Goal: Task Accomplishment & Management: Manage account settings

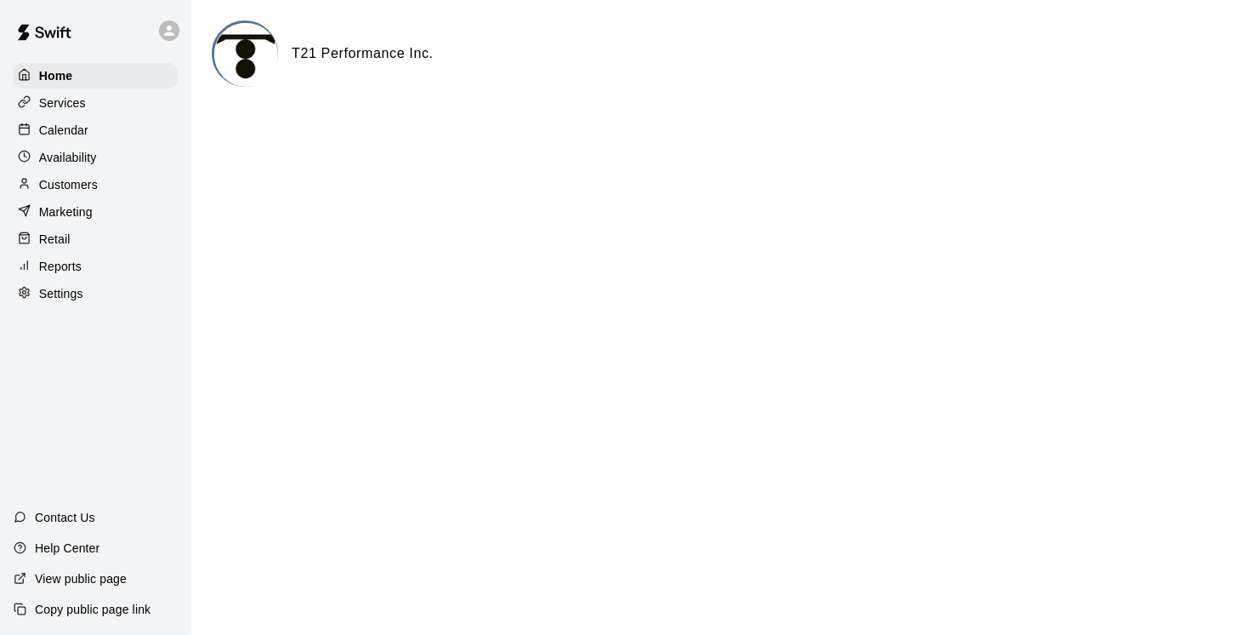
click at [70, 100] on p "Services" at bounding box center [62, 102] width 47 height 17
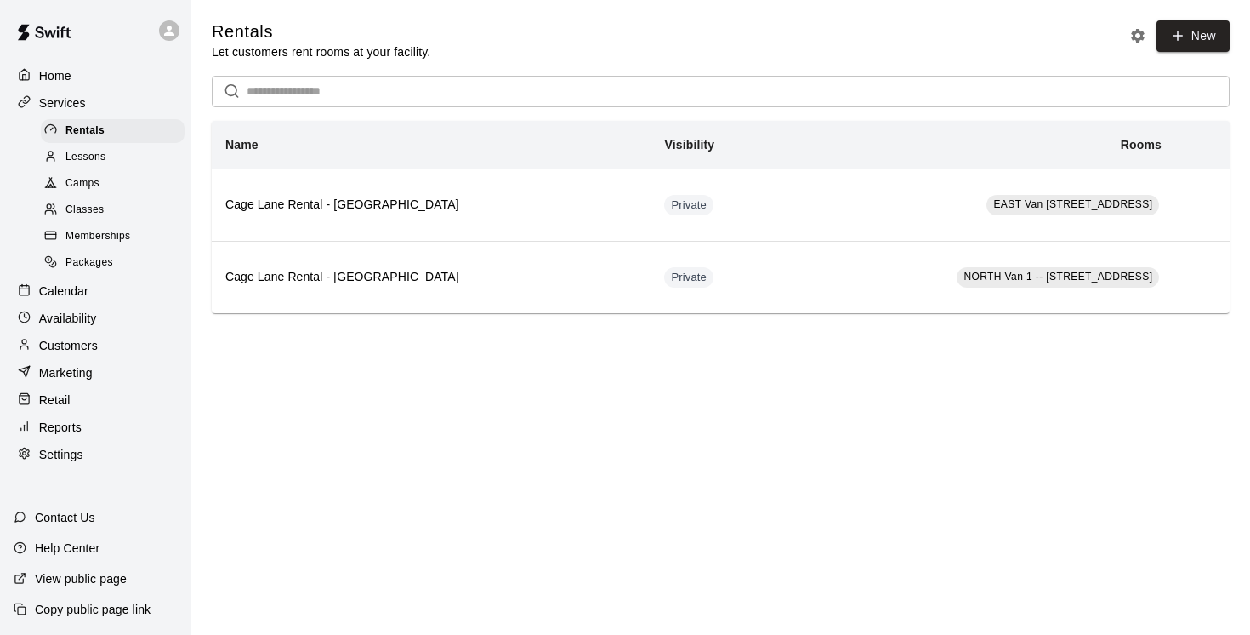
click at [82, 182] on span "Camps" at bounding box center [82, 183] width 34 height 17
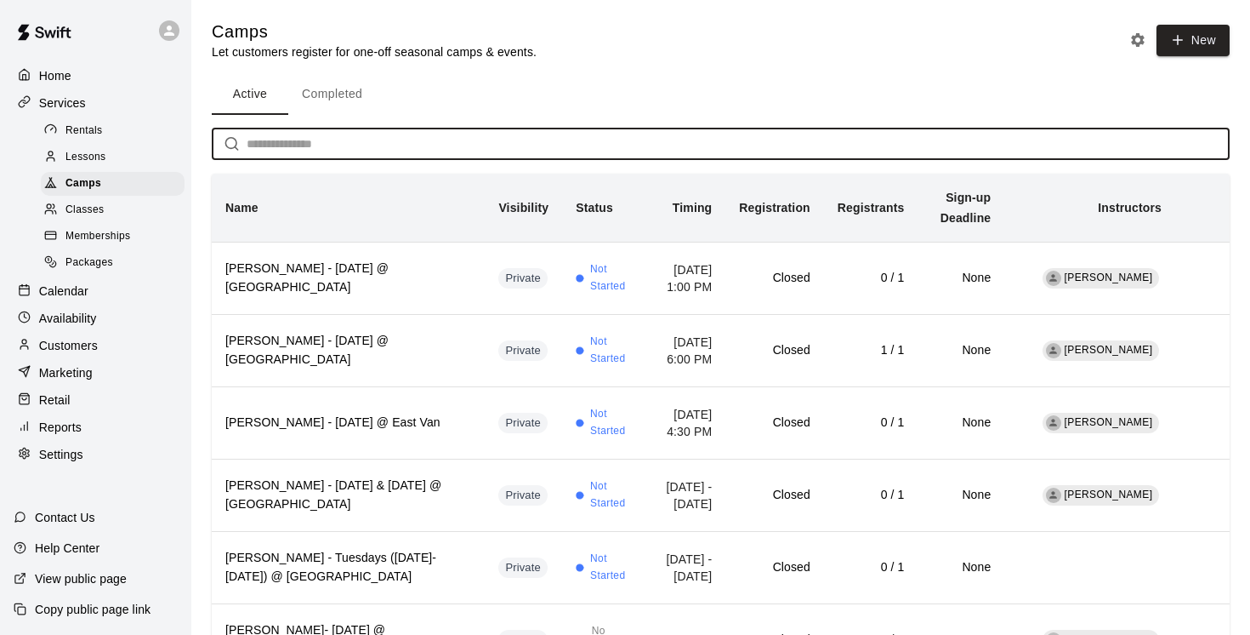
click at [253, 140] on input "text" at bounding box center [738, 143] width 983 height 31
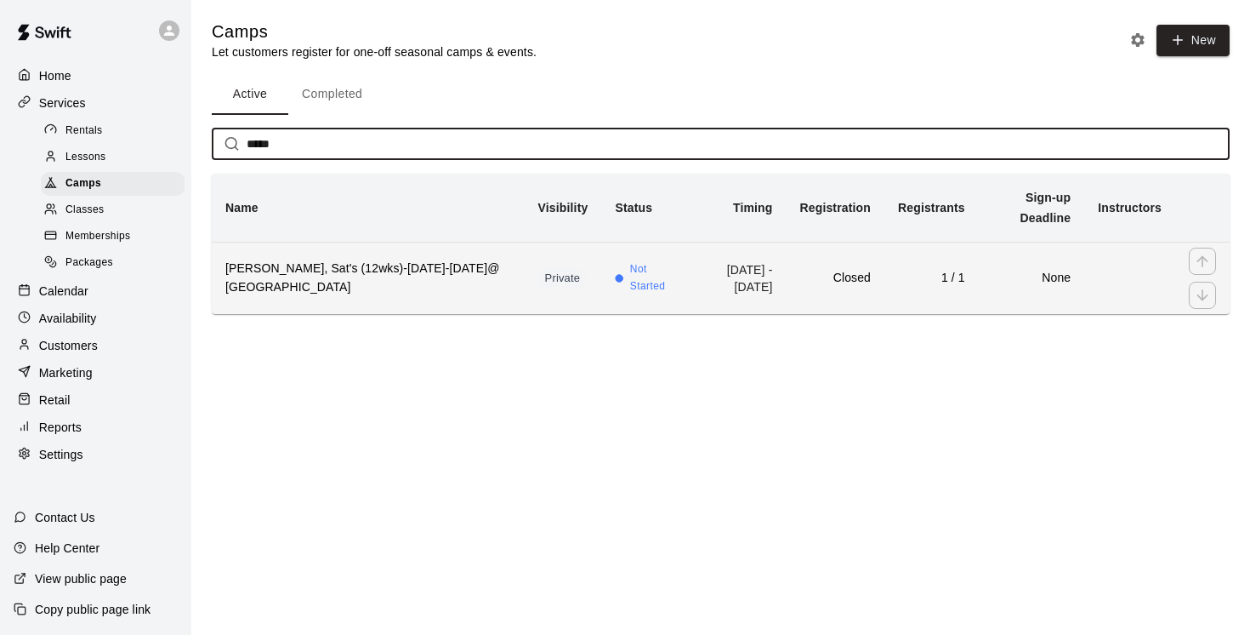
type input "*****"
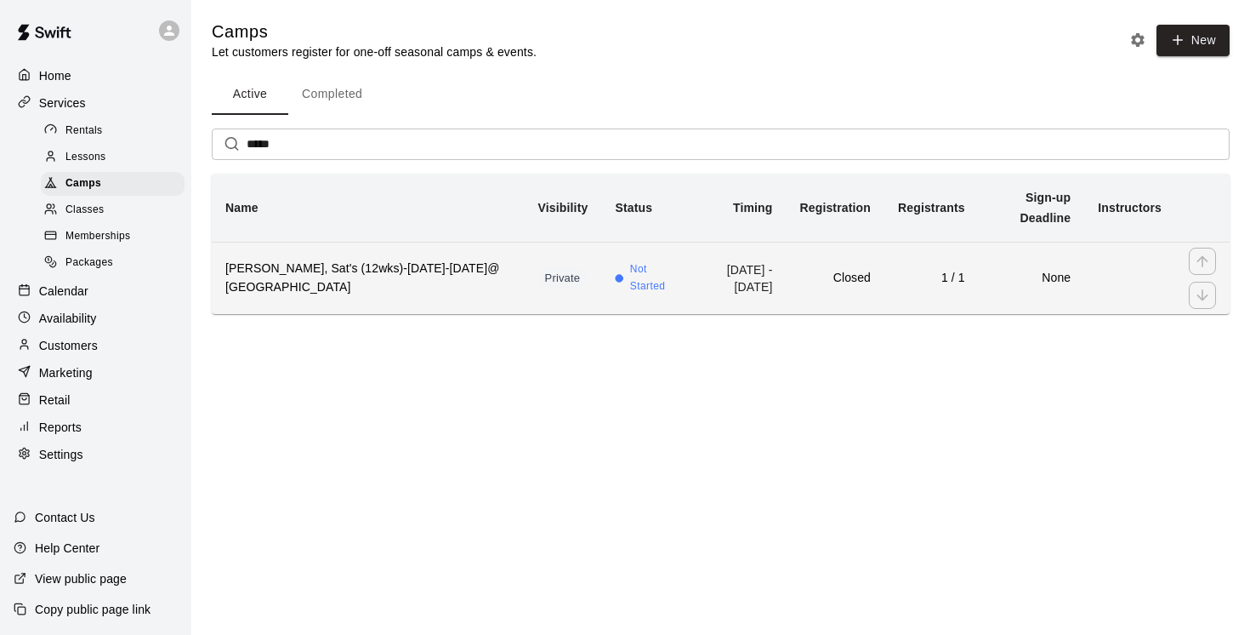
click at [371, 287] on h6 "Edwin Taylor-MacDonald, Sat's (12wks)-Sept6-Dec6@ East Van" at bounding box center [368, 277] width 286 height 37
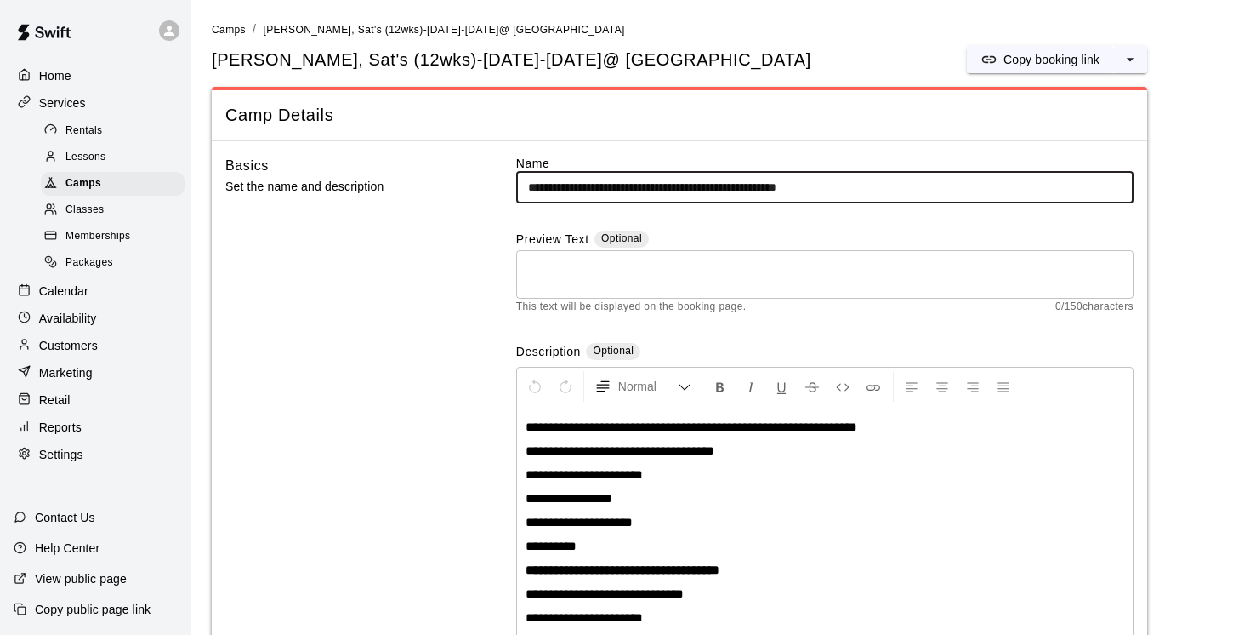
click at [710, 185] on input "**********" at bounding box center [825, 187] width 618 height 31
click at [823, 184] on input "**********" at bounding box center [825, 187] width 618 height 31
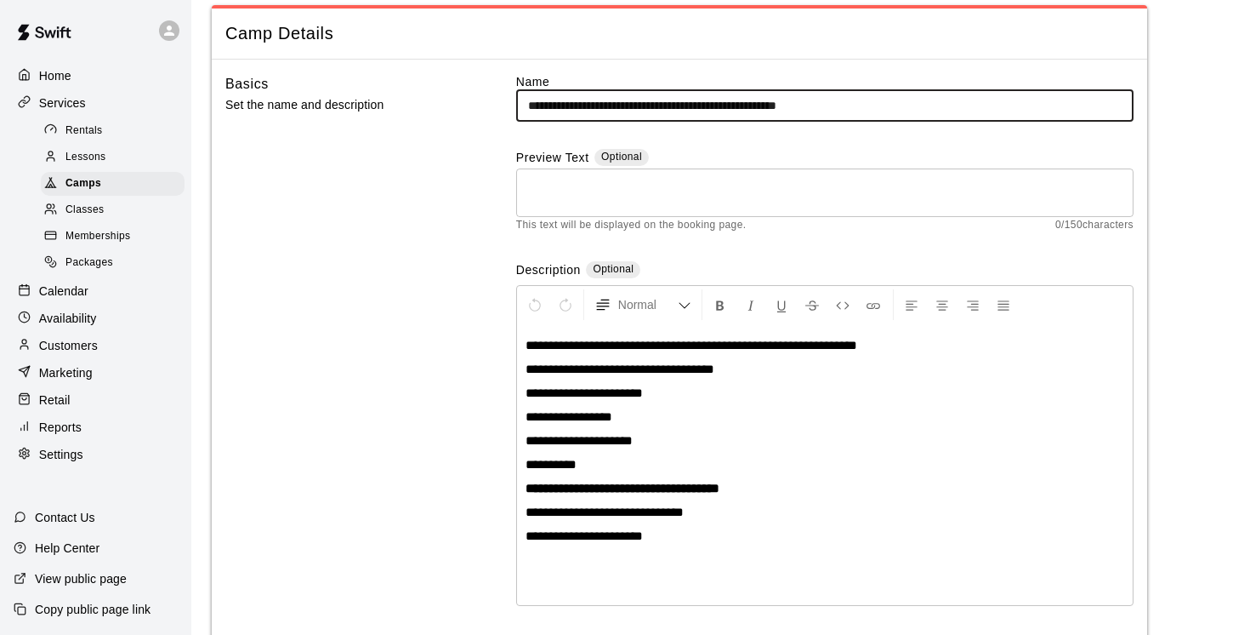
scroll to position [87, 0]
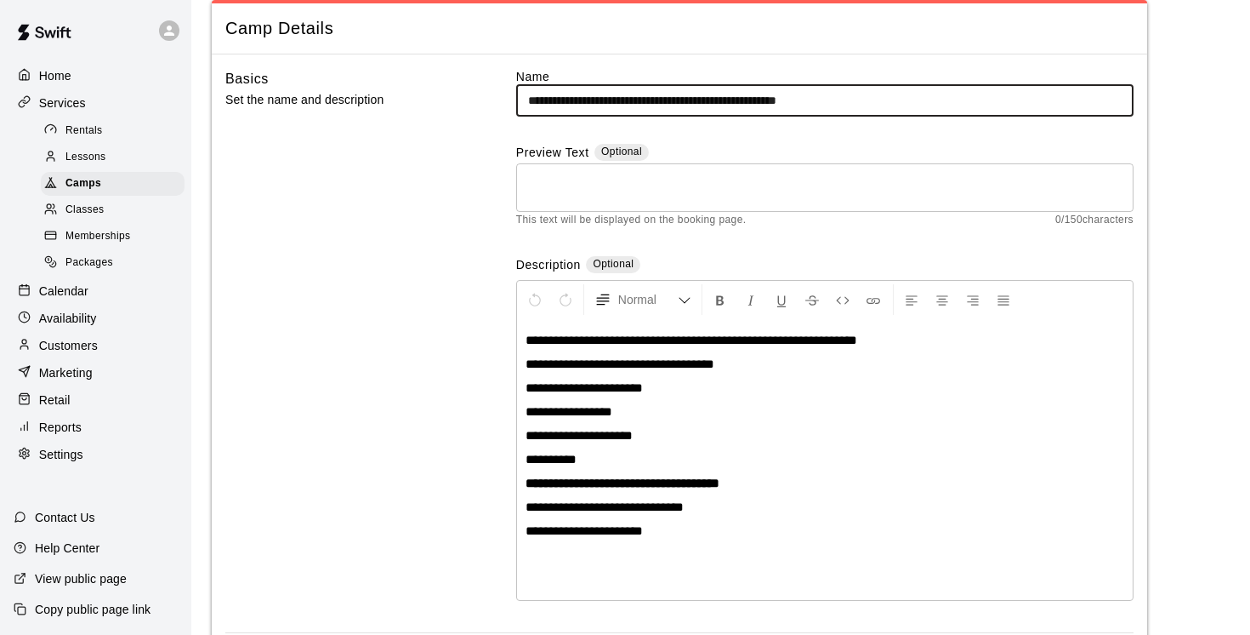
type input "**********"
click at [621, 483] on strong "**********" at bounding box center [623, 482] width 194 height 13
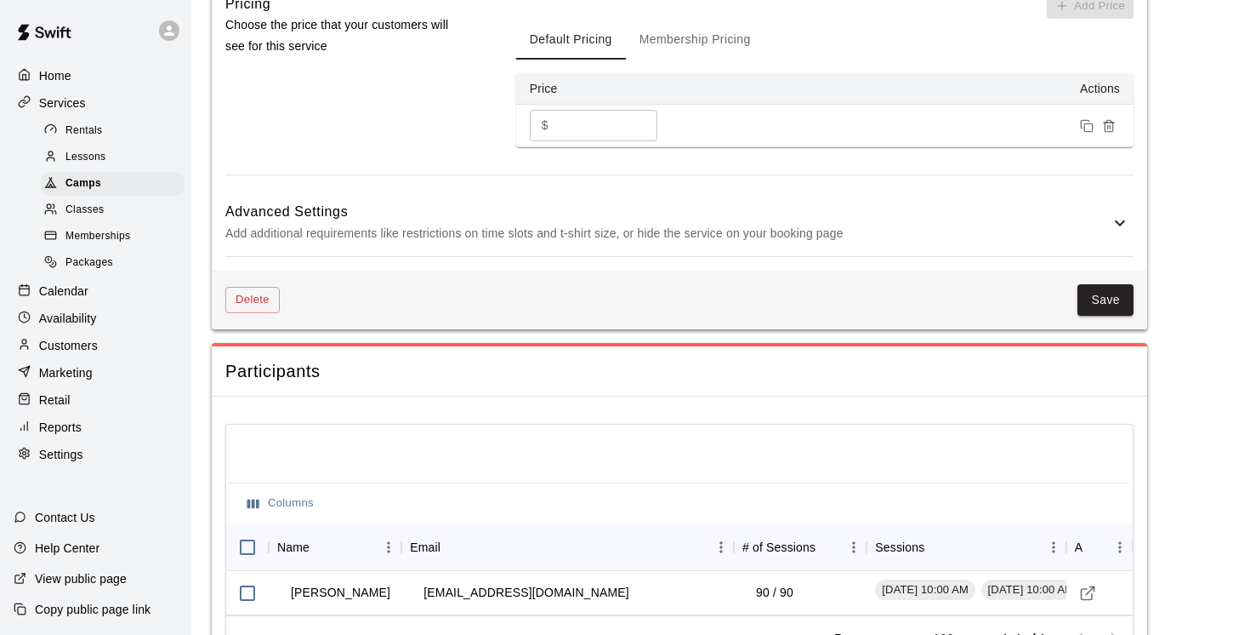
scroll to position [1443, 0]
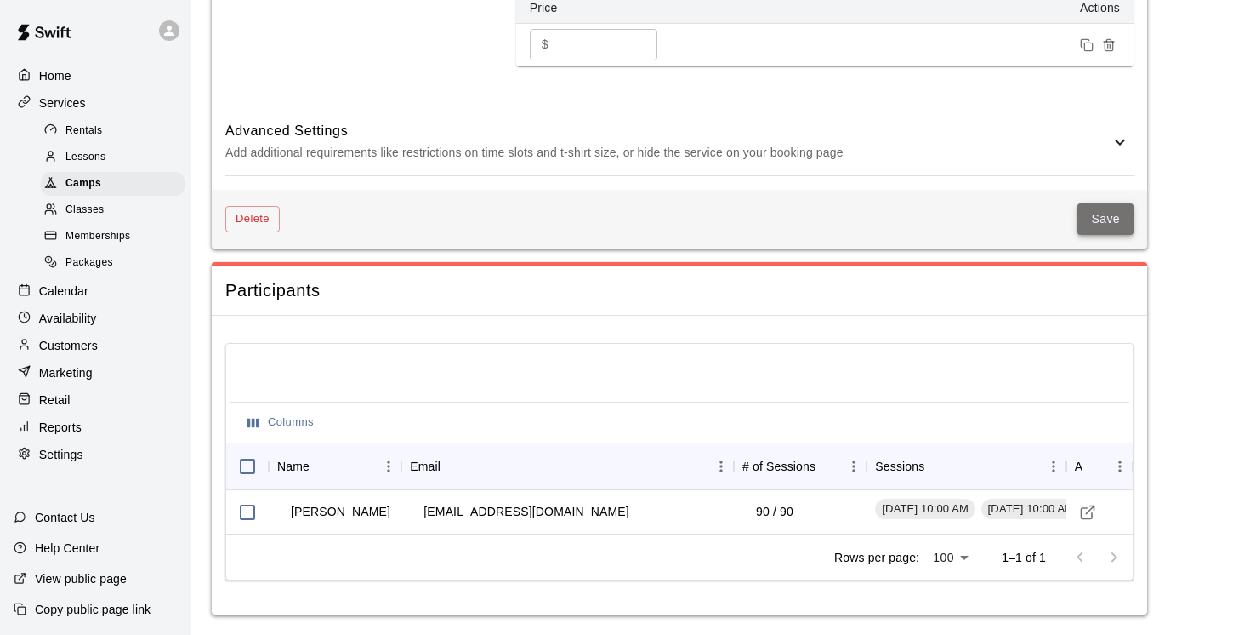
click at [1115, 221] on button "Save" at bounding box center [1106, 218] width 56 height 31
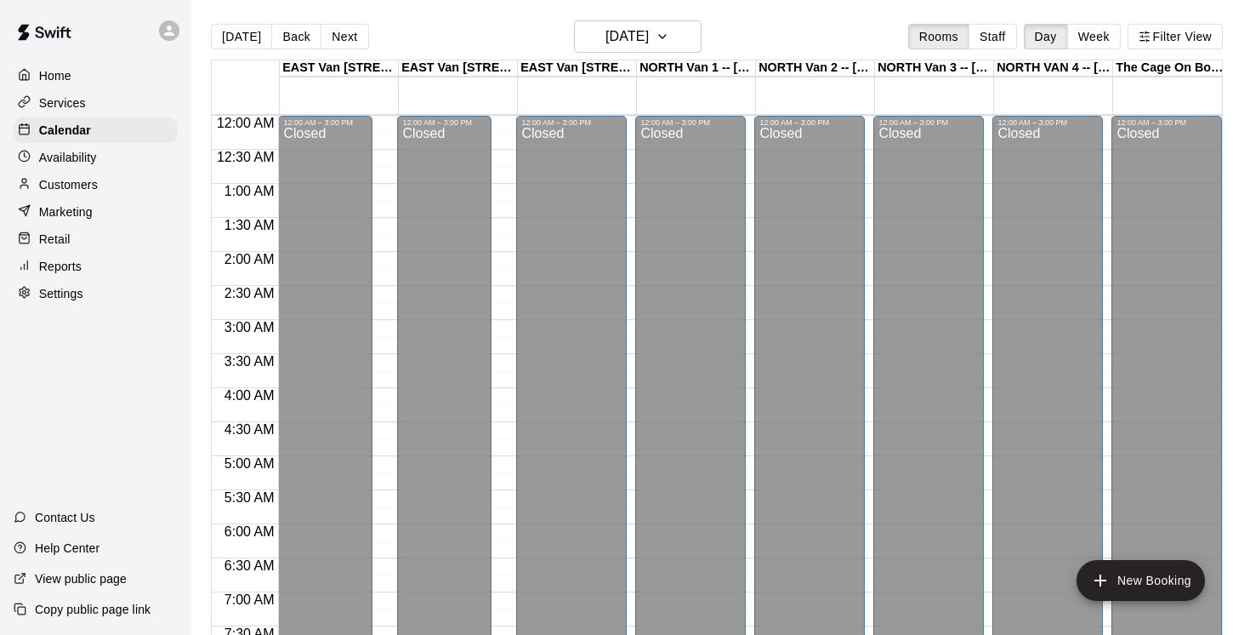
scroll to position [1042, 727]
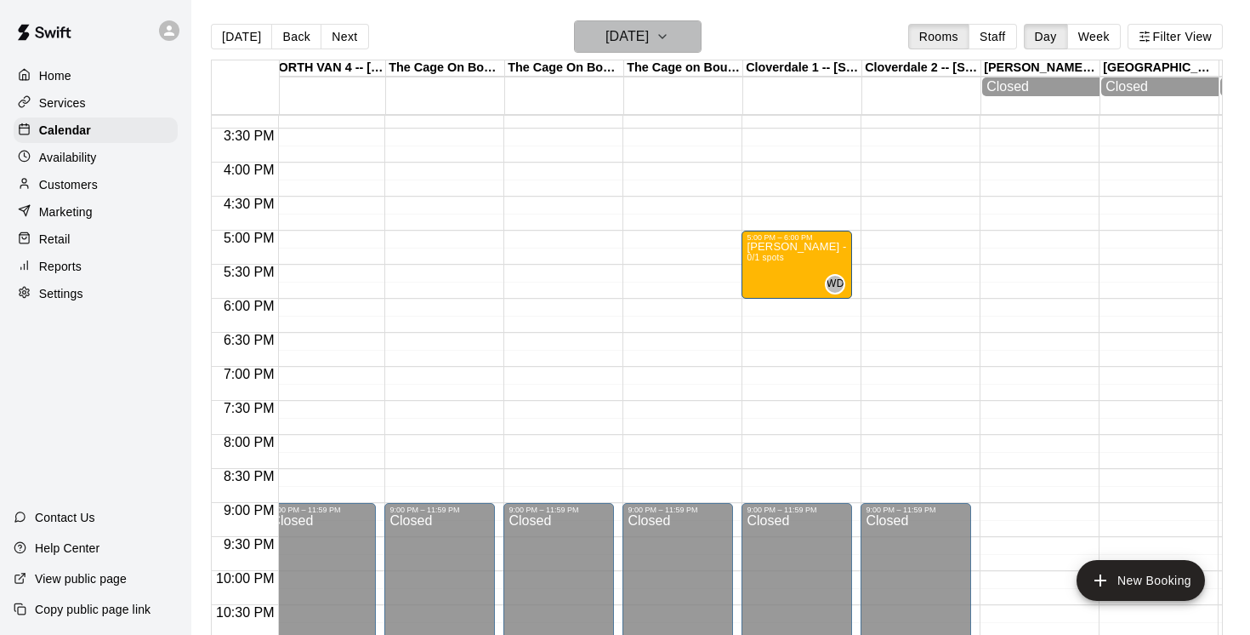
click at [669, 37] on icon "button" at bounding box center [663, 36] width 14 height 20
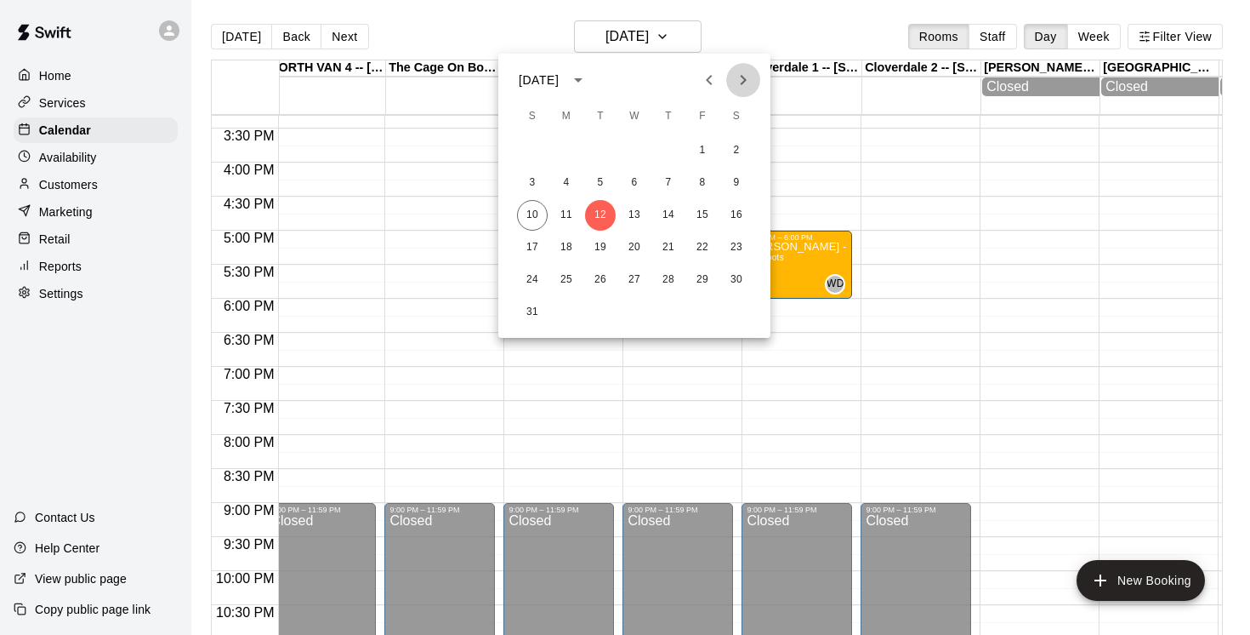
click at [748, 72] on icon "Next month" at bounding box center [743, 80] width 20 height 20
click at [736, 151] on button "6" at bounding box center [736, 150] width 31 height 31
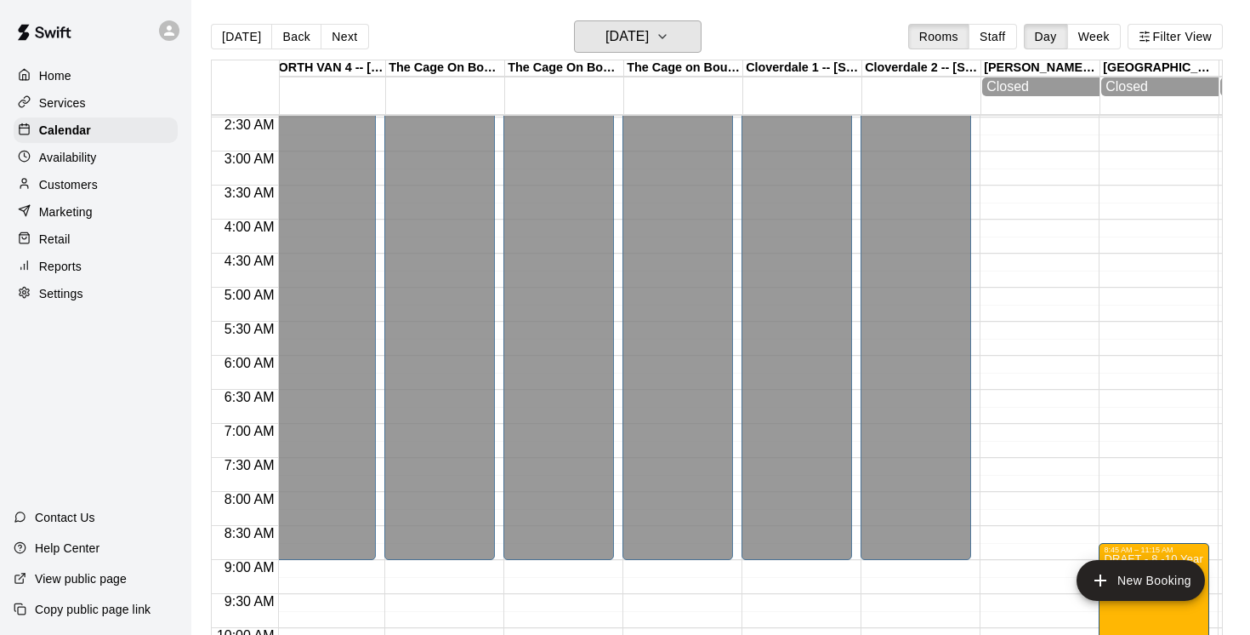
scroll to position [162, 727]
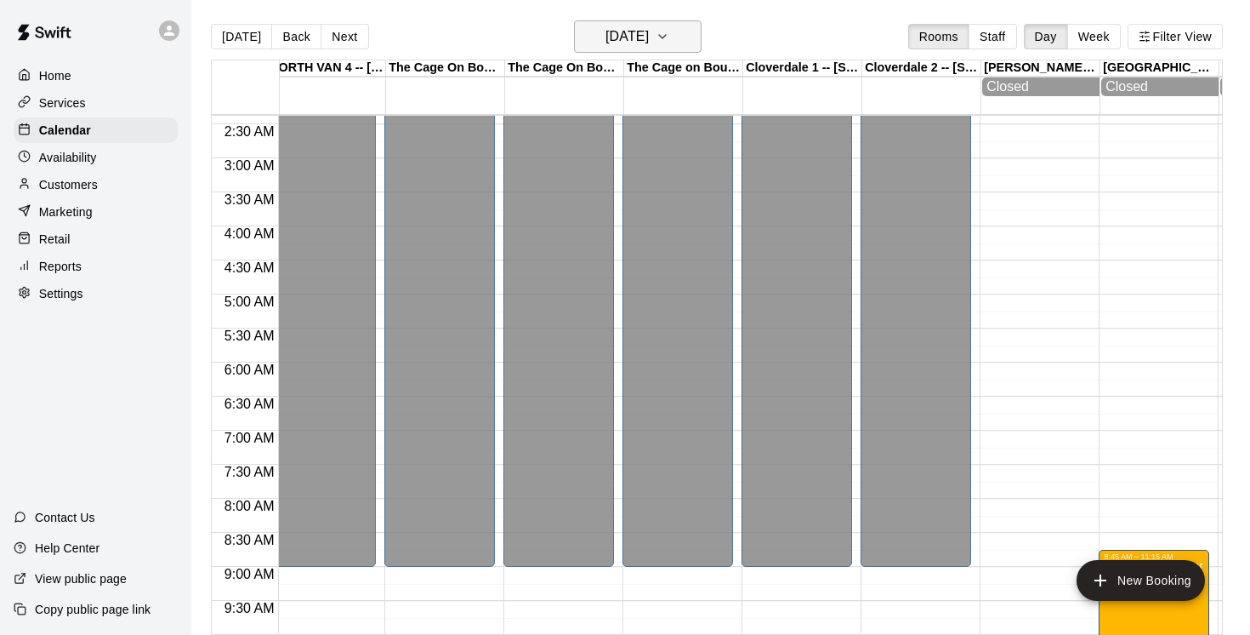
click at [669, 32] on icon "button" at bounding box center [663, 36] width 14 height 20
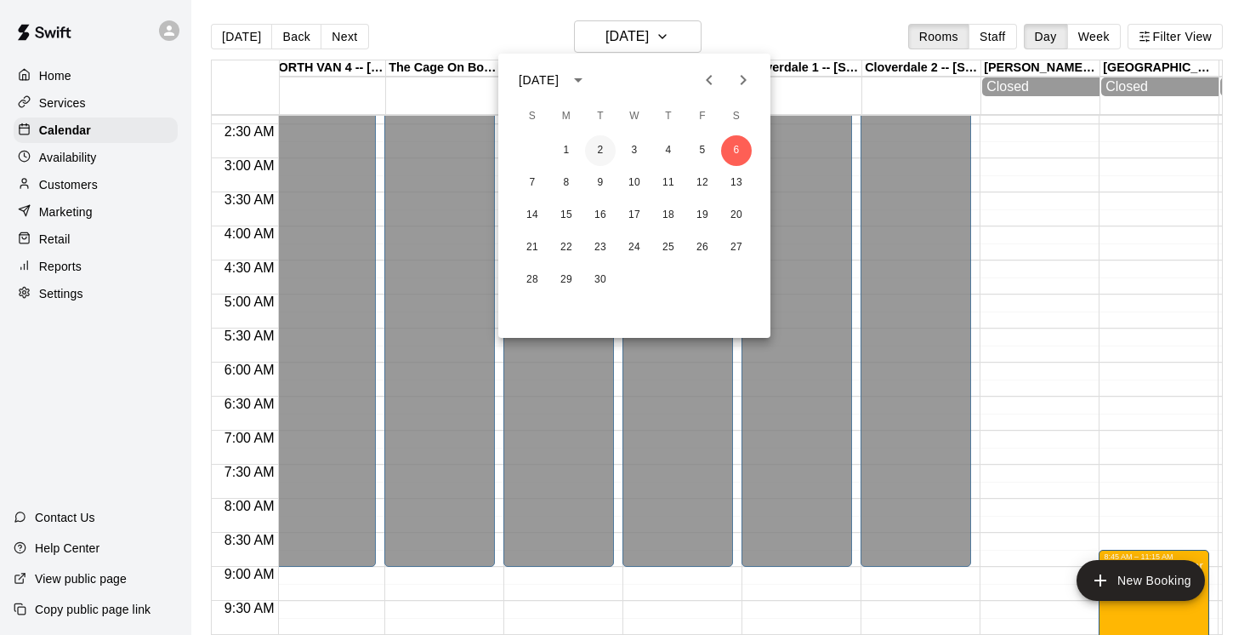
click at [596, 150] on button "2" at bounding box center [600, 150] width 31 height 31
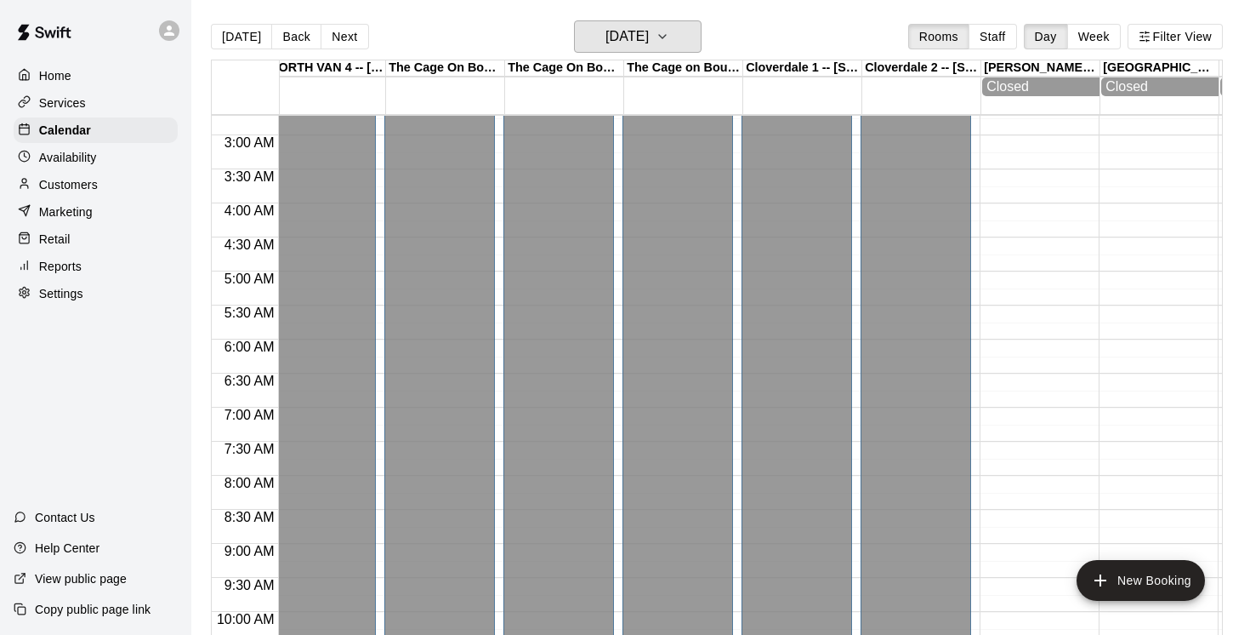
scroll to position [0, 727]
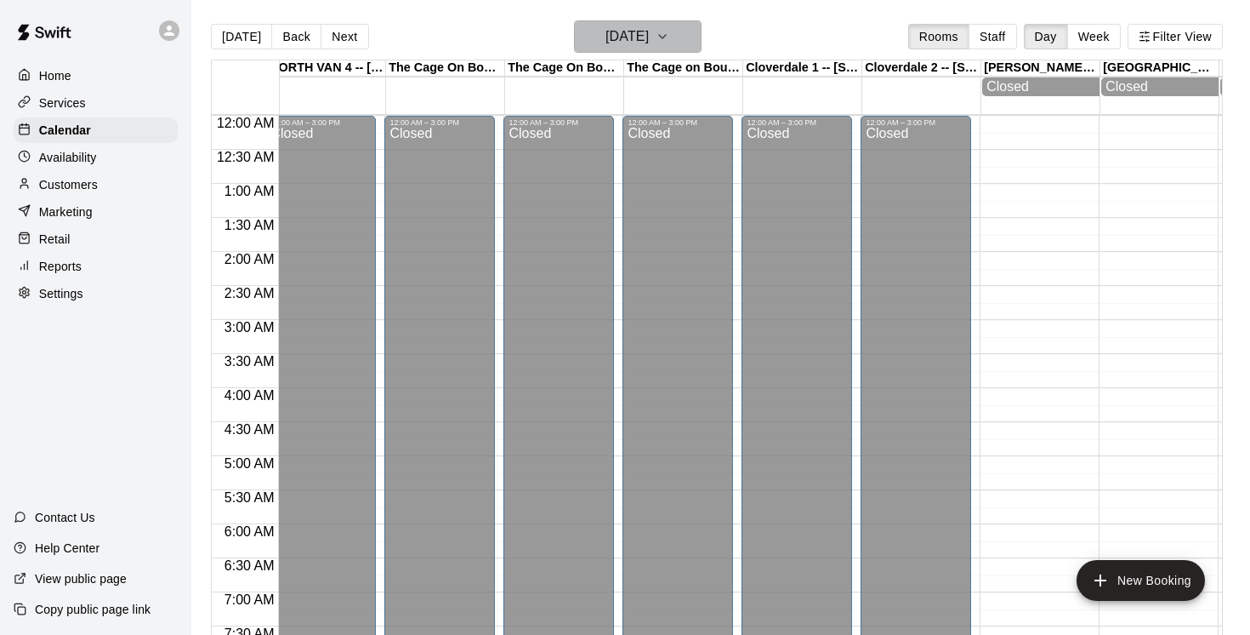
click at [669, 31] on icon "button" at bounding box center [663, 36] width 14 height 20
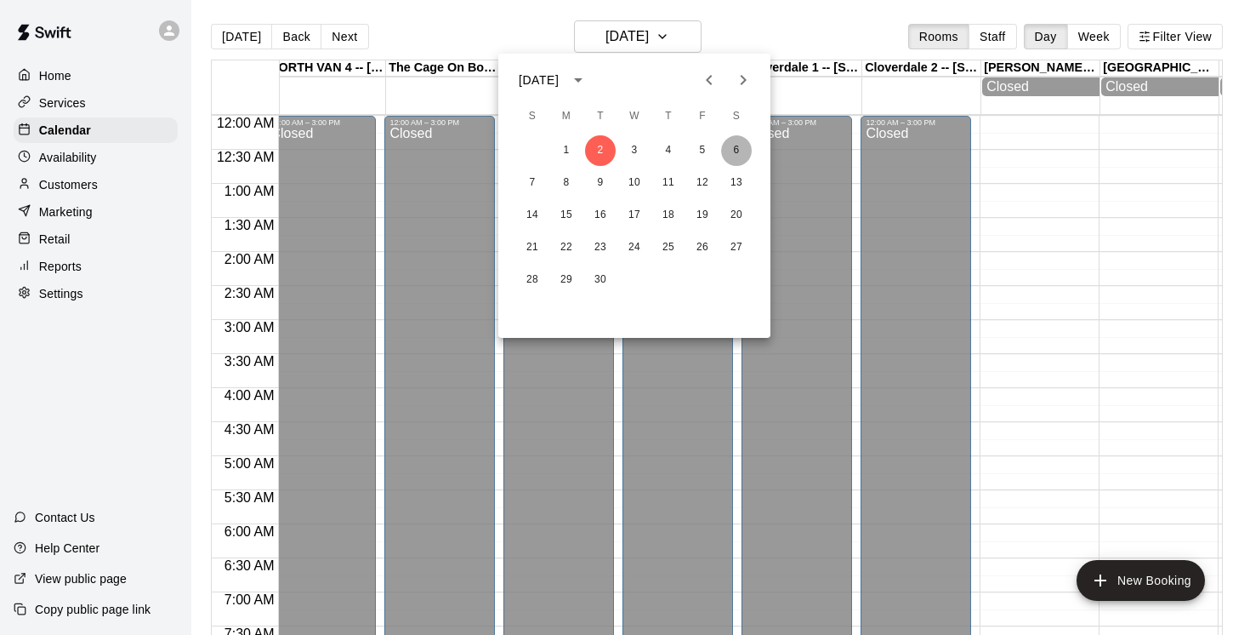
click at [738, 150] on button "6" at bounding box center [736, 150] width 31 height 31
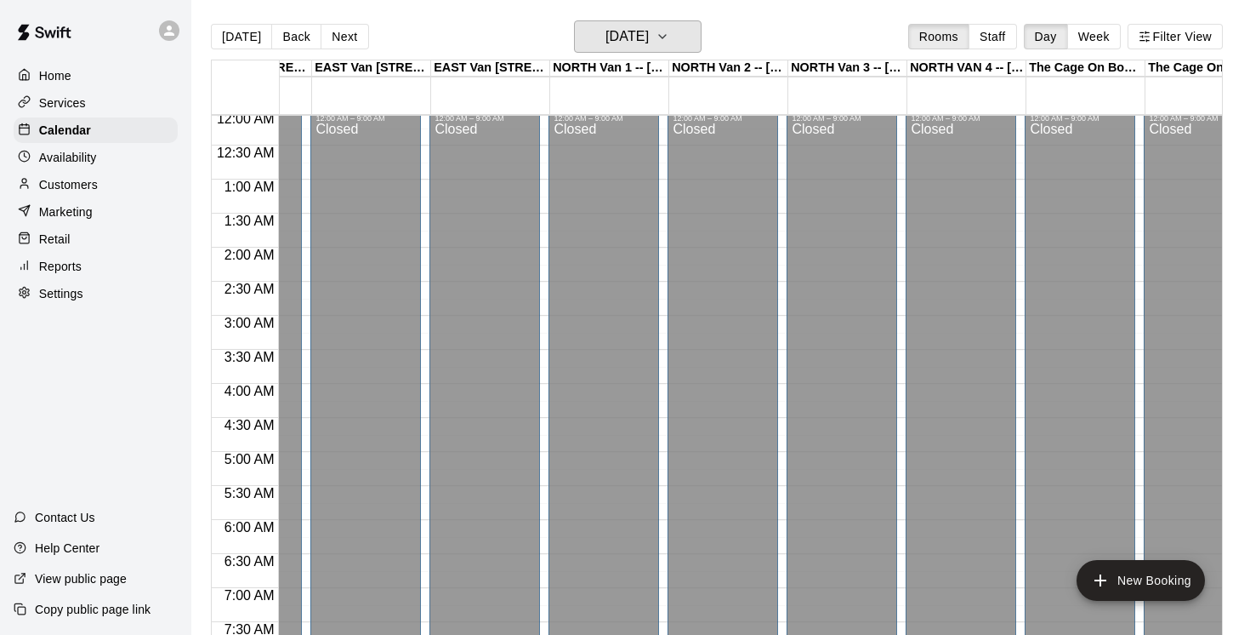
scroll to position [0, 0]
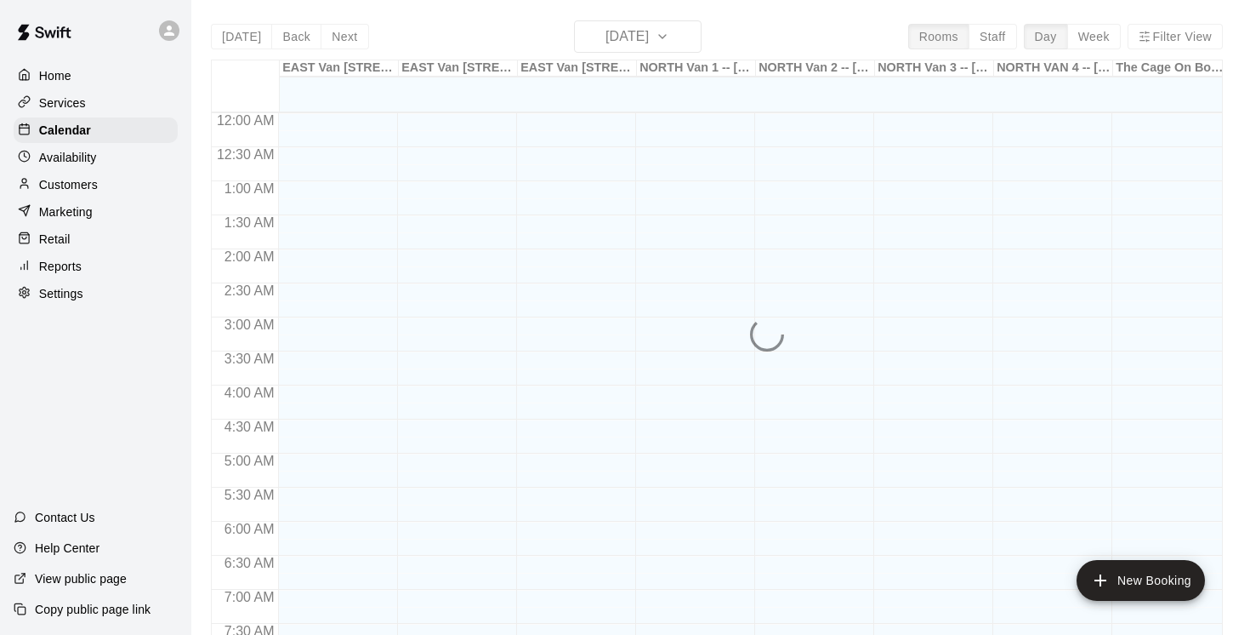
scroll to position [1042, 0]
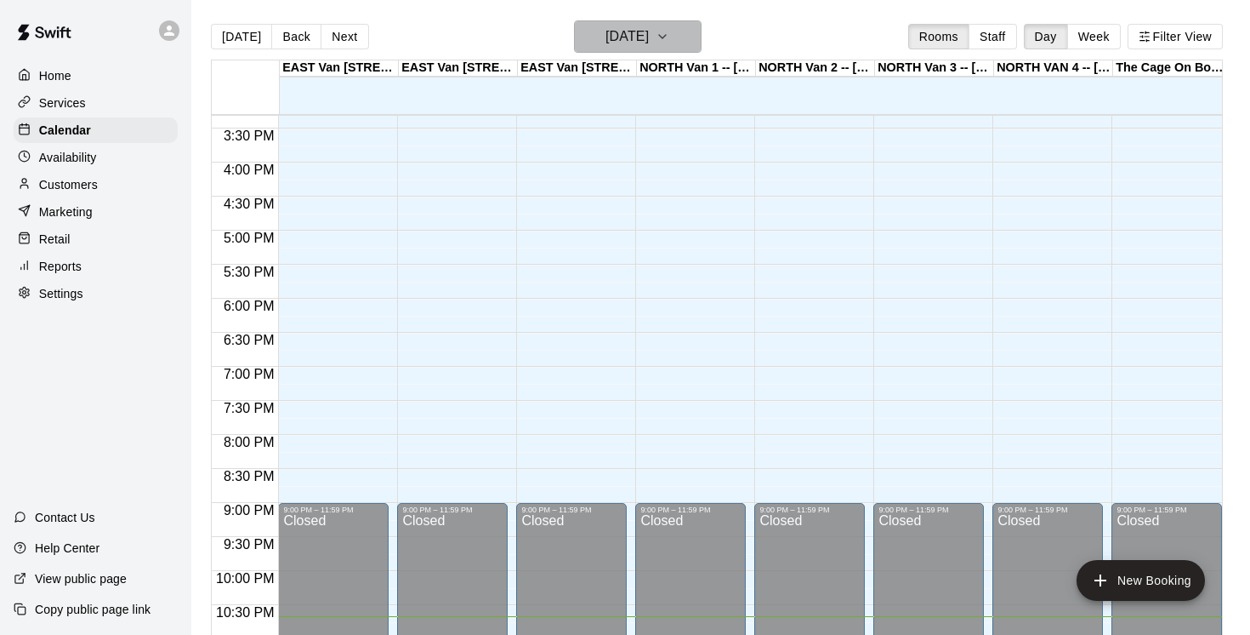
click at [666, 36] on icon "button" at bounding box center [662, 36] width 7 height 3
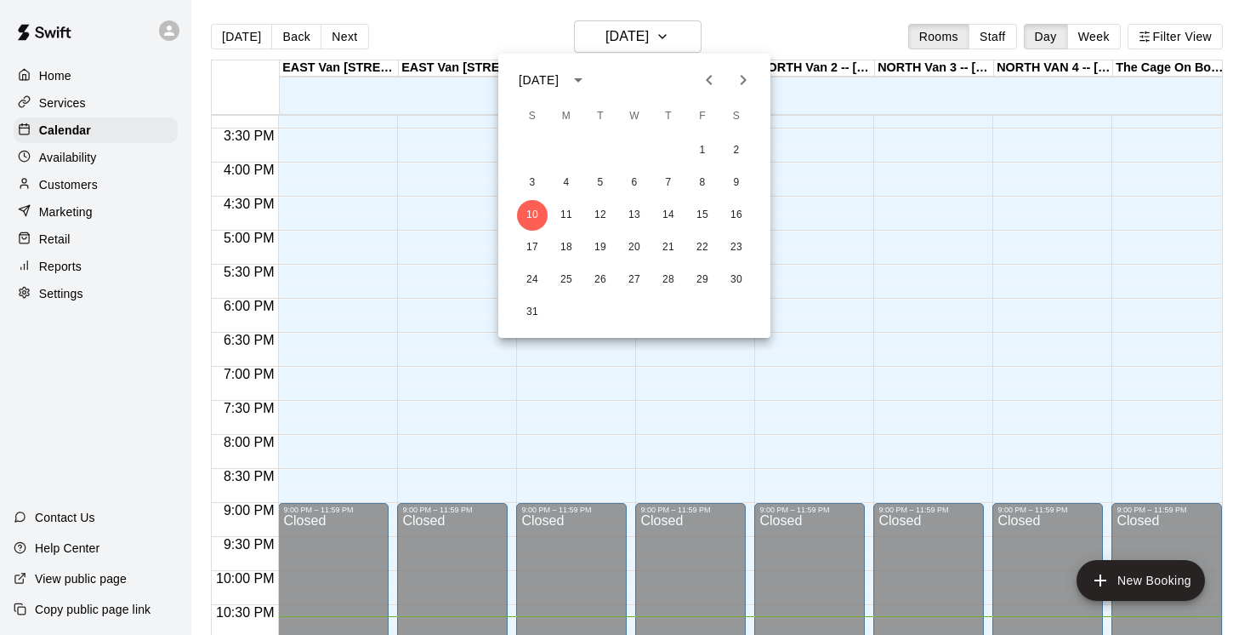
click at [742, 75] on icon "Next month" at bounding box center [743, 80] width 20 height 20
click at [738, 145] on button "6" at bounding box center [736, 150] width 31 height 31
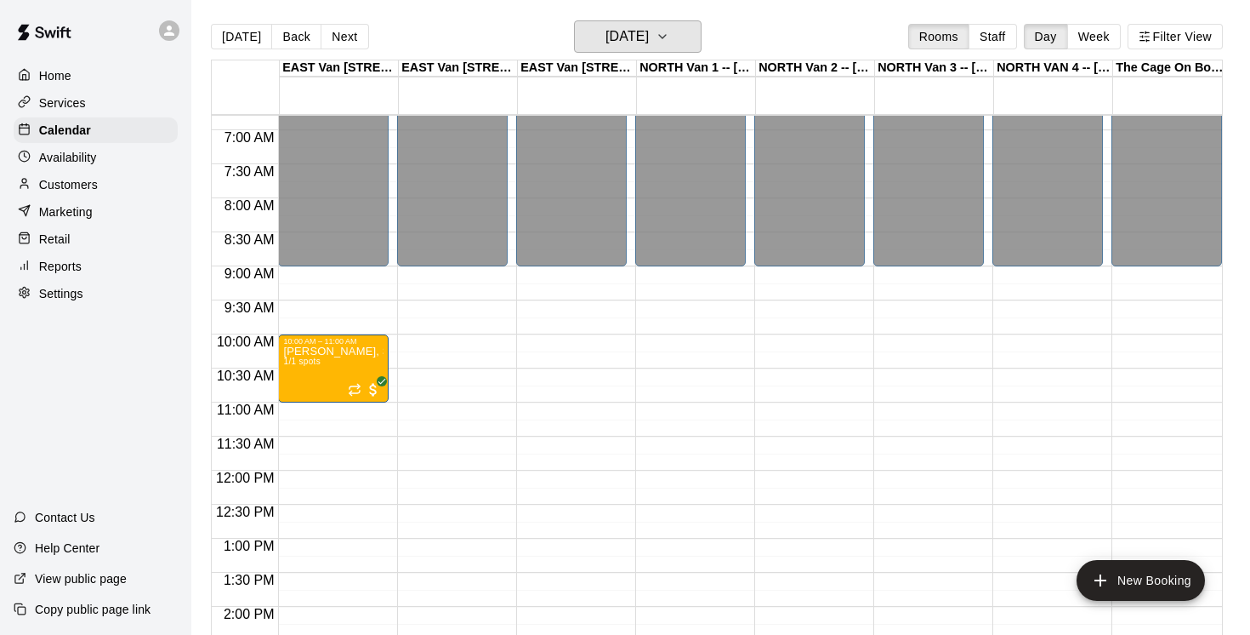
scroll to position [444, 0]
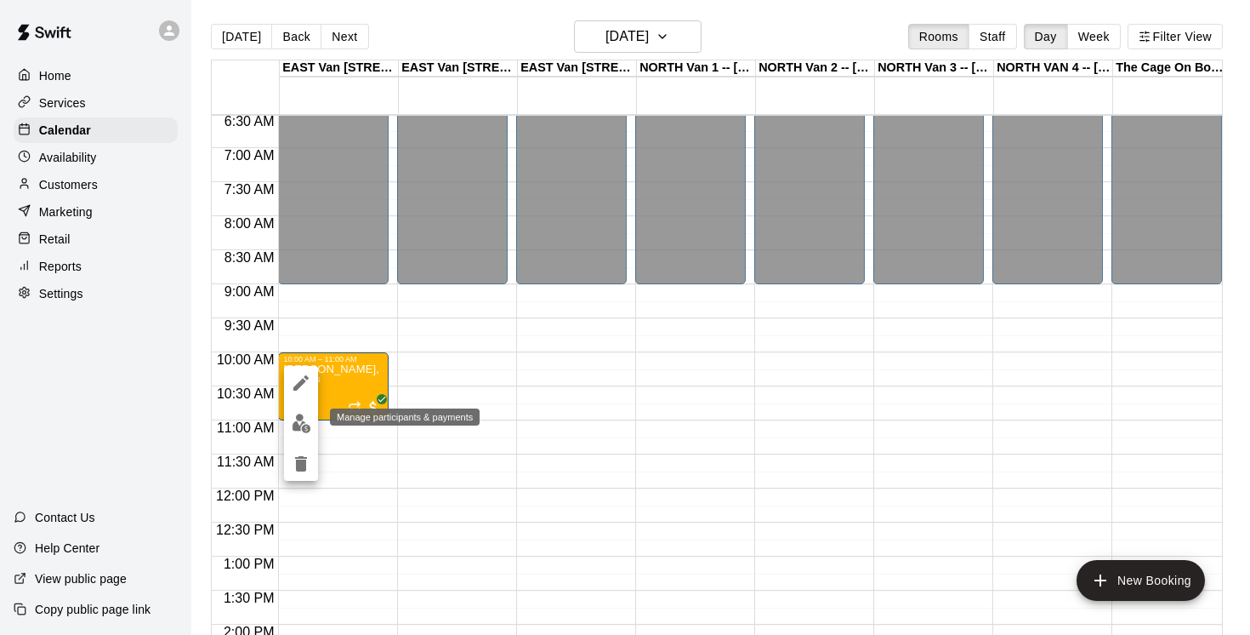
click at [302, 426] on img "edit" at bounding box center [302, 423] width 20 height 20
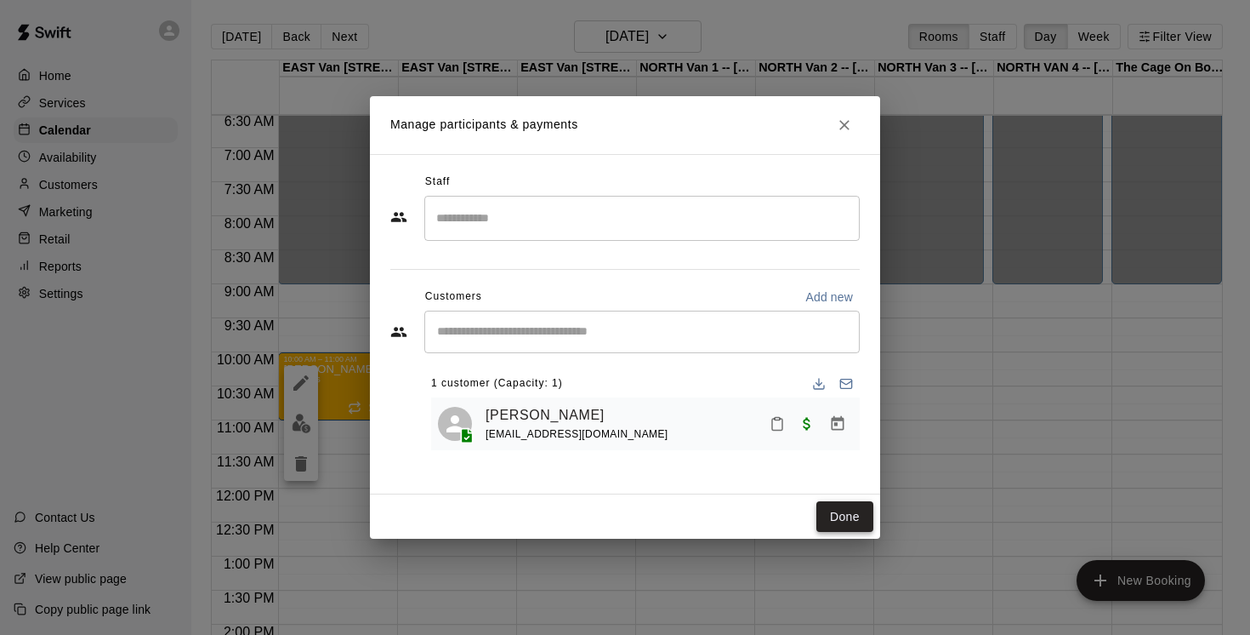
click at [863, 520] on button "Done" at bounding box center [845, 516] width 57 height 31
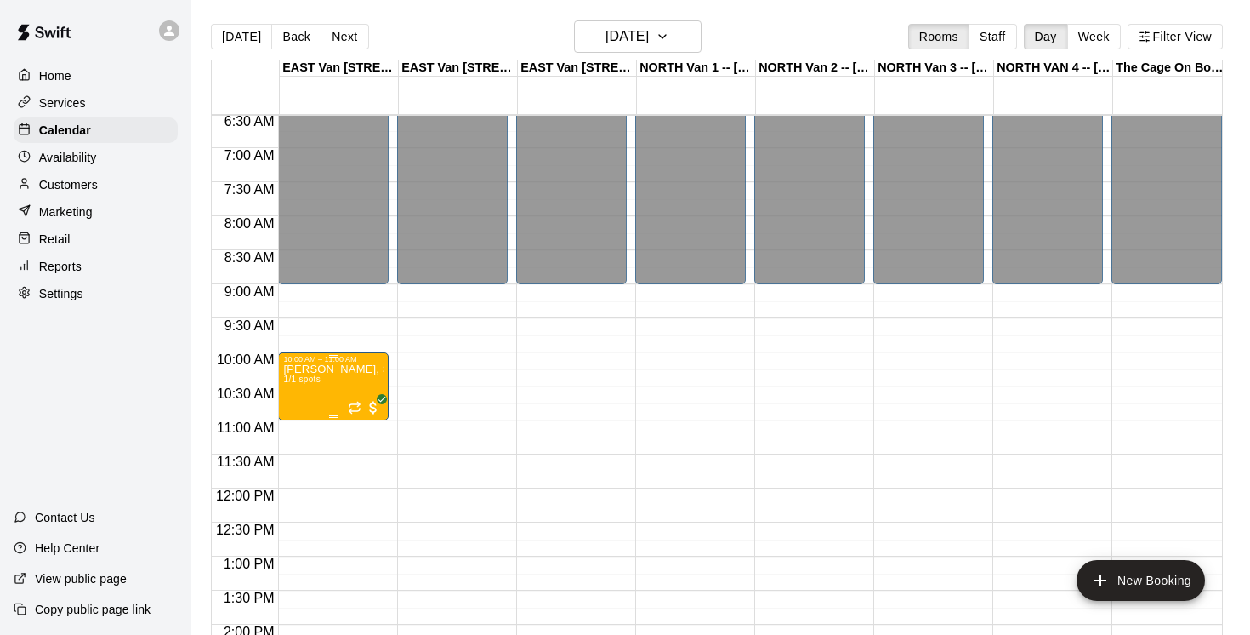
click at [306, 375] on icon "edit" at bounding box center [300, 382] width 15 height 15
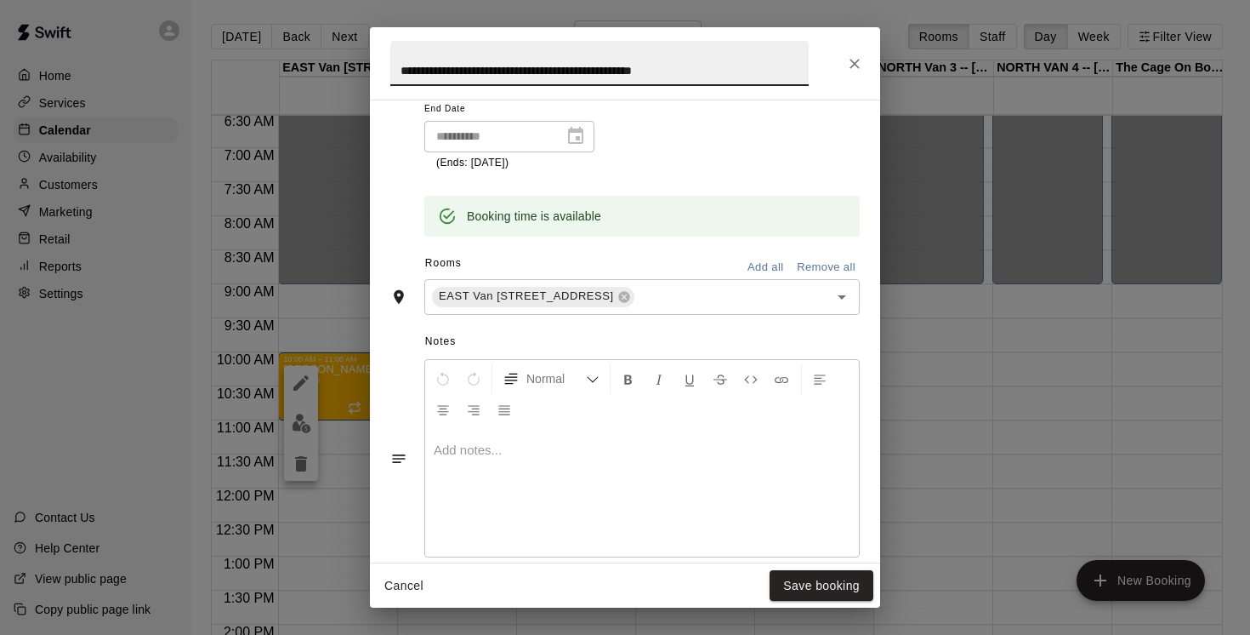
scroll to position [0, 0]
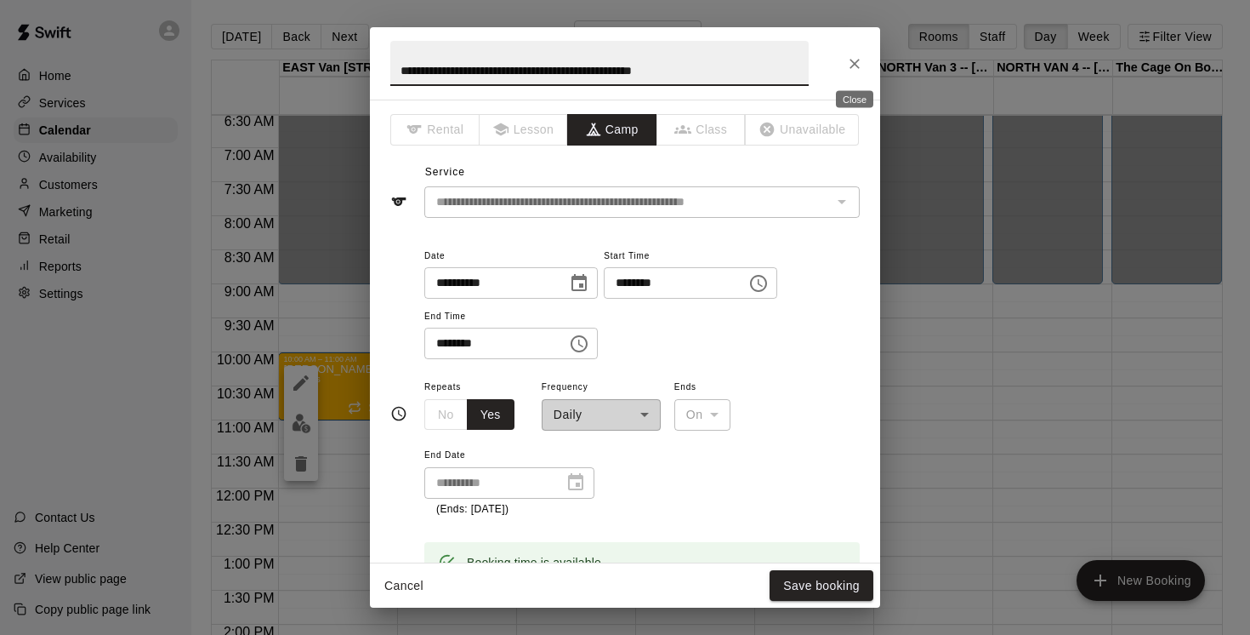
click at [851, 65] on icon "Close" at bounding box center [854, 63] width 17 height 17
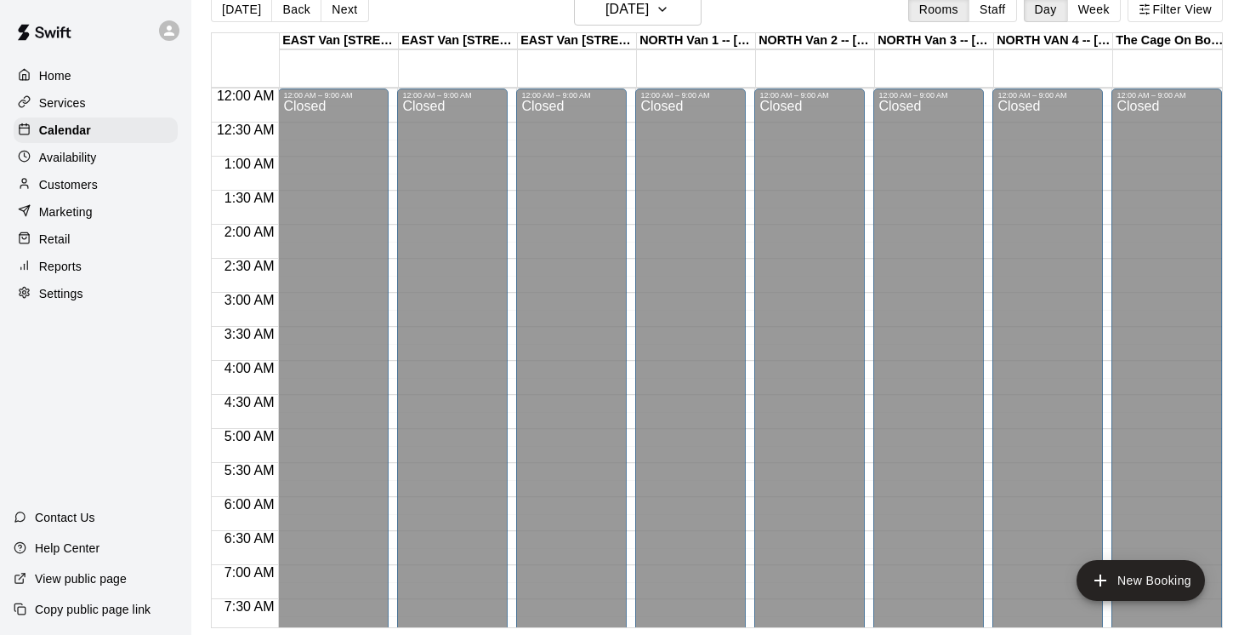
scroll to position [24, 0]
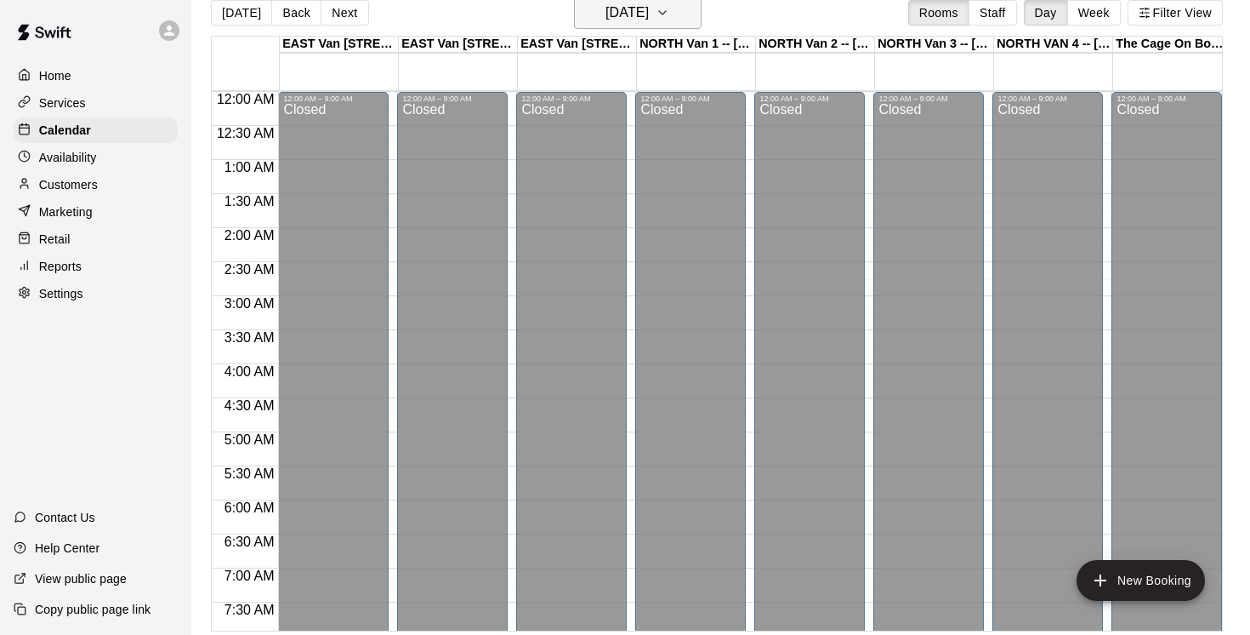
click at [666, 12] on icon "button" at bounding box center [662, 12] width 7 height 3
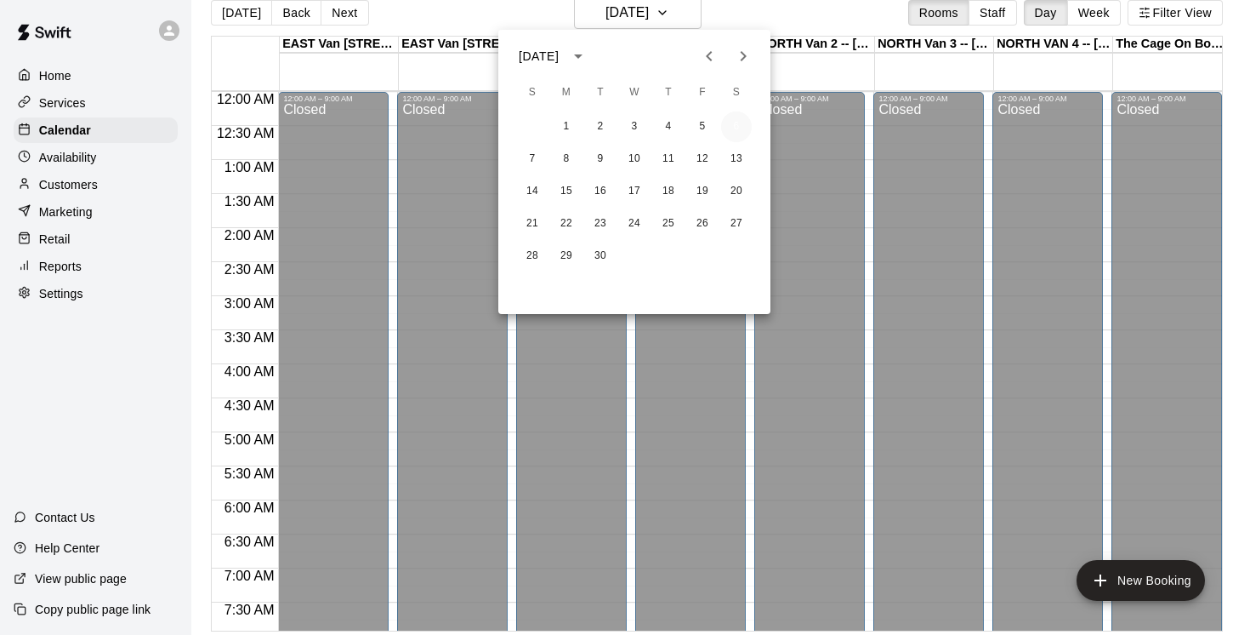
click at [733, 132] on button "6" at bounding box center [736, 126] width 31 height 31
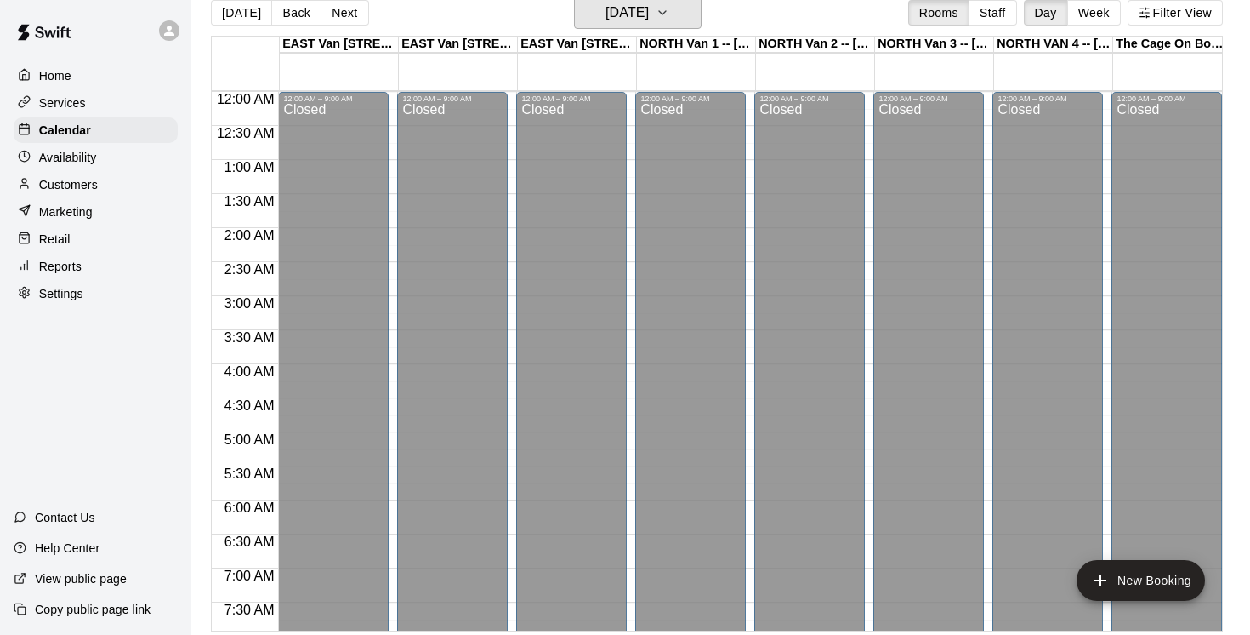
scroll to position [20, 0]
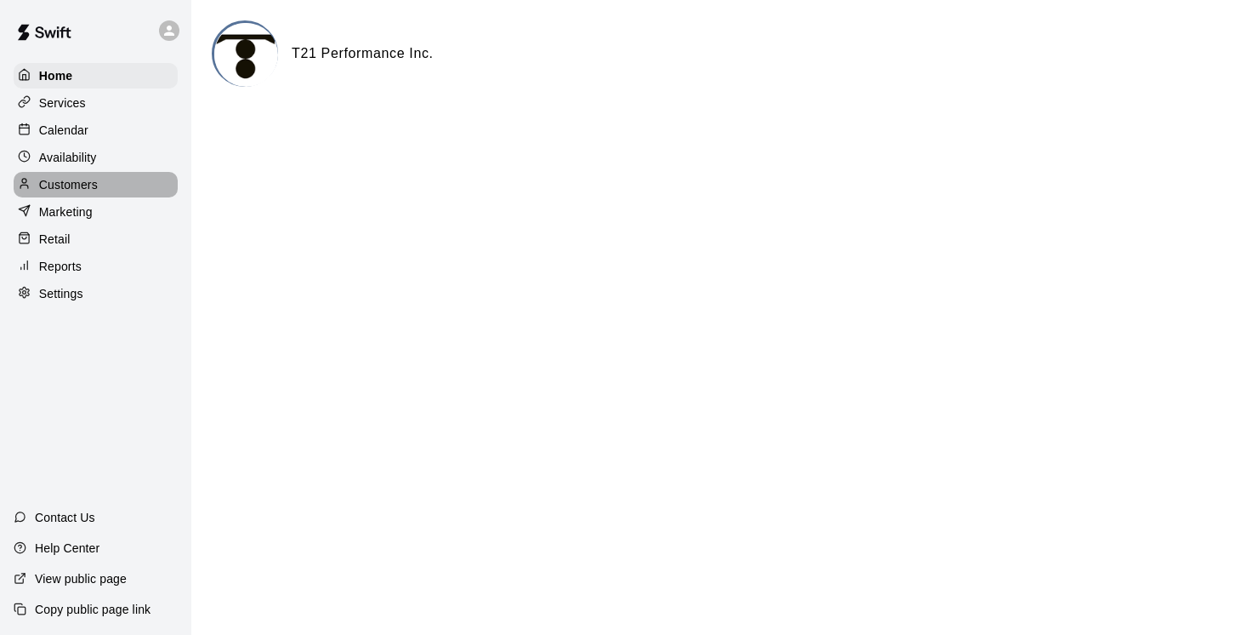
click at [72, 186] on p "Customers" at bounding box center [68, 184] width 59 height 17
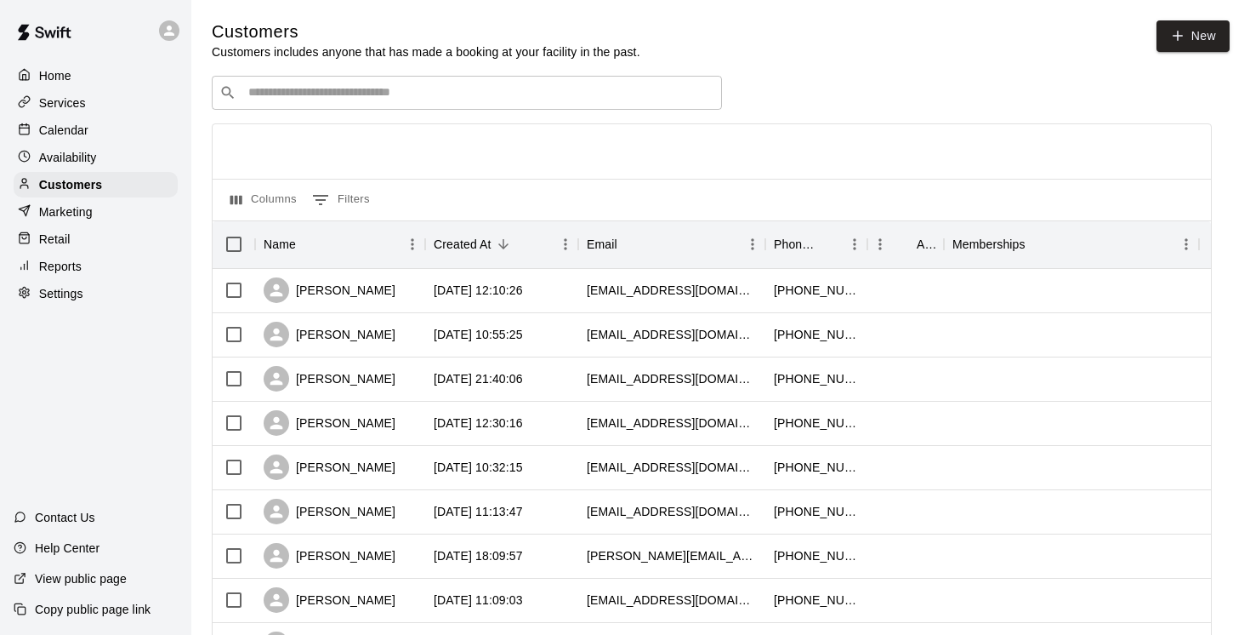
click at [281, 98] on input "Search customers by name or email" at bounding box center [478, 92] width 471 height 17
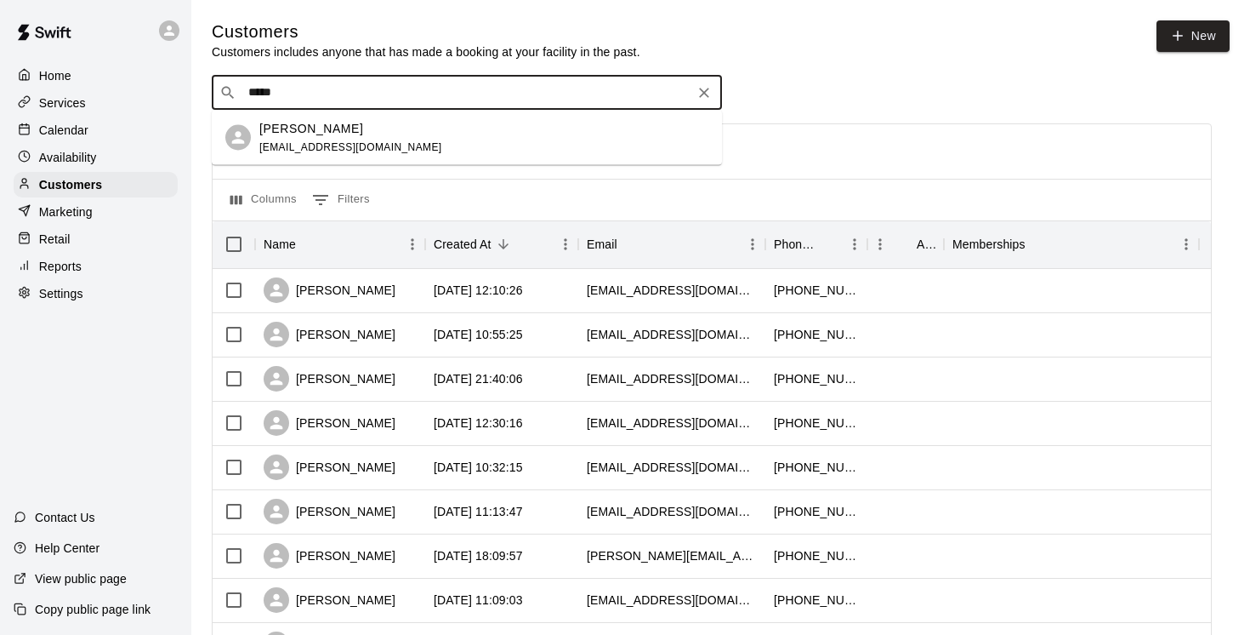
type input "*****"
click at [335, 131] on p "[PERSON_NAME]" at bounding box center [311, 128] width 104 height 18
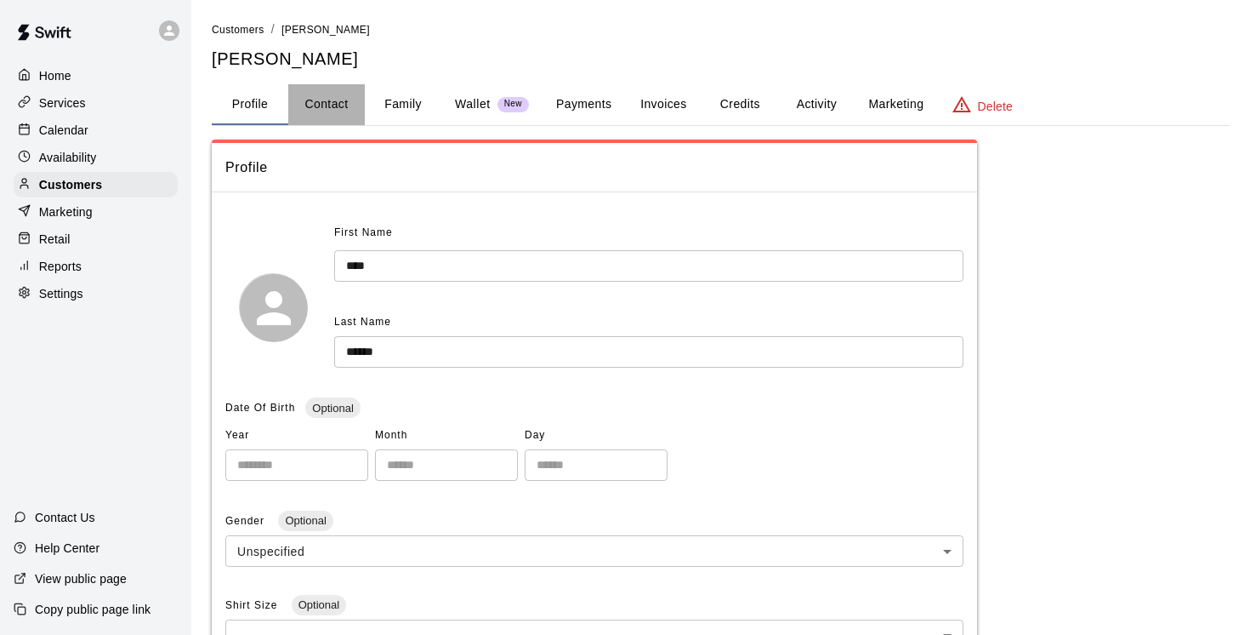
click at [322, 100] on button "Contact" at bounding box center [326, 104] width 77 height 41
select select "**"
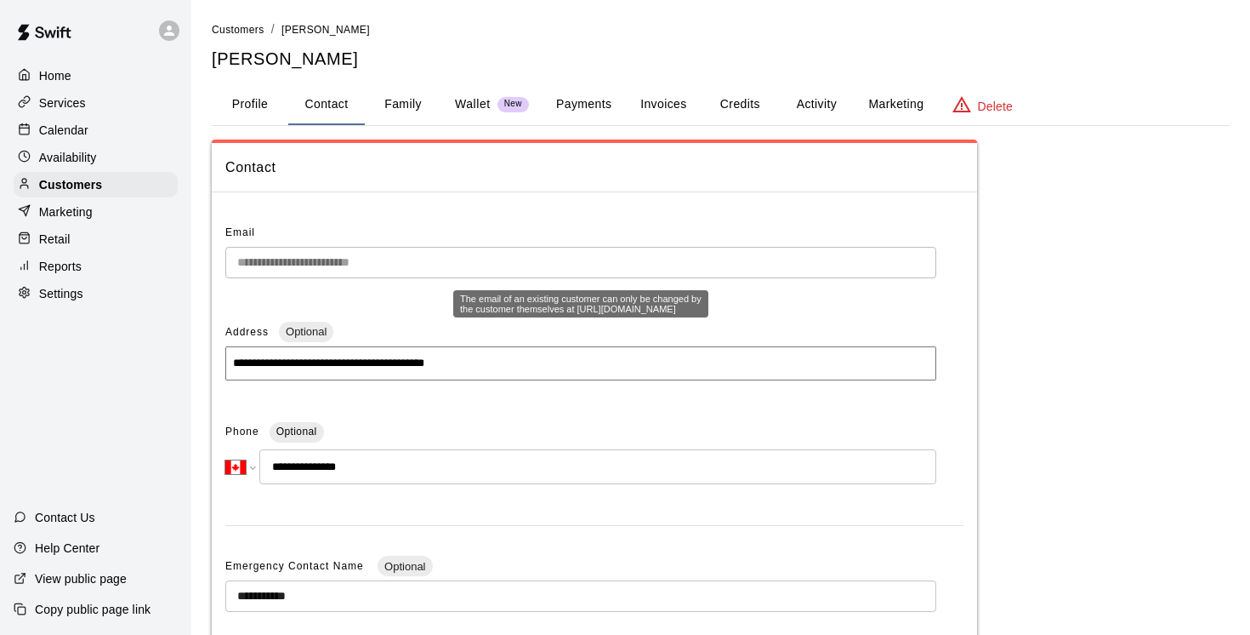
click at [223, 261] on div "**********" at bounding box center [595, 539] width 766 height 666
click at [583, 103] on button "Payments" at bounding box center [584, 104] width 83 height 41
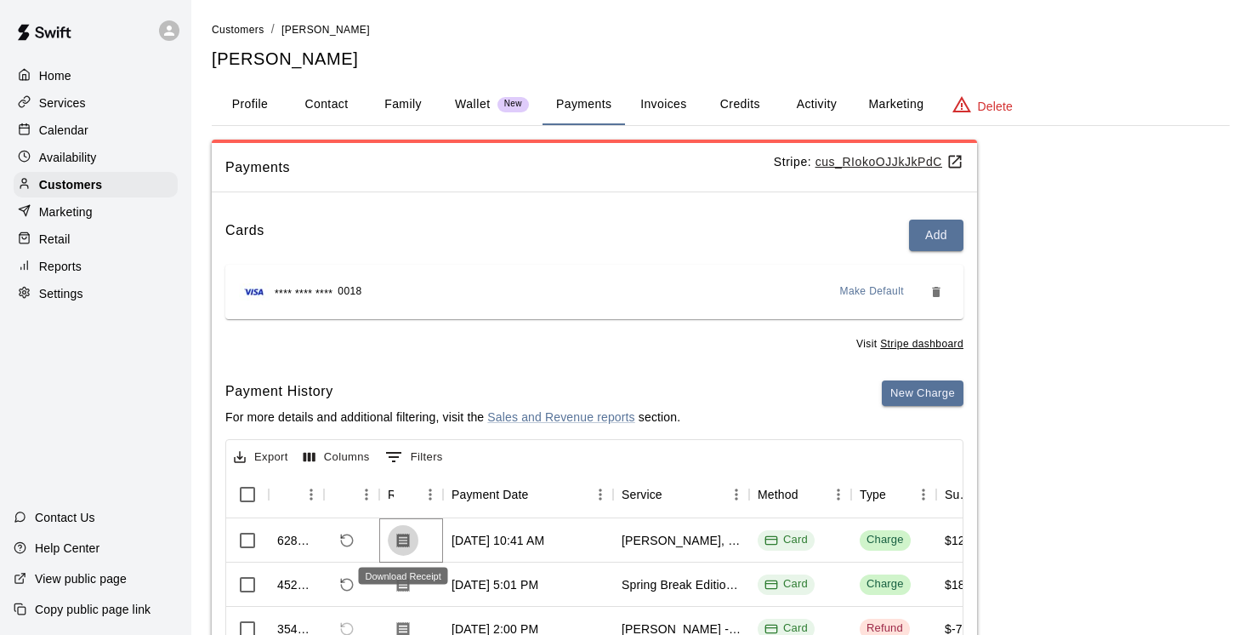
click at [410, 536] on icon "Download Receipt" at bounding box center [403, 540] width 17 height 17
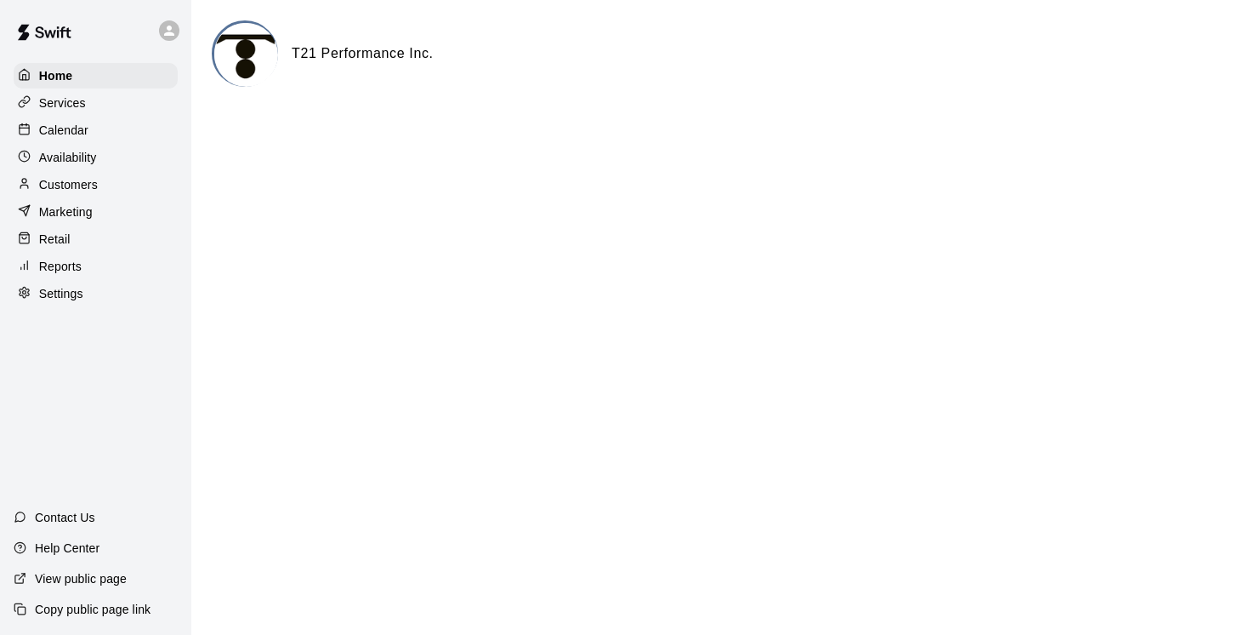
click at [59, 100] on p "Services" at bounding box center [62, 102] width 47 height 17
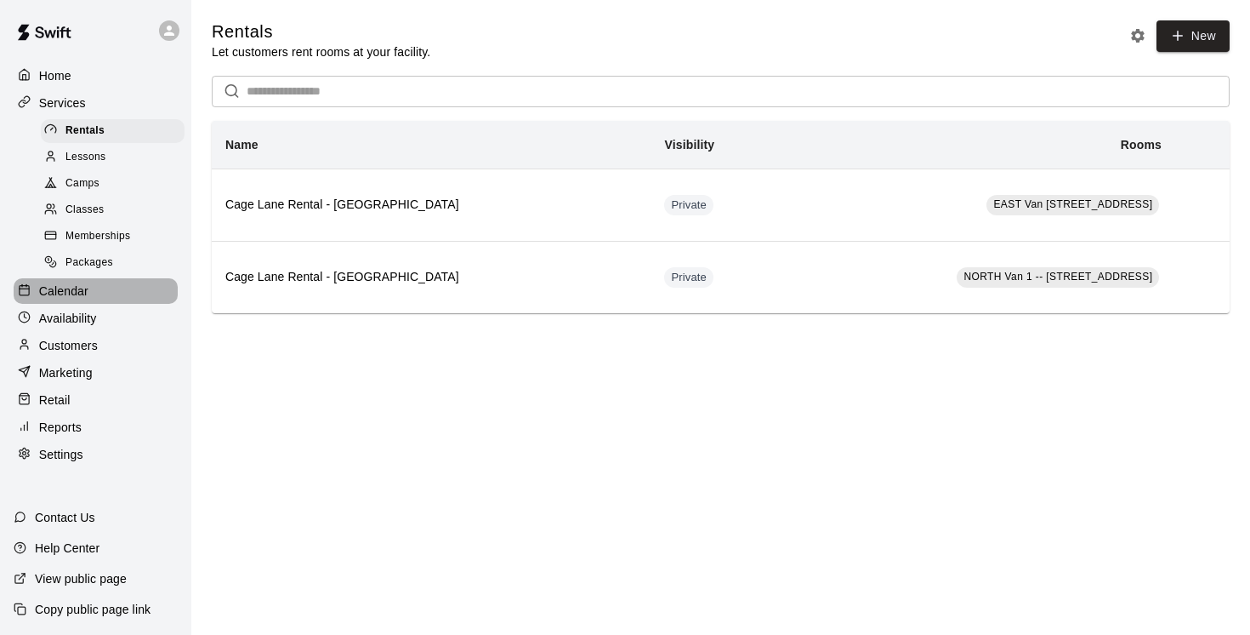
click at [74, 288] on p "Calendar" at bounding box center [63, 290] width 49 height 17
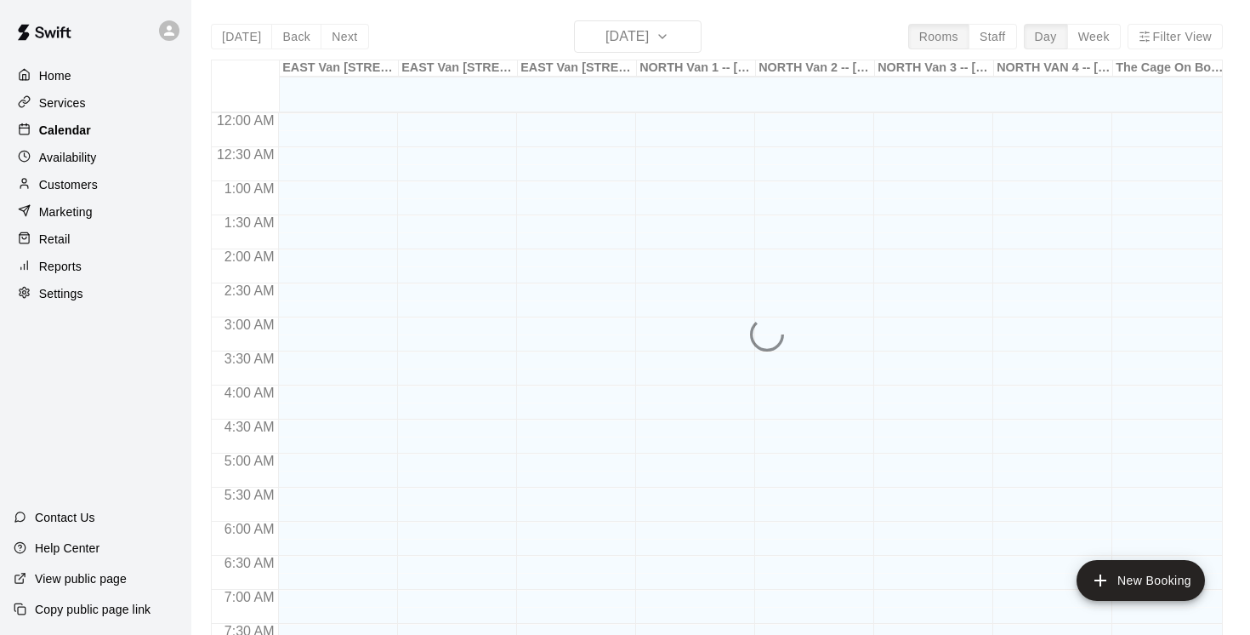
scroll to position [1042, 0]
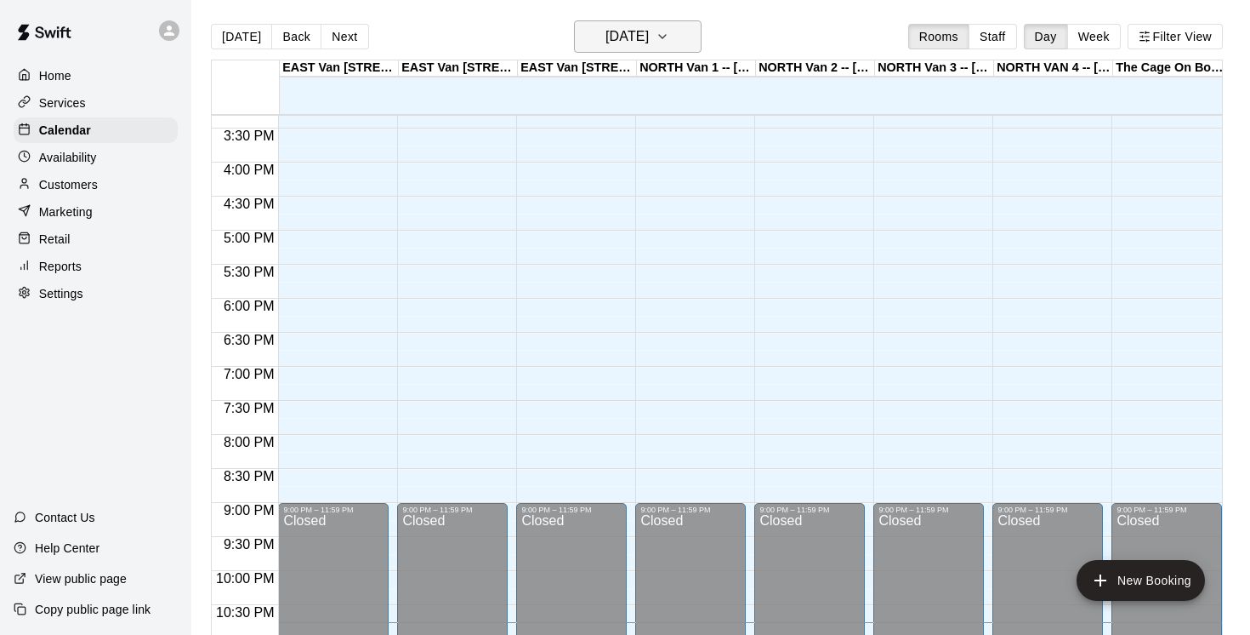
click at [669, 41] on icon "button" at bounding box center [663, 36] width 14 height 20
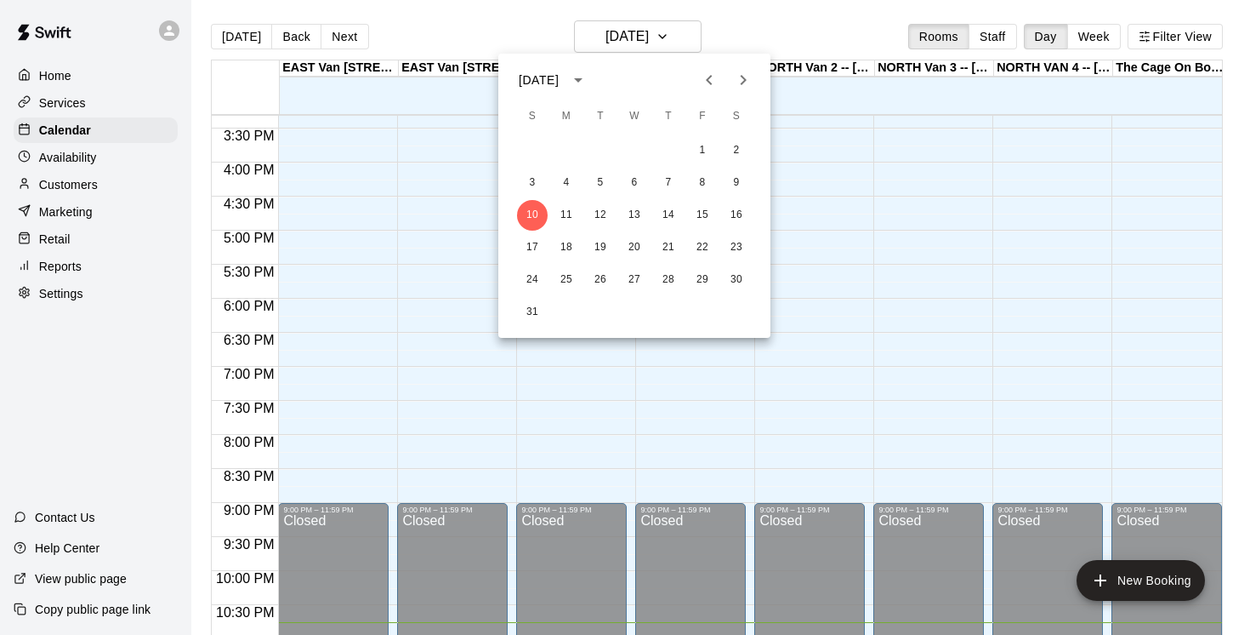
click at [747, 77] on icon "Next month" at bounding box center [743, 80] width 20 height 20
click at [737, 149] on button "6" at bounding box center [736, 150] width 31 height 31
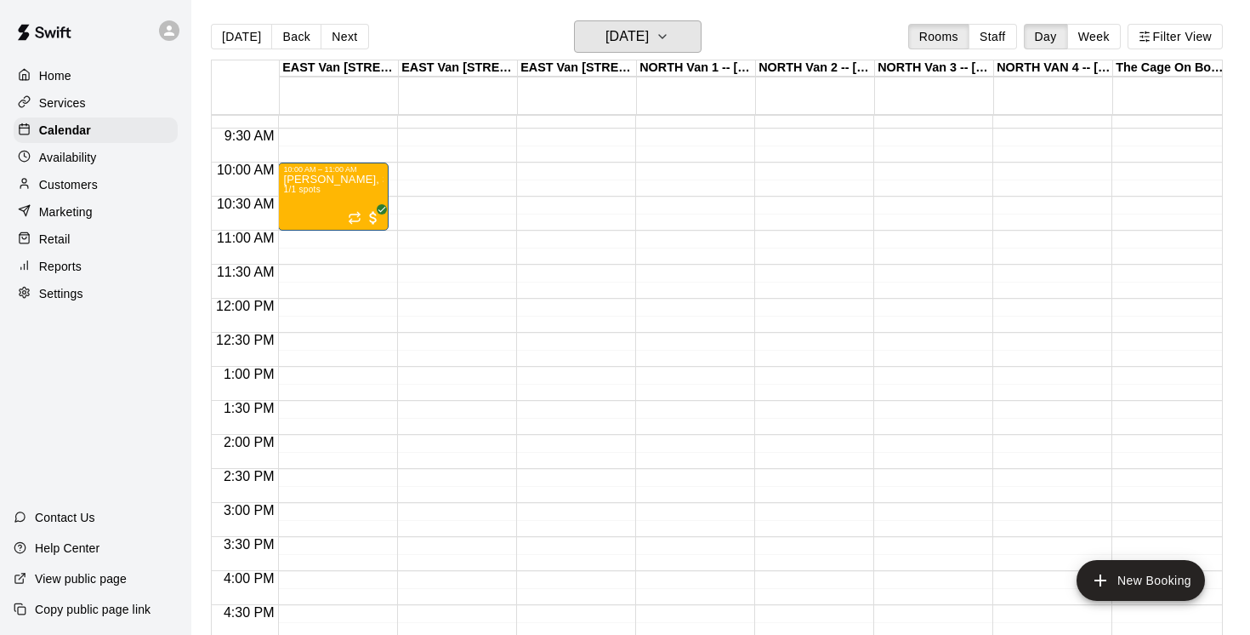
scroll to position [612, 0]
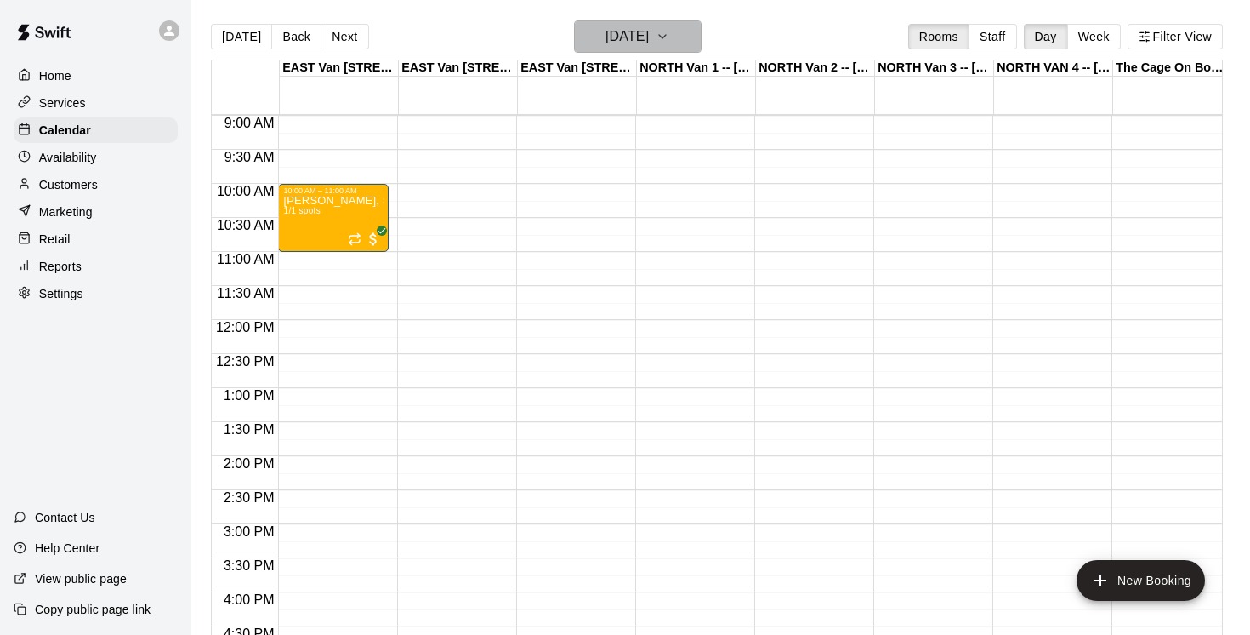
click at [669, 35] on icon "button" at bounding box center [663, 36] width 14 height 20
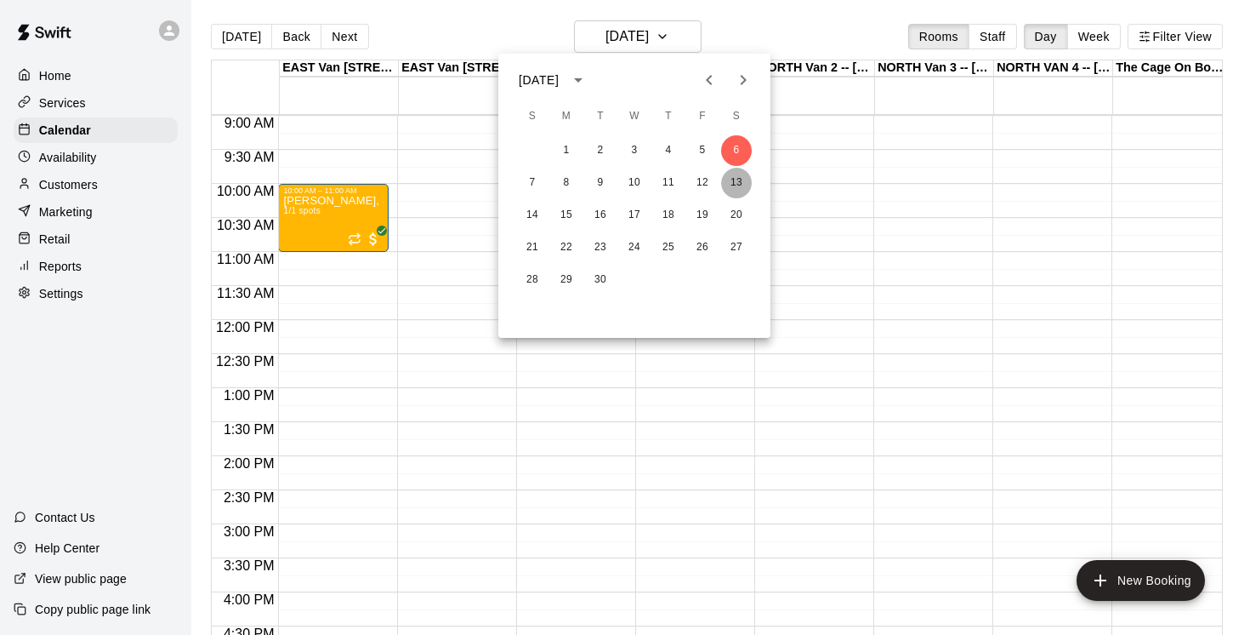
click at [743, 184] on button "13" at bounding box center [736, 183] width 31 height 31
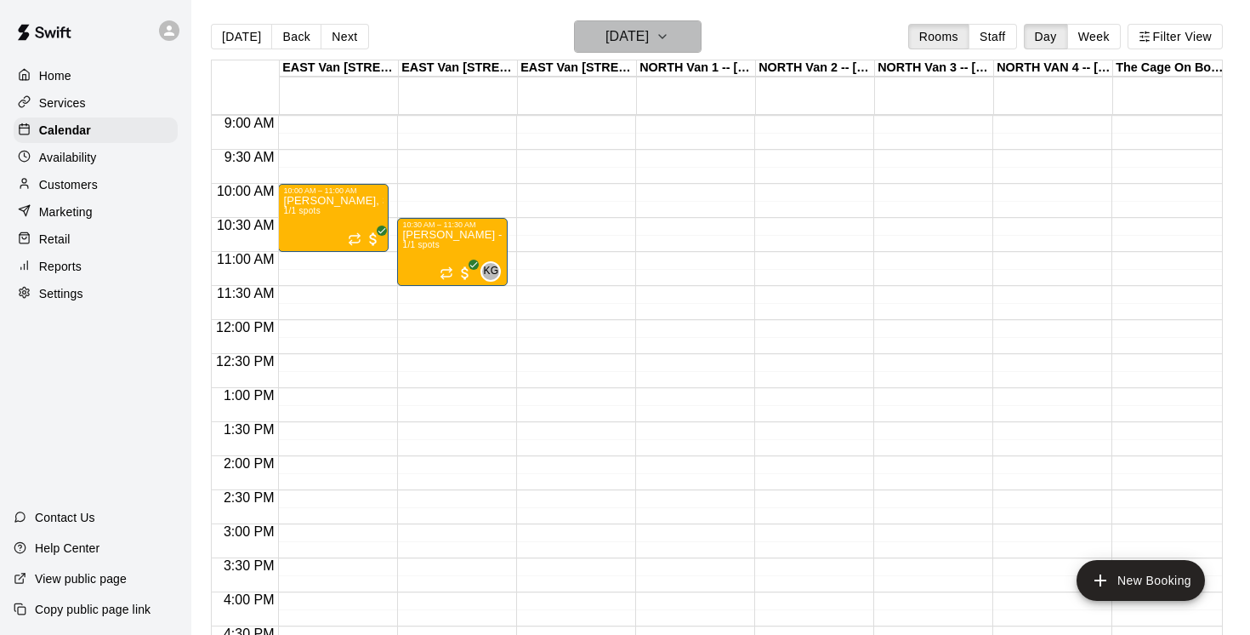
click at [669, 35] on icon "button" at bounding box center [663, 36] width 14 height 20
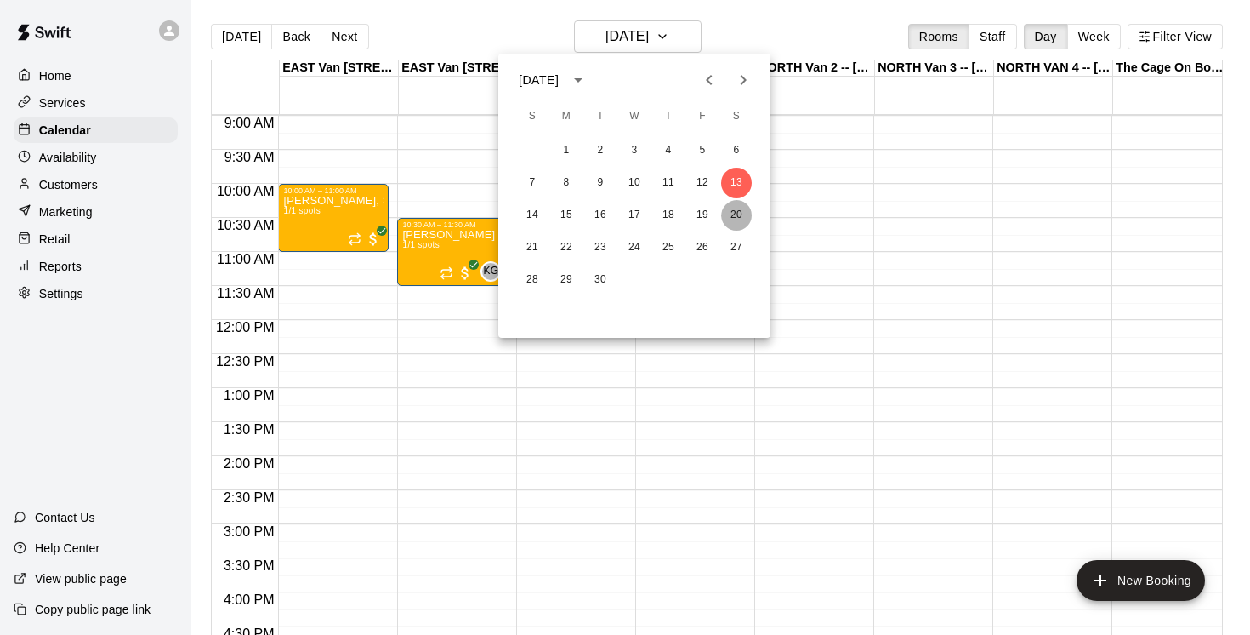
click at [733, 216] on button "20" at bounding box center [736, 215] width 31 height 31
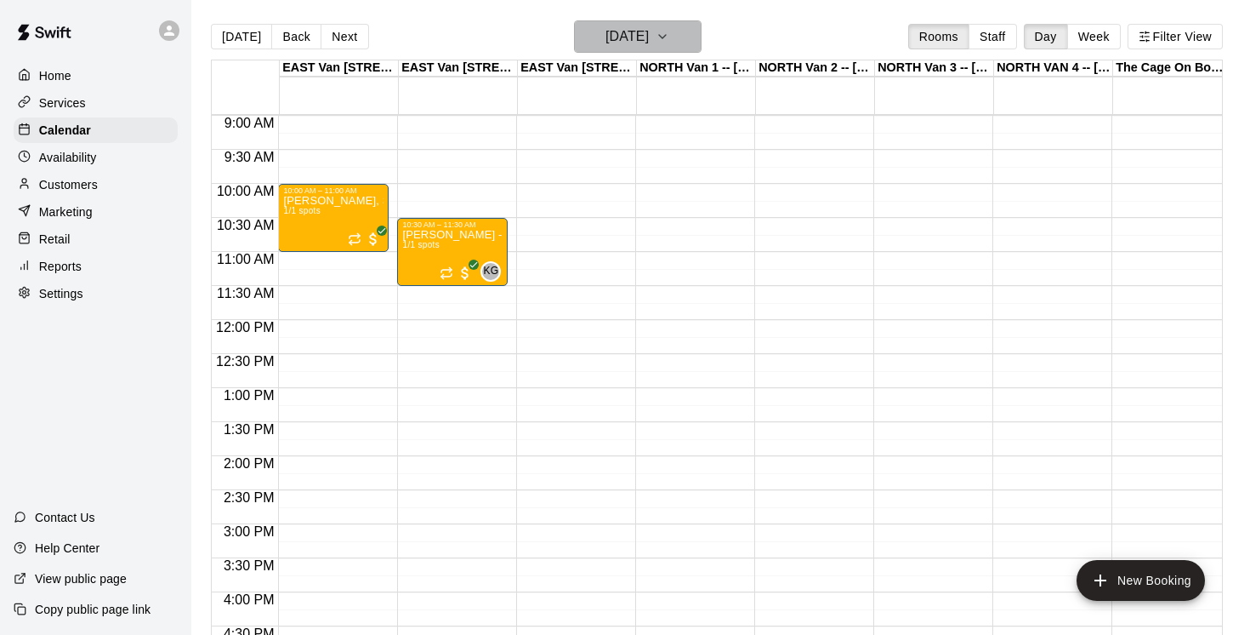
click at [669, 34] on icon "button" at bounding box center [663, 36] width 14 height 20
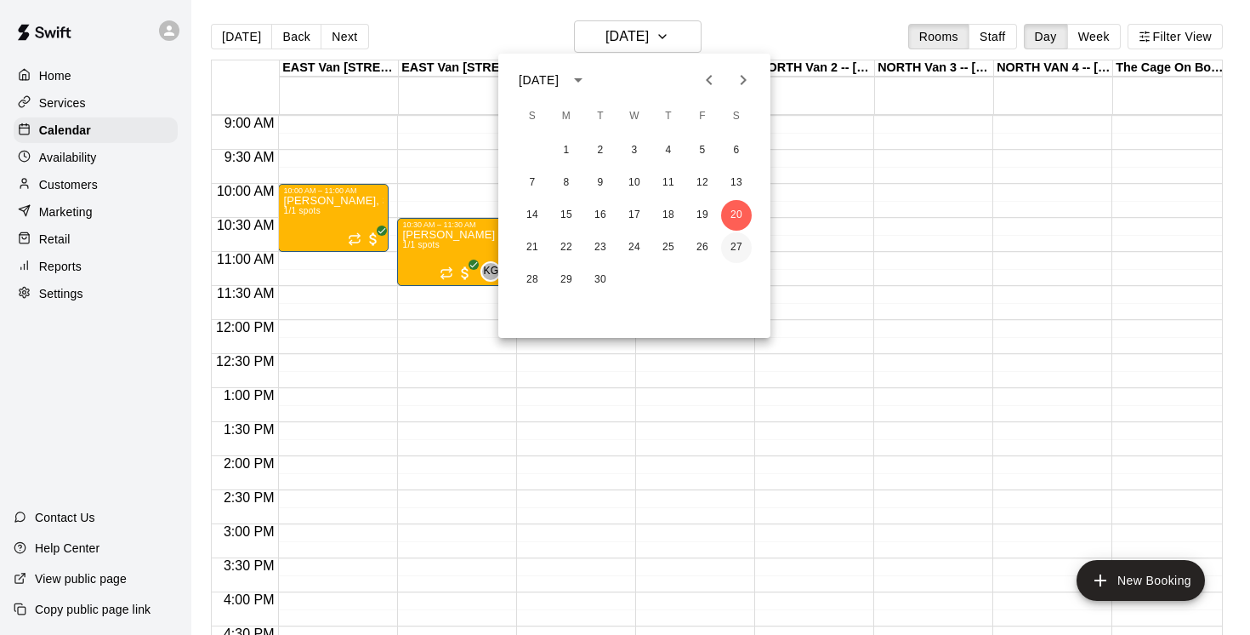
click at [737, 248] on button "27" at bounding box center [736, 247] width 31 height 31
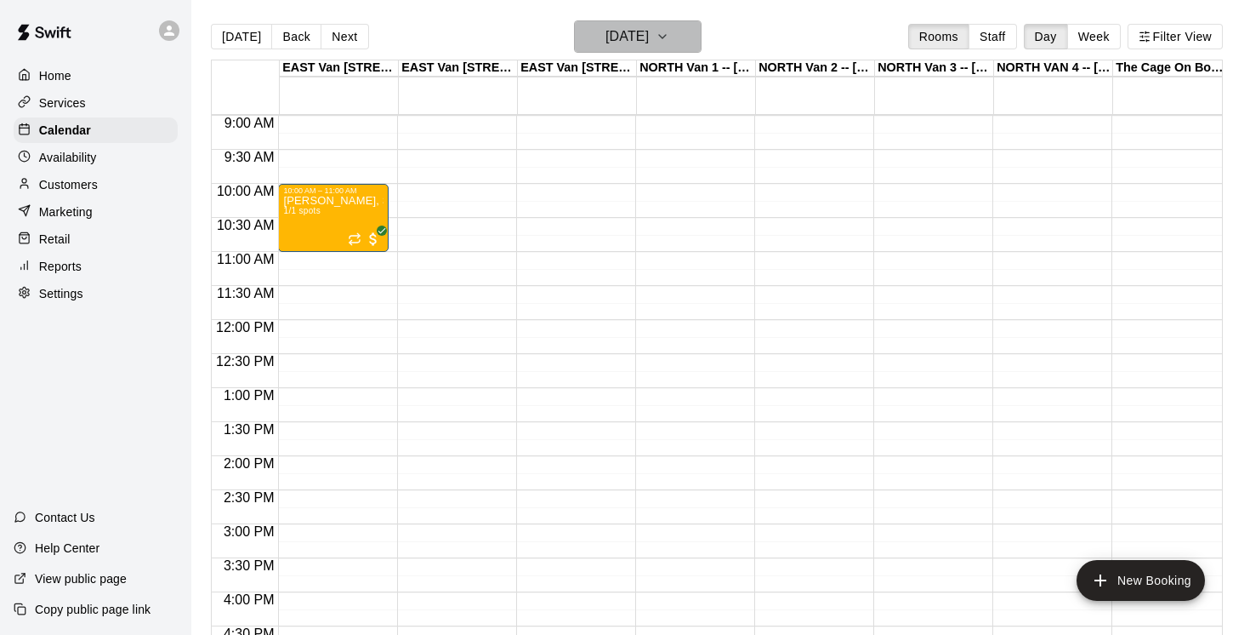
click at [669, 35] on icon "button" at bounding box center [663, 36] width 14 height 20
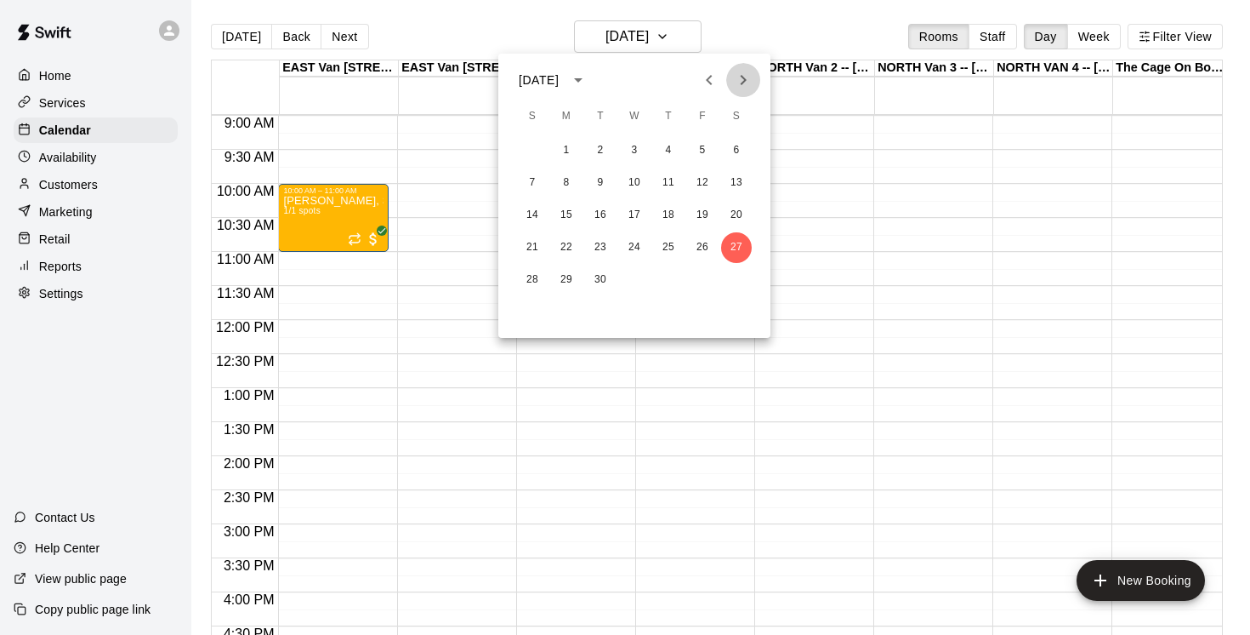
click at [741, 85] on icon "Next month" at bounding box center [743, 80] width 20 height 20
click at [739, 152] on button "4" at bounding box center [736, 150] width 31 height 31
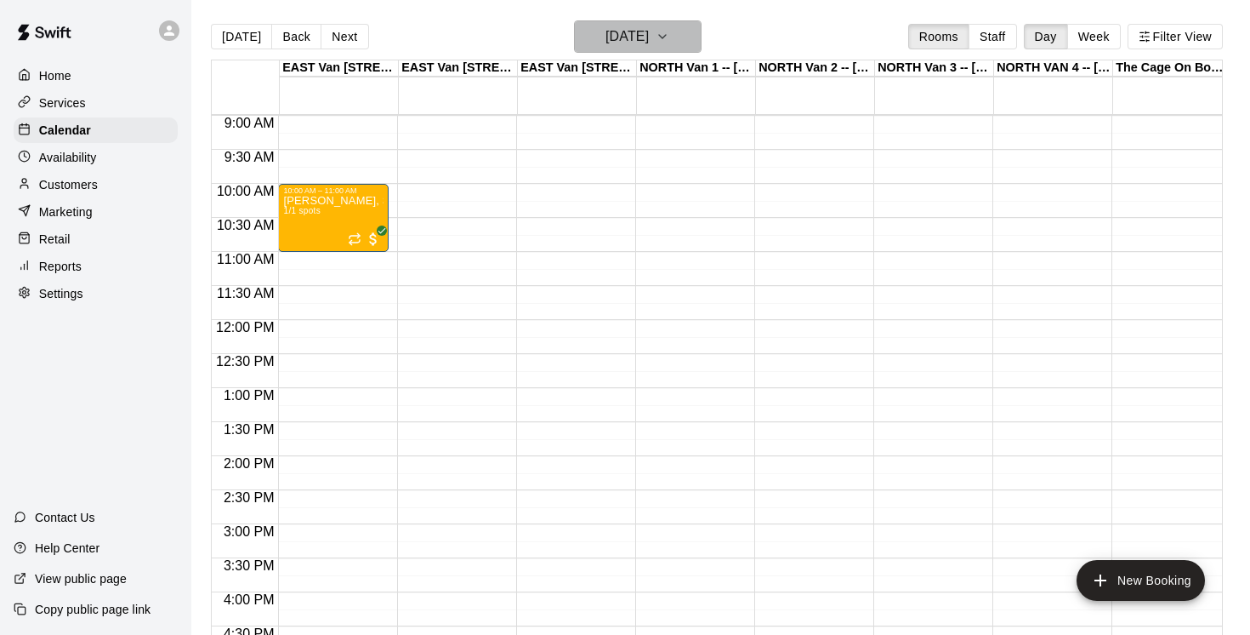
click at [699, 37] on button "[DATE]" at bounding box center [638, 36] width 128 height 32
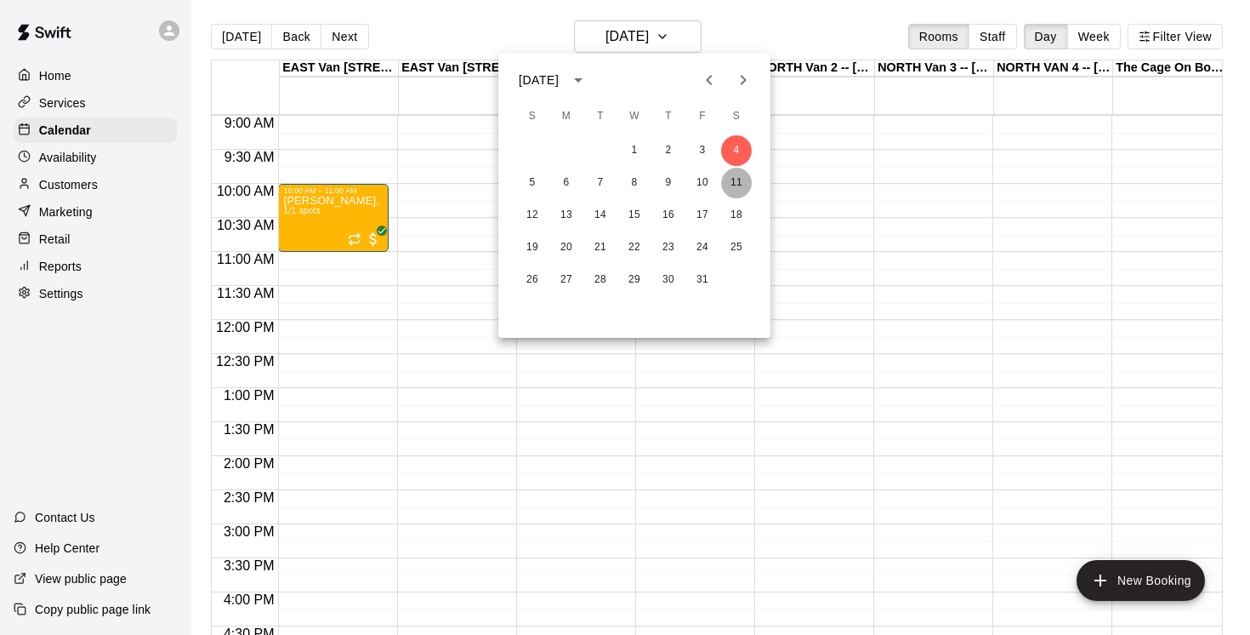
click at [738, 188] on button "11" at bounding box center [736, 183] width 31 height 31
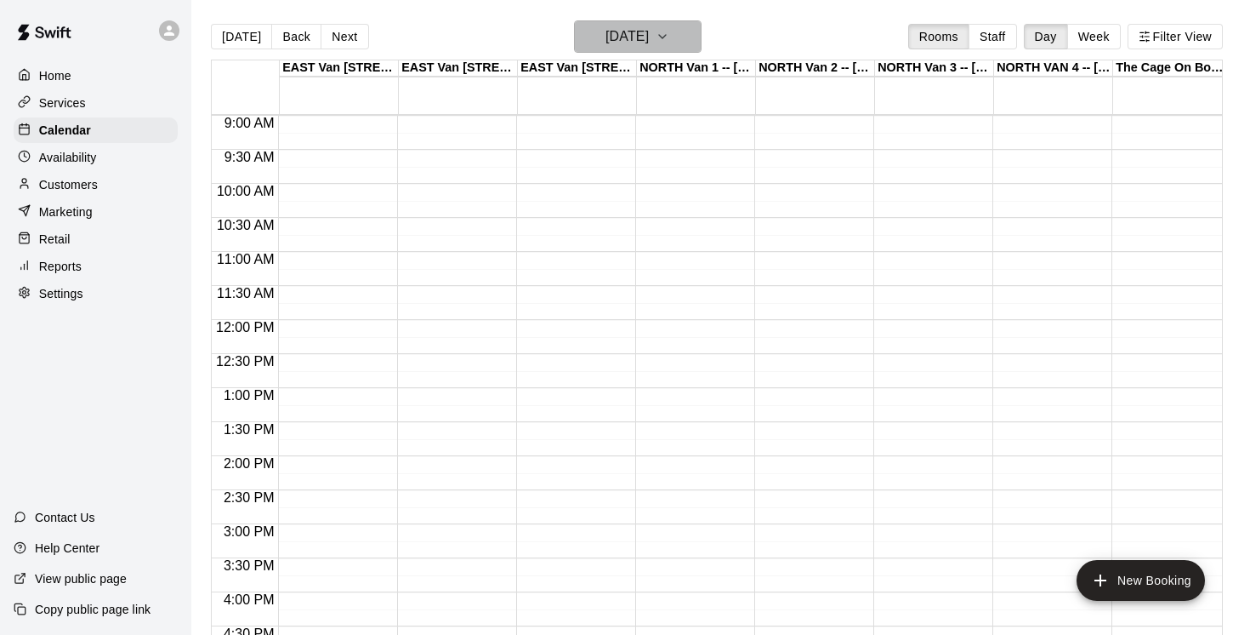
click at [669, 35] on icon "button" at bounding box center [663, 36] width 14 height 20
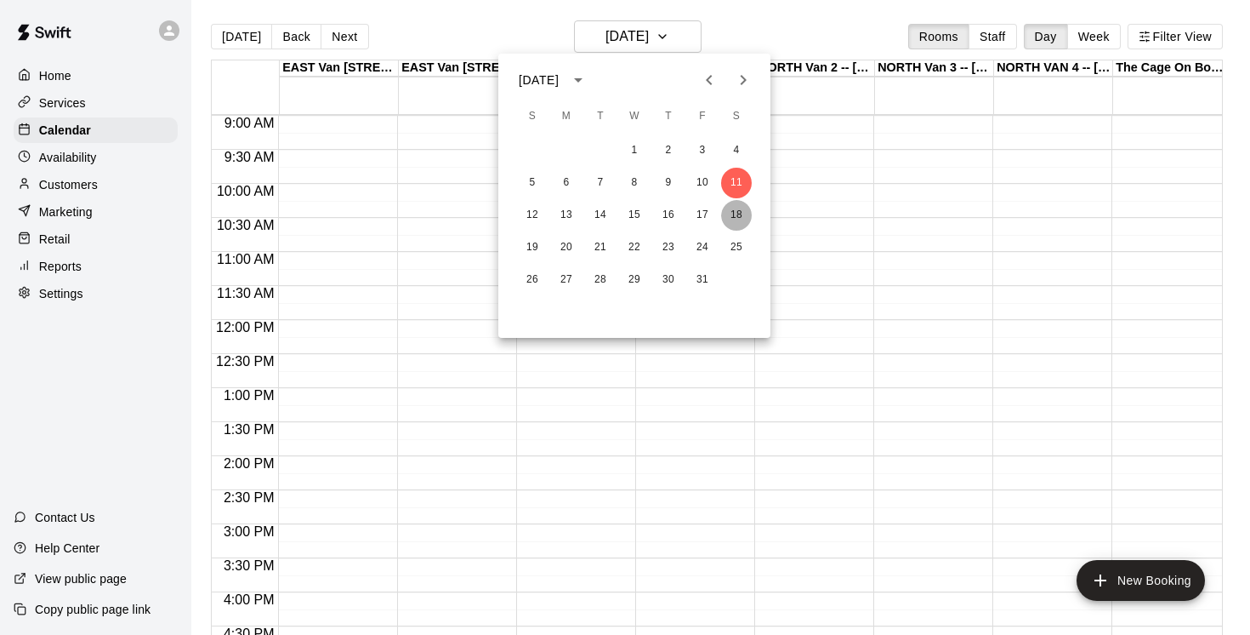
click at [739, 218] on button "18" at bounding box center [736, 215] width 31 height 31
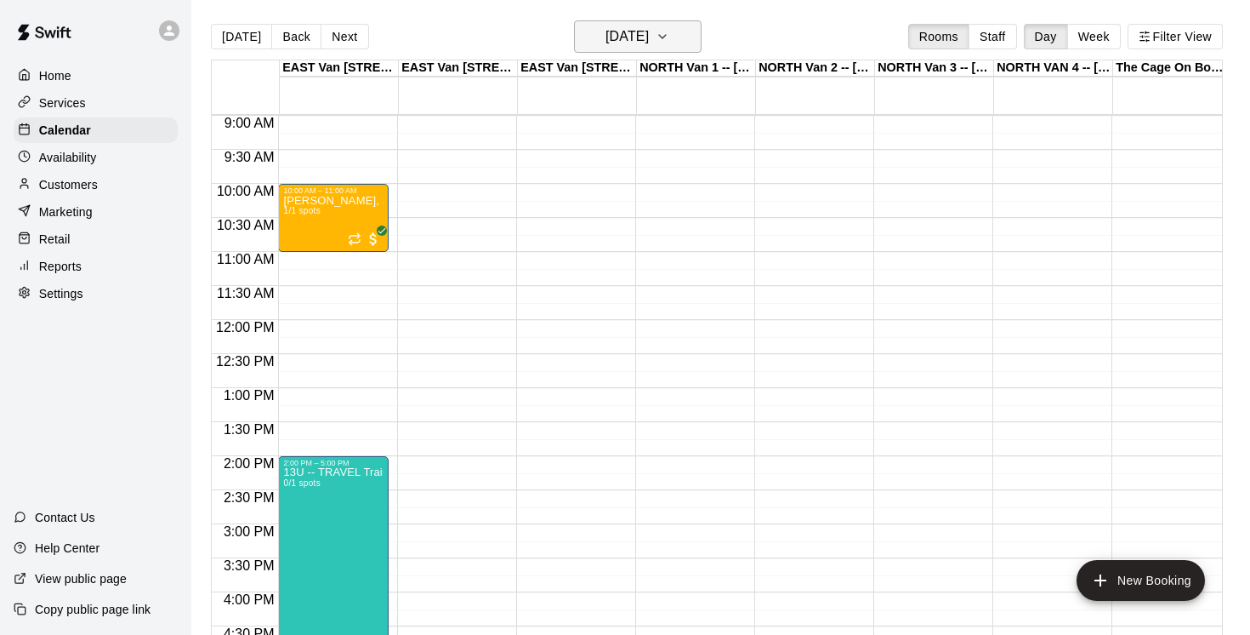
click at [669, 38] on icon "button" at bounding box center [663, 36] width 14 height 20
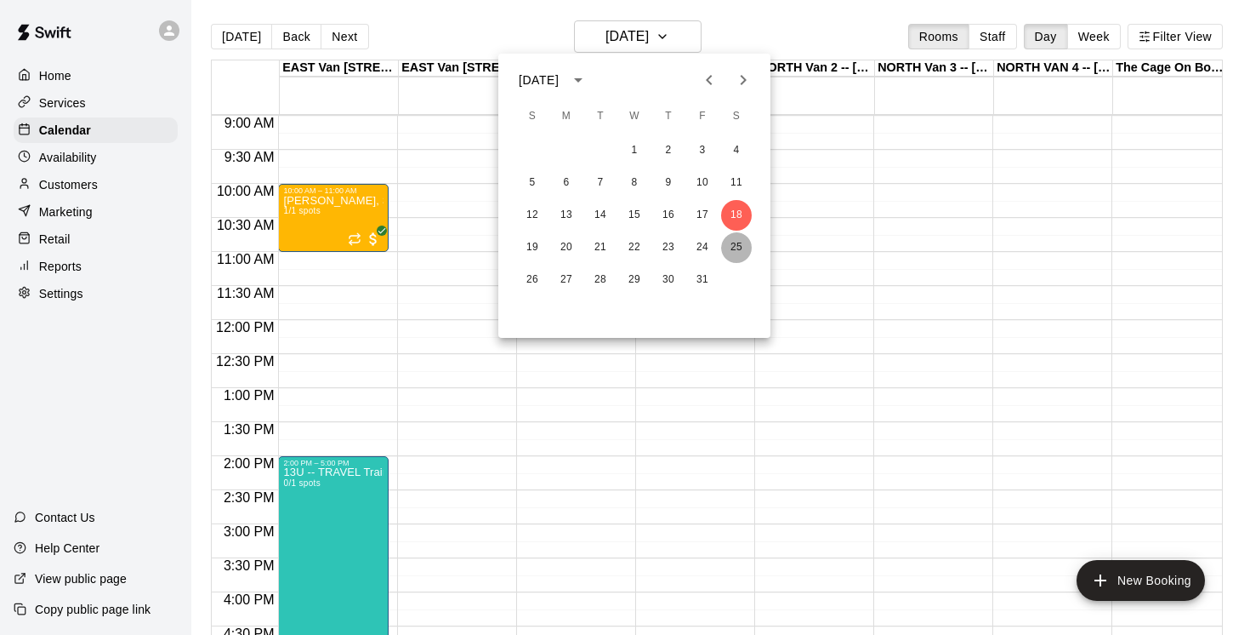
click at [739, 247] on button "25" at bounding box center [736, 247] width 31 height 31
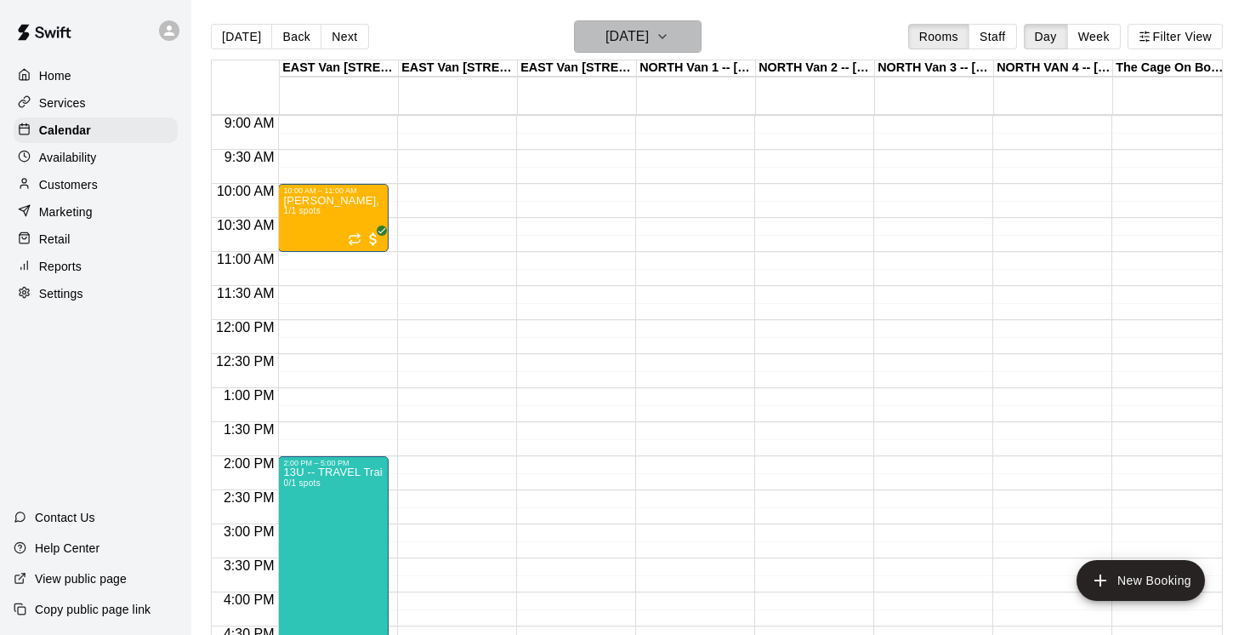
click at [669, 29] on icon "button" at bounding box center [663, 36] width 14 height 20
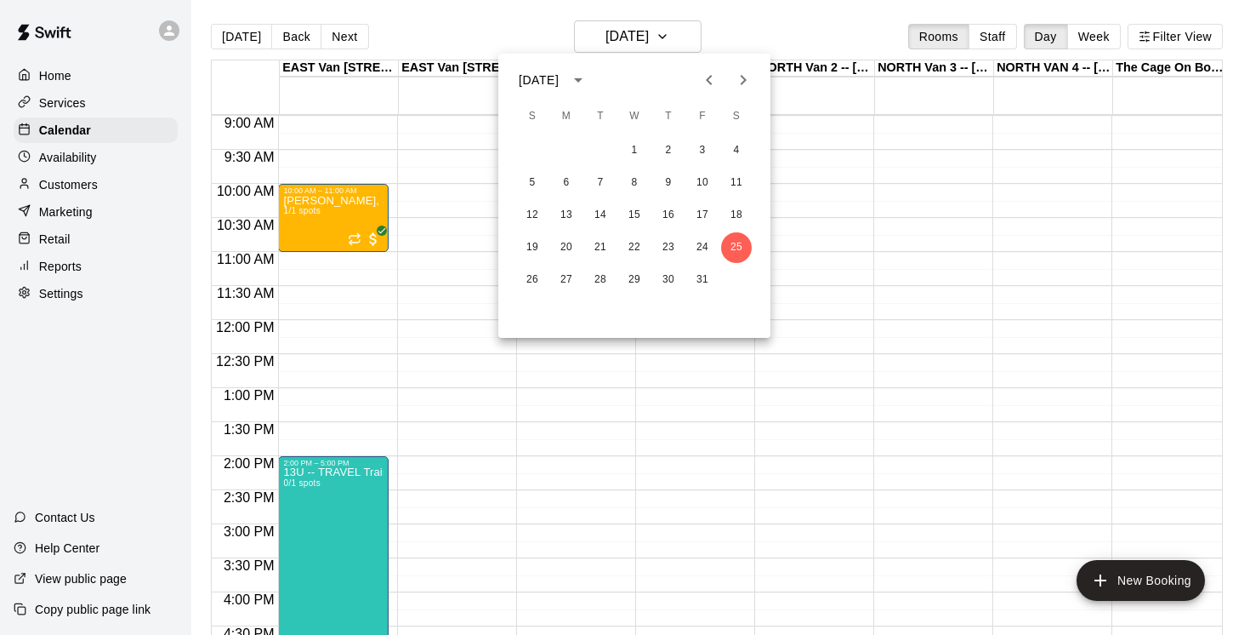
click at [743, 70] on icon "Next month" at bounding box center [743, 80] width 20 height 20
click at [738, 145] on button "1" at bounding box center [736, 150] width 31 height 31
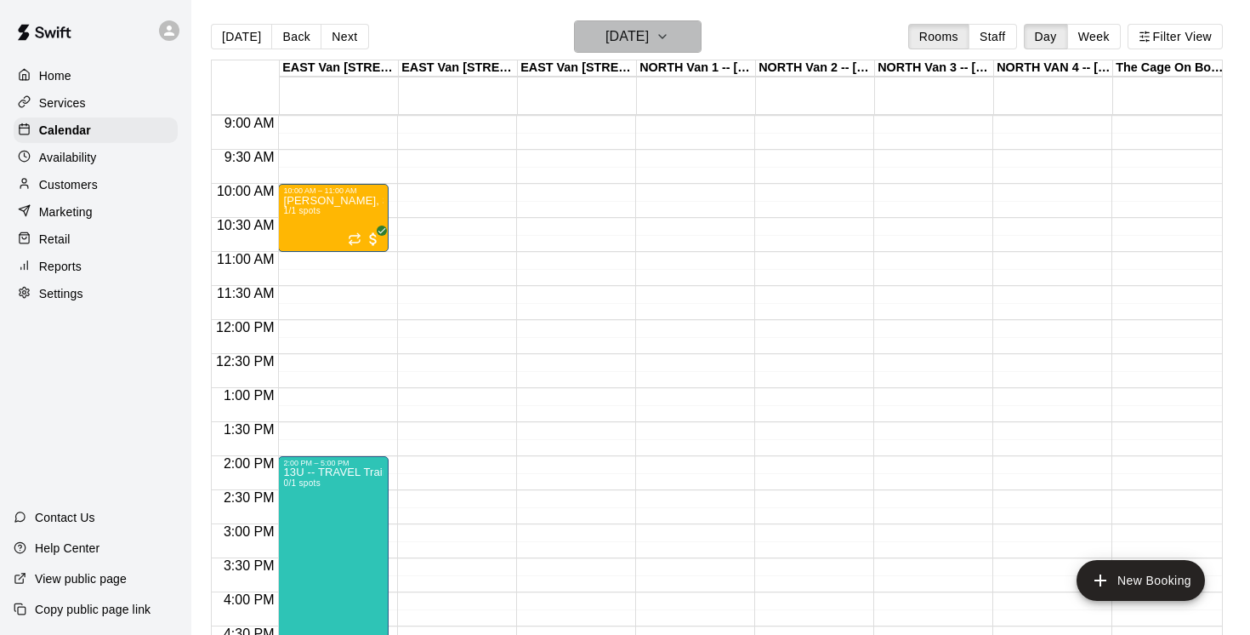
click at [669, 35] on icon "button" at bounding box center [663, 36] width 14 height 20
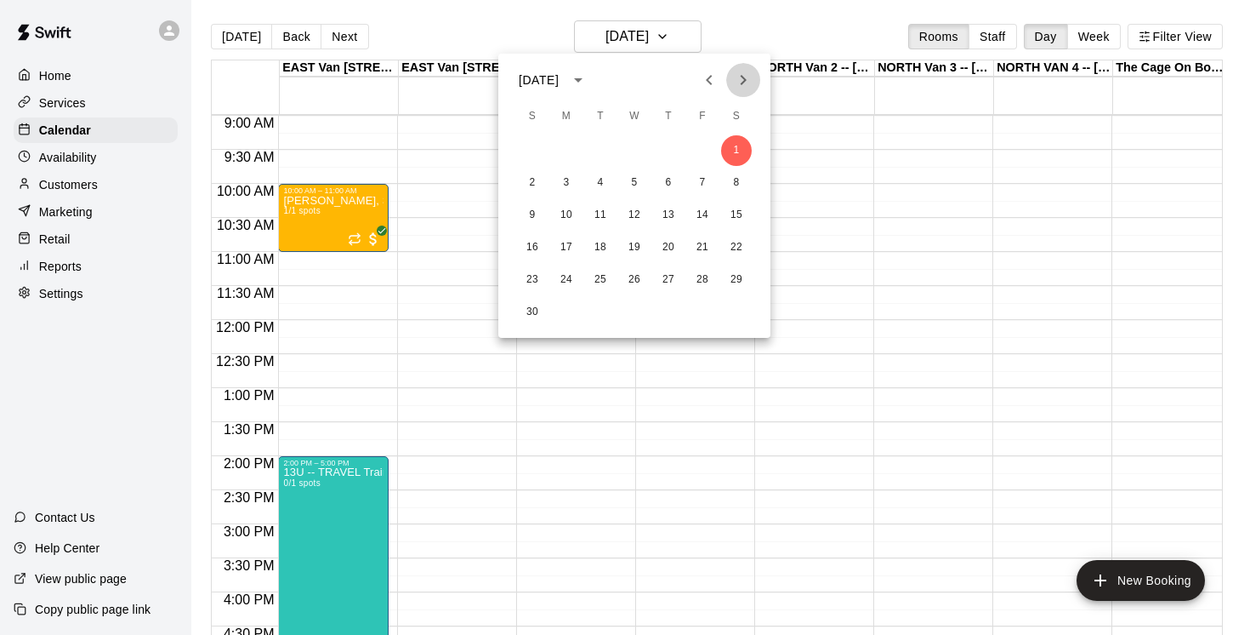
click at [741, 77] on icon "Next month" at bounding box center [743, 80] width 20 height 20
click at [735, 155] on button "6" at bounding box center [736, 150] width 31 height 31
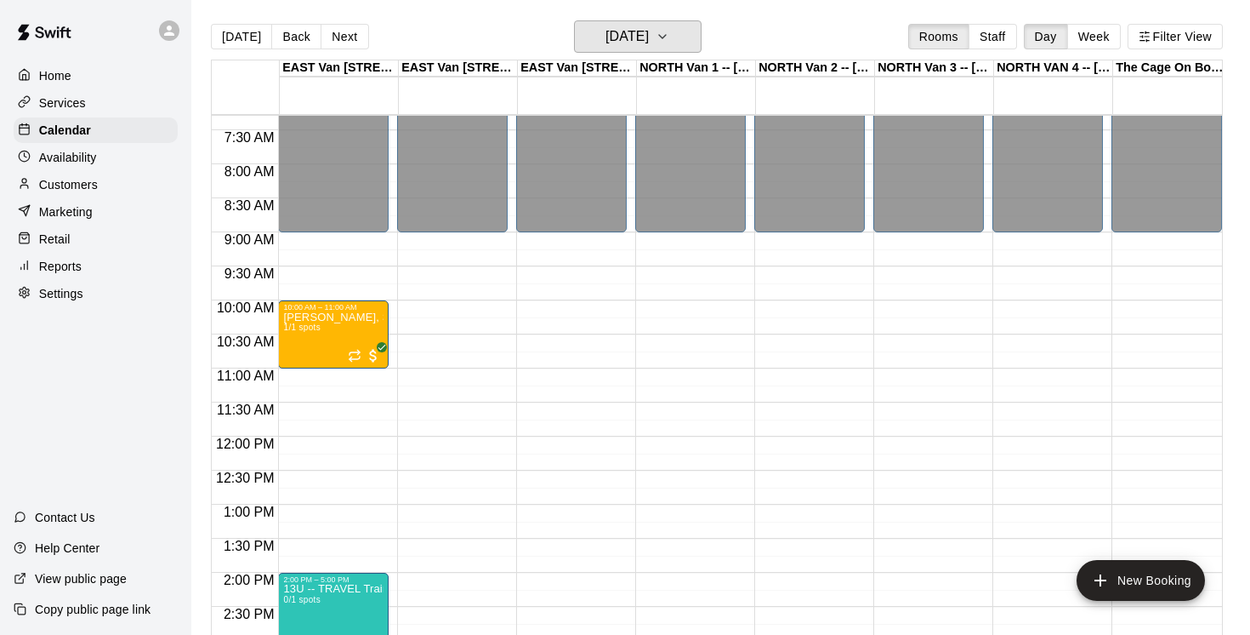
scroll to position [495, 0]
click at [669, 33] on icon "button" at bounding box center [663, 36] width 14 height 20
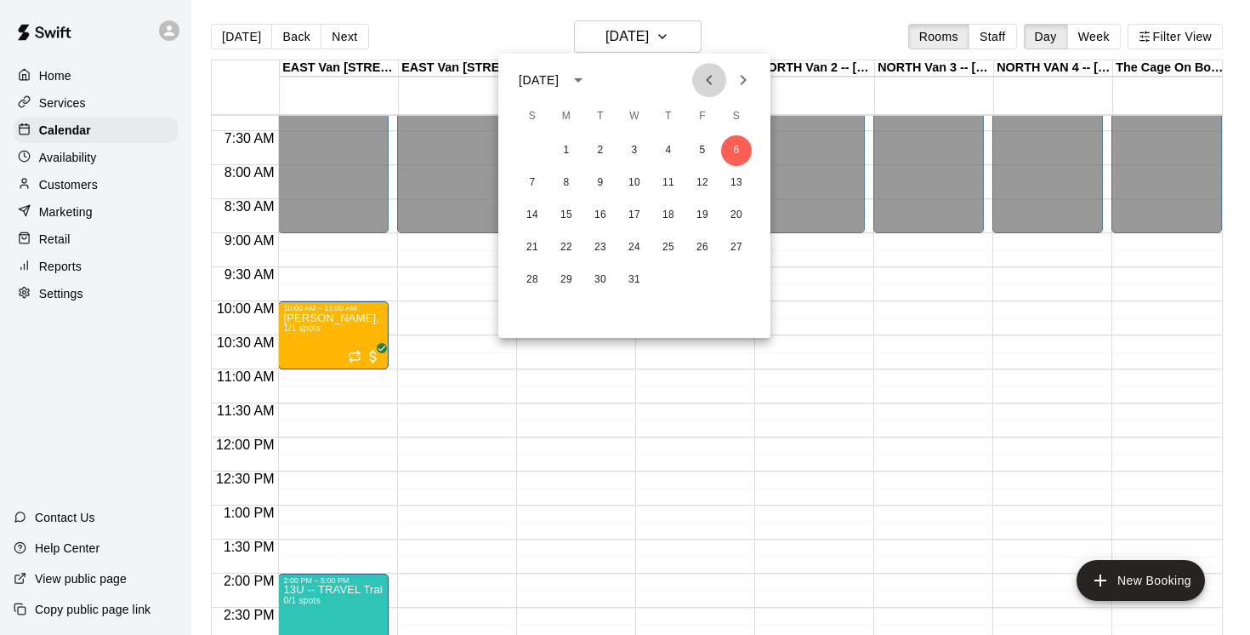
click at [704, 78] on icon "Previous month" at bounding box center [709, 80] width 20 height 20
click at [709, 77] on icon "Previous month" at bounding box center [709, 80] width 6 height 10
click at [604, 152] on button "2" at bounding box center [600, 150] width 31 height 31
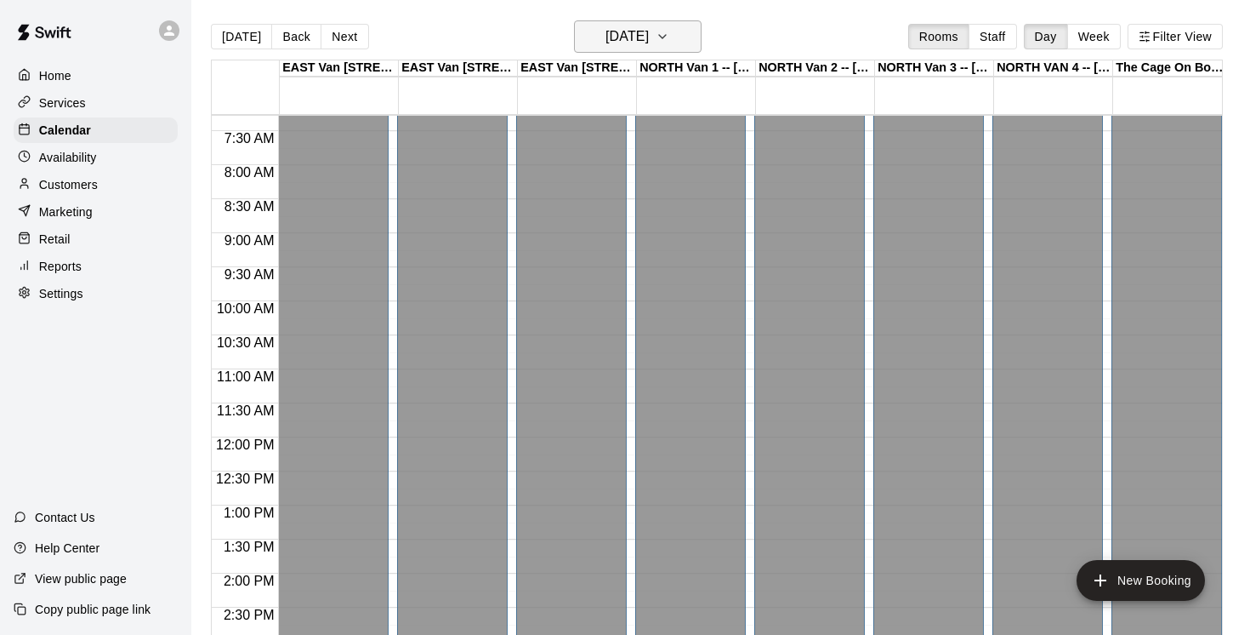
click at [669, 38] on icon "button" at bounding box center [663, 36] width 14 height 20
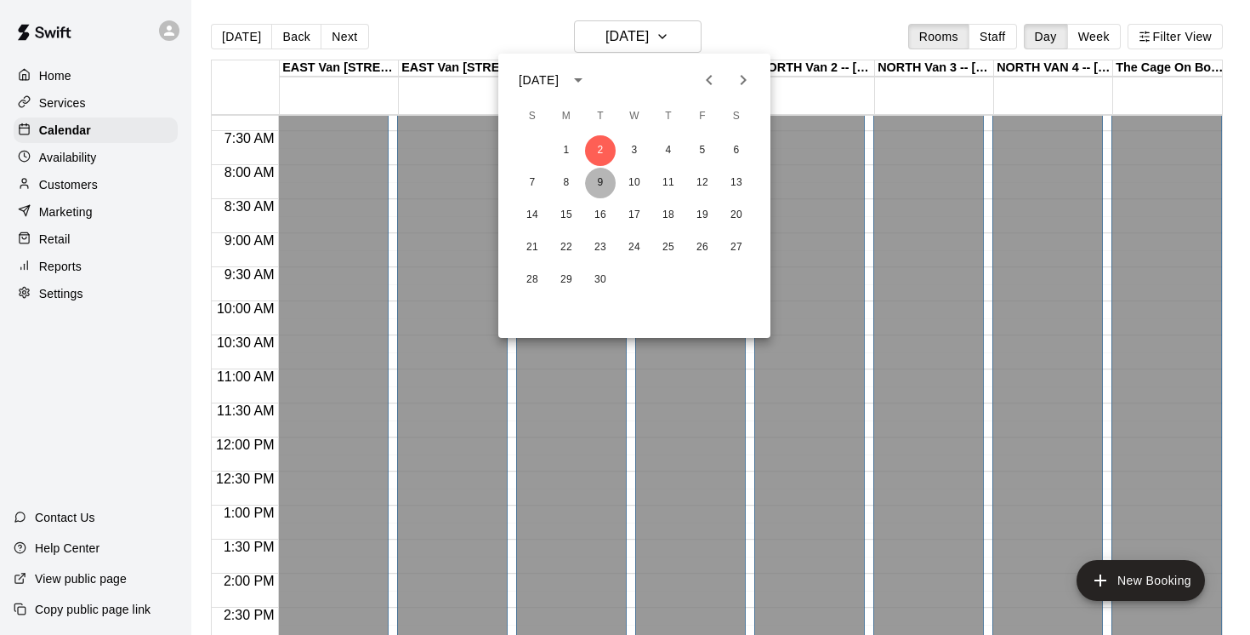
click at [601, 186] on button "9" at bounding box center [600, 183] width 31 height 31
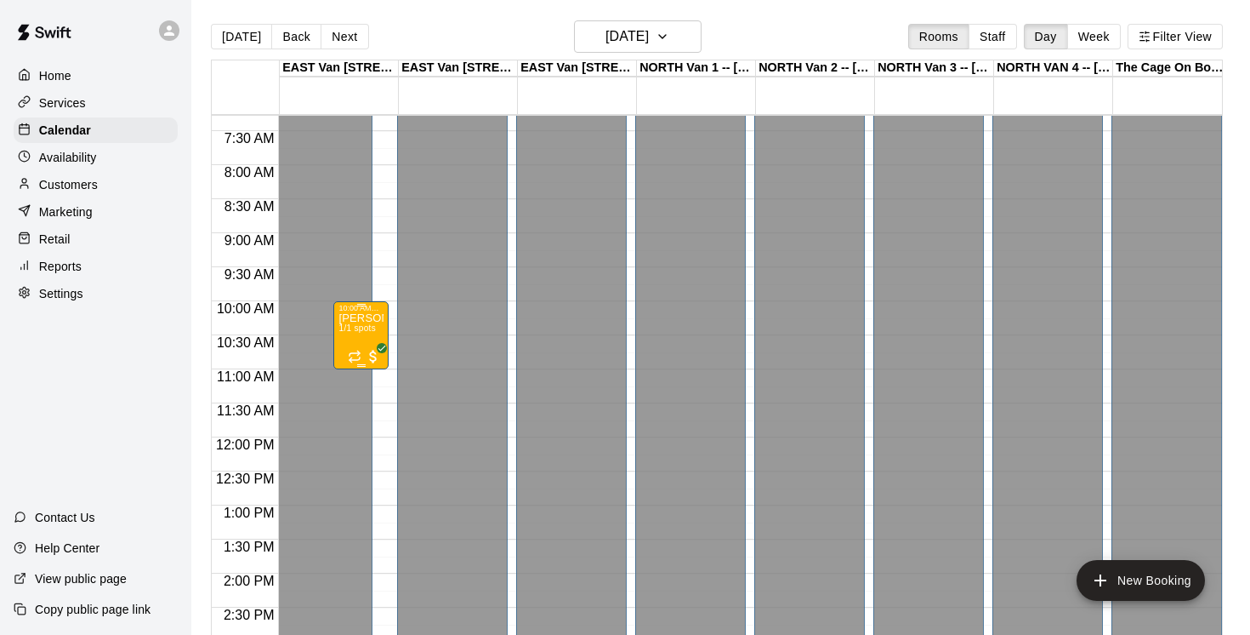
click at [375, 333] on span "1/1 spots" at bounding box center [357, 327] width 37 height 9
click at [356, 337] on icon "edit" at bounding box center [356, 343] width 20 height 20
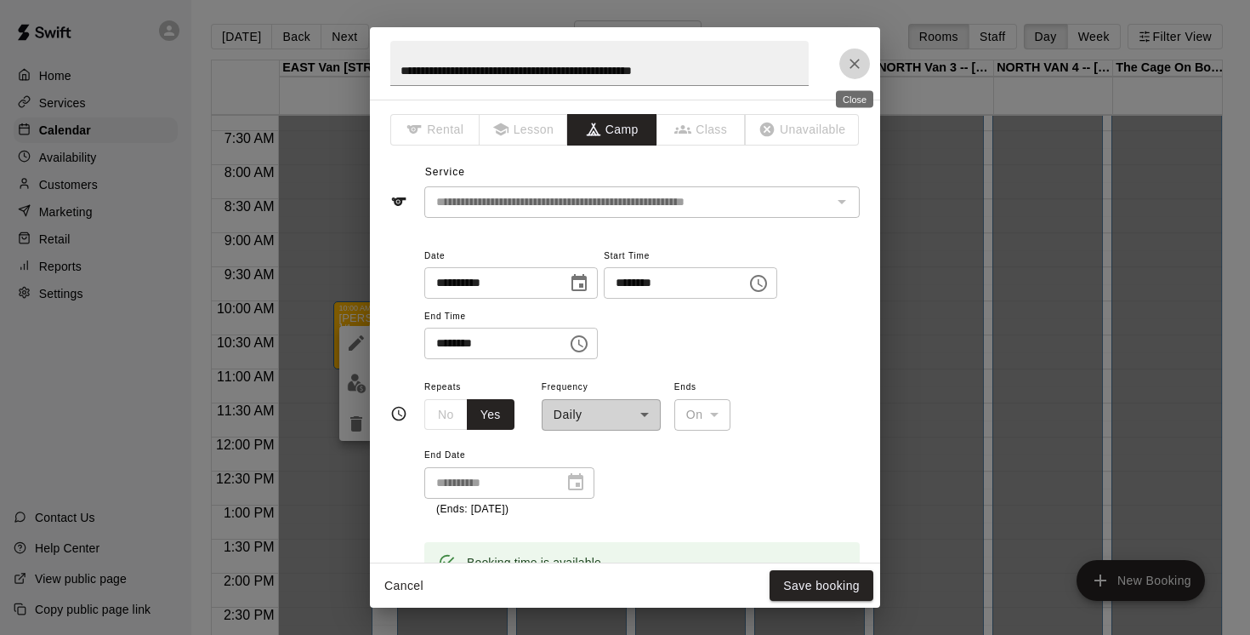
click at [852, 63] on icon "Close" at bounding box center [854, 63] width 17 height 17
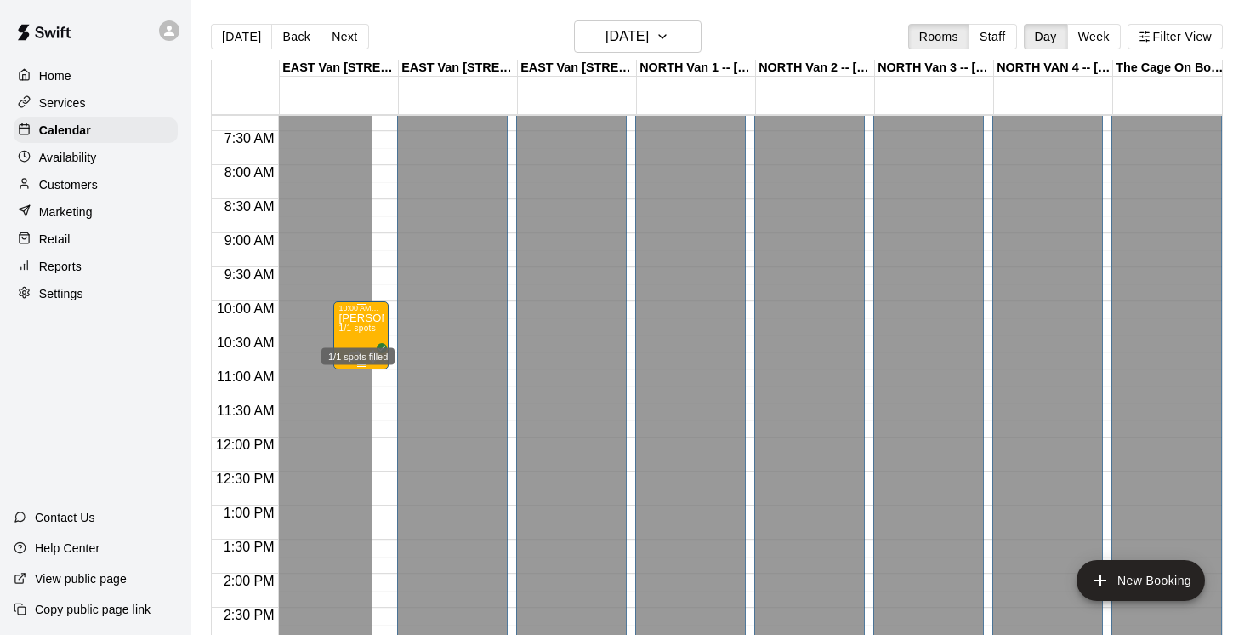
click at [351, 336] on div "1/1 spots filled" at bounding box center [358, 351] width 77 height 31
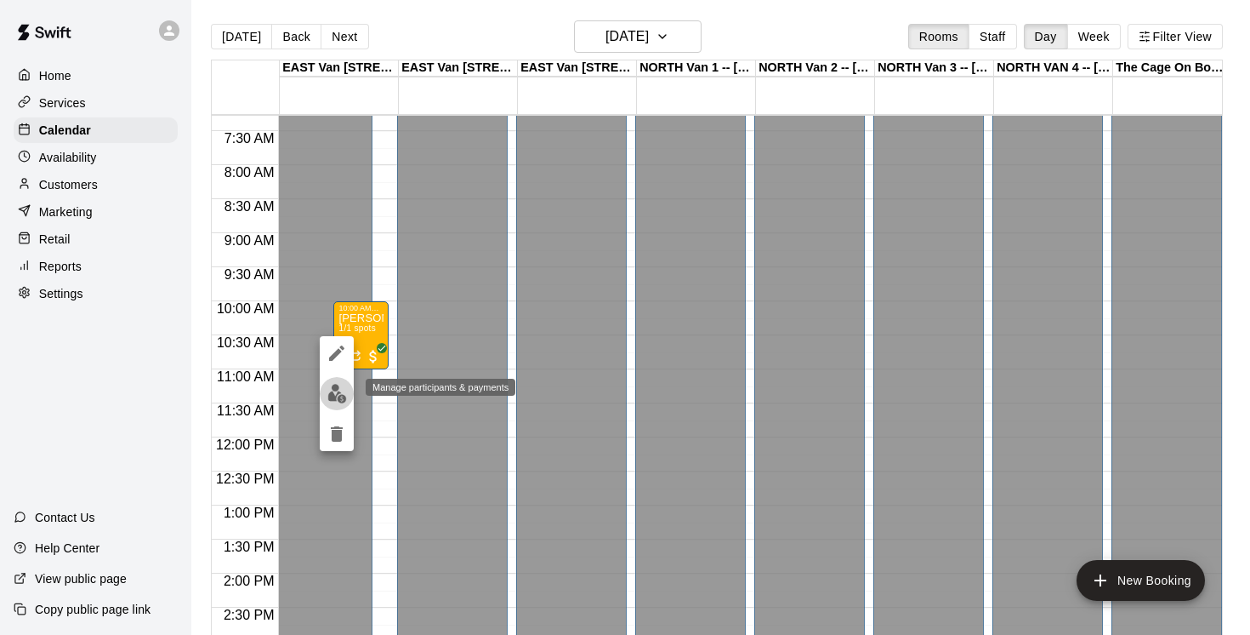
click at [339, 396] on img "edit" at bounding box center [337, 394] width 20 height 20
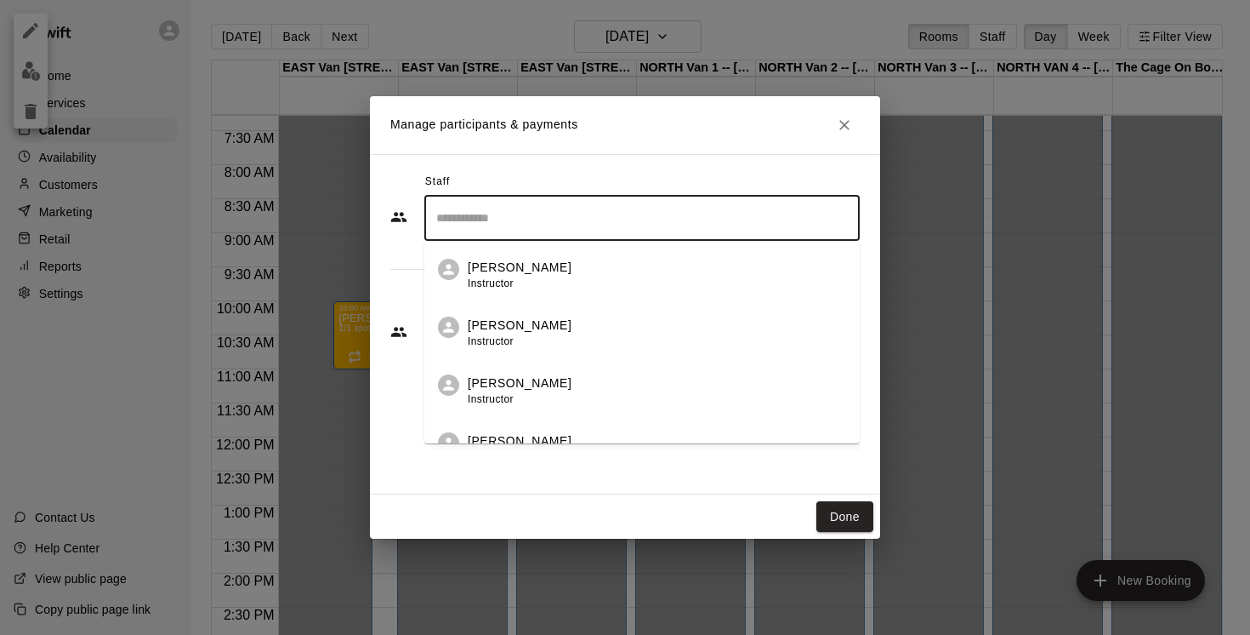
click at [507, 214] on input "Search staff" at bounding box center [642, 218] width 420 height 30
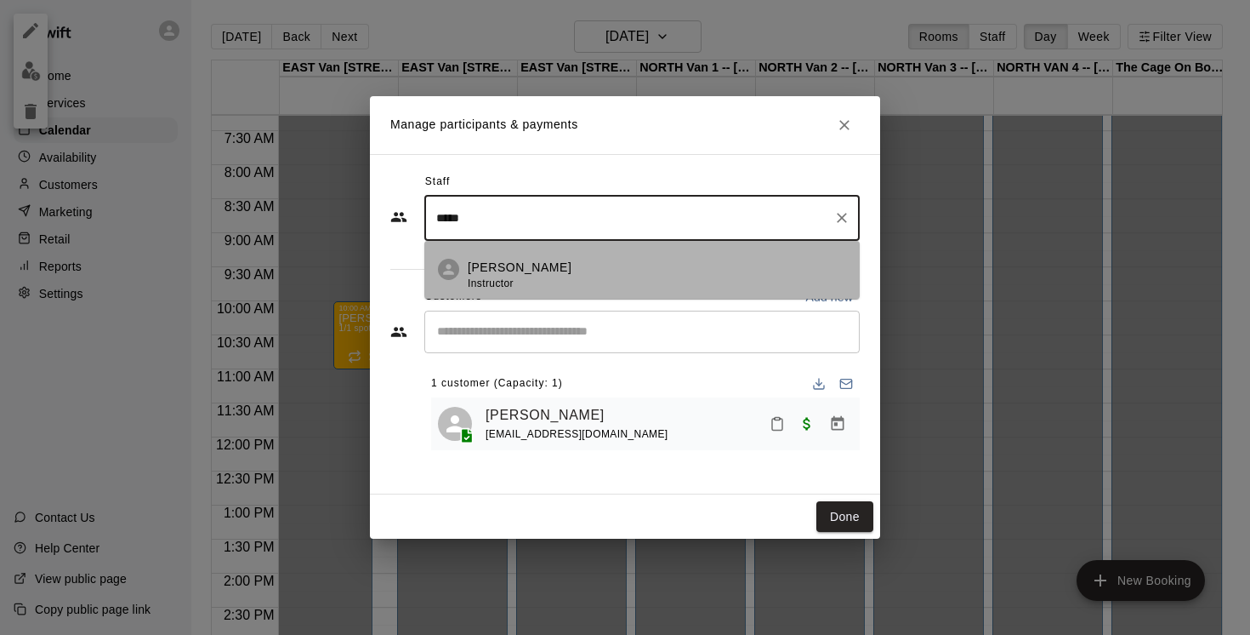
click at [522, 264] on p "[PERSON_NAME]" at bounding box center [520, 268] width 104 height 18
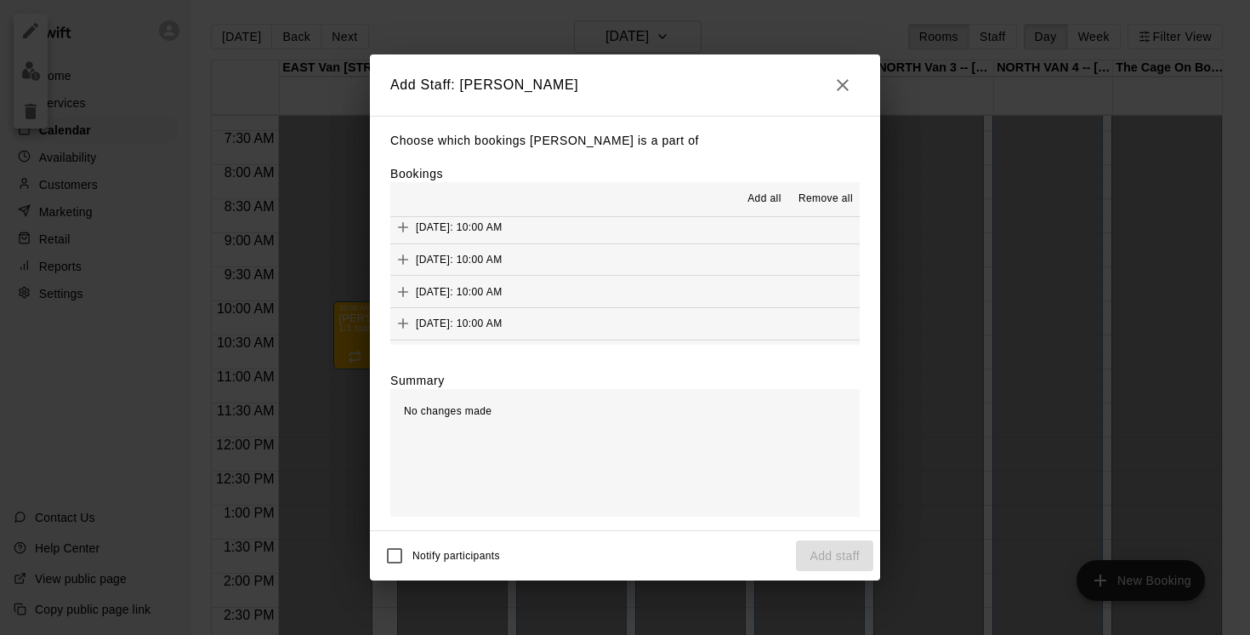
scroll to position [0, 0]
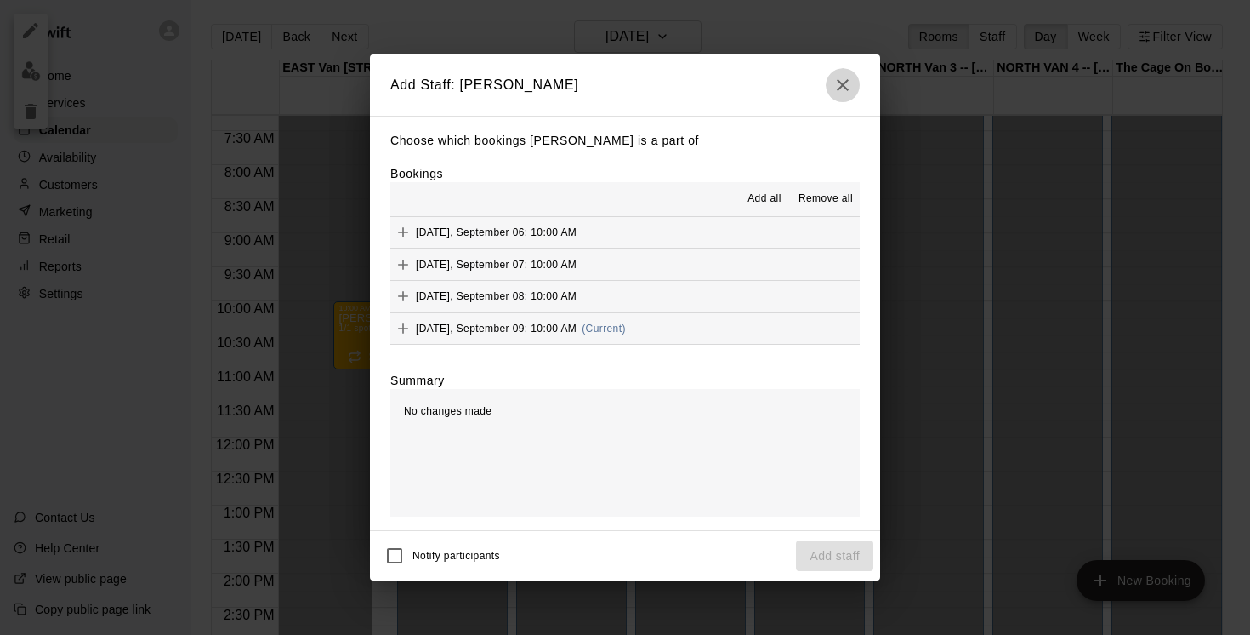
click at [845, 82] on icon "button" at bounding box center [843, 85] width 12 height 12
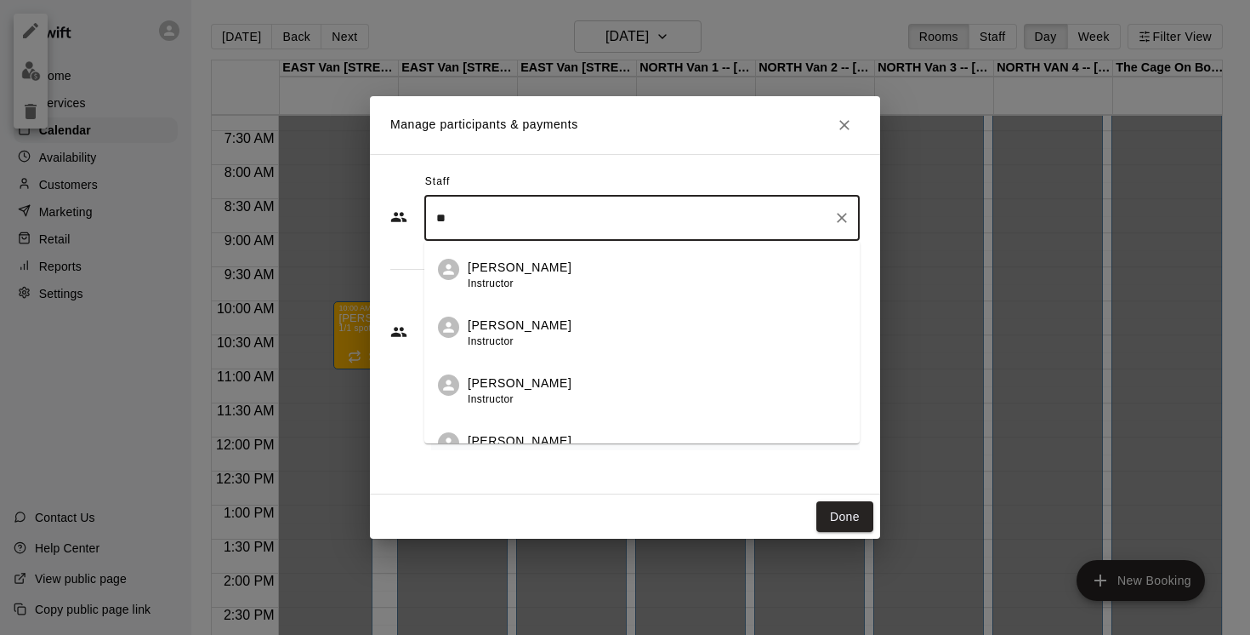
type input "*"
click at [685, 36] on div "Manage participants & payments Staff ​ [PERSON_NAME] Instructor [PERSON_NAME] I…" at bounding box center [625, 317] width 1250 height 635
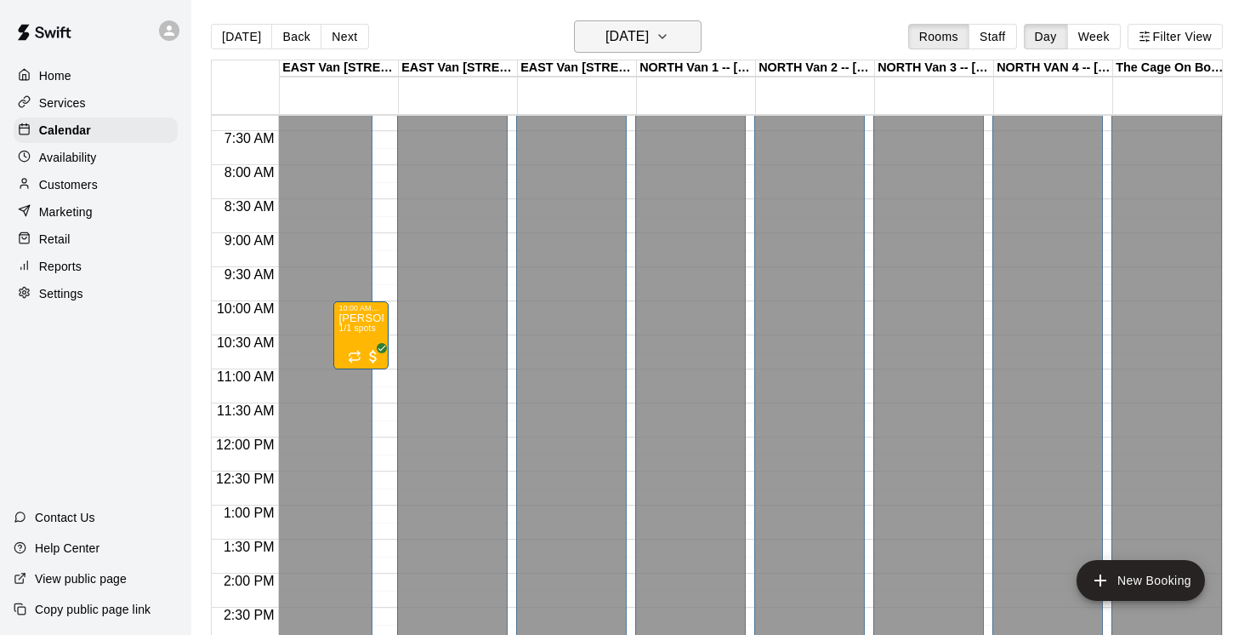
click at [666, 37] on icon "button" at bounding box center [662, 36] width 7 height 3
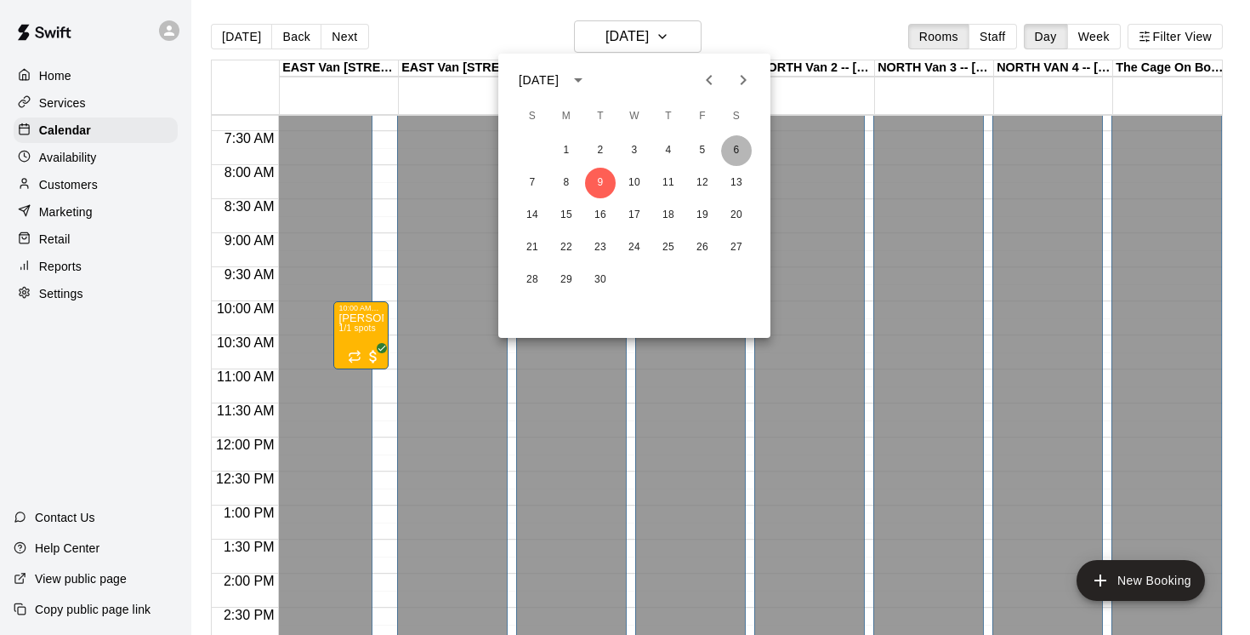
click at [732, 146] on button "6" at bounding box center [736, 150] width 31 height 31
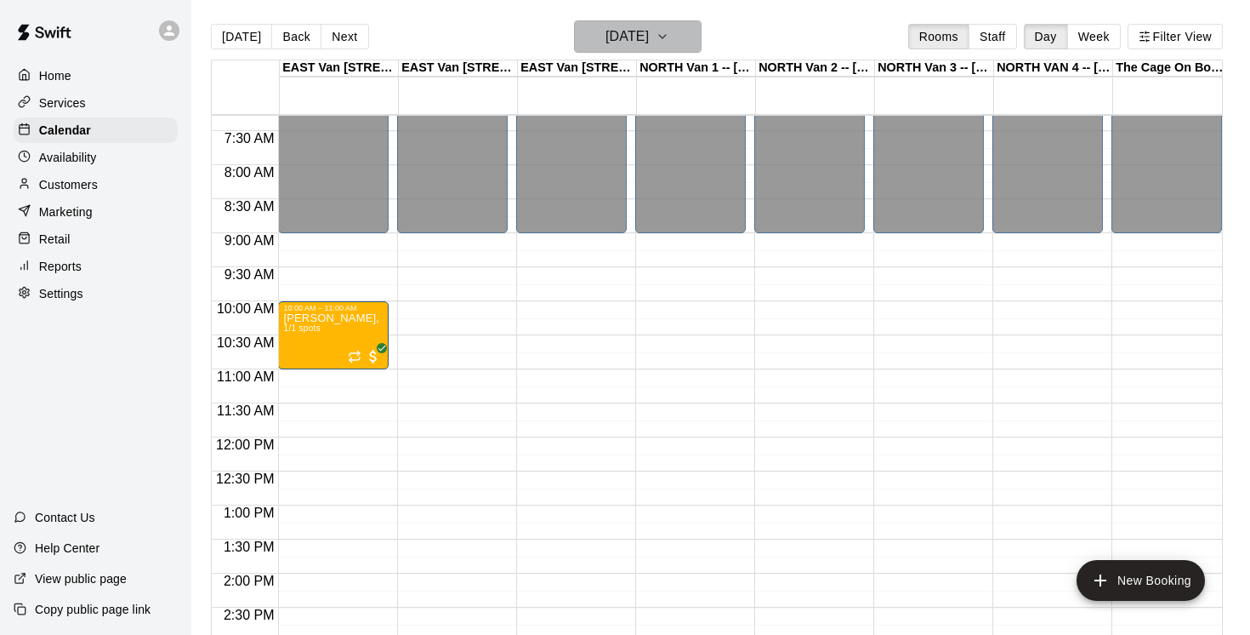
click at [666, 37] on icon "button" at bounding box center [662, 36] width 7 height 3
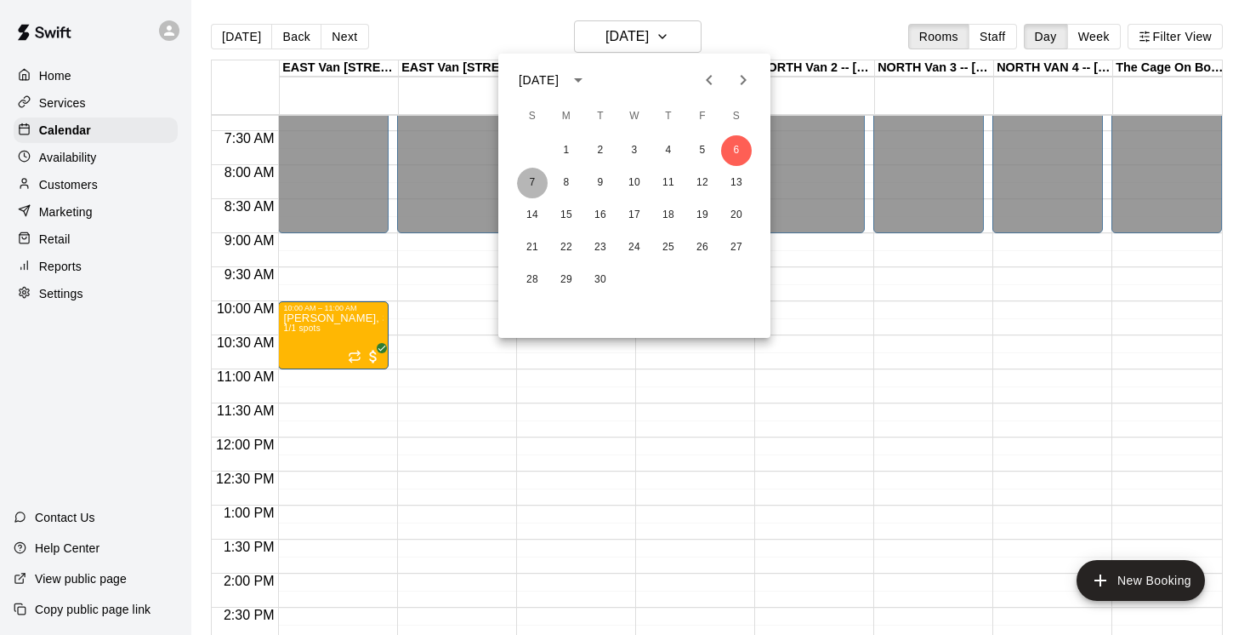
click at [536, 179] on button "7" at bounding box center [532, 183] width 31 height 31
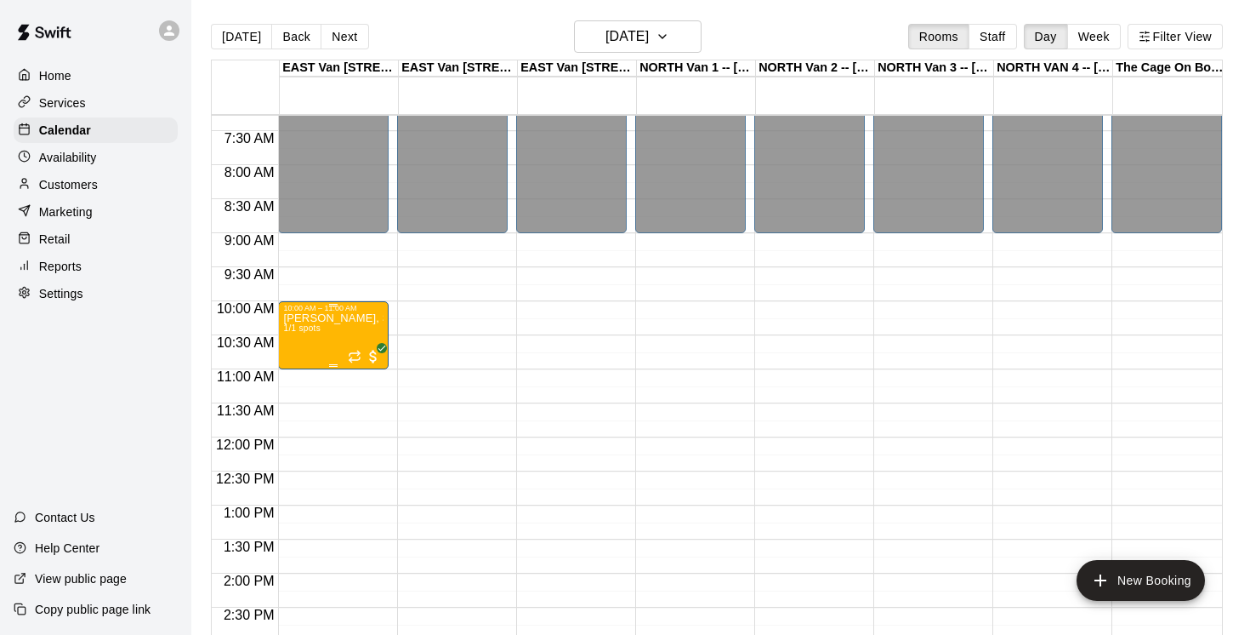
click at [342, 329] on div "[PERSON_NAME], Saturdays-[DATE]-[DATE]@ [GEOGRAPHIC_DATA] 1/1 spots" at bounding box center [333, 629] width 100 height 635
click at [308, 412] on icon "delete" at bounding box center [301, 412] width 20 height 20
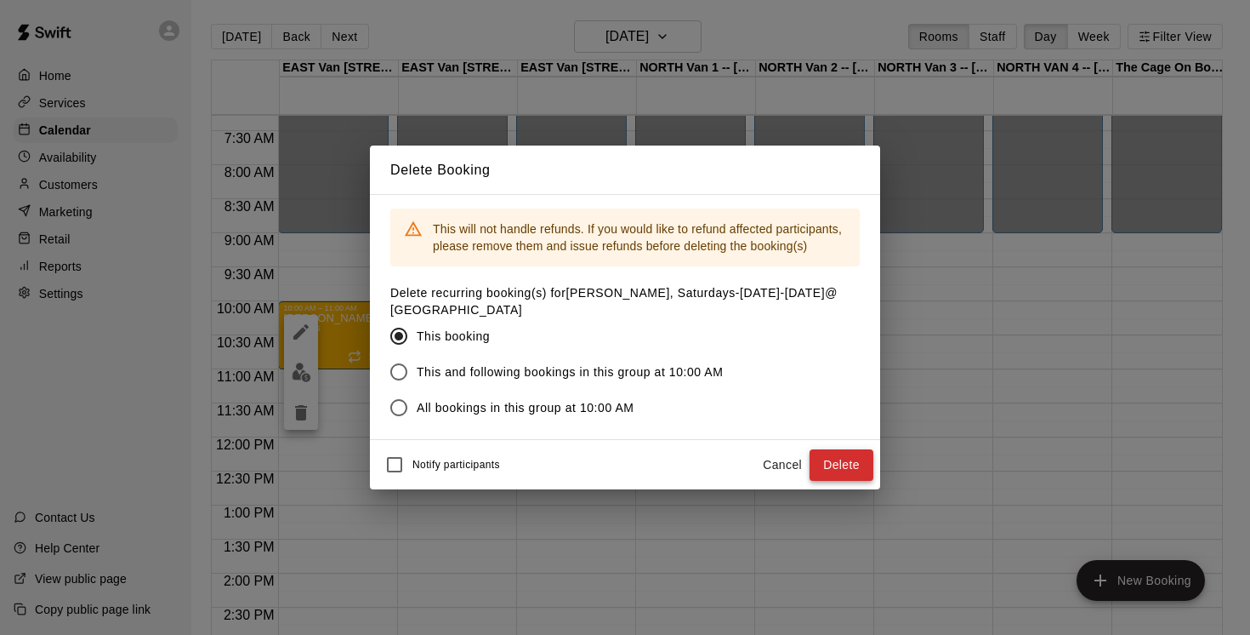
click at [851, 462] on button "Delete" at bounding box center [842, 464] width 64 height 31
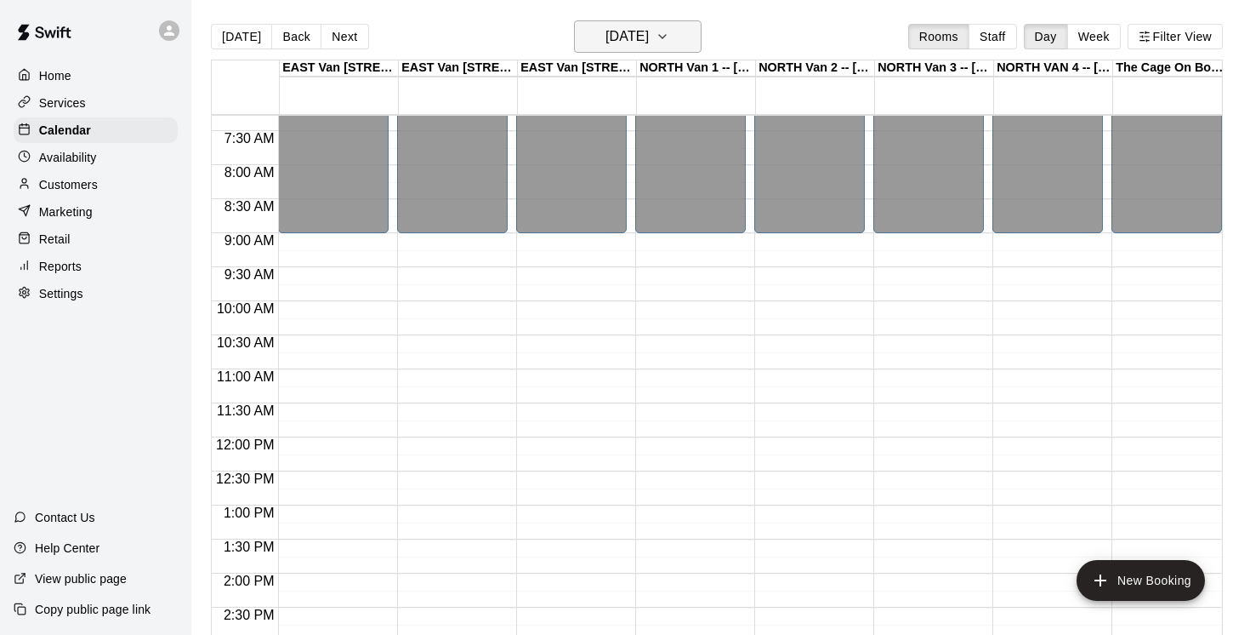
click at [669, 35] on icon "button" at bounding box center [663, 36] width 14 height 20
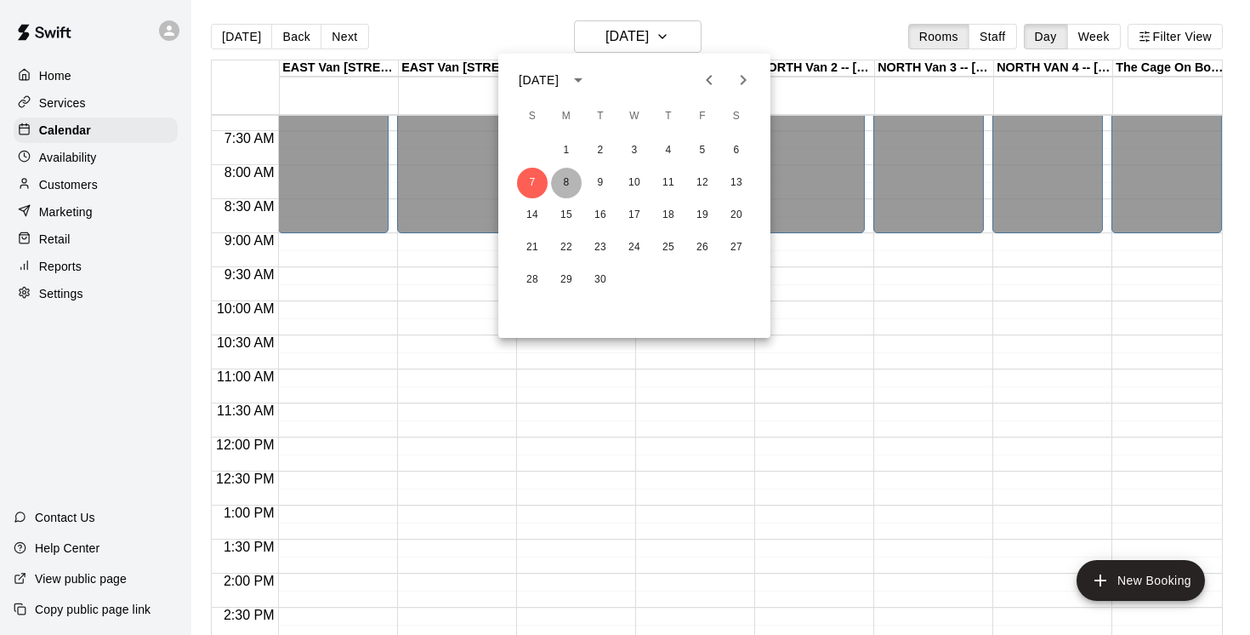
click at [567, 178] on button "8" at bounding box center [566, 183] width 31 height 31
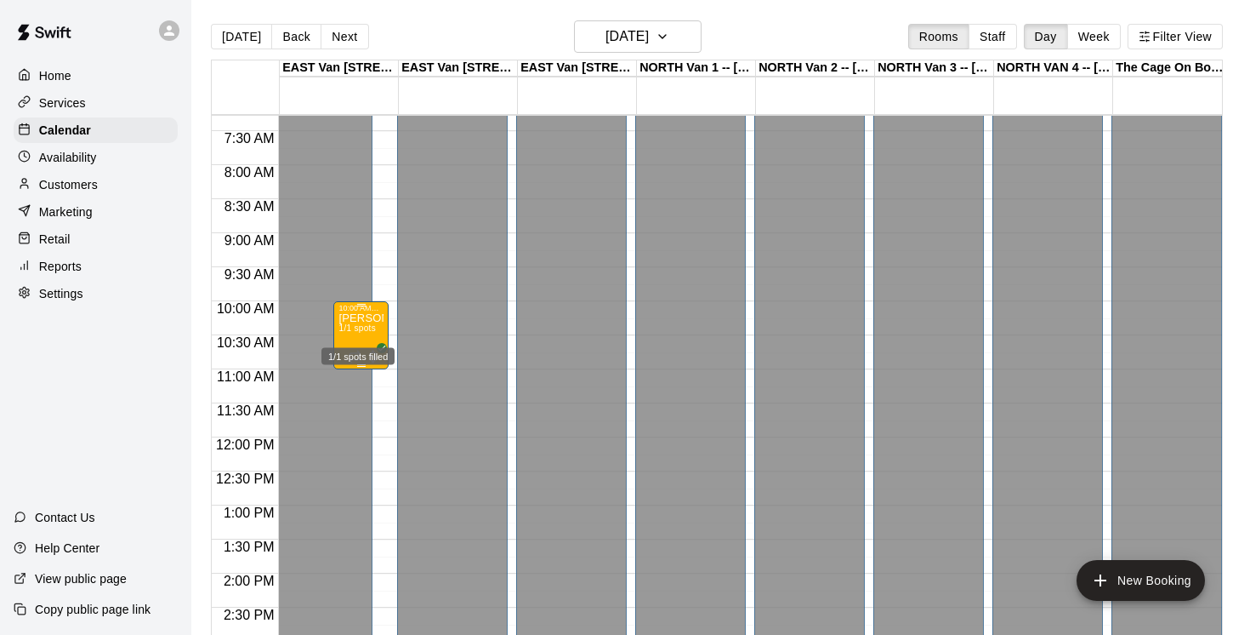
click at [366, 336] on div "1/1 spots filled" at bounding box center [358, 351] width 77 height 31
click at [338, 430] on icon "delete" at bounding box center [337, 433] width 12 height 15
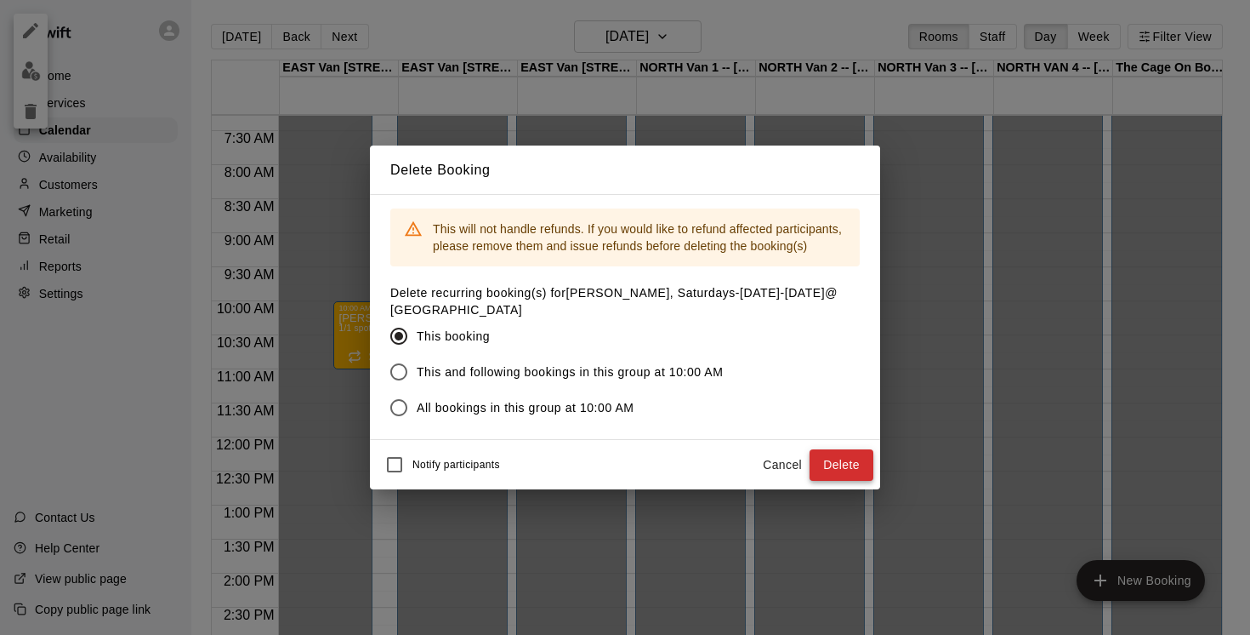
click at [840, 460] on button "Delete" at bounding box center [842, 464] width 64 height 31
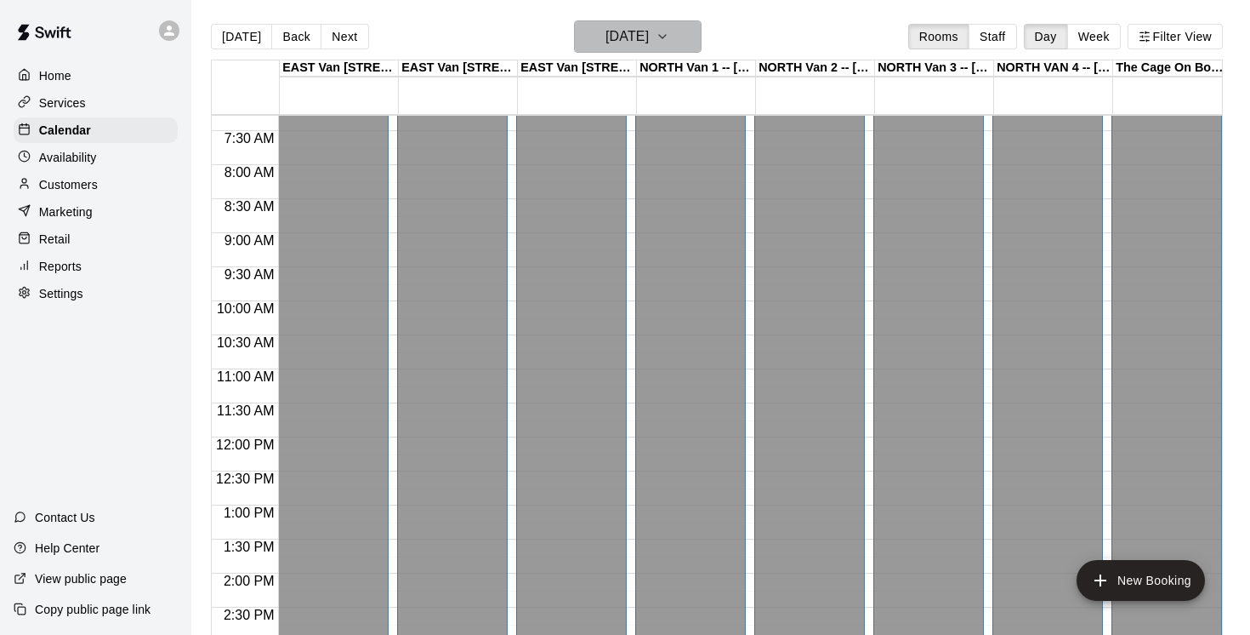
click at [669, 35] on icon "button" at bounding box center [663, 36] width 14 height 20
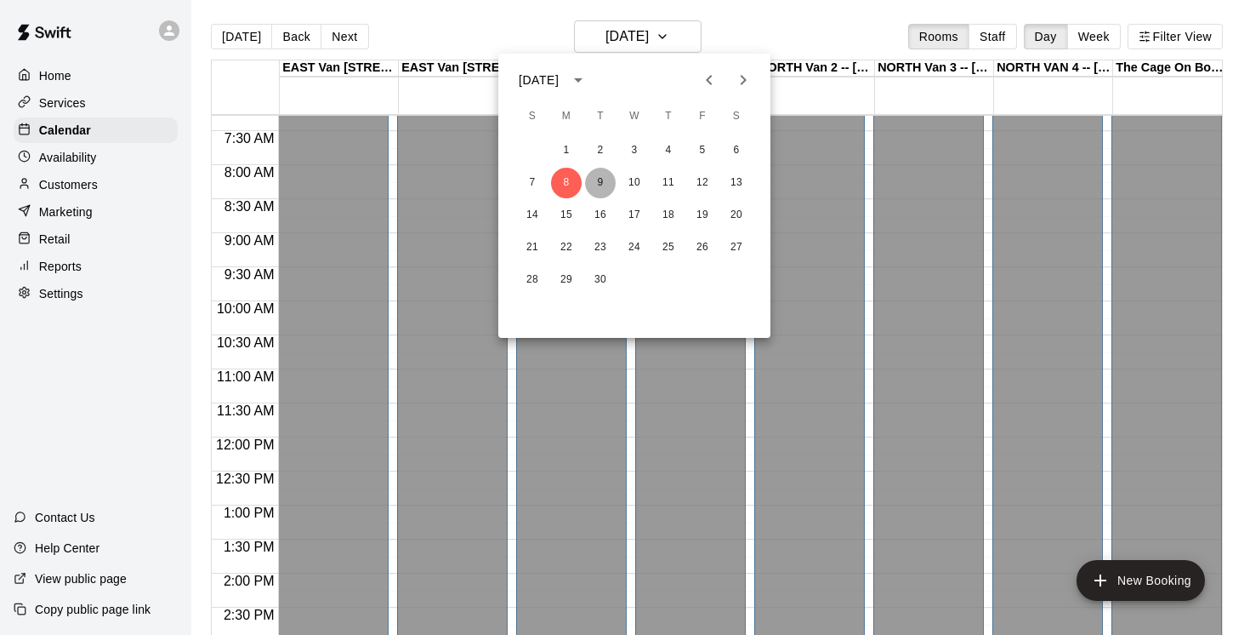
click at [605, 185] on button "9" at bounding box center [600, 183] width 31 height 31
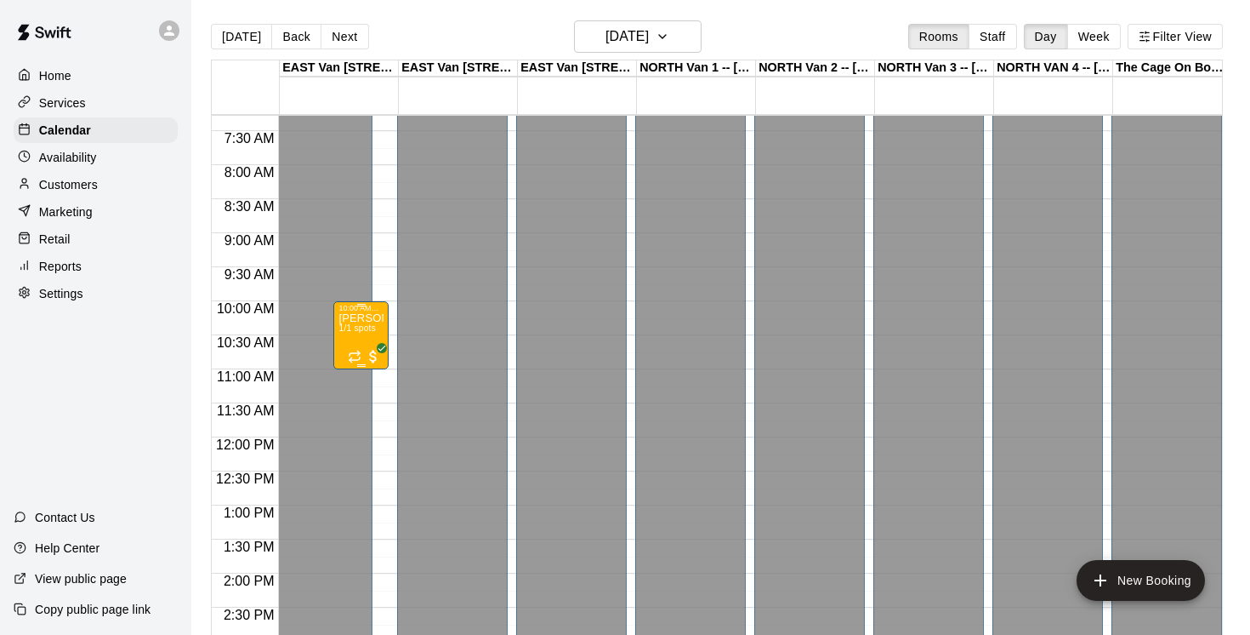
click at [374, 337] on div "[PERSON_NAME], Saturdays-[DATE]-[DATE]@ [GEOGRAPHIC_DATA] 1/1 spots" at bounding box center [361, 629] width 45 height 635
click at [356, 413] on icon "delete" at bounding box center [356, 412] width 12 height 15
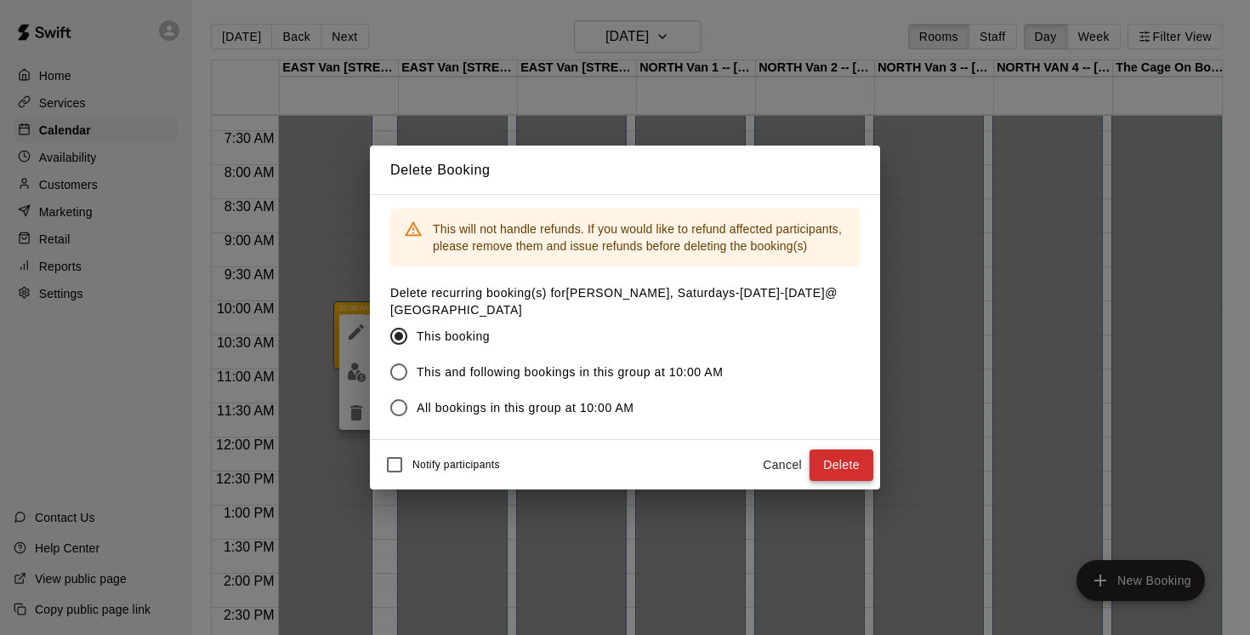
click at [841, 464] on button "Delete" at bounding box center [842, 464] width 64 height 31
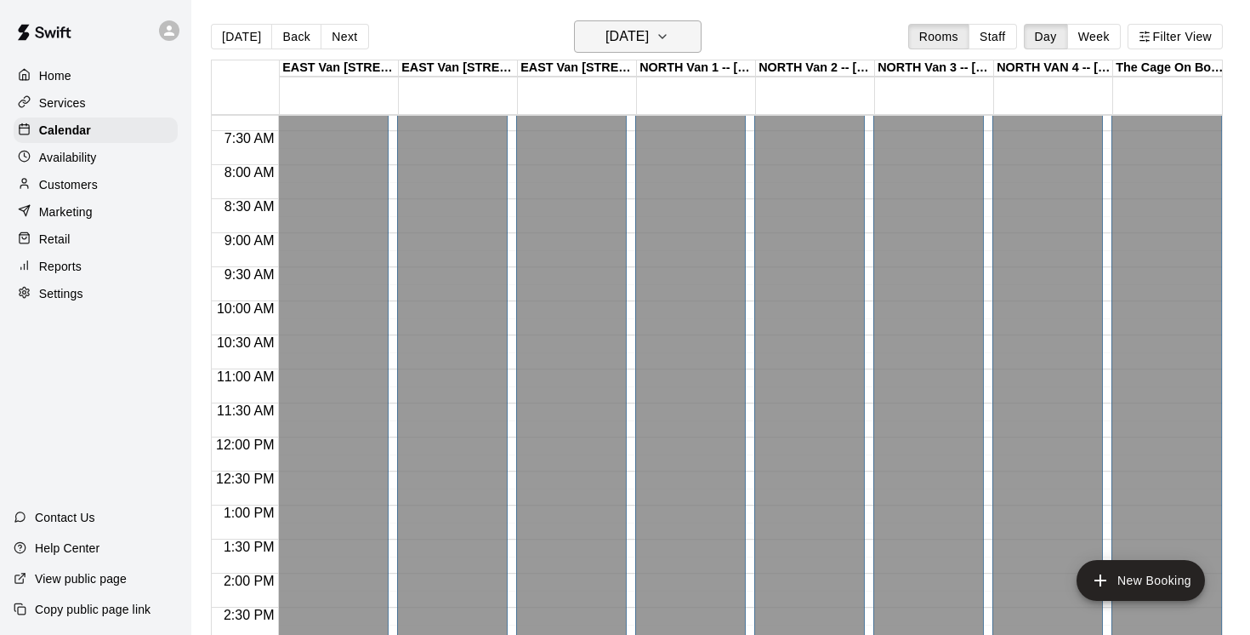
click at [669, 35] on icon "button" at bounding box center [663, 36] width 14 height 20
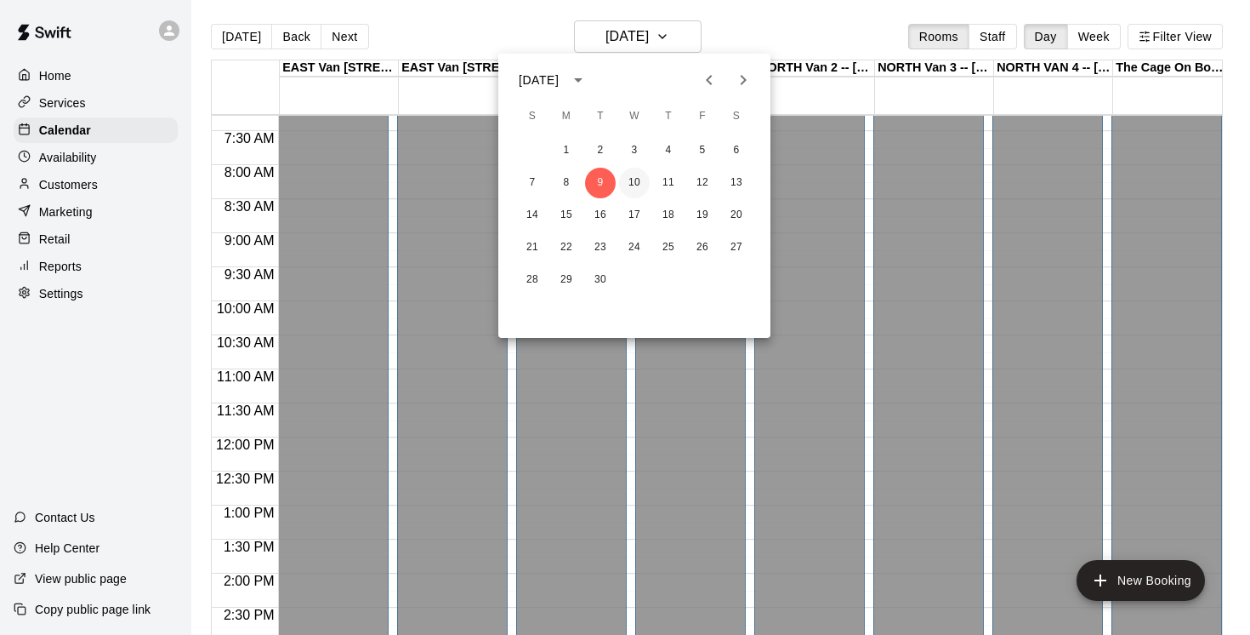
click at [636, 186] on button "10" at bounding box center [634, 183] width 31 height 31
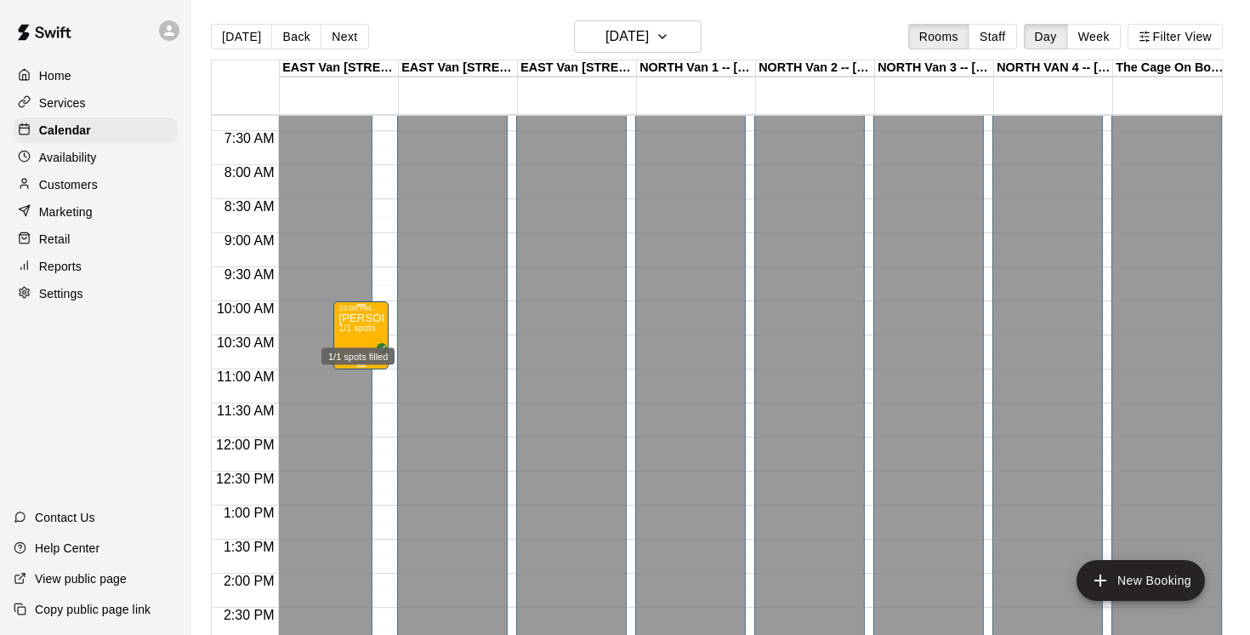
click at [367, 333] on span "1/1 spots" at bounding box center [357, 327] width 37 height 9
click at [356, 423] on icon "delete" at bounding box center [356, 423] width 12 height 15
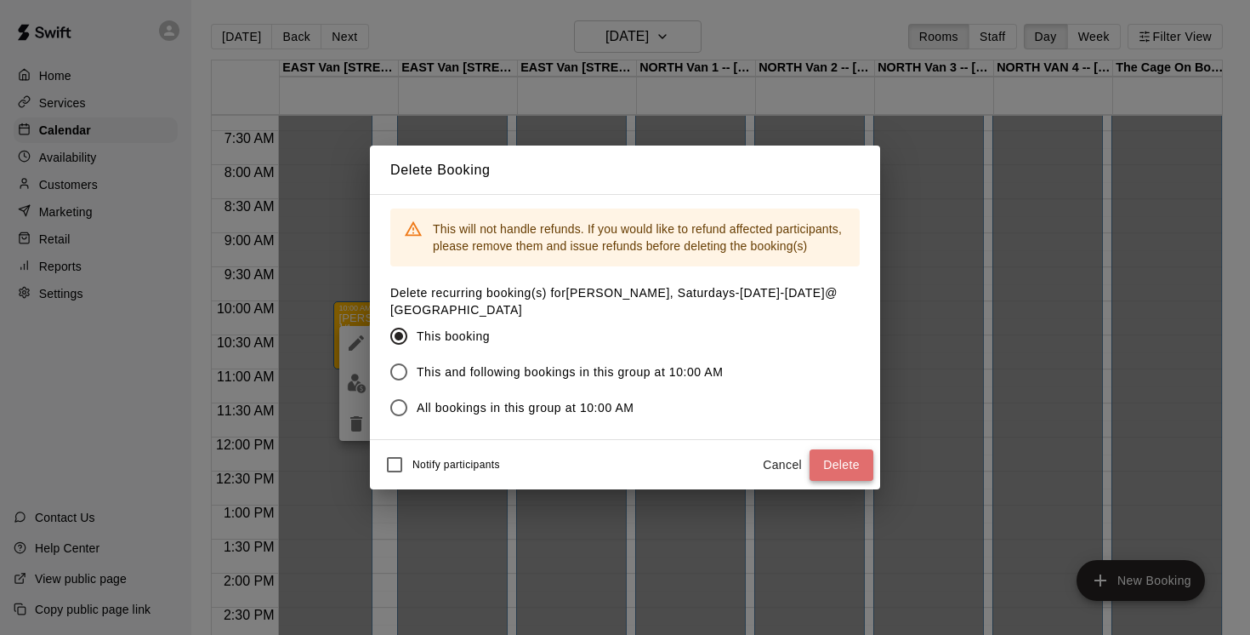
click at [841, 464] on button "Delete" at bounding box center [842, 464] width 64 height 31
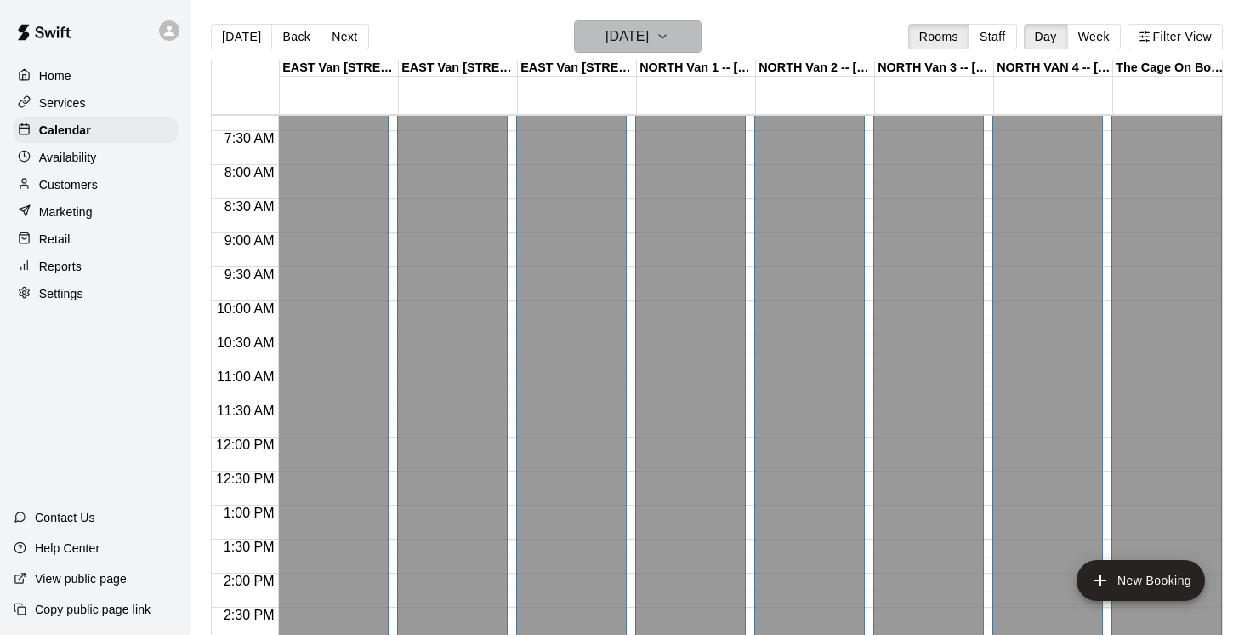
click at [669, 27] on icon "button" at bounding box center [663, 36] width 14 height 20
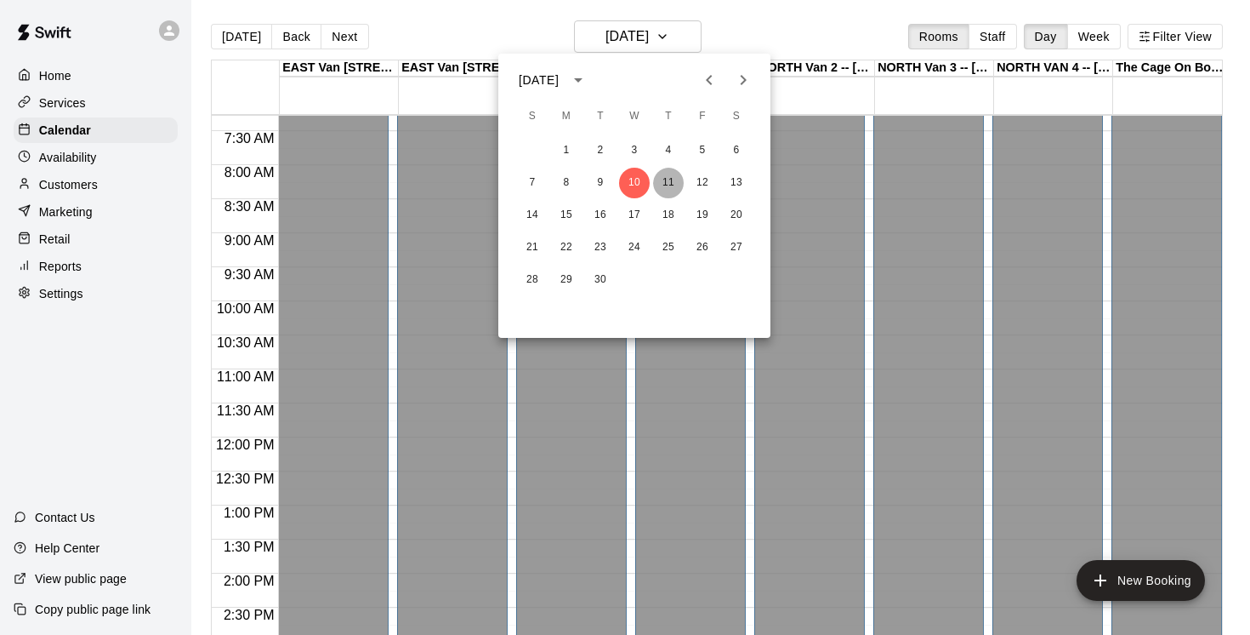
click at [669, 176] on button "11" at bounding box center [668, 183] width 31 height 31
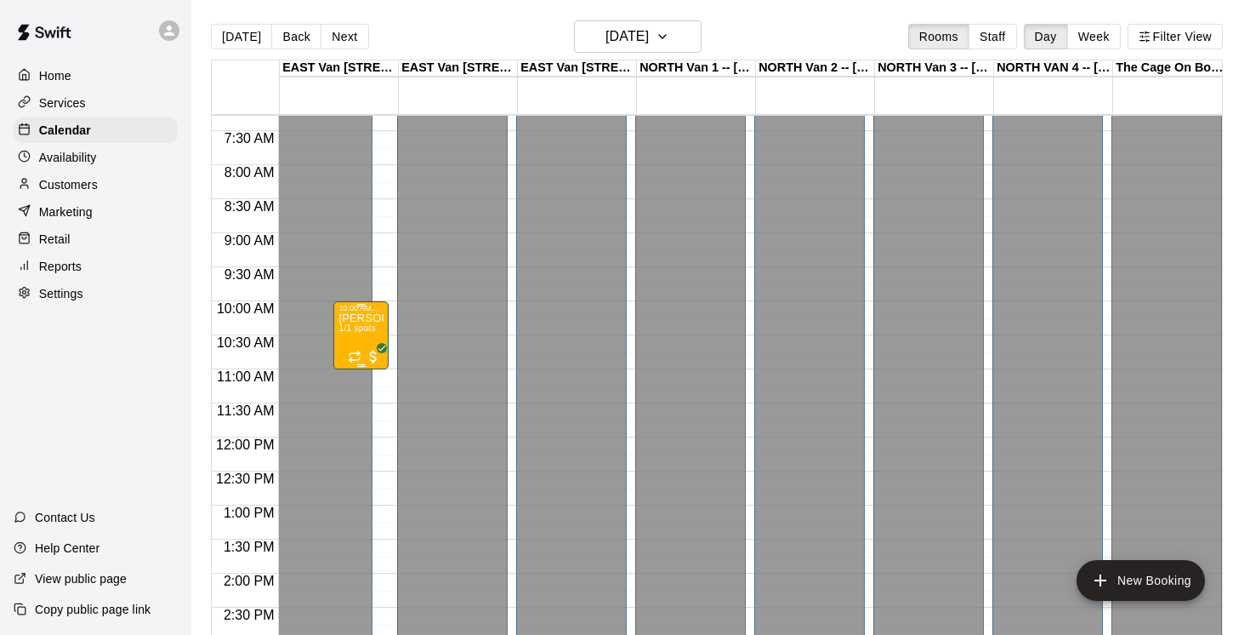
click at [372, 327] on span "1/1 spots" at bounding box center [357, 327] width 37 height 9
click at [359, 423] on icon "delete" at bounding box center [356, 423] width 12 height 15
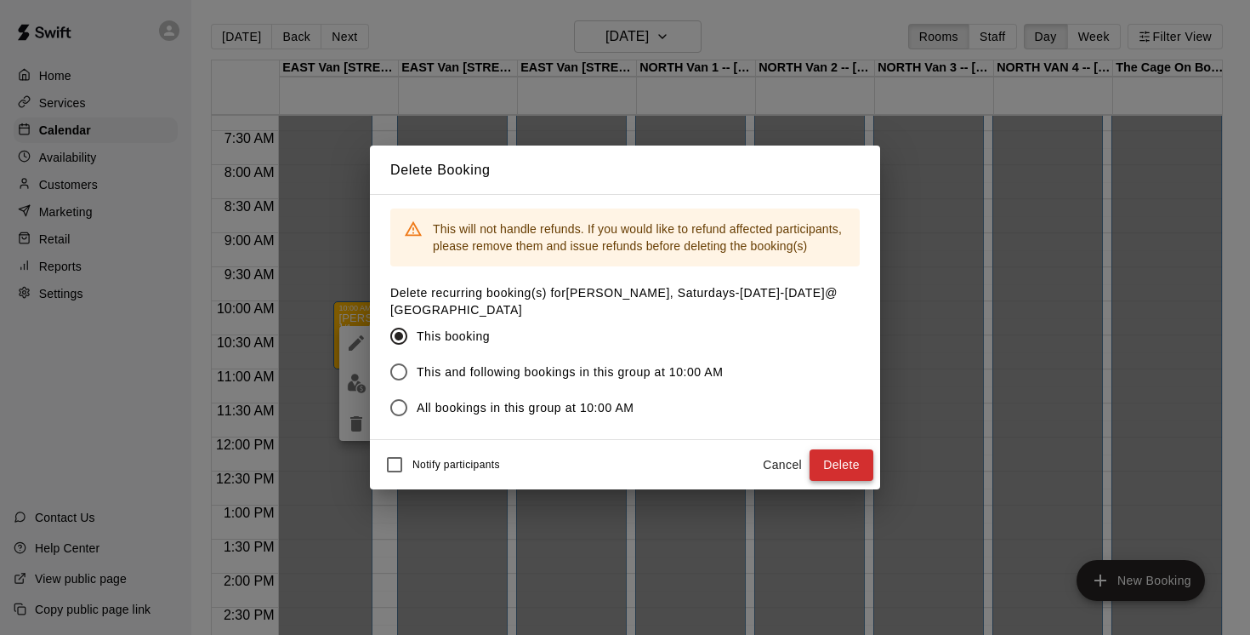
click at [843, 465] on button "Delete" at bounding box center [842, 464] width 64 height 31
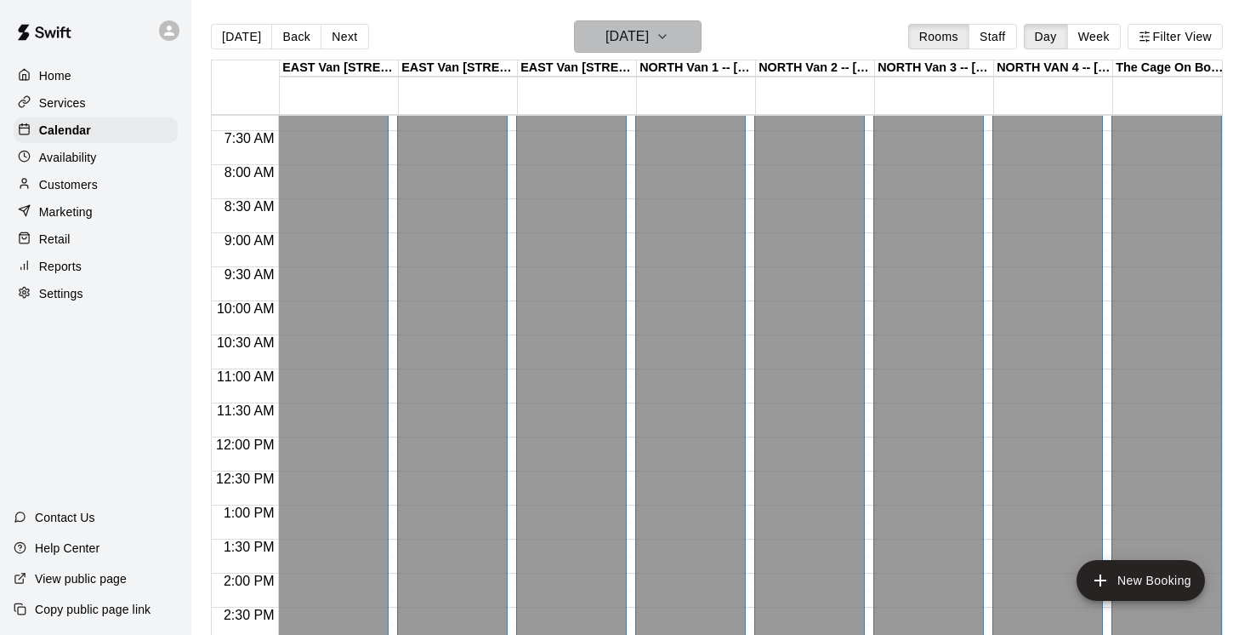
click at [669, 34] on icon "button" at bounding box center [663, 36] width 14 height 20
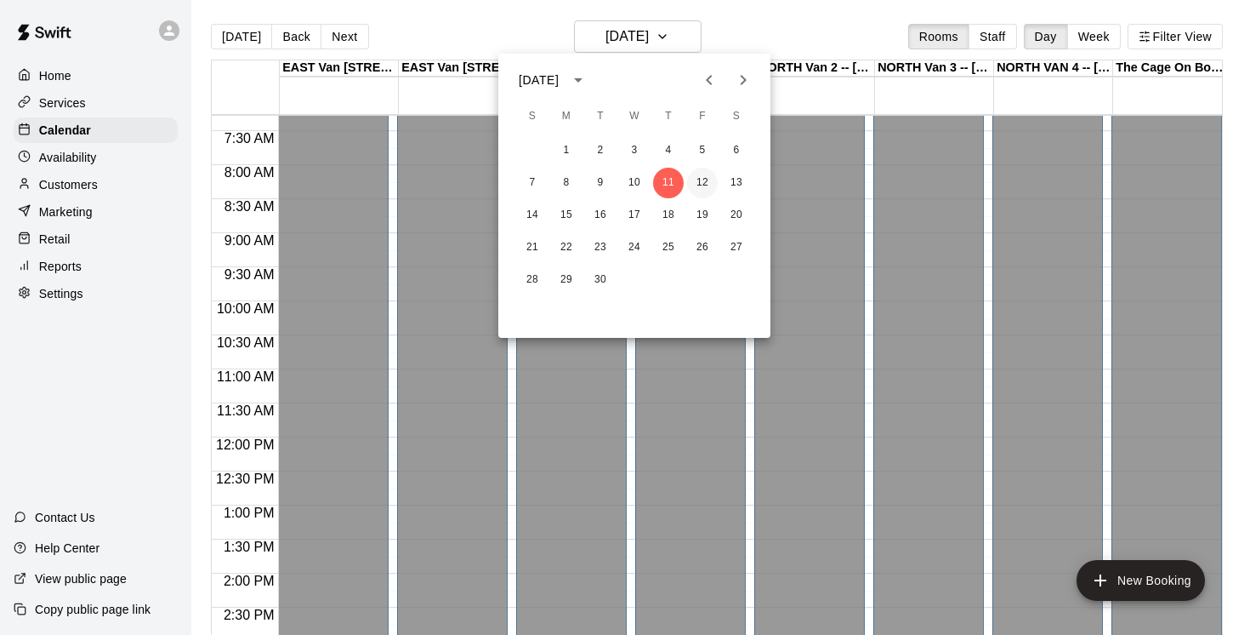
click at [707, 188] on button "12" at bounding box center [702, 183] width 31 height 31
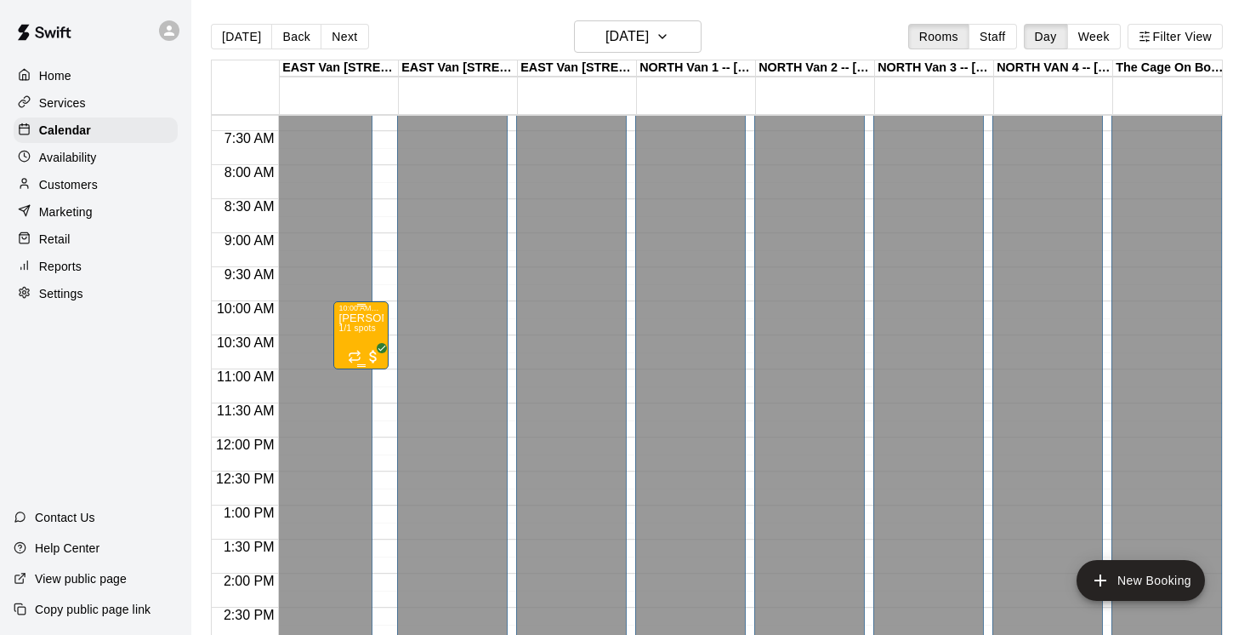
click at [376, 329] on span "1/1 spots" at bounding box center [357, 327] width 37 height 9
click at [350, 422] on icon "delete" at bounding box center [356, 423] width 20 height 20
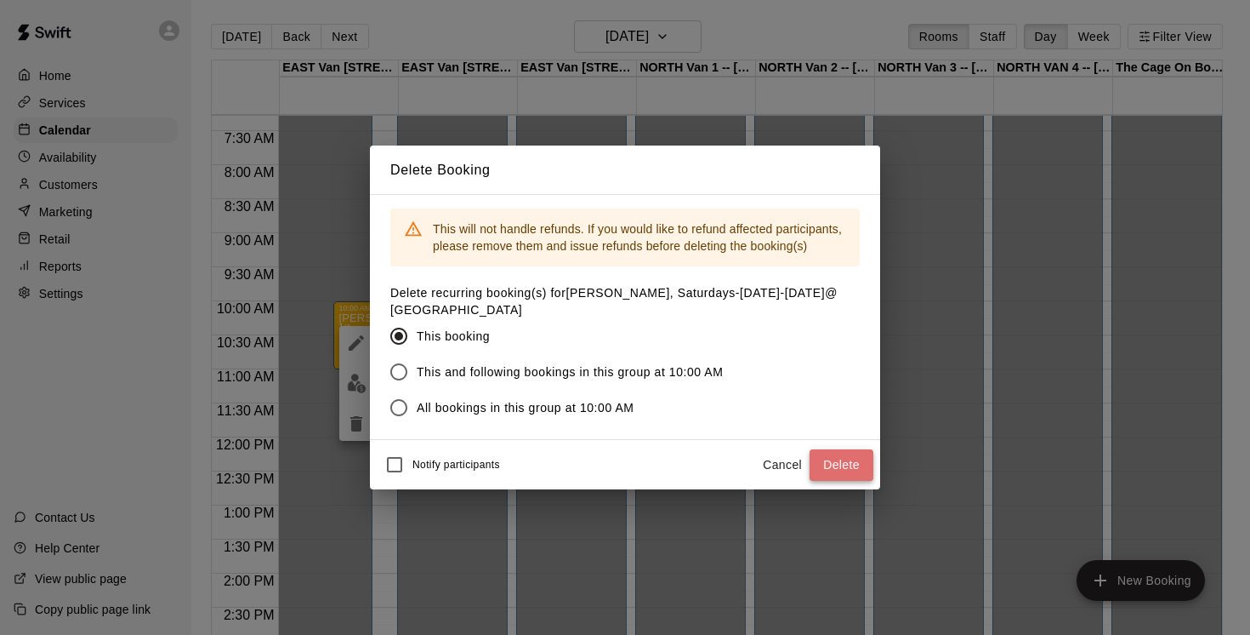
click at [841, 459] on button "Delete" at bounding box center [842, 464] width 64 height 31
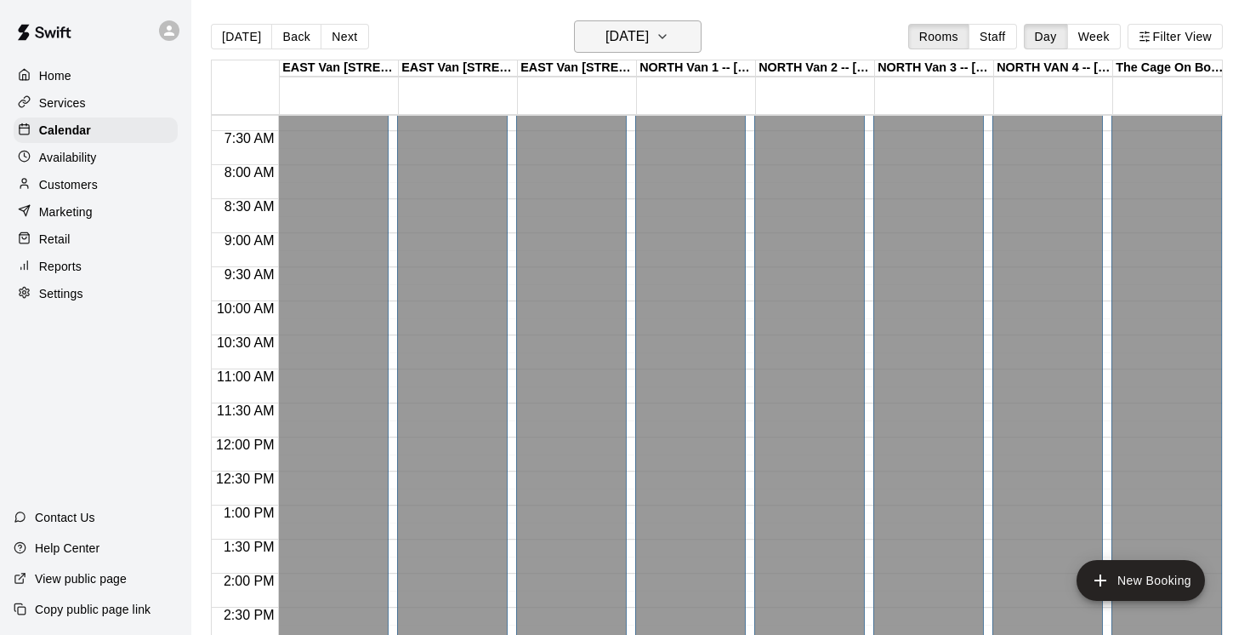
click at [690, 34] on button "[DATE]" at bounding box center [638, 36] width 128 height 32
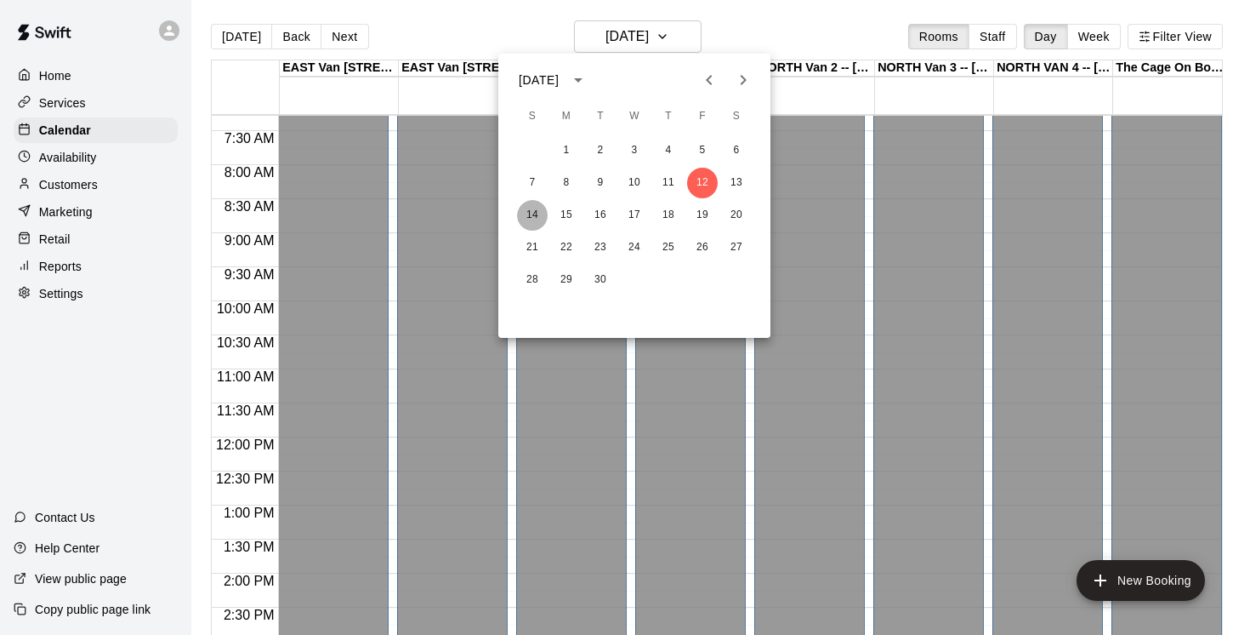
click at [533, 213] on button "14" at bounding box center [532, 215] width 31 height 31
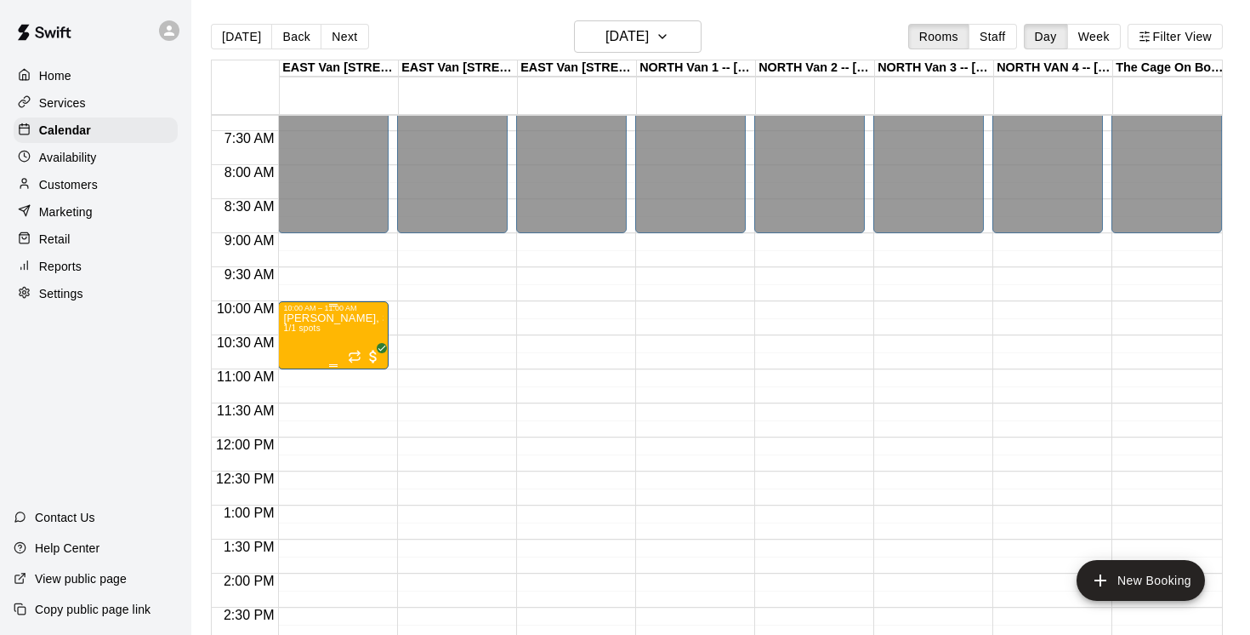
click at [367, 341] on div "[PERSON_NAME], Saturdays-[DATE]-[DATE]@ [GEOGRAPHIC_DATA] 1/1 spots" at bounding box center [333, 629] width 100 height 635
click at [299, 410] on icon "delete" at bounding box center [301, 412] width 12 height 15
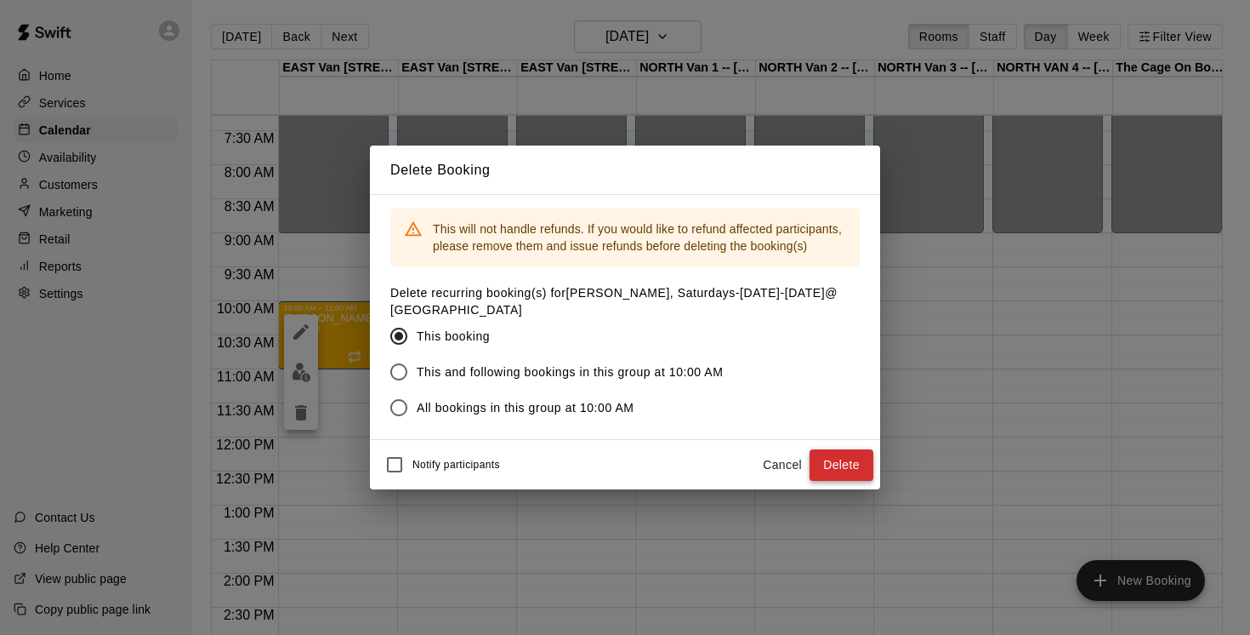
click at [851, 465] on button "Delete" at bounding box center [842, 464] width 64 height 31
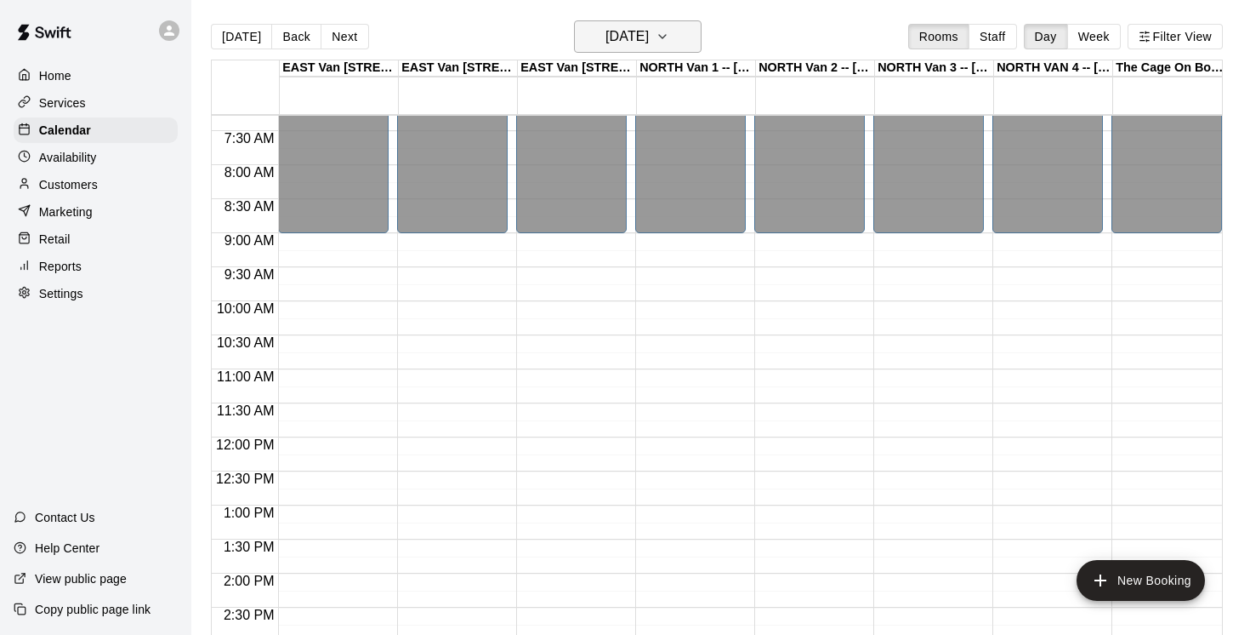
click at [696, 32] on button "[DATE]" at bounding box center [638, 36] width 128 height 32
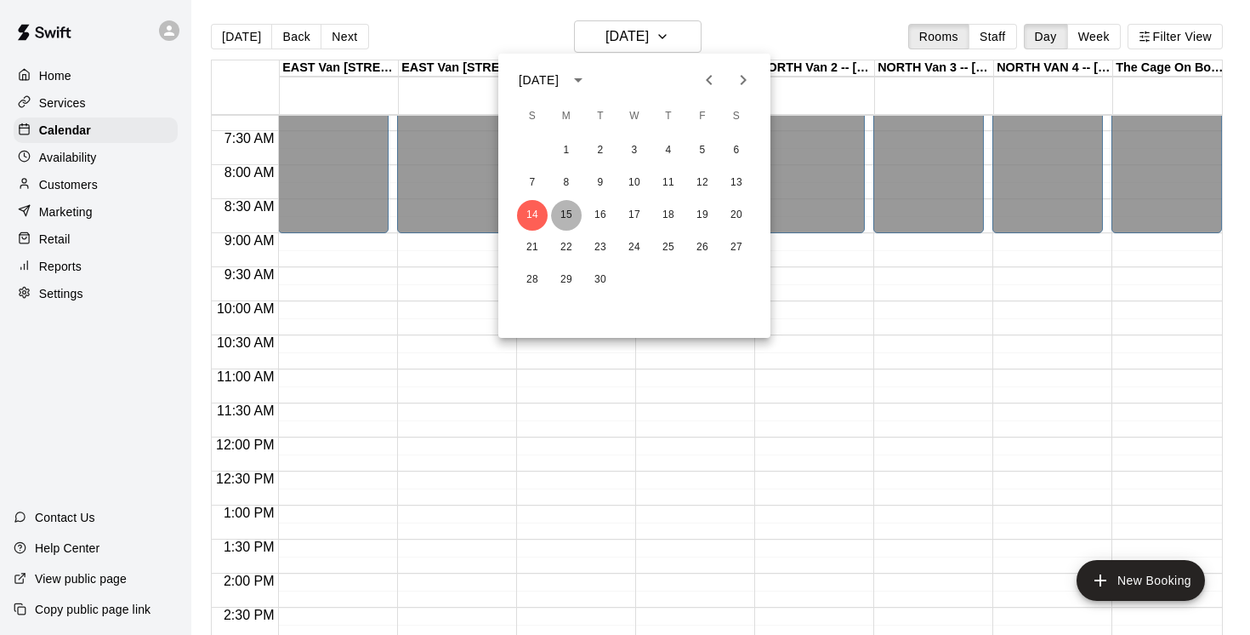
click at [573, 212] on button "15" at bounding box center [566, 215] width 31 height 31
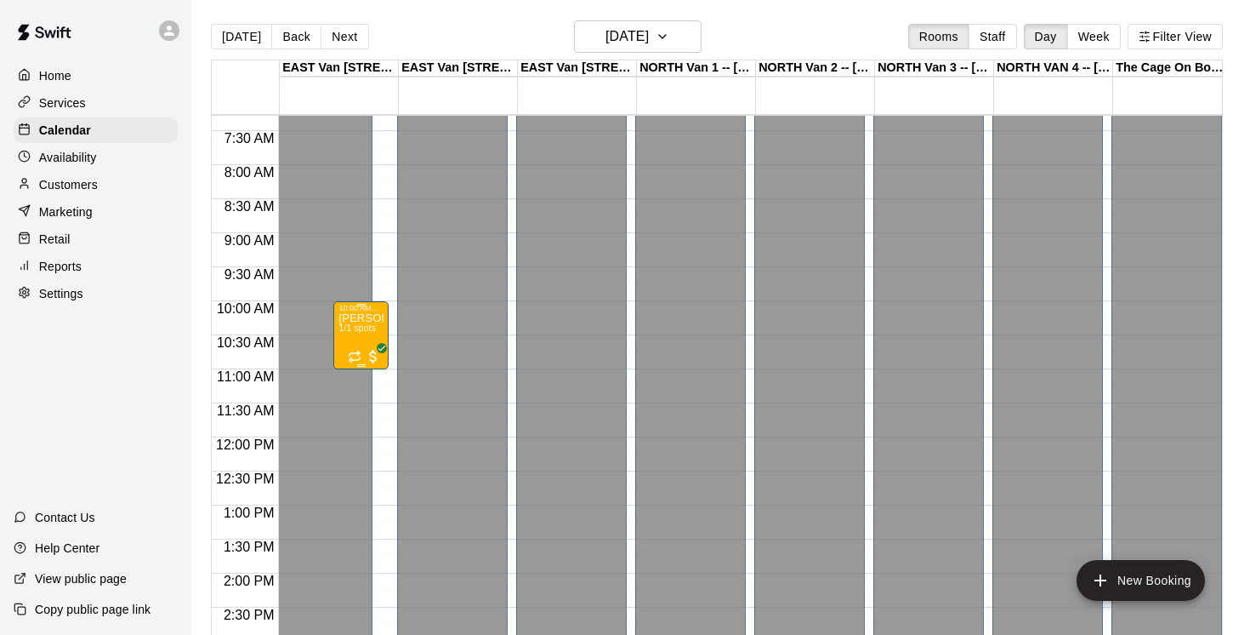
click at [354, 338] on div "[PERSON_NAME], Saturdays-[DATE]-[DATE]@ [GEOGRAPHIC_DATA] 1/1 spots" at bounding box center [361, 629] width 45 height 635
click at [355, 411] on icon "delete" at bounding box center [356, 412] width 12 height 15
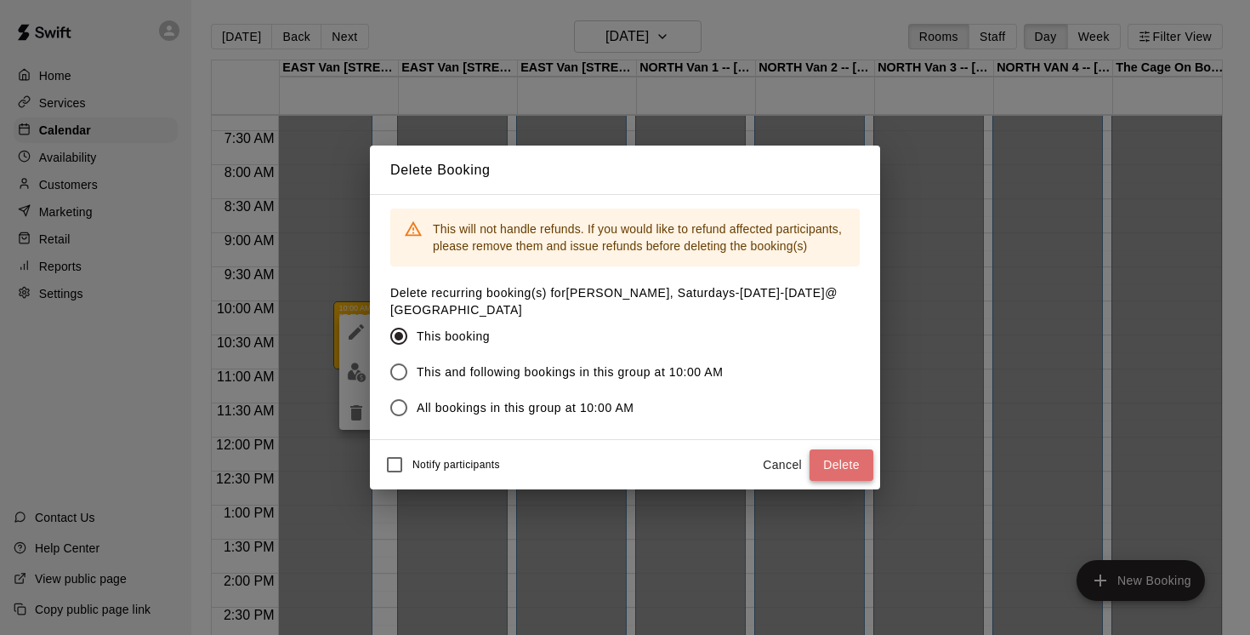
click at [858, 462] on button "Delete" at bounding box center [842, 464] width 64 height 31
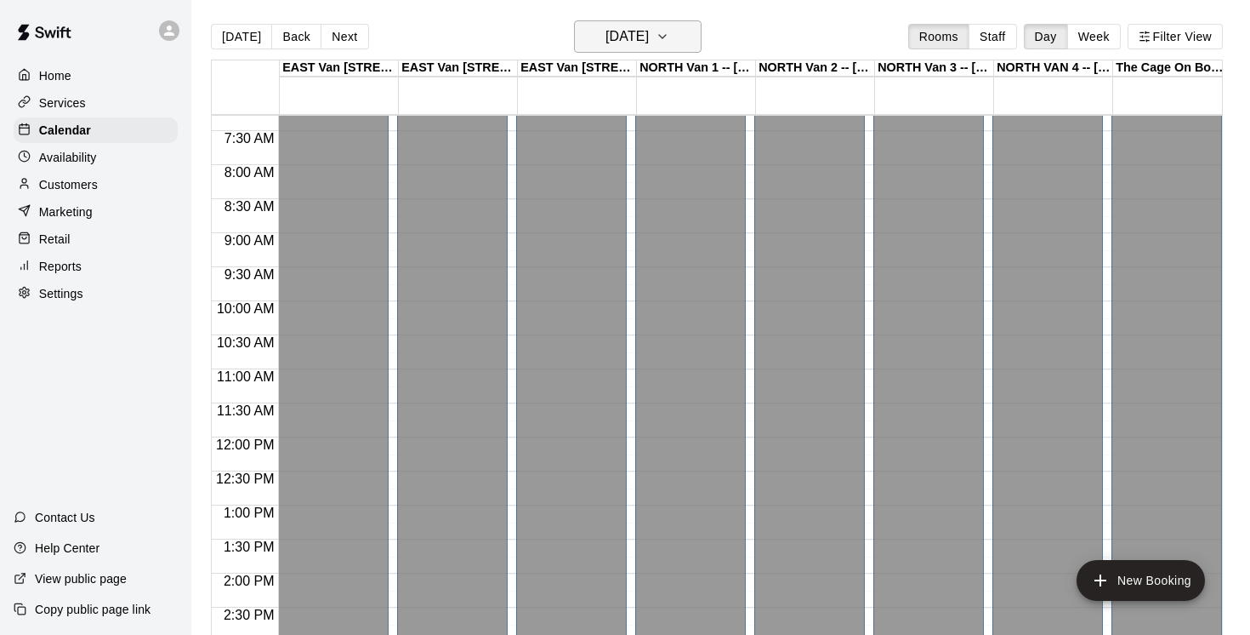
click at [695, 33] on button "[DATE]" at bounding box center [638, 36] width 128 height 32
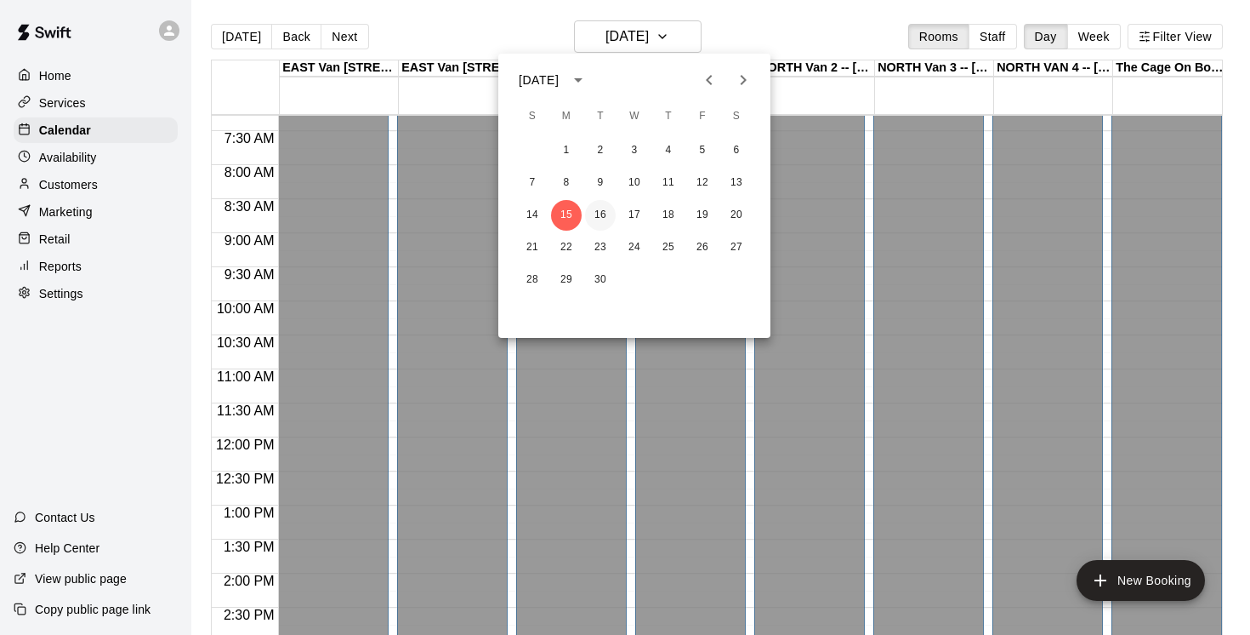
click at [601, 214] on button "16" at bounding box center [600, 215] width 31 height 31
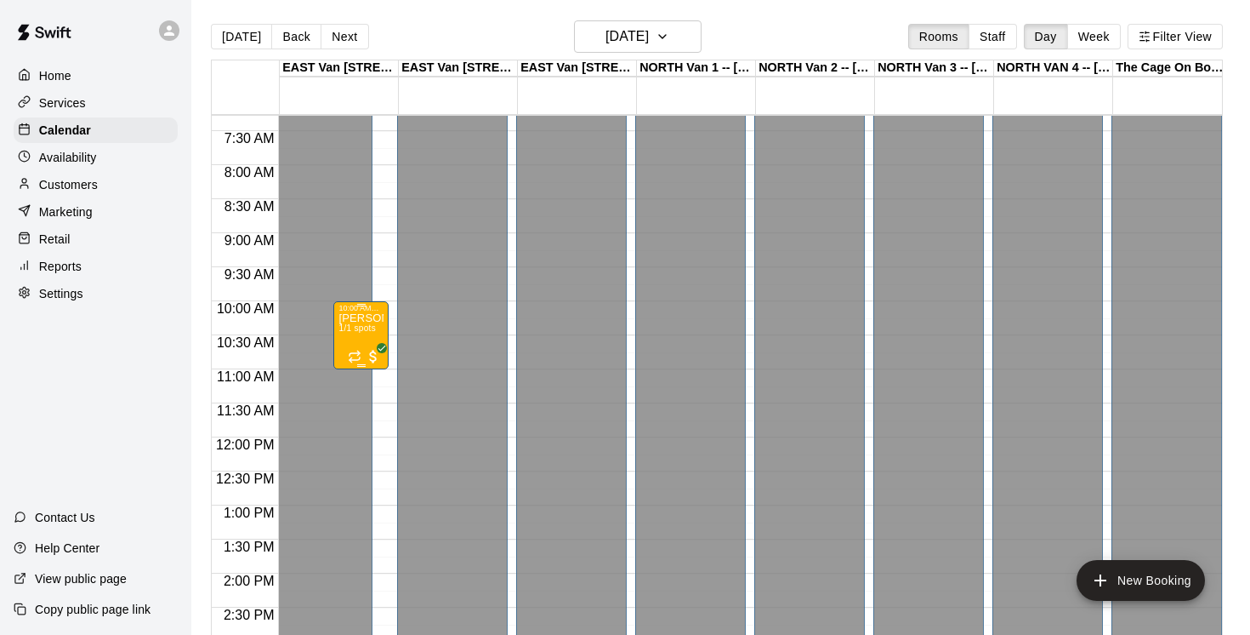
click at [364, 332] on span "1/1 spots" at bounding box center [357, 327] width 37 height 9
click at [355, 426] on icon "delete" at bounding box center [356, 423] width 12 height 15
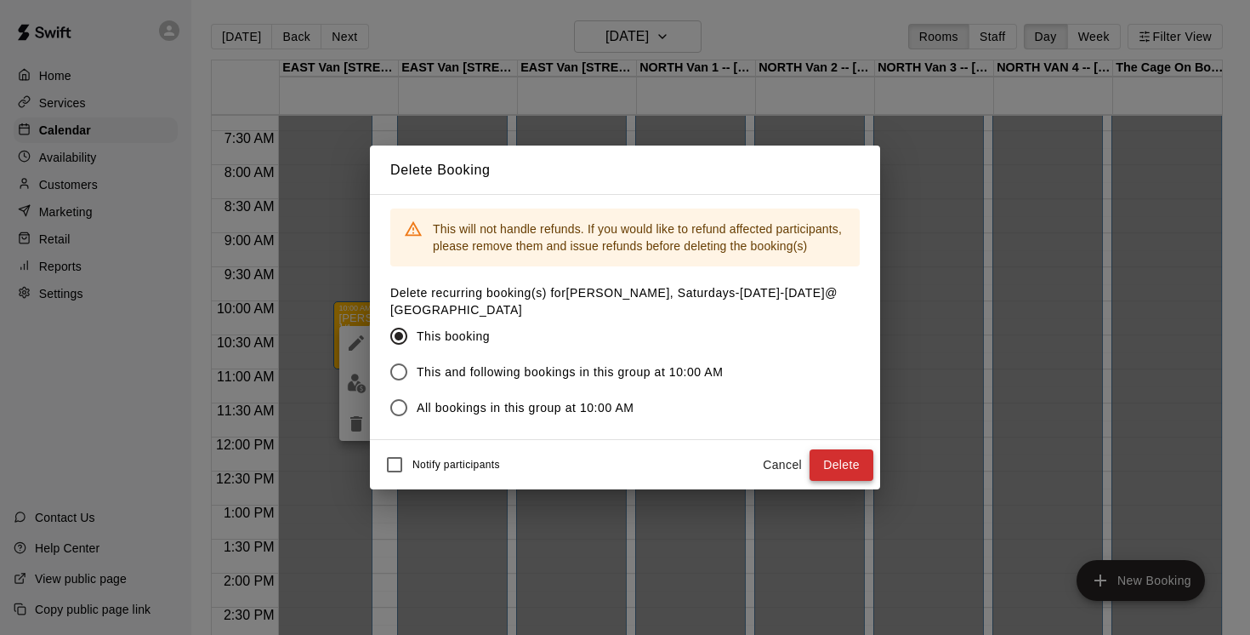
click at [848, 464] on button "Delete" at bounding box center [842, 464] width 64 height 31
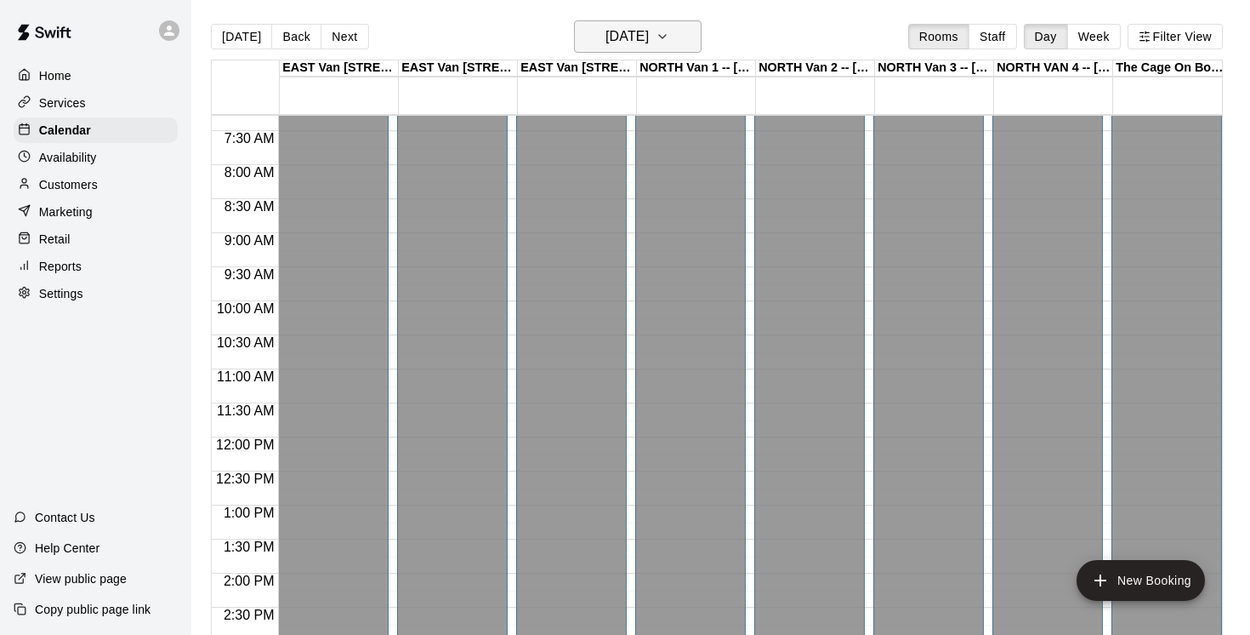
click at [669, 35] on icon "button" at bounding box center [663, 36] width 14 height 20
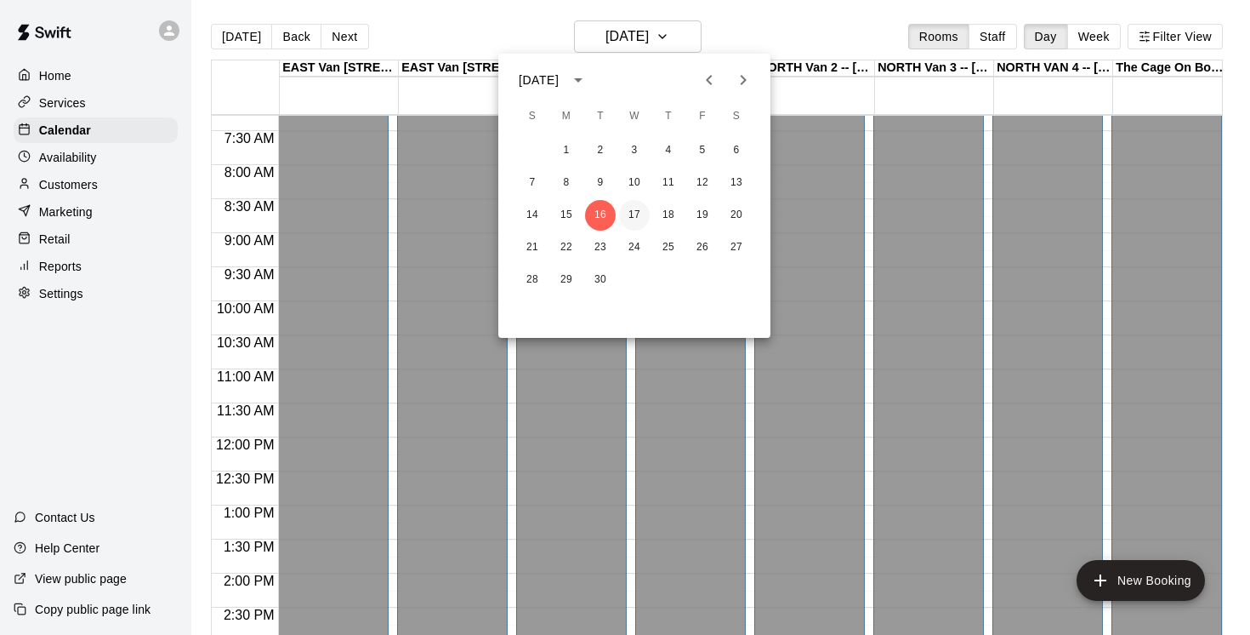
click at [635, 219] on button "17" at bounding box center [634, 215] width 31 height 31
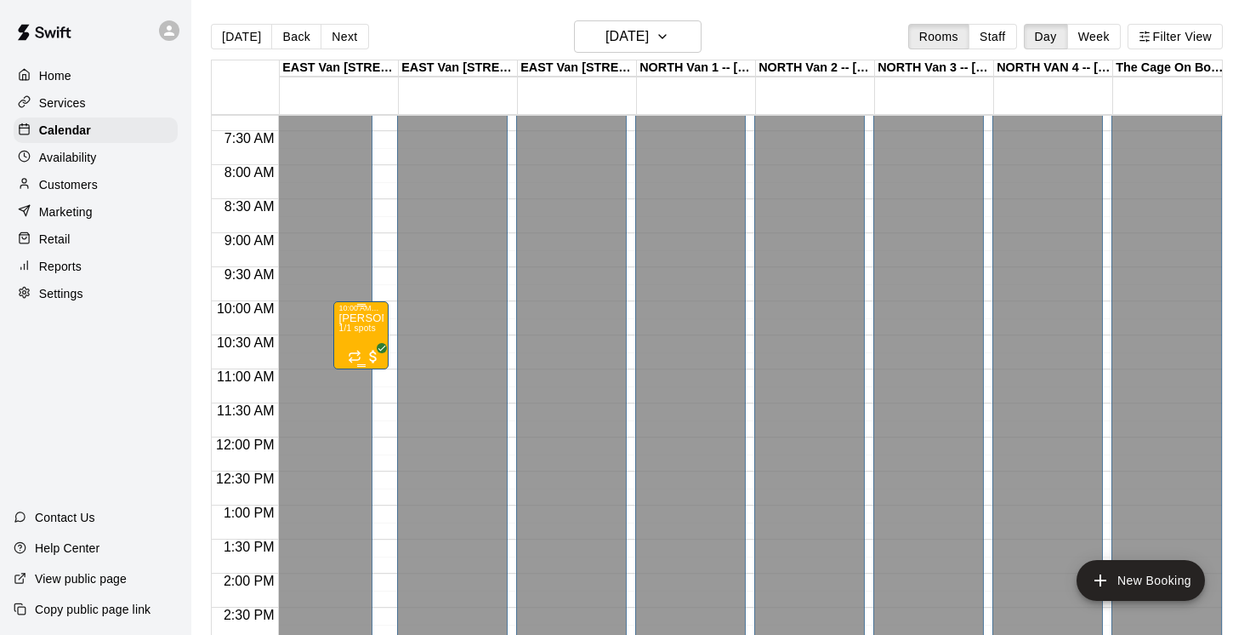
click at [374, 333] on span "1/1 spots" at bounding box center [357, 327] width 37 height 9
click at [356, 423] on icon "delete" at bounding box center [356, 423] width 12 height 15
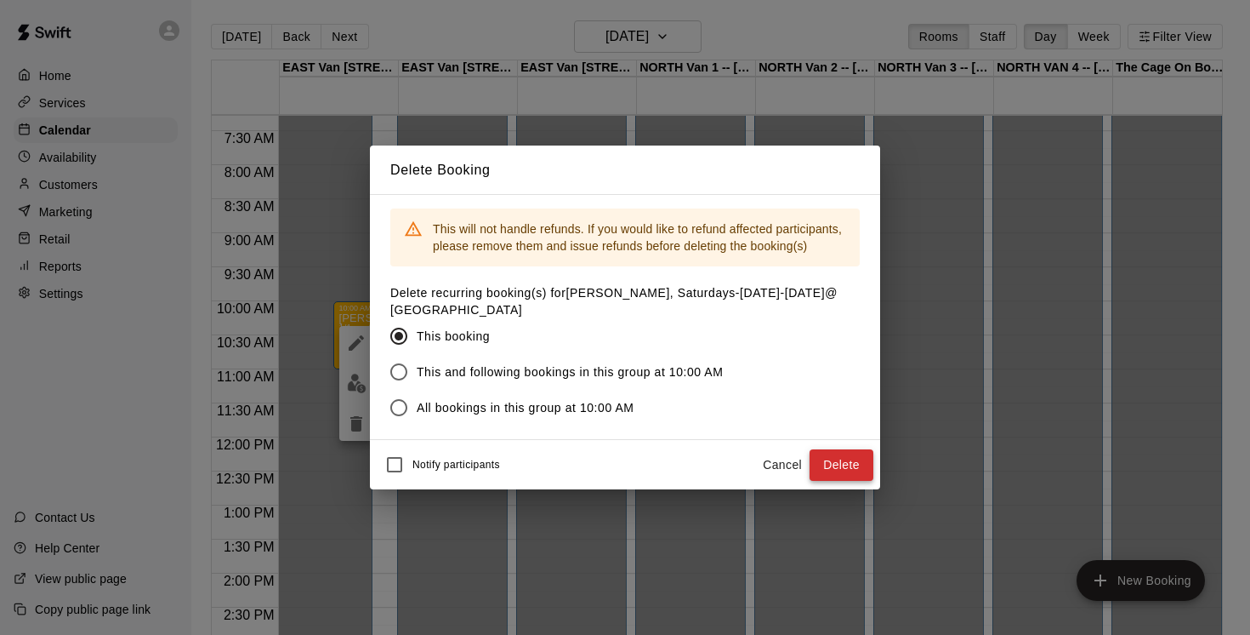
click at [845, 458] on button "Delete" at bounding box center [842, 464] width 64 height 31
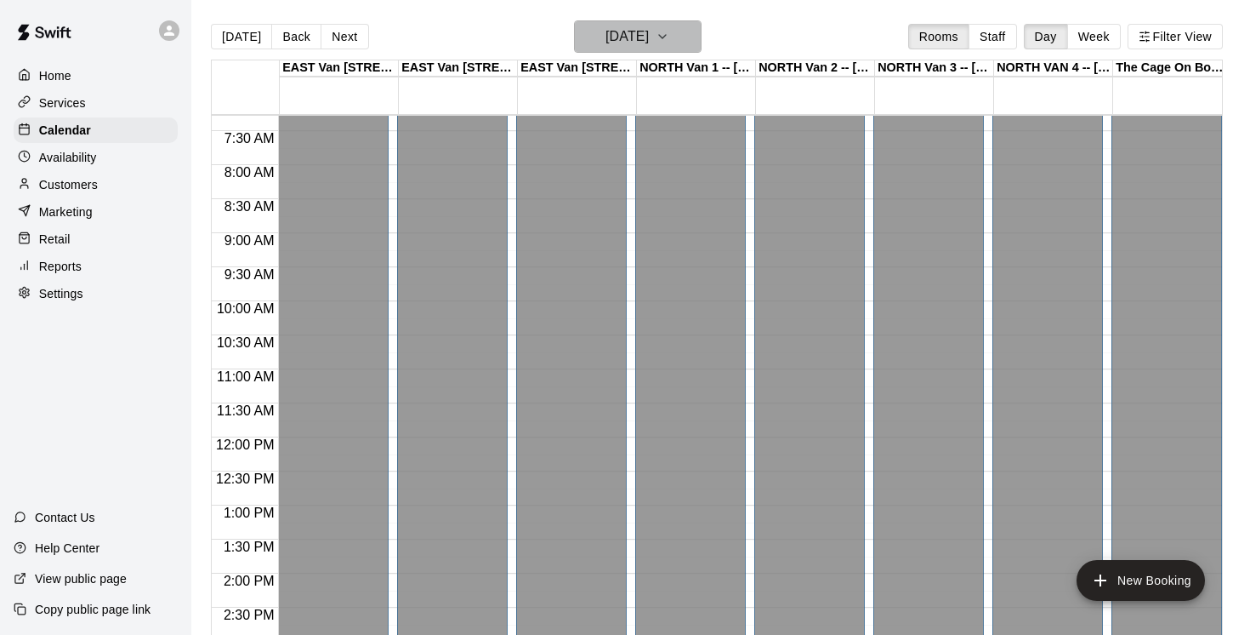
click at [702, 31] on button "[DATE]" at bounding box center [638, 36] width 128 height 32
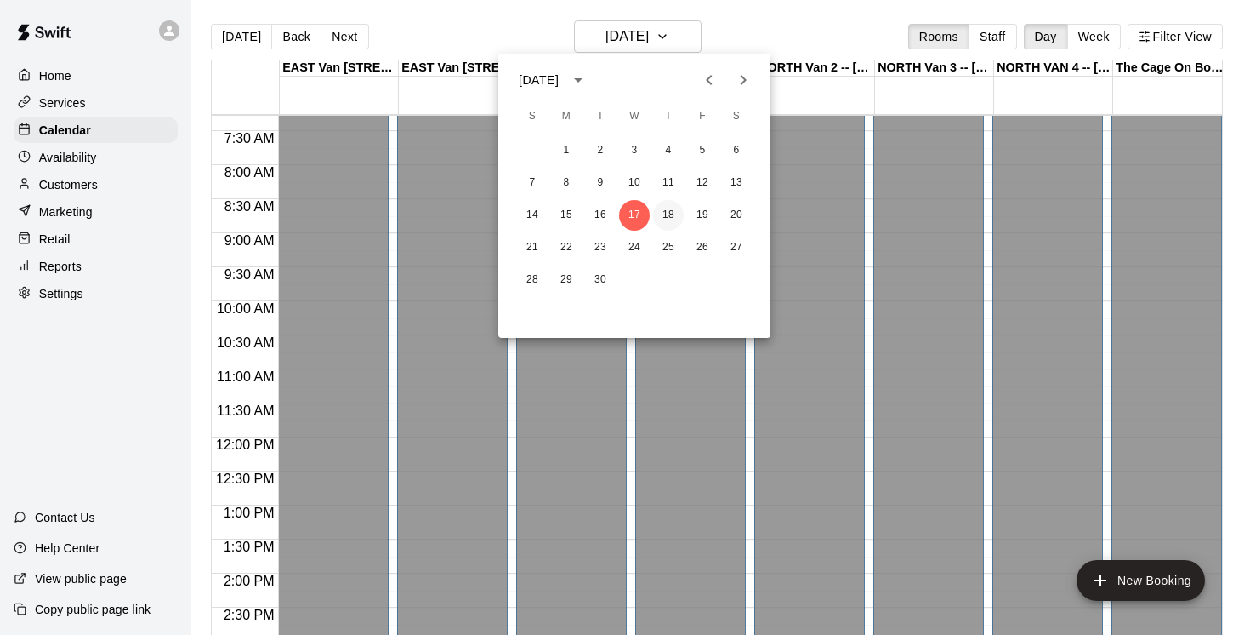
click at [671, 218] on button "18" at bounding box center [668, 215] width 31 height 31
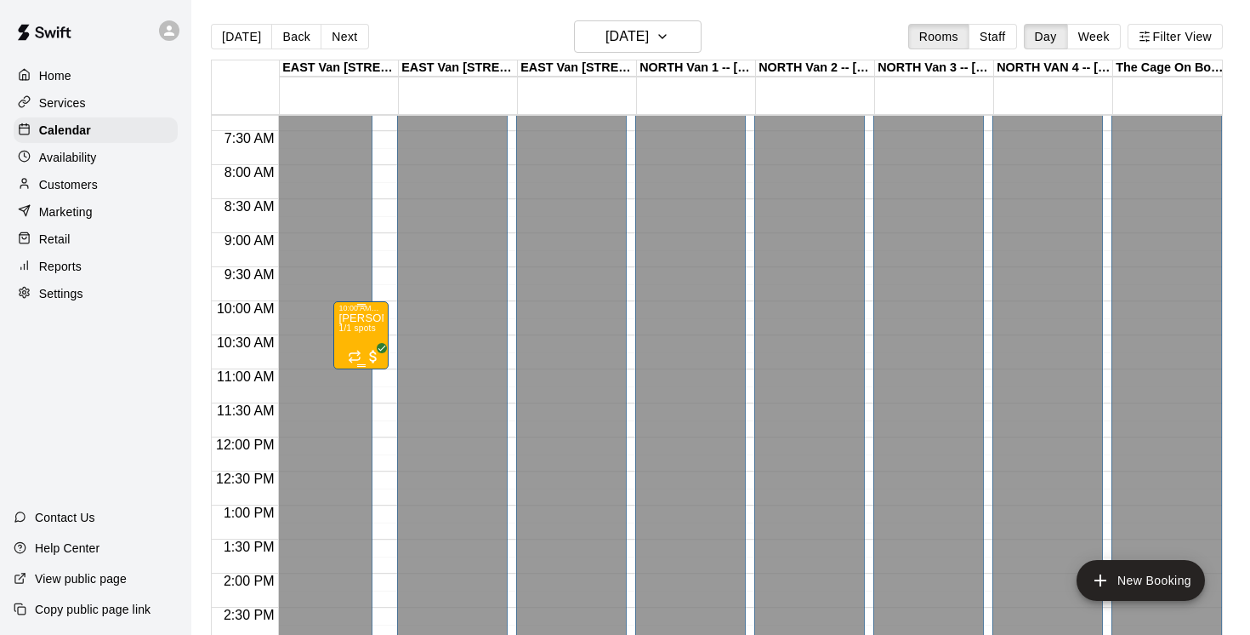
click at [369, 337] on div "[PERSON_NAME], Saturdays-[DATE]-[DATE]@ [GEOGRAPHIC_DATA] 1/1 spots" at bounding box center [361, 629] width 45 height 635
click at [357, 414] on icon "delete" at bounding box center [356, 412] width 12 height 15
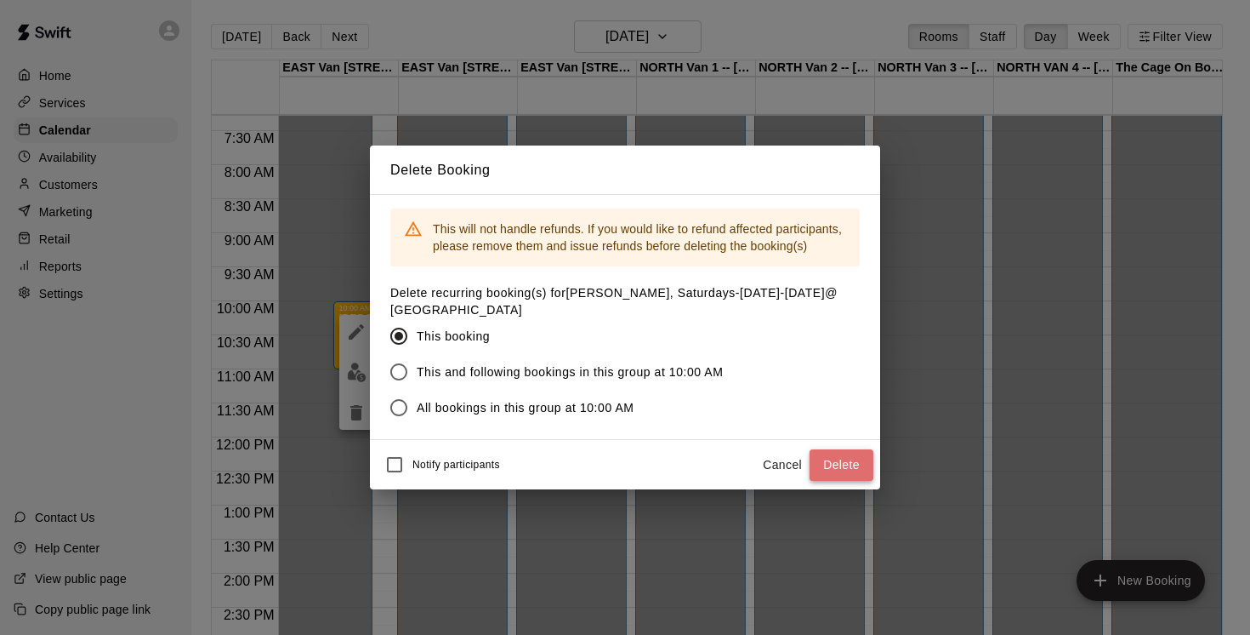
click at [863, 460] on button "Delete" at bounding box center [842, 464] width 64 height 31
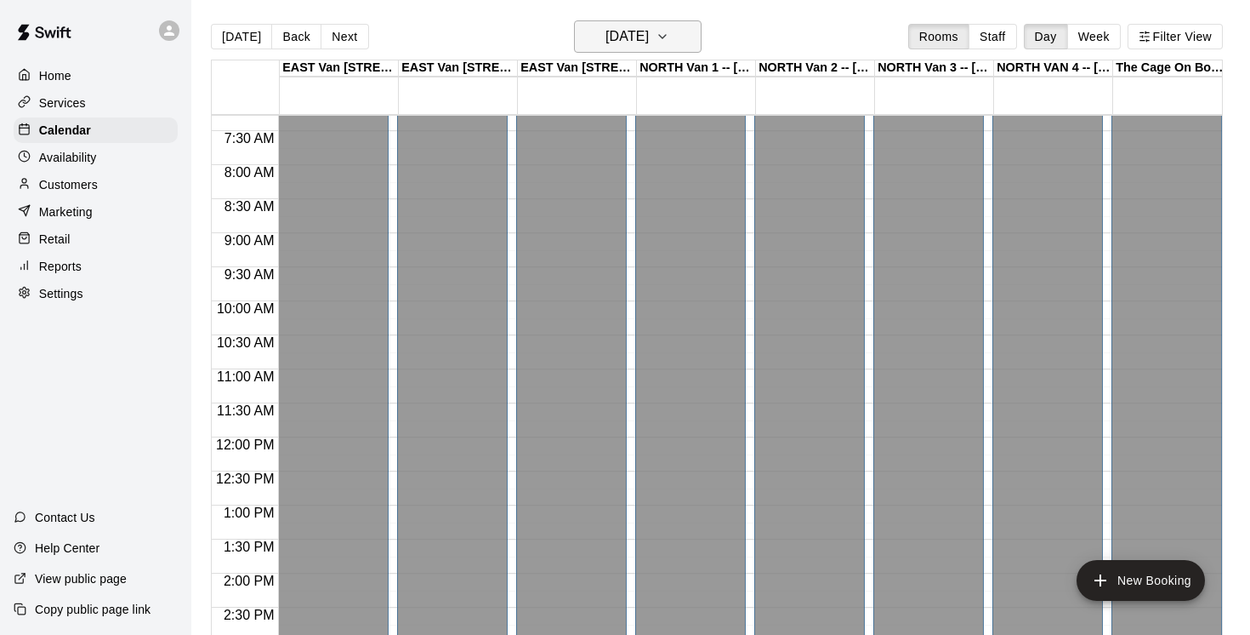
click at [669, 37] on icon "button" at bounding box center [663, 36] width 14 height 20
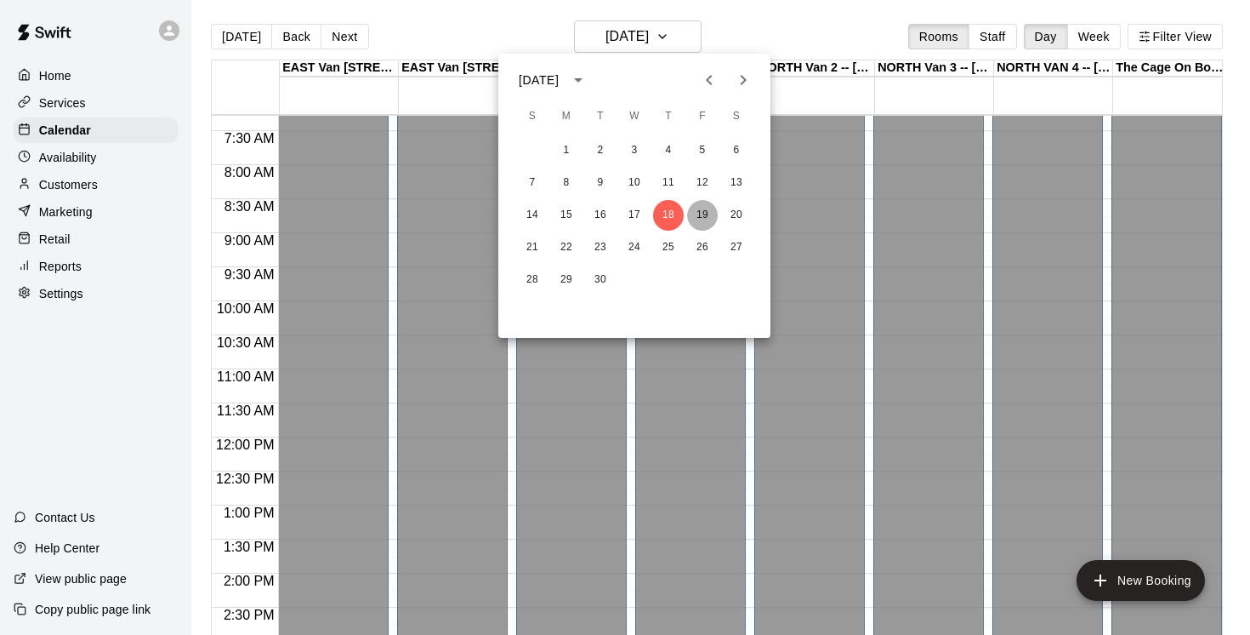
click at [703, 208] on button "19" at bounding box center [702, 215] width 31 height 31
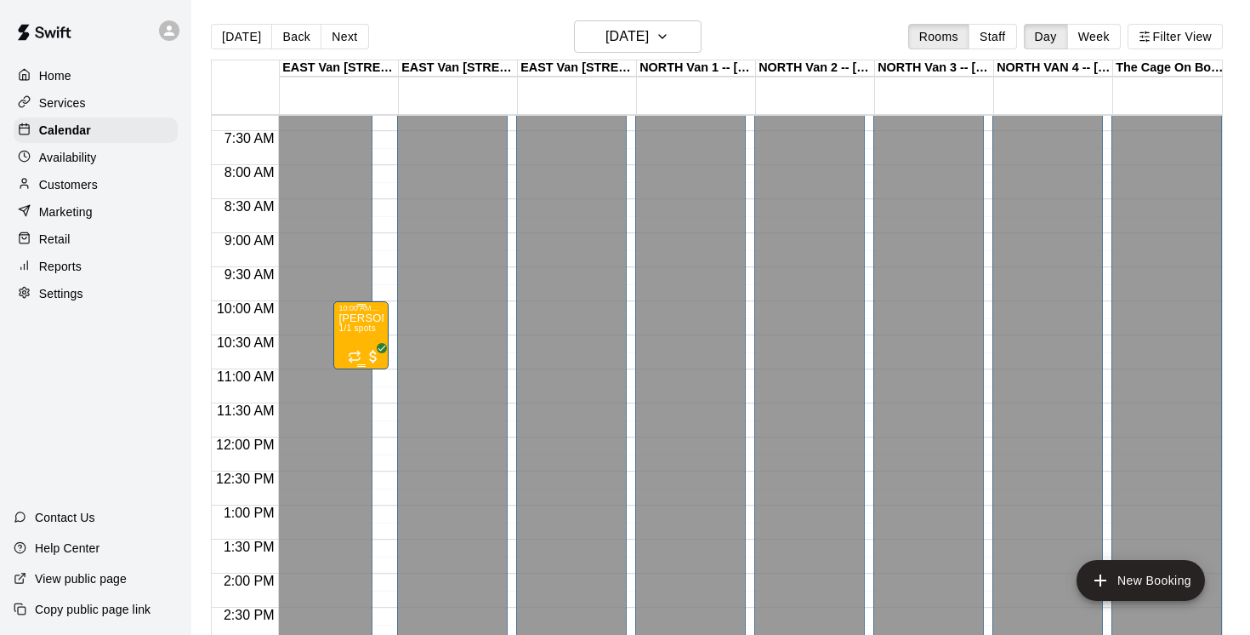
click at [370, 327] on span "1/1 spots" at bounding box center [357, 327] width 37 height 9
click at [356, 424] on icon "delete" at bounding box center [356, 423] width 12 height 15
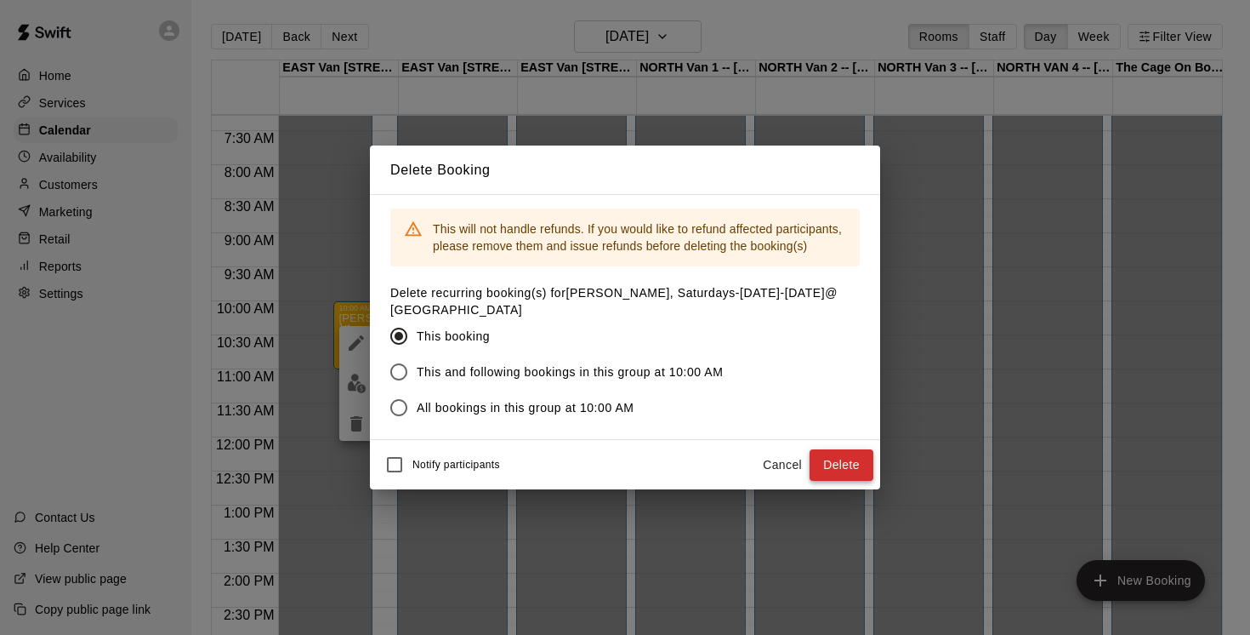
click at [843, 464] on button "Delete" at bounding box center [842, 464] width 64 height 31
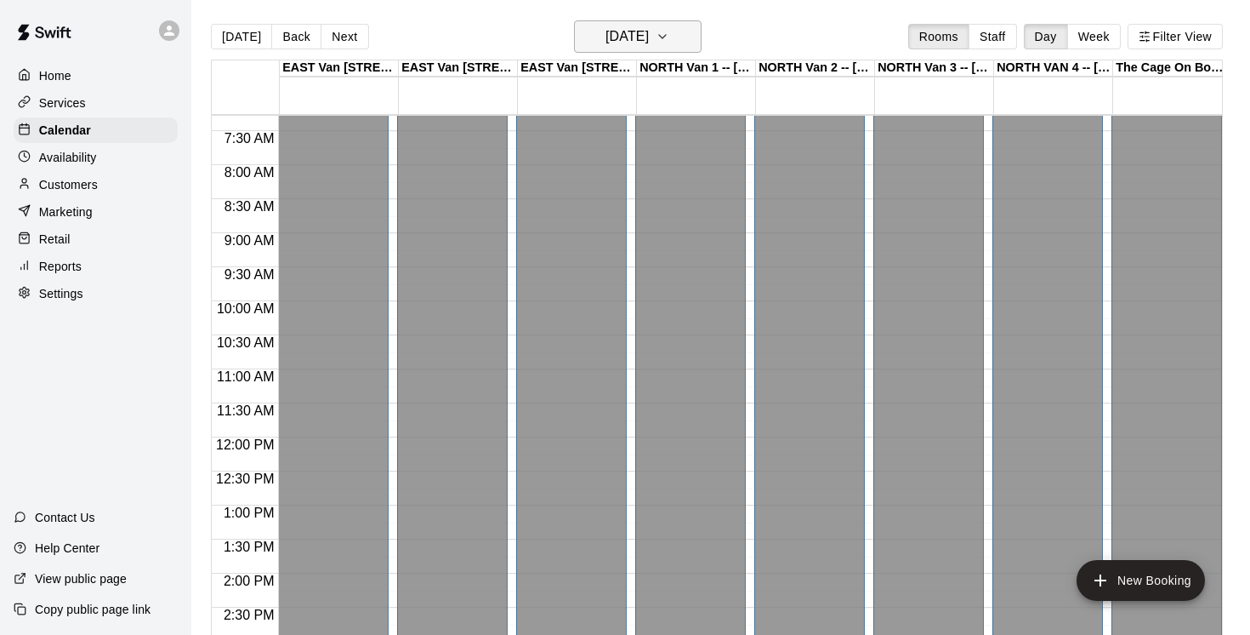
click at [669, 34] on icon "button" at bounding box center [663, 36] width 14 height 20
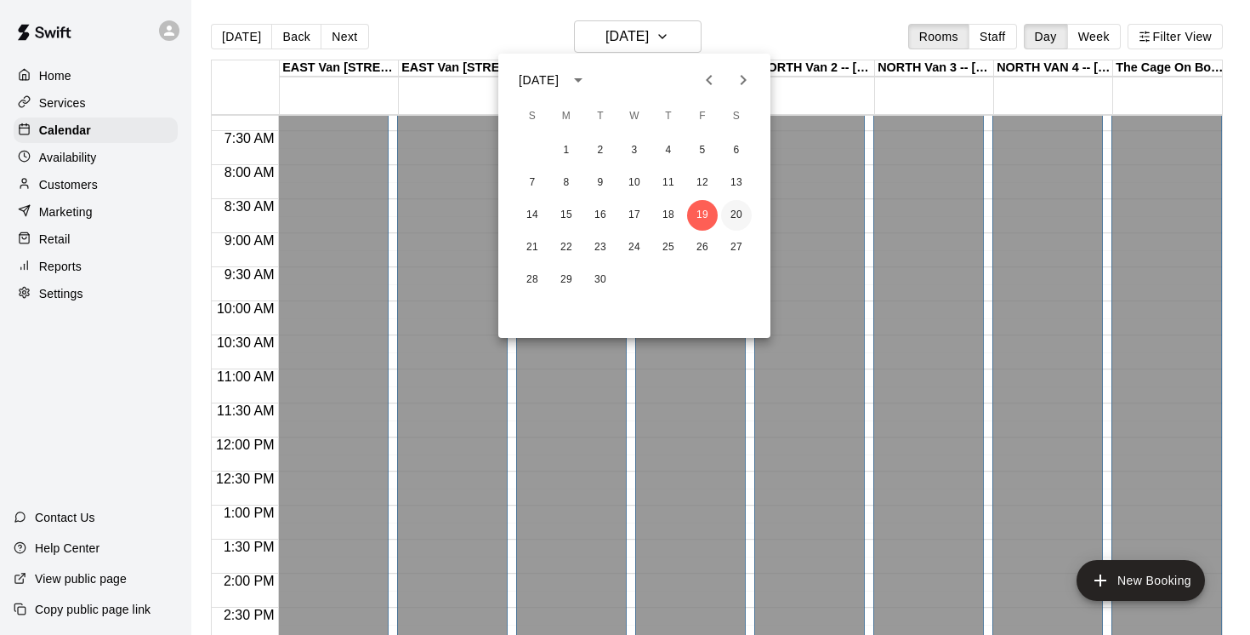
click at [735, 215] on button "20" at bounding box center [736, 215] width 31 height 31
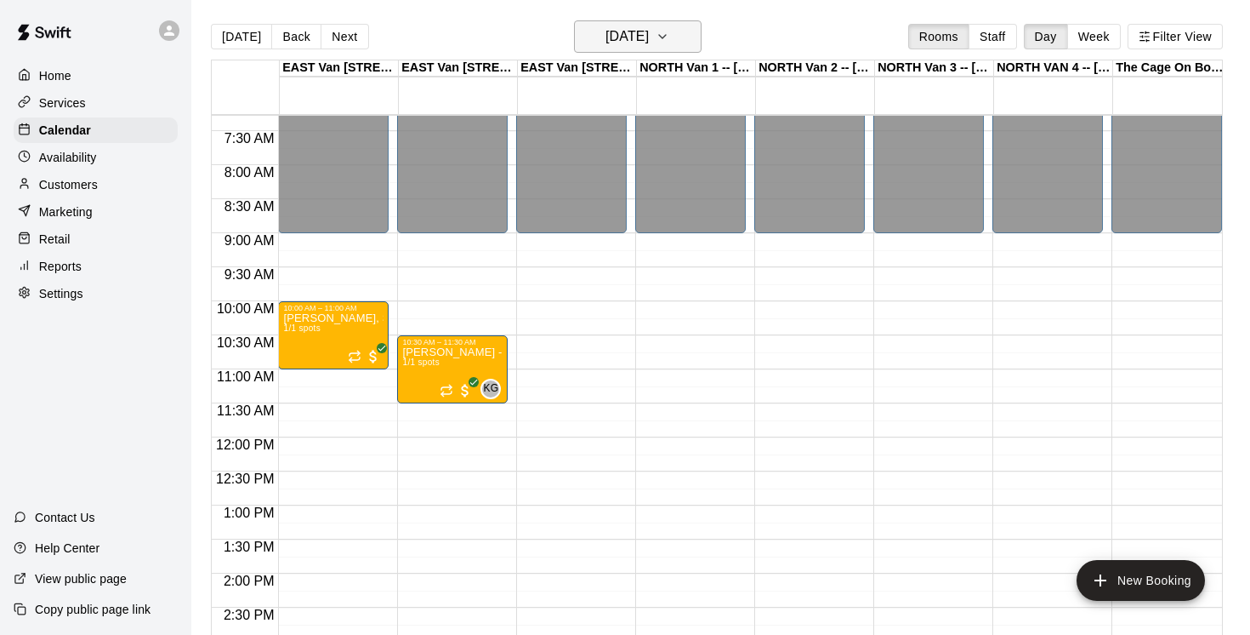
click at [669, 37] on icon "button" at bounding box center [663, 36] width 14 height 20
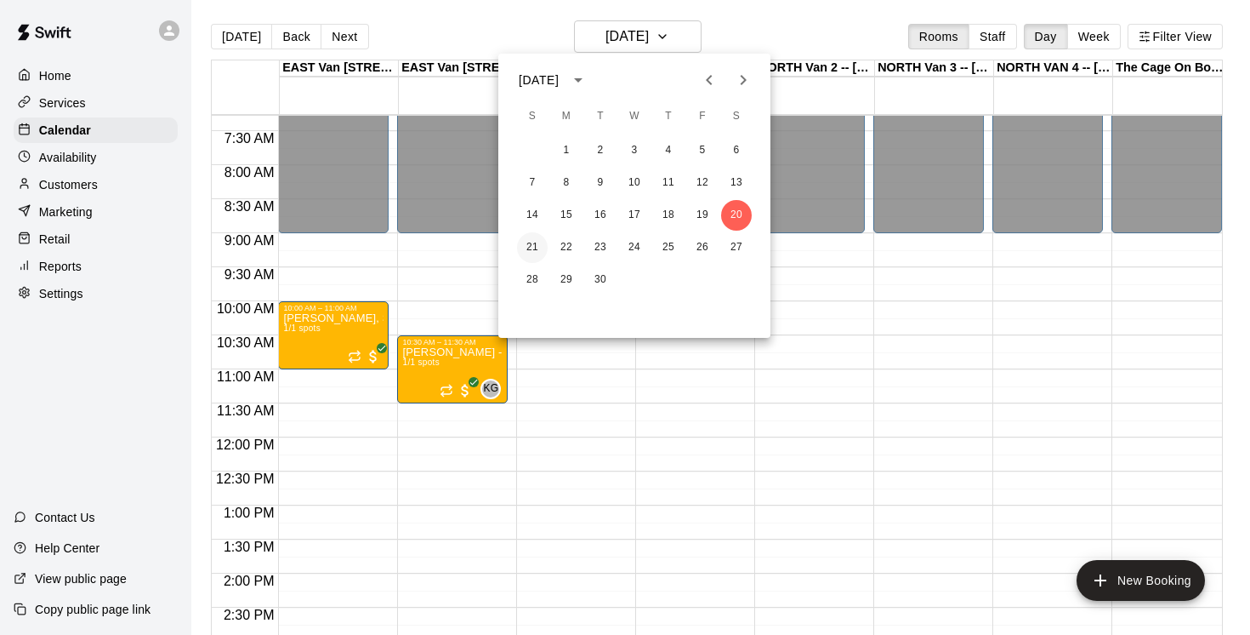
click at [532, 246] on button "21" at bounding box center [532, 247] width 31 height 31
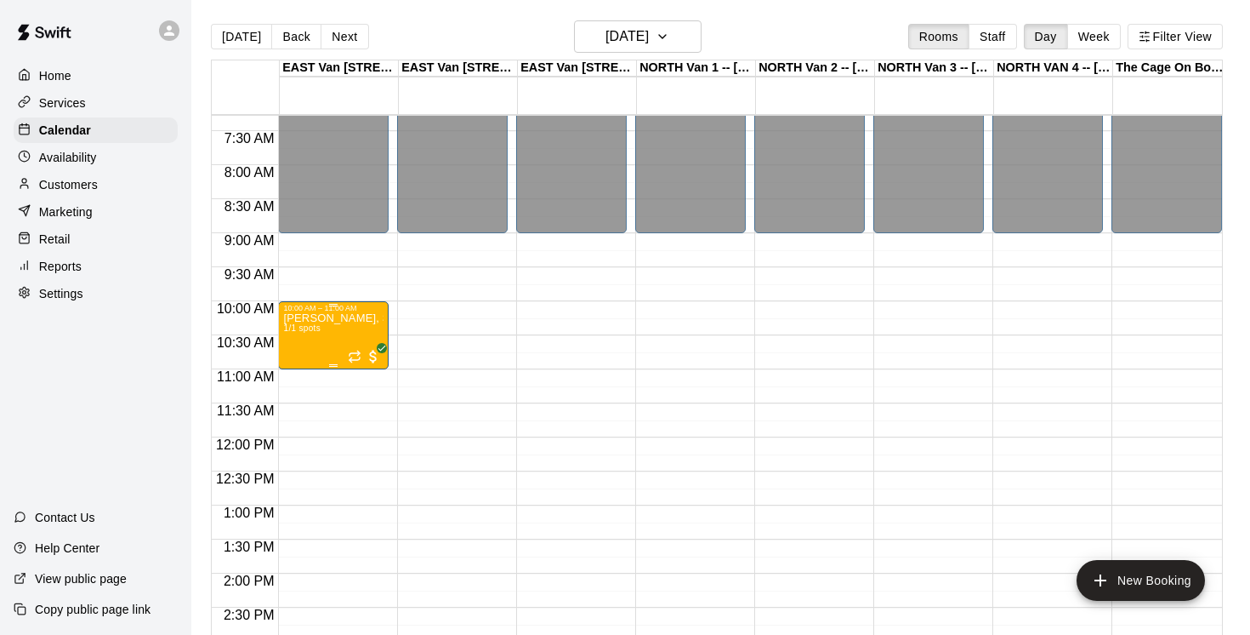
click at [350, 339] on div "[PERSON_NAME], Saturdays-[DATE]-[DATE]@ [GEOGRAPHIC_DATA] 1/1 spots" at bounding box center [333, 629] width 100 height 635
click at [301, 408] on icon "delete" at bounding box center [301, 412] width 12 height 15
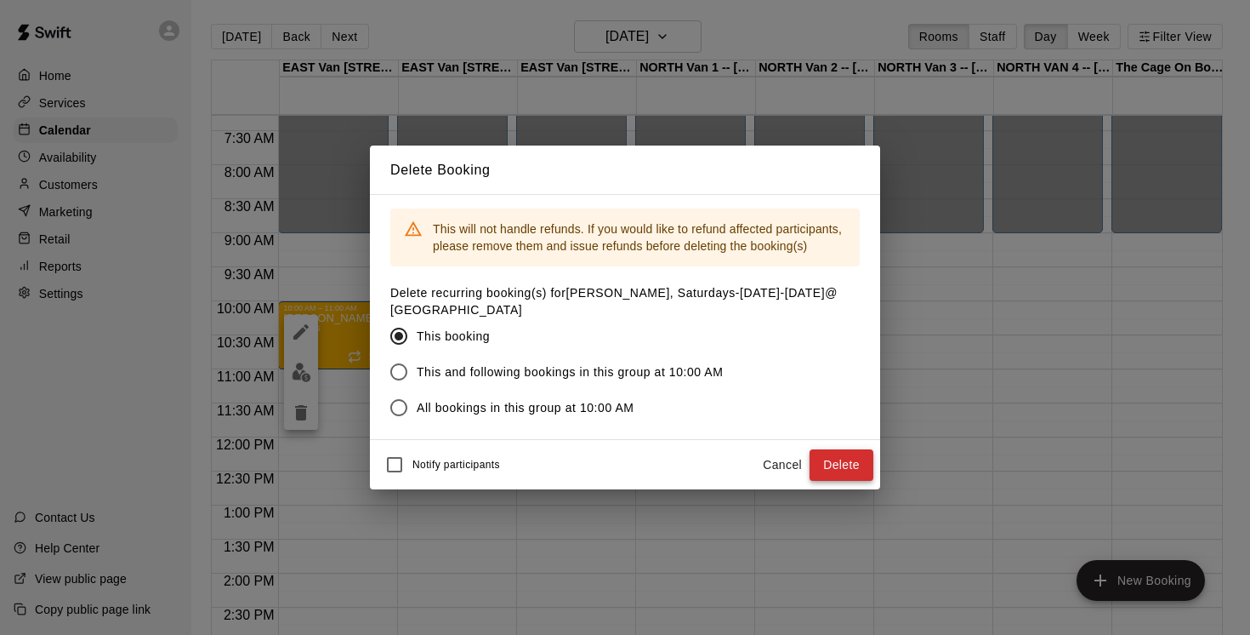
click at [847, 460] on button "Delete" at bounding box center [842, 464] width 64 height 31
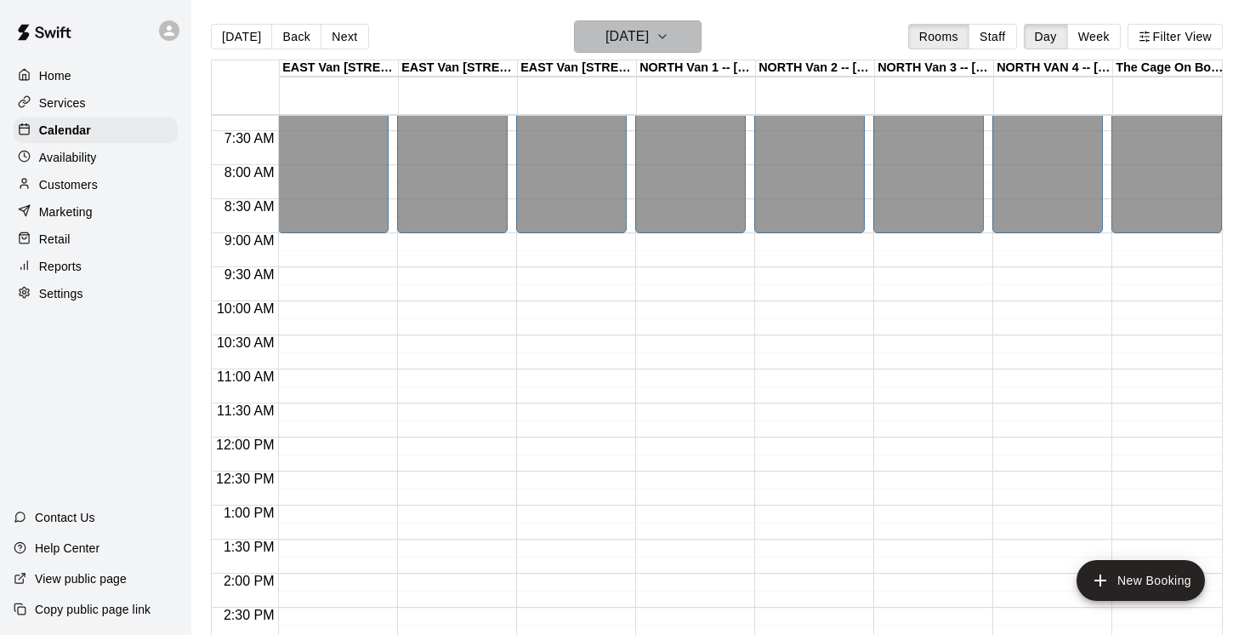
click at [669, 36] on icon "button" at bounding box center [663, 36] width 14 height 20
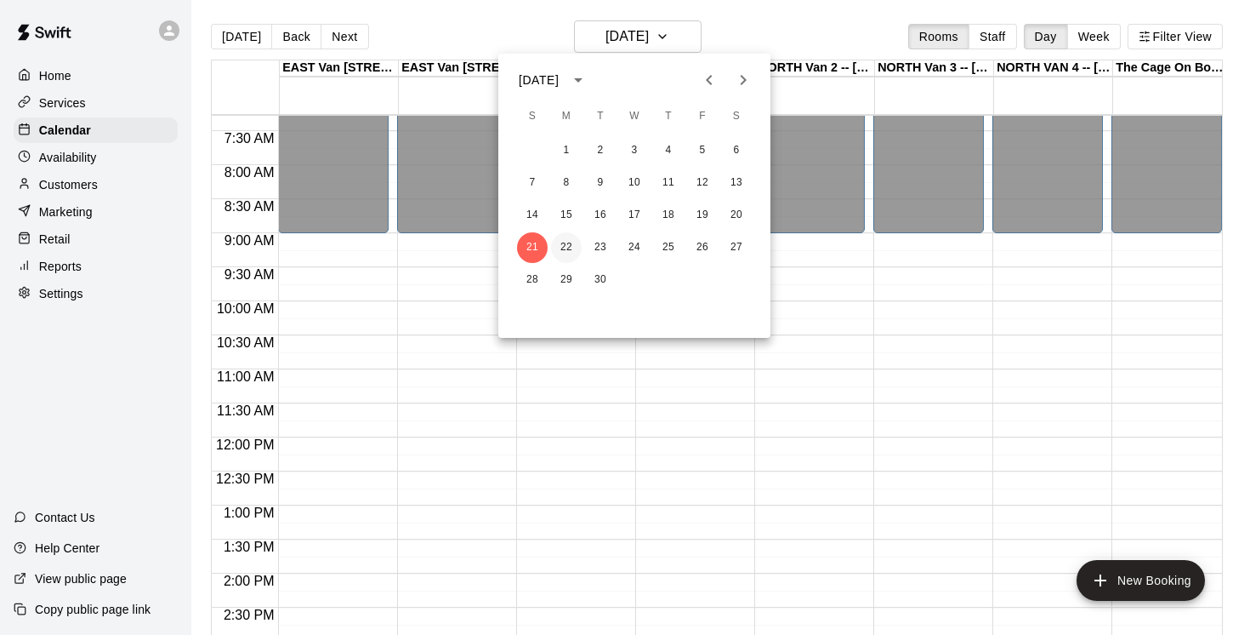
click at [565, 242] on button "22" at bounding box center [566, 247] width 31 height 31
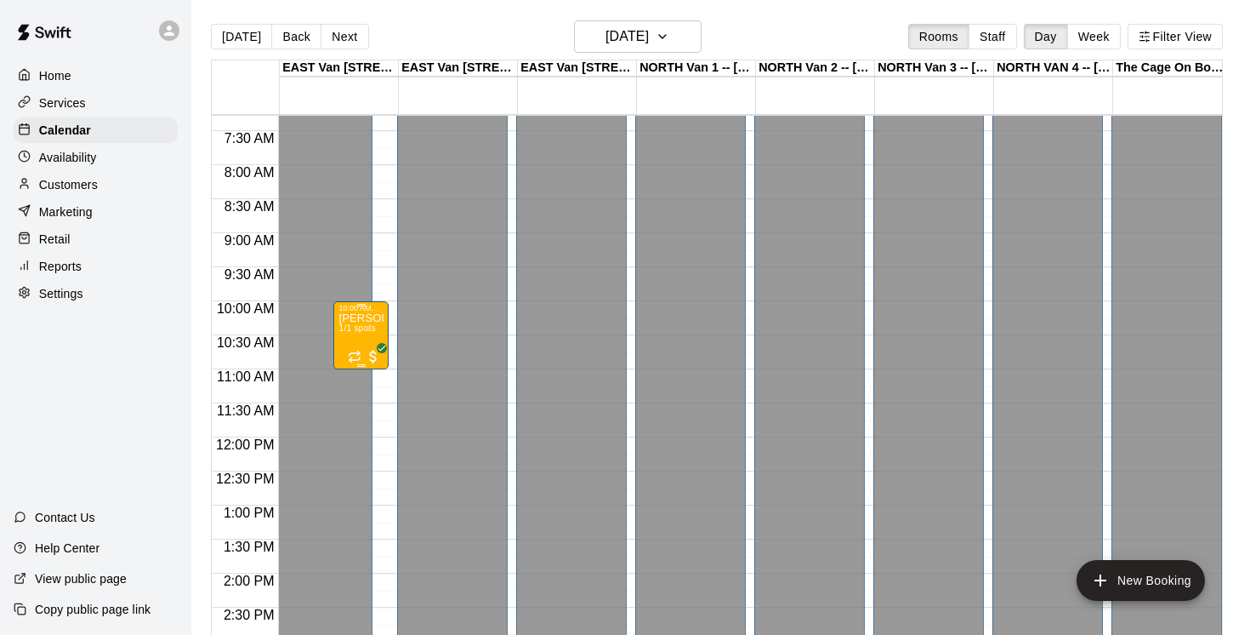
click at [367, 339] on div "[PERSON_NAME], Saturdays-[DATE]-[DATE]@ [GEOGRAPHIC_DATA] 1/1 spots" at bounding box center [361, 629] width 45 height 635
click at [367, 415] on button "delete" at bounding box center [356, 413] width 34 height 34
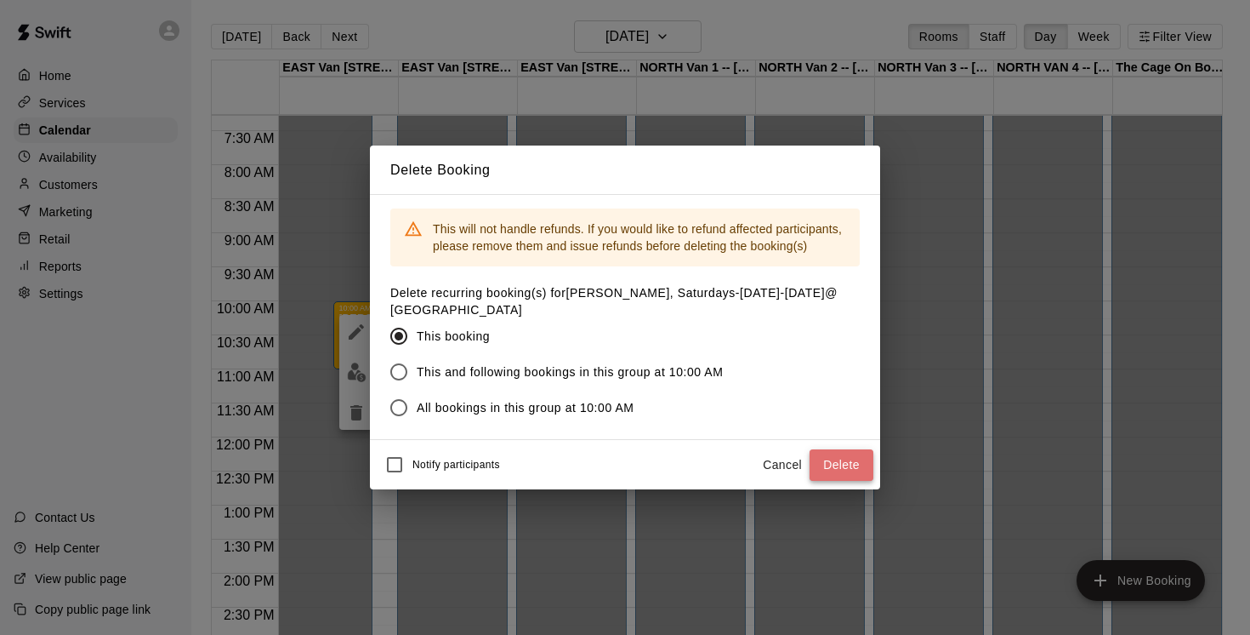
click at [832, 472] on button "Delete" at bounding box center [842, 464] width 64 height 31
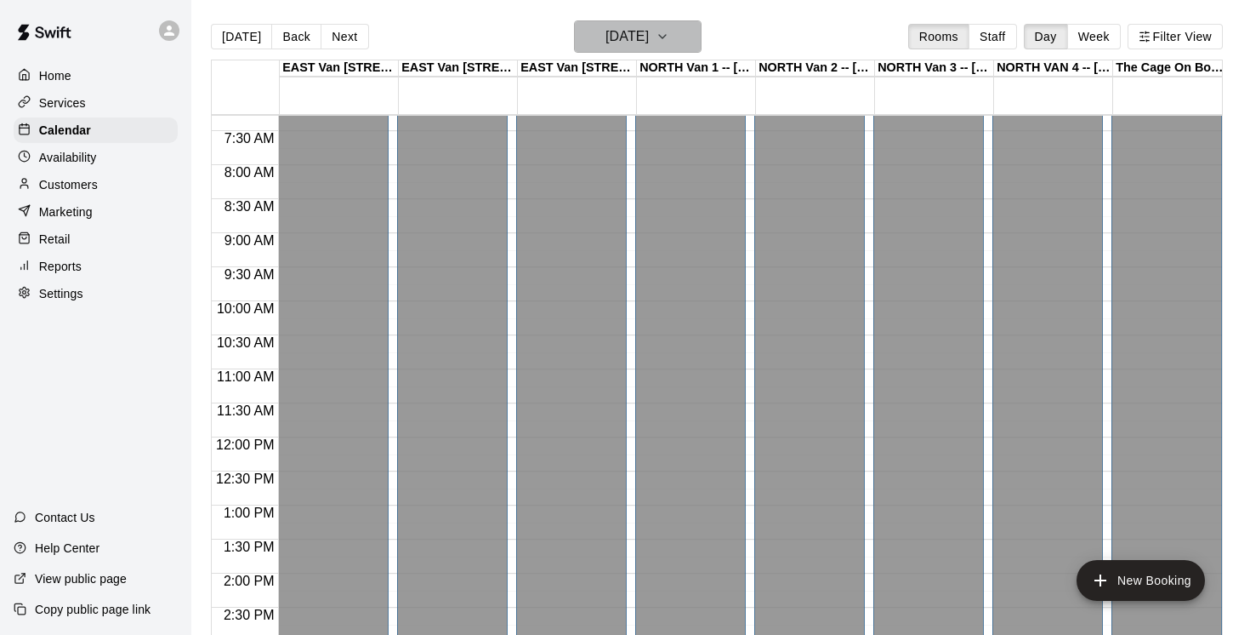
click at [669, 35] on icon "button" at bounding box center [663, 36] width 14 height 20
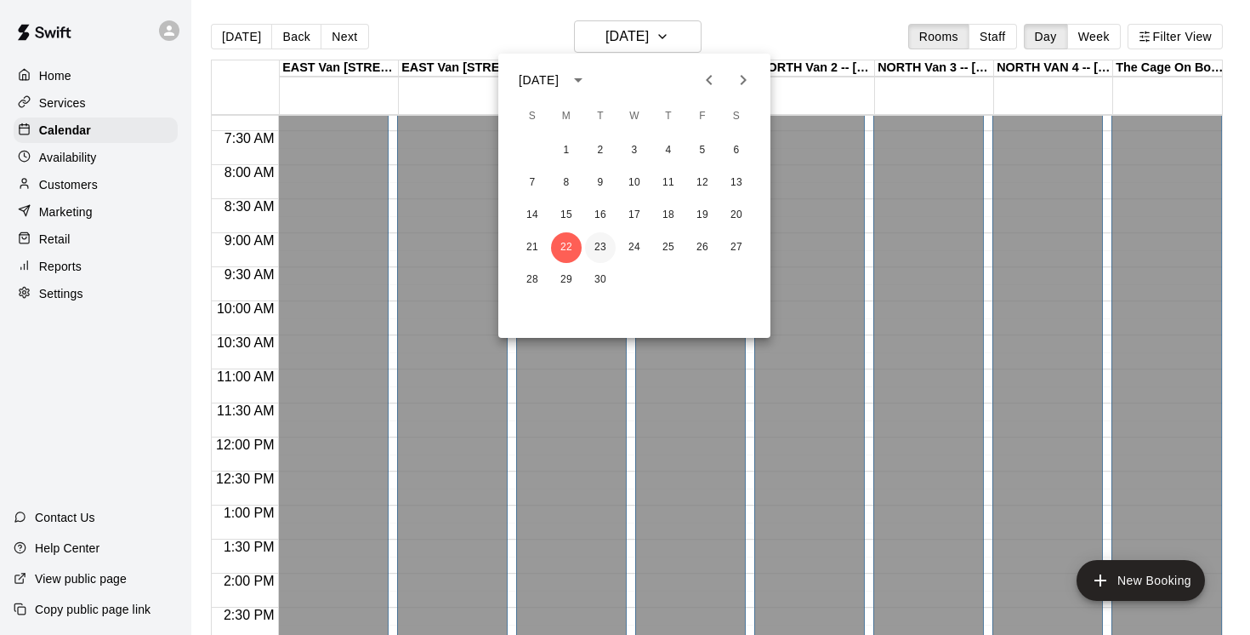
click at [612, 244] on button "23" at bounding box center [600, 247] width 31 height 31
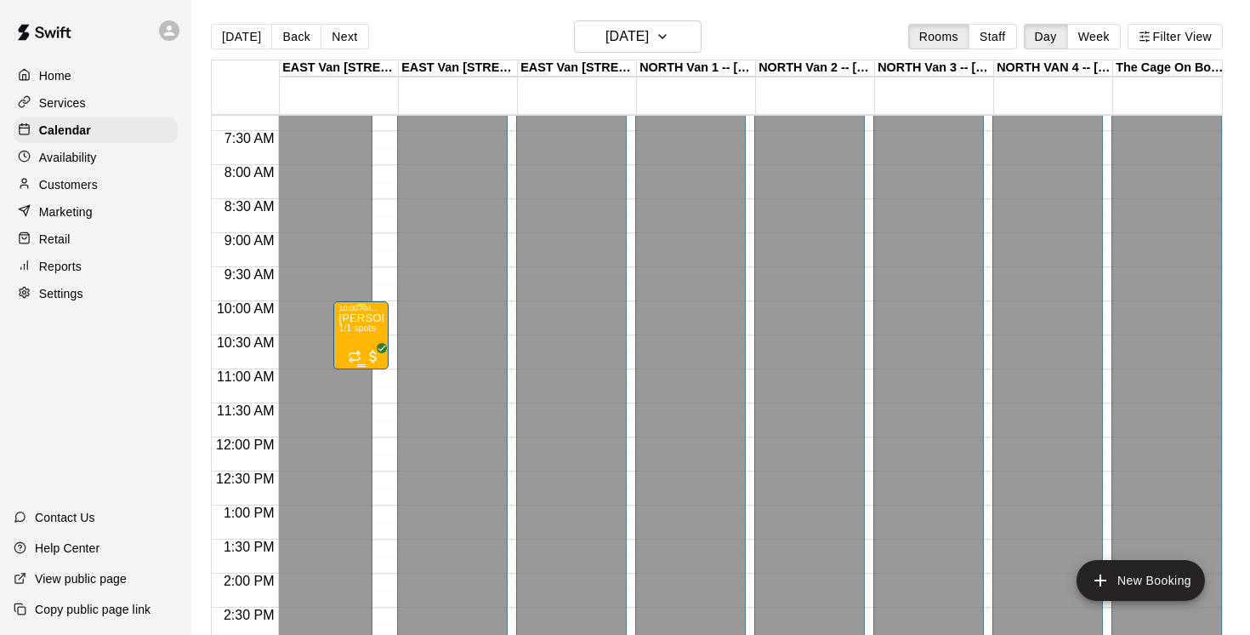
click at [375, 333] on span "1/1 spots" at bounding box center [357, 327] width 37 height 9
click at [351, 429] on icon "delete" at bounding box center [356, 423] width 12 height 15
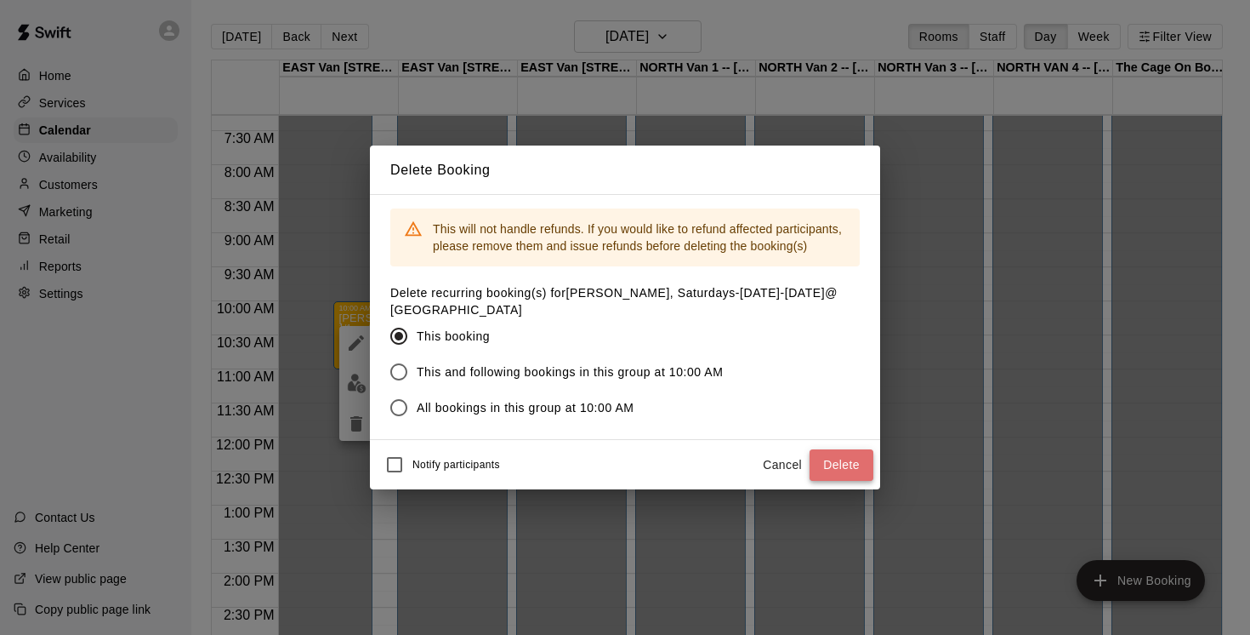
click at [834, 466] on button "Delete" at bounding box center [842, 464] width 64 height 31
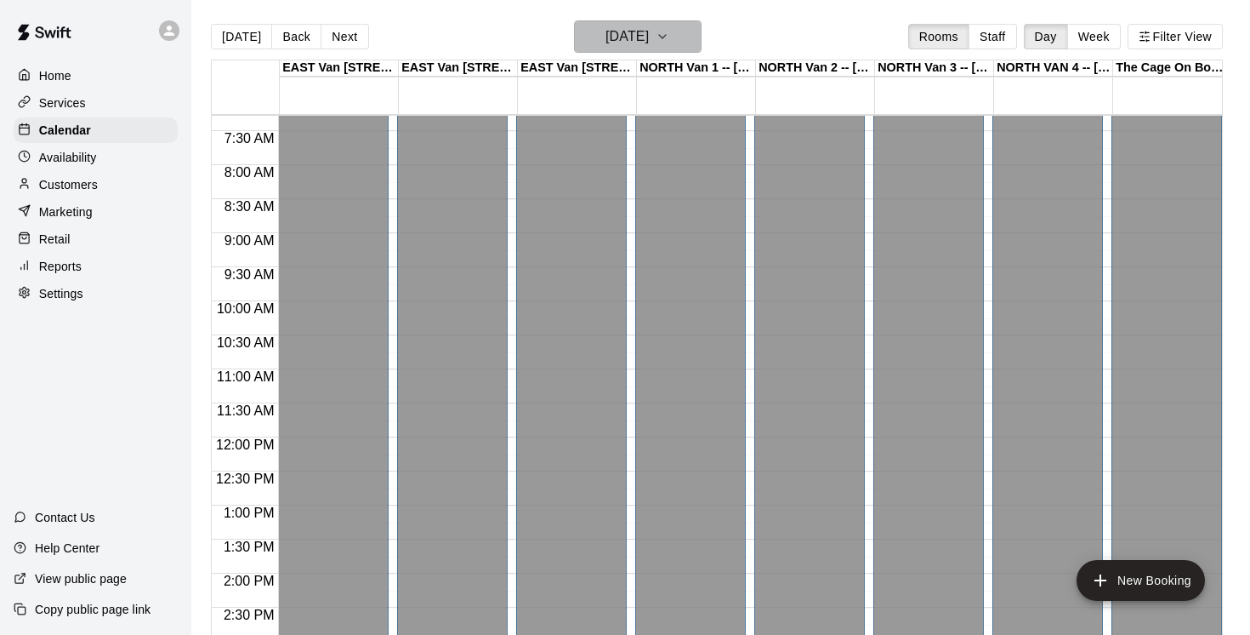
click at [669, 37] on icon "button" at bounding box center [663, 36] width 14 height 20
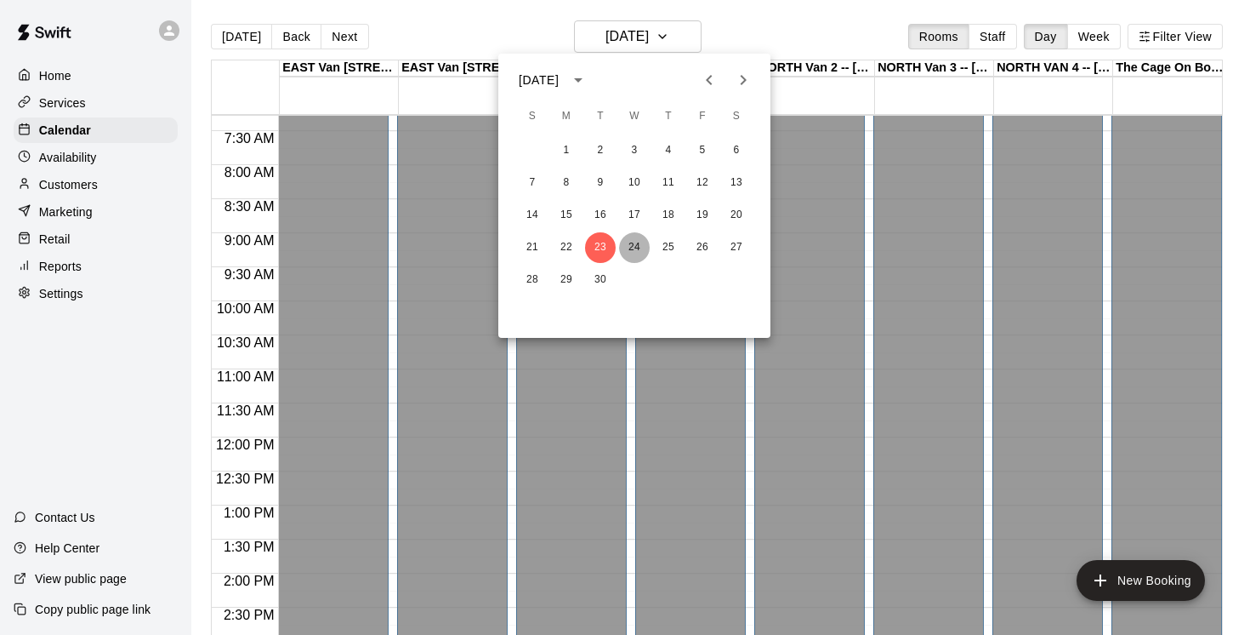
click at [633, 248] on button "24" at bounding box center [634, 247] width 31 height 31
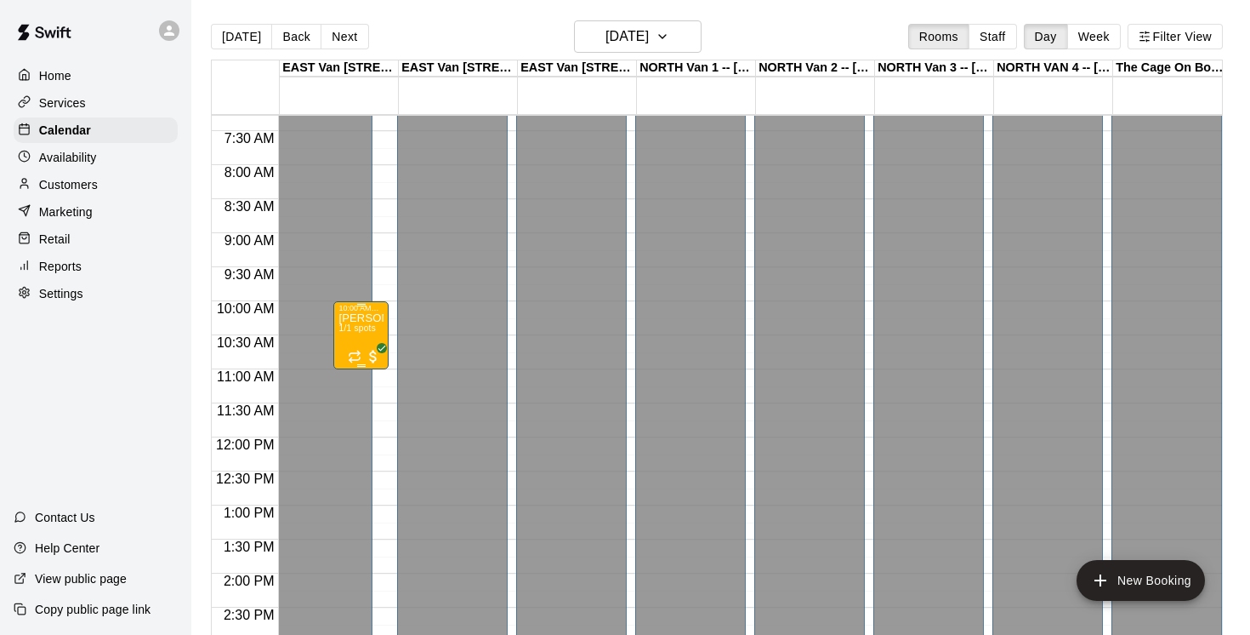
click at [373, 327] on span "1/1 spots" at bounding box center [357, 327] width 37 height 9
click at [358, 427] on icon "delete" at bounding box center [356, 423] width 12 height 15
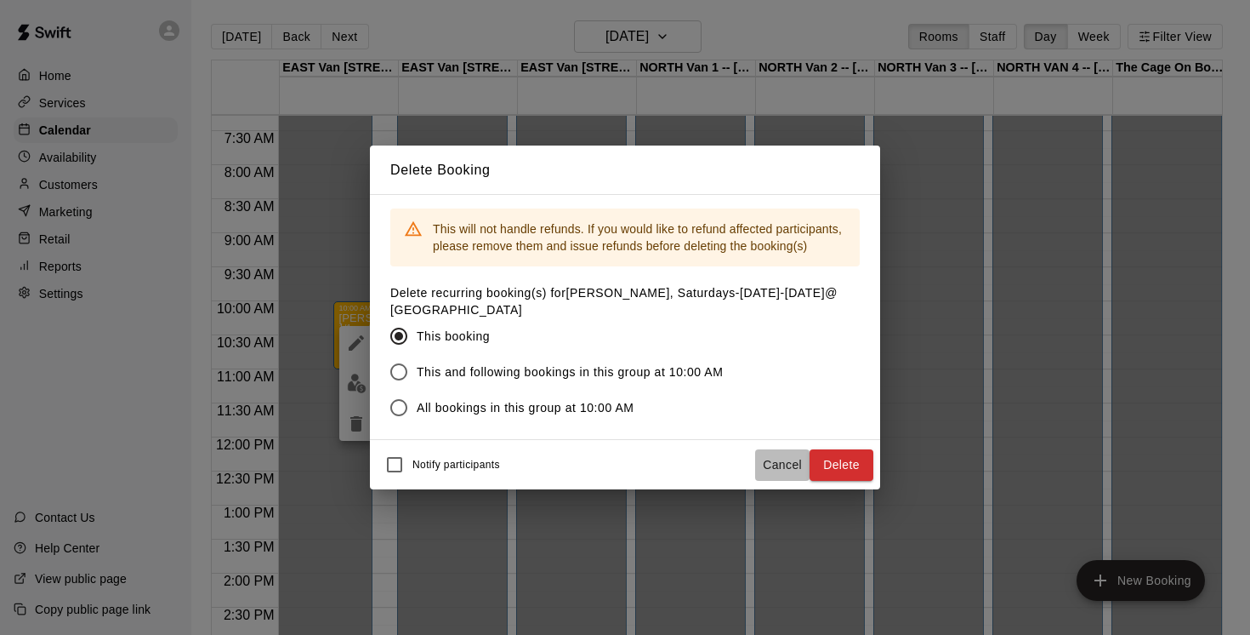
click at [808, 461] on button "Cancel" at bounding box center [782, 464] width 54 height 31
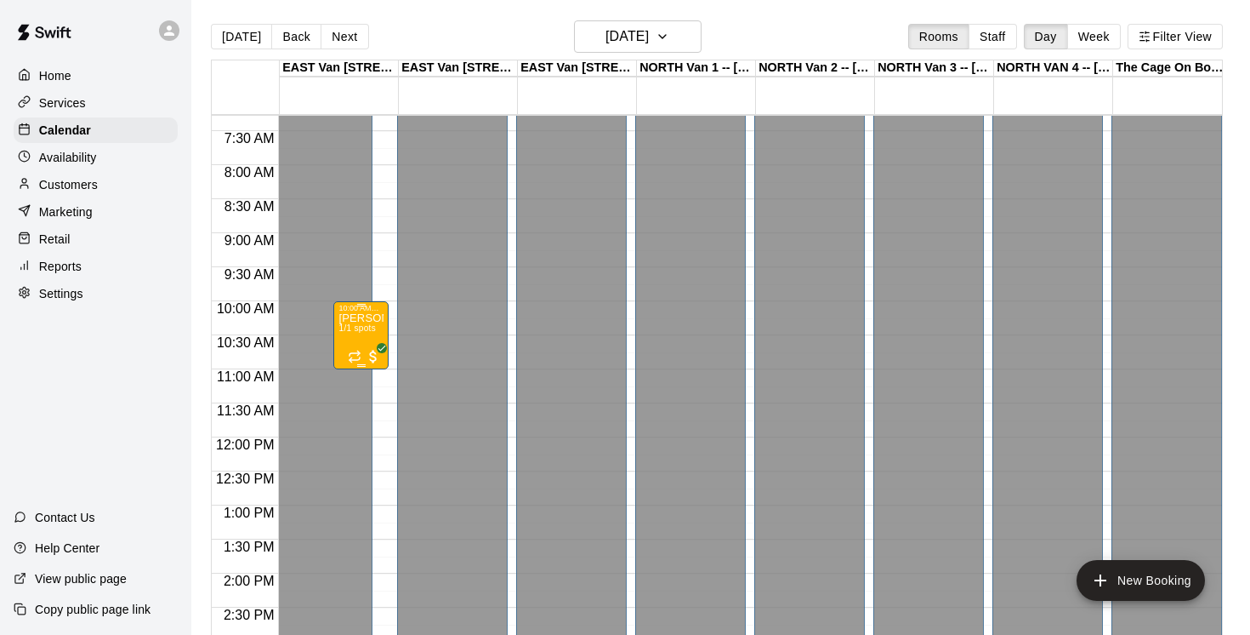
click at [368, 339] on div "[PERSON_NAME], Saturdays-[DATE]-[DATE]@ [GEOGRAPHIC_DATA] 1/1 spots" at bounding box center [361, 629] width 45 height 635
click at [357, 412] on icon "delete" at bounding box center [356, 412] width 12 height 15
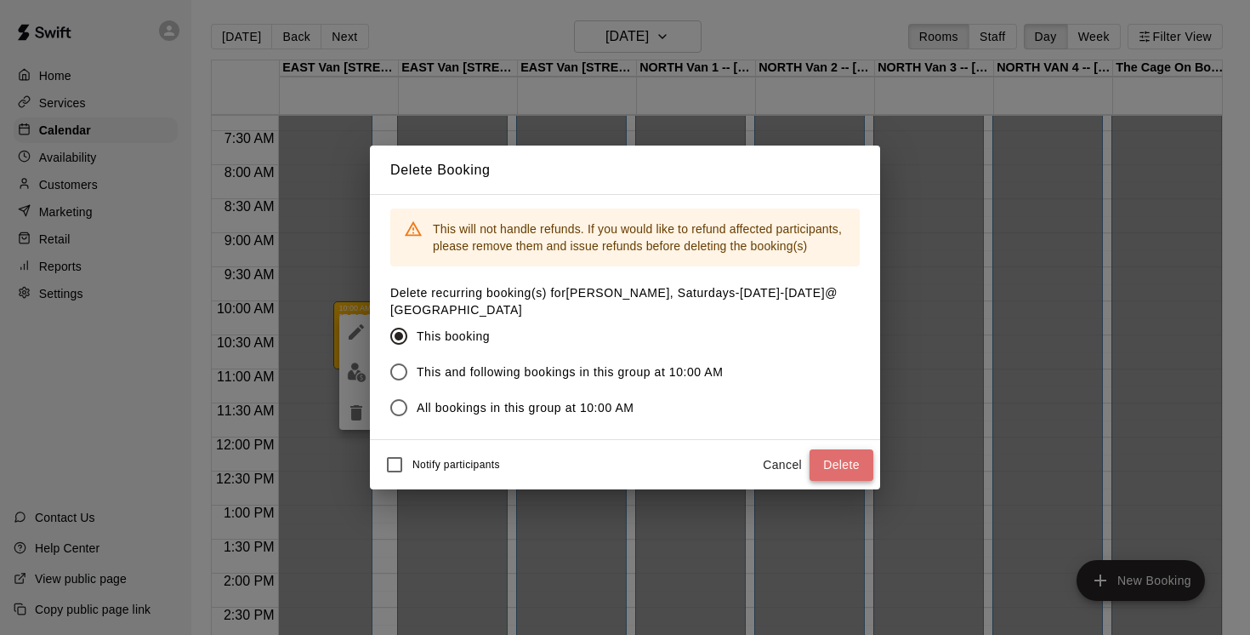
click at [841, 470] on button "Delete" at bounding box center [842, 464] width 64 height 31
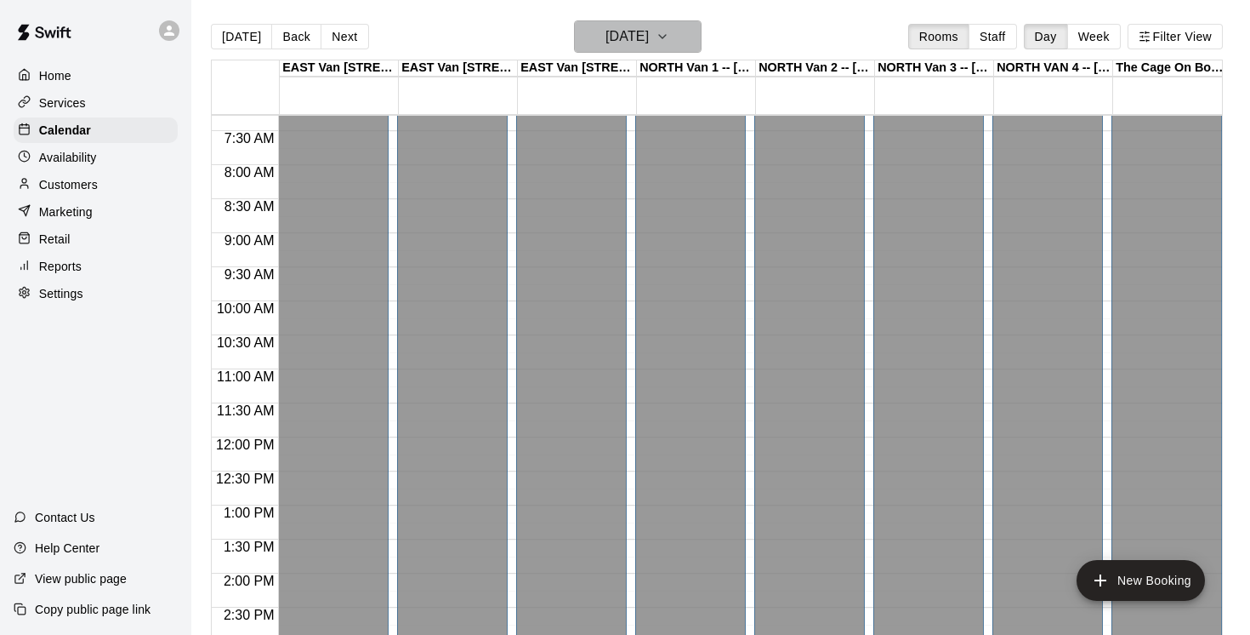
click at [669, 37] on icon "button" at bounding box center [663, 36] width 14 height 20
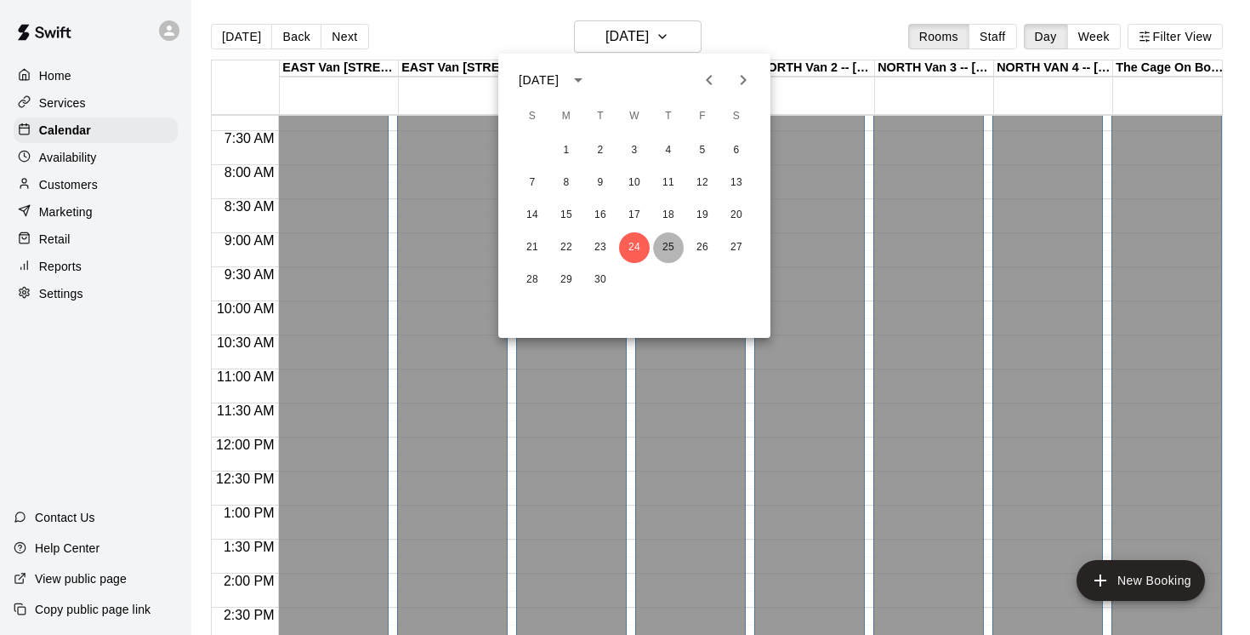
click at [666, 247] on button "25" at bounding box center [668, 247] width 31 height 31
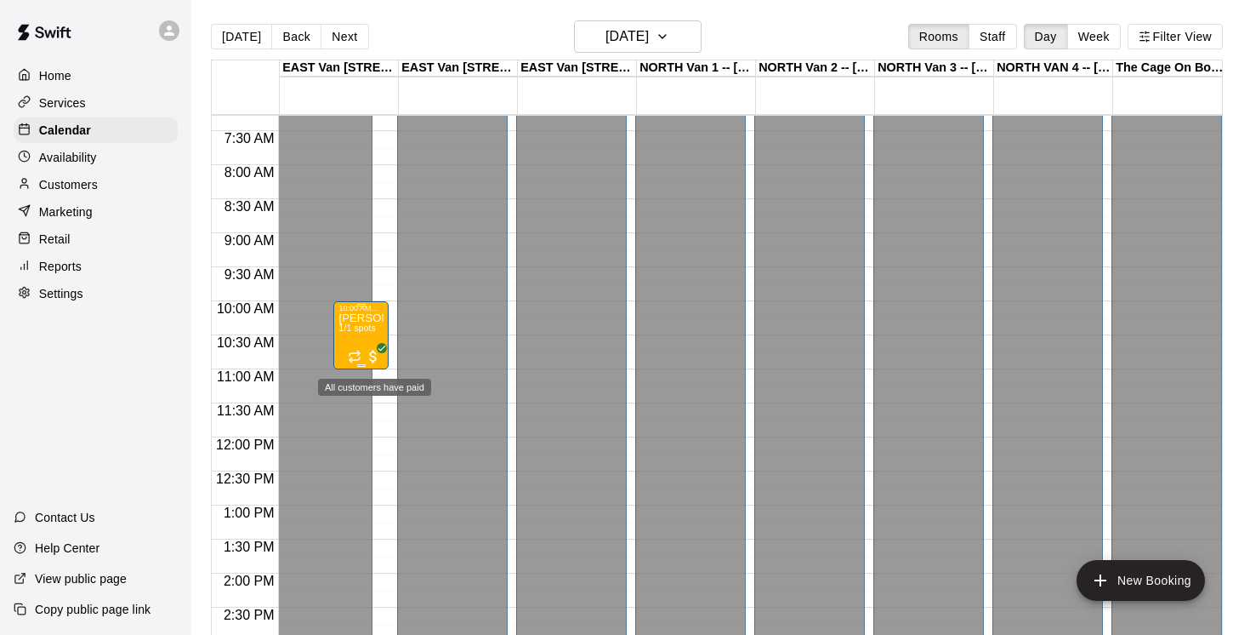
click at [365, 348] on div at bounding box center [365, 355] width 34 height 20
click at [368, 446] on icon "delete" at bounding box center [366, 443] width 12 height 15
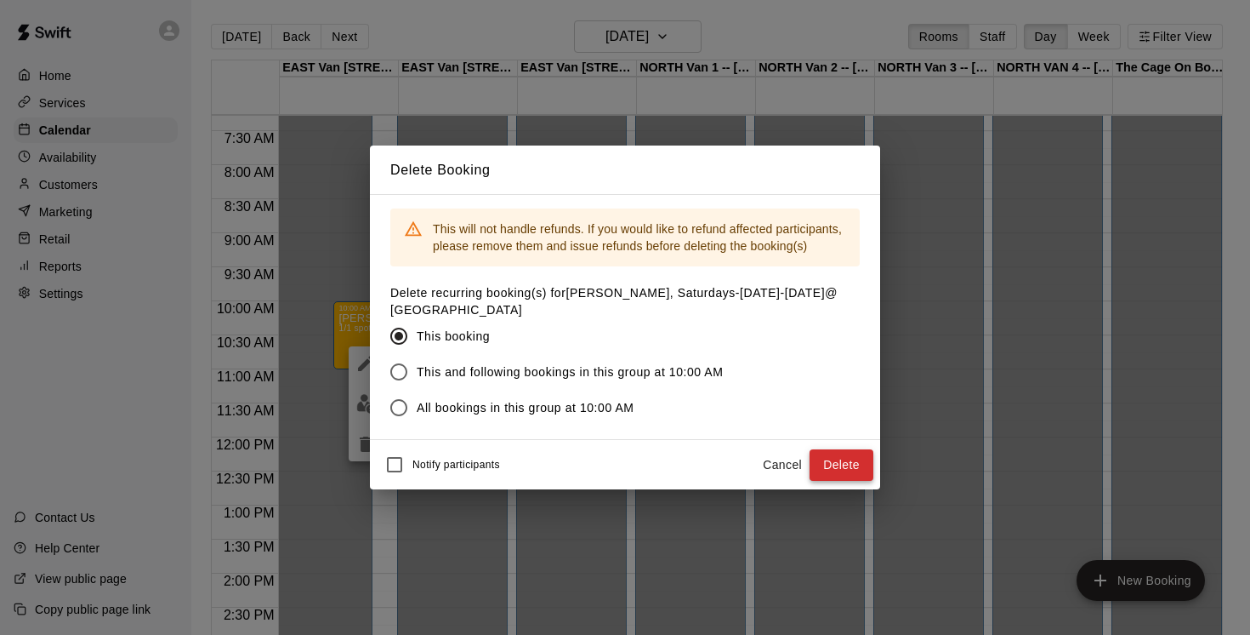
click at [836, 464] on button "Delete" at bounding box center [842, 464] width 64 height 31
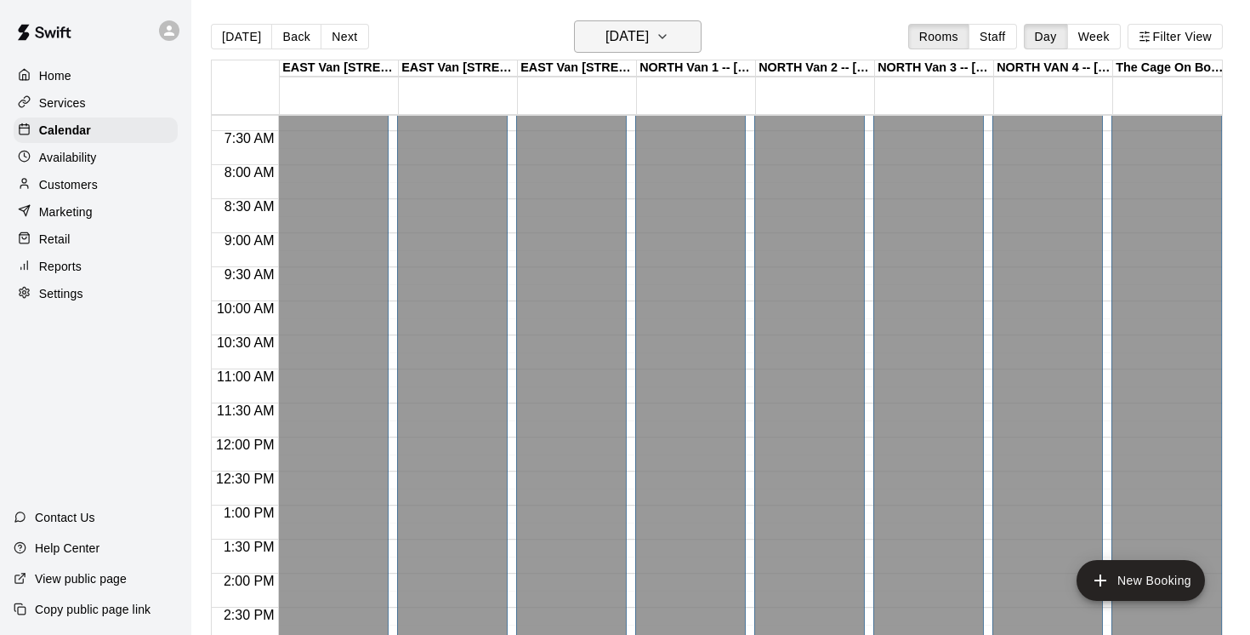
click at [669, 39] on icon "button" at bounding box center [663, 36] width 14 height 20
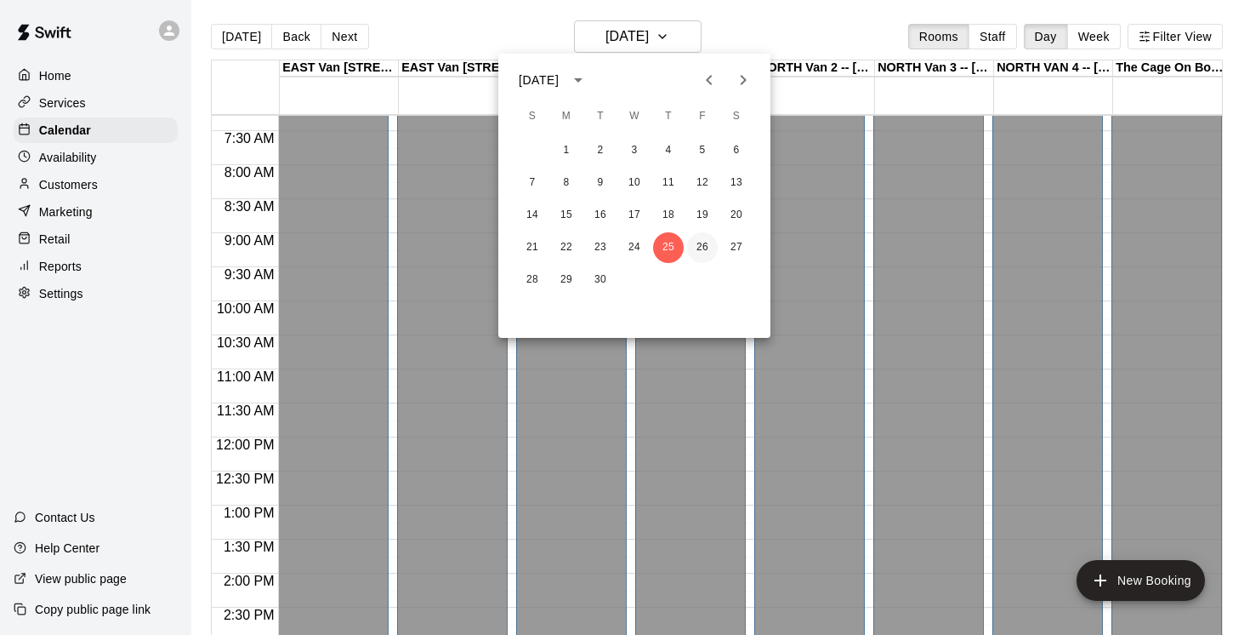
click at [706, 242] on button "26" at bounding box center [702, 247] width 31 height 31
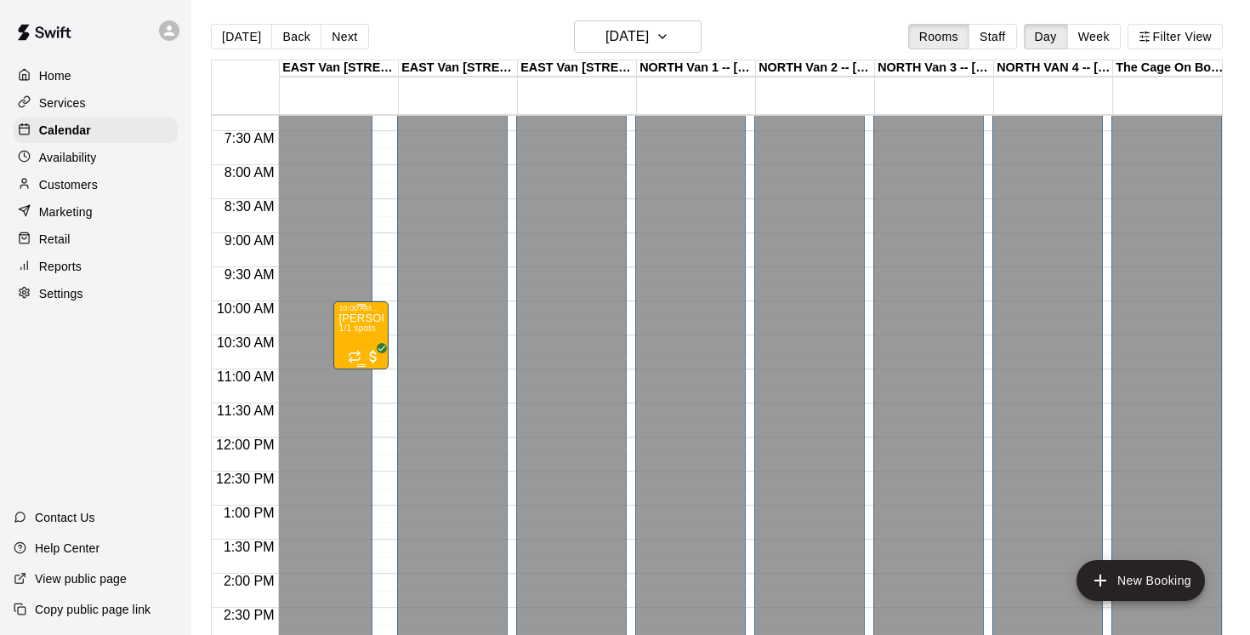
click at [362, 335] on body "Home Services Calendar Availability Customers Marketing Retail Reports Settings…" at bounding box center [625, 331] width 1250 height 662
click at [357, 331] on span "1/1 spots" at bounding box center [357, 327] width 37 height 9
click at [355, 422] on icon "delete" at bounding box center [356, 423] width 12 height 15
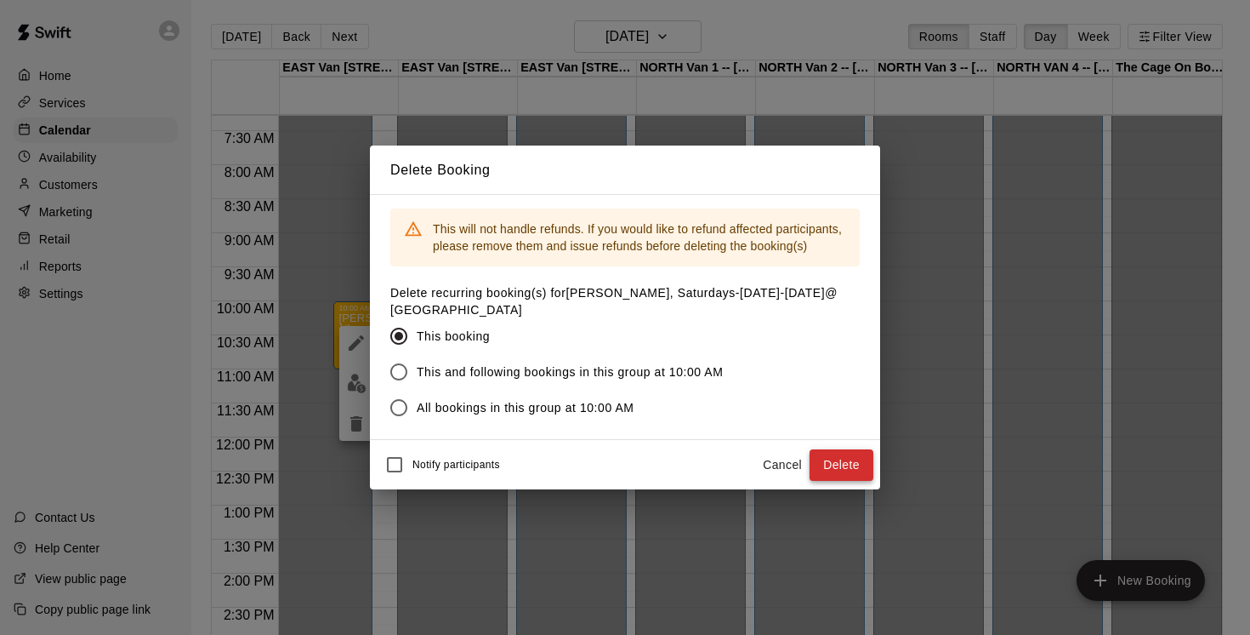
click at [840, 470] on button "Delete" at bounding box center [842, 464] width 64 height 31
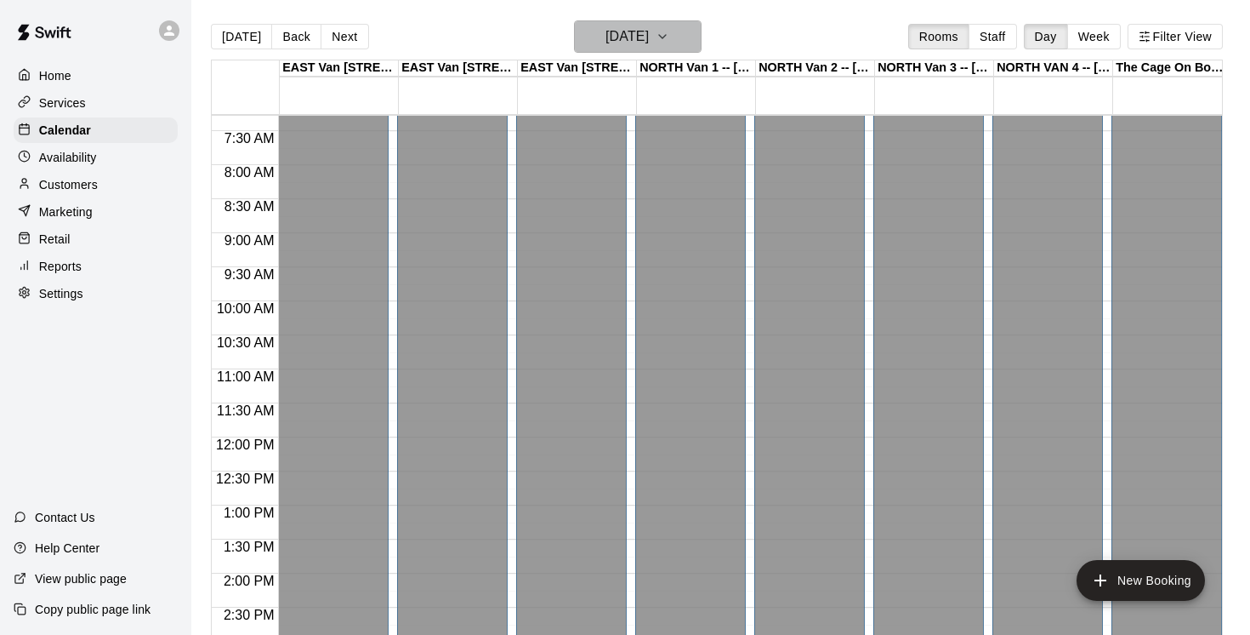
click at [669, 43] on icon "button" at bounding box center [663, 36] width 14 height 20
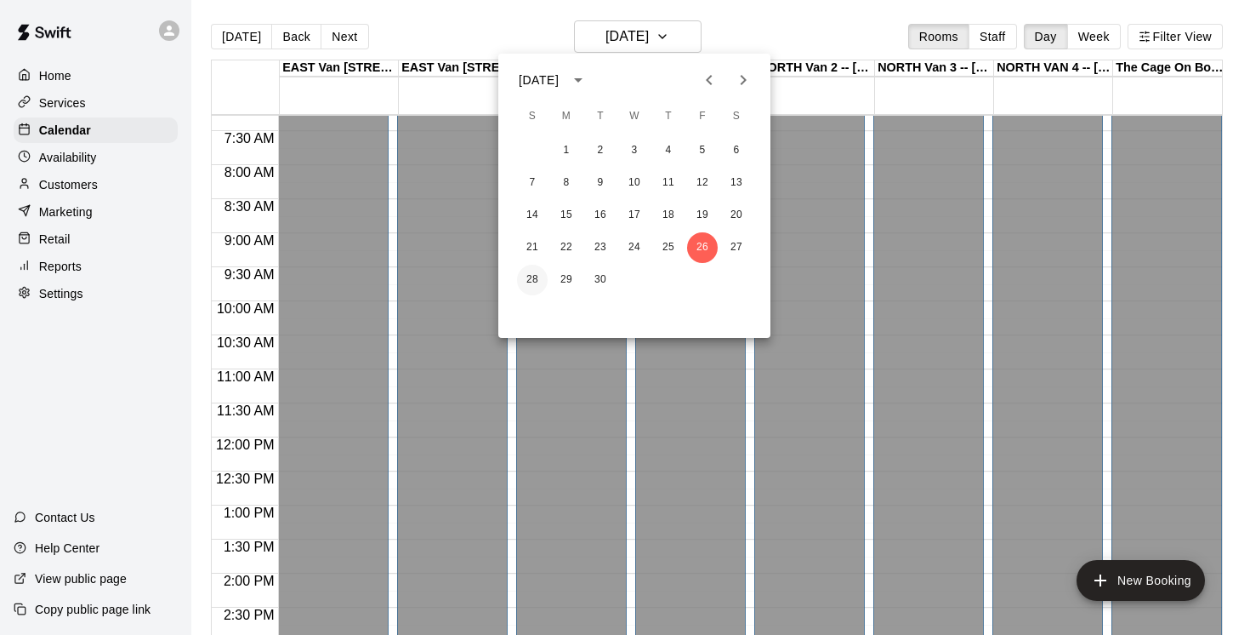
click at [530, 280] on button "28" at bounding box center [532, 280] width 31 height 31
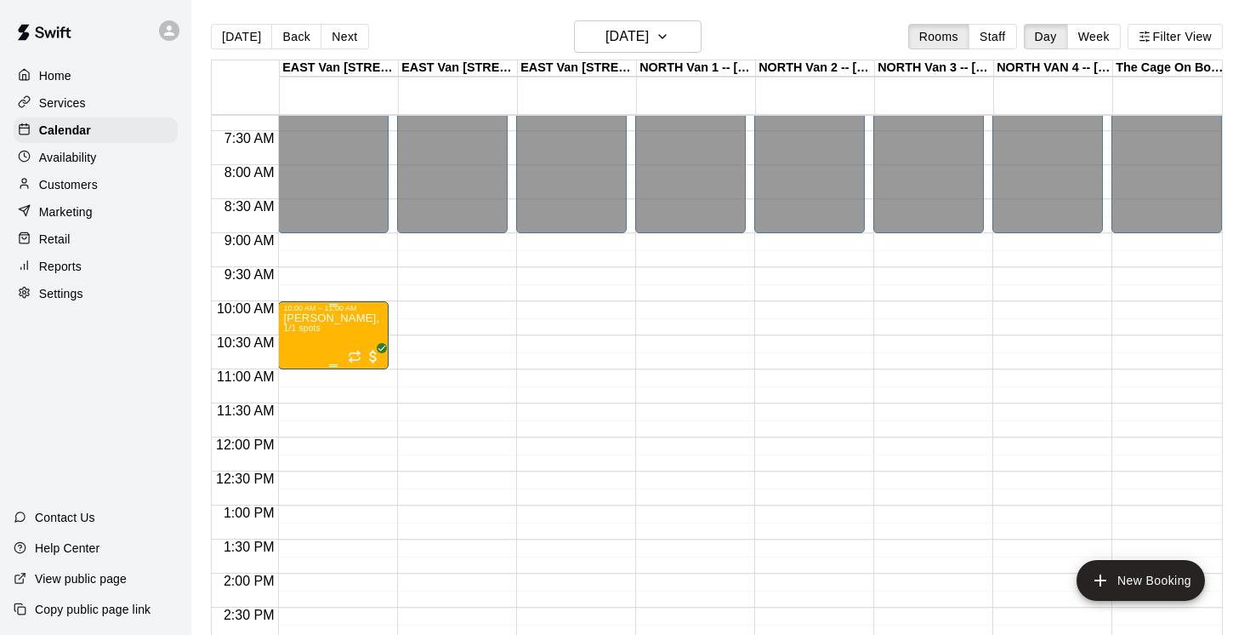
click at [340, 340] on div "[PERSON_NAME], Saturdays-[DATE]-[DATE]@ [GEOGRAPHIC_DATA] 1/1 spots" at bounding box center [333, 629] width 100 height 635
click at [300, 412] on icon "delete" at bounding box center [301, 412] width 12 height 15
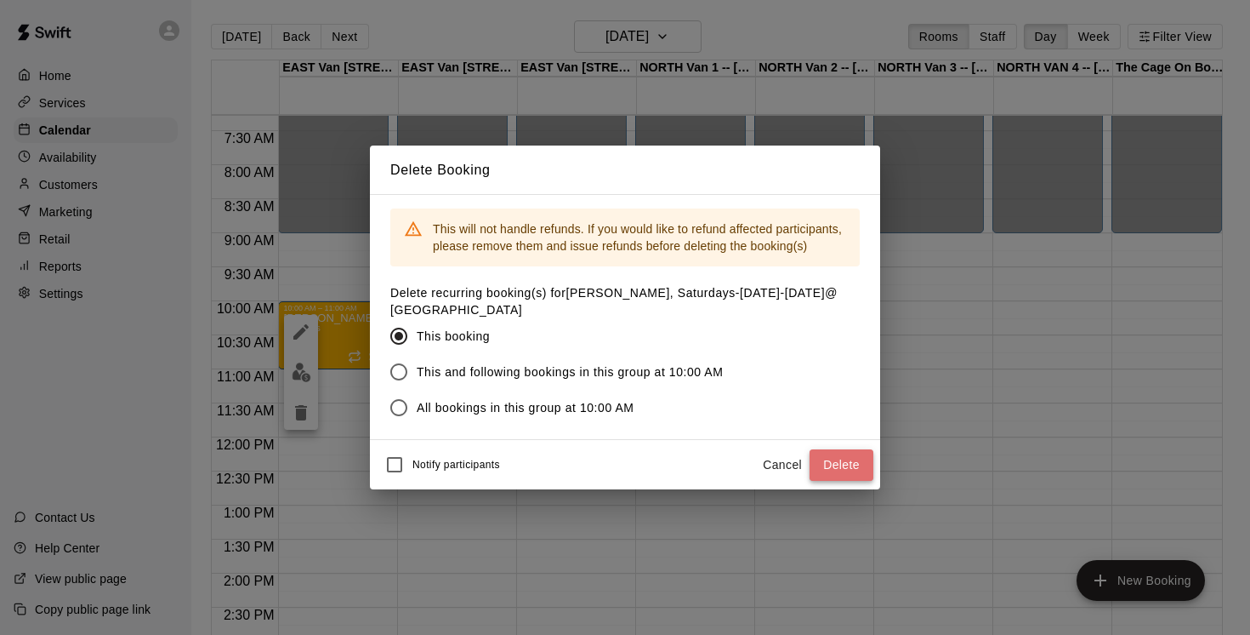
click at [846, 463] on button "Delete" at bounding box center [842, 464] width 64 height 31
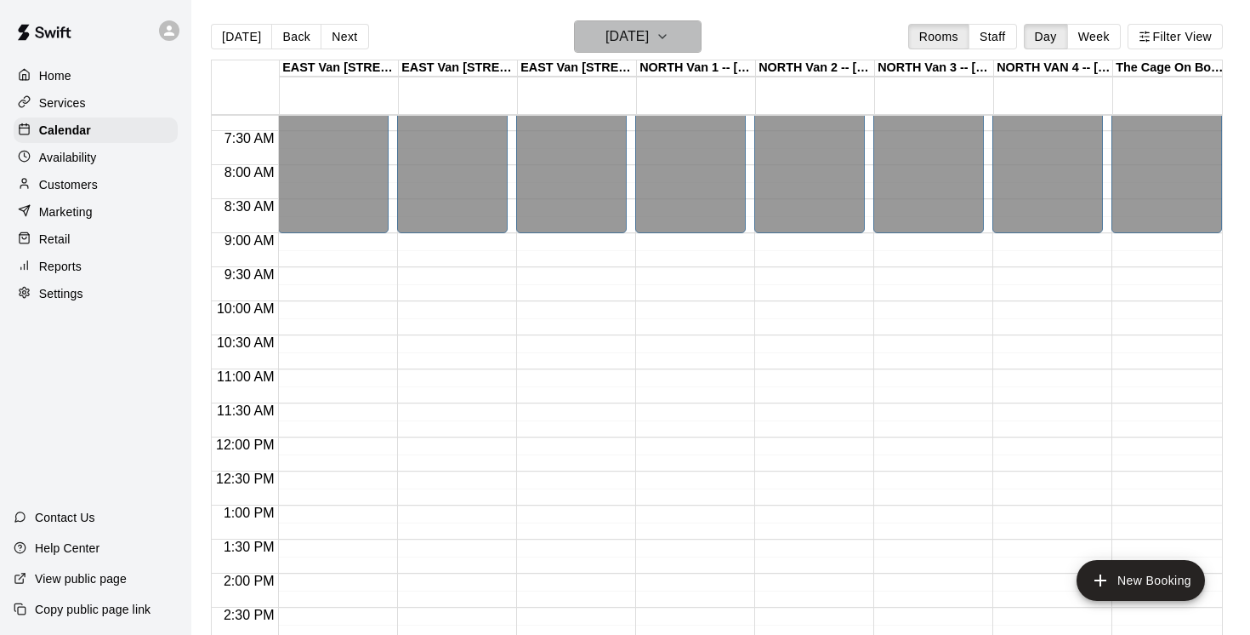
click at [692, 32] on button "[DATE]" at bounding box center [638, 36] width 128 height 32
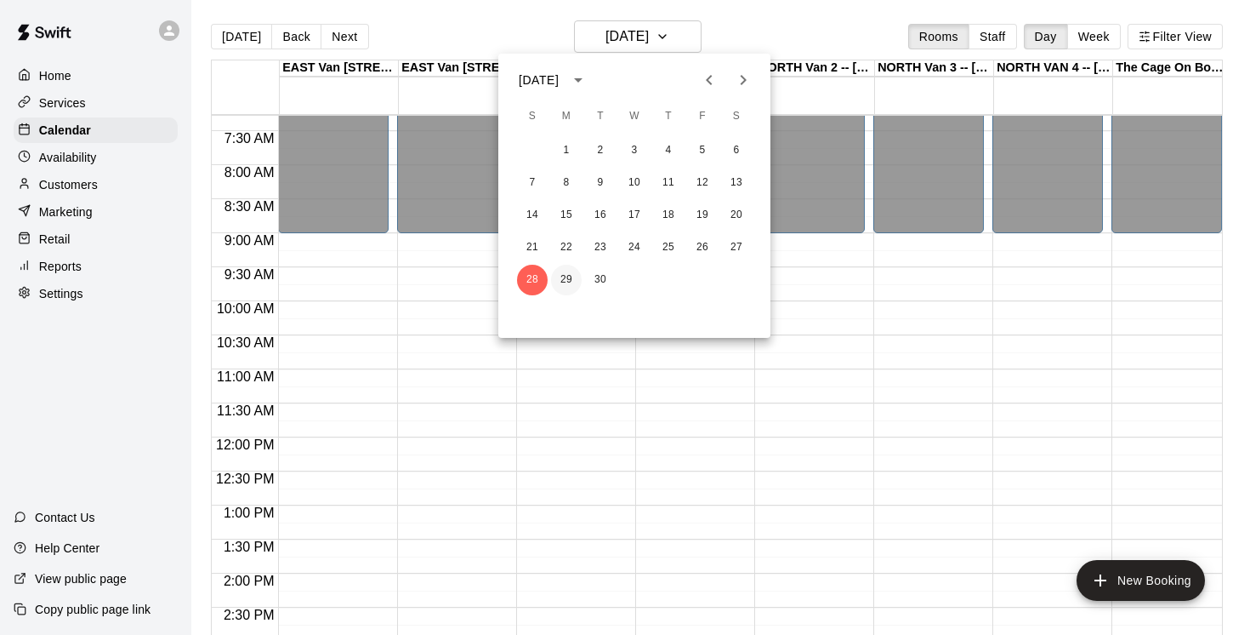
click at [565, 281] on button "29" at bounding box center [566, 280] width 31 height 31
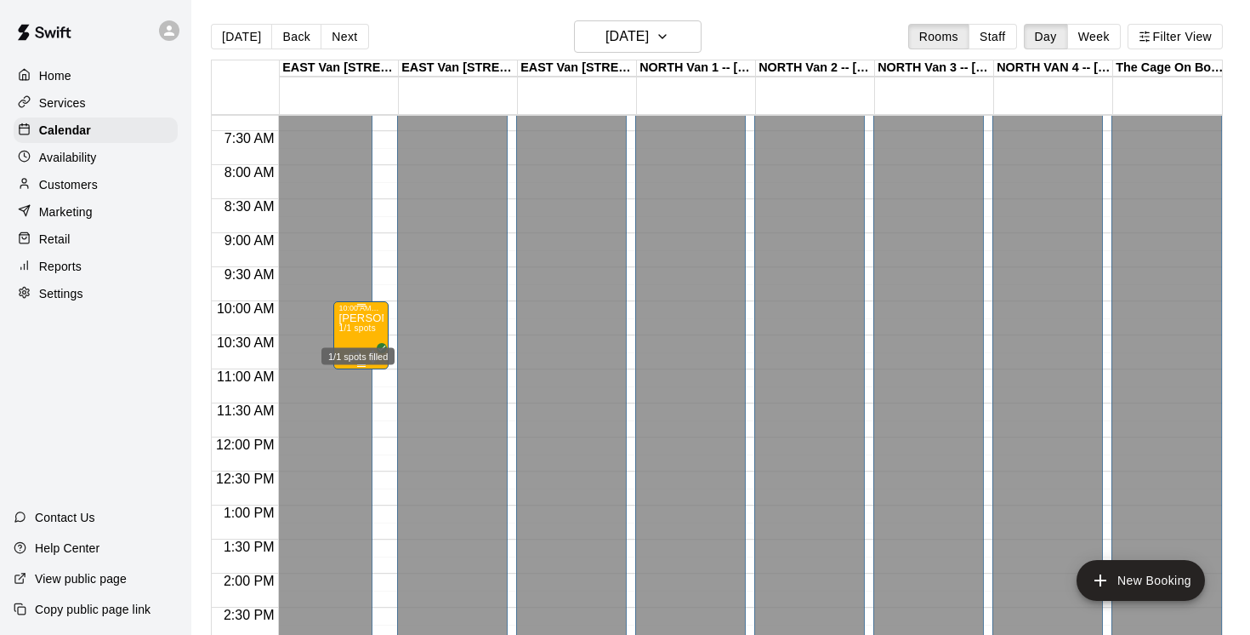
click at [362, 333] on span "1/1 spots" at bounding box center [357, 327] width 37 height 9
click at [363, 432] on icon "delete" at bounding box center [356, 423] width 20 height 20
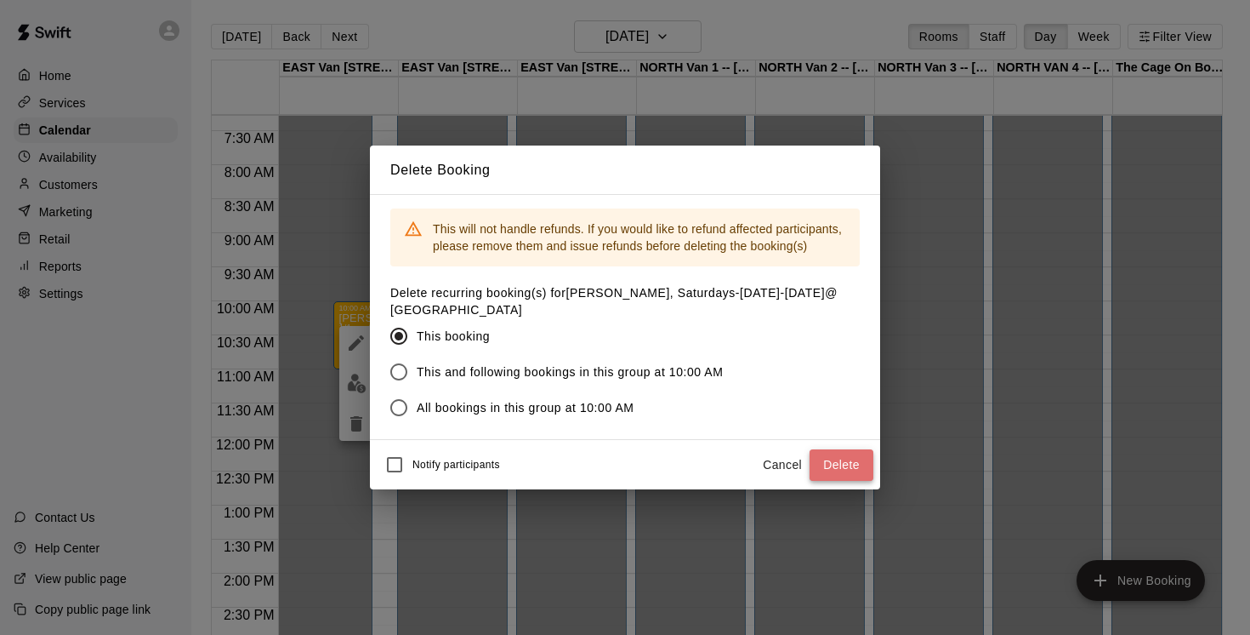
click at [835, 466] on button "Delete" at bounding box center [842, 464] width 64 height 31
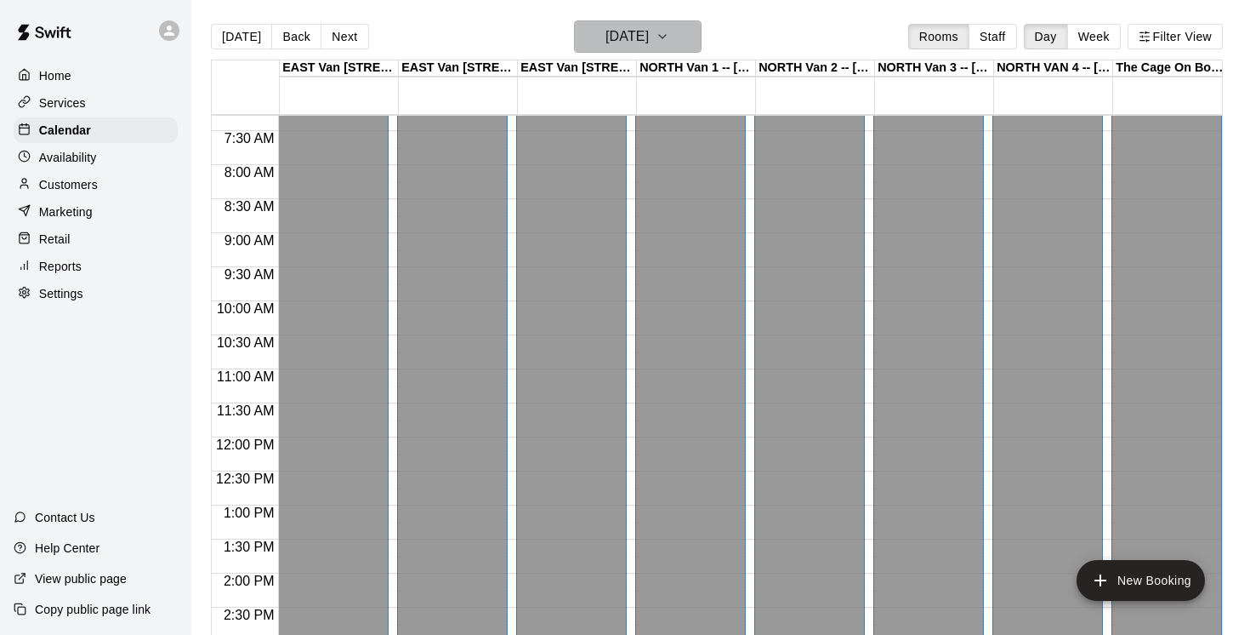
click at [666, 37] on icon "button" at bounding box center [662, 36] width 7 height 3
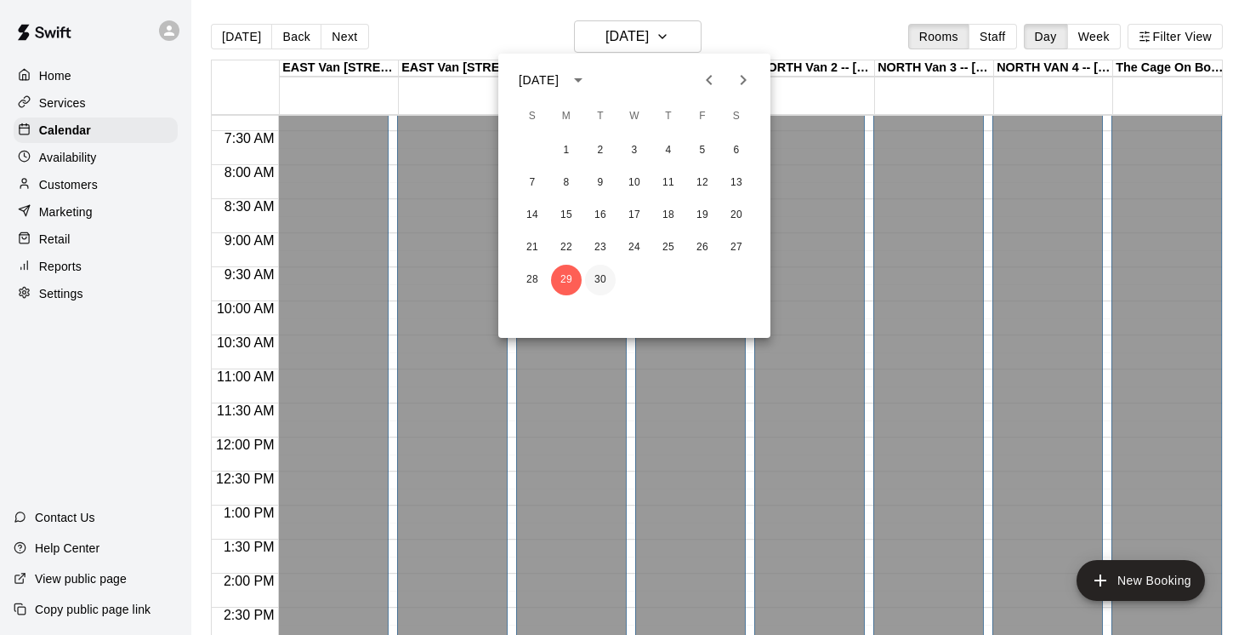
click at [601, 279] on button "30" at bounding box center [600, 280] width 31 height 31
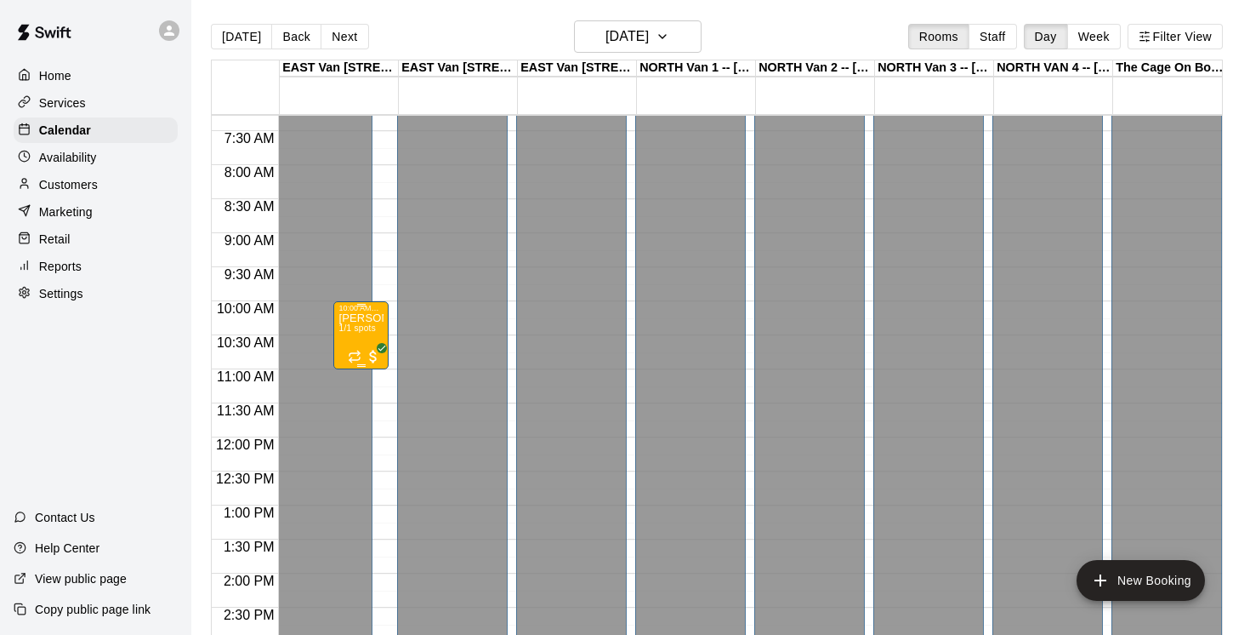
click at [368, 329] on span "1/1 spots" at bounding box center [357, 327] width 37 height 9
click at [364, 428] on icon "delete" at bounding box center [356, 423] width 20 height 20
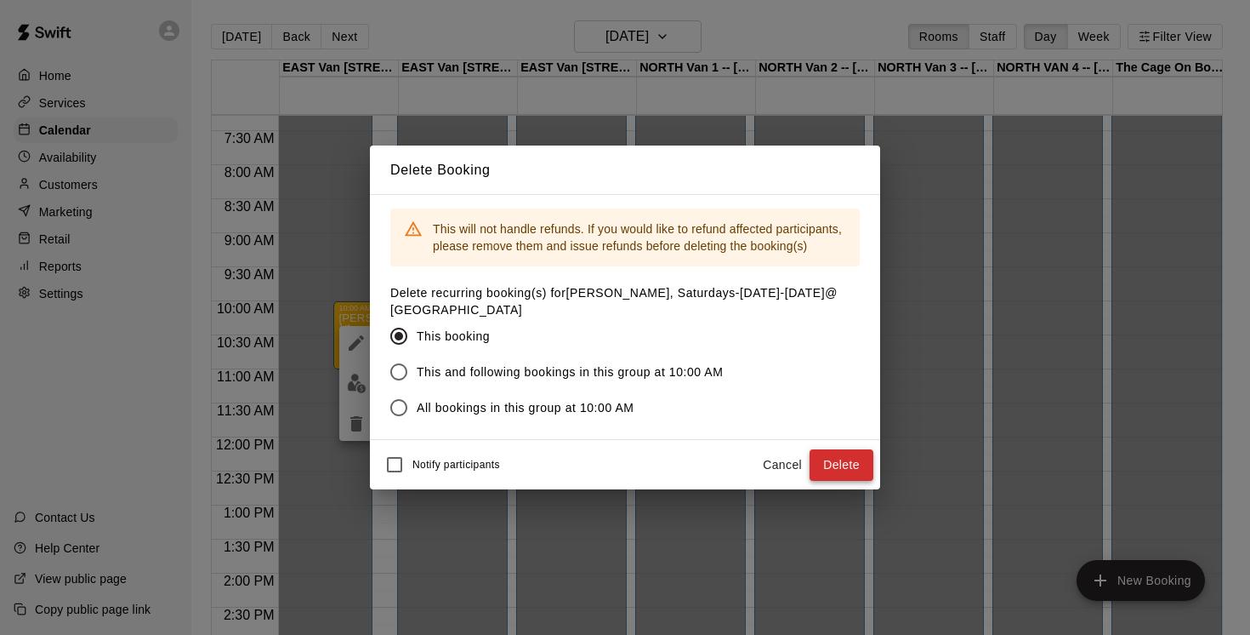
click at [834, 455] on button "Delete" at bounding box center [842, 464] width 64 height 31
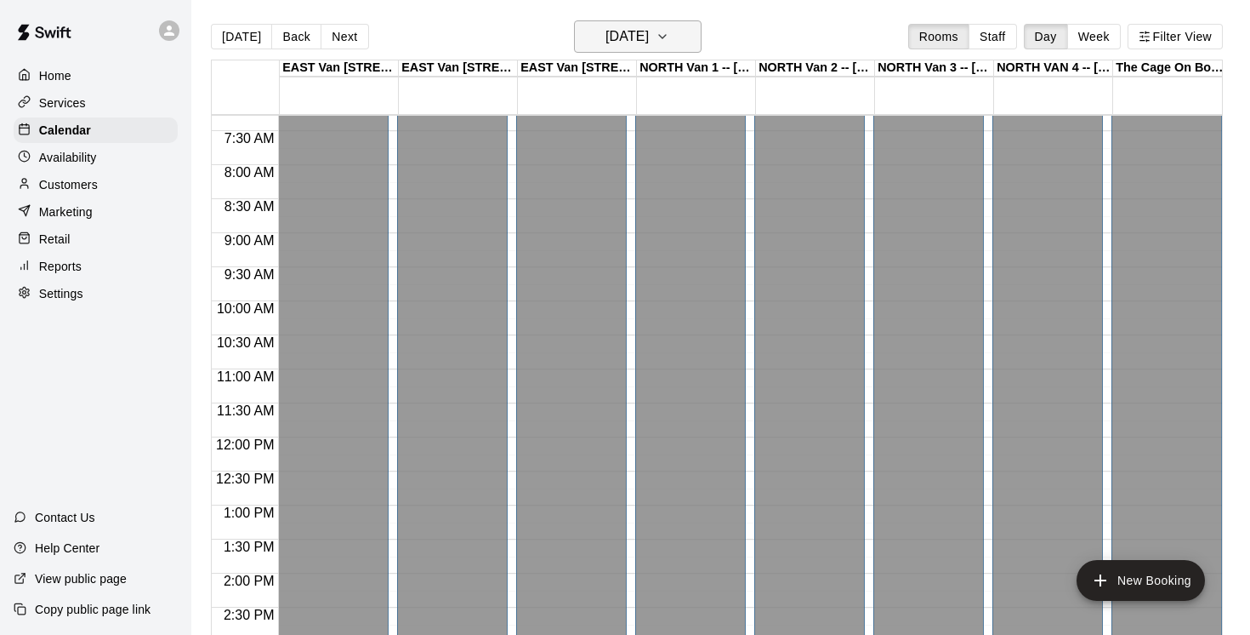
click at [669, 37] on icon "button" at bounding box center [663, 36] width 14 height 20
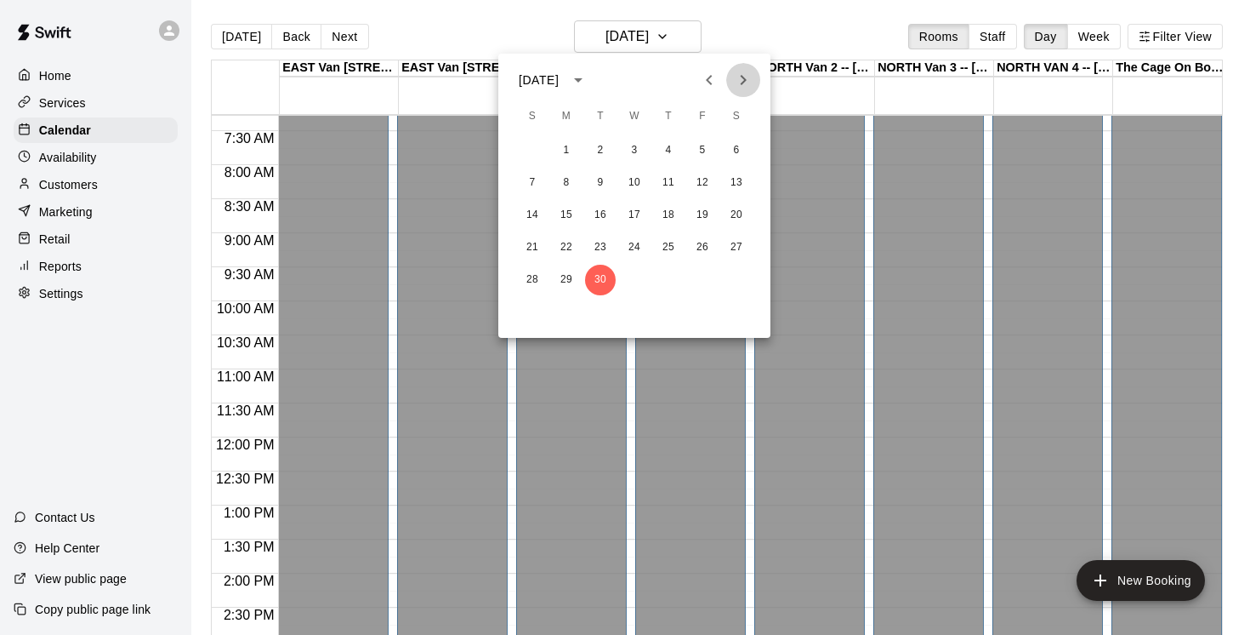
click at [745, 79] on icon "Next month" at bounding box center [744, 80] width 6 height 10
click at [638, 148] on button "1" at bounding box center [634, 150] width 31 height 31
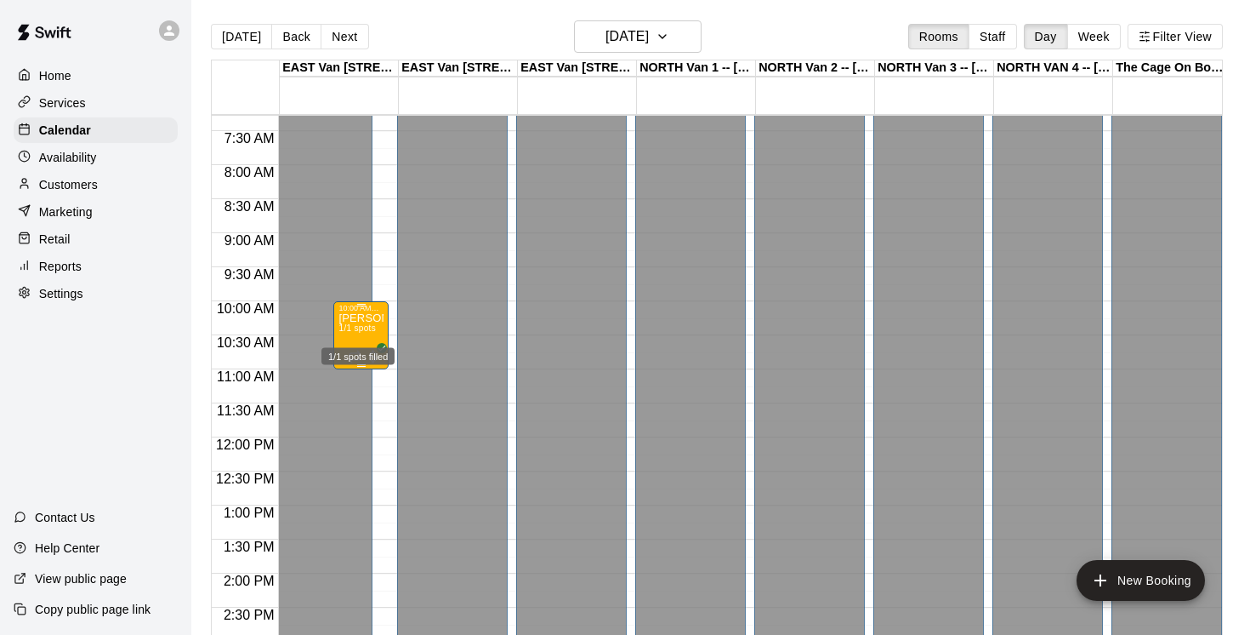
click at [372, 329] on span "1/1 spots" at bounding box center [357, 327] width 37 height 9
click at [354, 427] on icon "delete" at bounding box center [356, 423] width 12 height 15
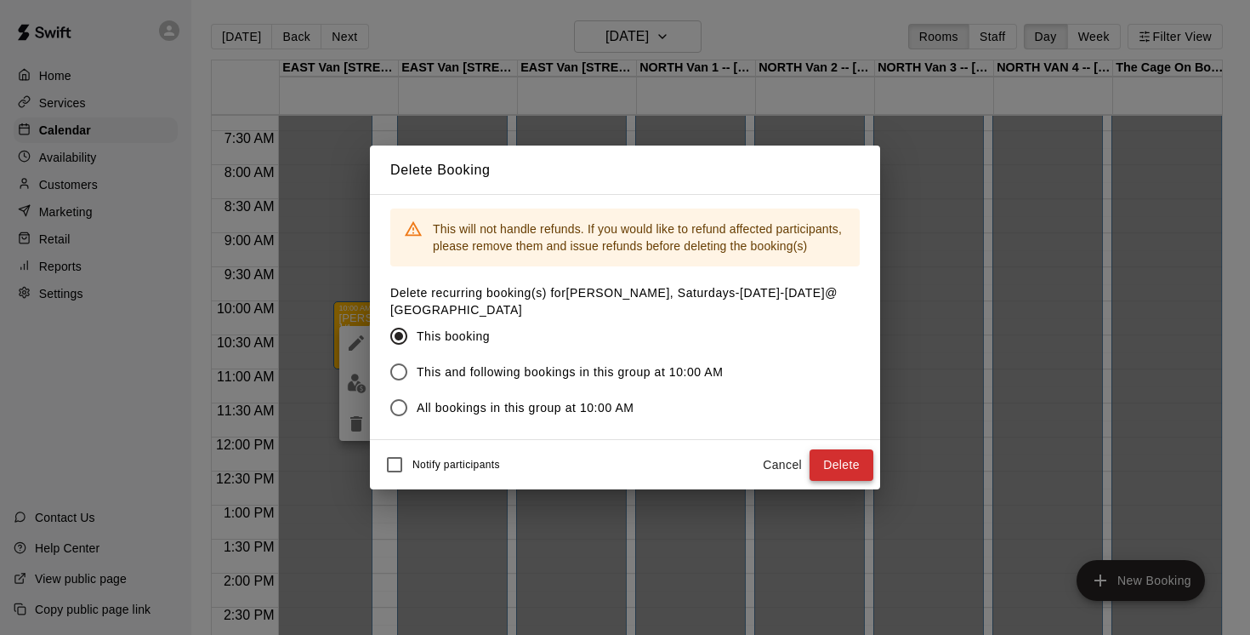
click at [844, 464] on button "Delete" at bounding box center [842, 464] width 64 height 31
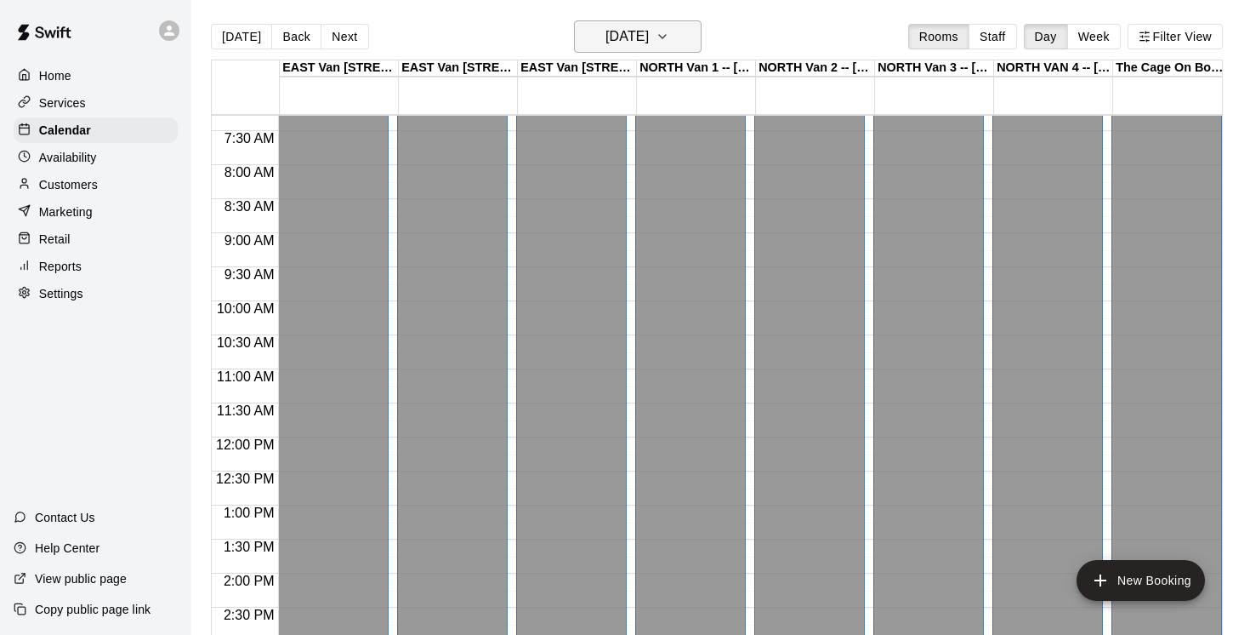
click at [702, 33] on button "[DATE]" at bounding box center [638, 36] width 128 height 32
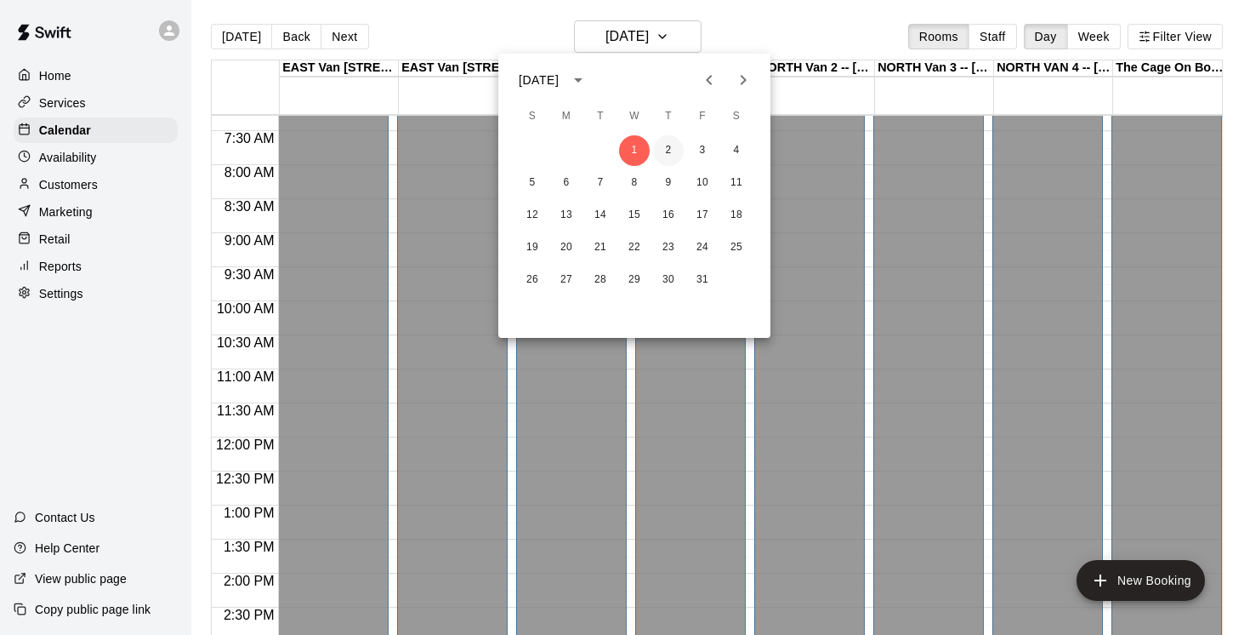
click at [670, 151] on button "2" at bounding box center [668, 150] width 31 height 31
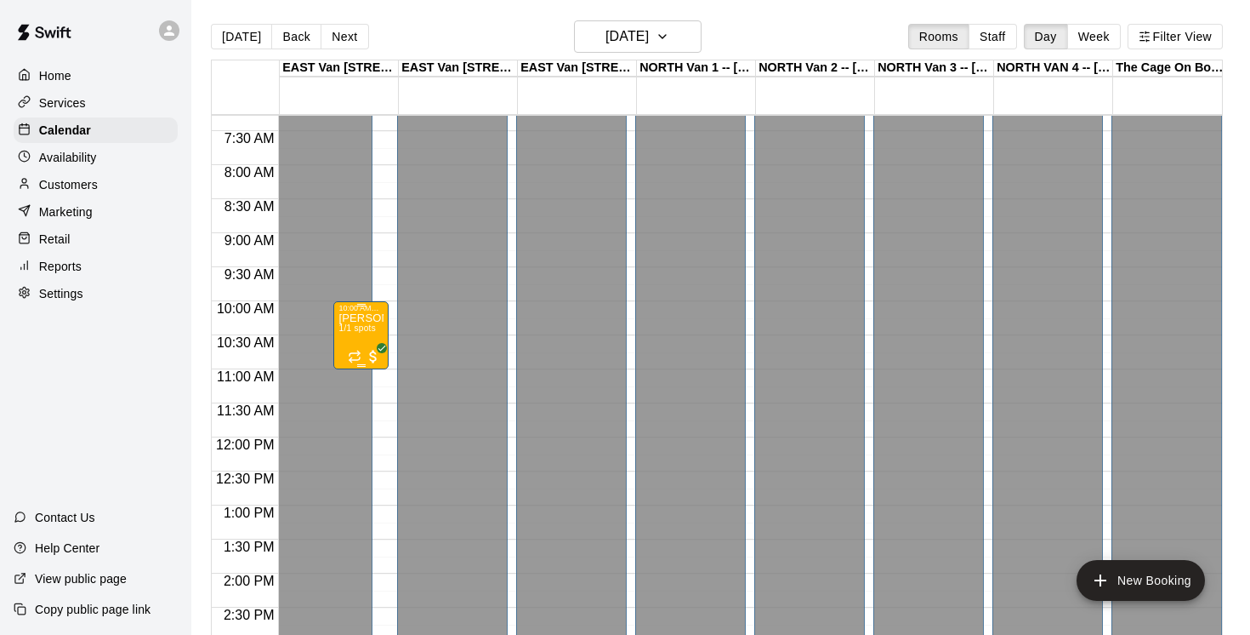
click at [366, 331] on span "1/1 spots" at bounding box center [357, 327] width 37 height 9
click at [354, 432] on icon "delete" at bounding box center [356, 423] width 20 height 20
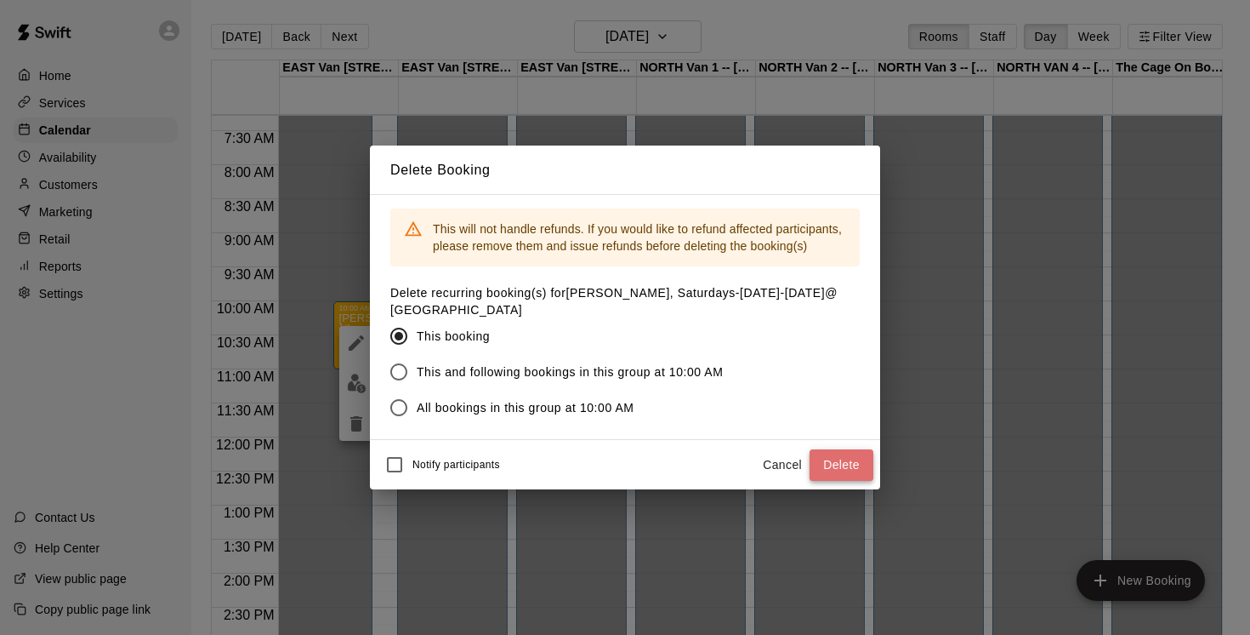
click at [854, 464] on button "Delete" at bounding box center [842, 464] width 64 height 31
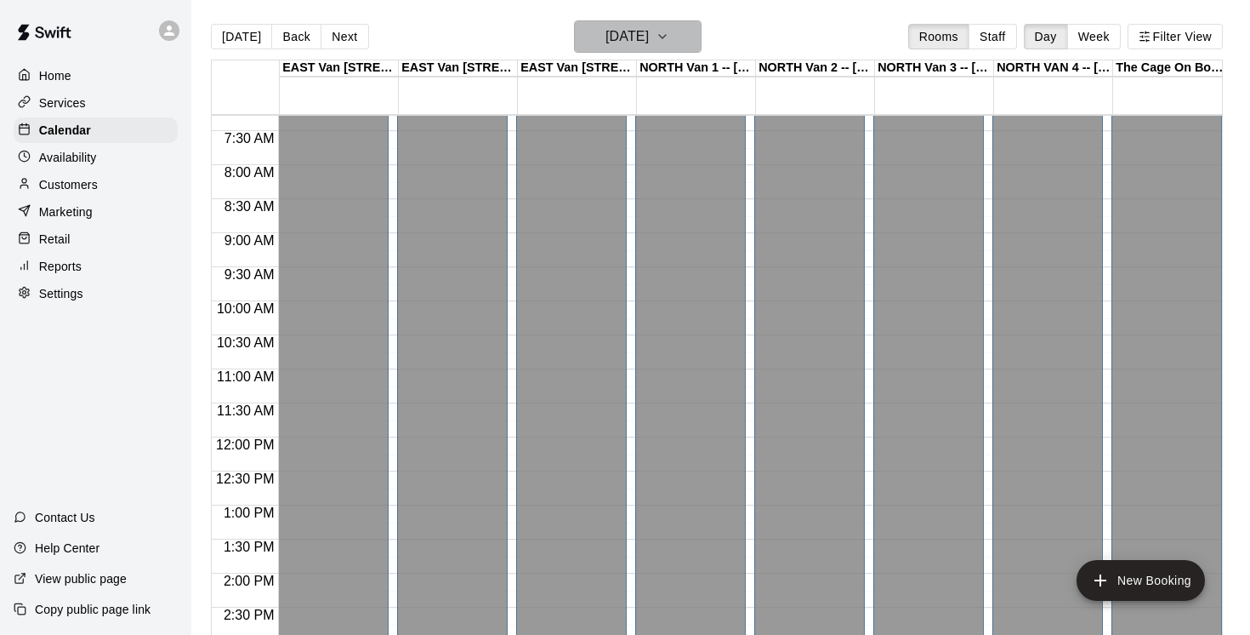
click at [669, 38] on icon "button" at bounding box center [663, 36] width 14 height 20
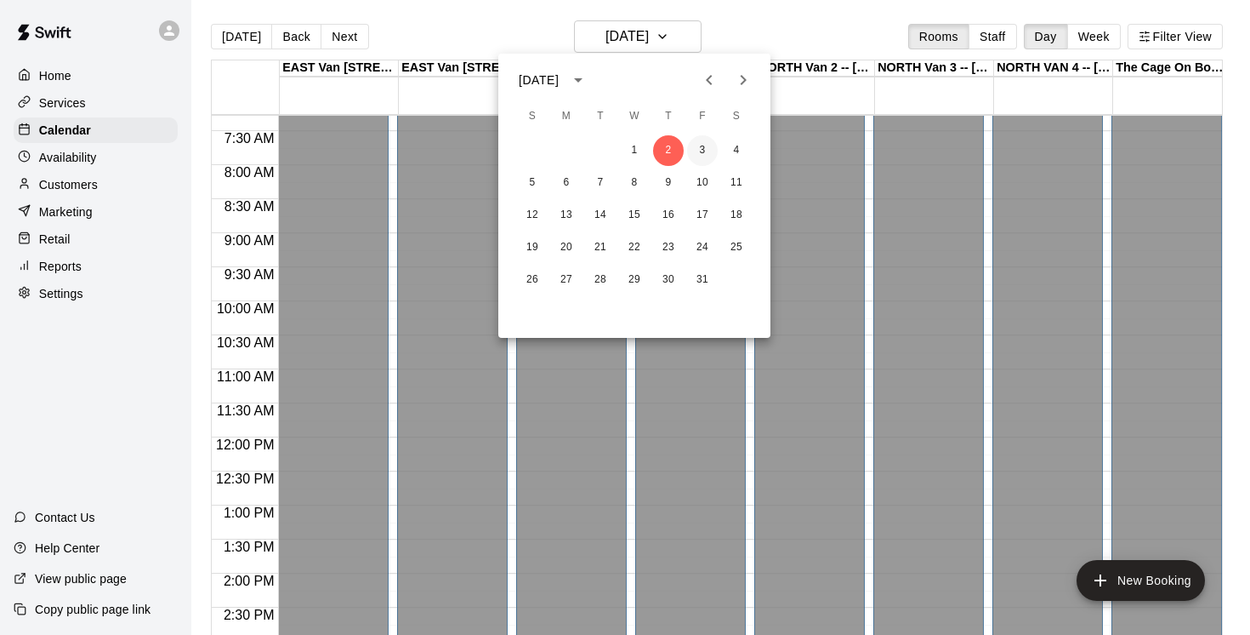
click at [708, 151] on button "3" at bounding box center [702, 150] width 31 height 31
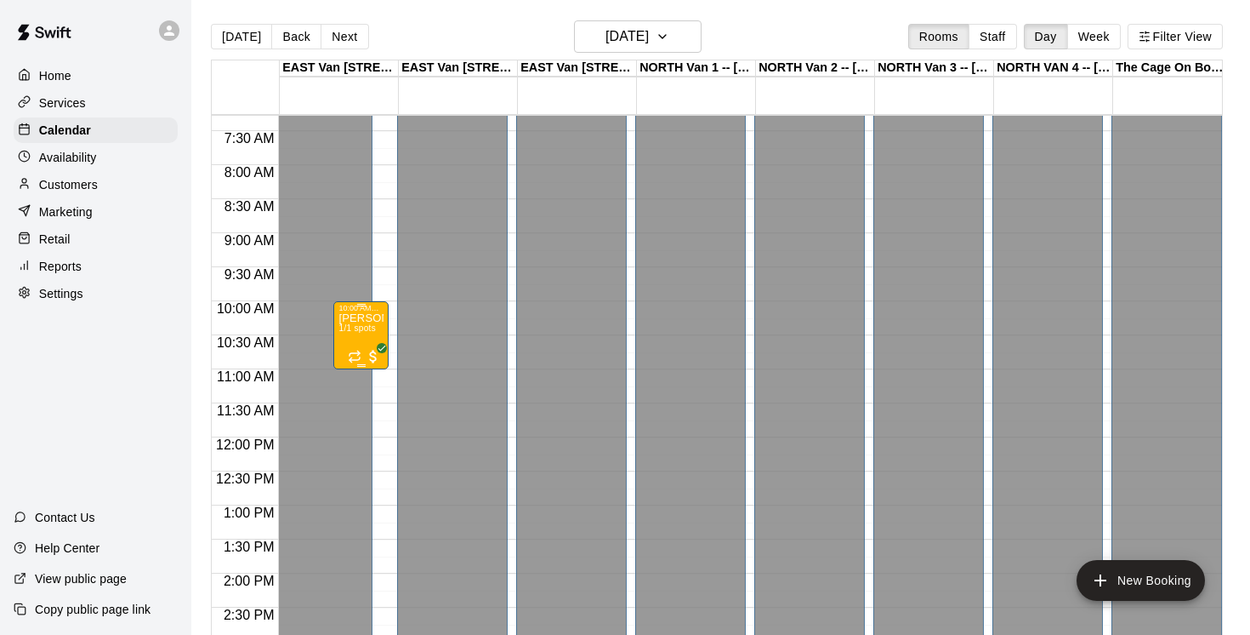
click at [364, 337] on div "[PERSON_NAME], Saturdays-[DATE]-[DATE]@ [GEOGRAPHIC_DATA] 1/1 spots" at bounding box center [361, 629] width 45 height 635
click at [360, 414] on icon "delete" at bounding box center [356, 412] width 12 height 15
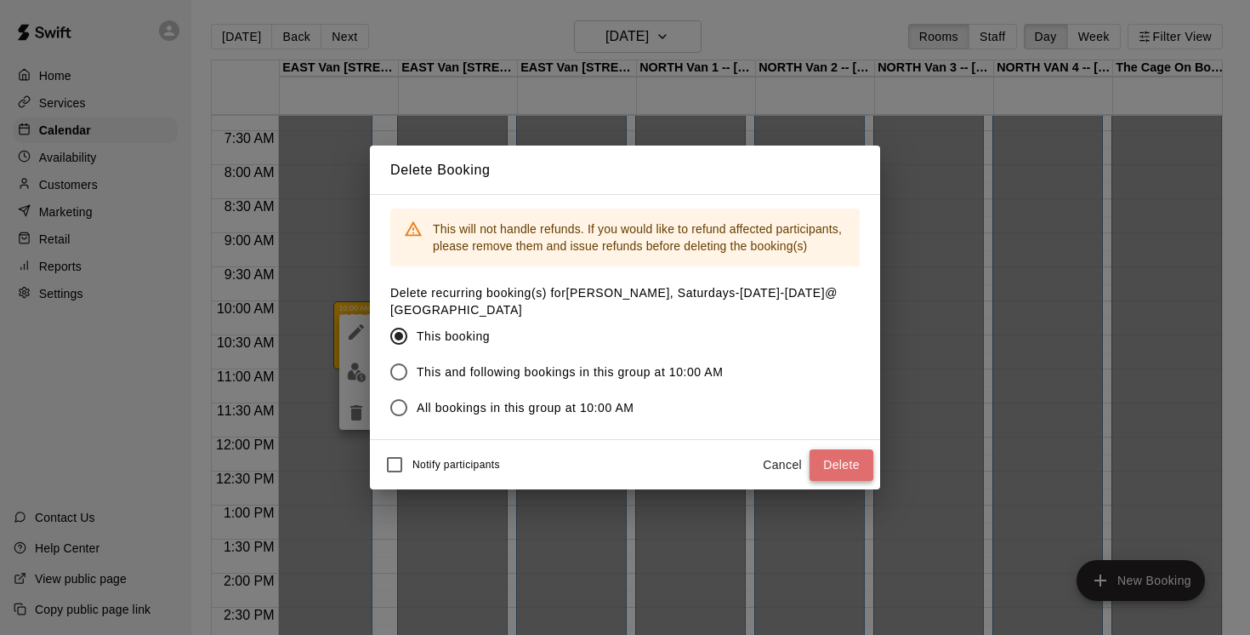
click at [855, 466] on button "Delete" at bounding box center [842, 464] width 64 height 31
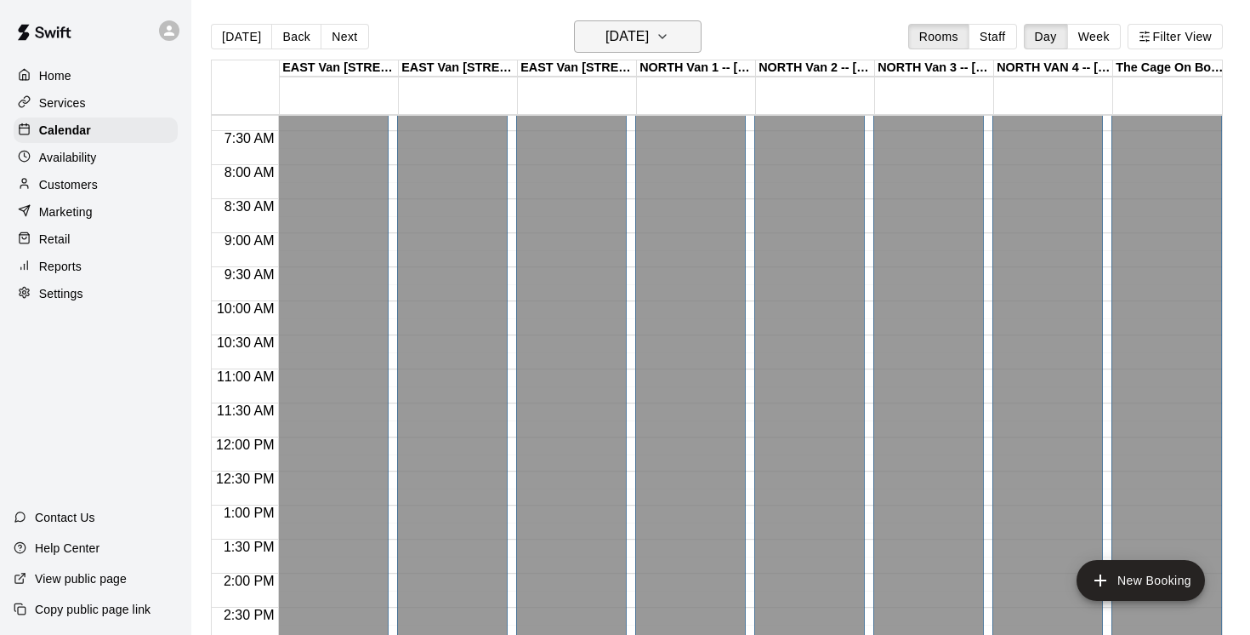
click at [691, 43] on button "[DATE]" at bounding box center [638, 36] width 128 height 32
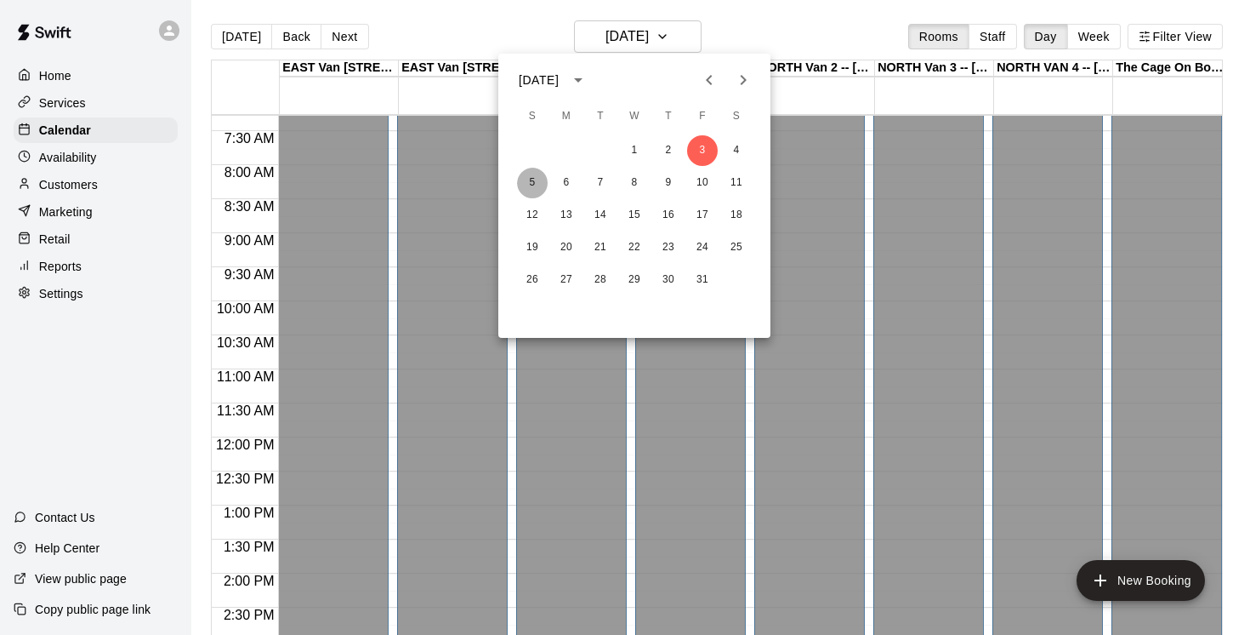
click at [527, 182] on button "5" at bounding box center [532, 183] width 31 height 31
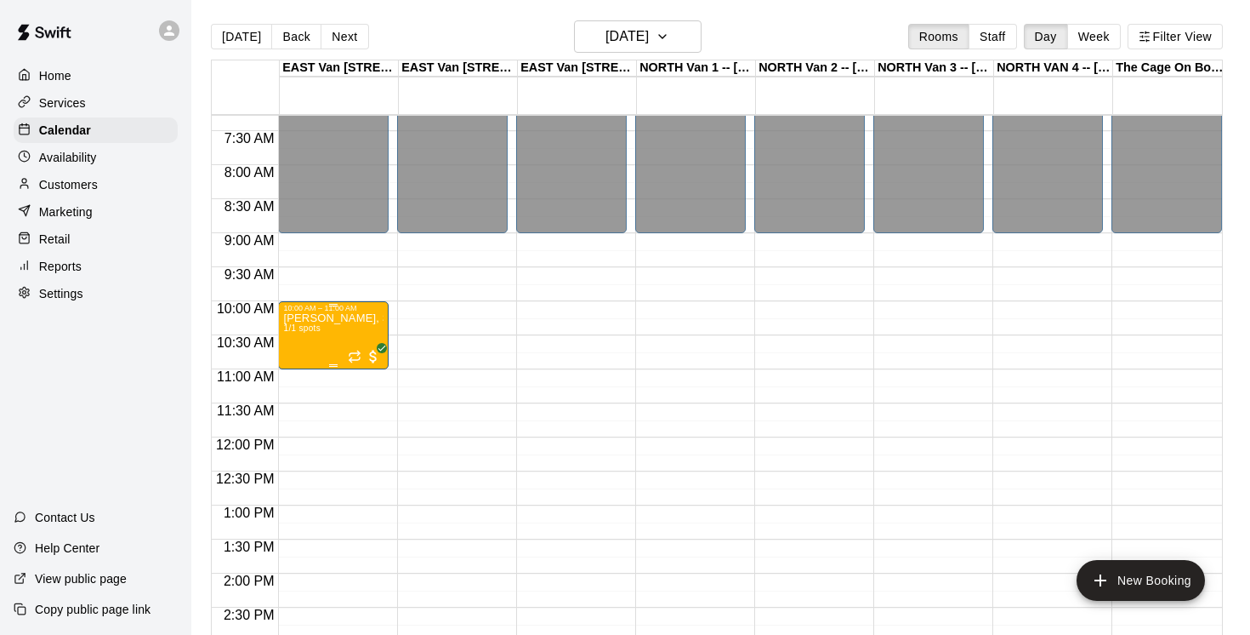
click at [336, 339] on div "[PERSON_NAME], Saturdays-[DATE]-[DATE]@ [GEOGRAPHIC_DATA] 1/1 spots" at bounding box center [333, 629] width 100 height 635
click at [294, 410] on icon "delete" at bounding box center [301, 412] width 20 height 20
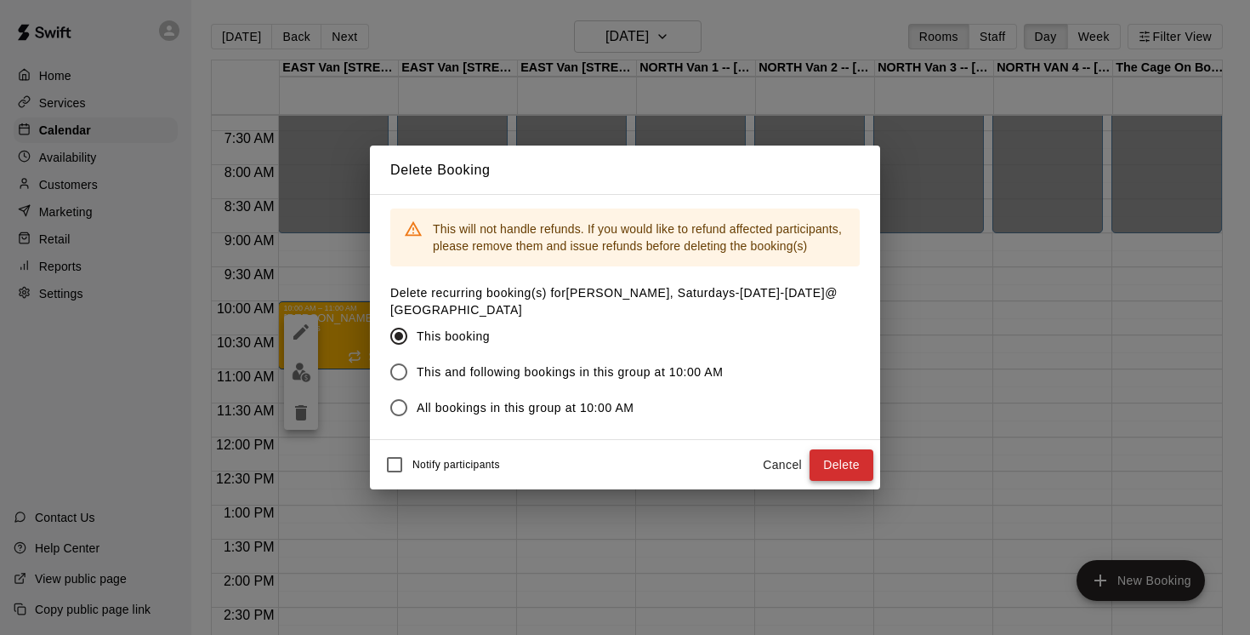
click at [846, 464] on button "Delete" at bounding box center [842, 464] width 64 height 31
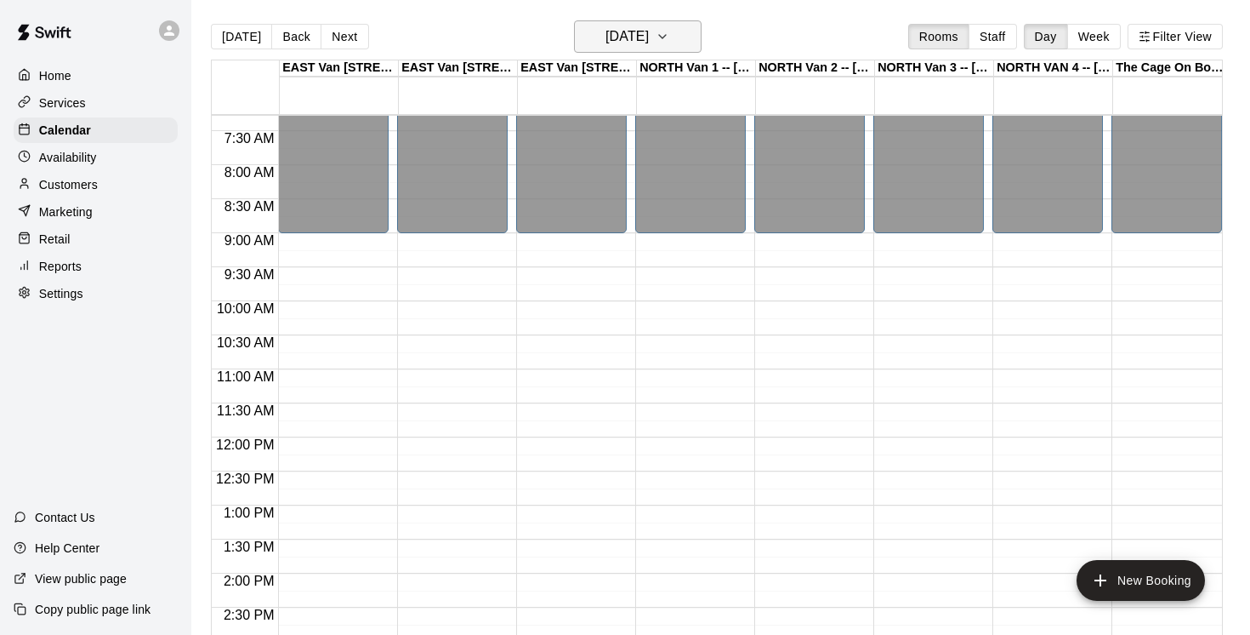
click at [669, 37] on icon "button" at bounding box center [663, 36] width 14 height 20
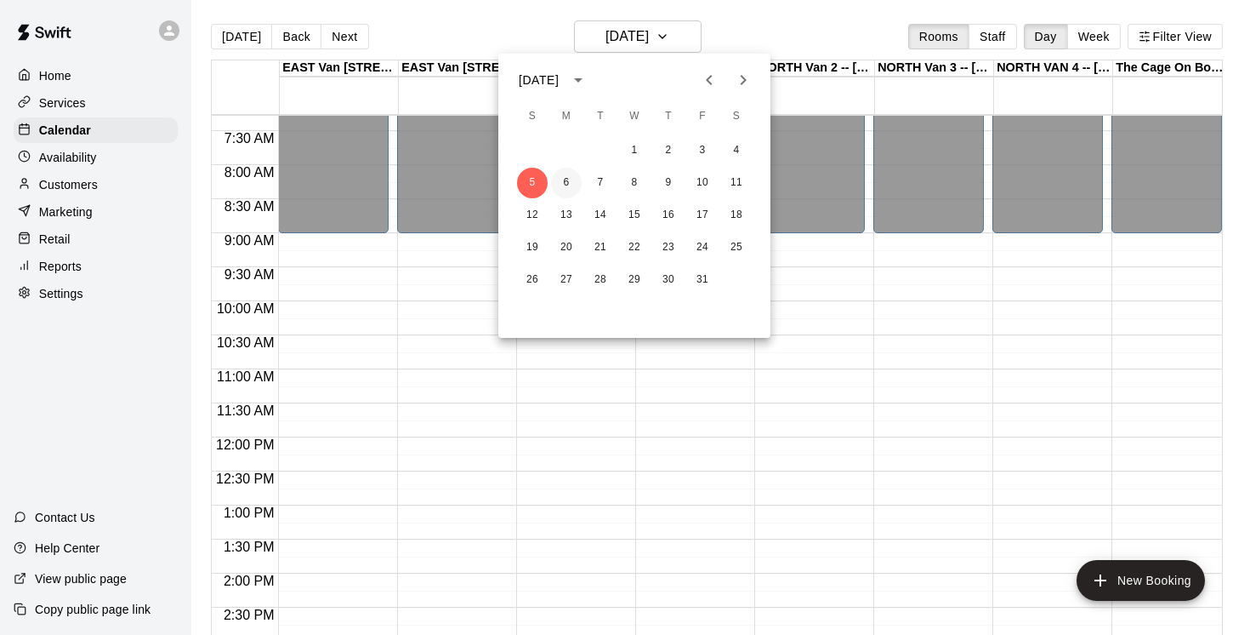
click at [570, 179] on button "6" at bounding box center [566, 183] width 31 height 31
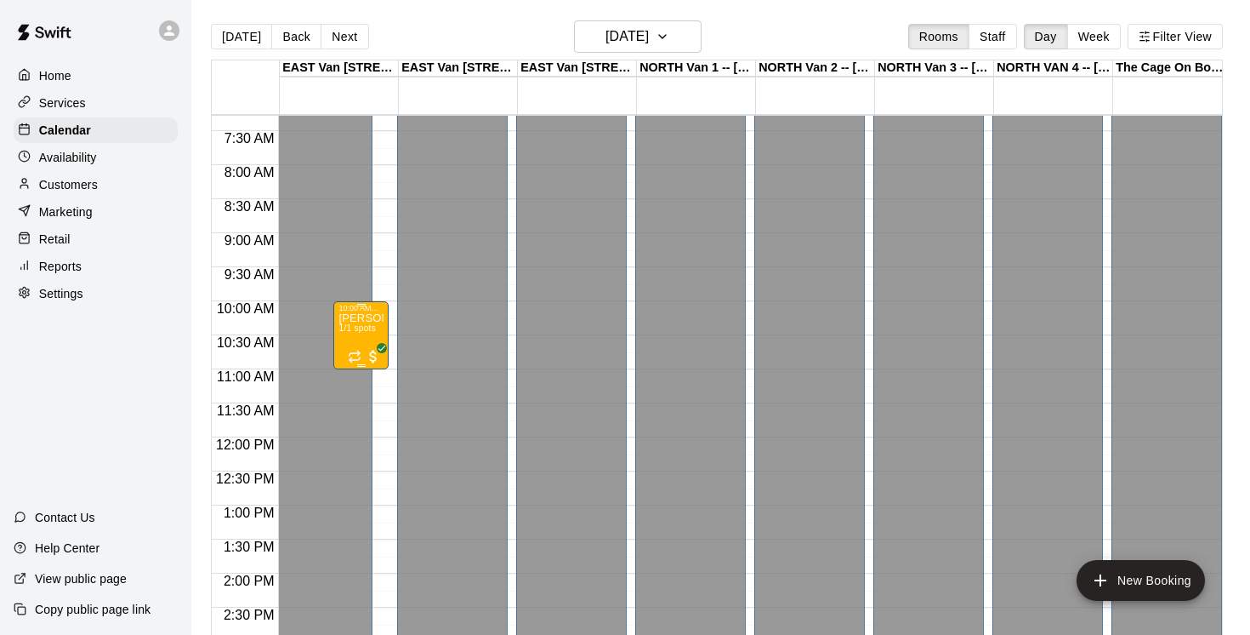
click at [372, 338] on div "[PERSON_NAME], Saturdays-[DATE]-[DATE]@ [GEOGRAPHIC_DATA] 1/1 spots" at bounding box center [361, 629] width 45 height 635
click at [360, 411] on icon "delete" at bounding box center [356, 412] width 12 height 15
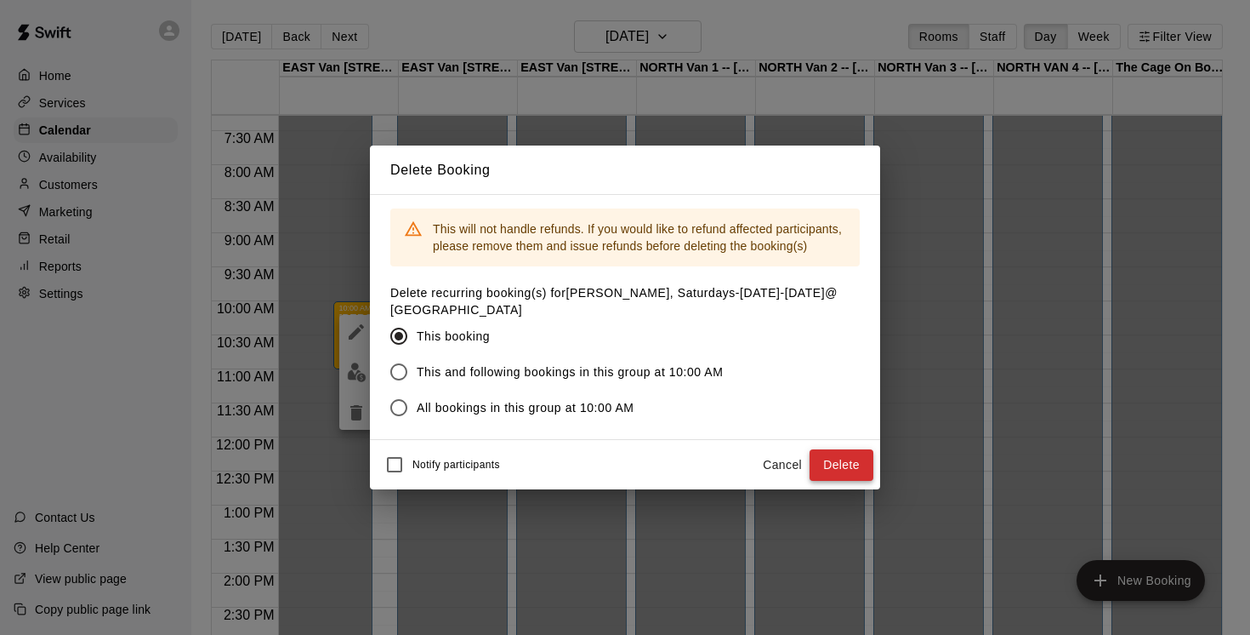
click at [846, 458] on button "Delete" at bounding box center [842, 464] width 64 height 31
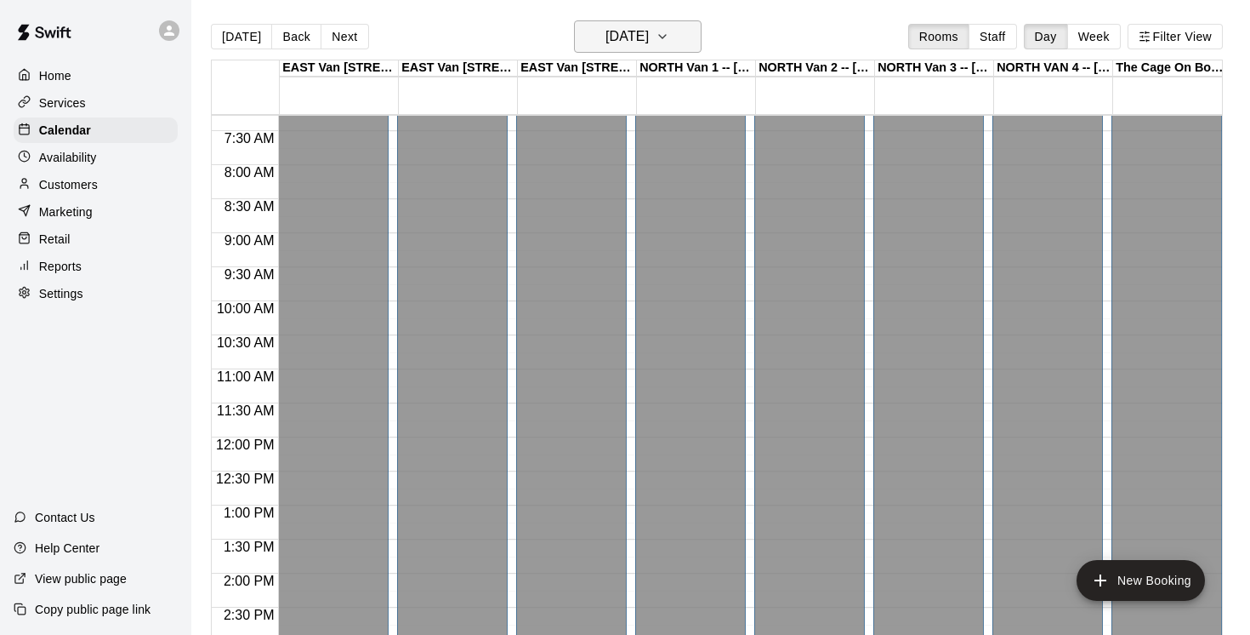
click at [669, 36] on icon "button" at bounding box center [663, 36] width 14 height 20
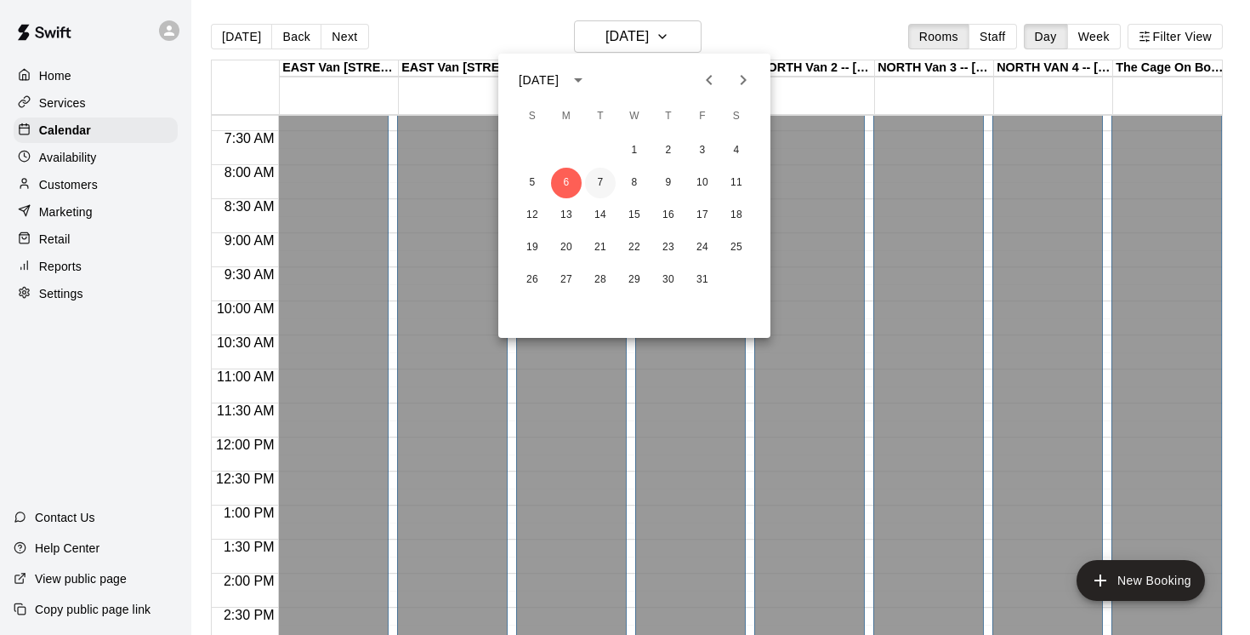
click at [604, 178] on button "7" at bounding box center [600, 183] width 31 height 31
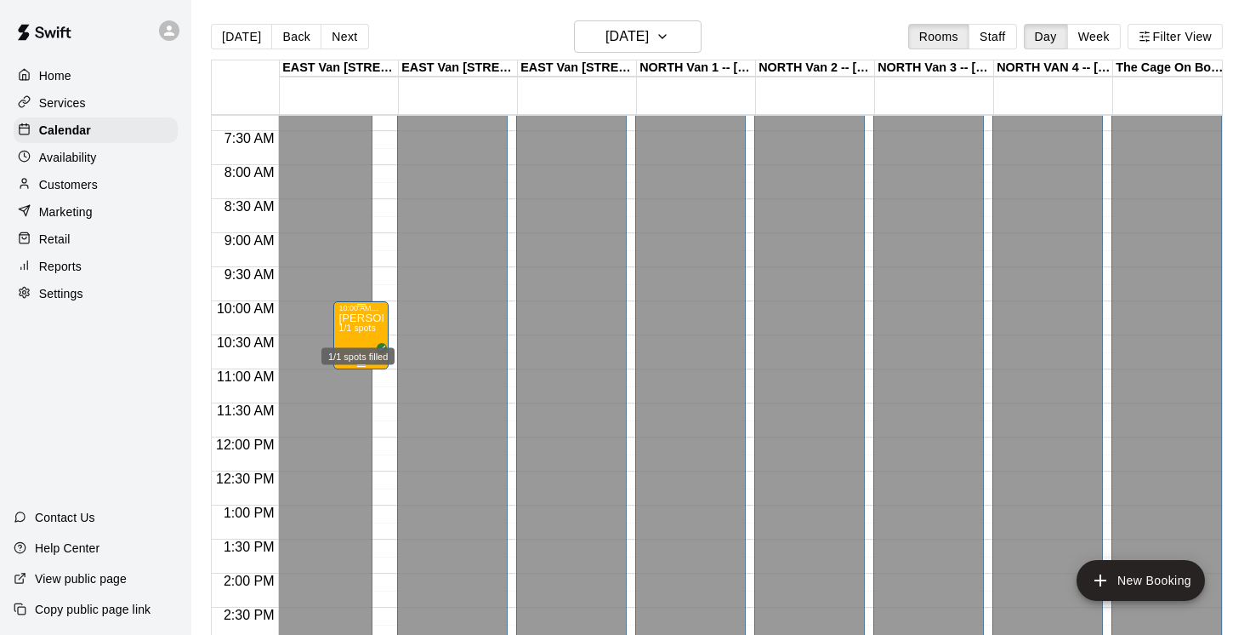
click at [359, 333] on span "1/1 spots" at bounding box center [357, 327] width 37 height 9
click at [359, 425] on icon "delete" at bounding box center [356, 423] width 12 height 15
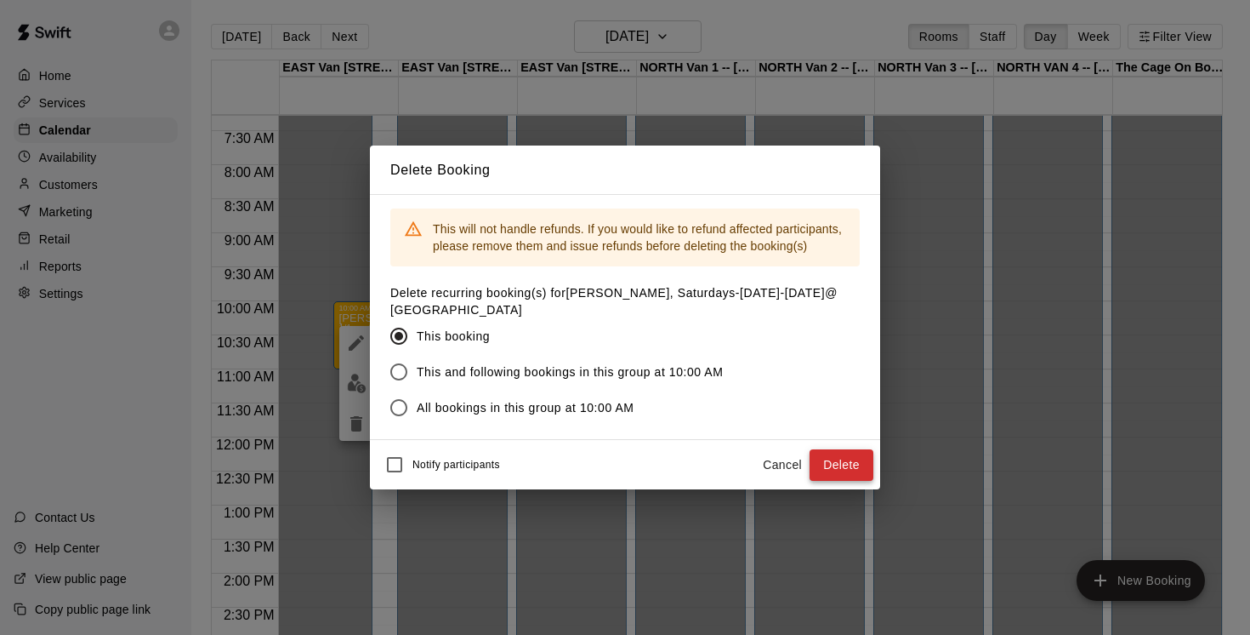
click at [854, 464] on button "Delete" at bounding box center [842, 464] width 64 height 31
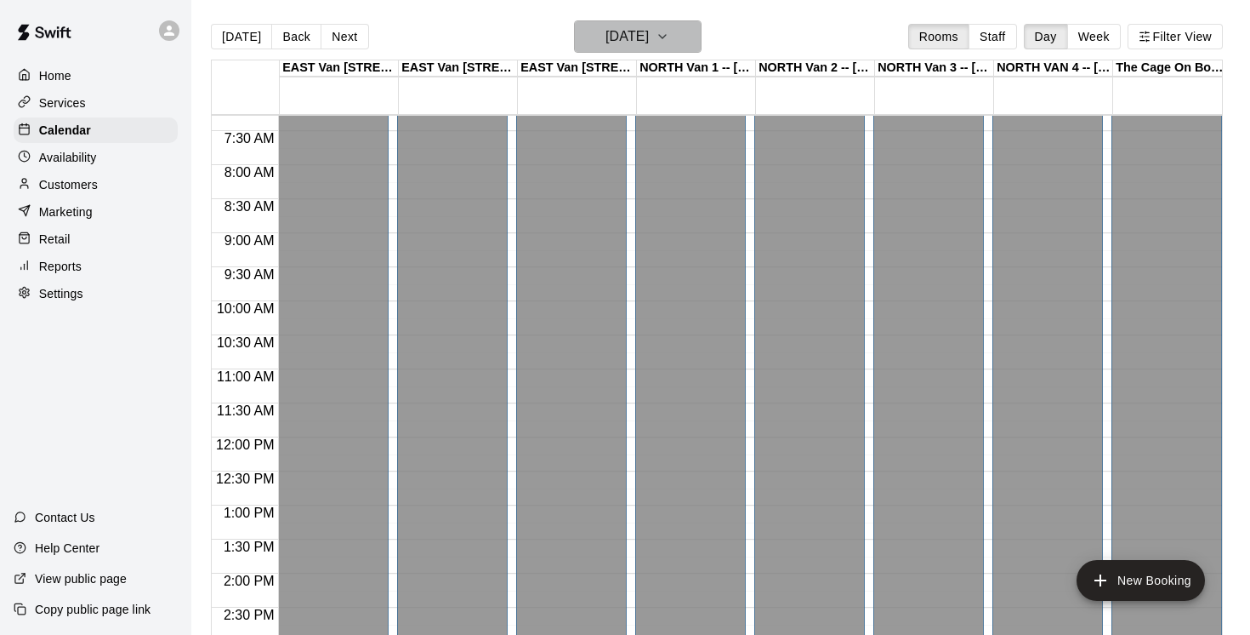
click at [669, 32] on icon "button" at bounding box center [663, 36] width 14 height 20
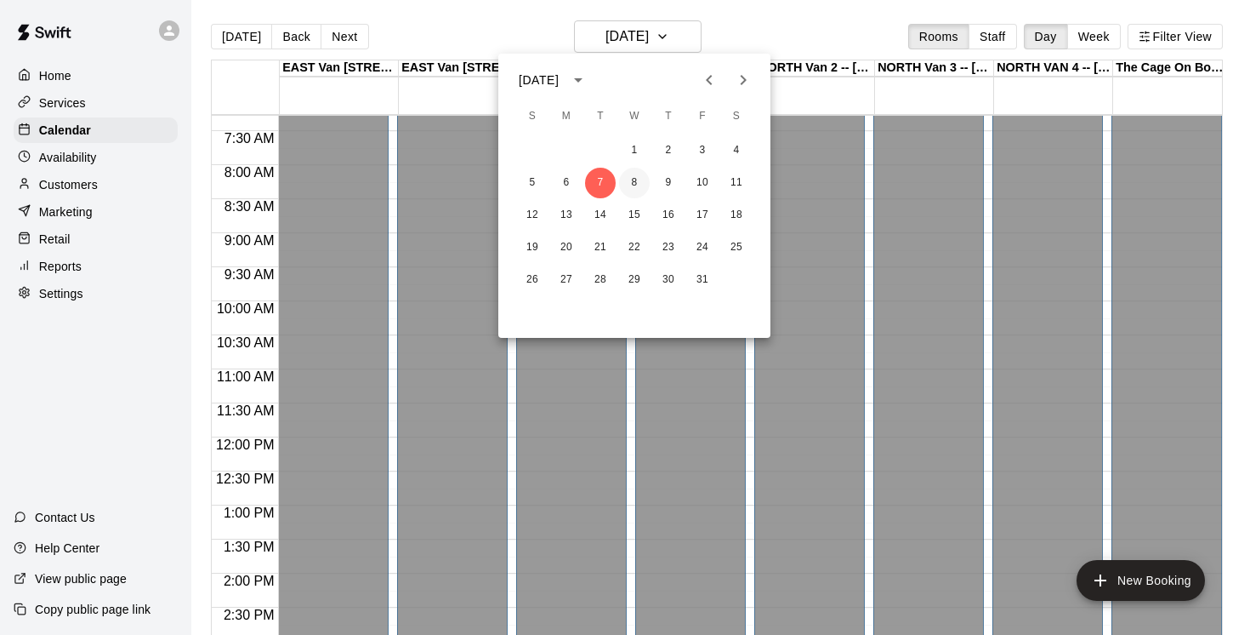
click at [638, 187] on button "8" at bounding box center [634, 183] width 31 height 31
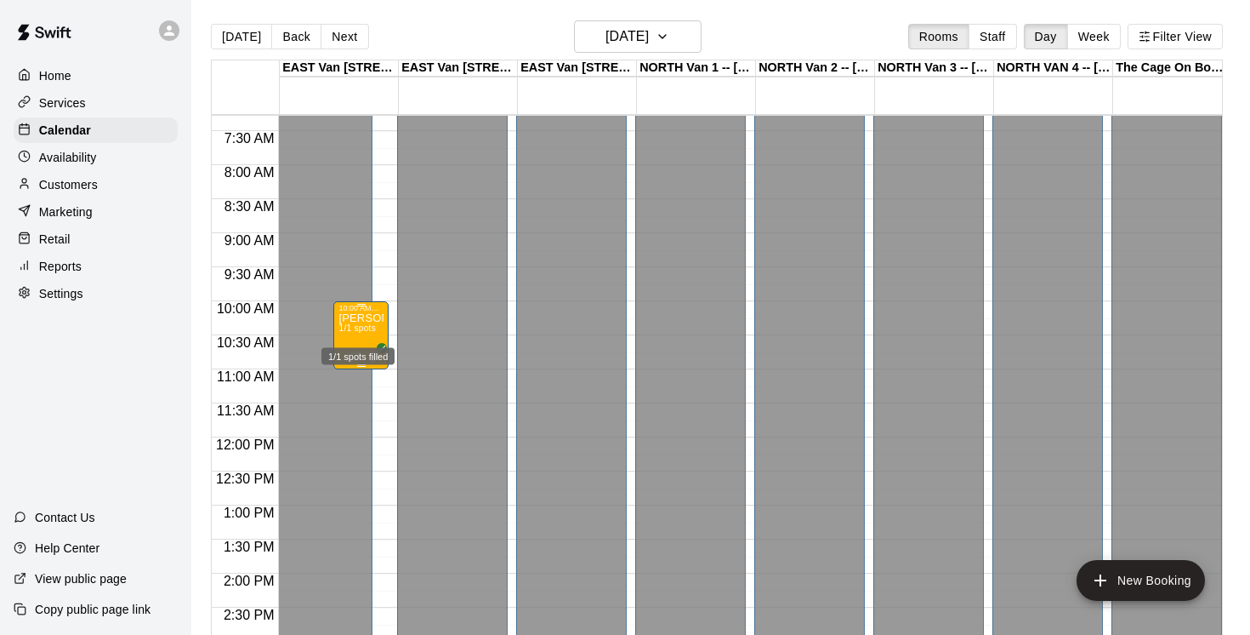
click at [362, 333] on span "1/1 spots" at bounding box center [357, 327] width 37 height 9
click at [354, 421] on icon "delete" at bounding box center [356, 423] width 12 height 15
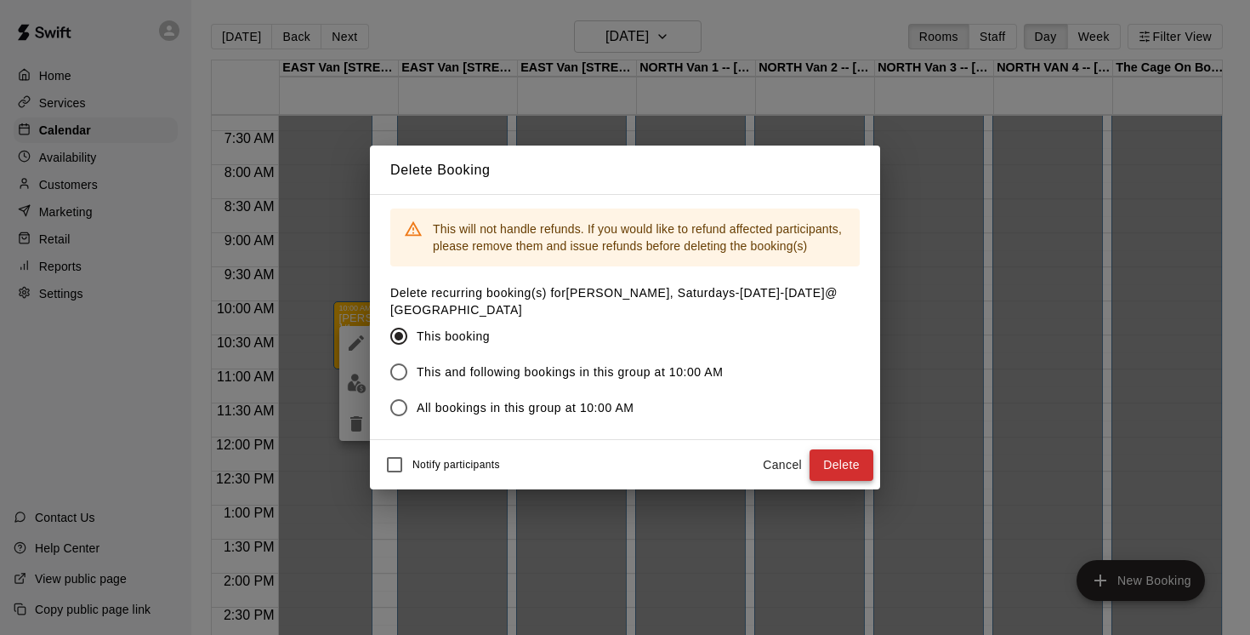
click at [835, 470] on button "Delete" at bounding box center [842, 464] width 64 height 31
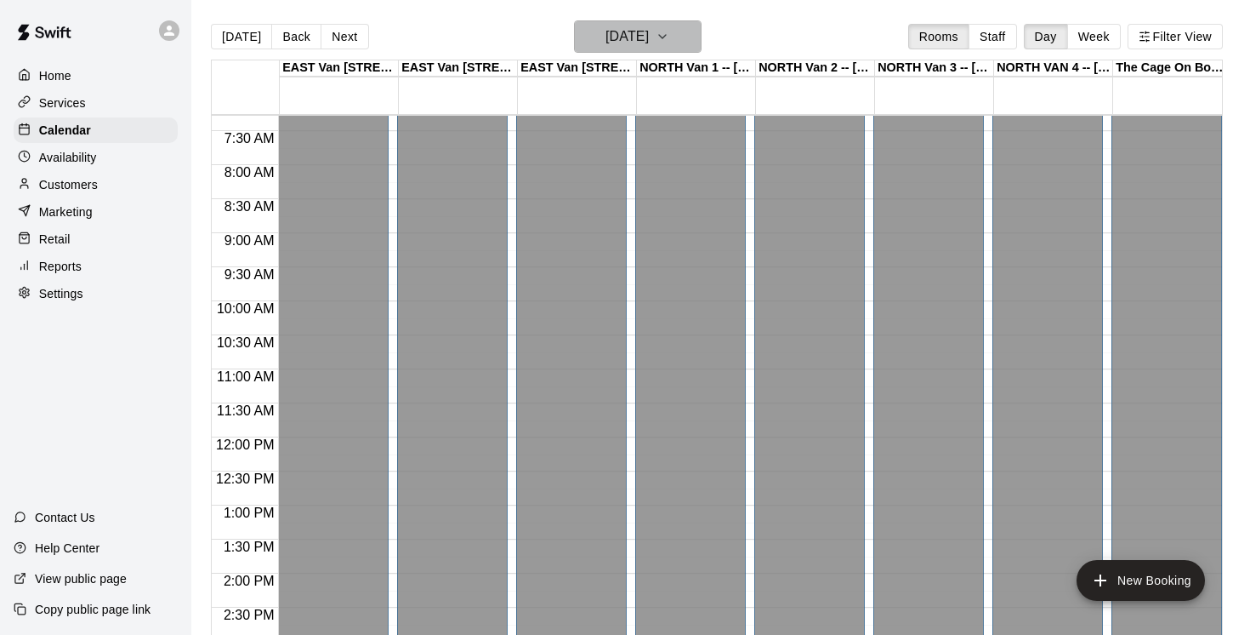
click at [669, 37] on icon "button" at bounding box center [663, 36] width 14 height 20
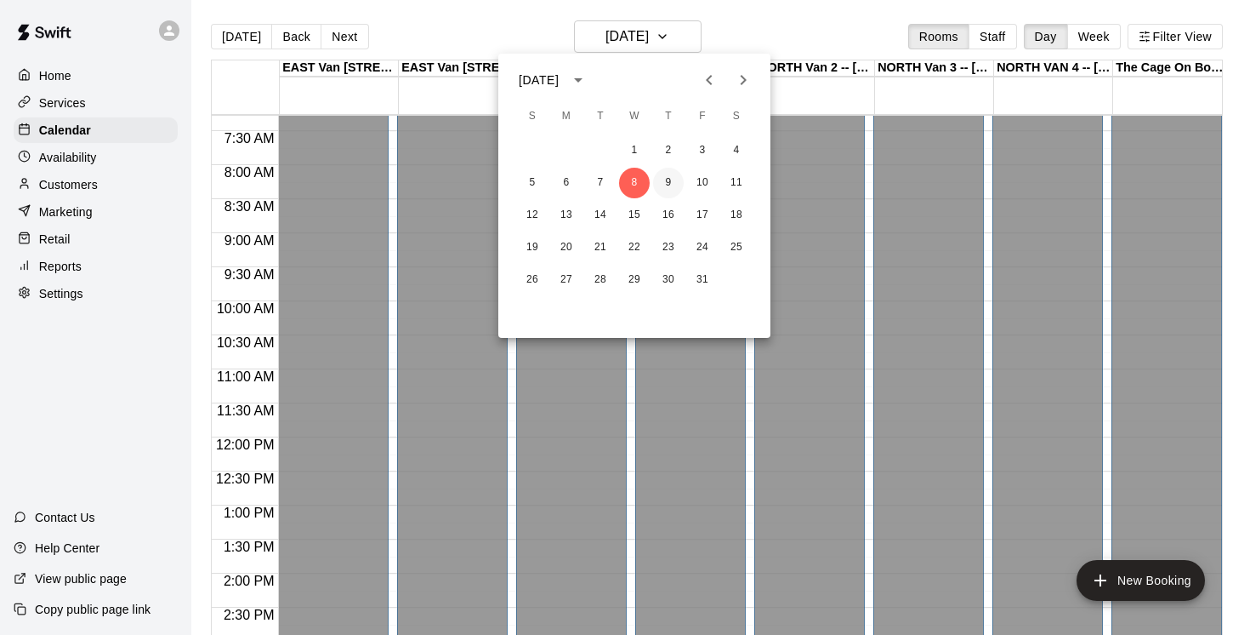
click at [673, 186] on button "9" at bounding box center [668, 183] width 31 height 31
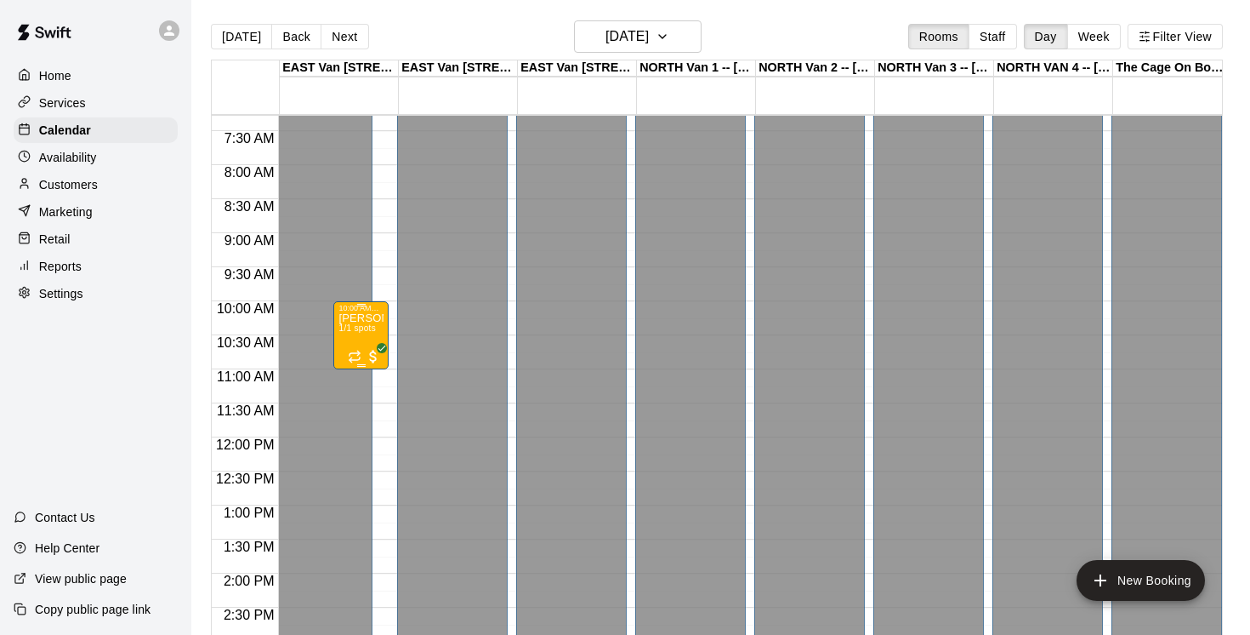
click at [373, 338] on div "[PERSON_NAME], Saturdays-[DATE]-[DATE]@ [GEOGRAPHIC_DATA] 1/1 spots" at bounding box center [361, 629] width 45 height 635
click at [363, 415] on icon "delete" at bounding box center [356, 412] width 20 height 20
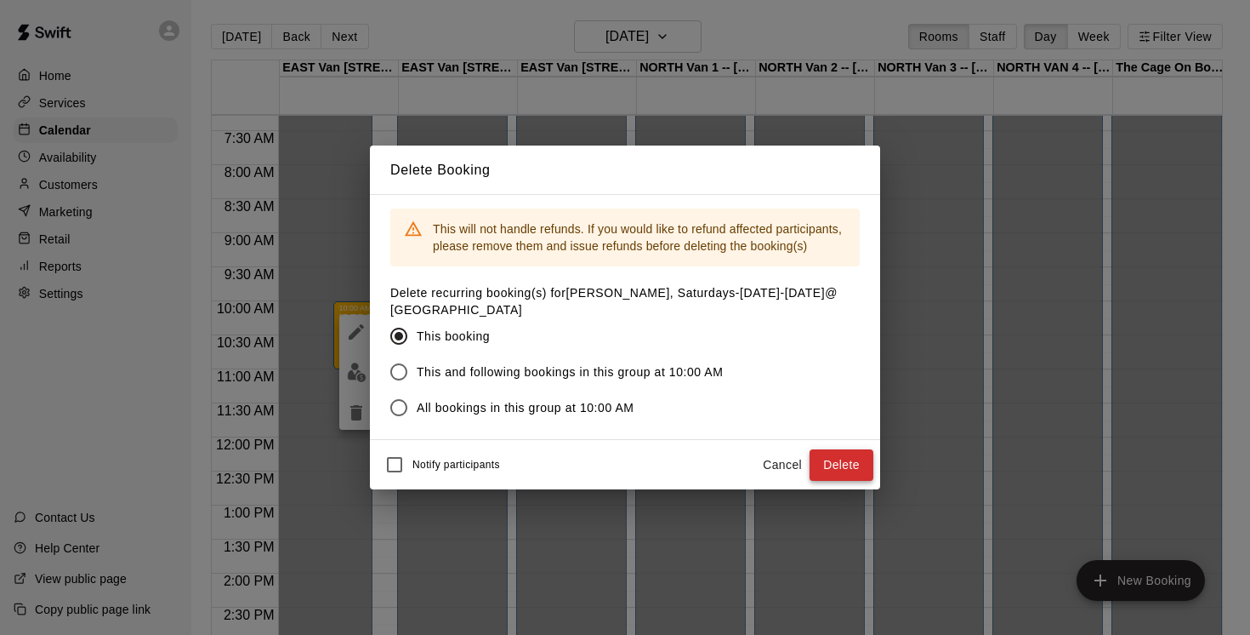
click at [834, 462] on button "Delete" at bounding box center [842, 464] width 64 height 31
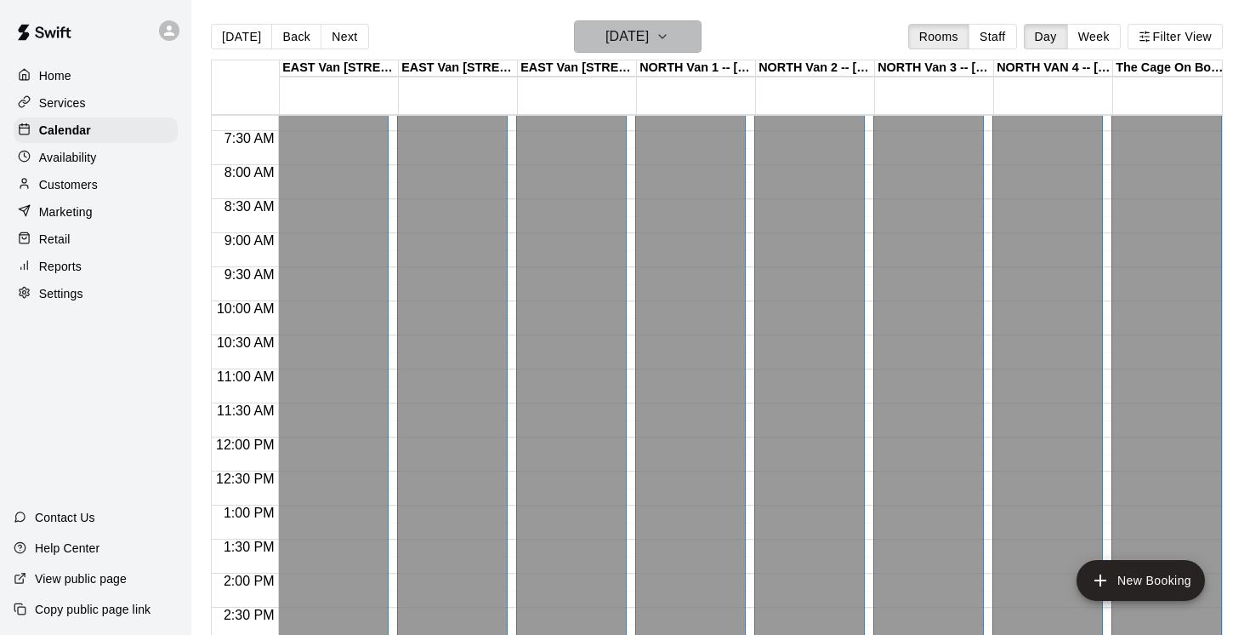
click at [669, 37] on icon "button" at bounding box center [663, 36] width 14 height 20
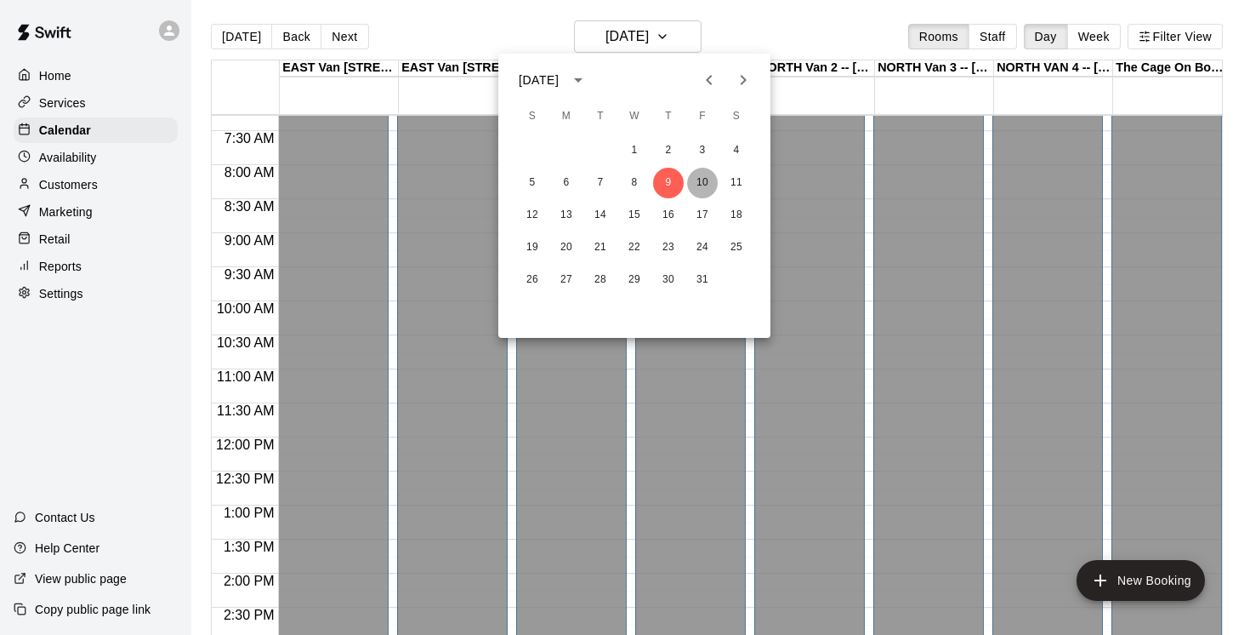
click at [708, 185] on button "10" at bounding box center [702, 183] width 31 height 31
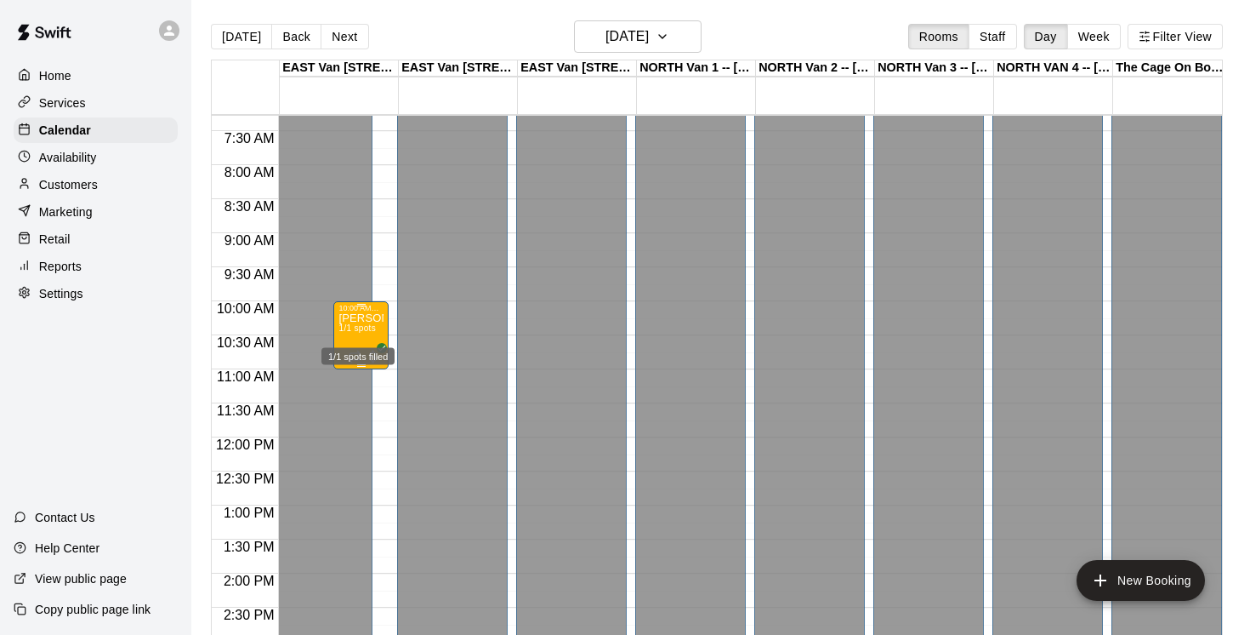
click at [373, 336] on div "1/1 spots filled" at bounding box center [358, 351] width 77 height 31
click at [340, 440] on icon "delete" at bounding box center [337, 433] width 12 height 15
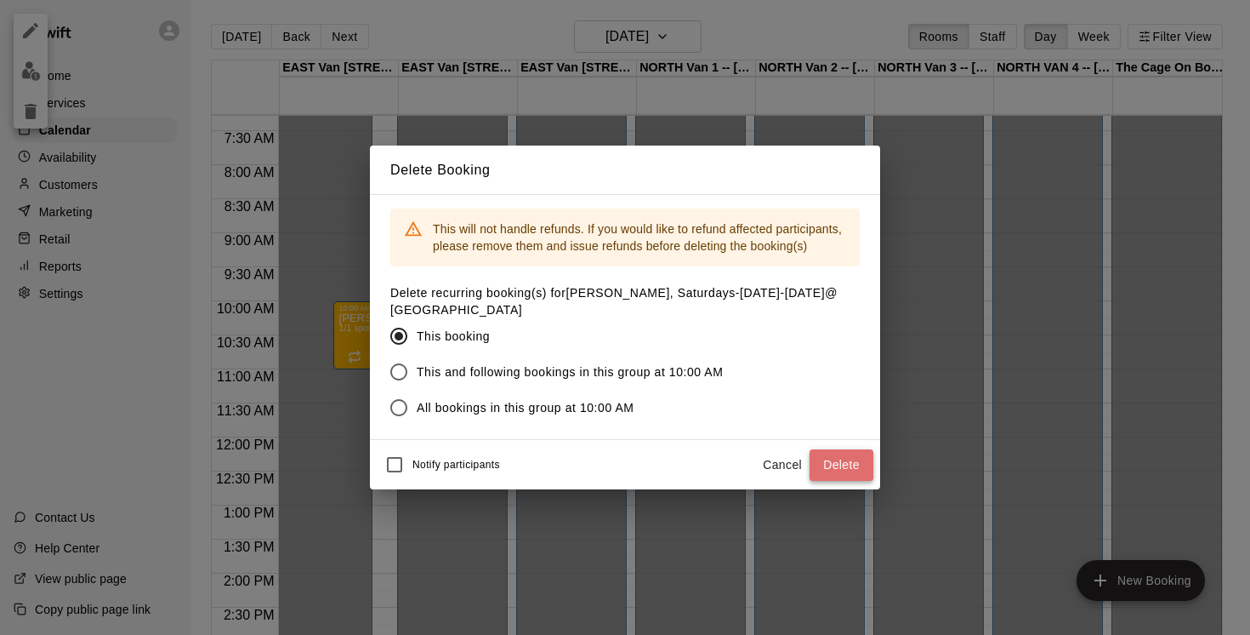
click at [831, 458] on button "Delete" at bounding box center [842, 464] width 64 height 31
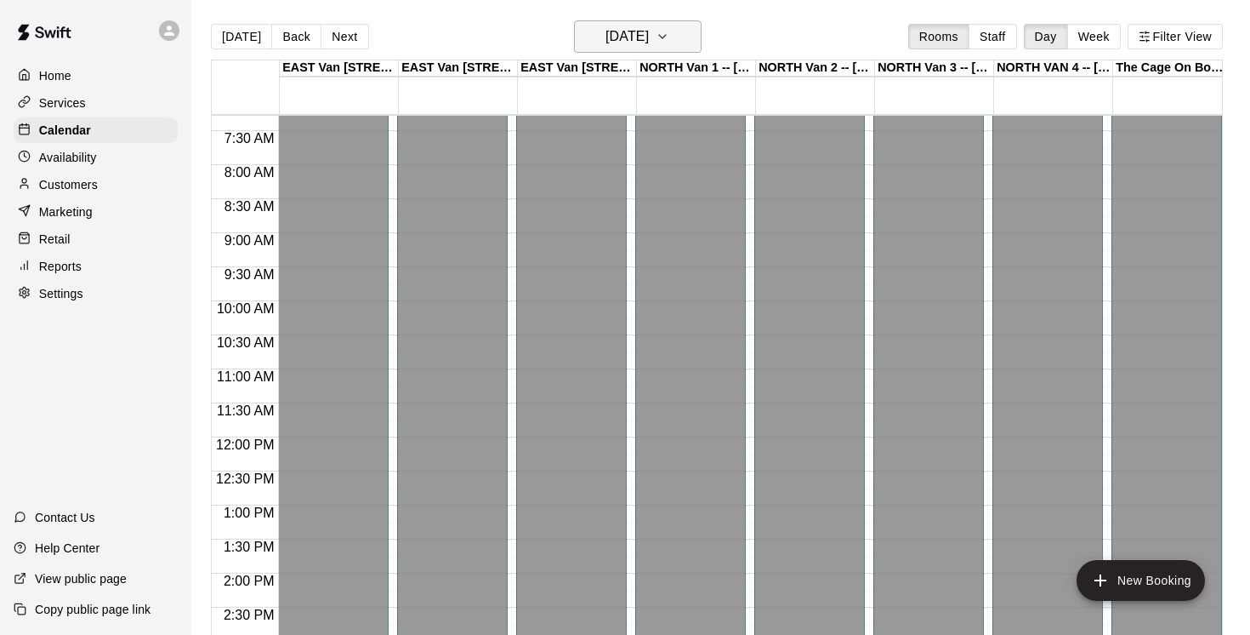
click at [669, 39] on icon "button" at bounding box center [663, 36] width 14 height 20
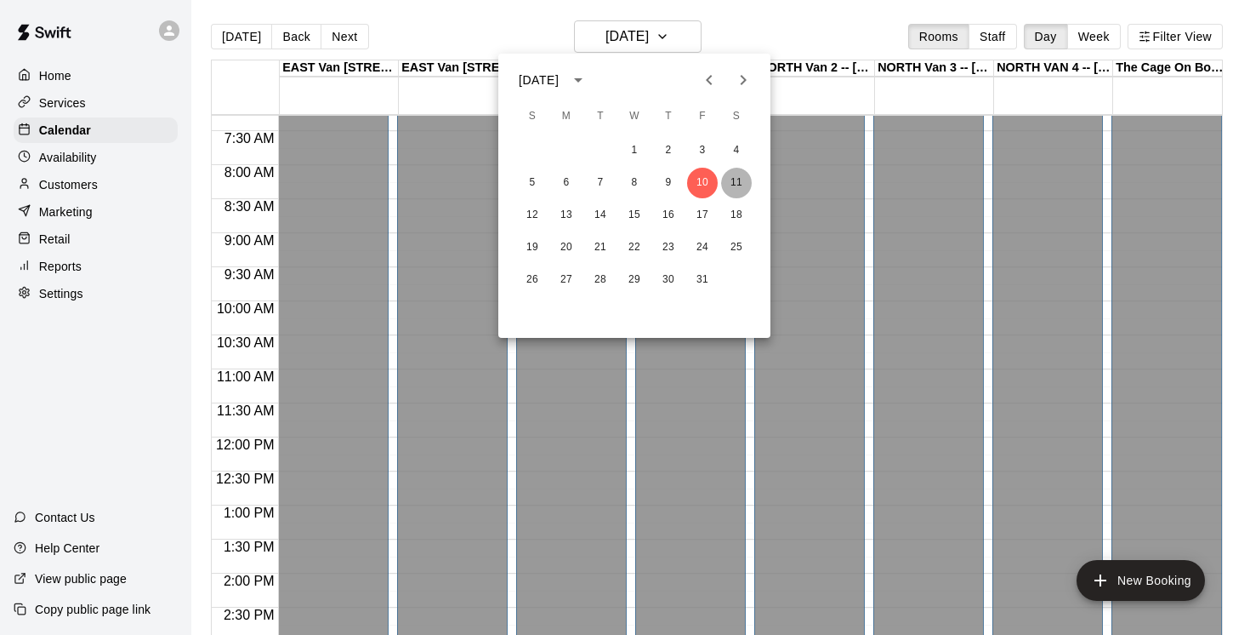
click at [738, 178] on button "11" at bounding box center [736, 183] width 31 height 31
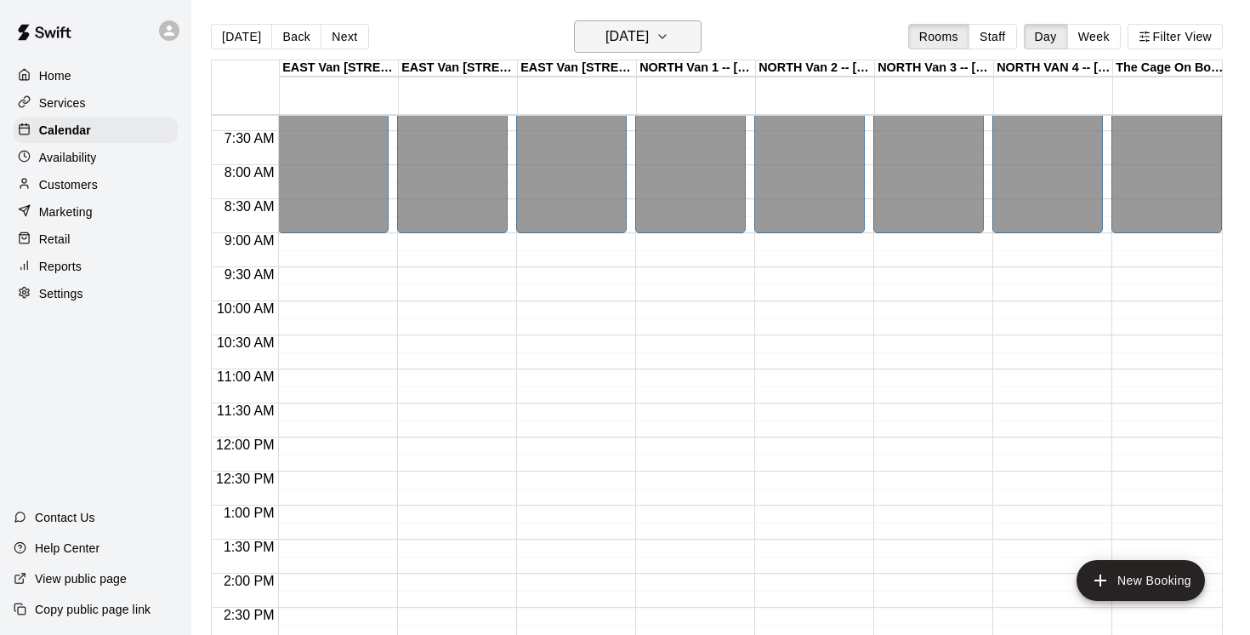
click at [669, 34] on icon "button" at bounding box center [663, 36] width 14 height 20
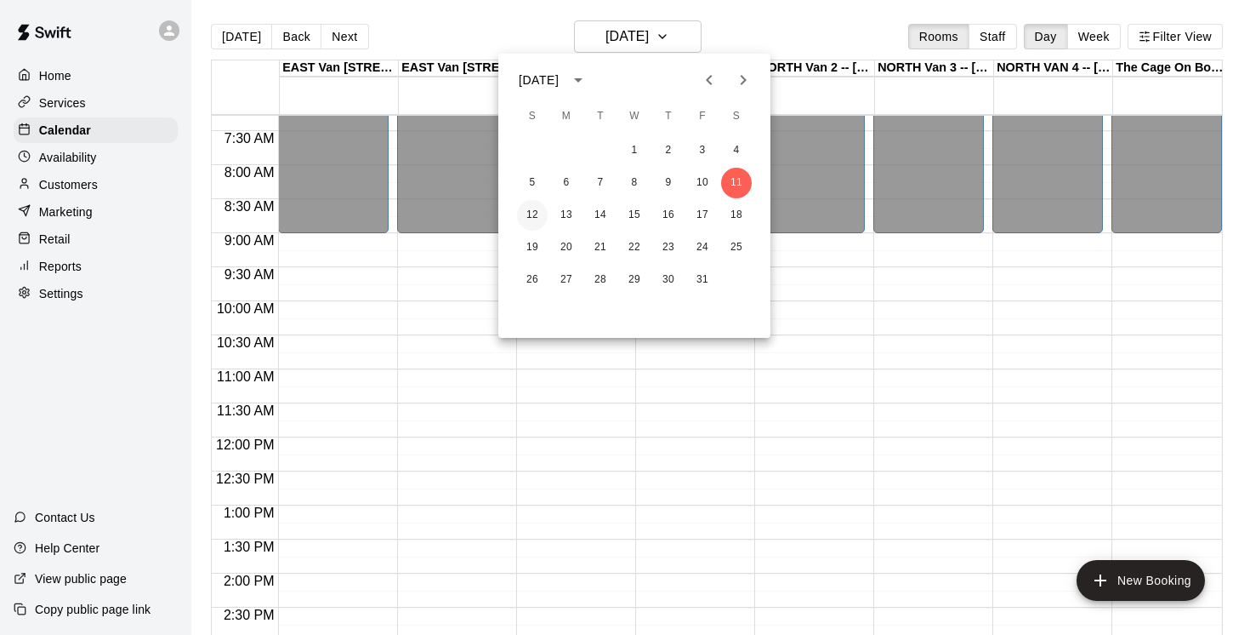
click at [537, 217] on button "12" at bounding box center [532, 215] width 31 height 31
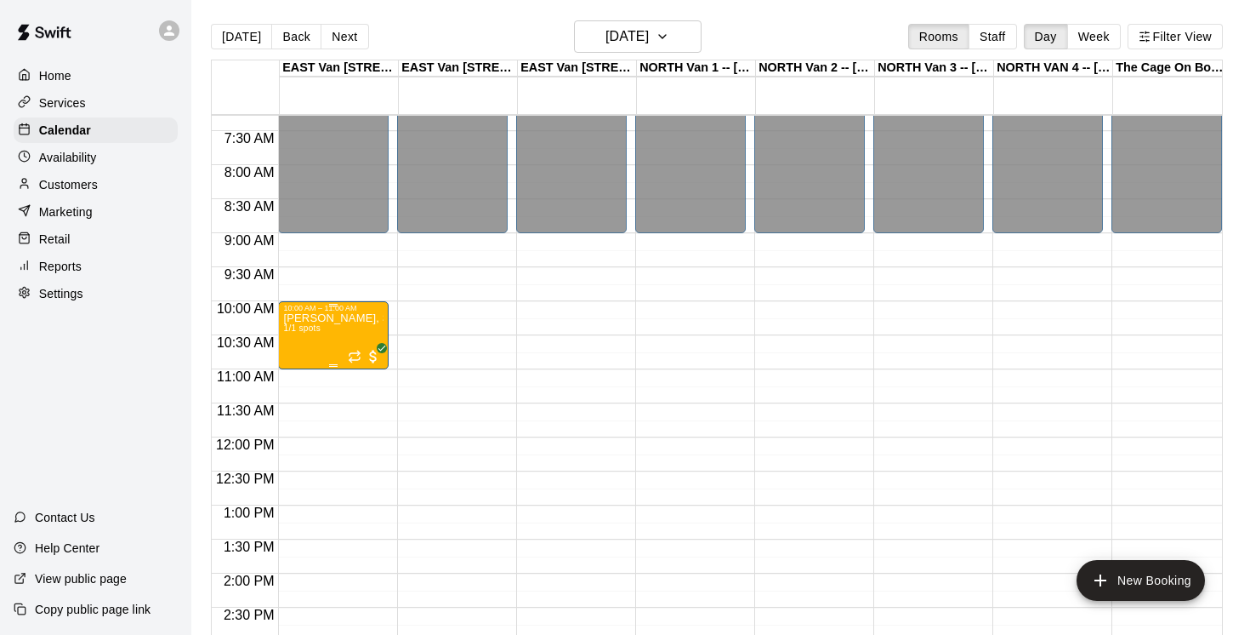
click at [332, 350] on div "[PERSON_NAME], Saturdays-[DATE]-[DATE]@ [GEOGRAPHIC_DATA] 1/1 spots" at bounding box center [333, 629] width 100 height 635
click at [302, 405] on icon "delete" at bounding box center [301, 412] width 12 height 15
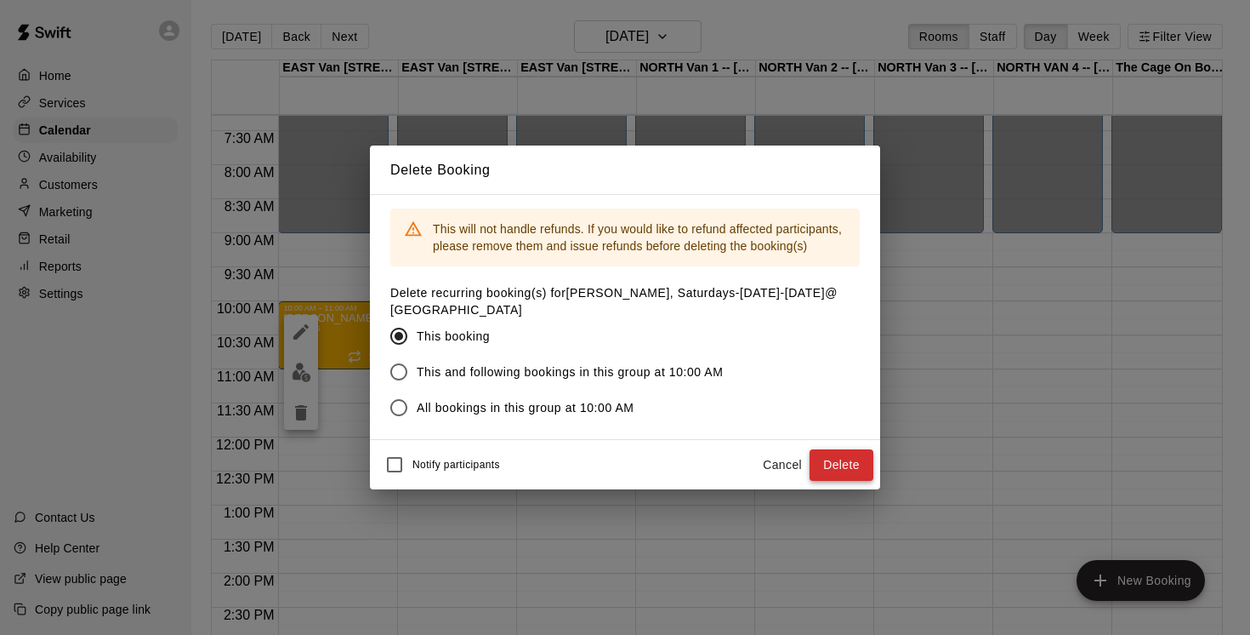
click at [841, 461] on button "Delete" at bounding box center [842, 464] width 64 height 31
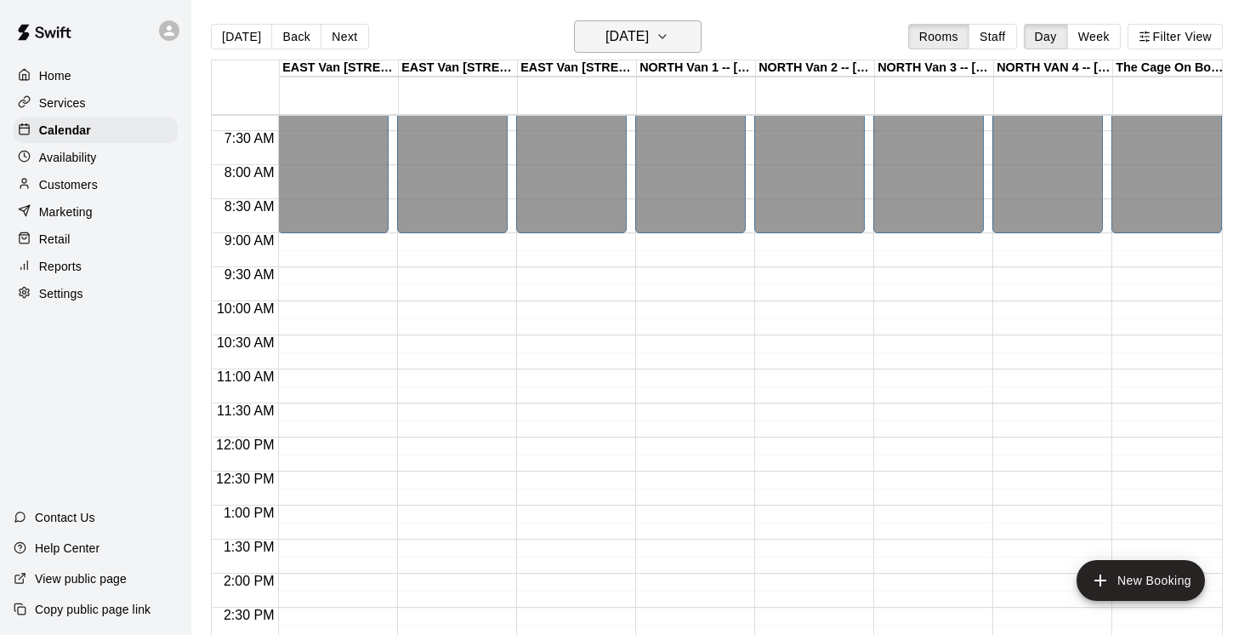
click at [669, 37] on icon "button" at bounding box center [663, 36] width 14 height 20
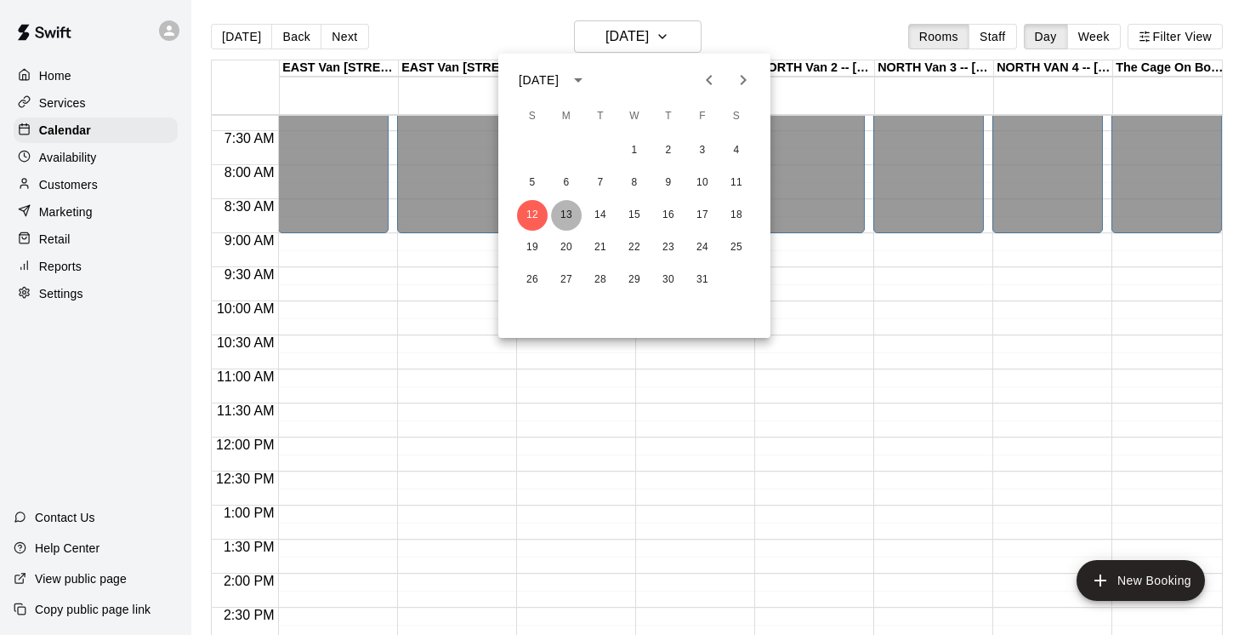
click at [569, 214] on button "13" at bounding box center [566, 215] width 31 height 31
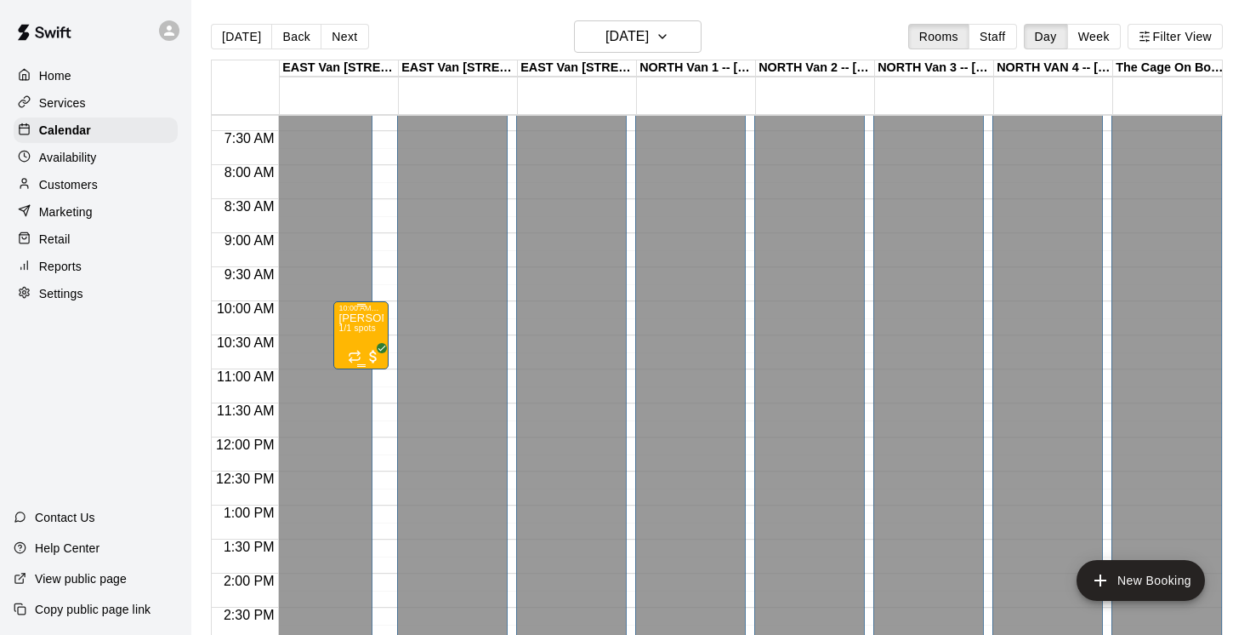
click at [369, 332] on span "1/1 spots" at bounding box center [357, 327] width 37 height 9
click at [361, 419] on icon "delete" at bounding box center [356, 423] width 12 height 15
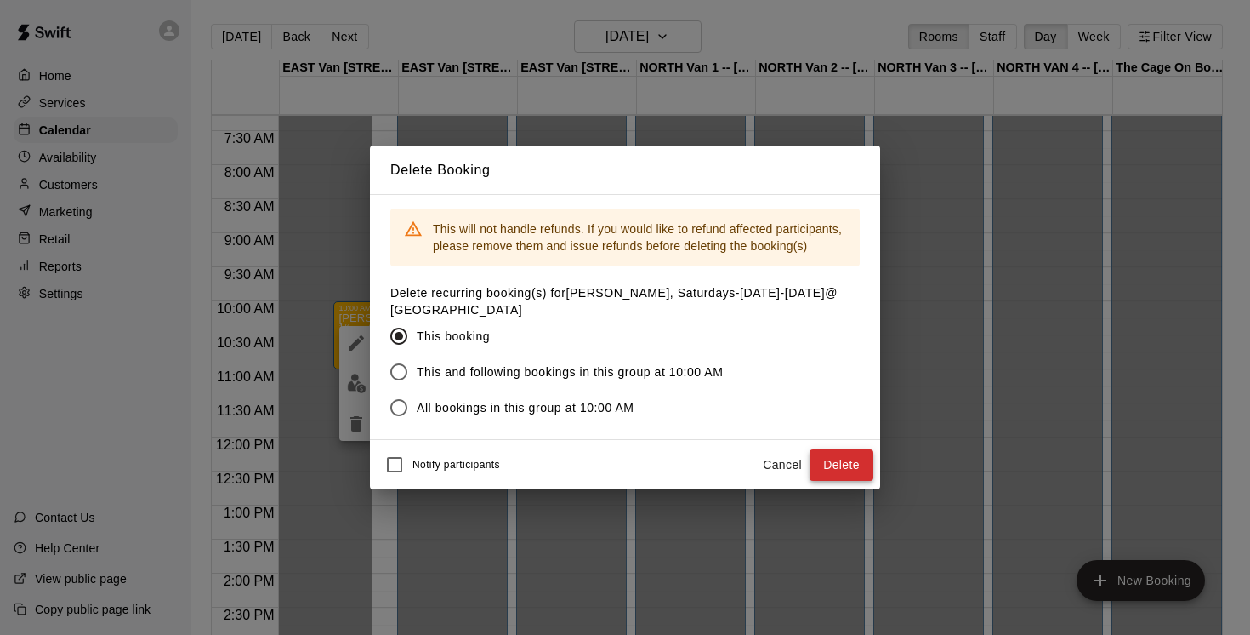
click at [846, 454] on button "Delete" at bounding box center [842, 464] width 64 height 31
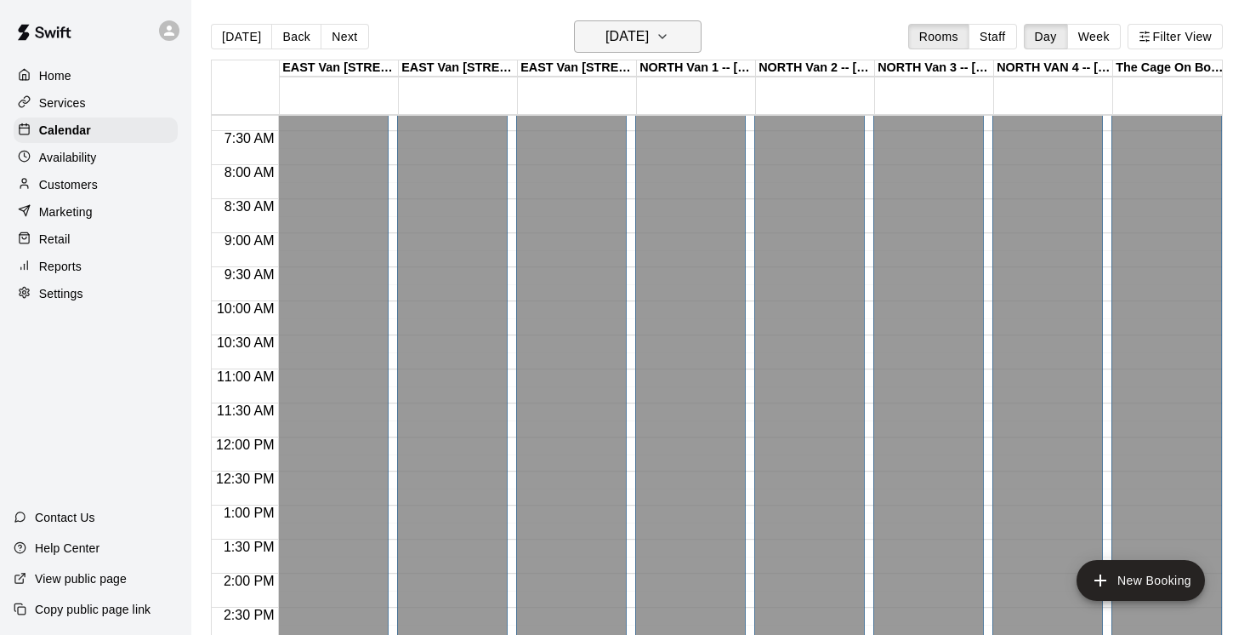
click at [692, 37] on button "[DATE]" at bounding box center [638, 36] width 128 height 32
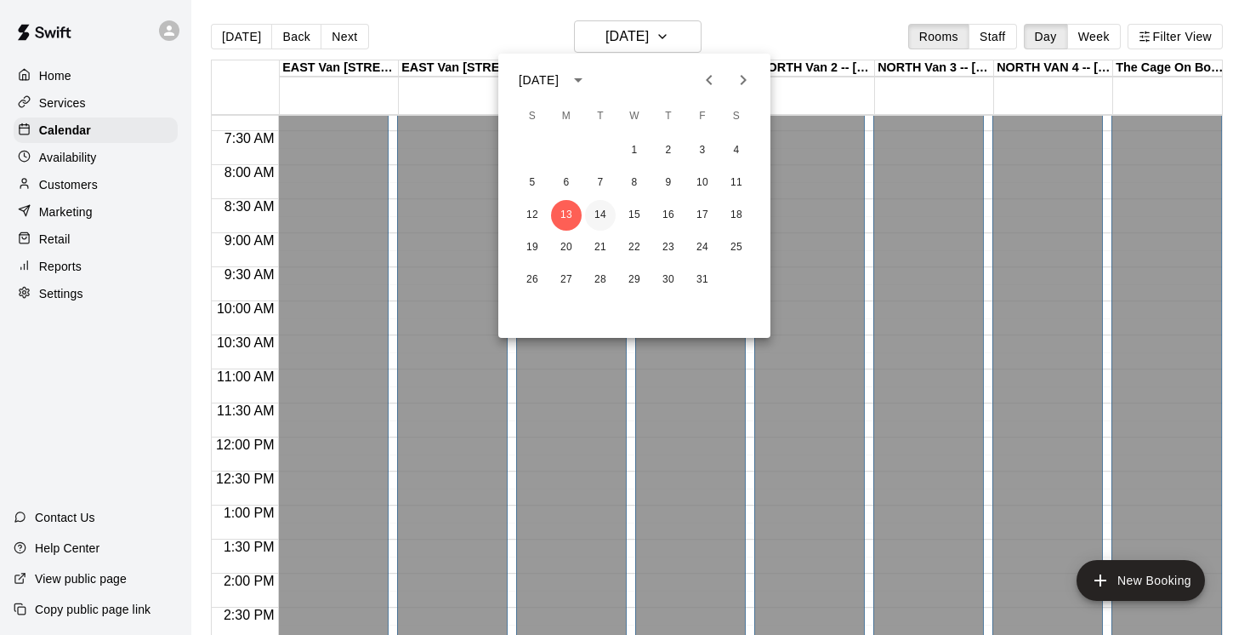
click at [601, 216] on button "14" at bounding box center [600, 215] width 31 height 31
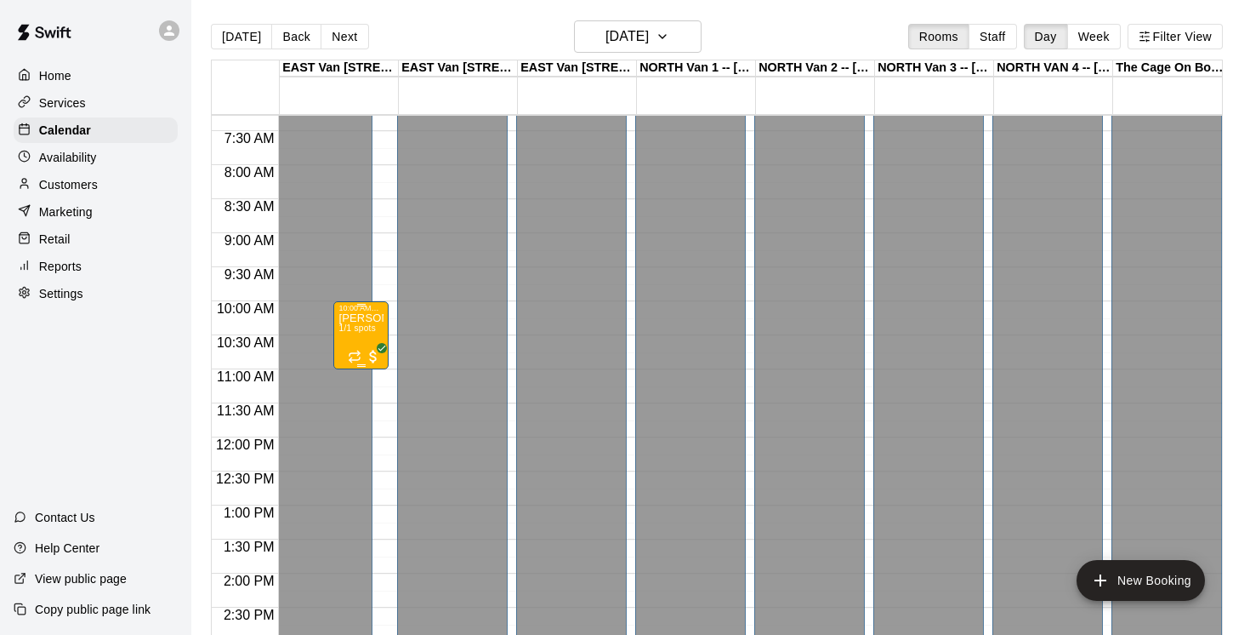
click at [367, 331] on span "1/1 spots" at bounding box center [357, 327] width 37 height 9
click at [358, 425] on icon "delete" at bounding box center [356, 423] width 12 height 15
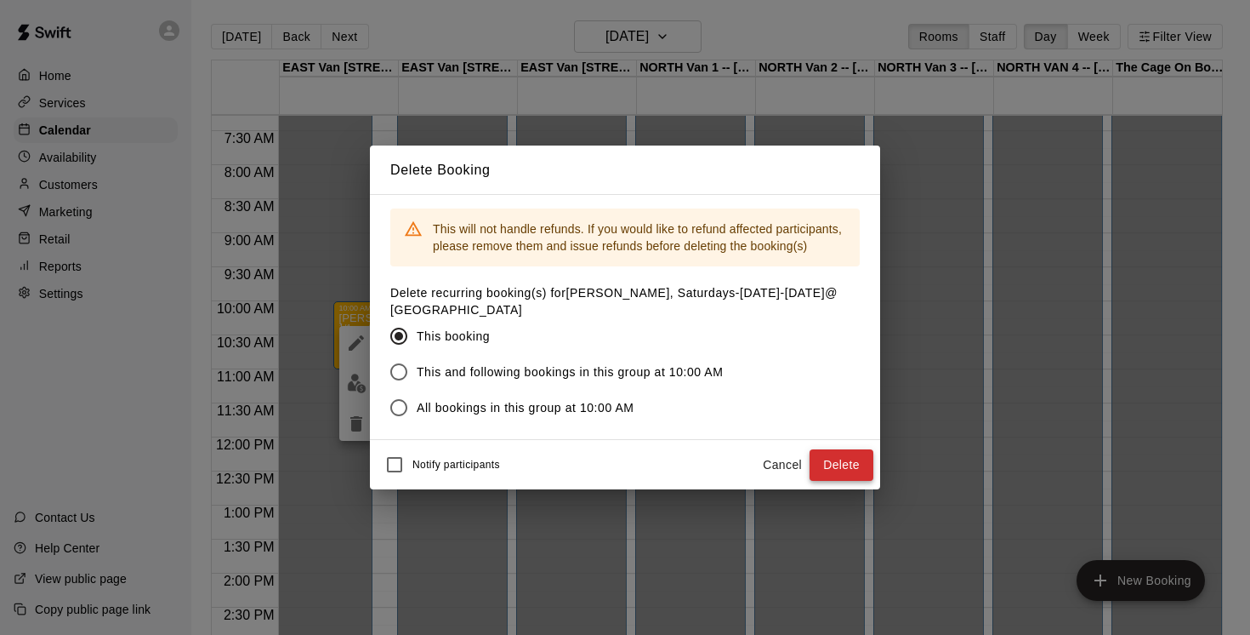
click at [841, 470] on button "Delete" at bounding box center [842, 464] width 64 height 31
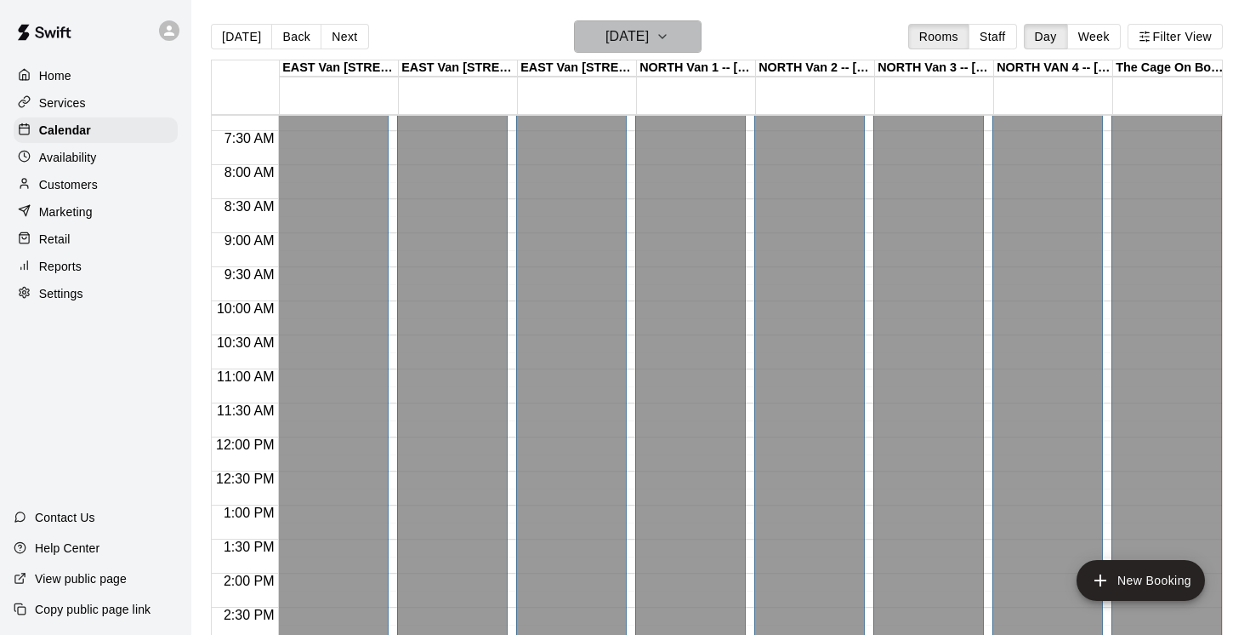
click at [669, 39] on icon "button" at bounding box center [663, 36] width 14 height 20
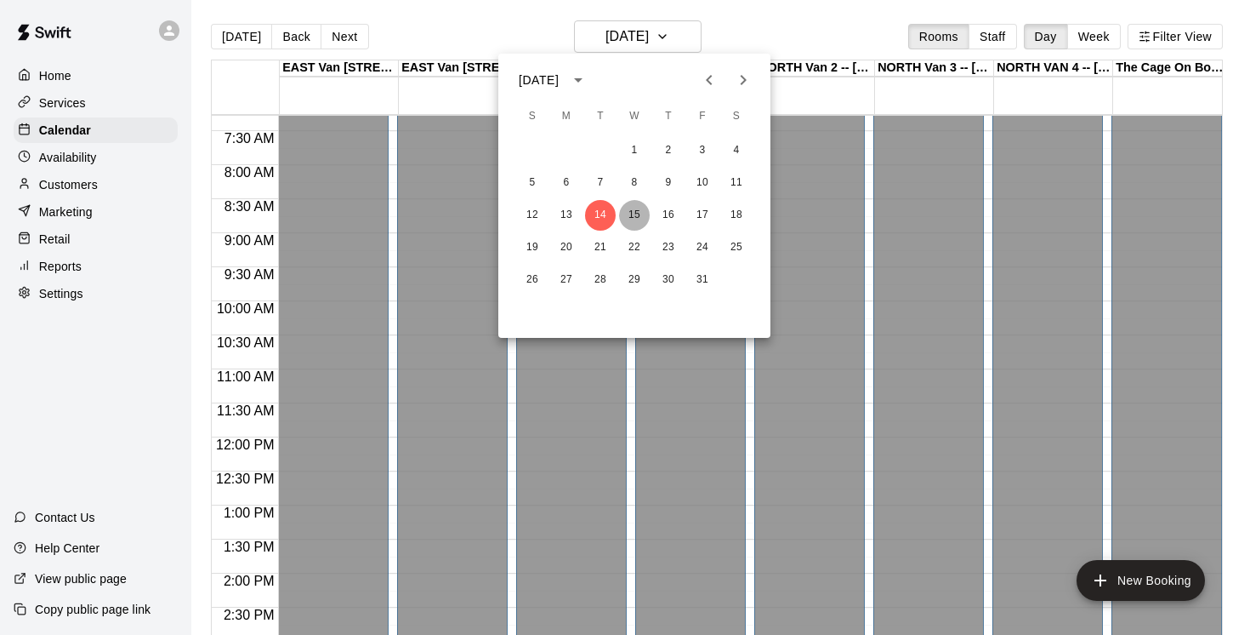
click at [637, 214] on button "15" at bounding box center [634, 215] width 31 height 31
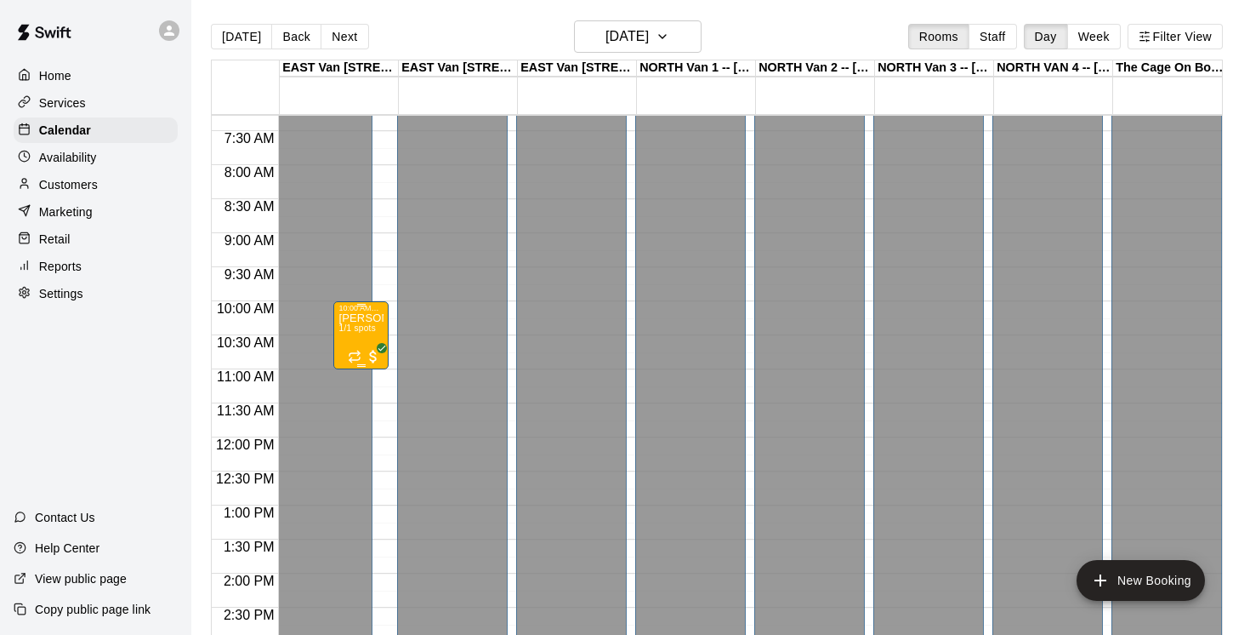
click at [345, 345] on div "[PERSON_NAME], Saturdays-[DATE]-[DATE]@ [GEOGRAPHIC_DATA] 1/1 spots" at bounding box center [361, 629] width 45 height 635
click at [358, 412] on icon "delete" at bounding box center [356, 412] width 12 height 15
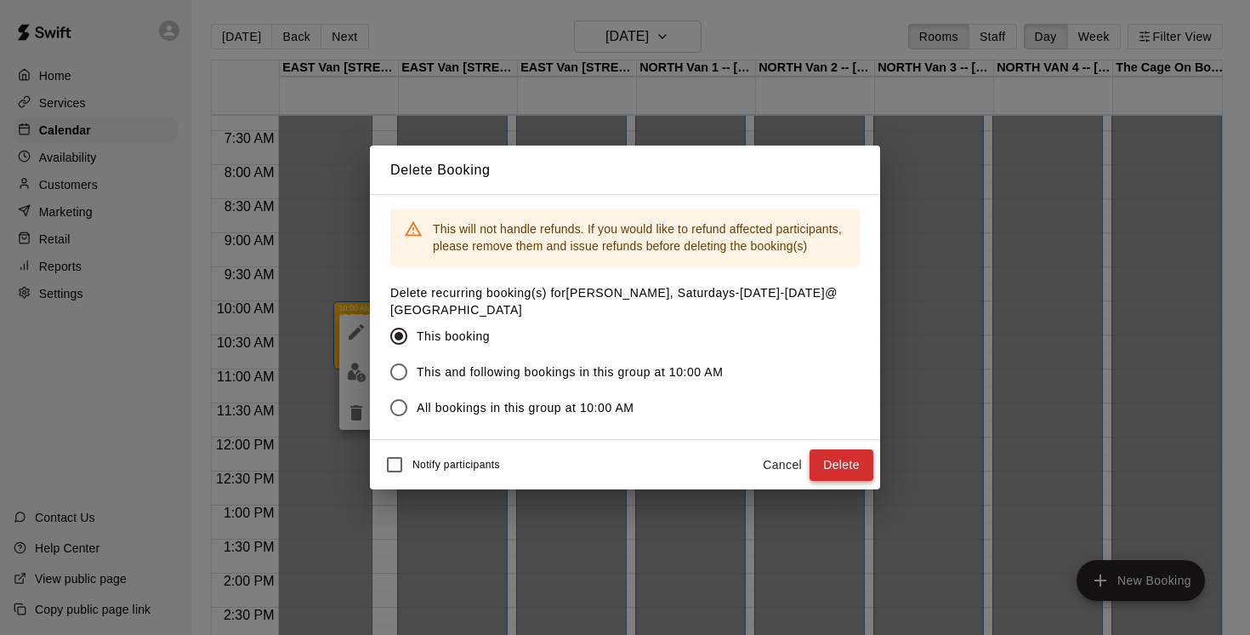
click at [845, 463] on button "Delete" at bounding box center [842, 464] width 64 height 31
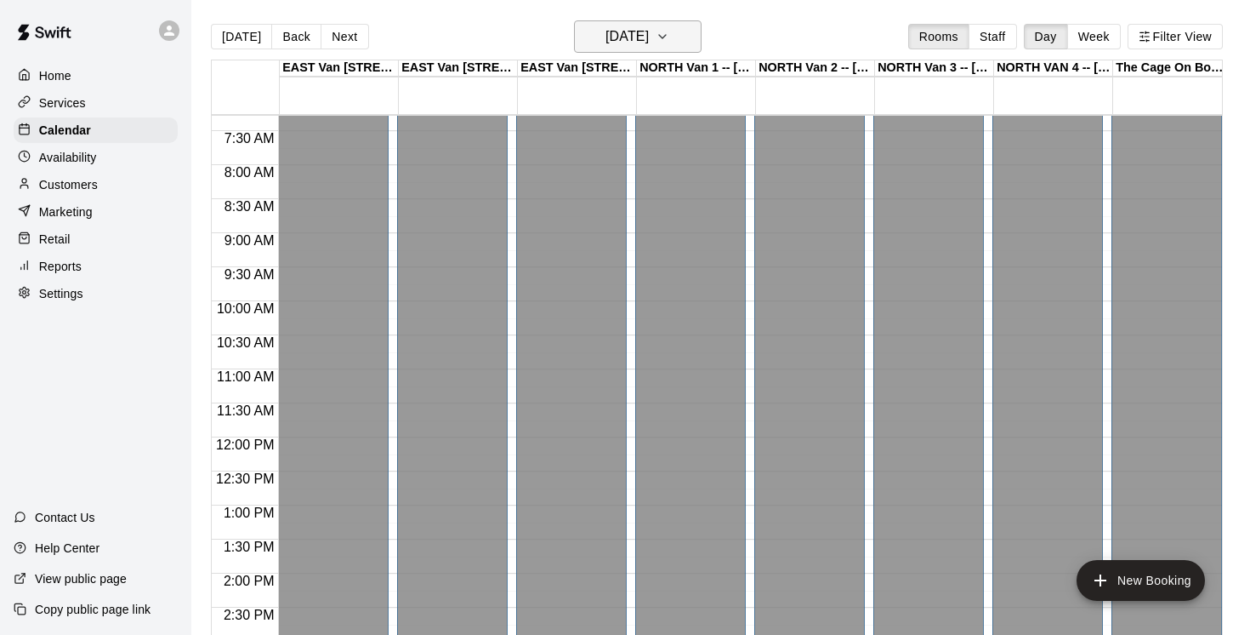
click at [669, 31] on icon "button" at bounding box center [663, 36] width 14 height 20
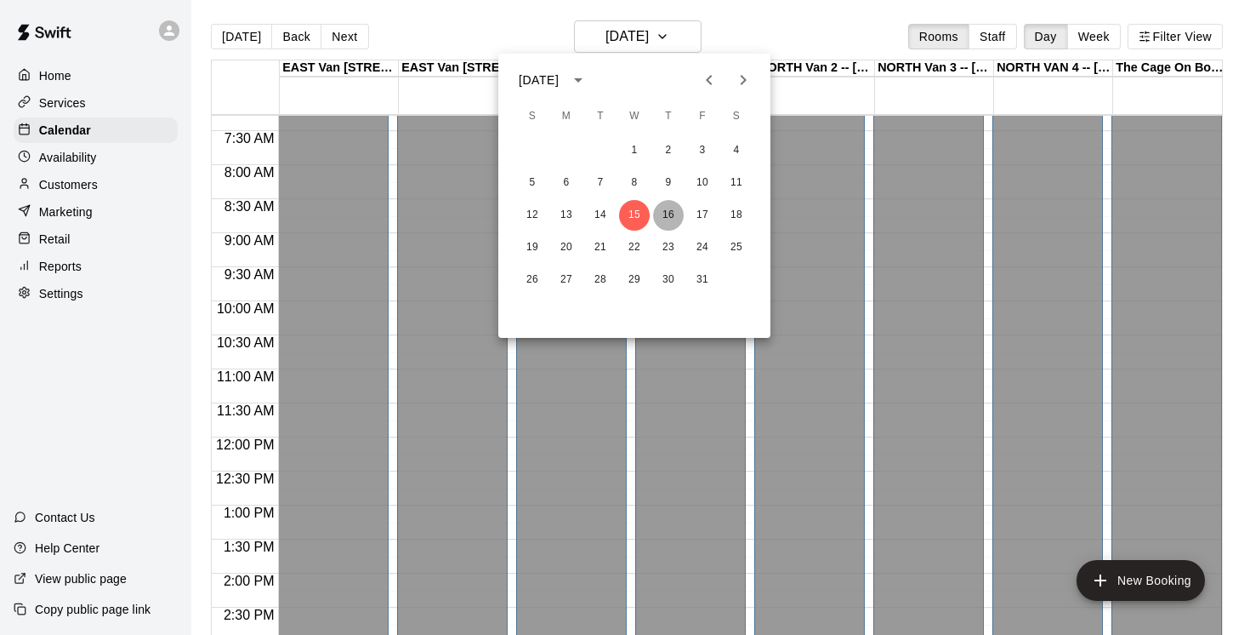
click at [671, 217] on button "16" at bounding box center [668, 215] width 31 height 31
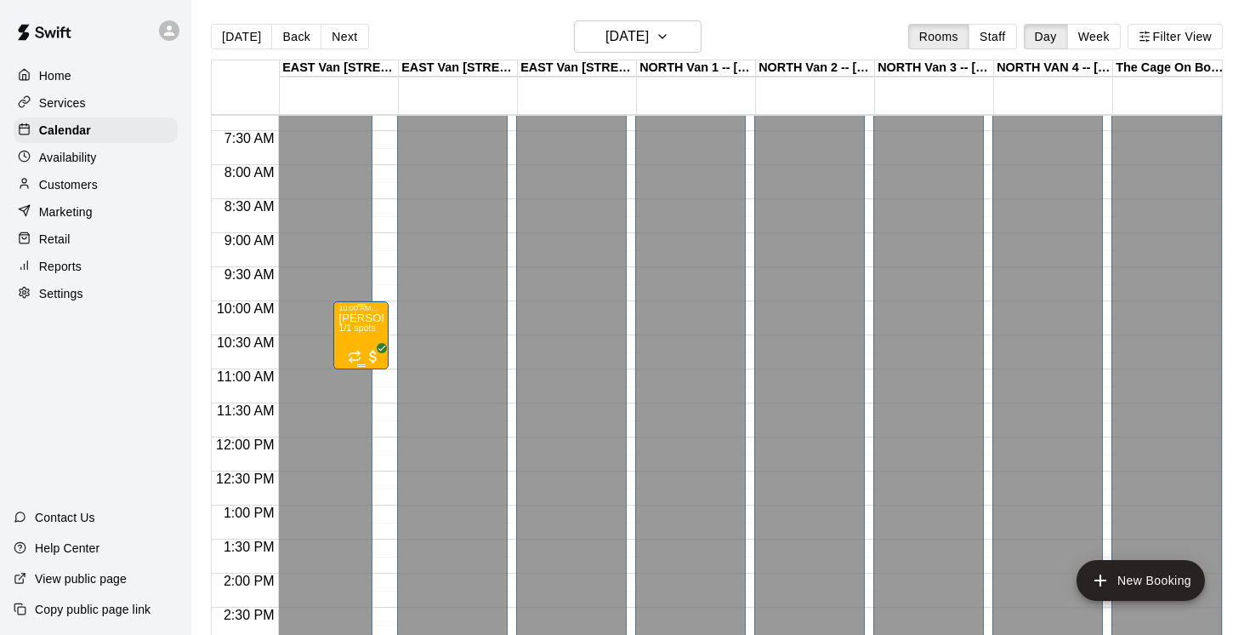
click at [375, 343] on div "[PERSON_NAME], Saturdays-[DATE]-[DATE]@ [GEOGRAPHIC_DATA] 1/1 spots" at bounding box center [361, 629] width 45 height 635
click at [354, 411] on icon "delete" at bounding box center [356, 412] width 12 height 15
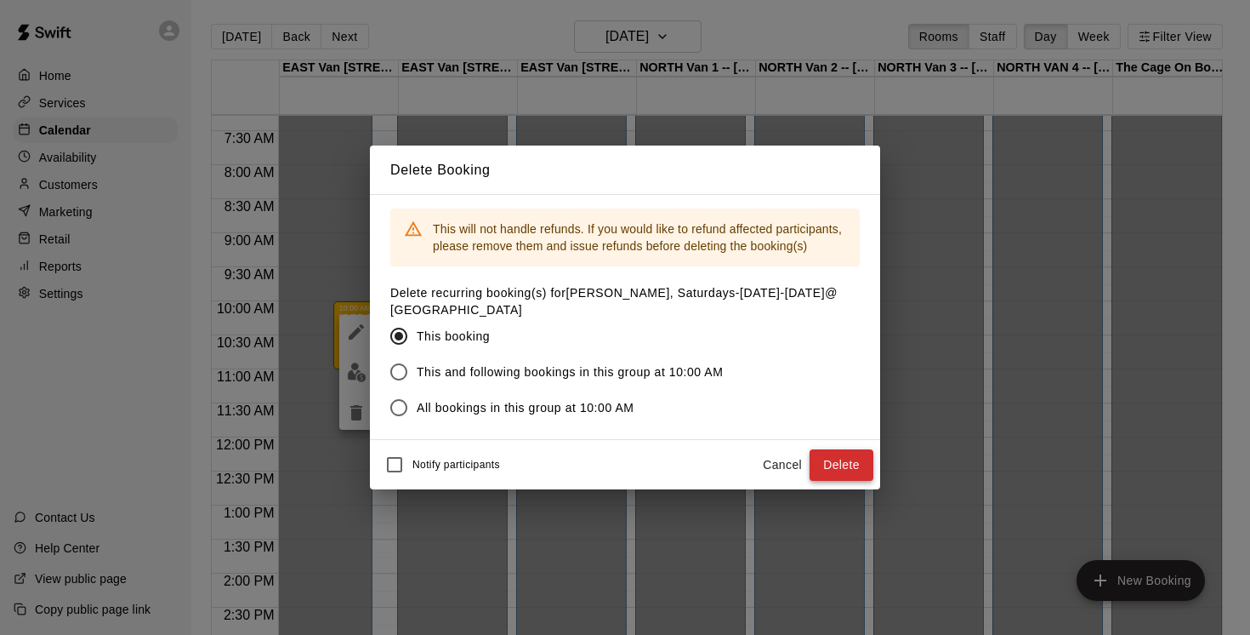
click at [847, 462] on button "Delete" at bounding box center [842, 464] width 64 height 31
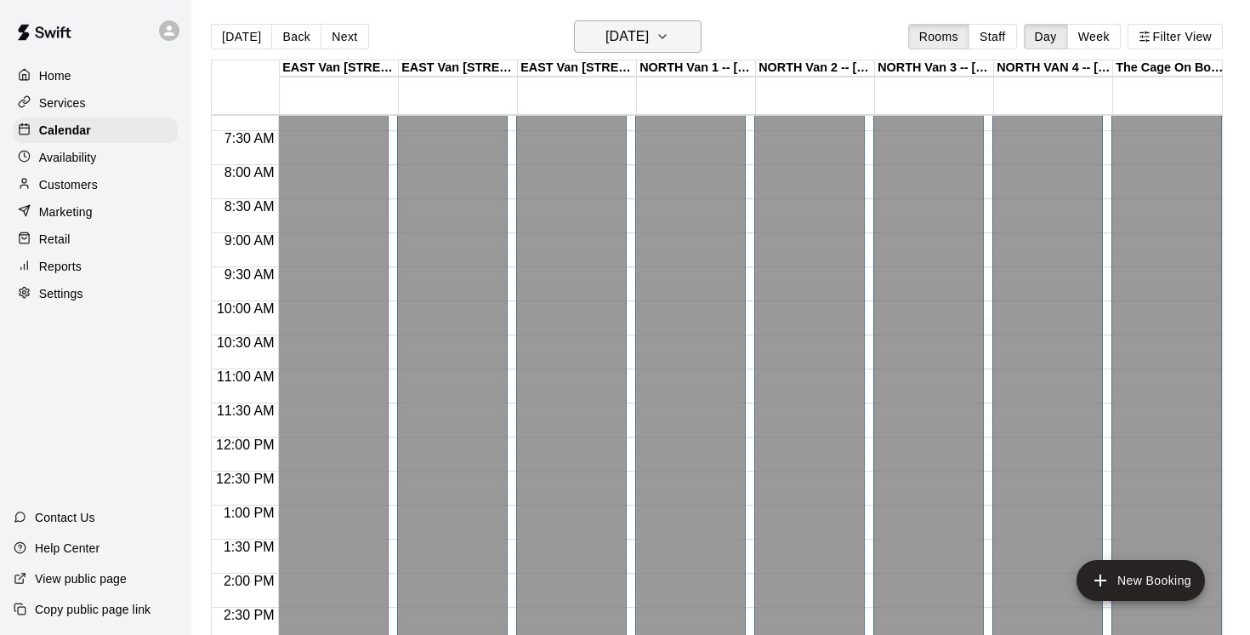
click at [669, 33] on icon "button" at bounding box center [663, 36] width 14 height 20
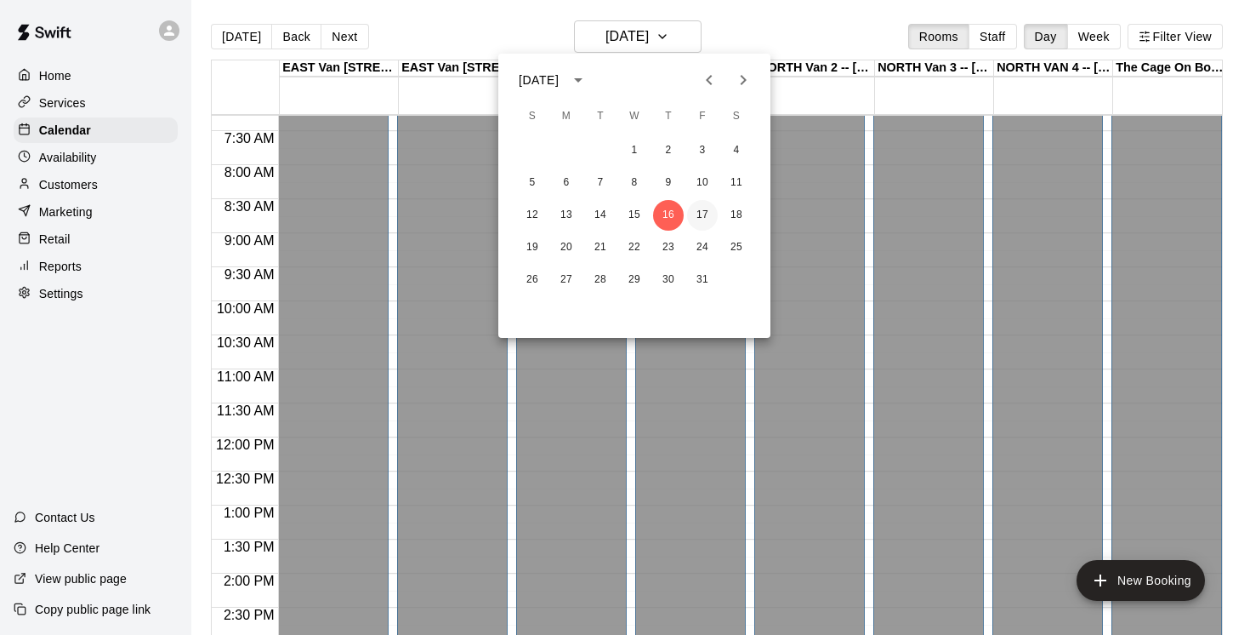
click at [708, 215] on button "17" at bounding box center [702, 215] width 31 height 31
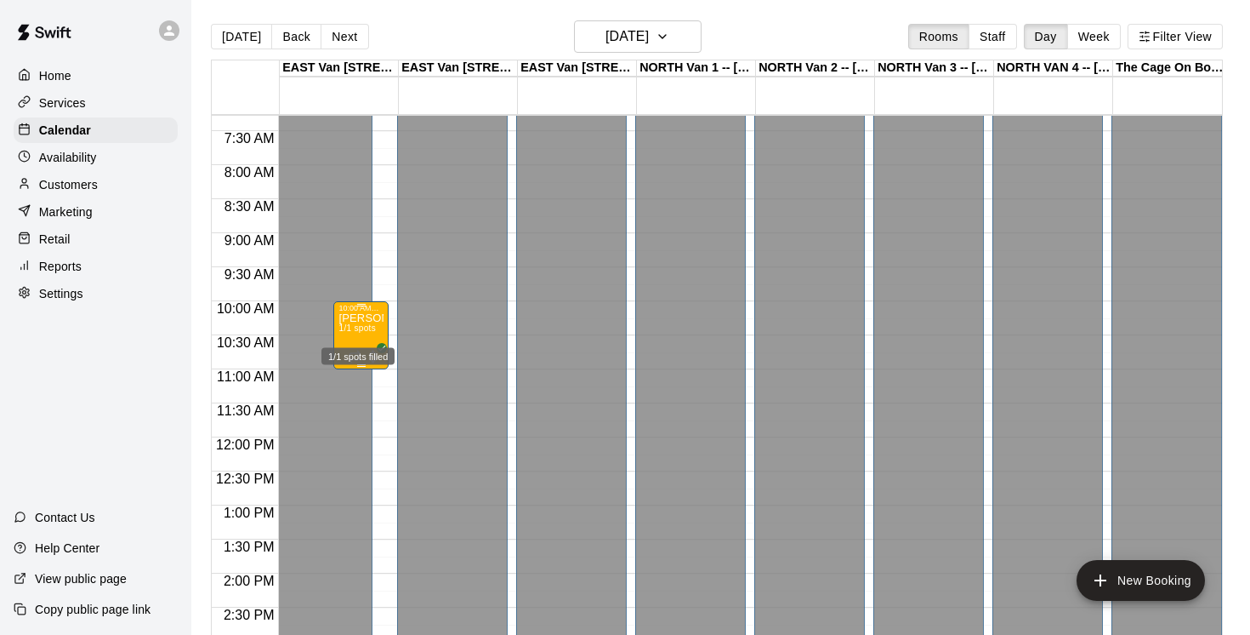
click at [353, 336] on div "1/1 spots filled" at bounding box center [358, 351] width 77 height 31
click at [335, 432] on icon "delete" at bounding box center [337, 433] width 12 height 15
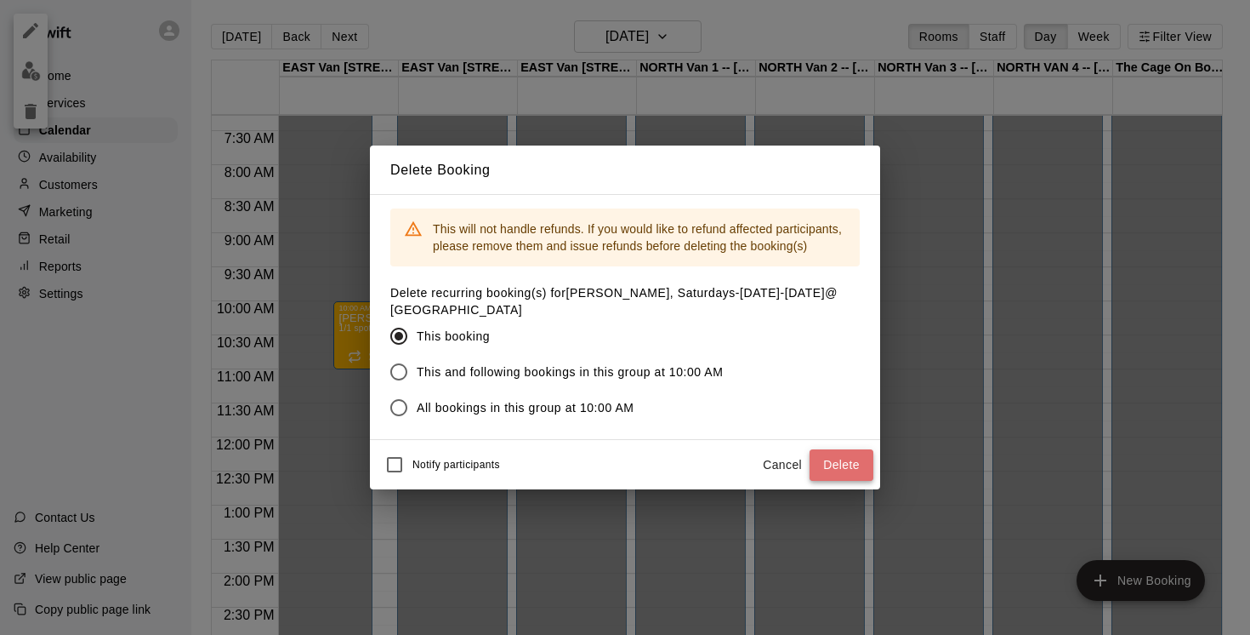
click at [847, 462] on button "Delete" at bounding box center [842, 464] width 64 height 31
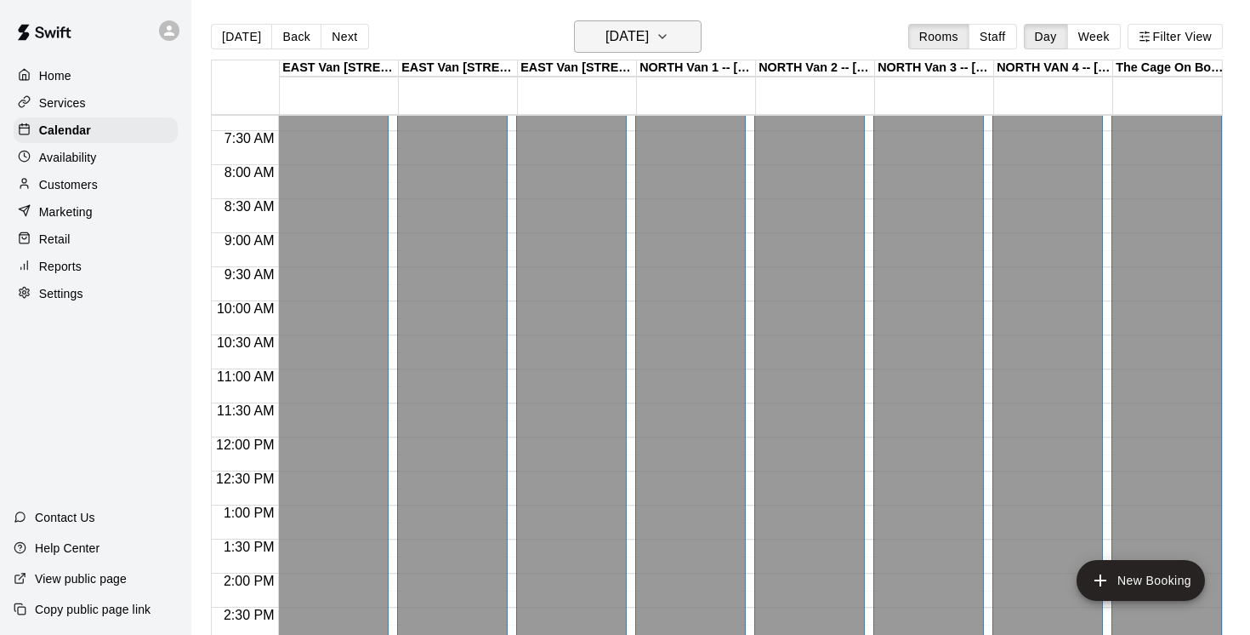
click at [669, 34] on icon "button" at bounding box center [663, 36] width 14 height 20
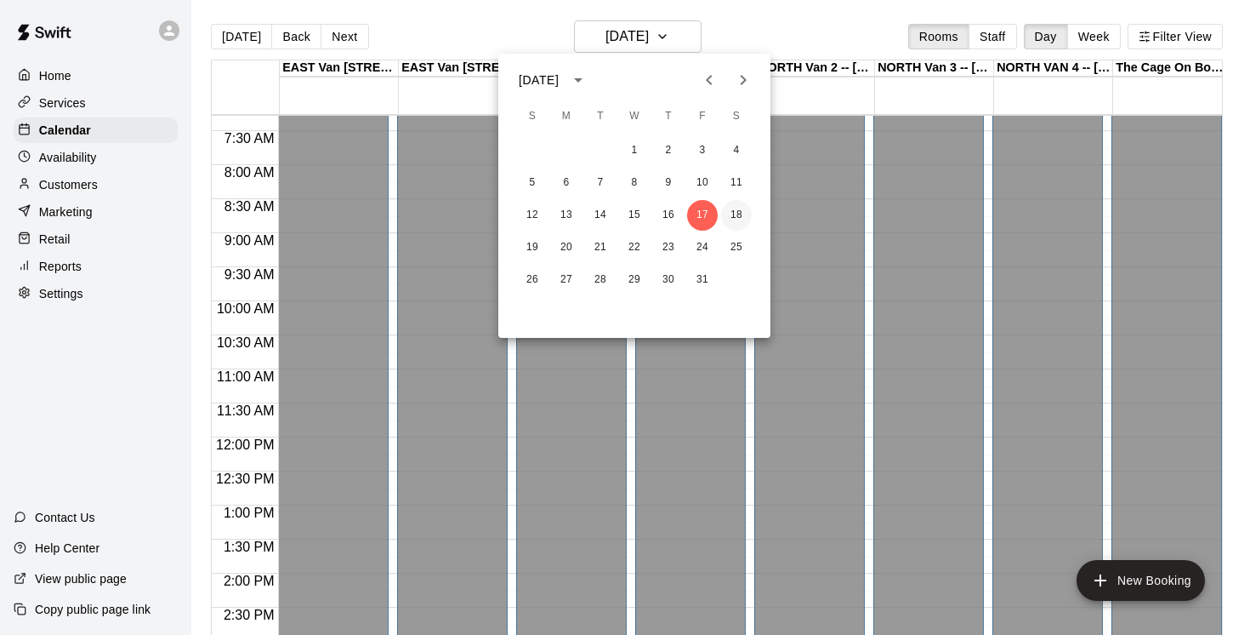
click at [745, 213] on button "18" at bounding box center [736, 215] width 31 height 31
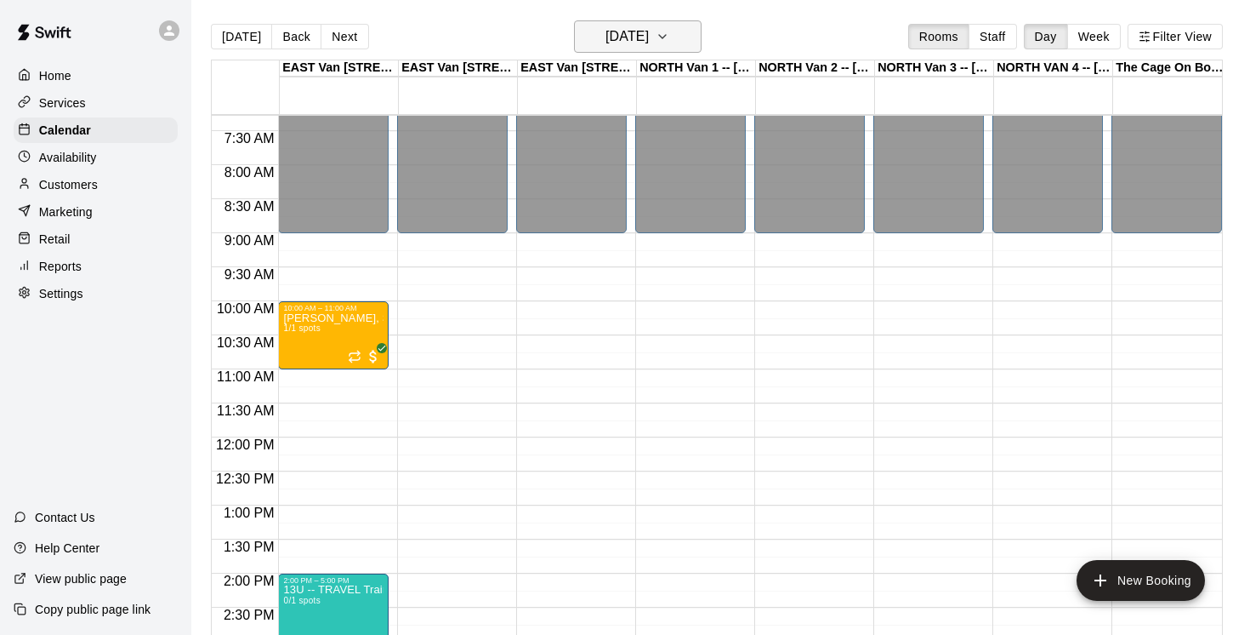
click at [669, 36] on icon "button" at bounding box center [663, 36] width 14 height 20
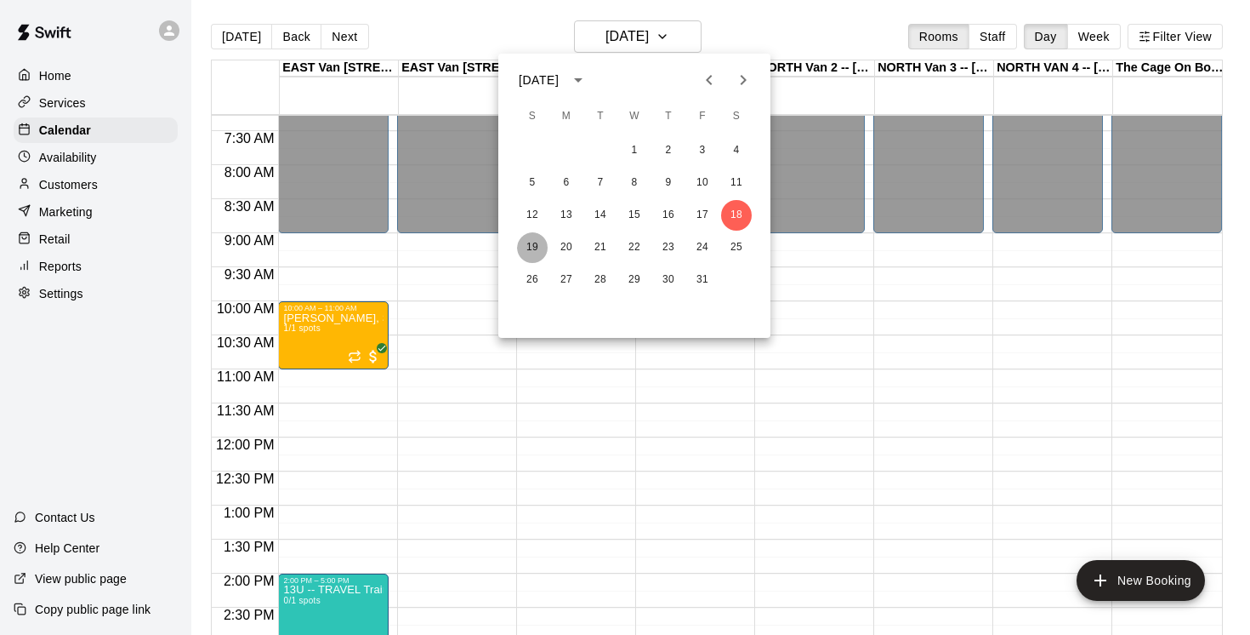
click at [536, 246] on button "19" at bounding box center [532, 247] width 31 height 31
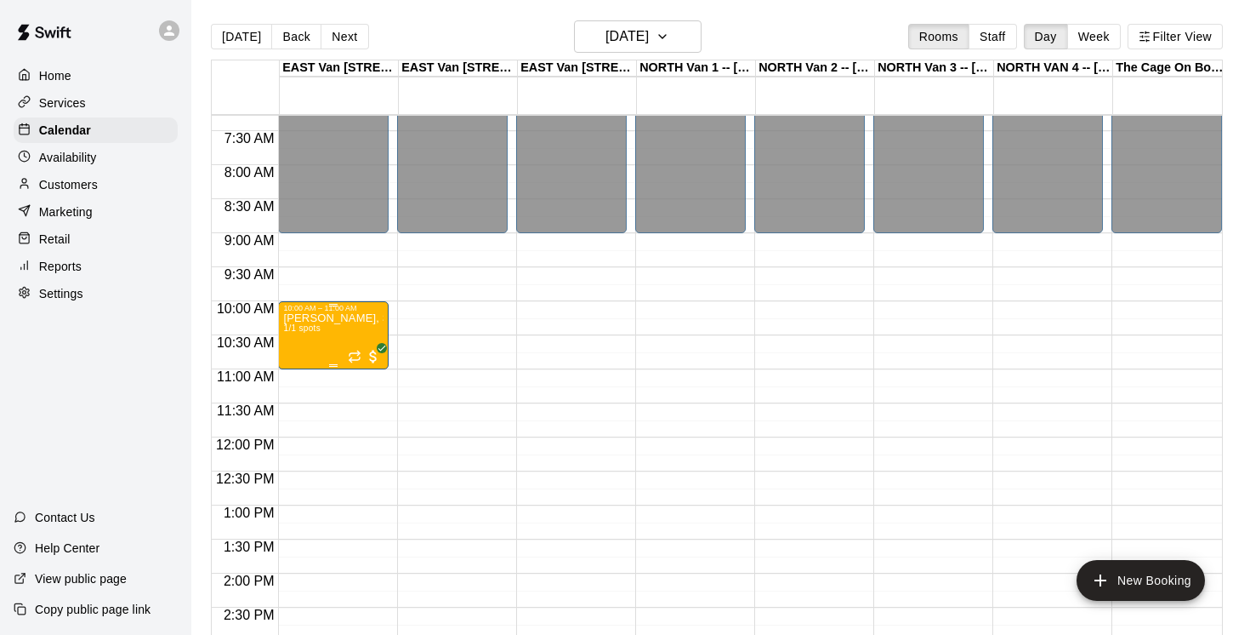
click at [340, 349] on div "[PERSON_NAME], Saturdays-[DATE]-[DATE]@ [GEOGRAPHIC_DATA] 1/1 spots" at bounding box center [333, 629] width 100 height 635
click at [300, 413] on icon "delete" at bounding box center [301, 412] width 12 height 15
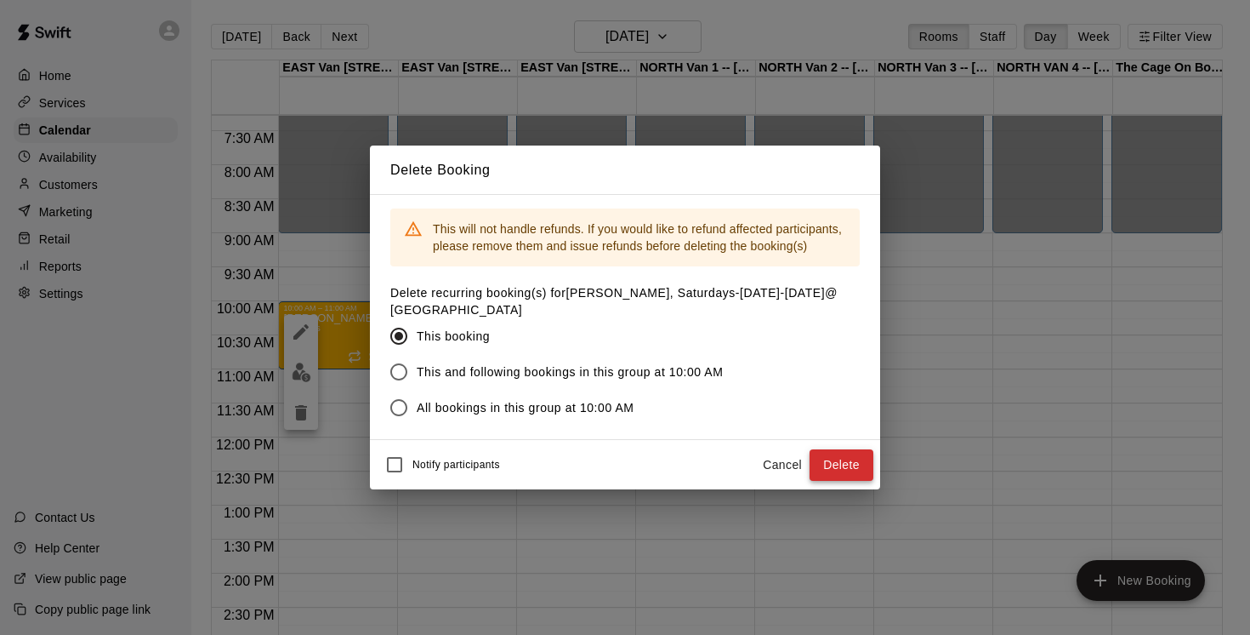
click at [863, 462] on button "Delete" at bounding box center [842, 464] width 64 height 31
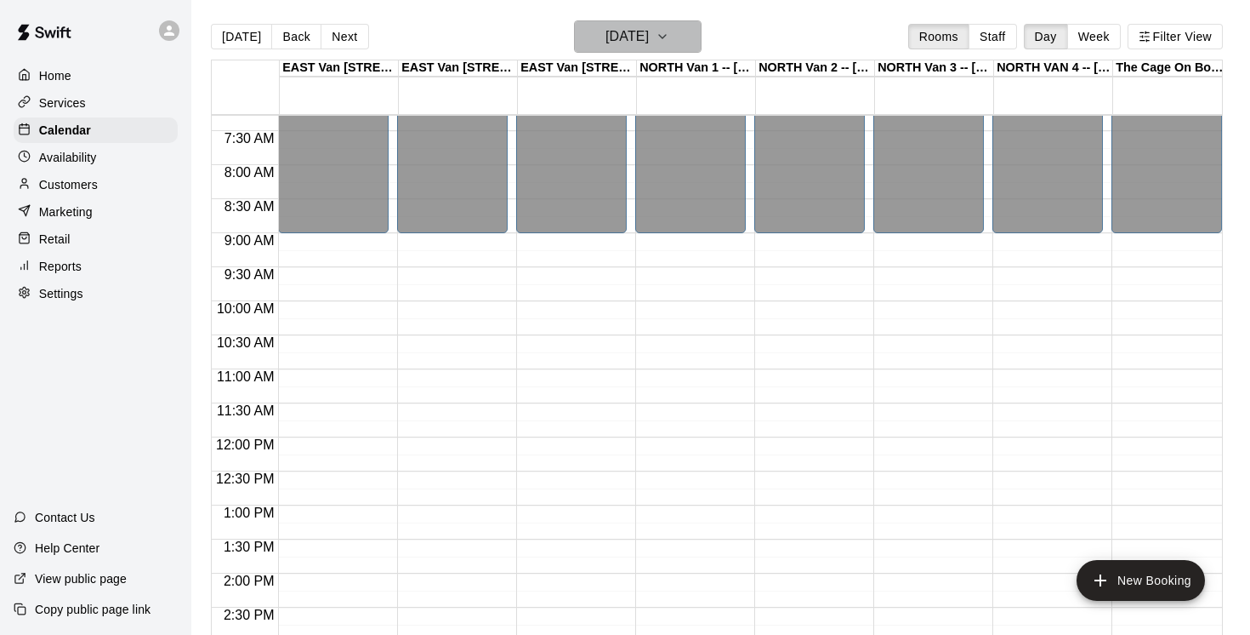
click at [691, 31] on button "[DATE]" at bounding box center [638, 36] width 128 height 32
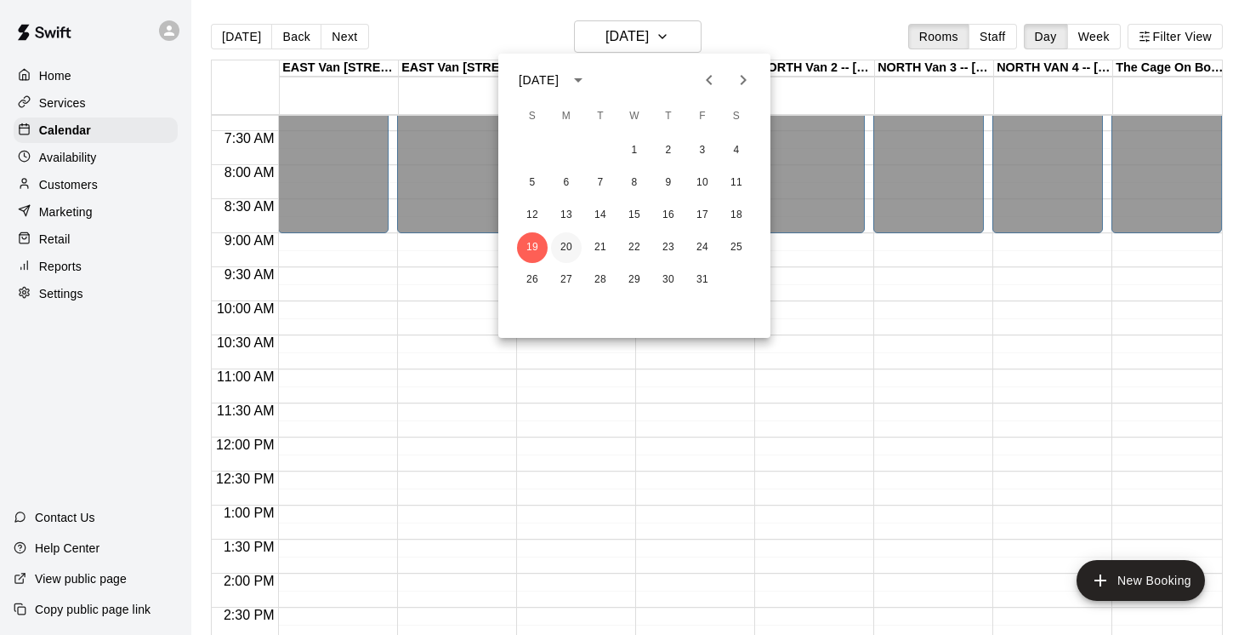
click at [567, 249] on button "20" at bounding box center [566, 247] width 31 height 31
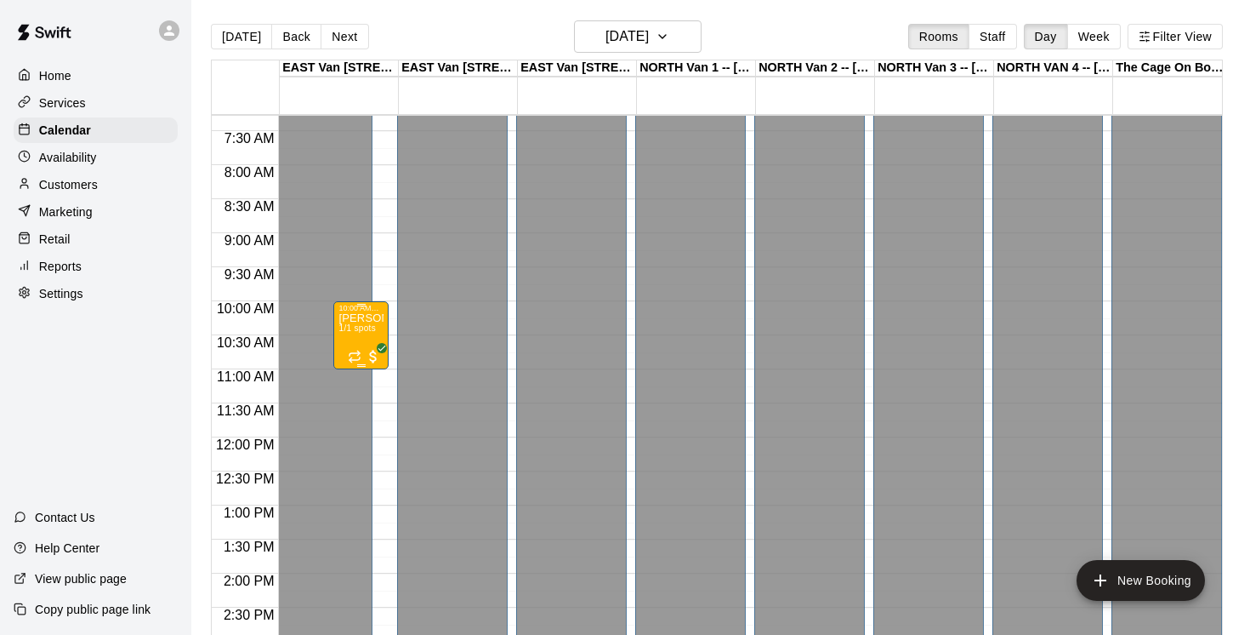
click at [365, 324] on div "[PERSON_NAME], Saturdays-[DATE]-[DATE]@ [GEOGRAPHIC_DATA] 1/1 spots" at bounding box center [361, 629] width 45 height 635
click at [363, 409] on icon "delete" at bounding box center [356, 412] width 20 height 20
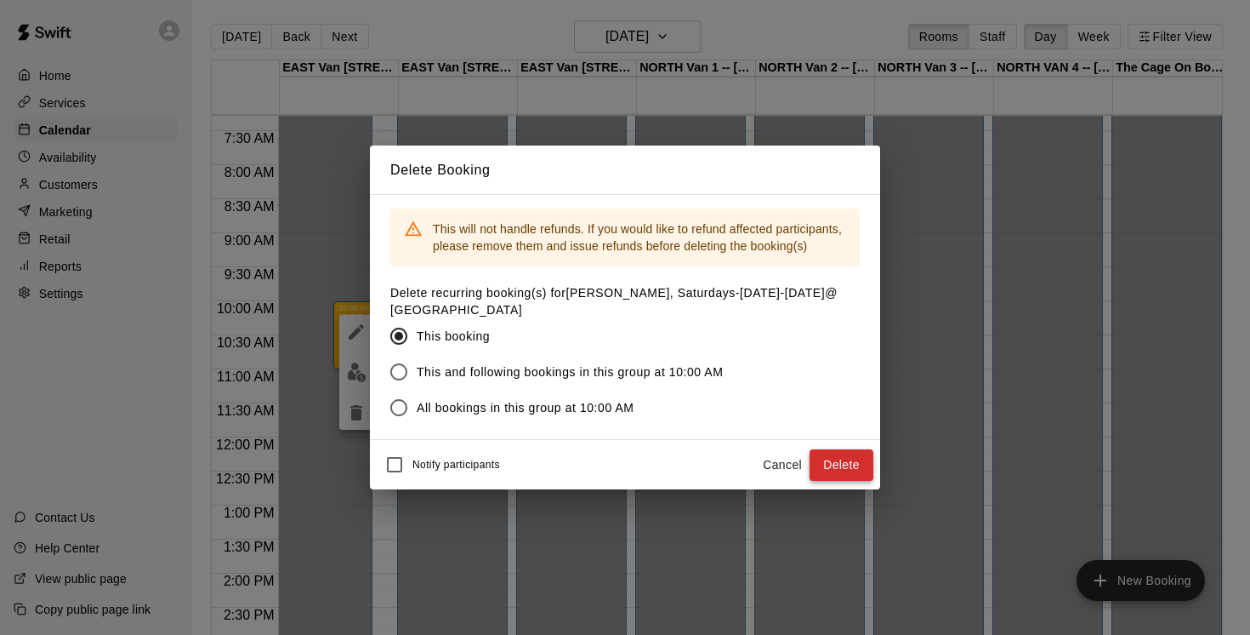
click at [832, 462] on button "Delete" at bounding box center [842, 464] width 64 height 31
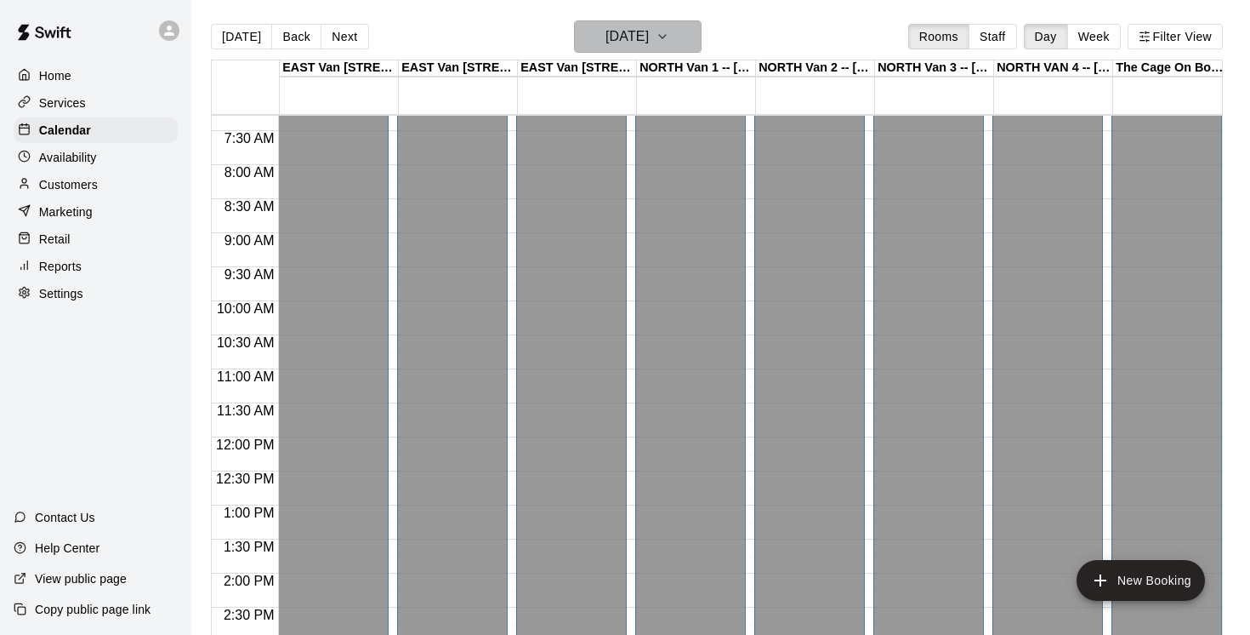
click at [692, 35] on button "[DATE]" at bounding box center [638, 36] width 128 height 32
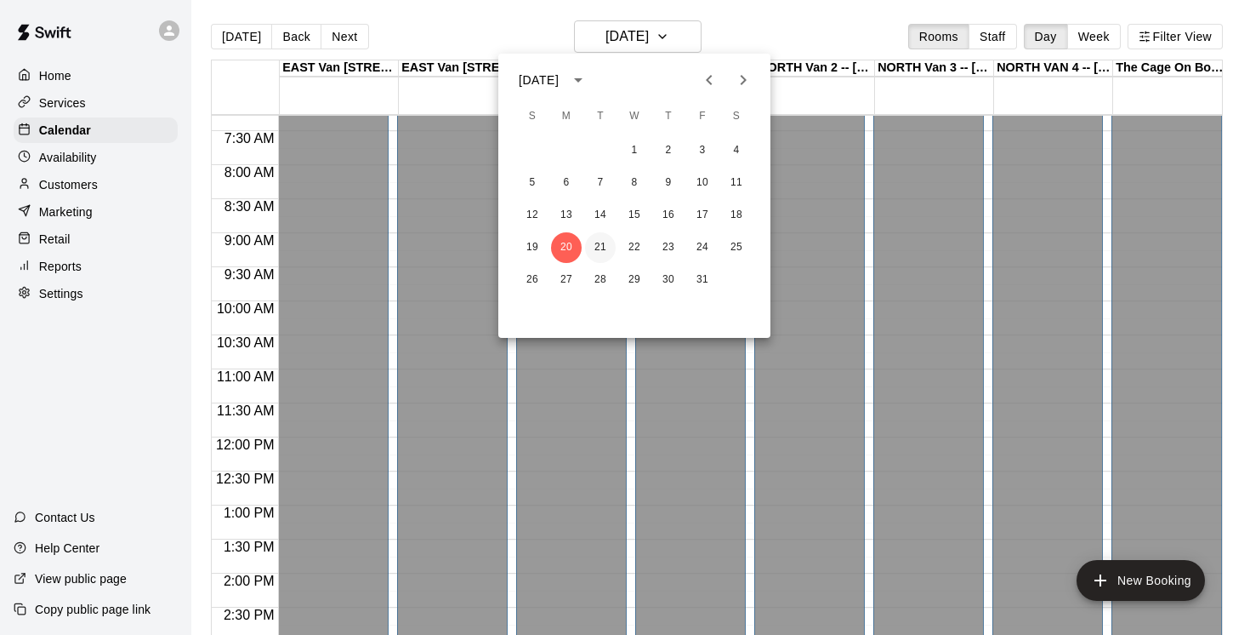
click at [603, 247] on button "21" at bounding box center [600, 247] width 31 height 31
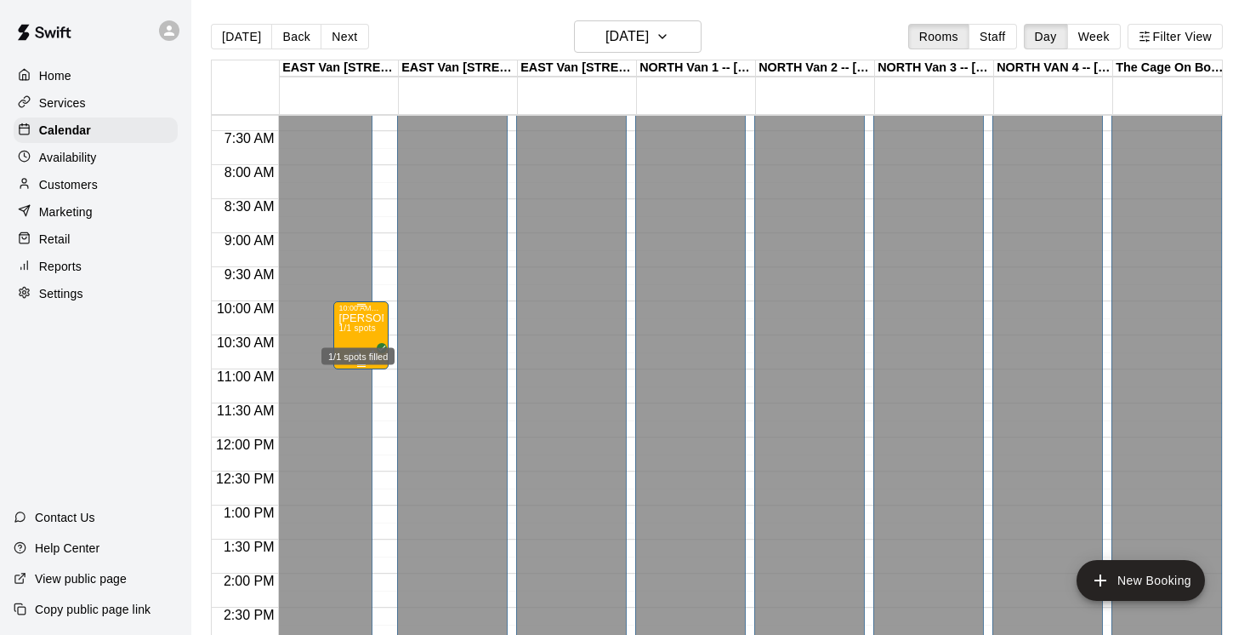
click at [371, 332] on span "1/1 spots" at bounding box center [357, 327] width 37 height 9
click at [356, 419] on icon "delete" at bounding box center [356, 423] width 20 height 20
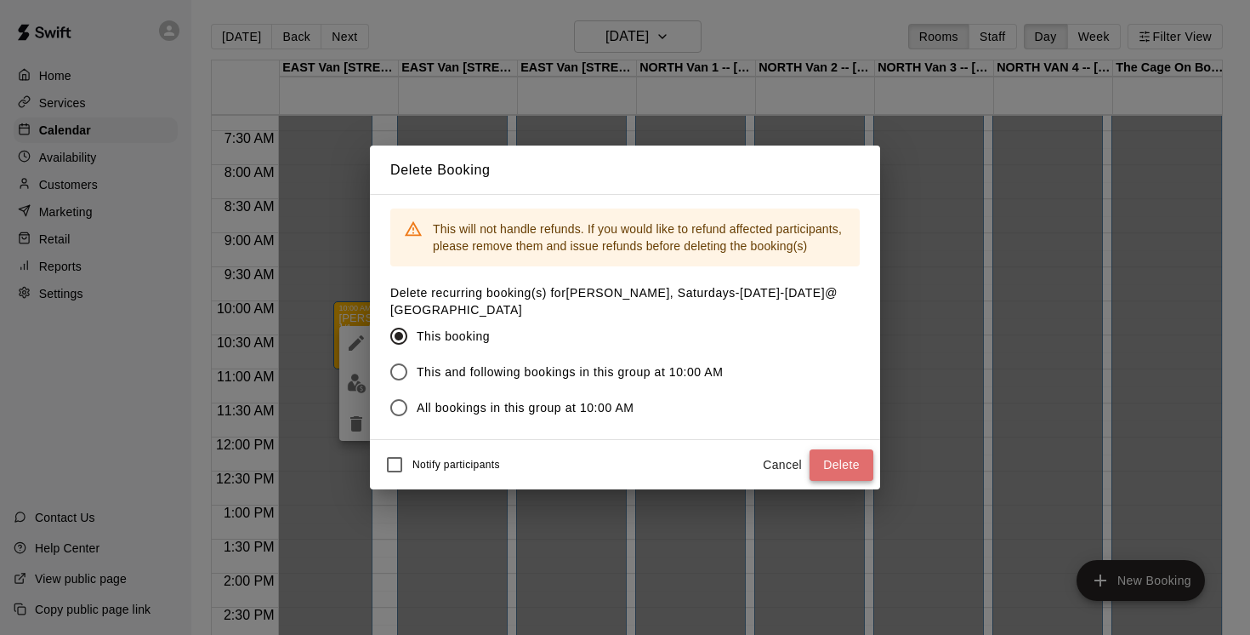
click at [842, 458] on button "Delete" at bounding box center [842, 464] width 64 height 31
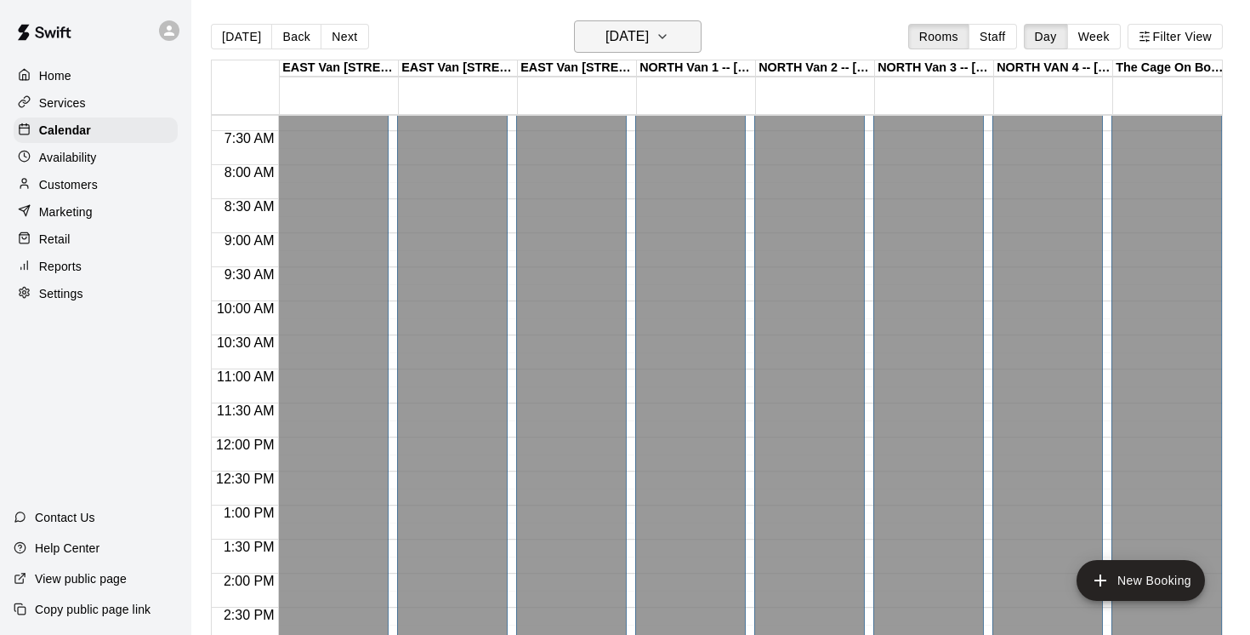
click at [669, 35] on icon "button" at bounding box center [663, 36] width 14 height 20
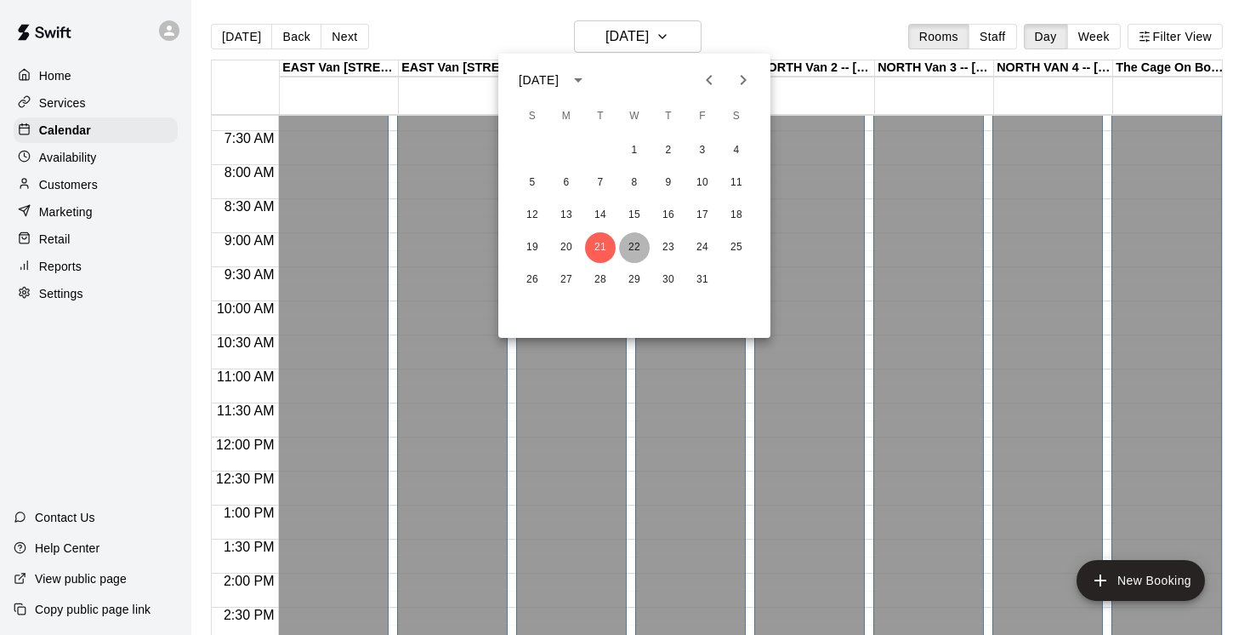
click at [641, 243] on button "22" at bounding box center [634, 247] width 31 height 31
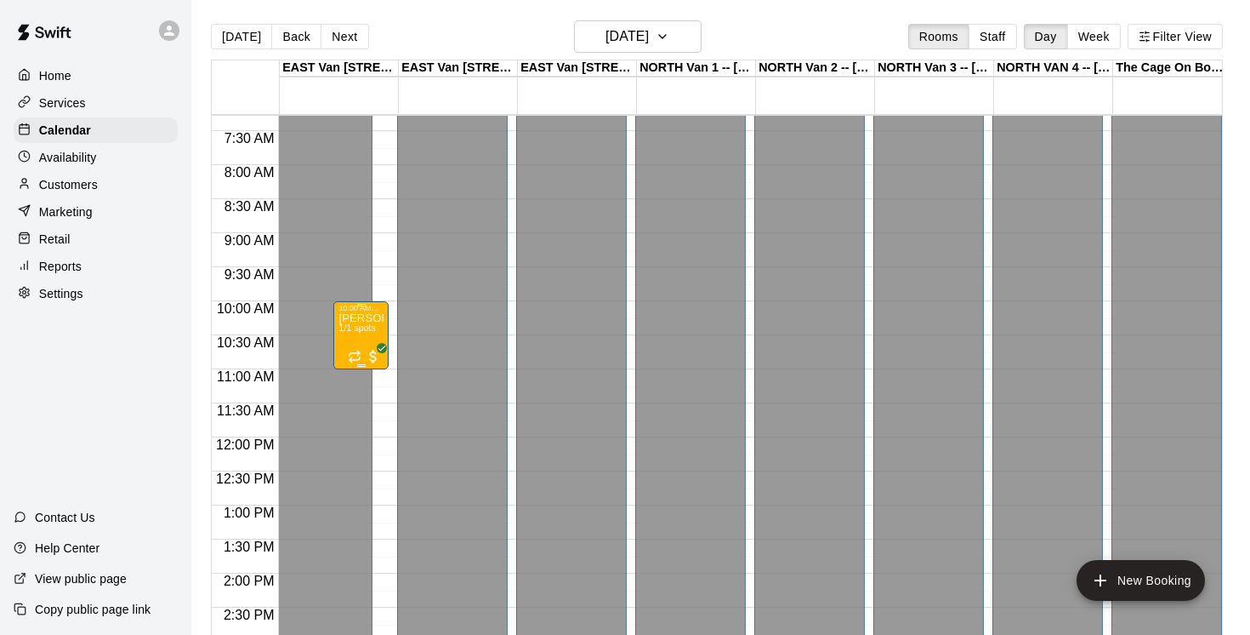
click at [362, 327] on span "1/1 spots" at bounding box center [357, 327] width 37 height 9
click at [357, 425] on icon "delete" at bounding box center [356, 423] width 12 height 15
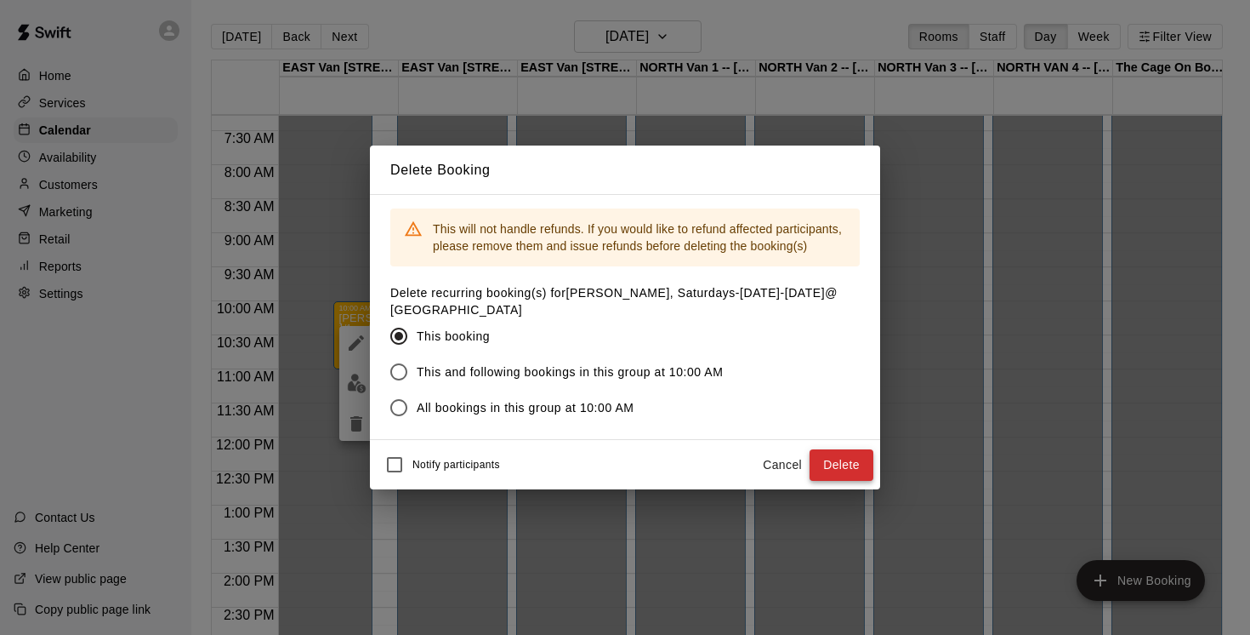
click at [842, 464] on button "Delete" at bounding box center [842, 464] width 64 height 31
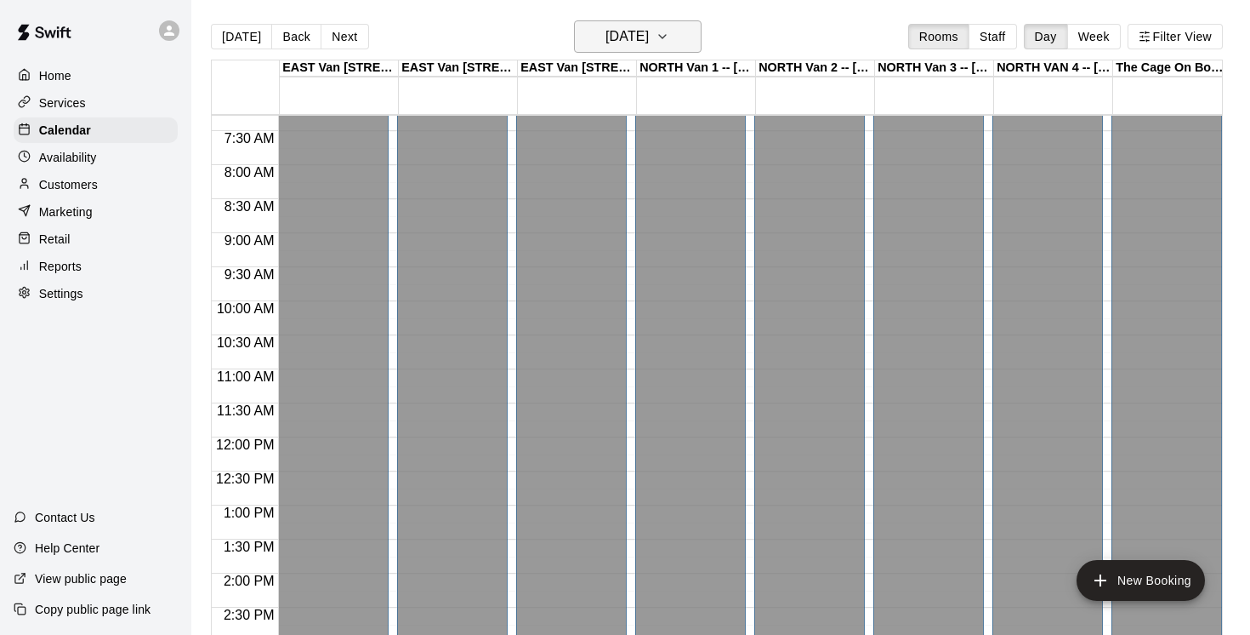
click at [669, 39] on icon "button" at bounding box center [663, 36] width 14 height 20
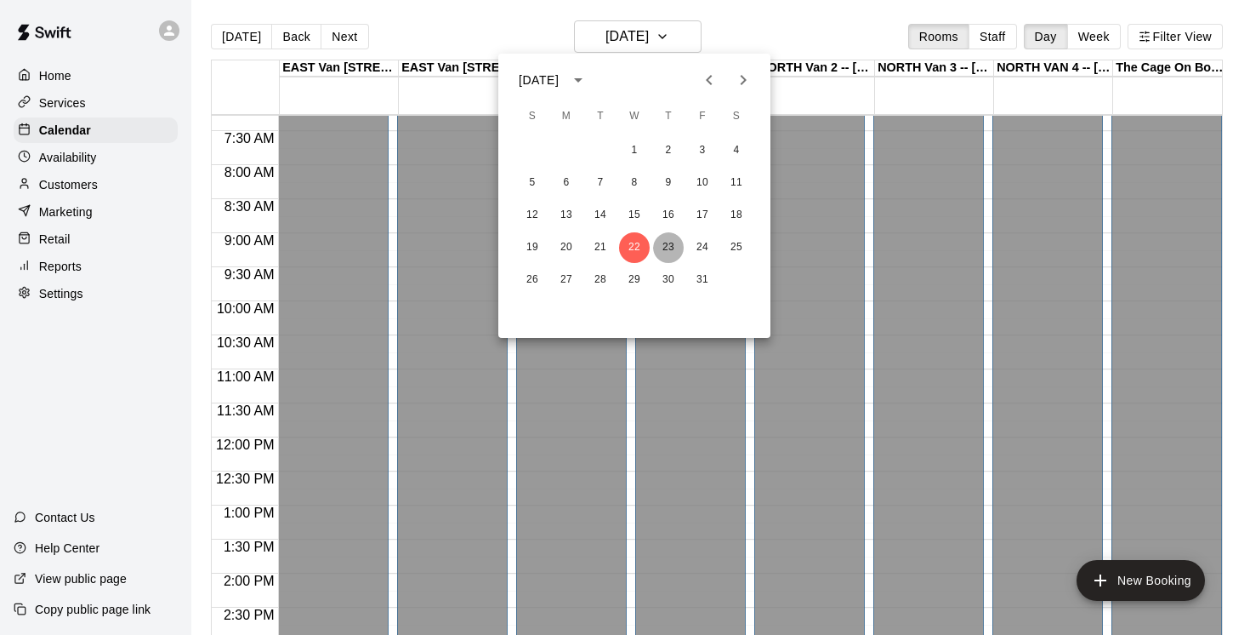
click at [675, 249] on button "23" at bounding box center [668, 247] width 31 height 31
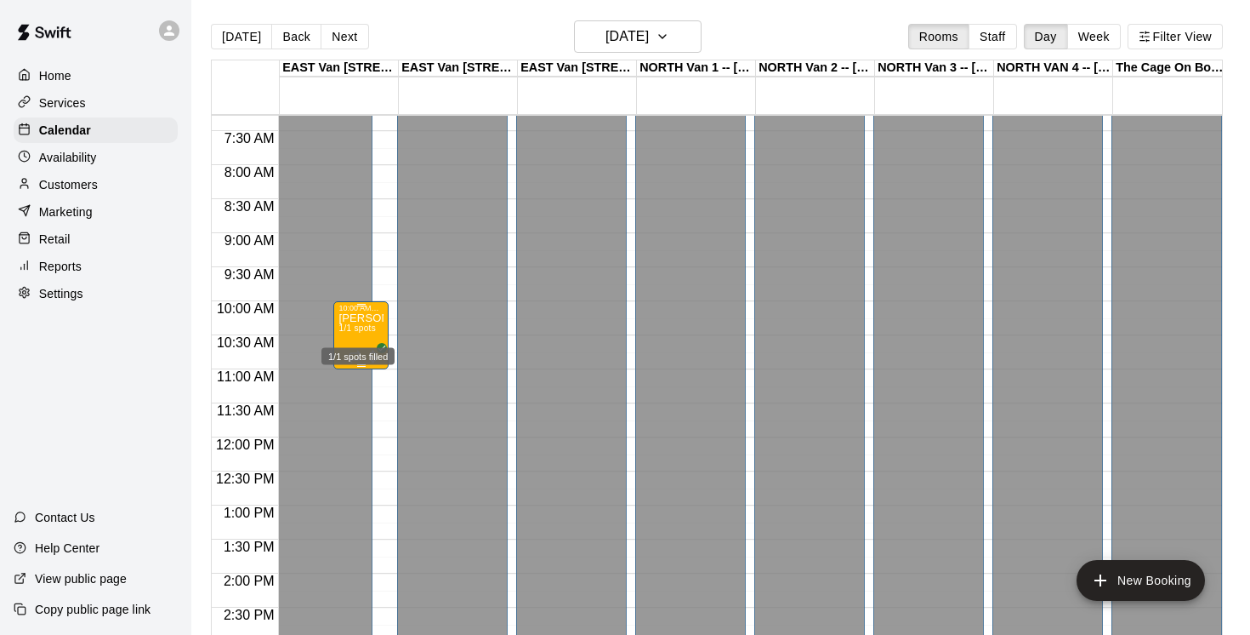
click at [351, 336] on div "1/1 spots filled" at bounding box center [358, 351] width 77 height 31
click at [336, 434] on icon "delete" at bounding box center [337, 433] width 12 height 15
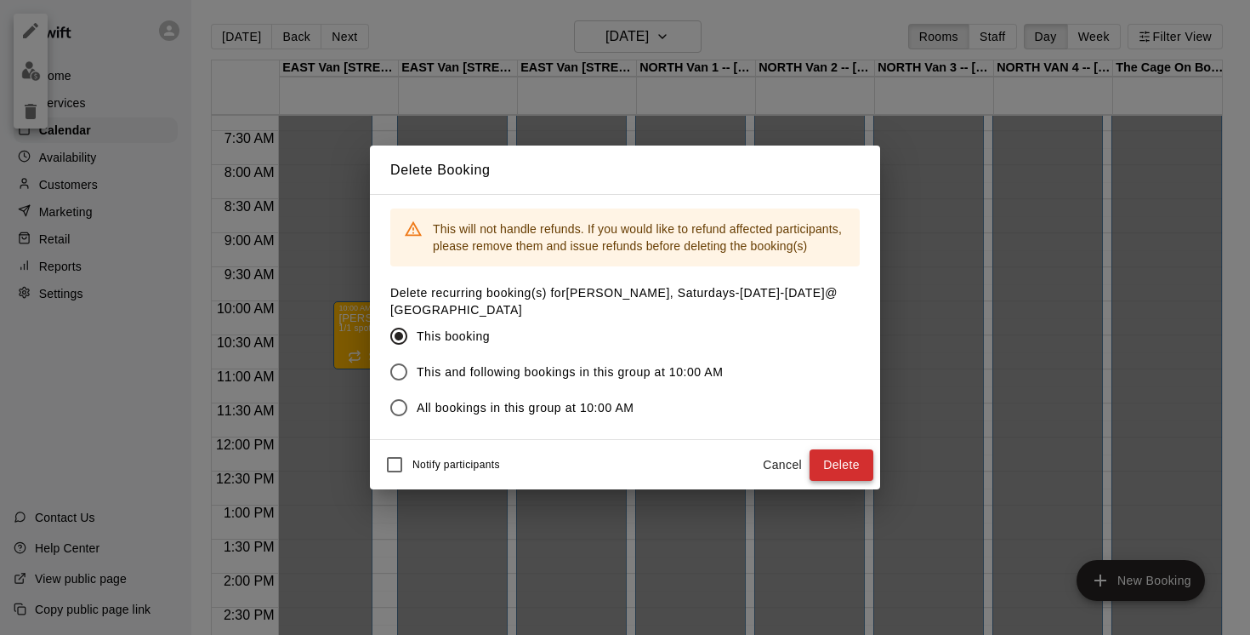
click at [852, 467] on button "Delete" at bounding box center [842, 464] width 64 height 31
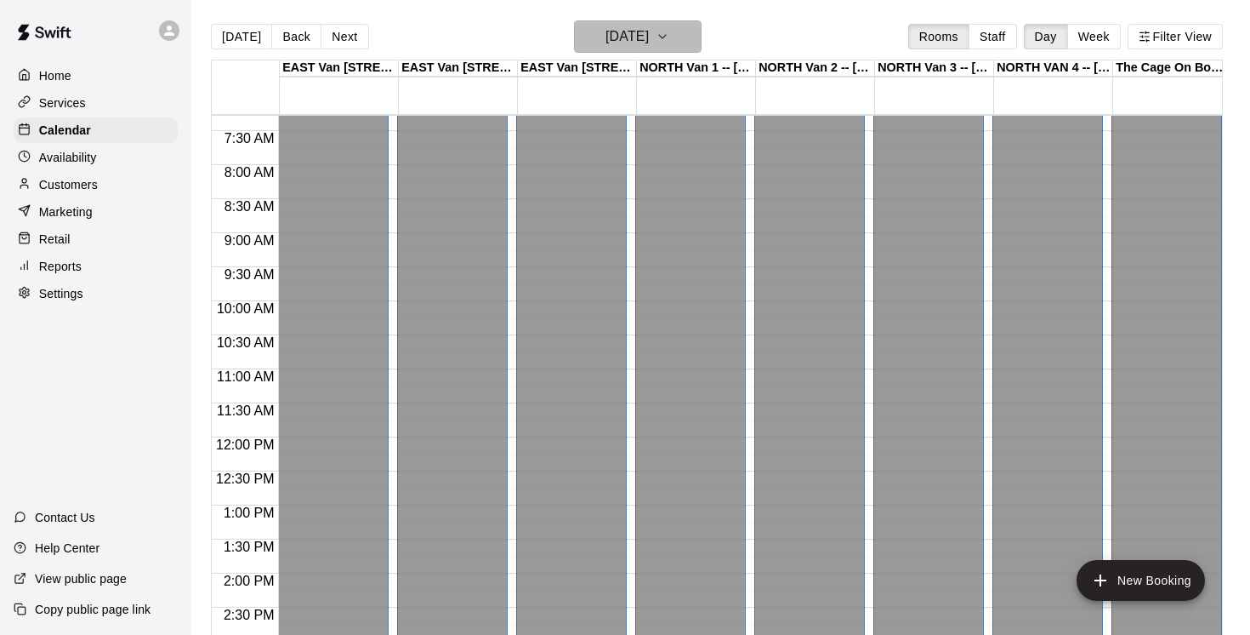
click at [666, 37] on icon "button" at bounding box center [662, 36] width 7 height 3
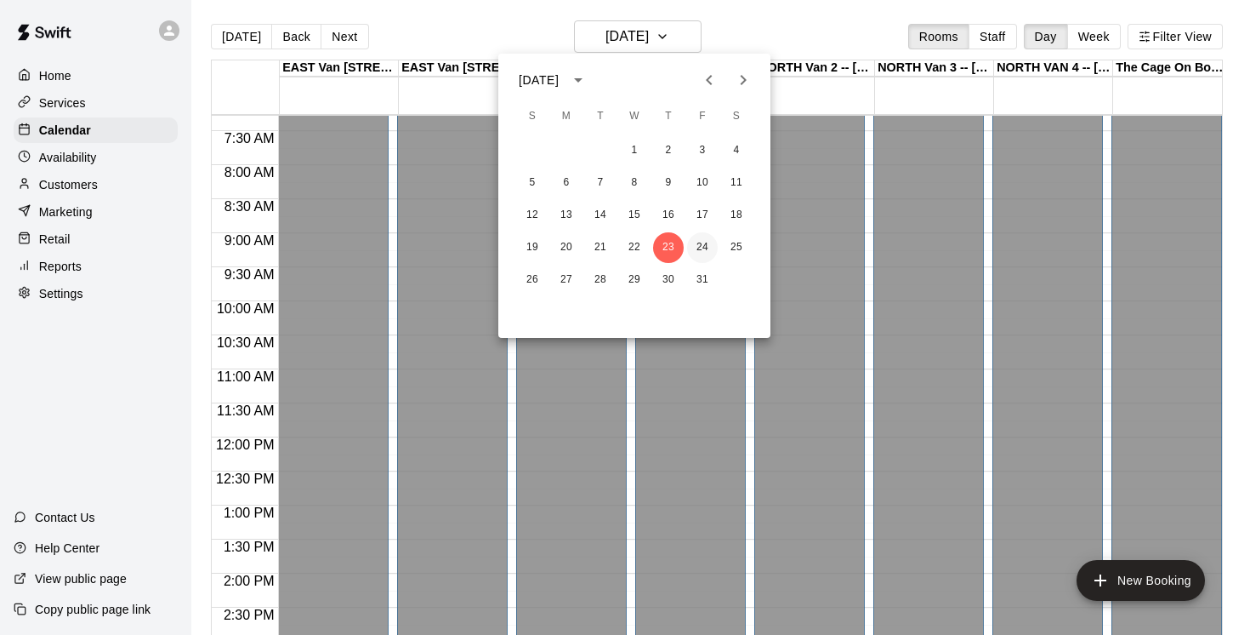
click at [708, 248] on button "24" at bounding box center [702, 247] width 31 height 31
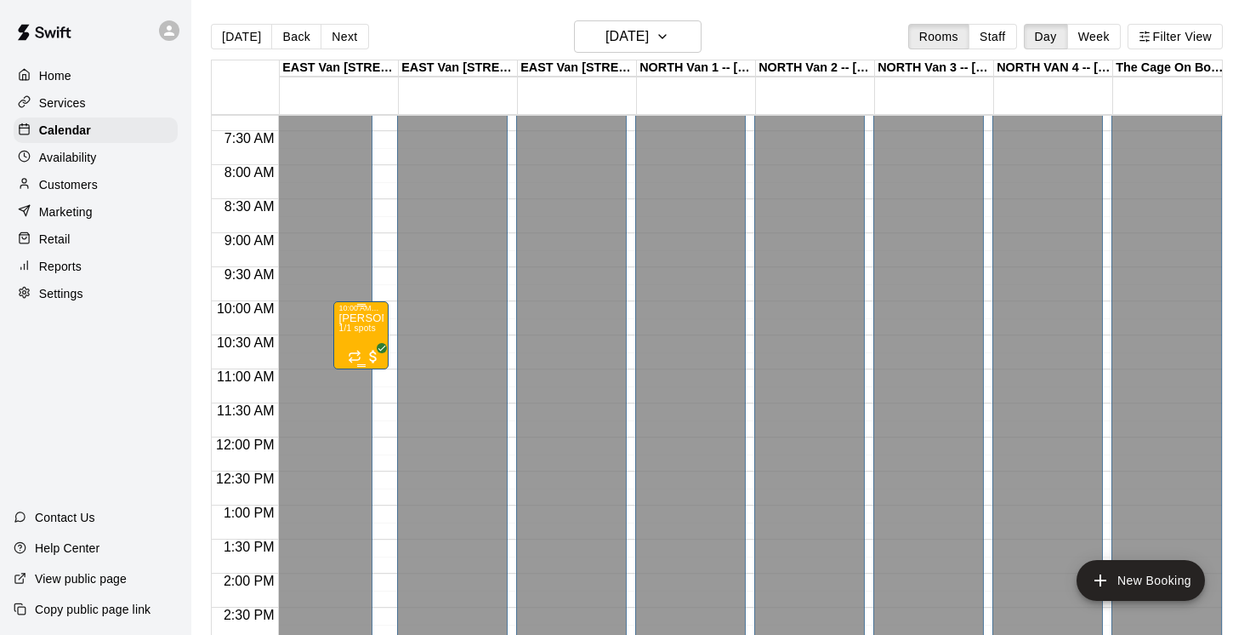
click at [373, 337] on div "[PERSON_NAME], Saturdays-[DATE]-[DATE]@ [GEOGRAPHIC_DATA] 1/1 spots" at bounding box center [361, 629] width 45 height 635
click at [354, 419] on icon "delete" at bounding box center [356, 412] width 12 height 15
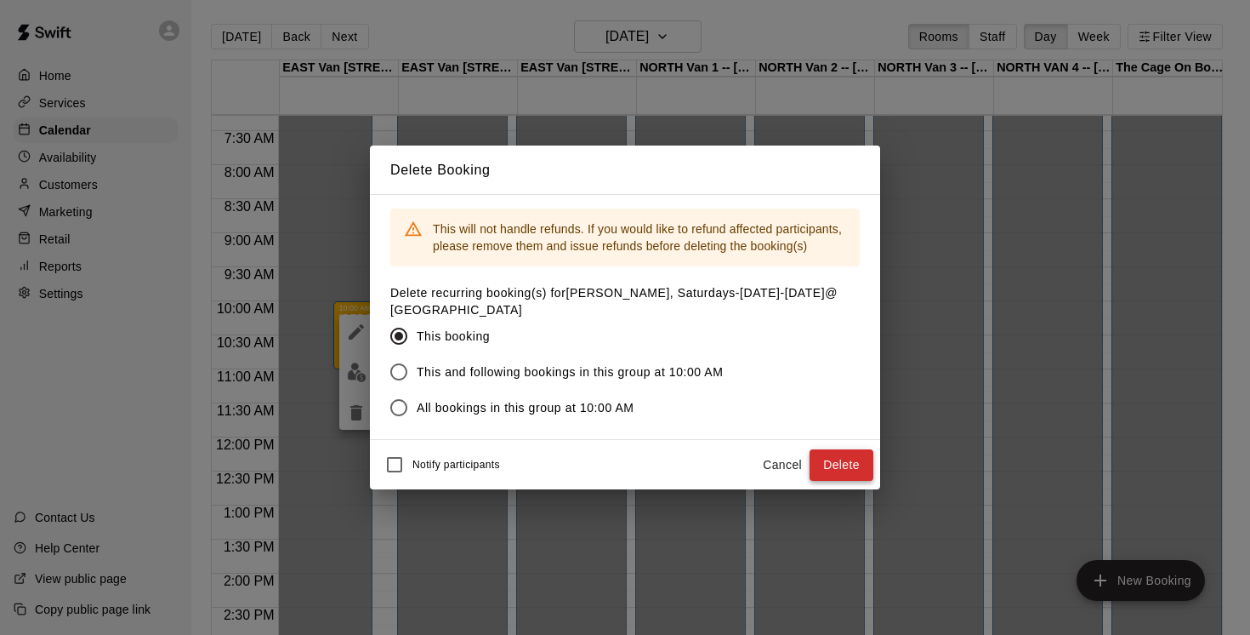
click at [854, 458] on button "Delete" at bounding box center [842, 464] width 64 height 31
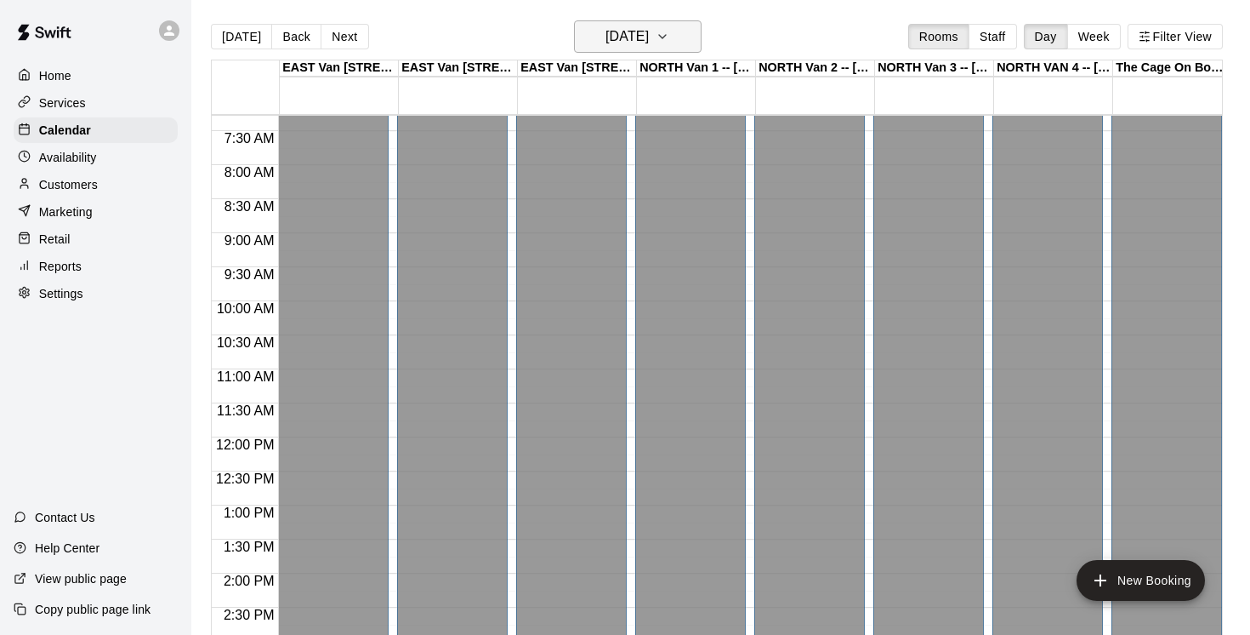
click at [687, 36] on button "[DATE]" at bounding box center [638, 36] width 128 height 32
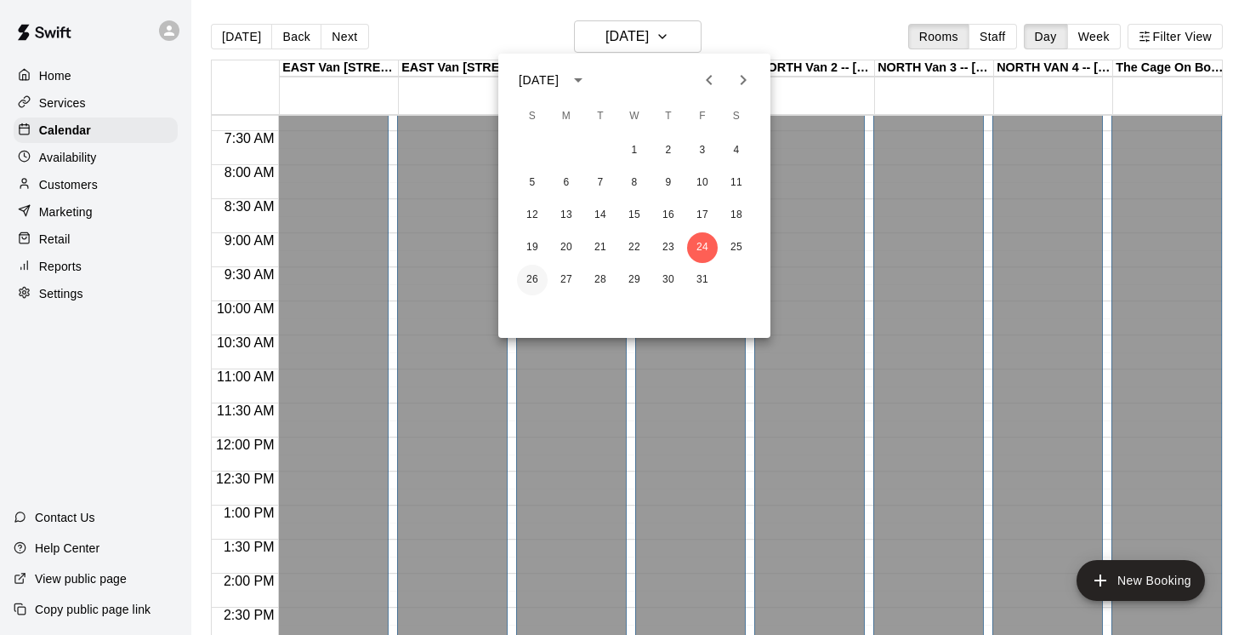
click at [532, 276] on button "26" at bounding box center [532, 280] width 31 height 31
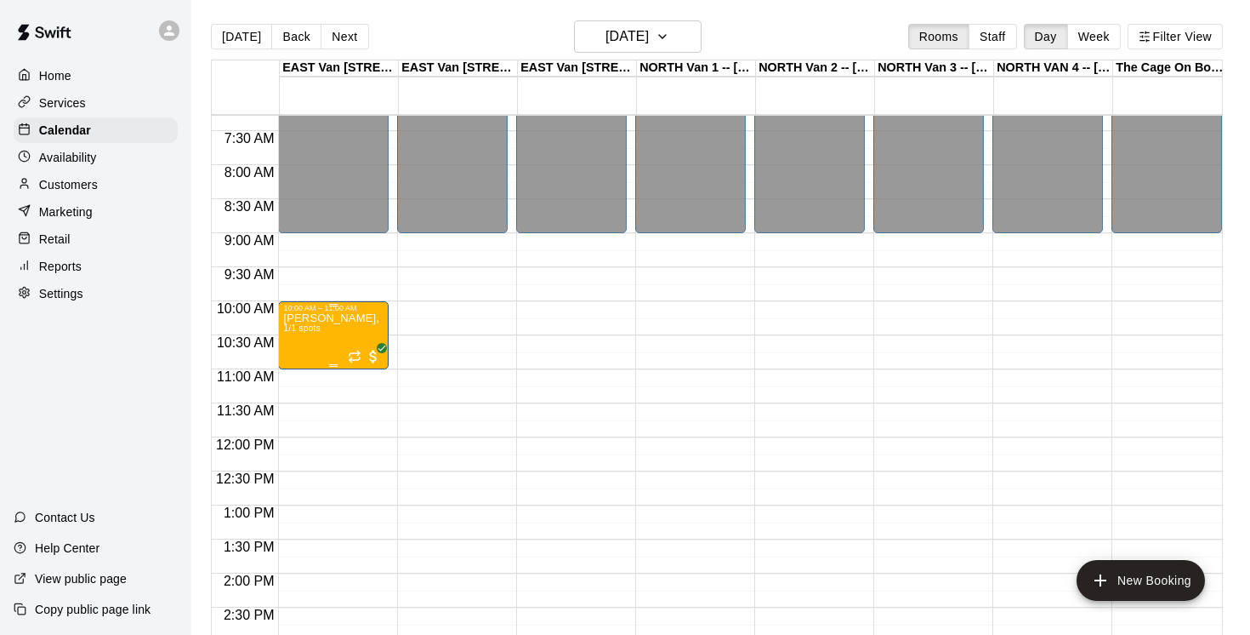
click at [323, 330] on div "[PERSON_NAME], Saturdays-[DATE]-[DATE]@ [GEOGRAPHIC_DATA] 1/1 spots" at bounding box center [333, 629] width 100 height 635
click at [338, 331] on div at bounding box center [625, 317] width 1250 height 635
click at [316, 336] on div "[PERSON_NAME], Saturdays-[DATE]-[DATE]@ [GEOGRAPHIC_DATA] 1/1 spots" at bounding box center [333, 629] width 100 height 635
click at [305, 409] on icon "delete" at bounding box center [301, 412] width 12 height 15
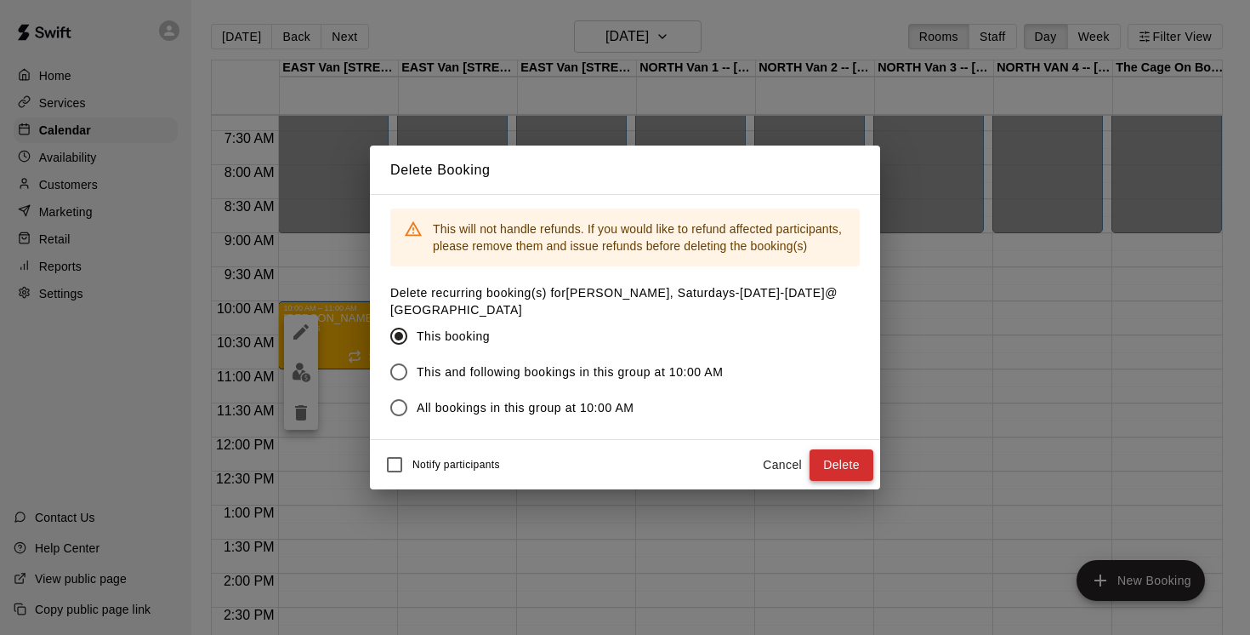
click at [845, 461] on button "Delete" at bounding box center [842, 464] width 64 height 31
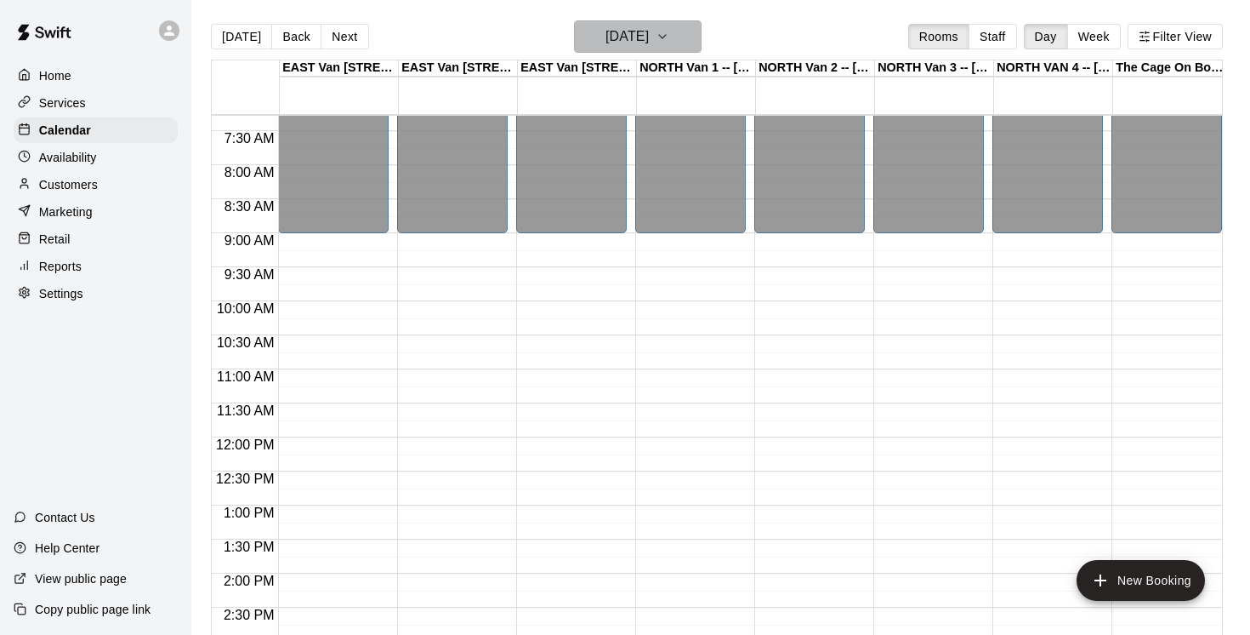
click at [669, 34] on icon "button" at bounding box center [663, 36] width 14 height 20
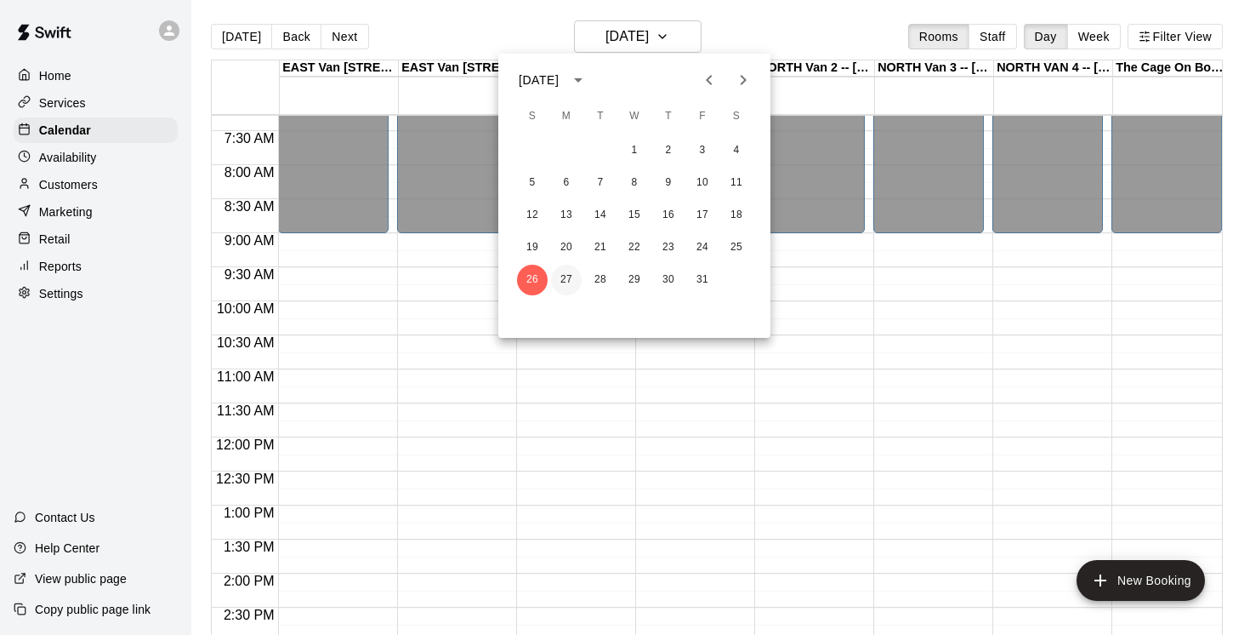
click at [570, 274] on button "27" at bounding box center [566, 280] width 31 height 31
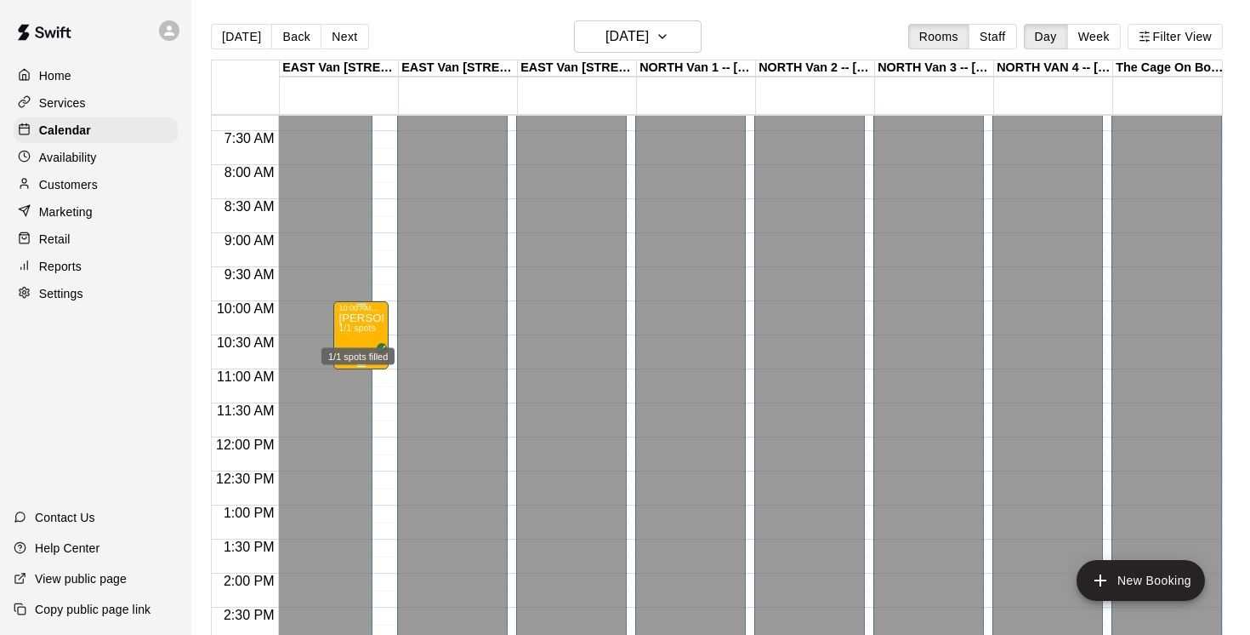
click at [350, 333] on span "1/1 spots" at bounding box center [357, 327] width 37 height 9
click at [356, 417] on icon "delete" at bounding box center [356, 423] width 12 height 15
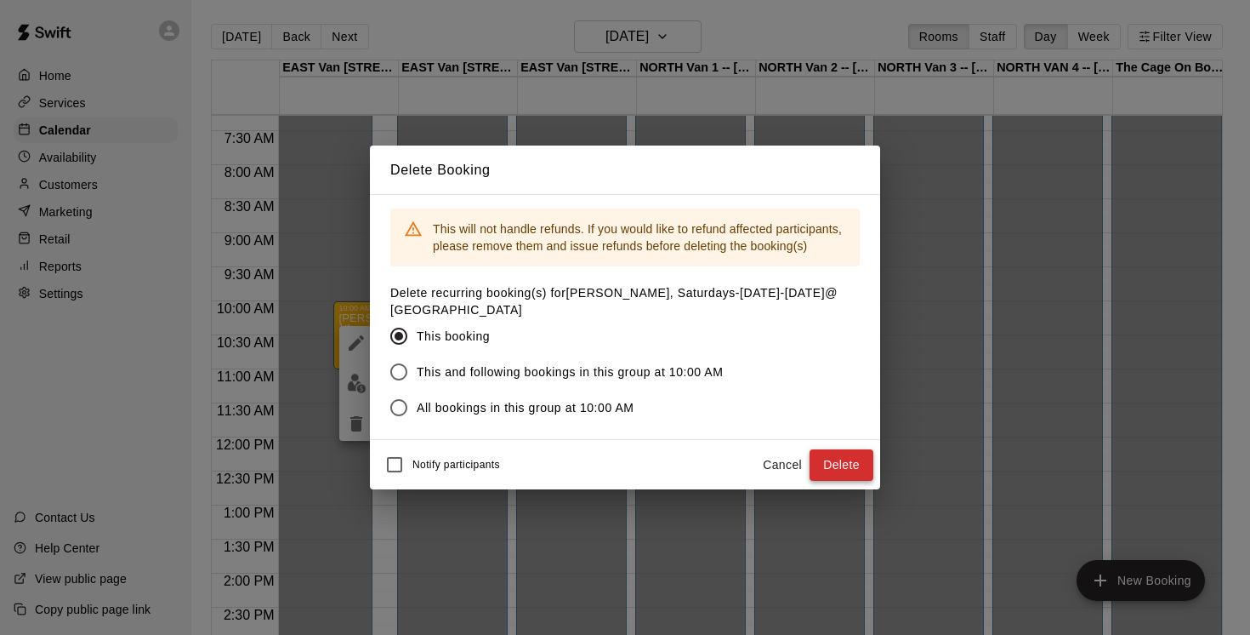
click at [856, 472] on button "Delete" at bounding box center [842, 464] width 64 height 31
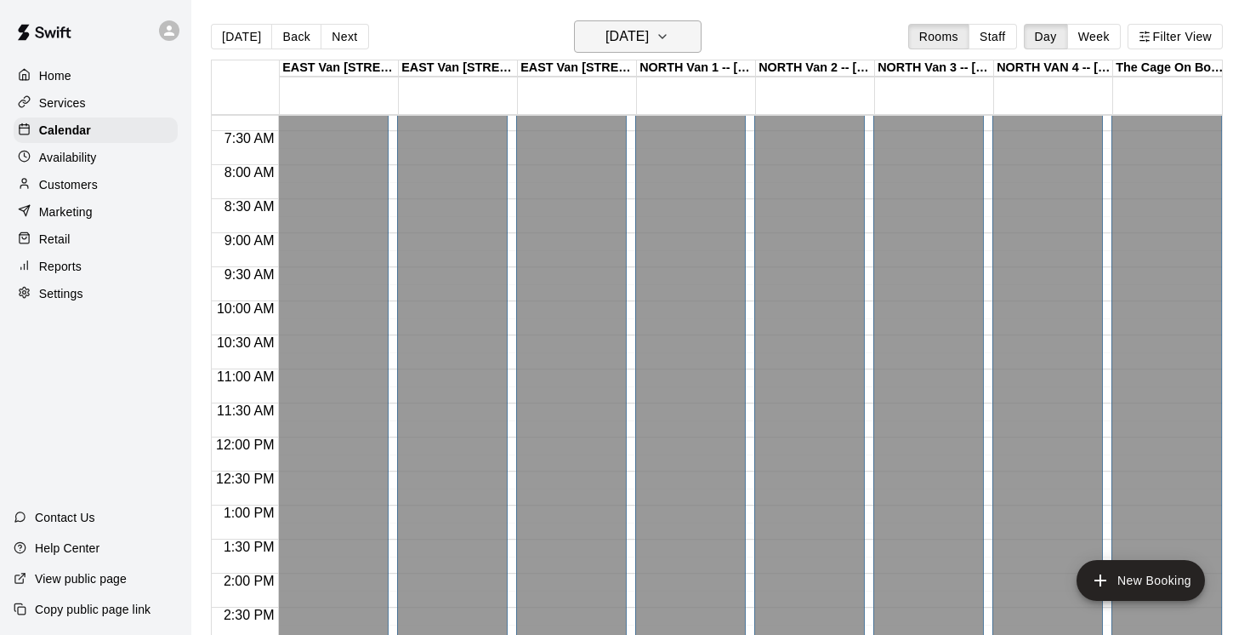
click at [669, 35] on icon "button" at bounding box center [663, 36] width 14 height 20
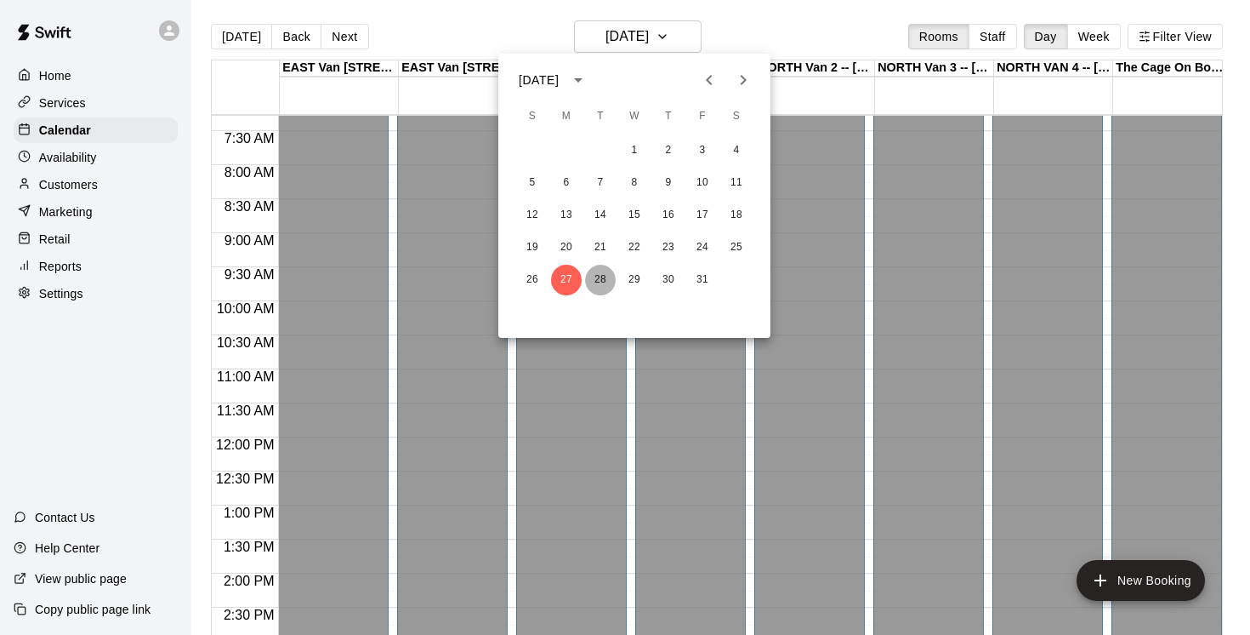
click at [597, 282] on button "28" at bounding box center [600, 280] width 31 height 31
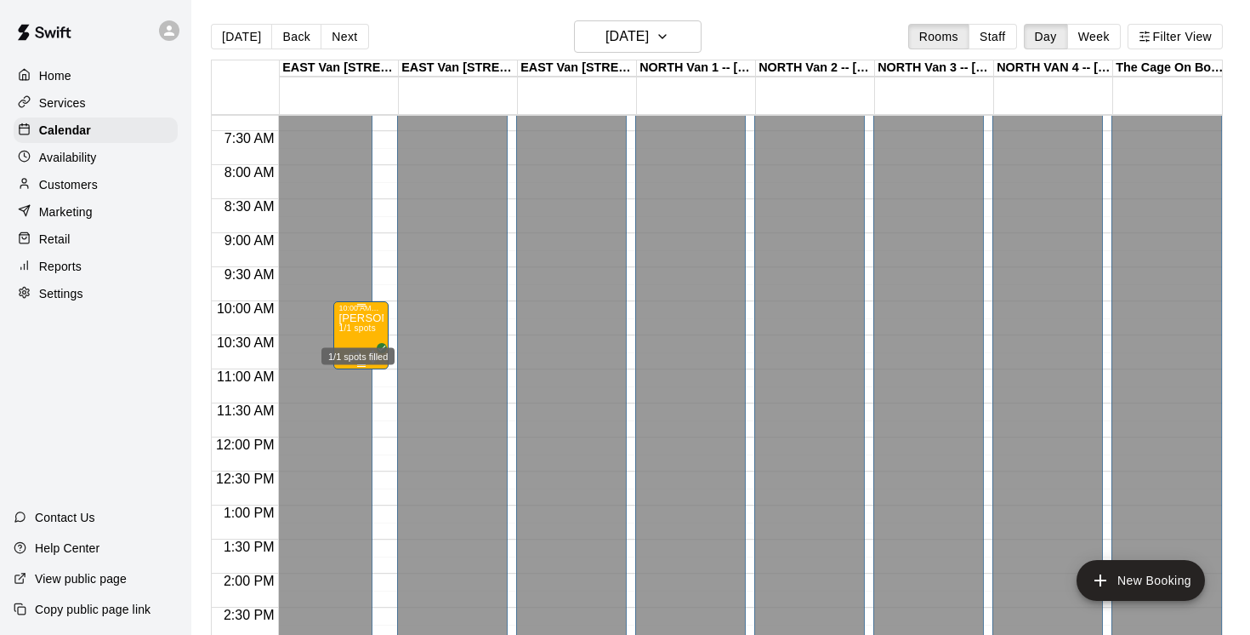
click at [373, 345] on div "1/1 spots filled" at bounding box center [358, 351] width 77 height 31
click at [342, 432] on icon "delete" at bounding box center [337, 434] width 20 height 20
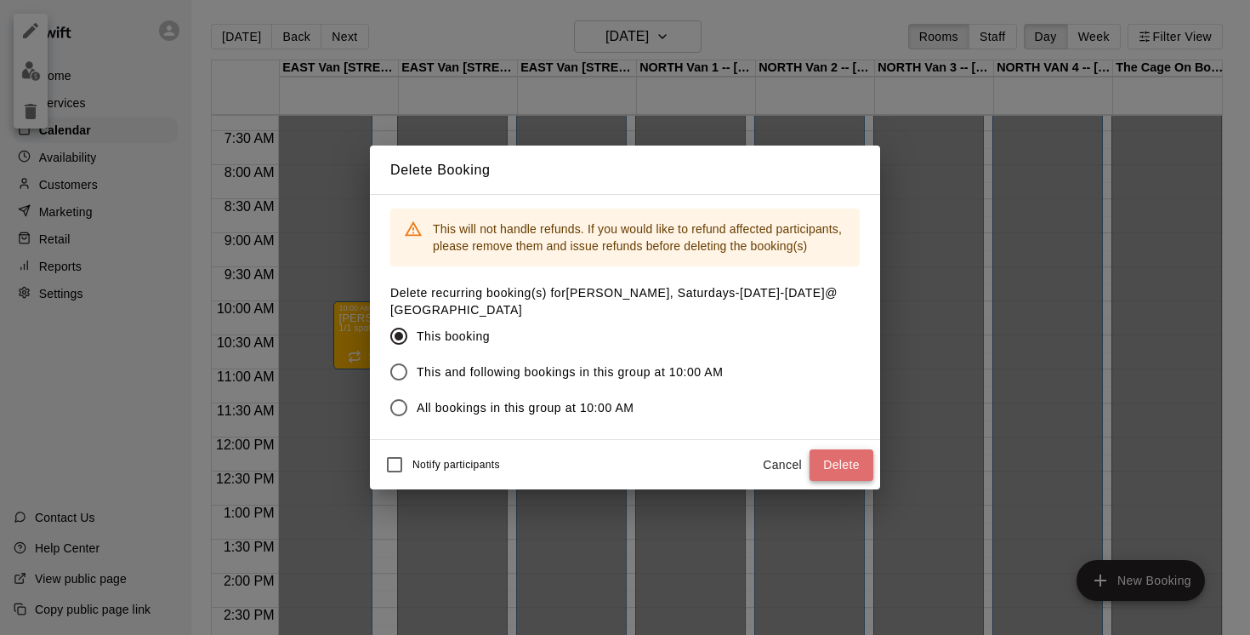
click at [823, 458] on button "Delete" at bounding box center [842, 464] width 64 height 31
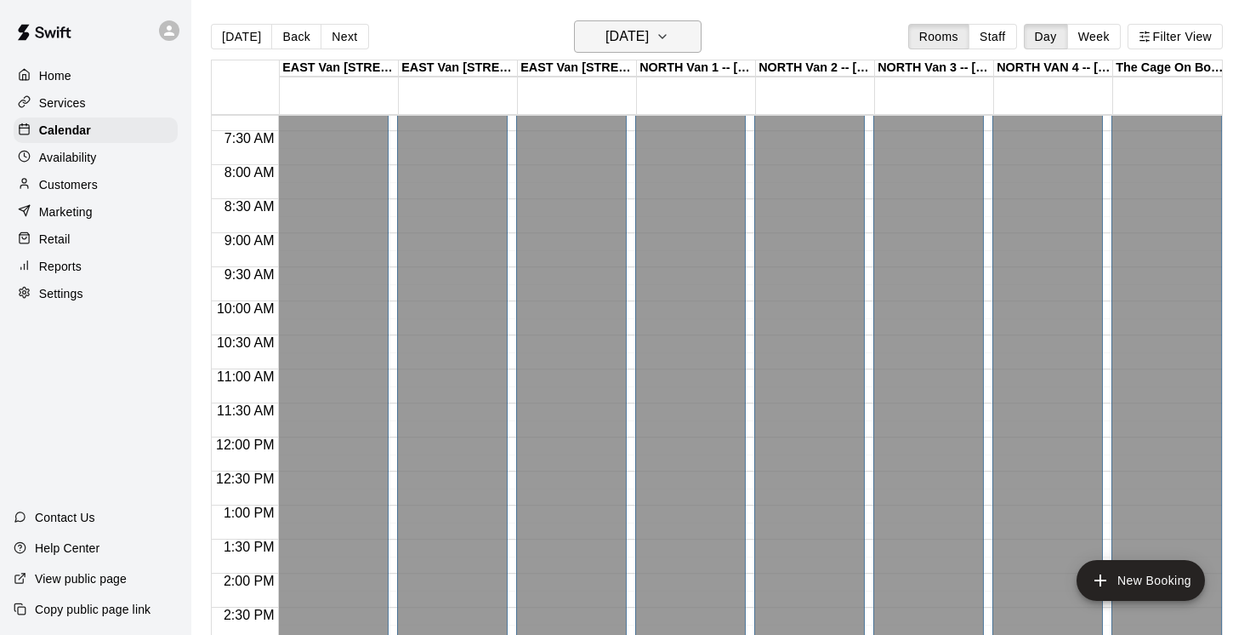
click at [669, 31] on icon "button" at bounding box center [663, 36] width 14 height 20
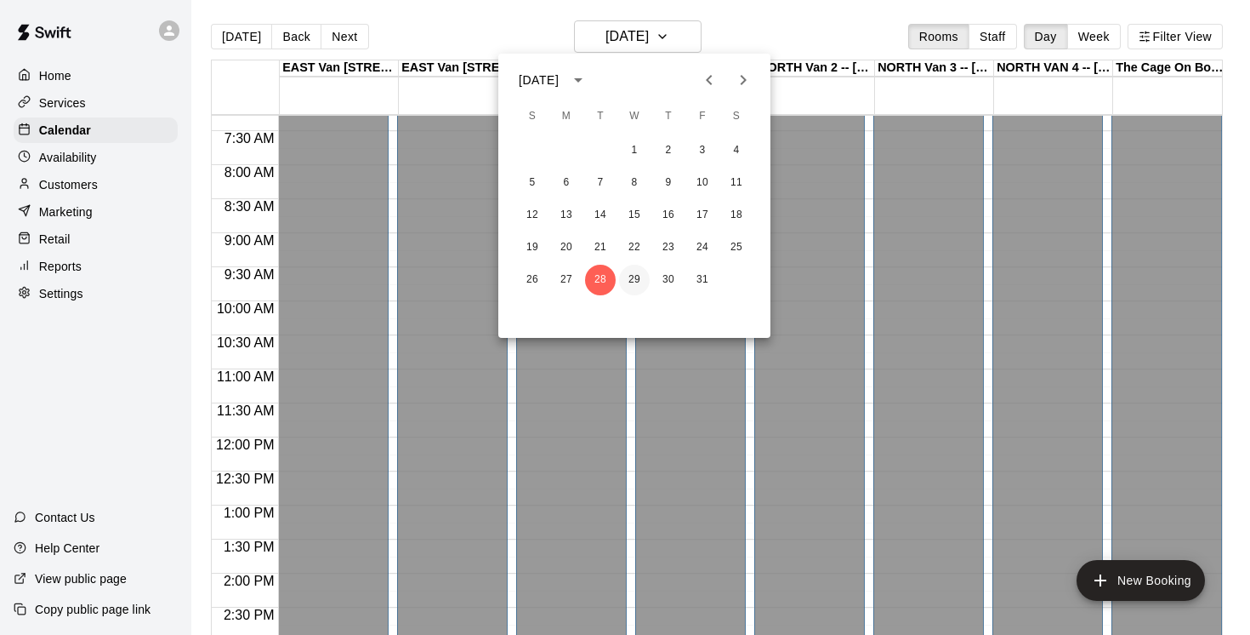
click at [633, 276] on button "29" at bounding box center [634, 280] width 31 height 31
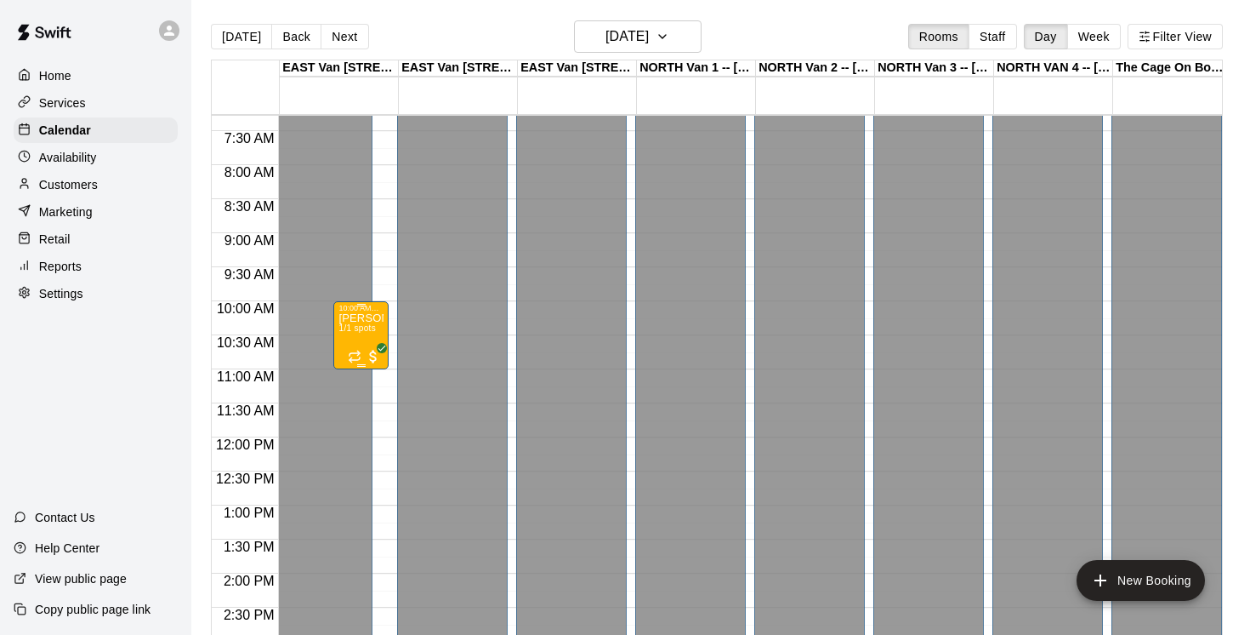
click at [356, 318] on p "[PERSON_NAME], Saturdays-[DATE]-[DATE]@ [GEOGRAPHIC_DATA]" at bounding box center [361, 318] width 45 height 0
click at [356, 419] on icon "delete" at bounding box center [356, 417] width 12 height 15
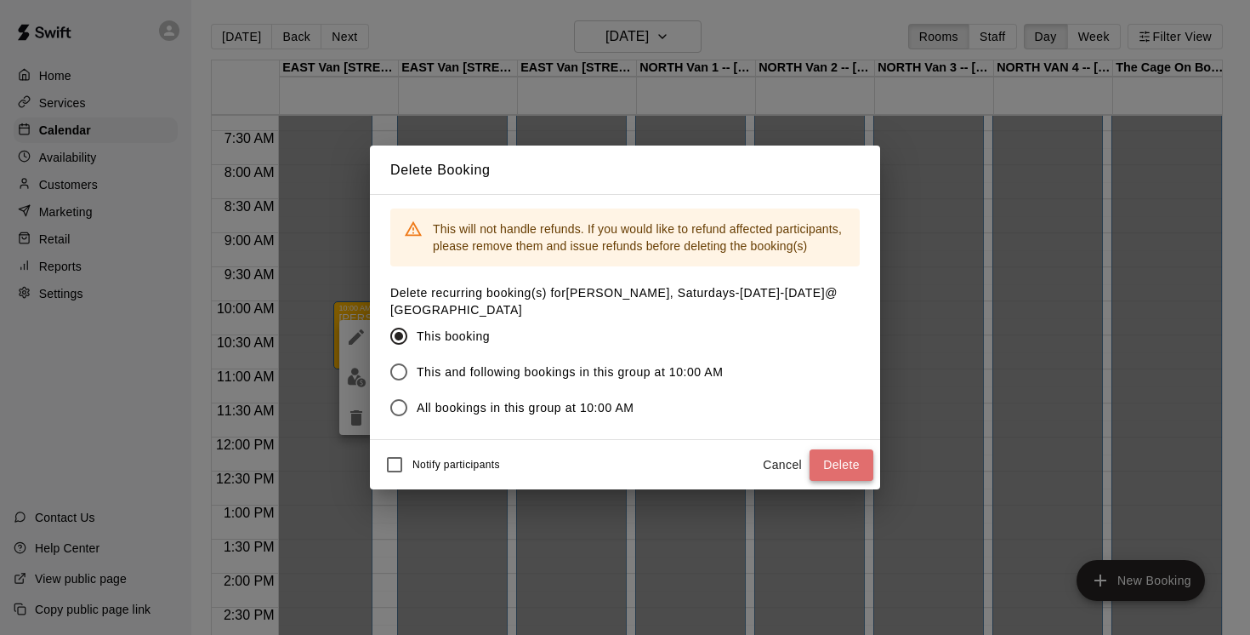
click at [845, 465] on button "Delete" at bounding box center [842, 464] width 64 height 31
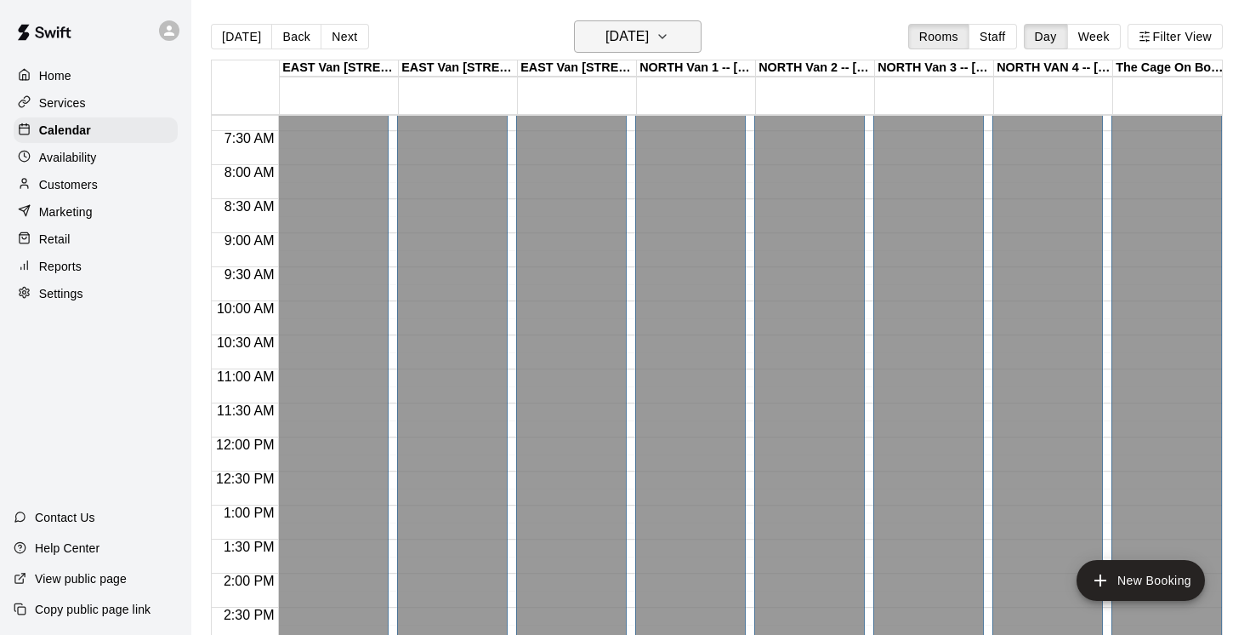
click at [669, 37] on icon "button" at bounding box center [663, 36] width 14 height 20
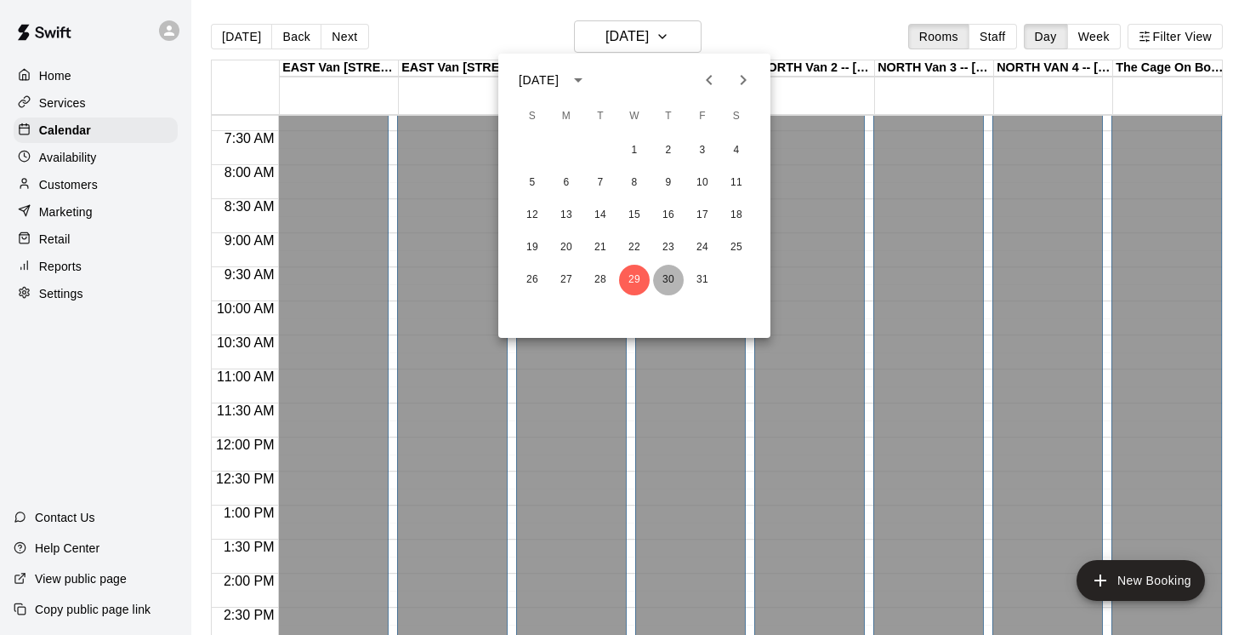
click at [667, 282] on button "30" at bounding box center [668, 280] width 31 height 31
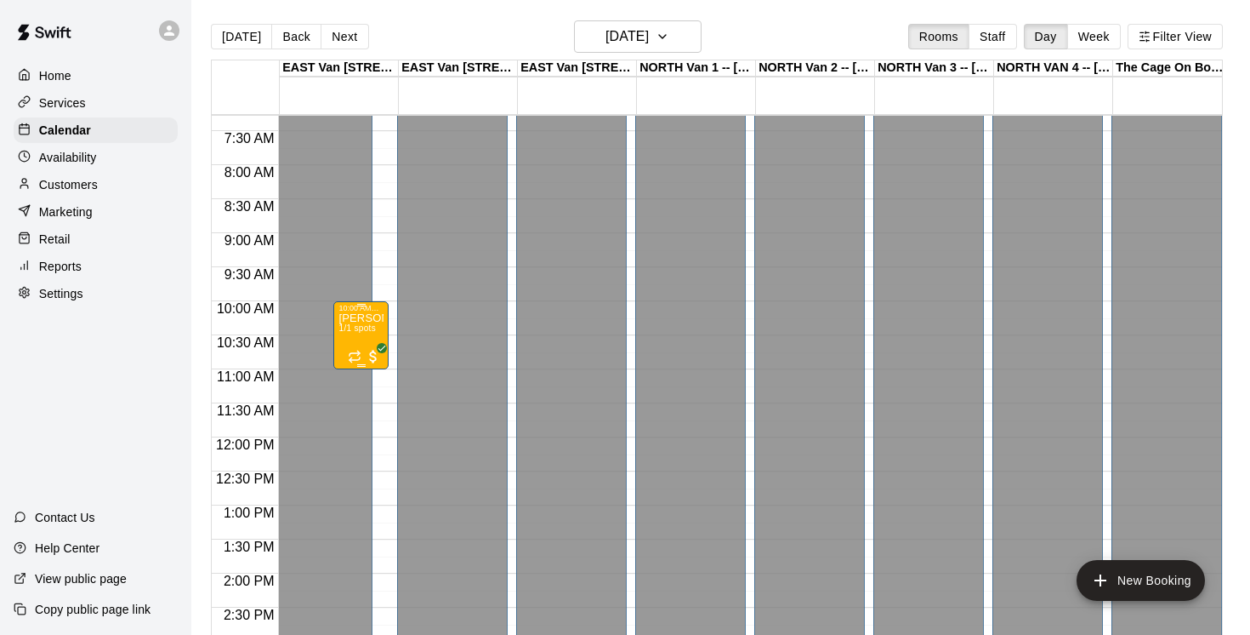
click at [358, 346] on div at bounding box center [365, 355] width 34 height 20
click at [360, 447] on icon "delete" at bounding box center [366, 444] width 20 height 20
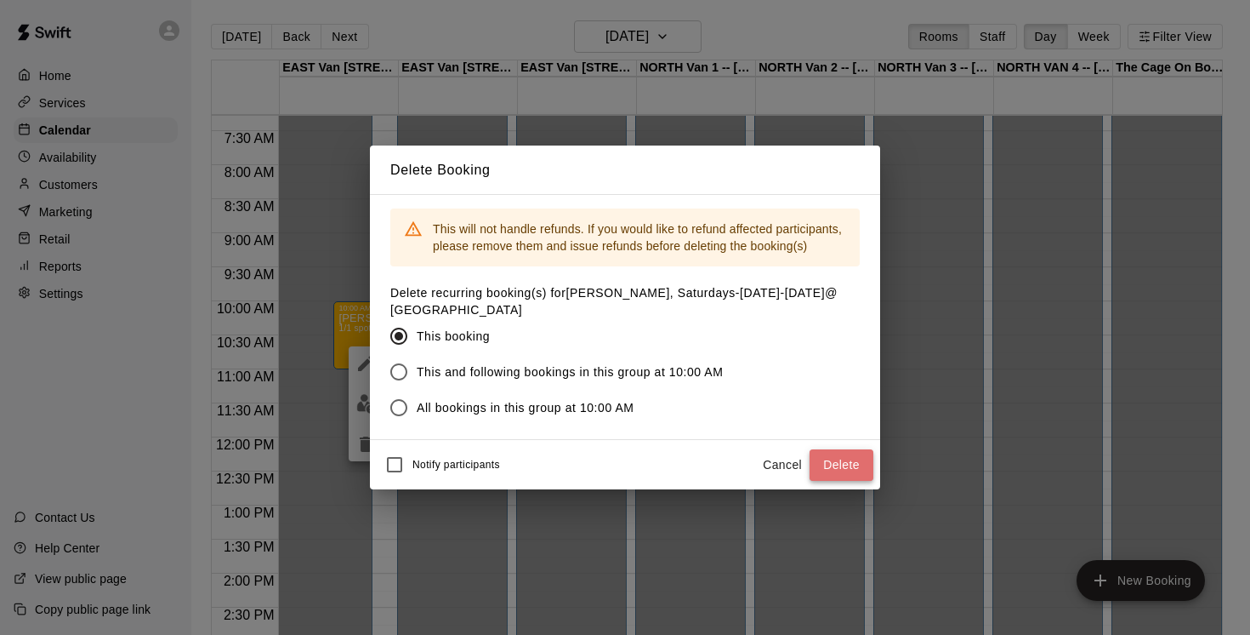
click at [846, 453] on button "Delete" at bounding box center [842, 464] width 64 height 31
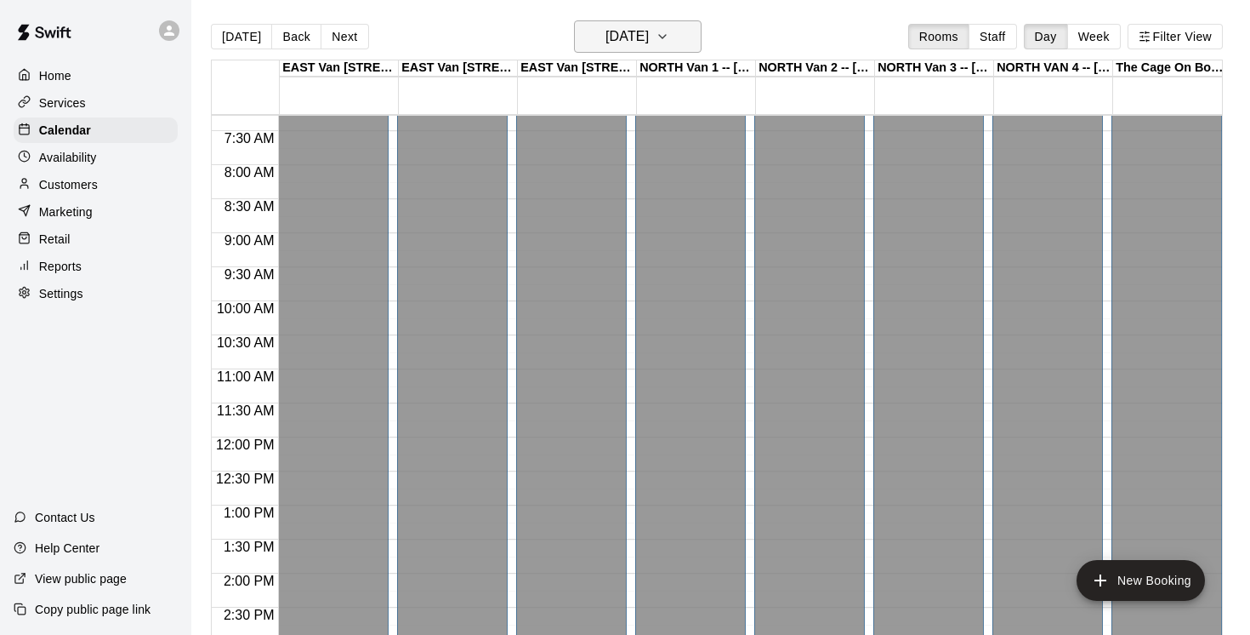
click at [697, 37] on button "[DATE]" at bounding box center [638, 36] width 128 height 32
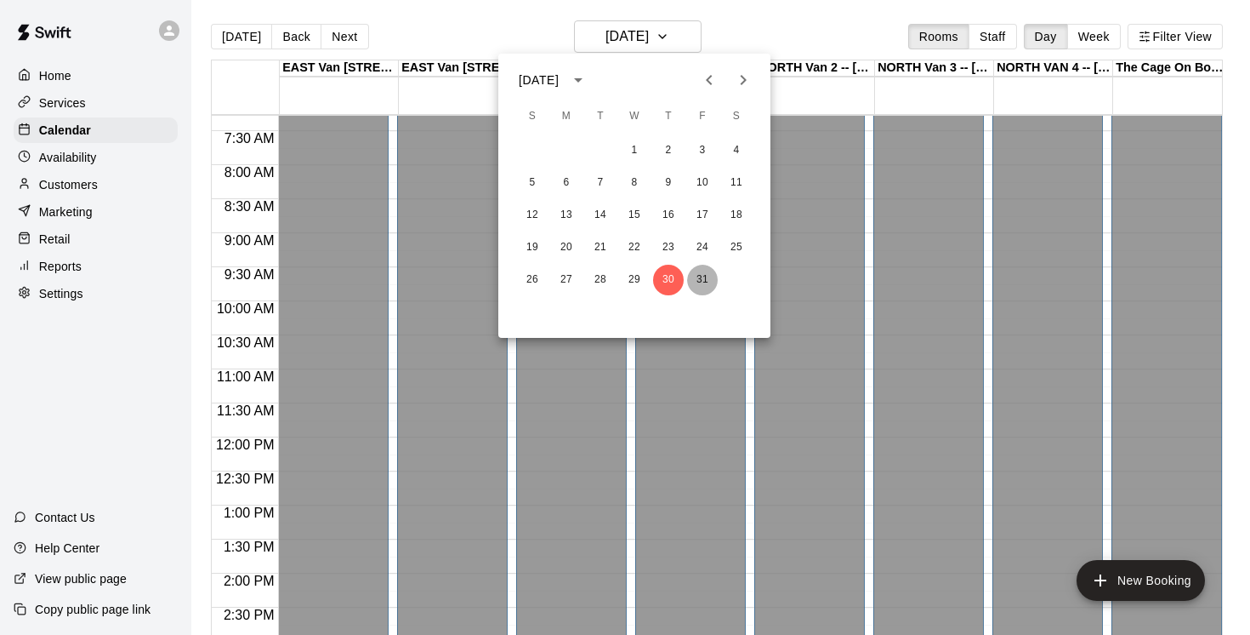
click at [698, 276] on button "31" at bounding box center [702, 280] width 31 height 31
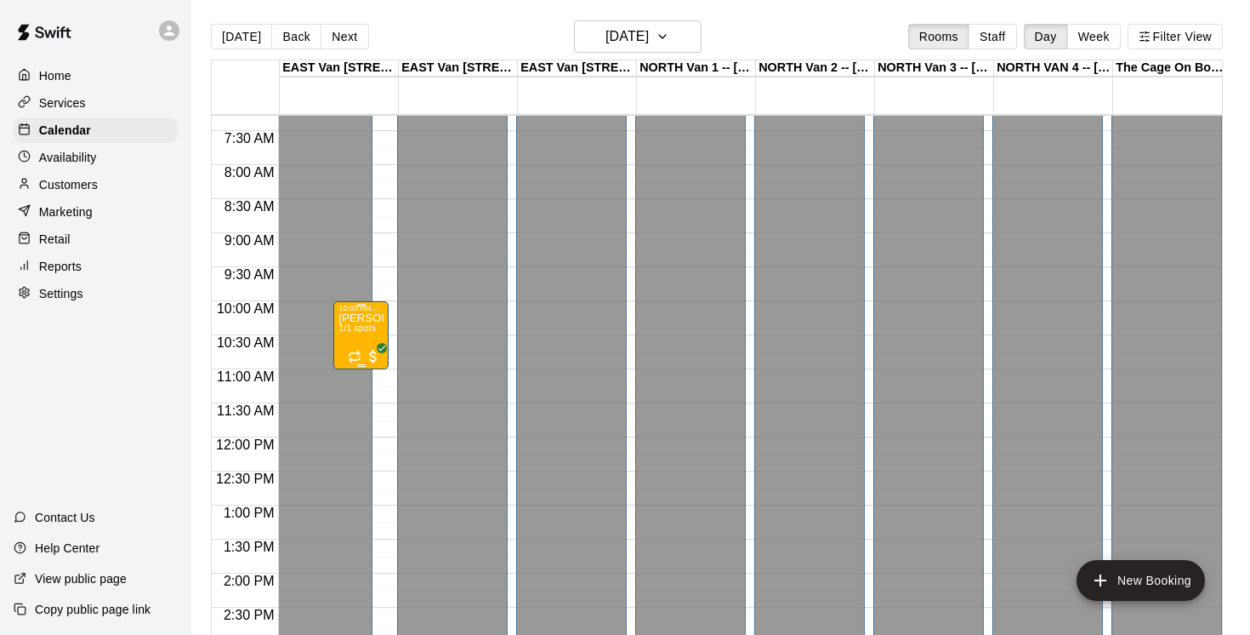
click at [366, 327] on span "1/1 spots" at bounding box center [357, 327] width 37 height 9
click at [359, 424] on icon "delete" at bounding box center [356, 423] width 12 height 15
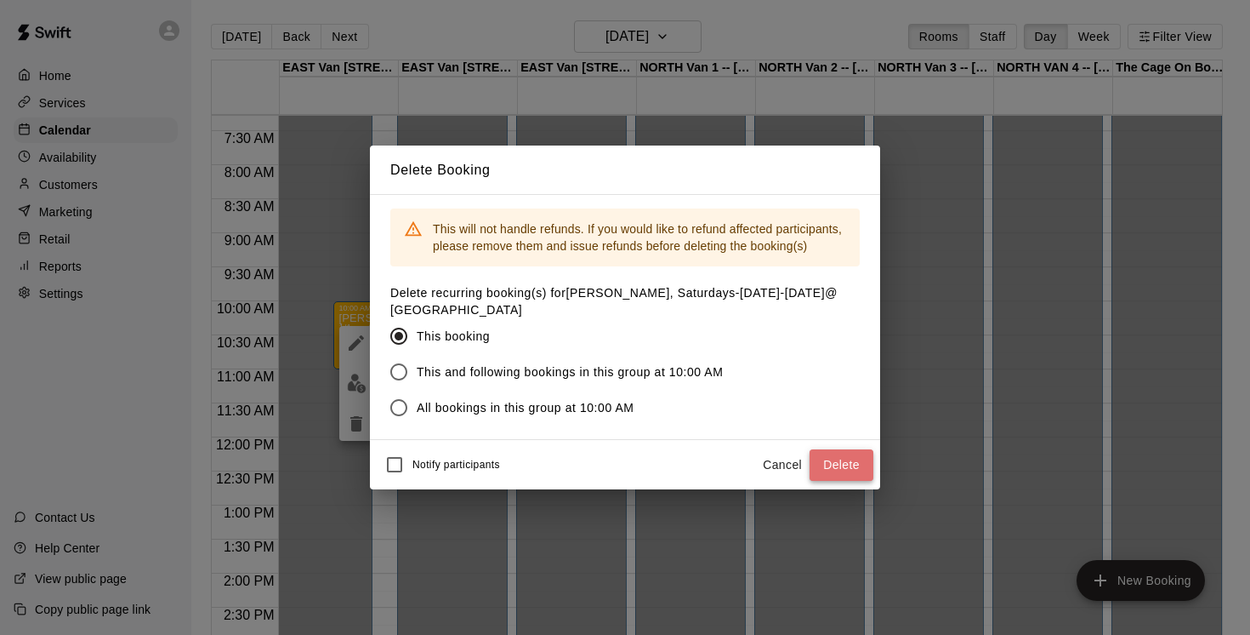
click at [859, 465] on button "Delete" at bounding box center [842, 464] width 64 height 31
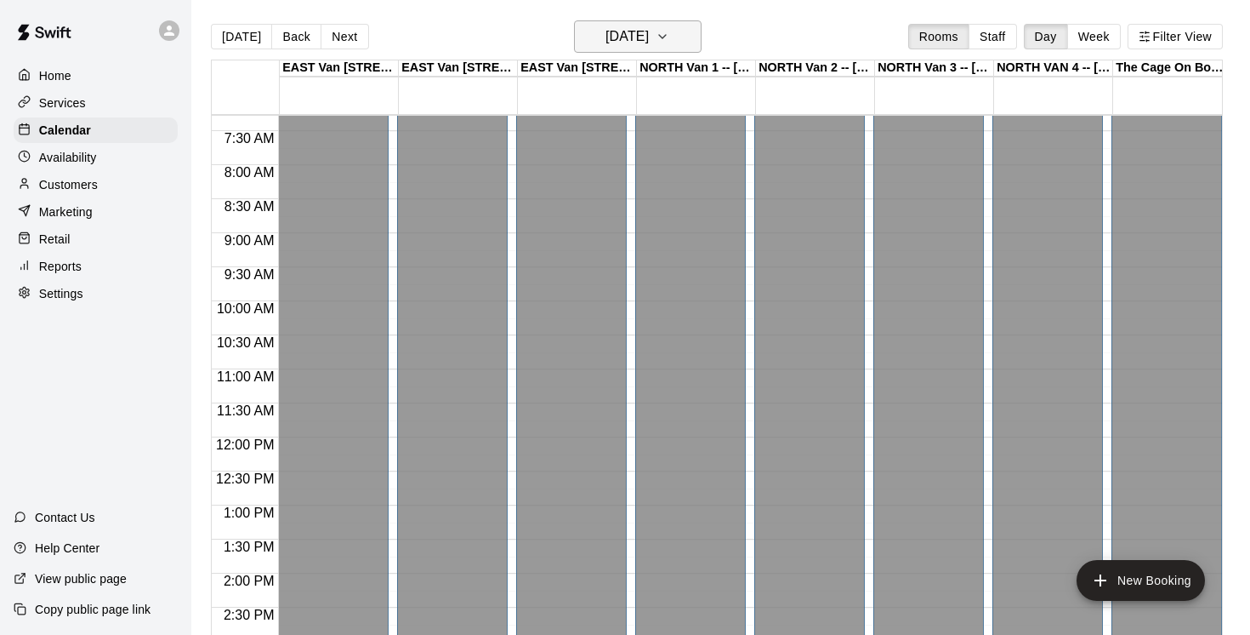
click at [669, 33] on icon "button" at bounding box center [663, 36] width 14 height 20
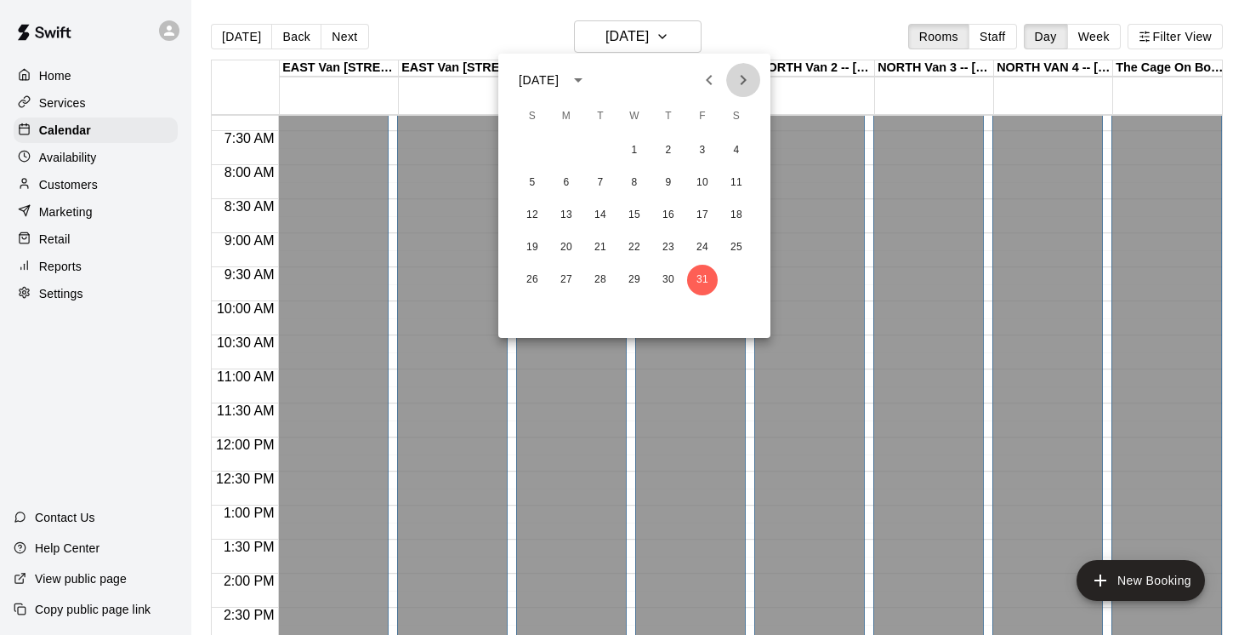
click at [748, 78] on icon "Next month" at bounding box center [743, 80] width 20 height 20
click at [738, 144] on button "1" at bounding box center [736, 150] width 31 height 31
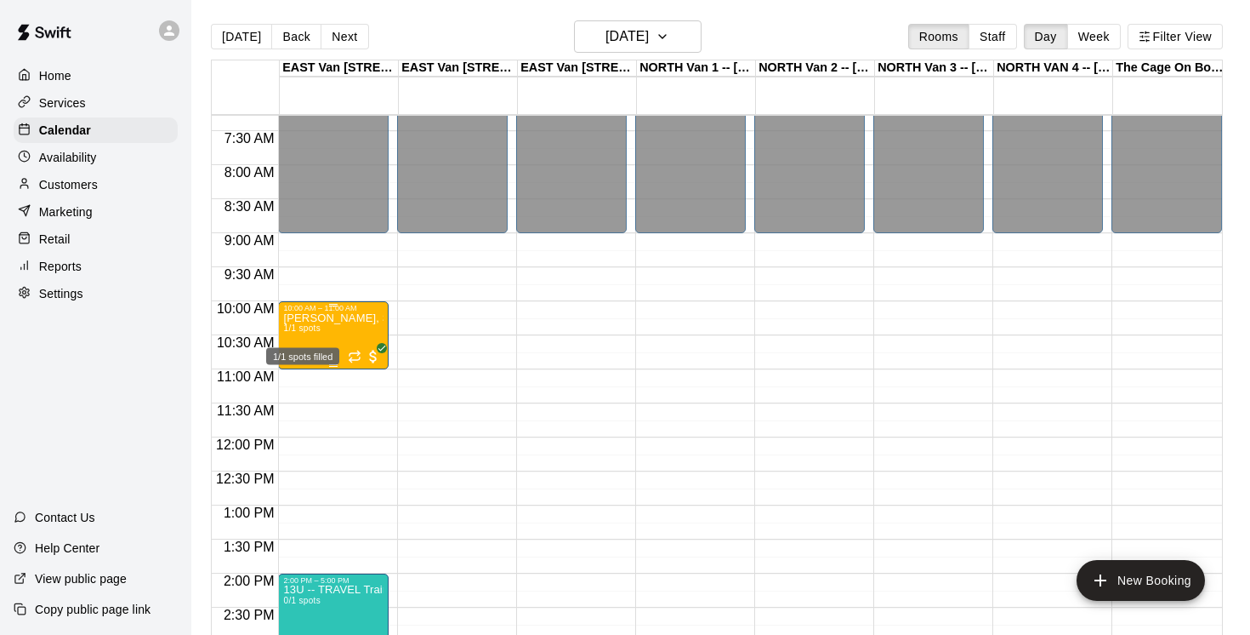
click at [318, 333] on span "1/1 spots" at bounding box center [301, 327] width 37 height 9
click at [301, 342] on icon "edit" at bounding box center [300, 342] width 15 height 15
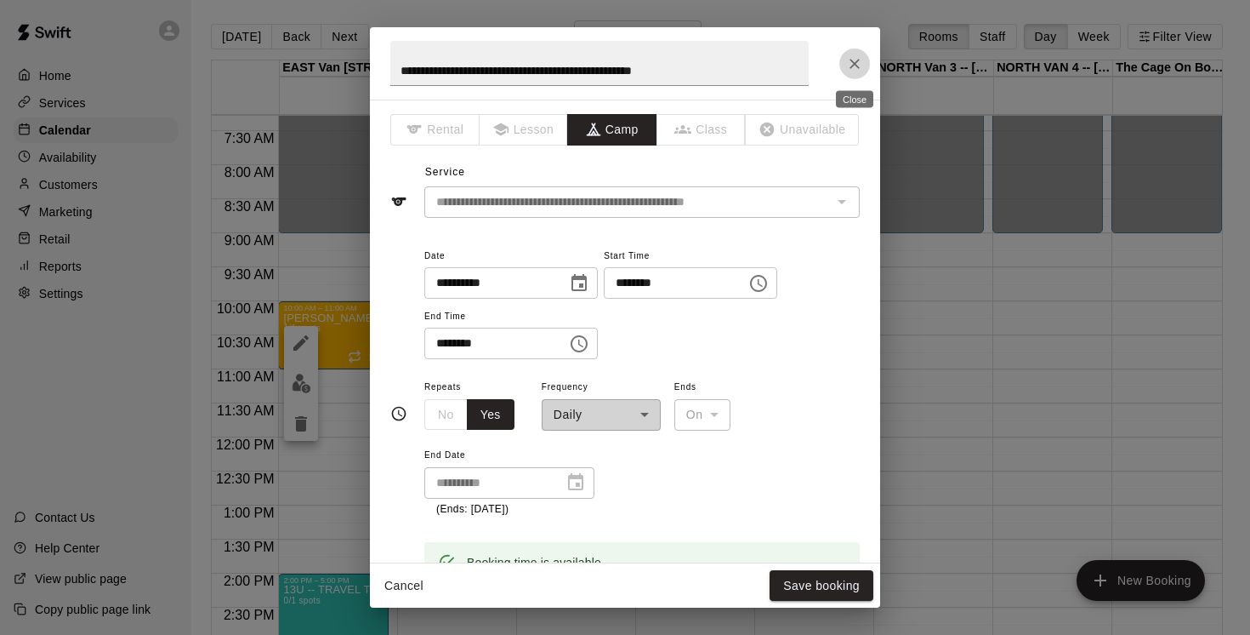
click at [861, 63] on icon "Close" at bounding box center [854, 63] width 17 height 17
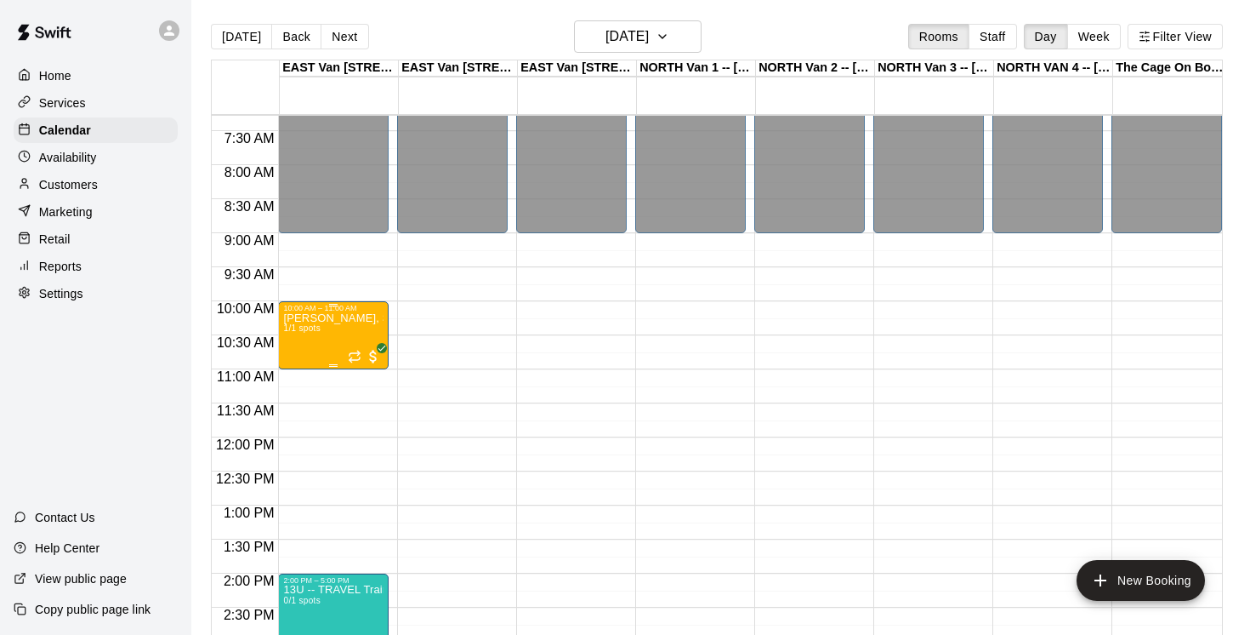
click at [322, 330] on div "[PERSON_NAME], Saturdays-[DATE]-[DATE]@ [GEOGRAPHIC_DATA] 1/1 spots" at bounding box center [333, 629] width 100 height 635
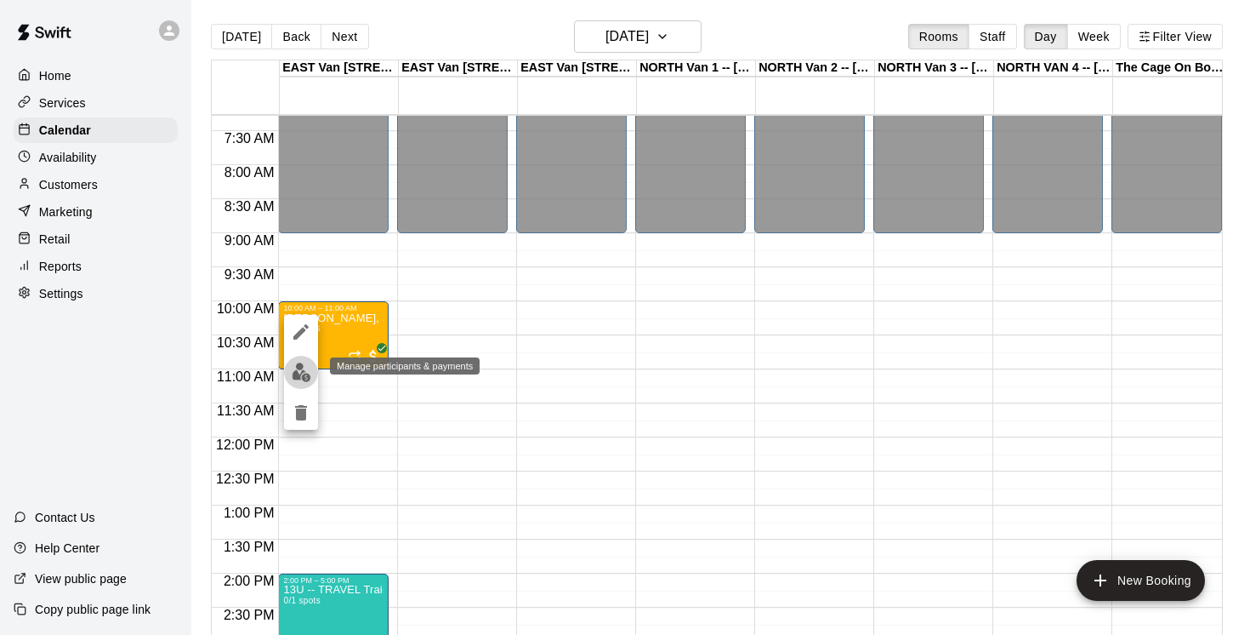
click at [302, 364] on img "edit" at bounding box center [302, 372] width 20 height 20
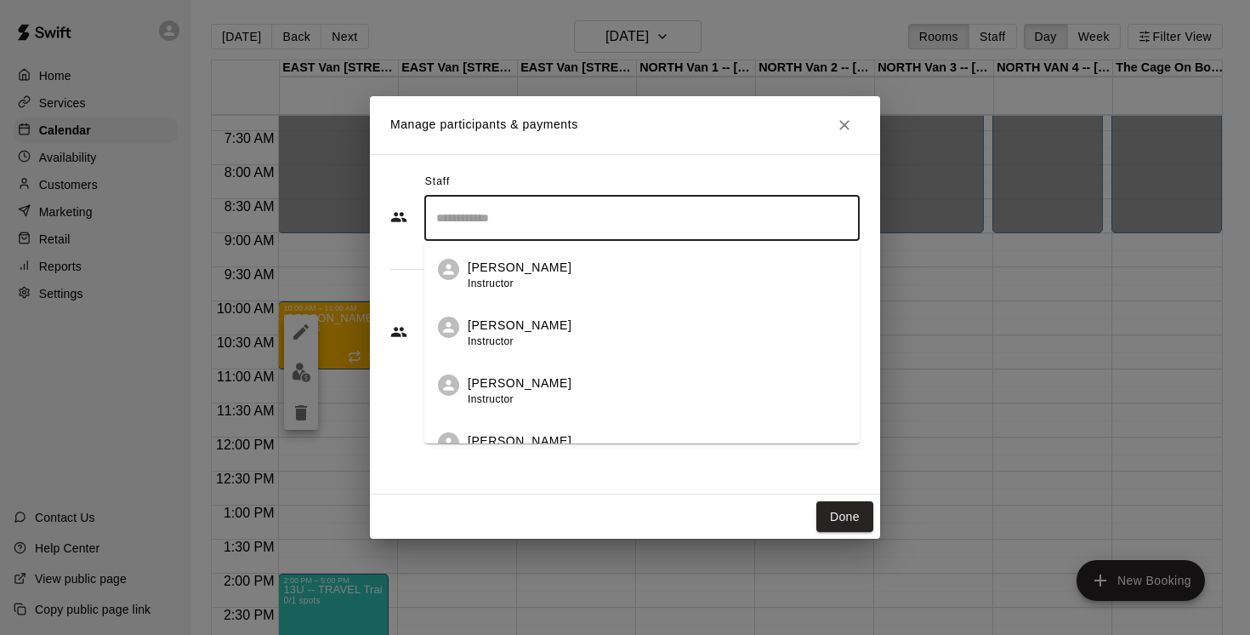
click at [501, 214] on input "Search staff" at bounding box center [642, 218] width 420 height 30
click at [489, 208] on input "*******" at bounding box center [629, 218] width 395 height 30
drag, startPoint x: 515, startPoint y: 214, endPoint x: 367, endPoint y: 192, distance: 149.5
click at [370, 195] on div "Staff ******* ​ [PERSON_NAME] Instructor [PERSON_NAME] Instructor [PERSON_NAME]…" at bounding box center [625, 324] width 510 height 340
type input "*"
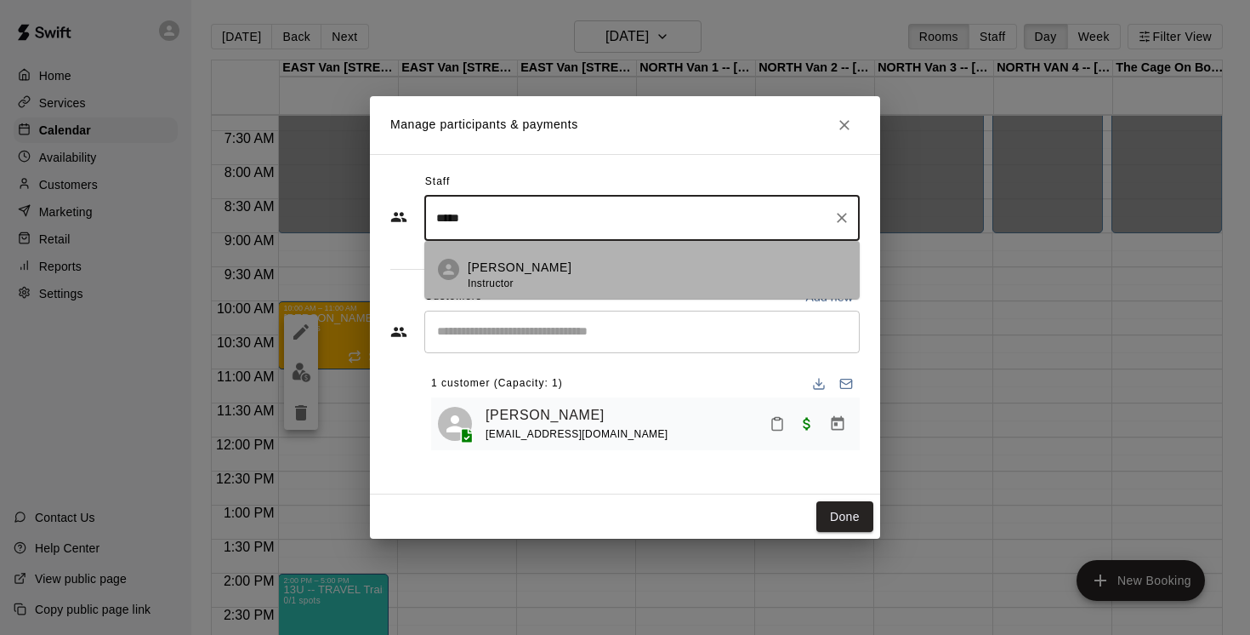
click at [524, 269] on p "[PERSON_NAME]" at bounding box center [520, 268] width 104 height 18
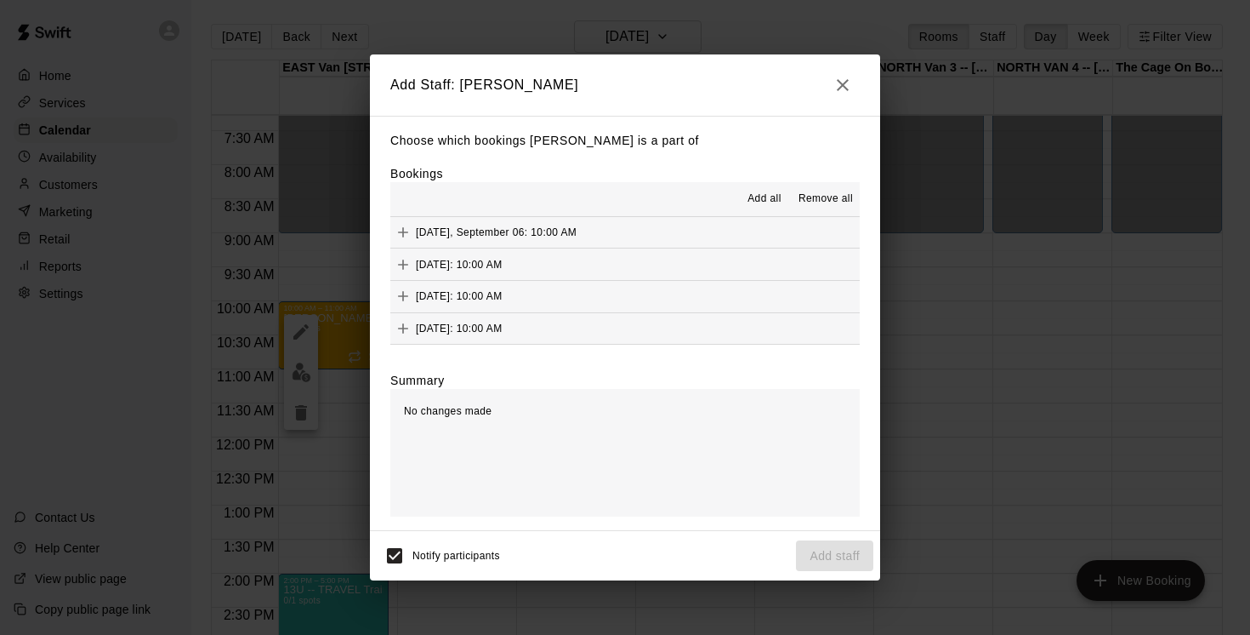
click at [851, 85] on icon "button" at bounding box center [843, 85] width 20 height 20
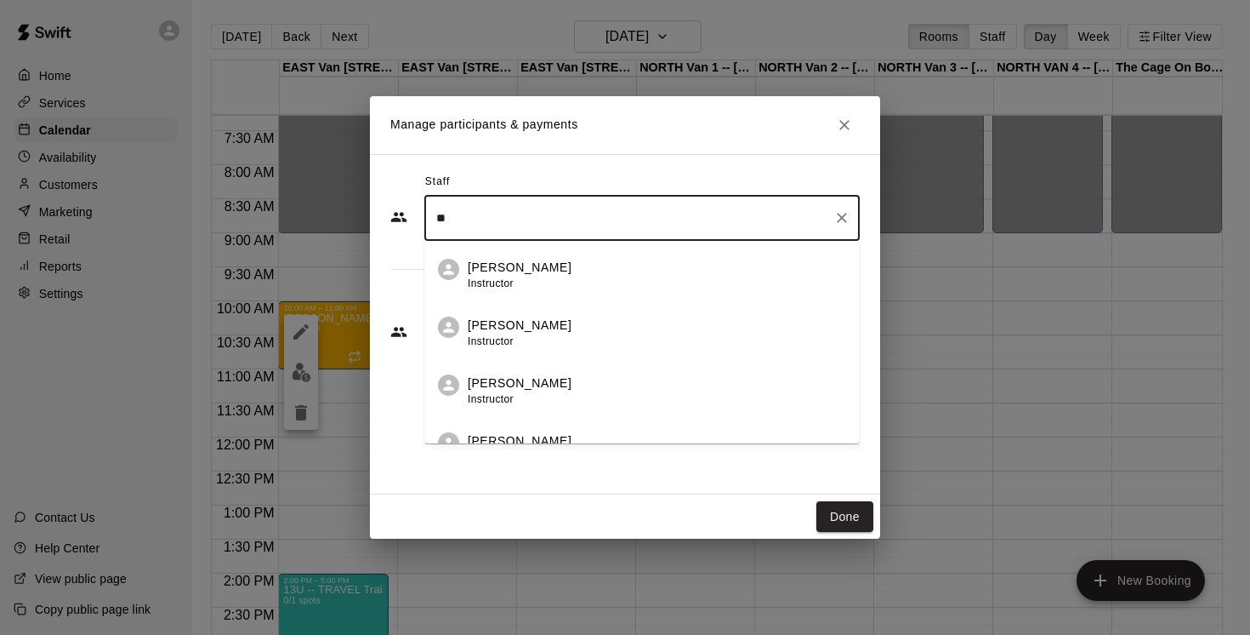
type input "*"
click at [846, 117] on icon "Close" at bounding box center [844, 125] width 17 height 17
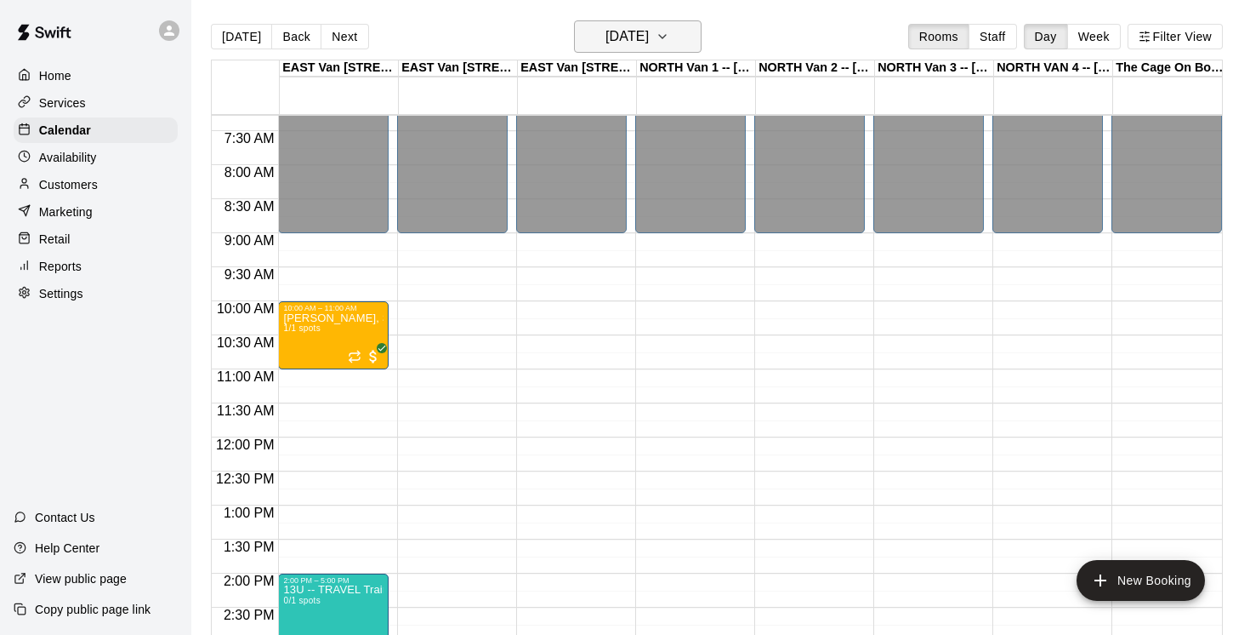
click at [669, 36] on icon "button" at bounding box center [663, 36] width 14 height 20
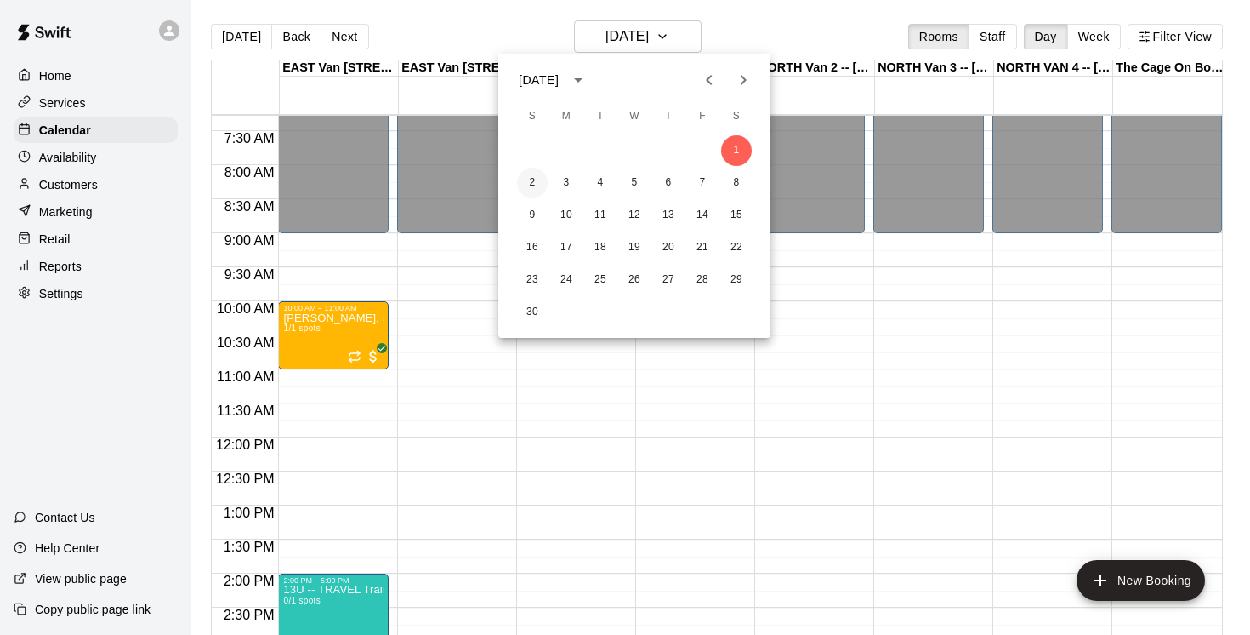
click at [533, 184] on button "2" at bounding box center [532, 183] width 31 height 31
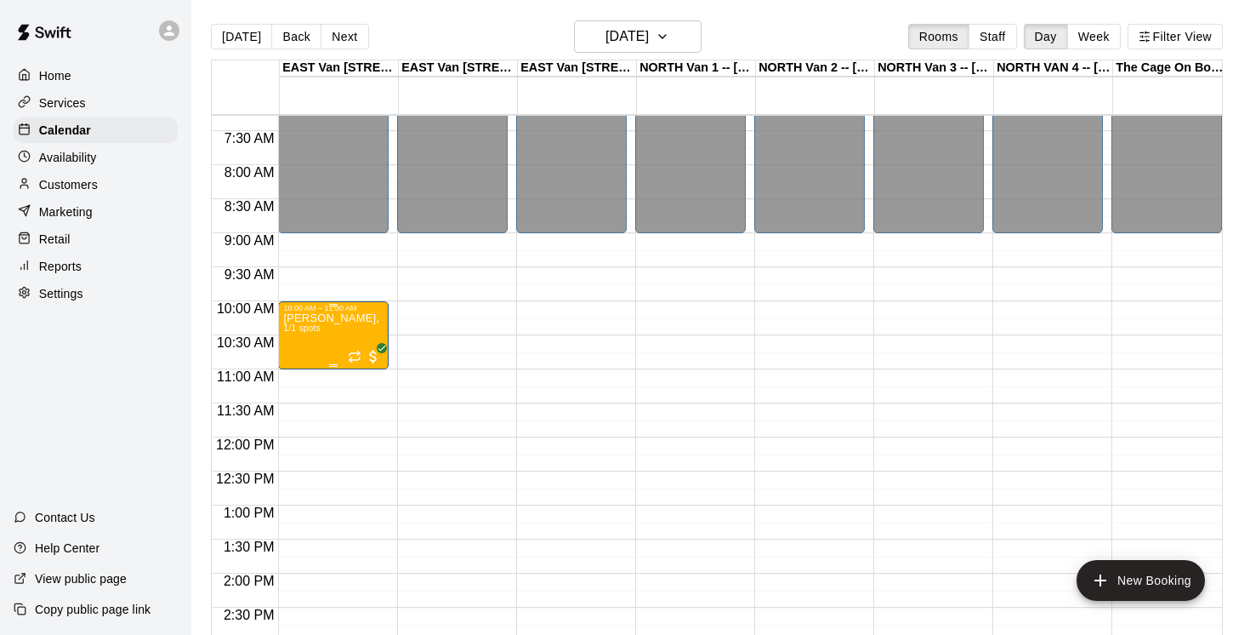
click at [348, 330] on div "[PERSON_NAME], Saturdays-[DATE]-[DATE]@ [GEOGRAPHIC_DATA] 1/1 spots" at bounding box center [333, 629] width 100 height 635
click at [302, 404] on icon "delete" at bounding box center [301, 412] width 20 height 20
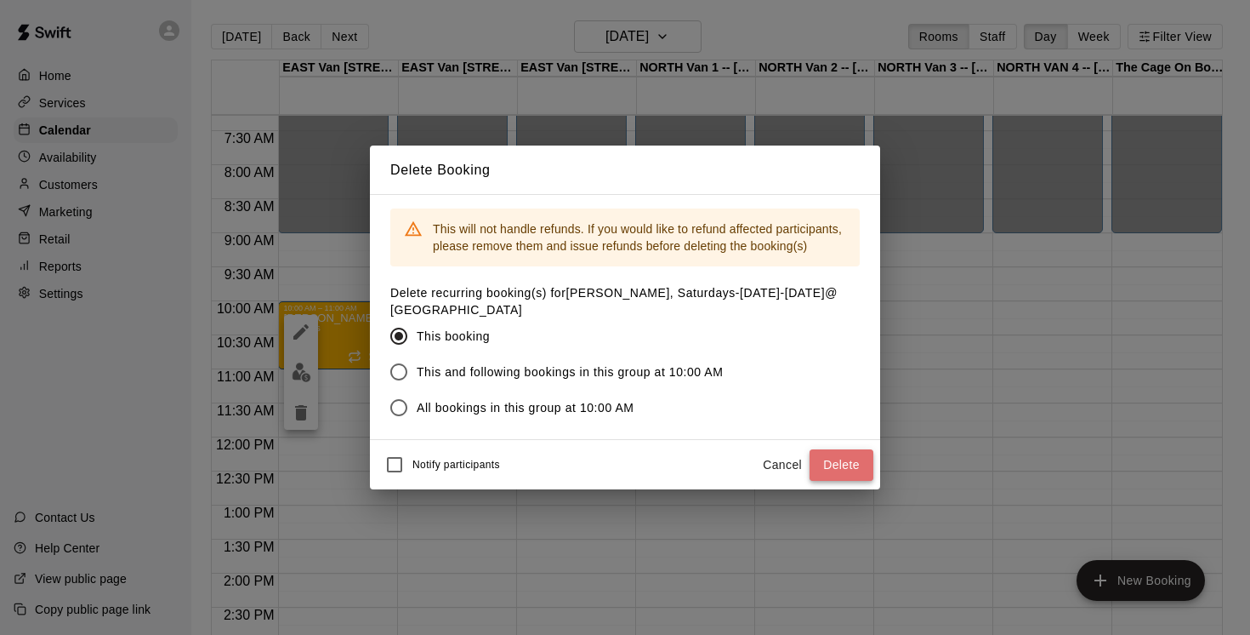
click at [845, 464] on button "Delete" at bounding box center [842, 464] width 64 height 31
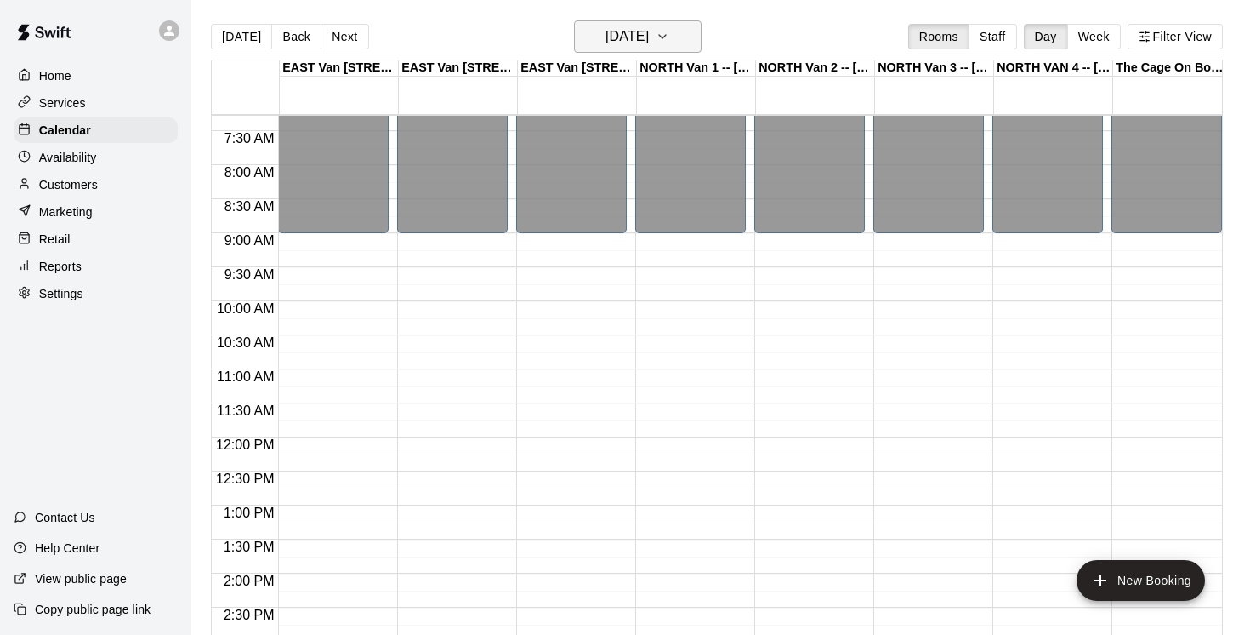
click at [666, 37] on icon "button" at bounding box center [662, 36] width 7 height 3
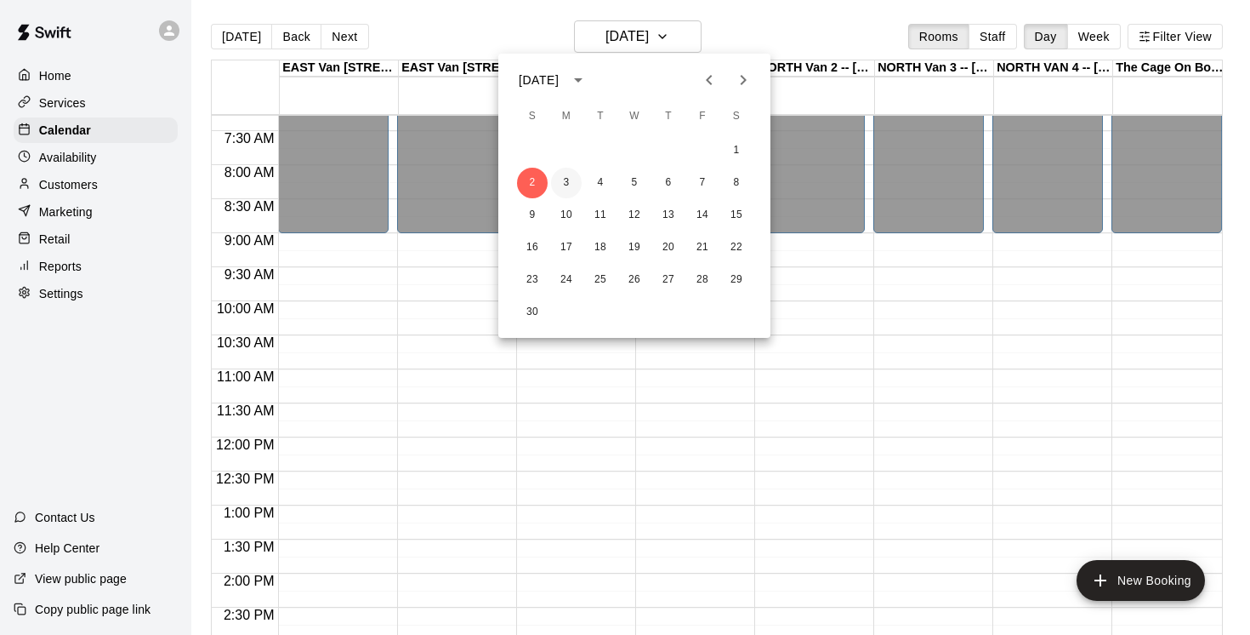
click at [568, 185] on button "3" at bounding box center [566, 183] width 31 height 31
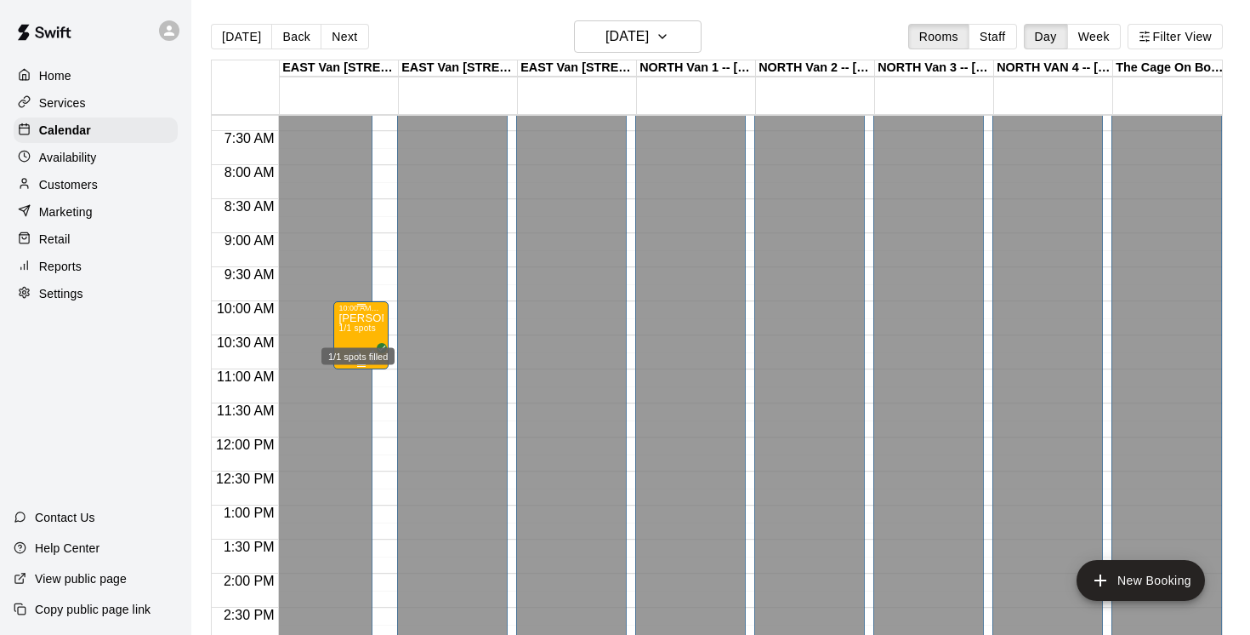
click at [369, 329] on span "1/1 spots" at bounding box center [357, 327] width 37 height 9
click at [355, 427] on icon "delete" at bounding box center [356, 423] width 12 height 15
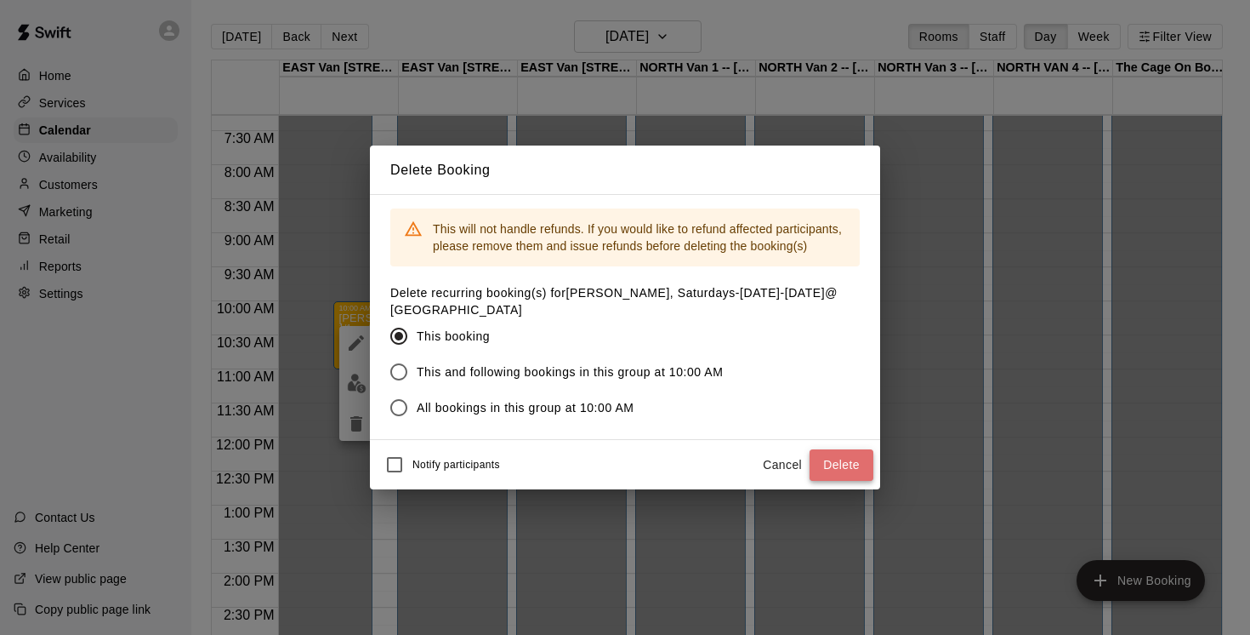
click at [850, 463] on button "Delete" at bounding box center [842, 464] width 64 height 31
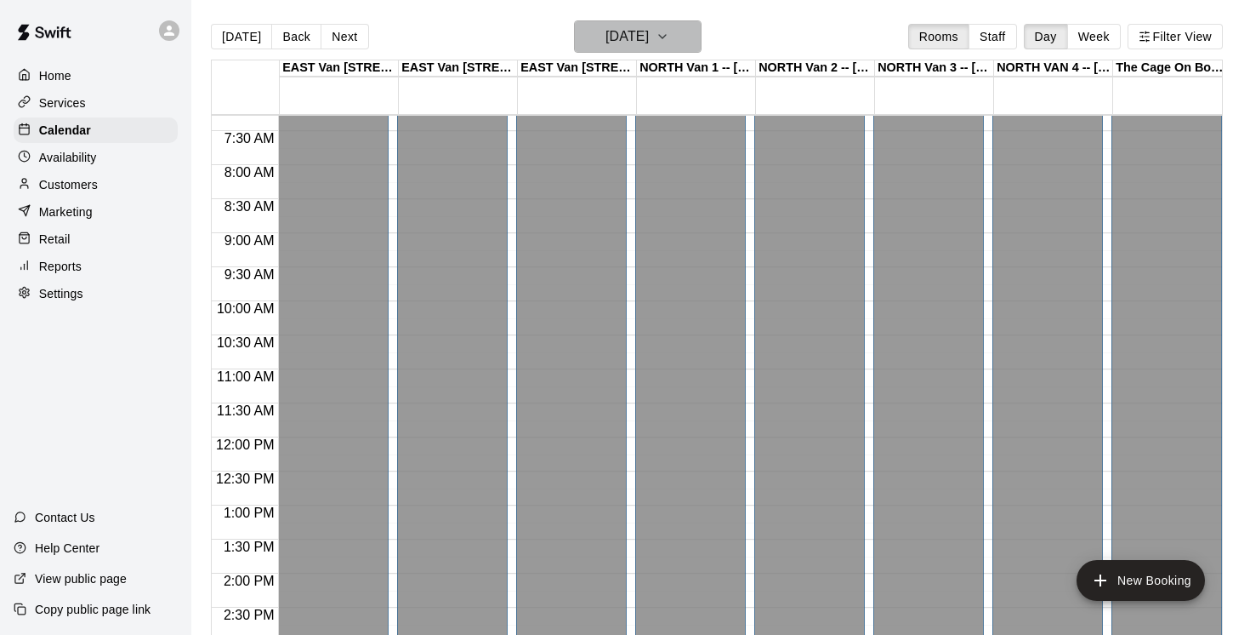
click at [666, 35] on icon "button" at bounding box center [662, 36] width 7 height 3
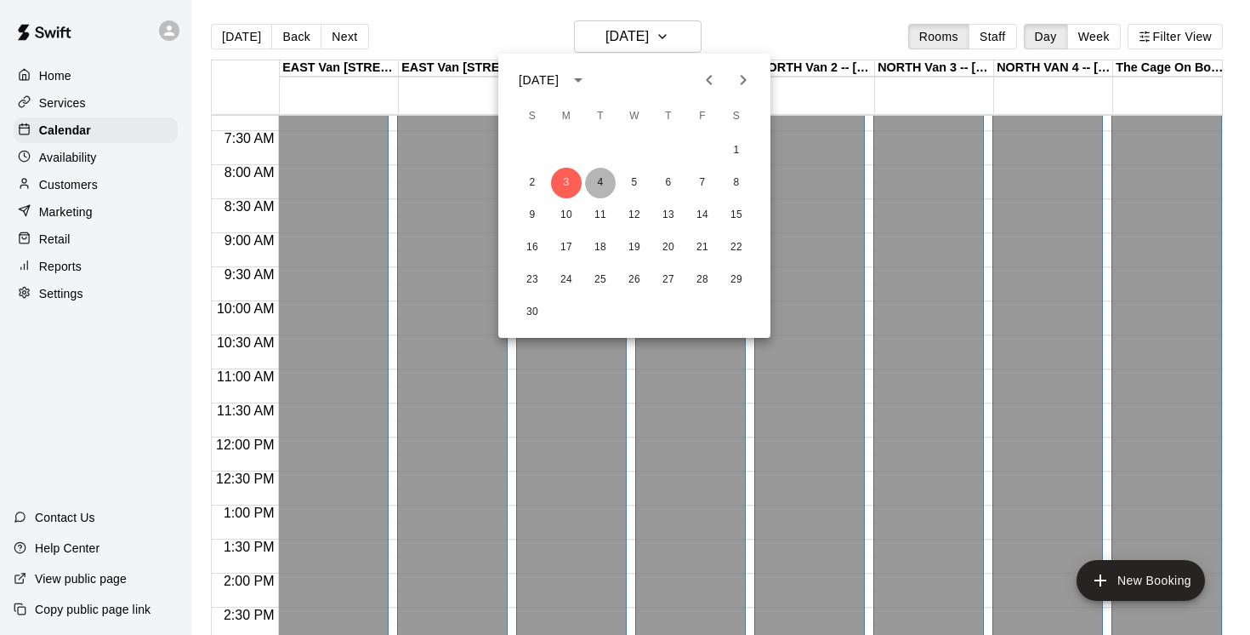
click at [608, 184] on button "4" at bounding box center [600, 183] width 31 height 31
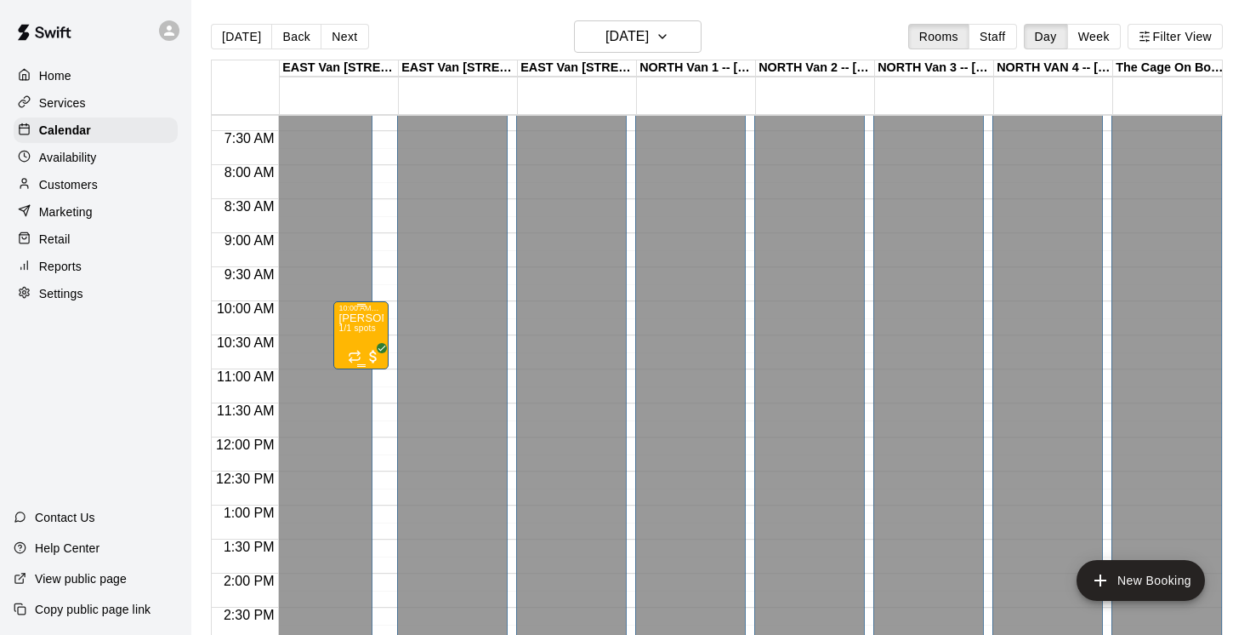
click at [356, 318] on p "[PERSON_NAME], Saturdays-[DATE]-[DATE]@ [GEOGRAPHIC_DATA]" at bounding box center [361, 318] width 45 height 0
click at [356, 419] on icon "delete" at bounding box center [356, 417] width 12 height 15
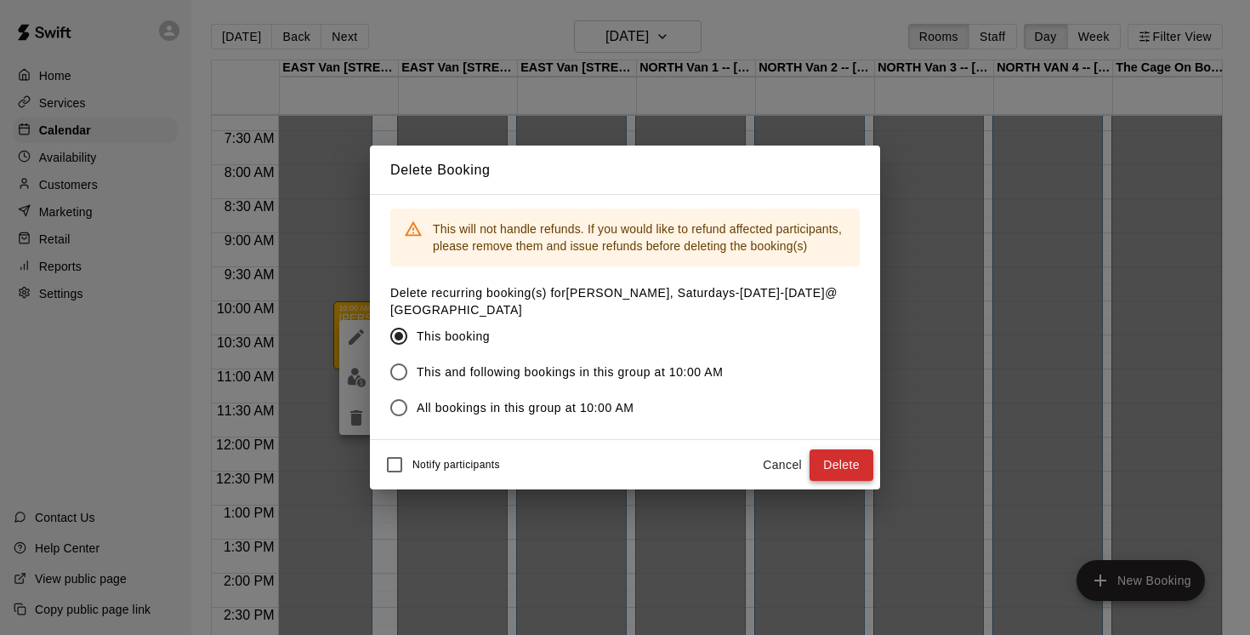
click at [846, 461] on button "Delete" at bounding box center [842, 464] width 64 height 31
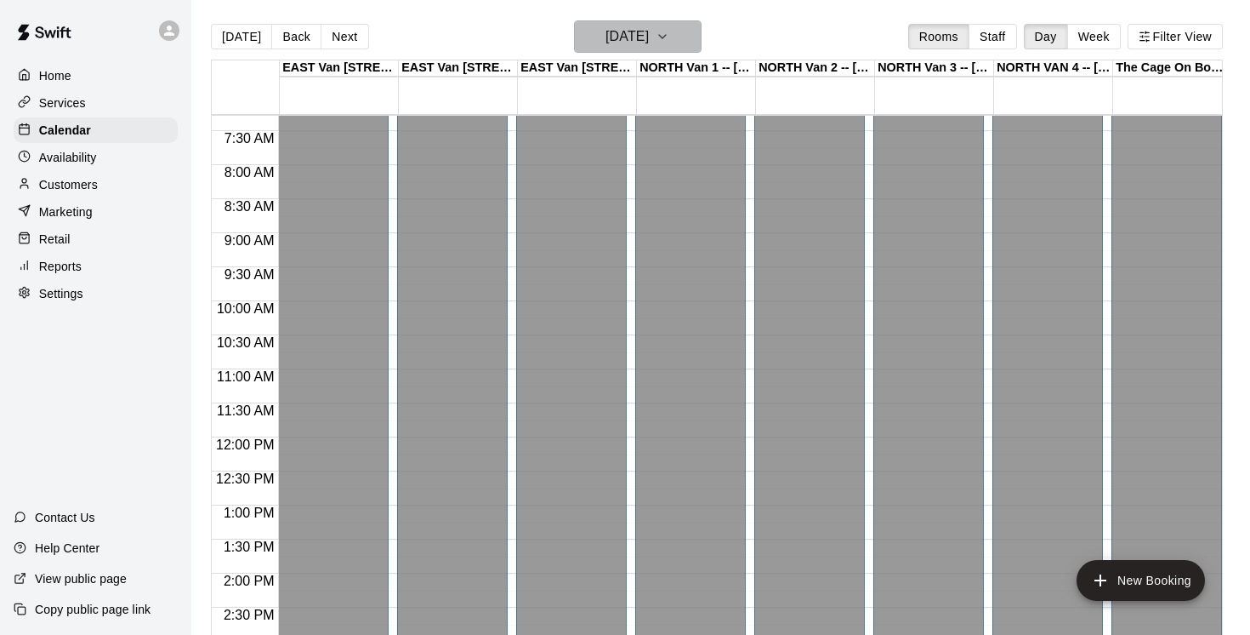
click at [669, 29] on icon "button" at bounding box center [663, 36] width 14 height 20
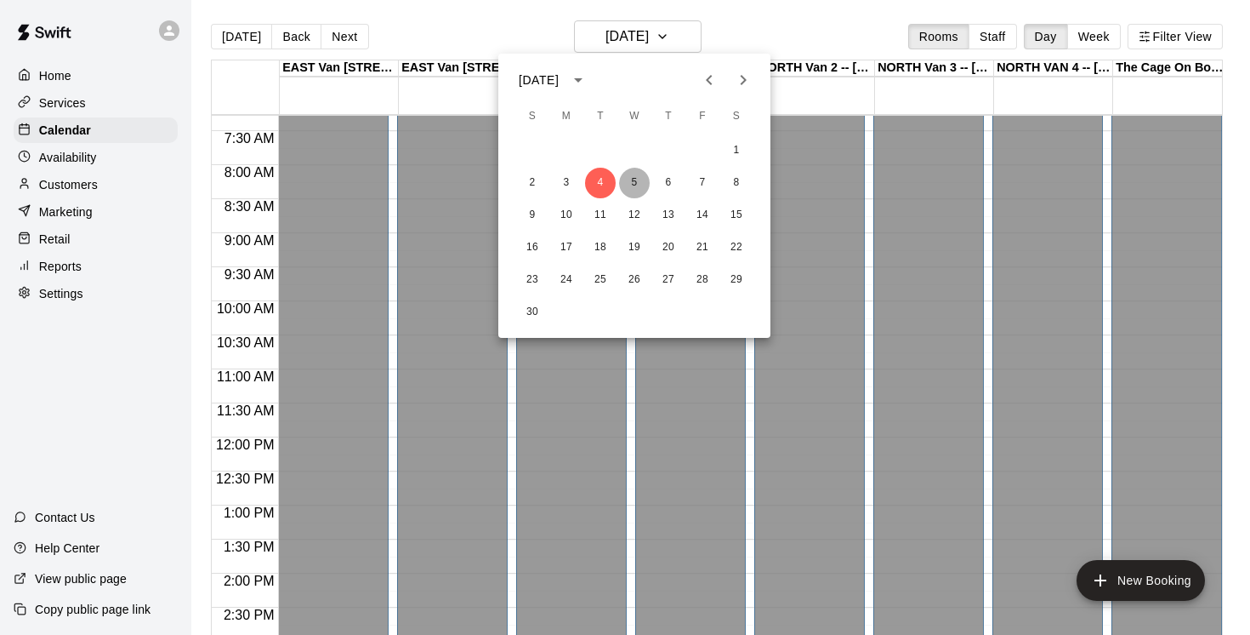
click at [641, 181] on button "5" at bounding box center [634, 183] width 31 height 31
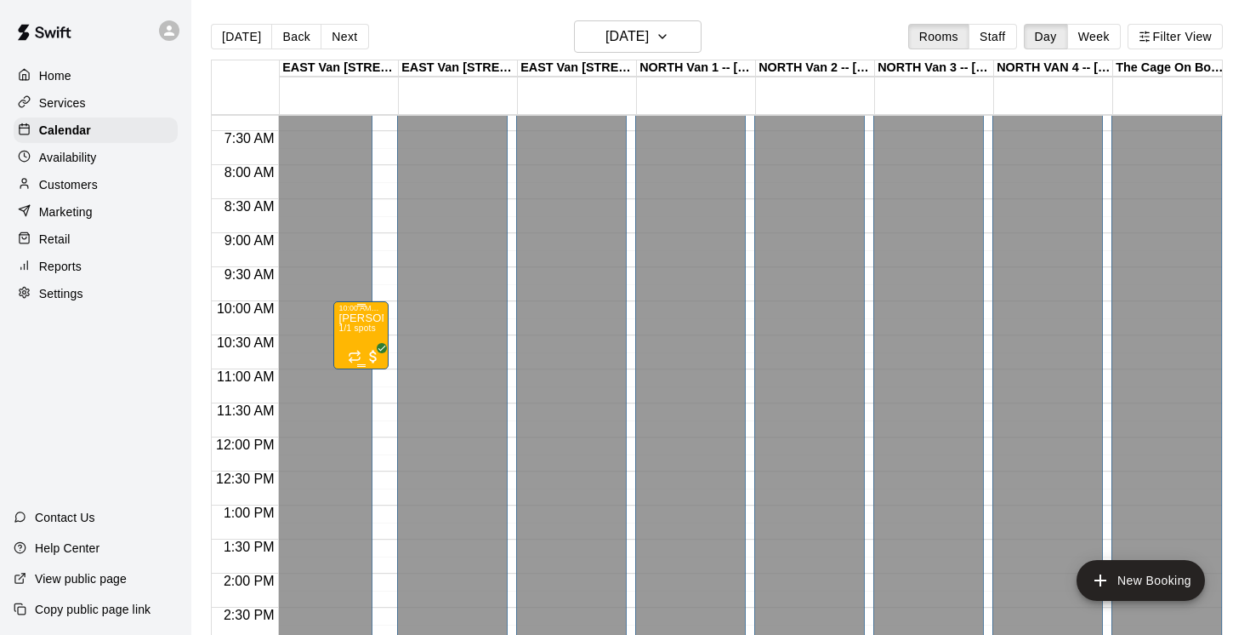
click at [350, 332] on span "1/1 spots" at bounding box center [357, 327] width 37 height 9
click at [354, 421] on icon "delete" at bounding box center [356, 423] width 12 height 15
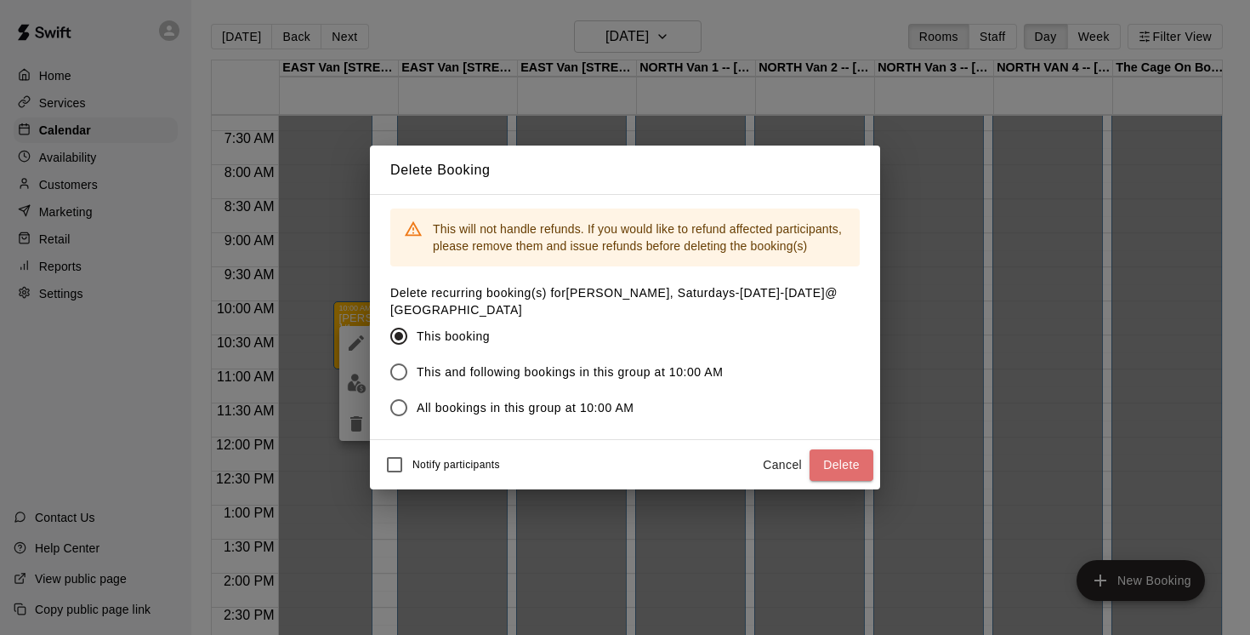
click at [831, 470] on button "Delete" at bounding box center [842, 464] width 64 height 31
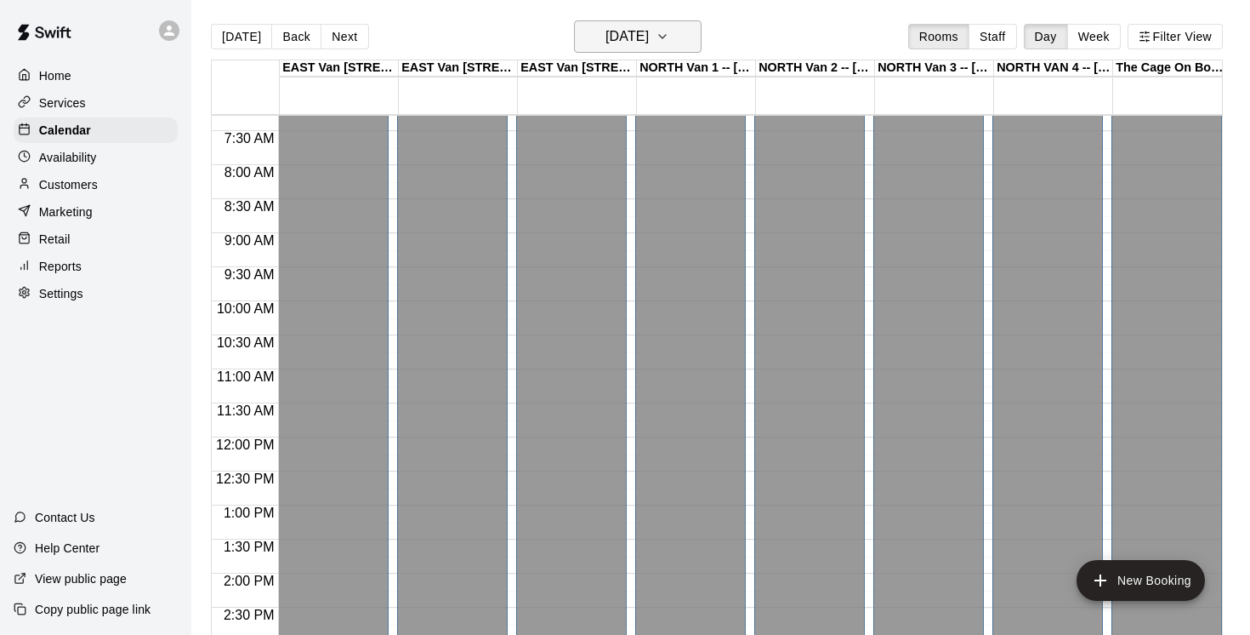
click at [669, 36] on icon "button" at bounding box center [663, 36] width 14 height 20
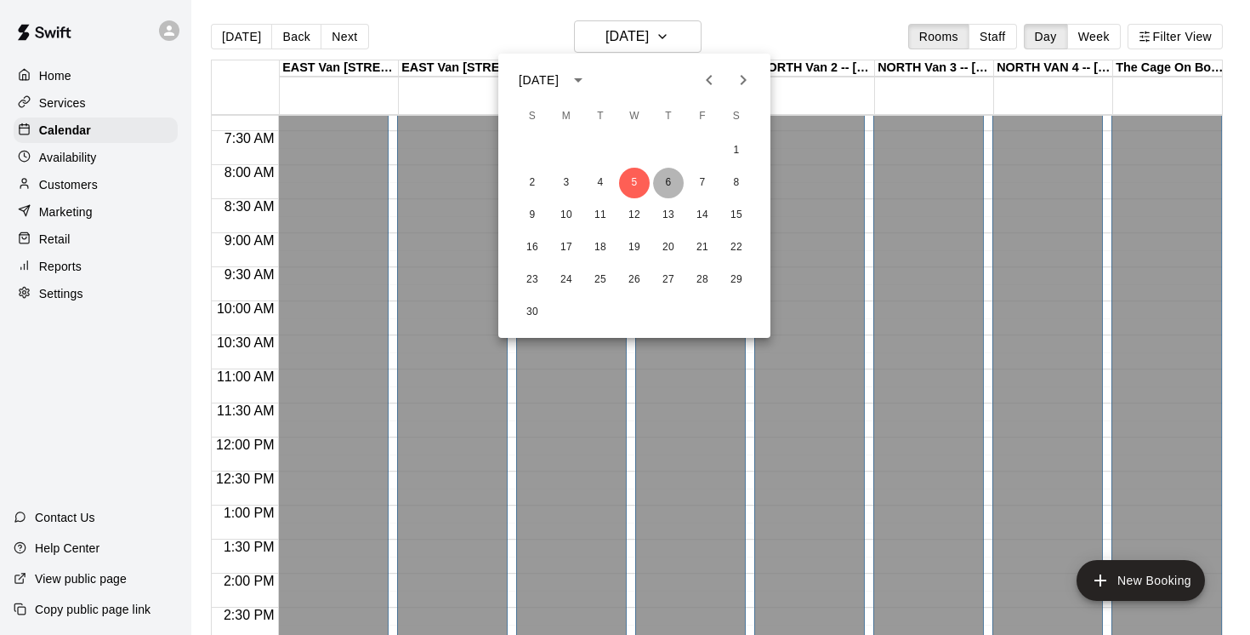
click at [675, 183] on button "6" at bounding box center [668, 183] width 31 height 31
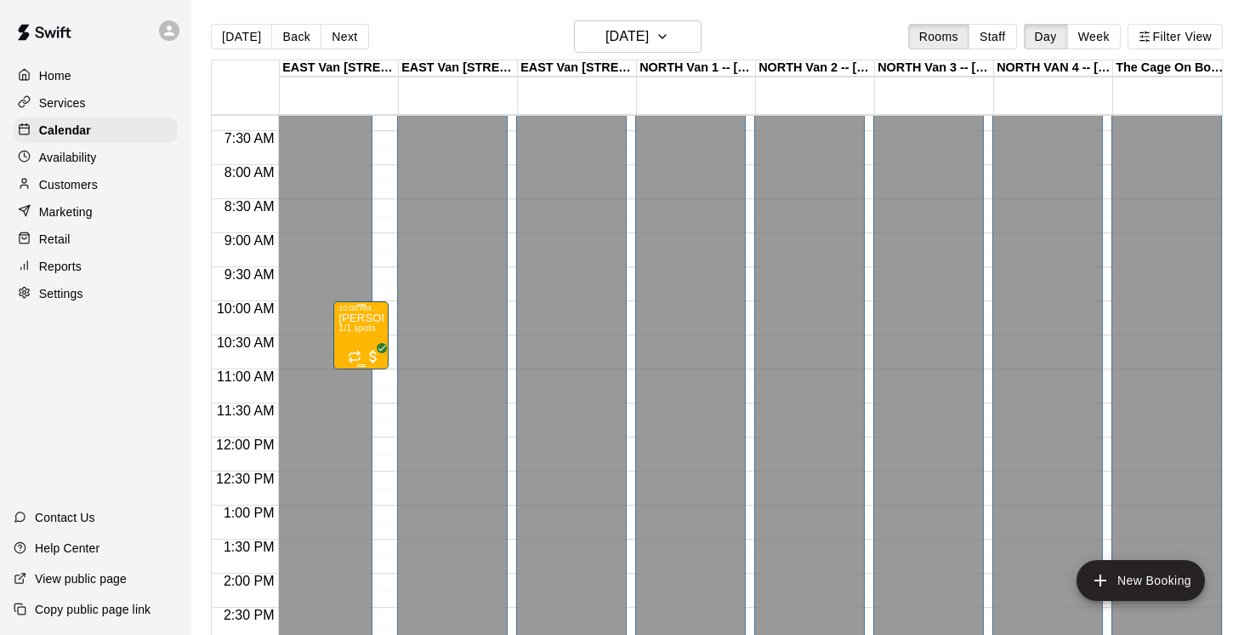
click at [359, 323] on div "[PERSON_NAME], Saturdays-[DATE]-[DATE]@ [GEOGRAPHIC_DATA] 1/1 spots" at bounding box center [361, 629] width 45 height 635
click at [357, 413] on icon "delete" at bounding box center [356, 412] width 12 height 15
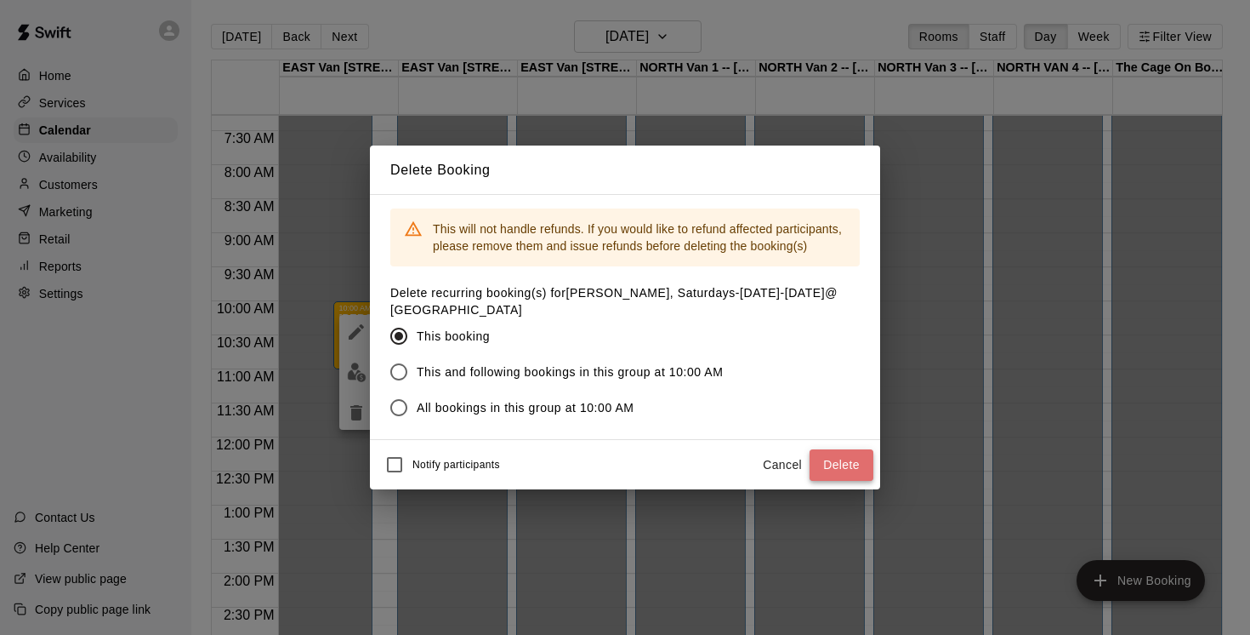
click at [841, 464] on button "Delete" at bounding box center [842, 464] width 64 height 31
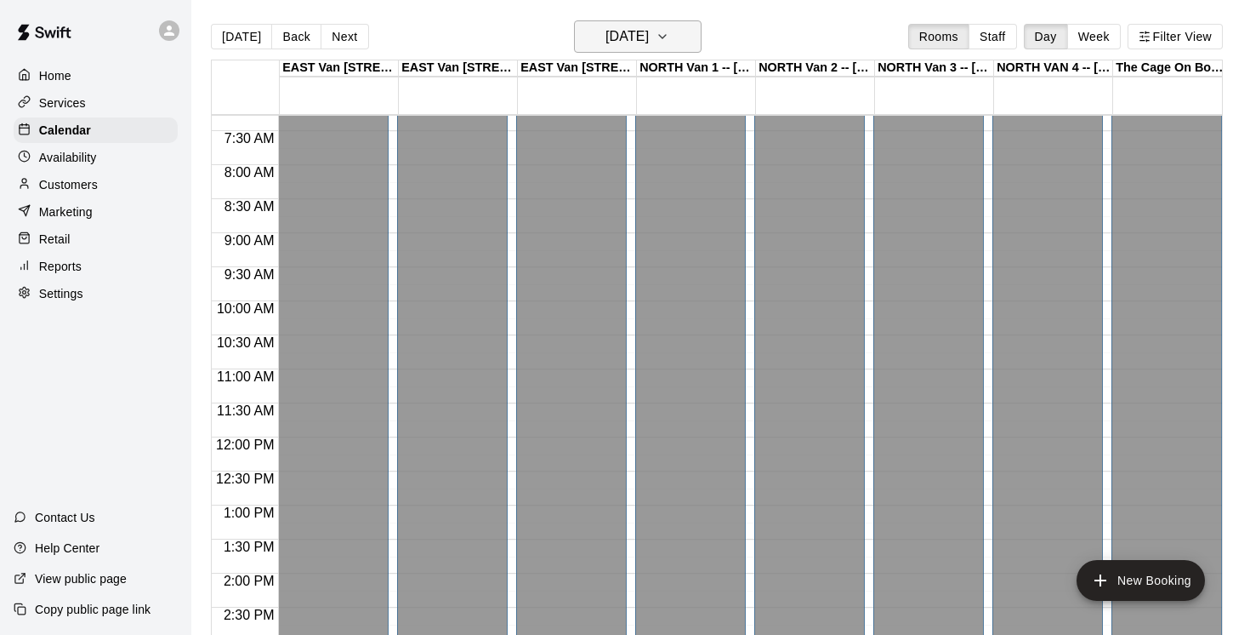
click at [699, 37] on button "[DATE]" at bounding box center [638, 36] width 128 height 32
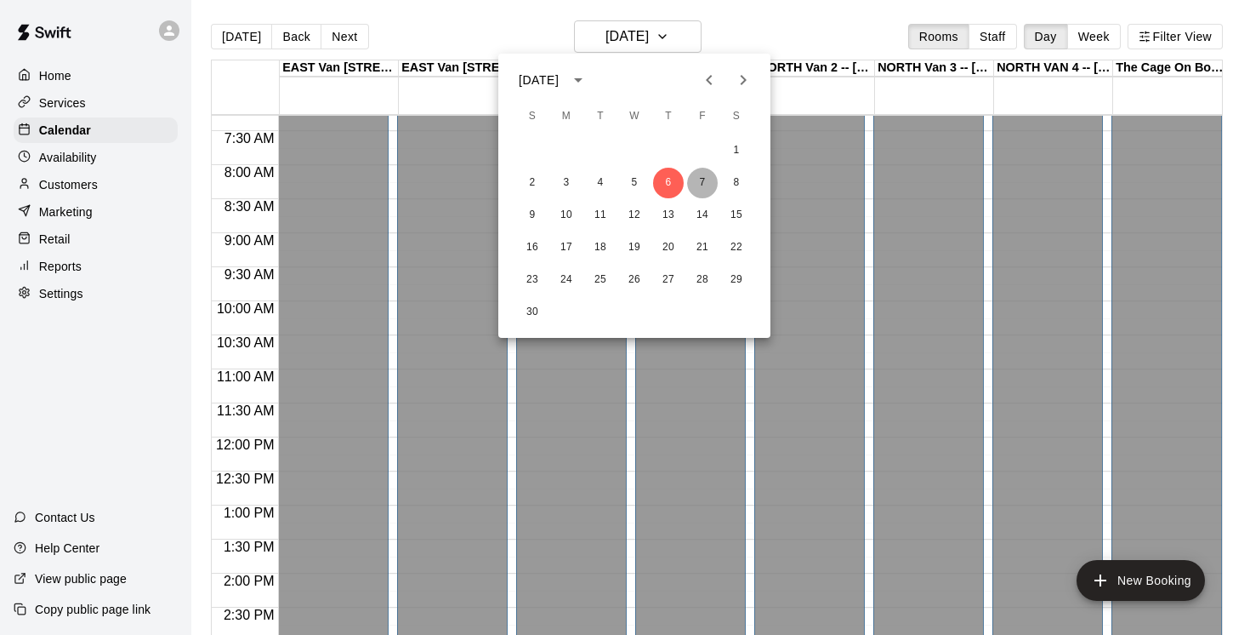
click at [707, 172] on button "7" at bounding box center [702, 183] width 31 height 31
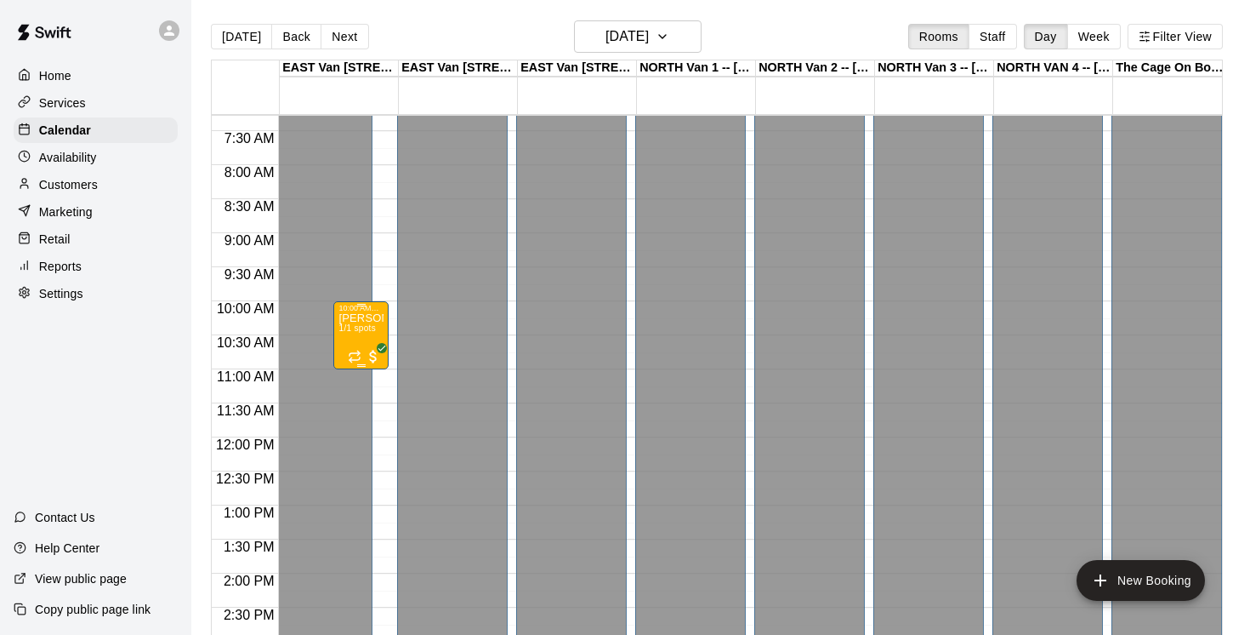
click at [363, 327] on span "1/1 spots" at bounding box center [357, 327] width 37 height 9
click at [356, 422] on icon "delete" at bounding box center [356, 423] width 12 height 15
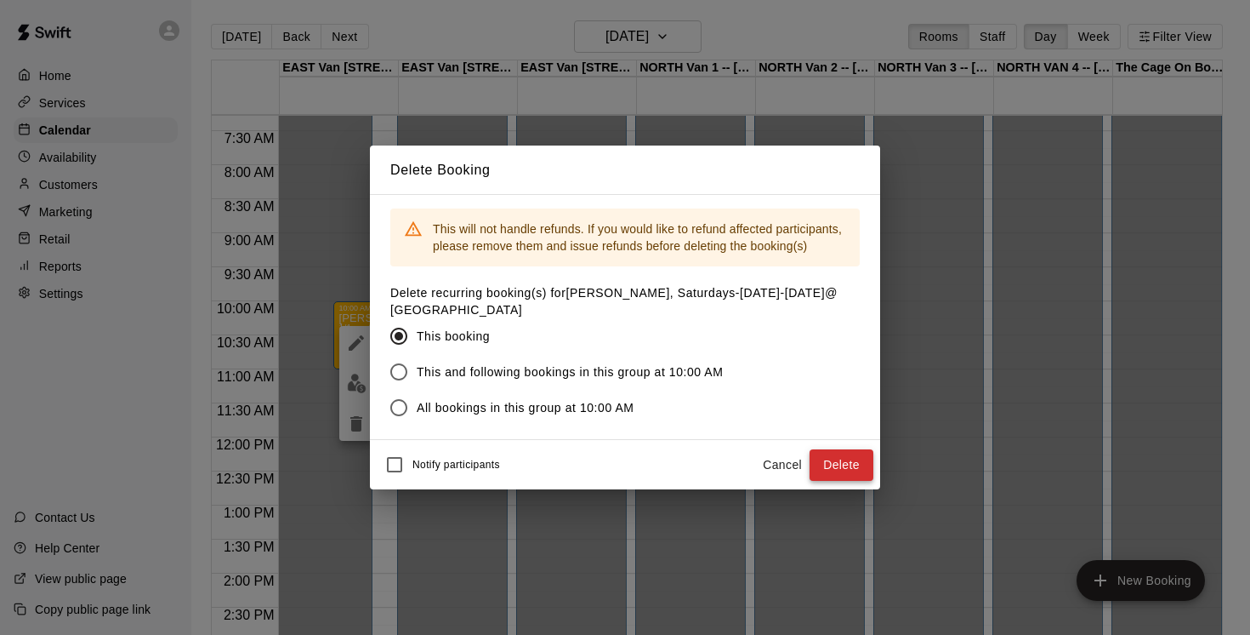
click at [846, 461] on button "Delete" at bounding box center [842, 464] width 64 height 31
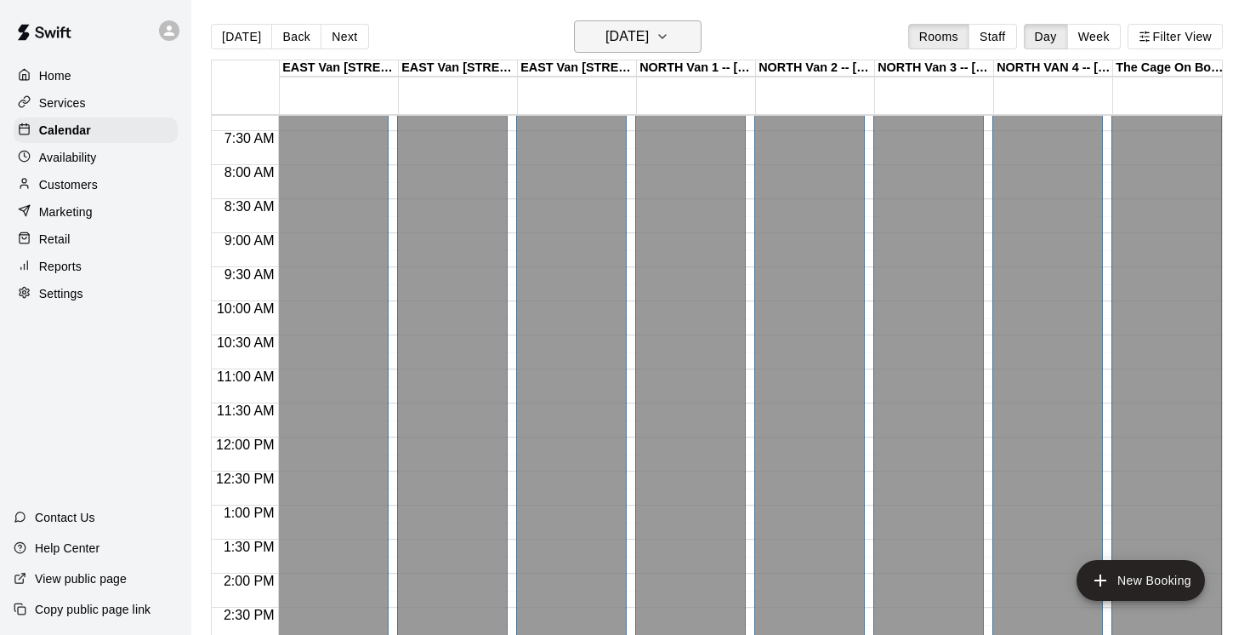
click at [669, 36] on icon "button" at bounding box center [663, 36] width 14 height 20
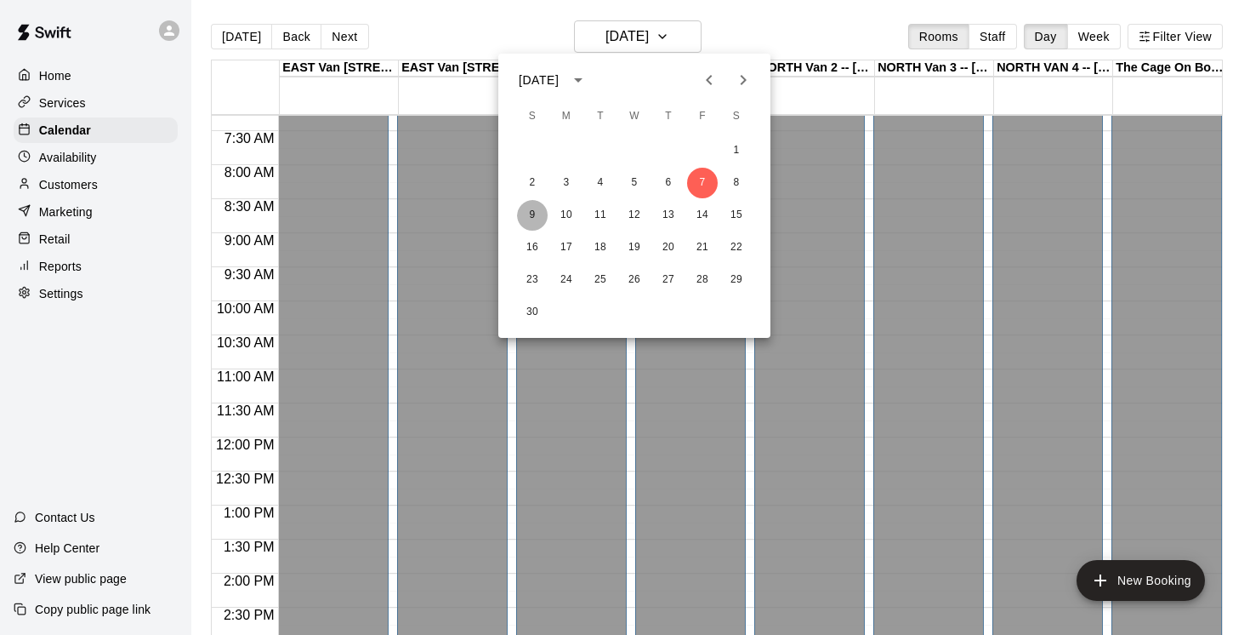
click at [535, 213] on button "9" at bounding box center [532, 215] width 31 height 31
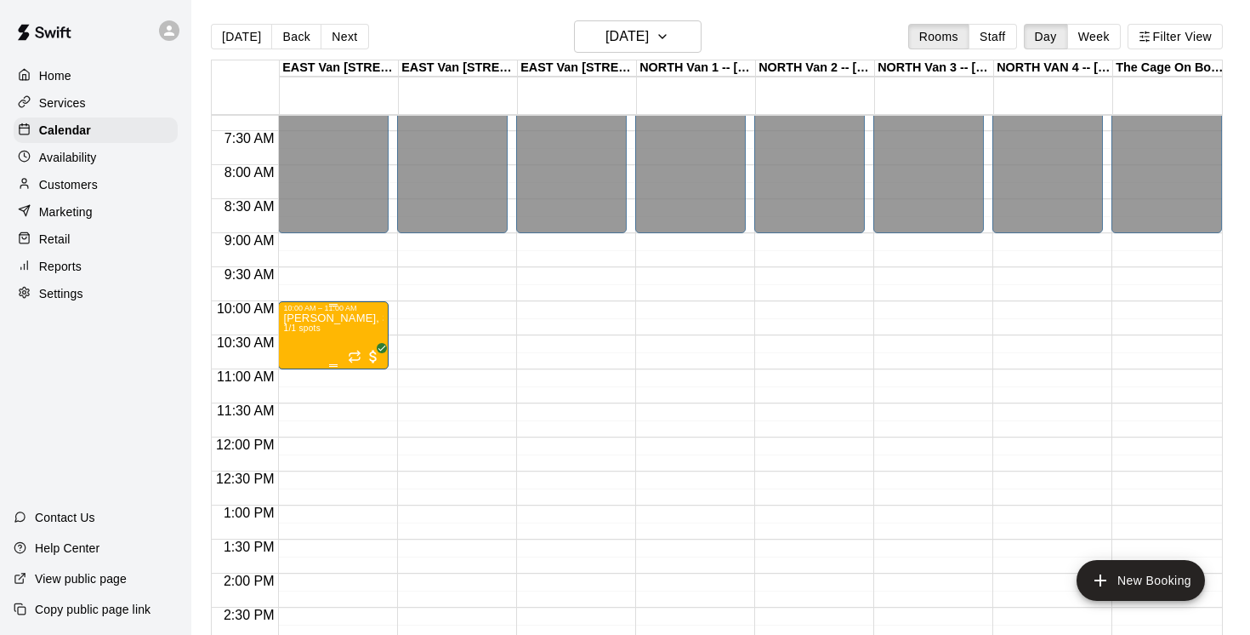
click at [339, 335] on div "[PERSON_NAME], Saturdays-[DATE]-[DATE]@ [GEOGRAPHIC_DATA] 1/1 spots" at bounding box center [333, 629] width 100 height 635
click at [292, 416] on icon "delete" at bounding box center [301, 412] width 20 height 20
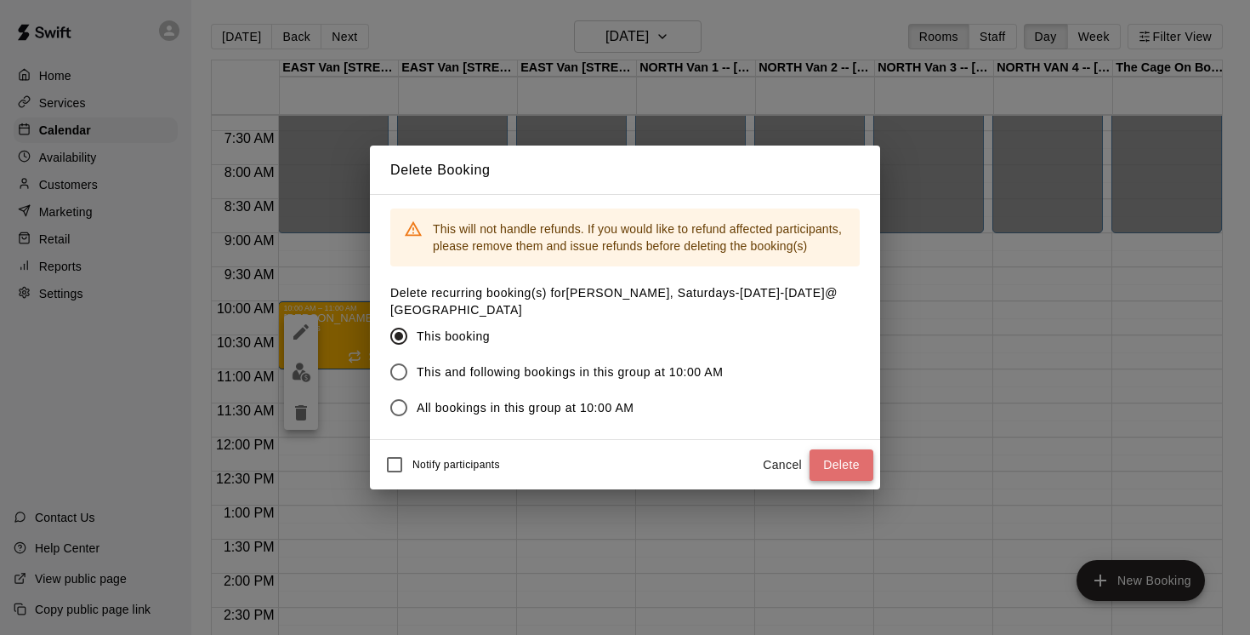
click at [842, 459] on button "Delete" at bounding box center [842, 464] width 64 height 31
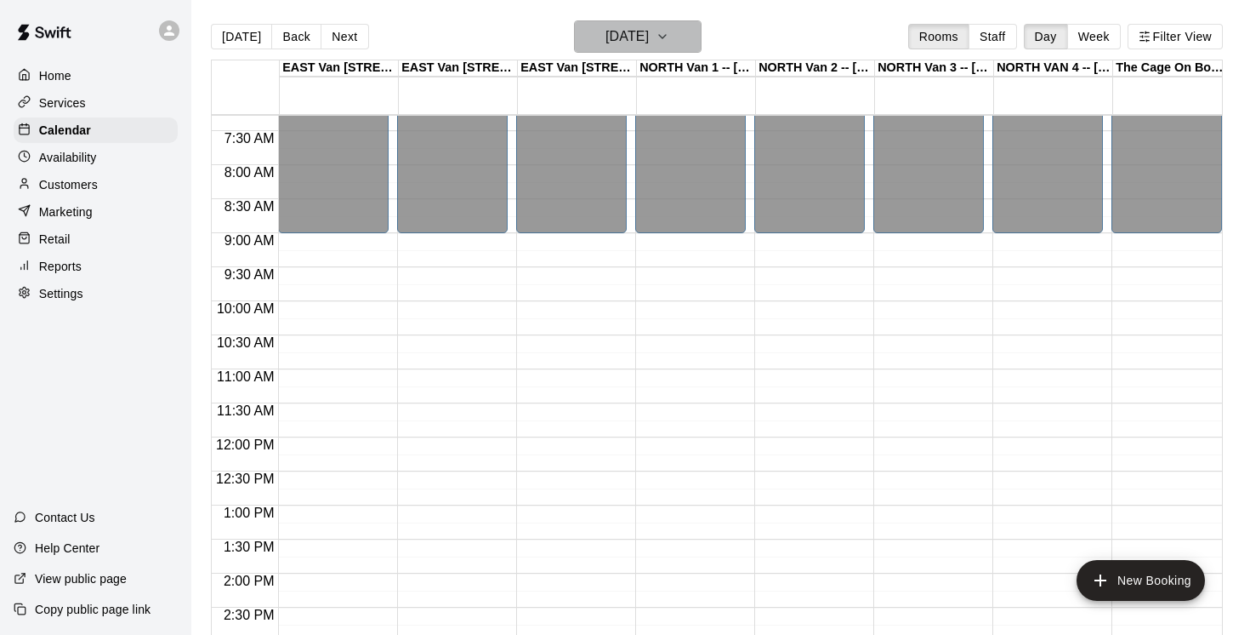
click at [669, 37] on icon "button" at bounding box center [663, 36] width 14 height 20
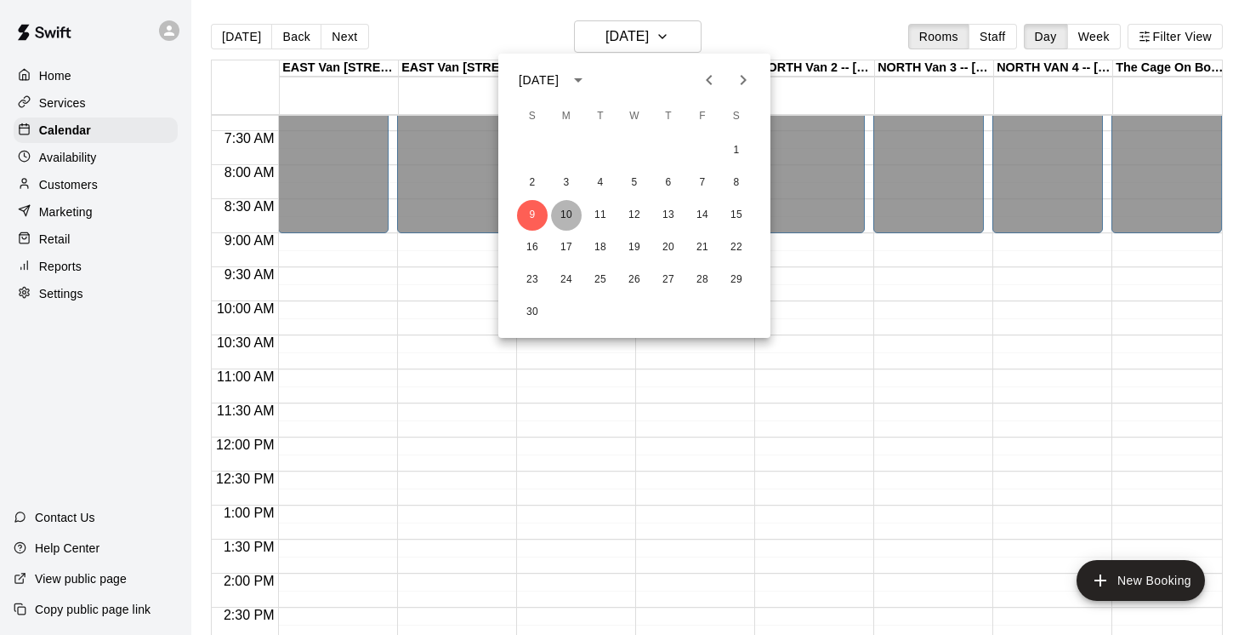
click at [573, 214] on button "10" at bounding box center [566, 215] width 31 height 31
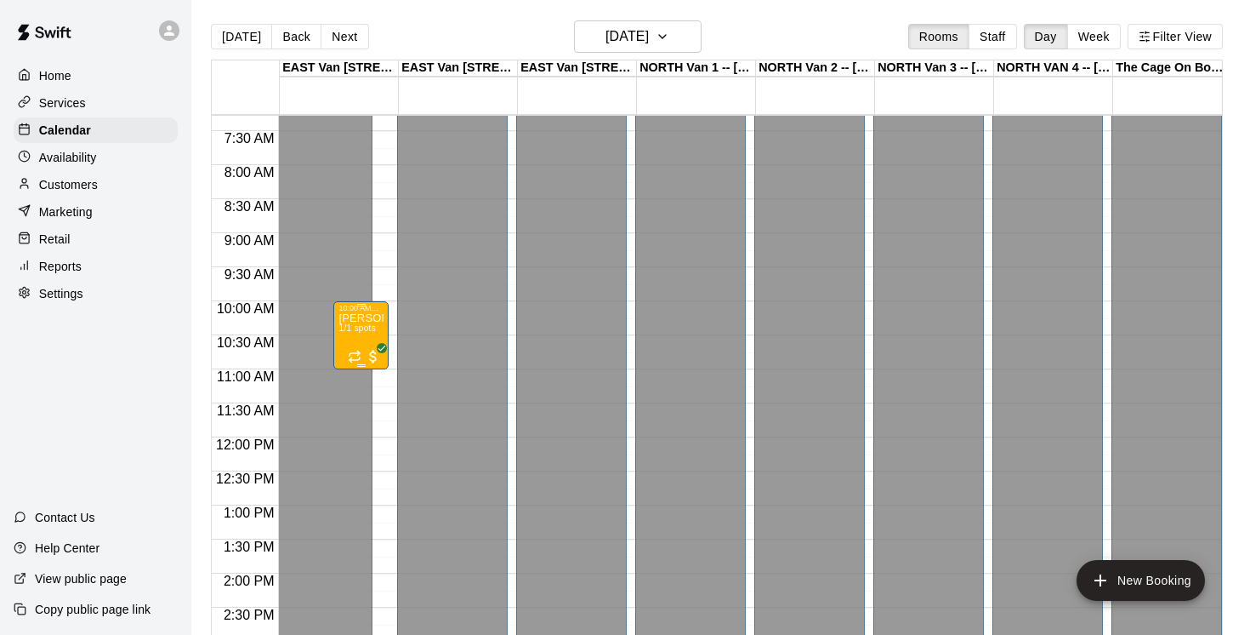
click at [369, 333] on span "1/1 spots" at bounding box center [357, 327] width 37 height 9
click at [358, 424] on icon "delete" at bounding box center [356, 423] width 12 height 15
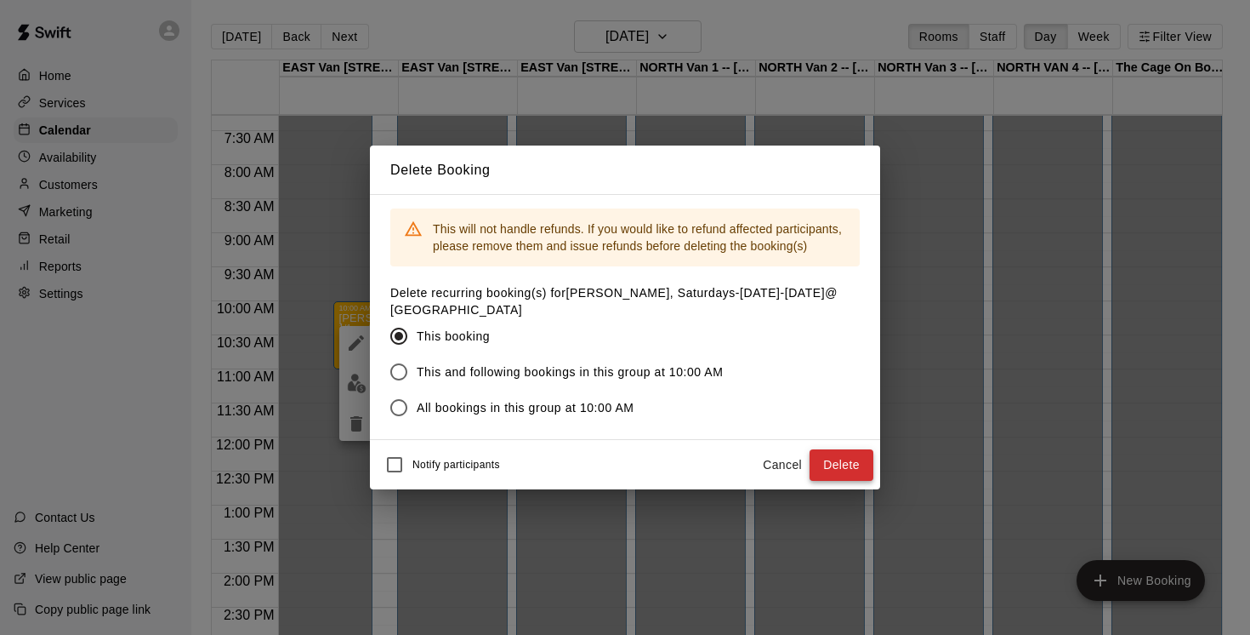
click at [844, 466] on button "Delete" at bounding box center [842, 464] width 64 height 31
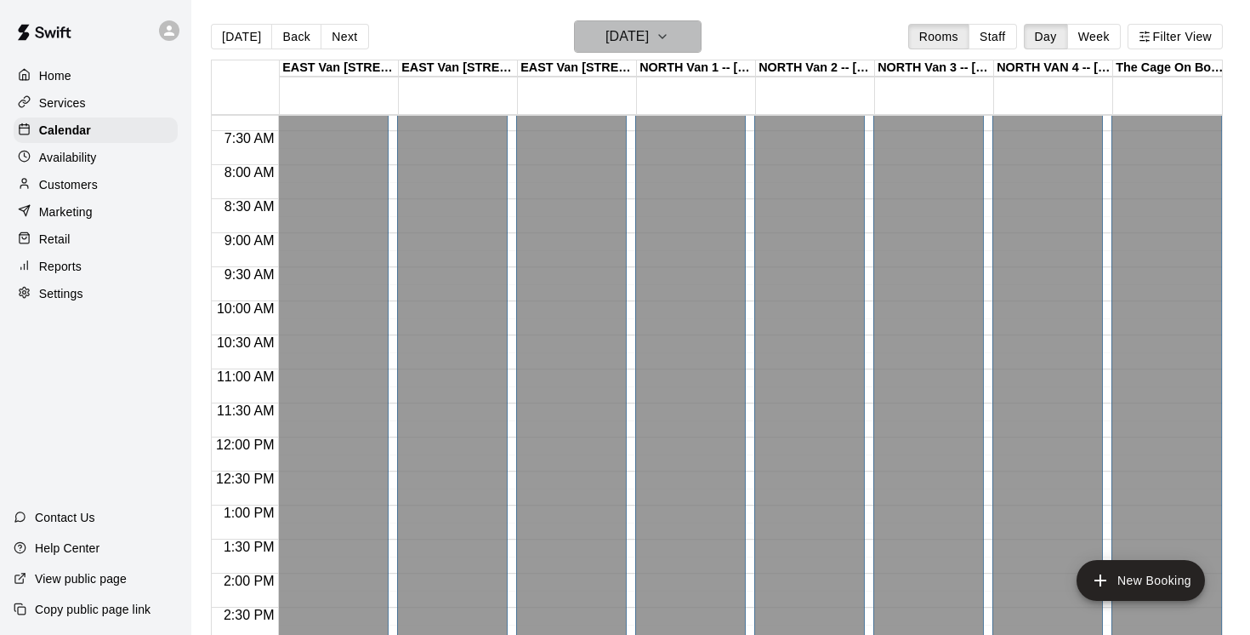
click at [669, 33] on icon "button" at bounding box center [663, 36] width 14 height 20
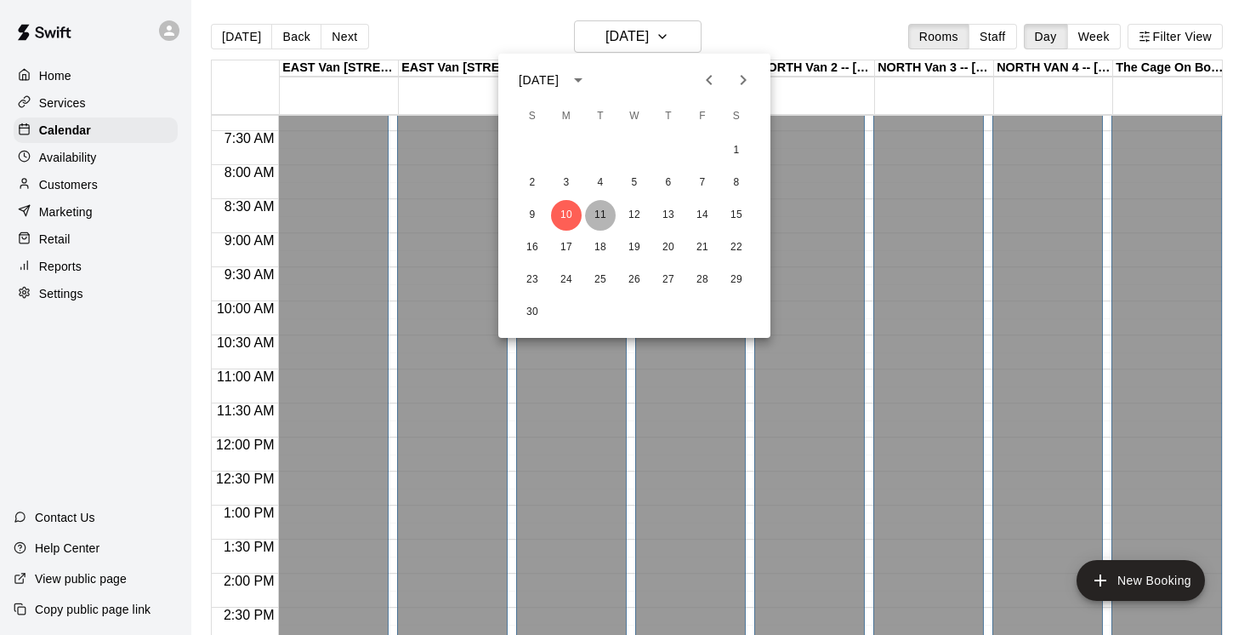
click at [603, 217] on button "11" at bounding box center [600, 215] width 31 height 31
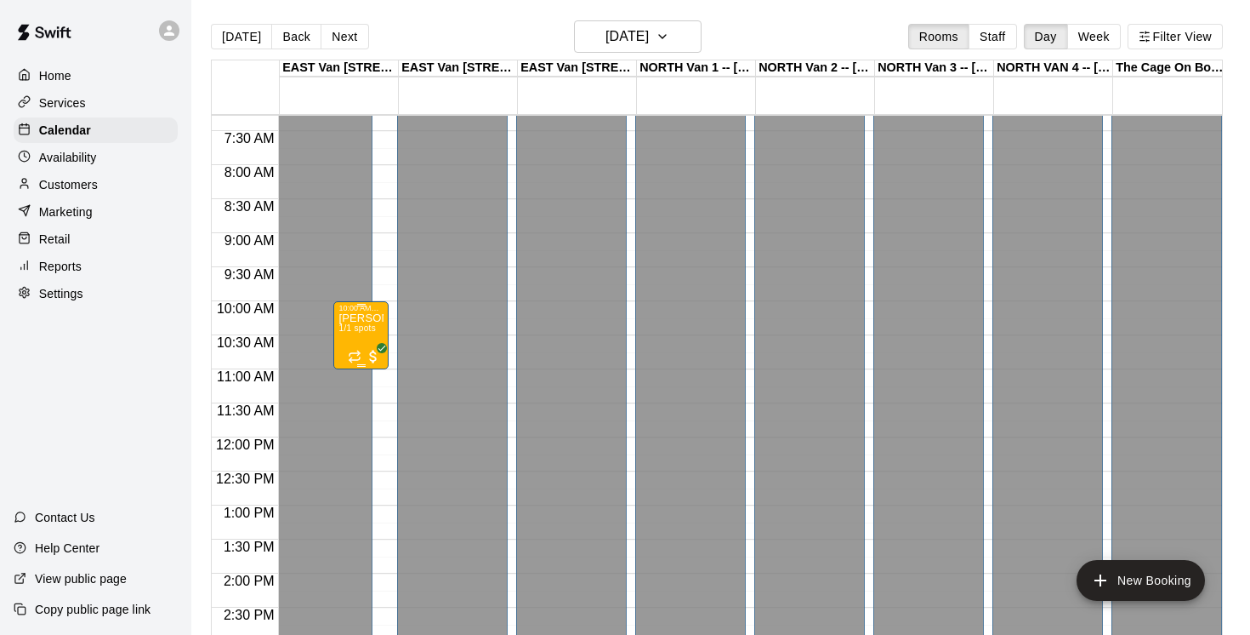
click at [356, 333] on span "1/1 spots" at bounding box center [357, 327] width 37 height 9
click at [361, 422] on icon "delete" at bounding box center [356, 423] width 12 height 15
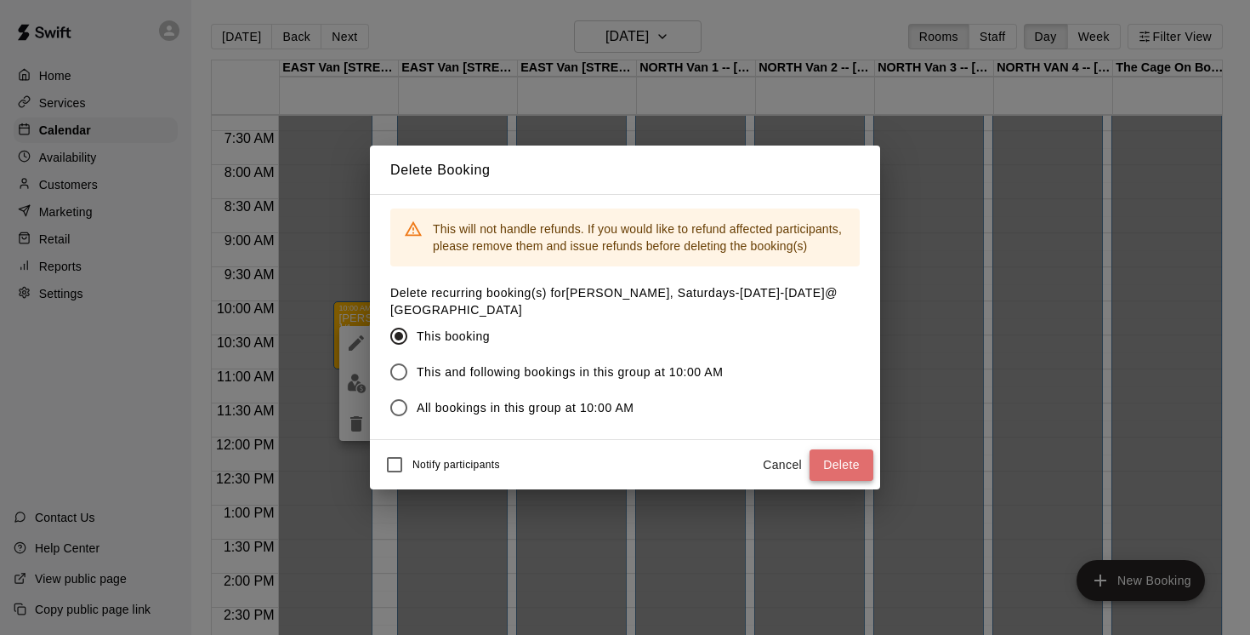
click at [846, 463] on button "Delete" at bounding box center [842, 464] width 64 height 31
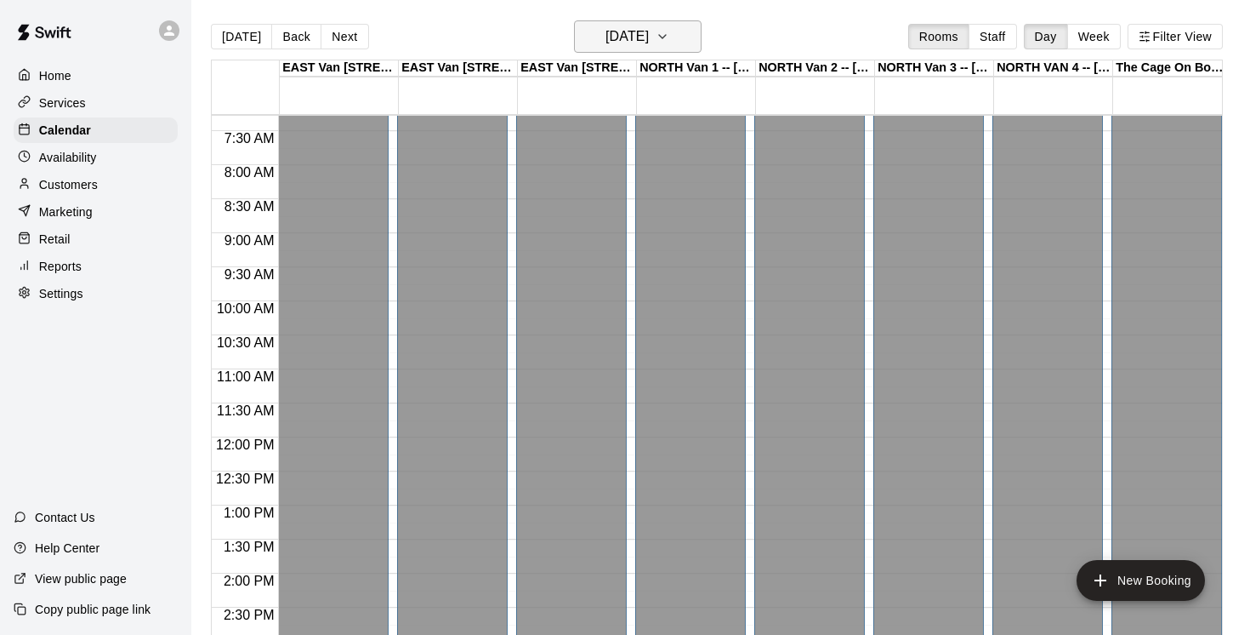
click at [696, 37] on button "[DATE]" at bounding box center [638, 36] width 128 height 32
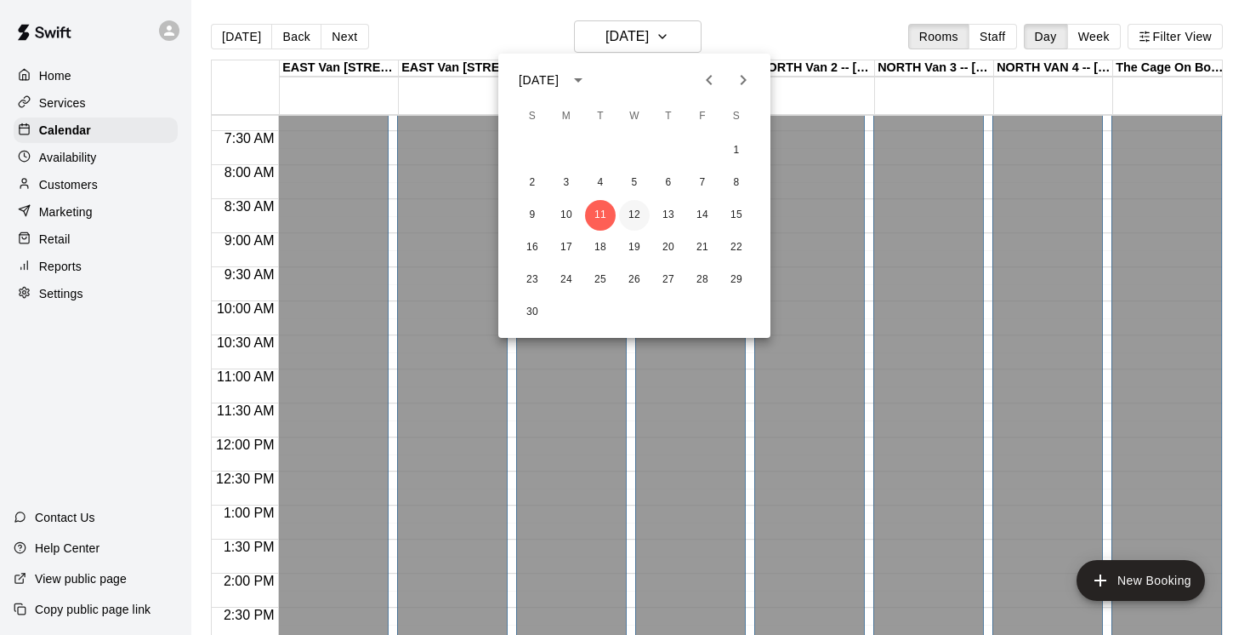
click at [639, 211] on button "12" at bounding box center [634, 215] width 31 height 31
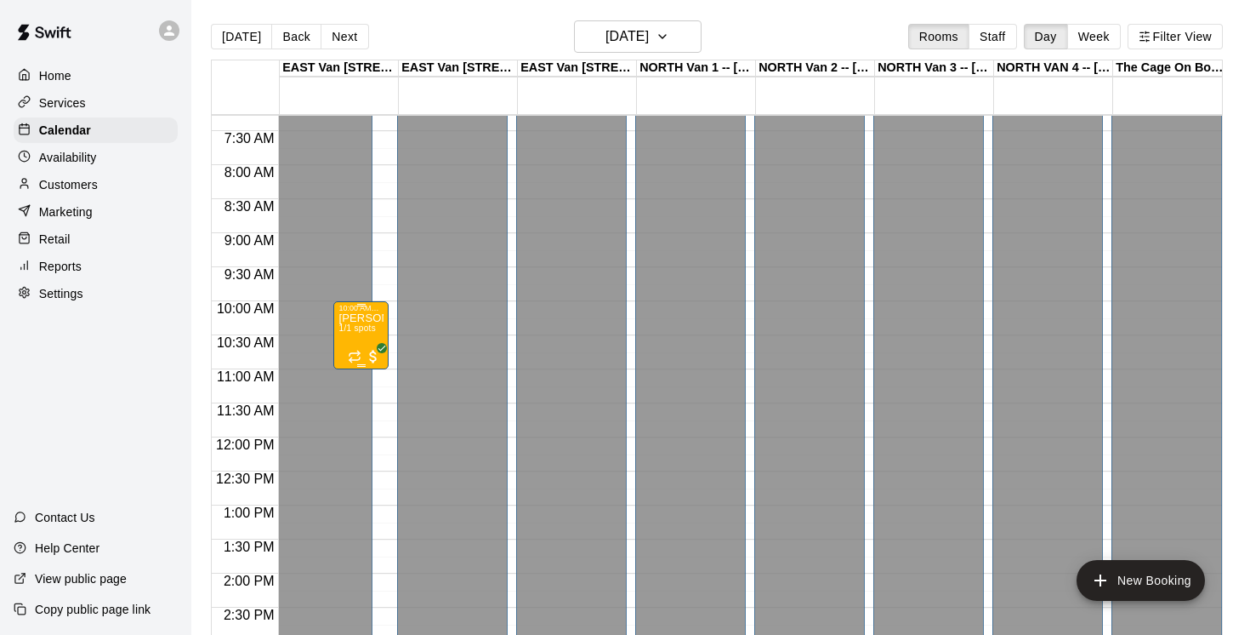
click at [362, 325] on span "1/1 spots" at bounding box center [357, 327] width 37 height 9
click at [358, 424] on icon "delete" at bounding box center [356, 423] width 12 height 15
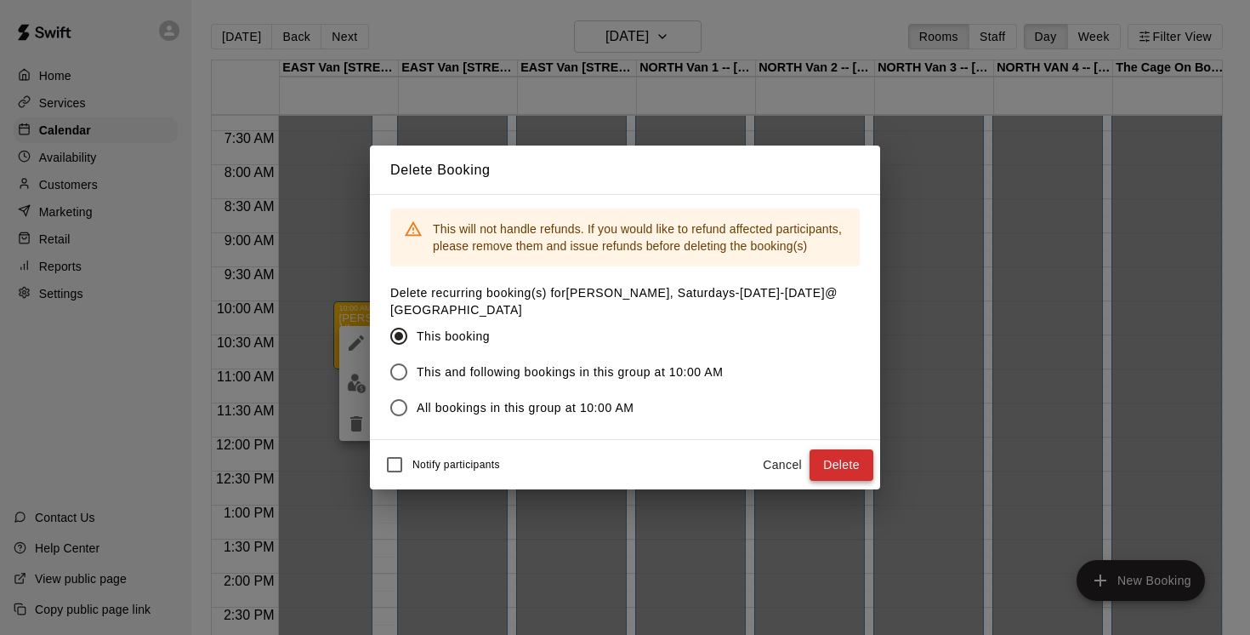
click at [867, 466] on button "Delete" at bounding box center [842, 464] width 64 height 31
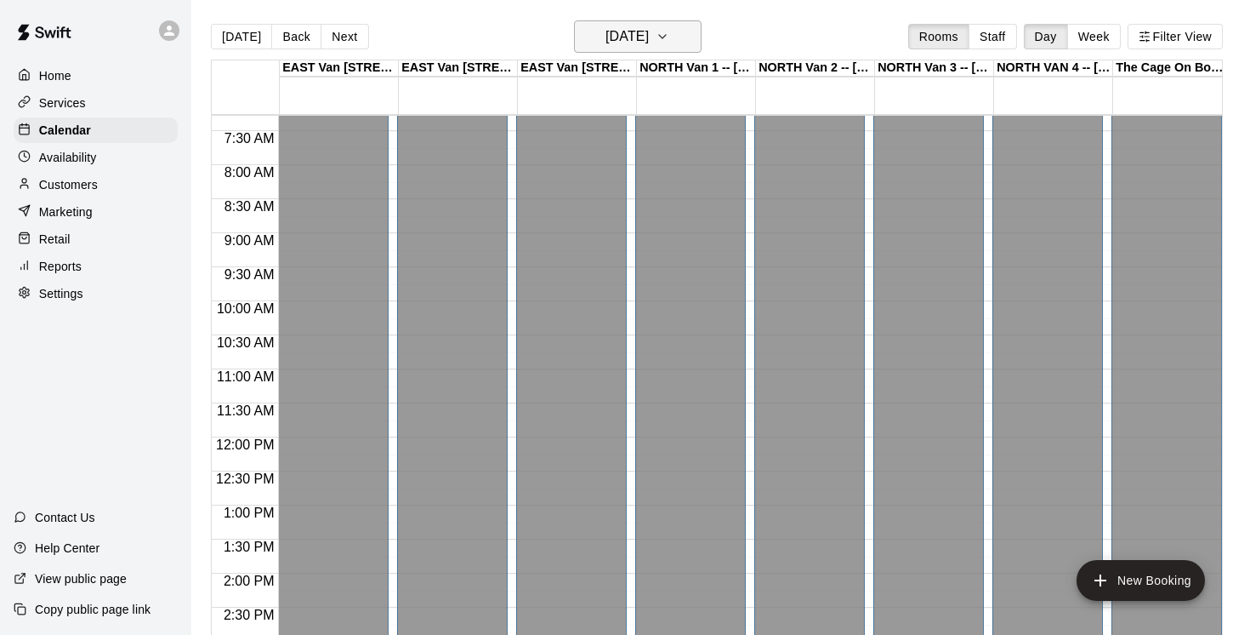
click at [669, 35] on icon "button" at bounding box center [663, 36] width 14 height 20
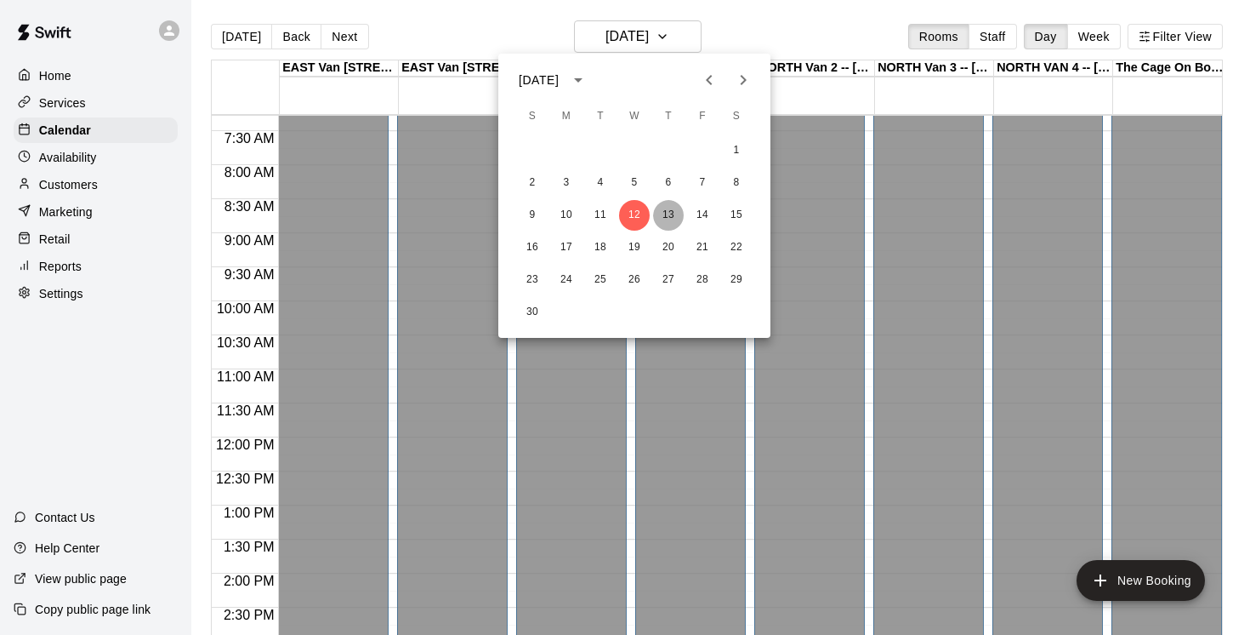
click at [665, 208] on button "13" at bounding box center [668, 215] width 31 height 31
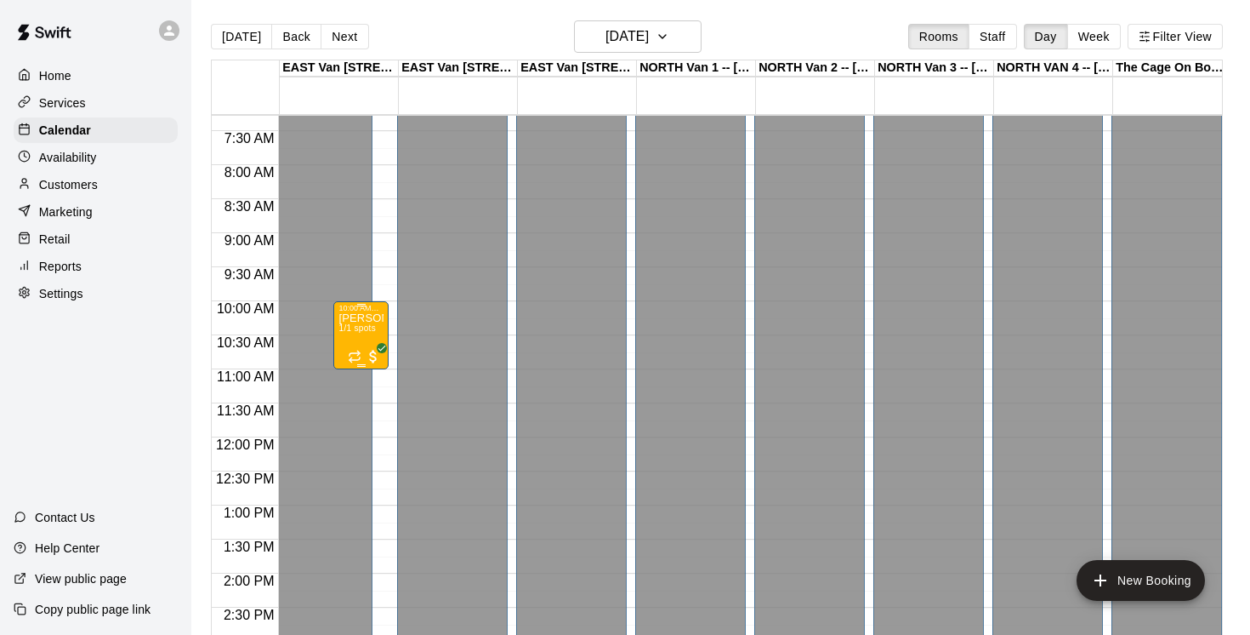
click at [360, 339] on div "[PERSON_NAME], Saturdays-[DATE]-[DATE]@ [GEOGRAPHIC_DATA] 1/1 spots" at bounding box center [361, 629] width 45 height 635
click at [362, 413] on icon "delete" at bounding box center [356, 412] width 20 height 20
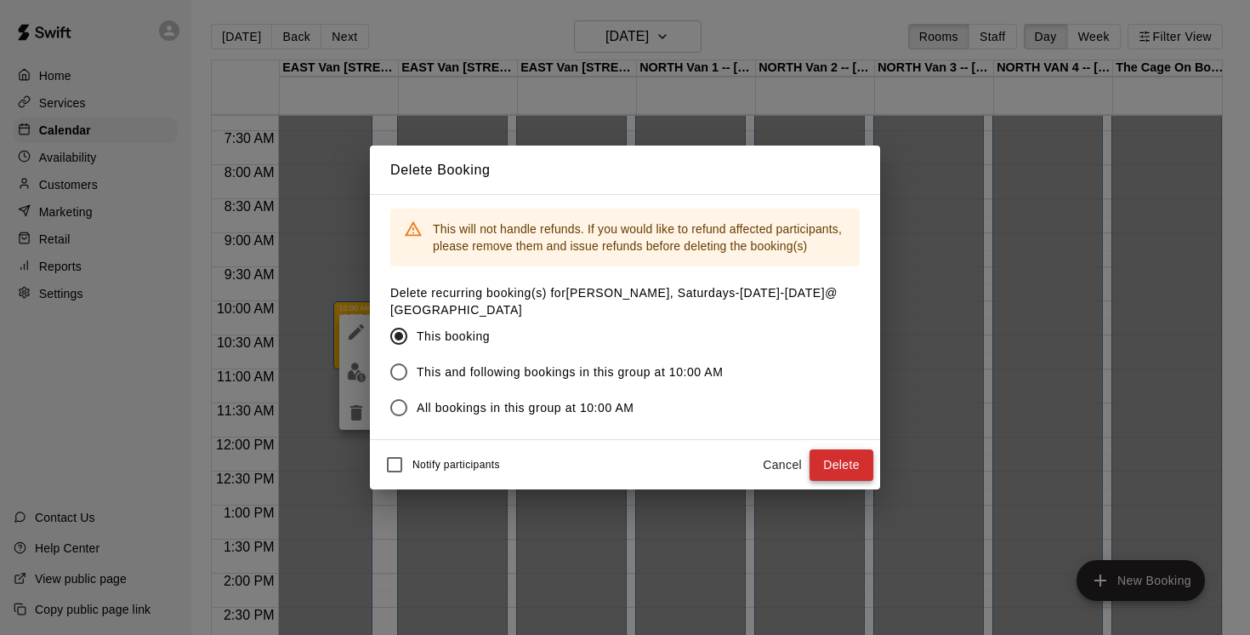
click at [839, 461] on button "Delete" at bounding box center [842, 464] width 64 height 31
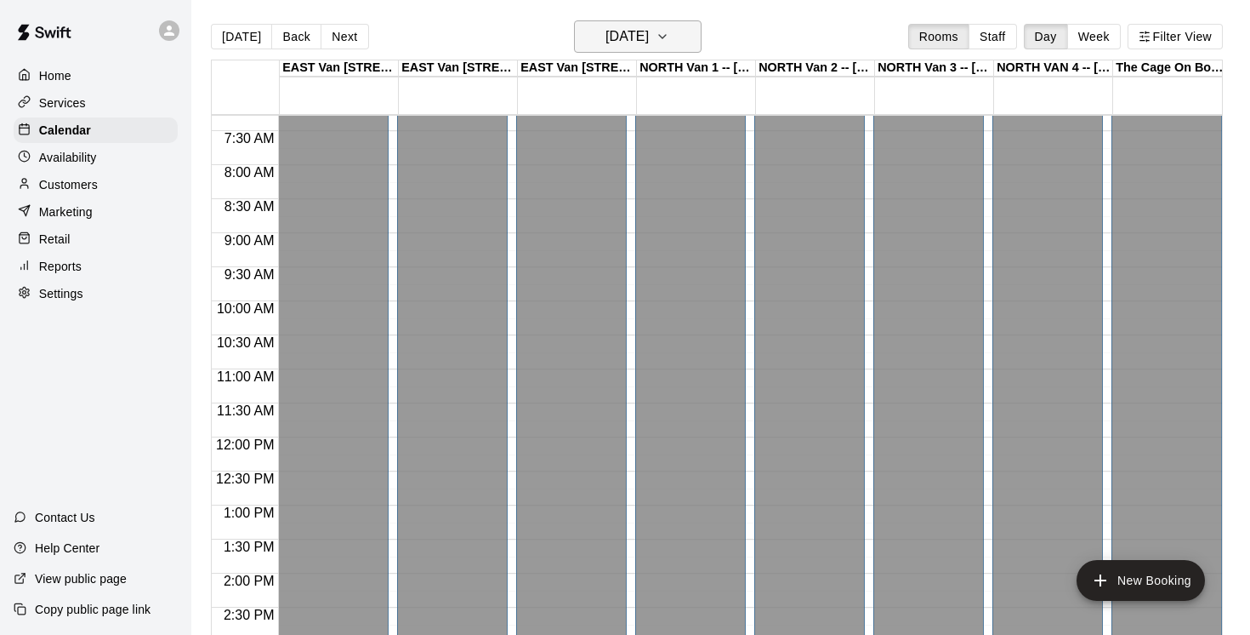
click at [699, 36] on button "[DATE]" at bounding box center [638, 36] width 128 height 32
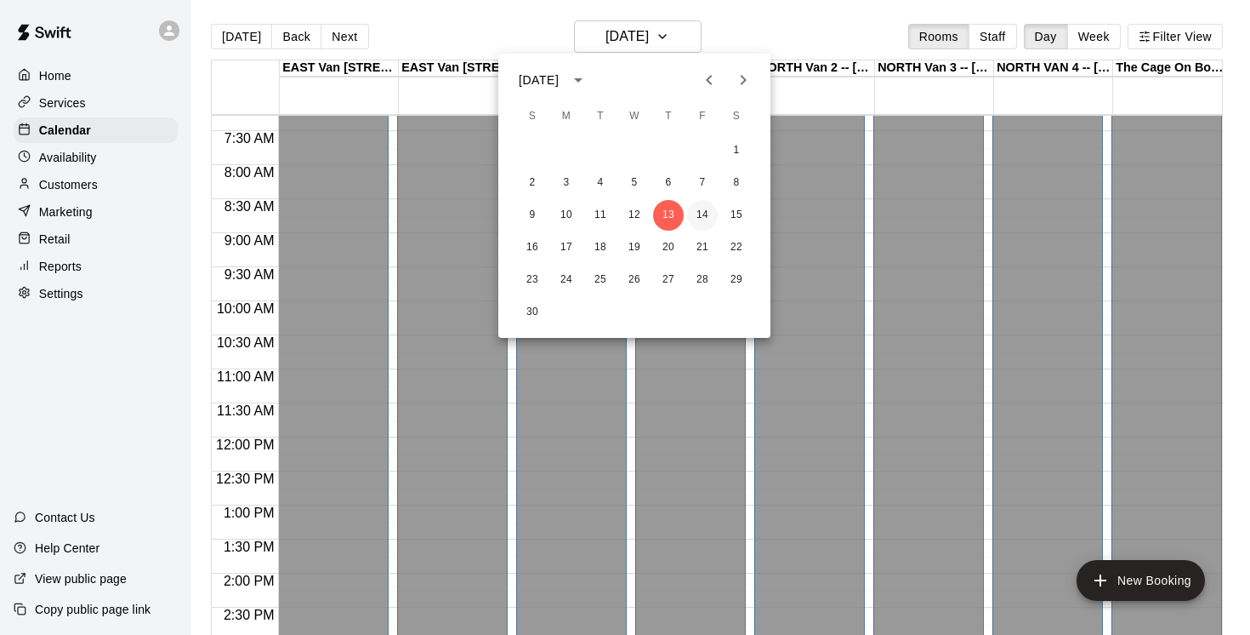
click at [708, 219] on button "14" at bounding box center [702, 215] width 31 height 31
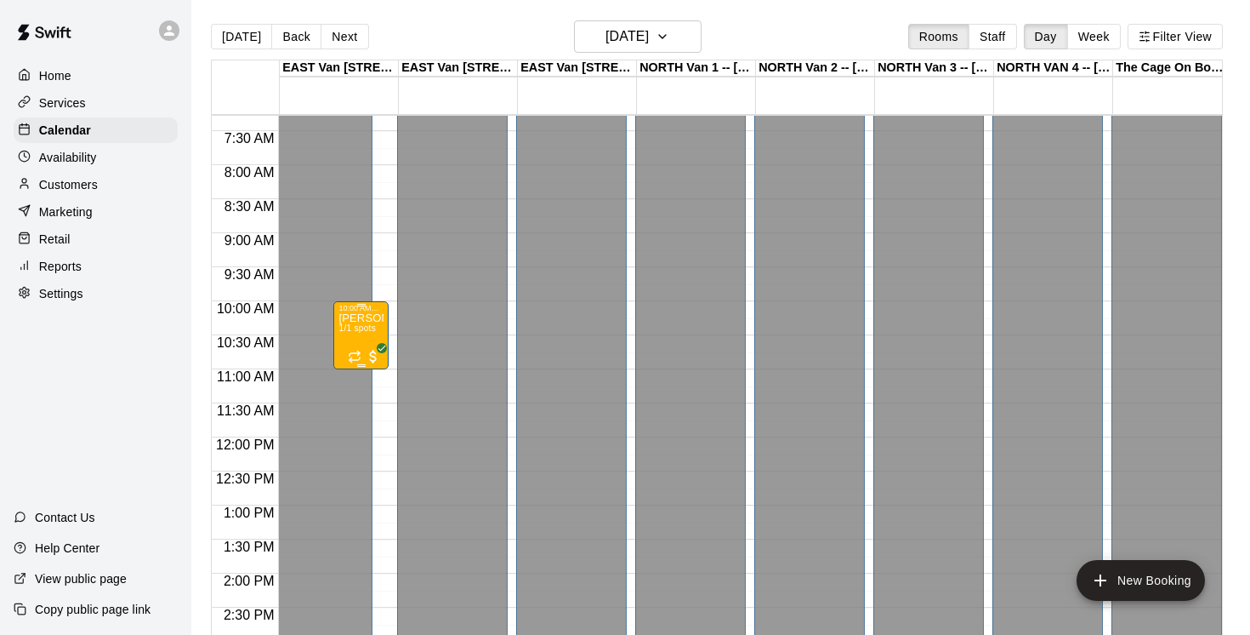
click at [356, 327] on span "1/1 spots" at bounding box center [357, 327] width 37 height 9
click at [362, 420] on icon "delete" at bounding box center [356, 423] width 20 height 20
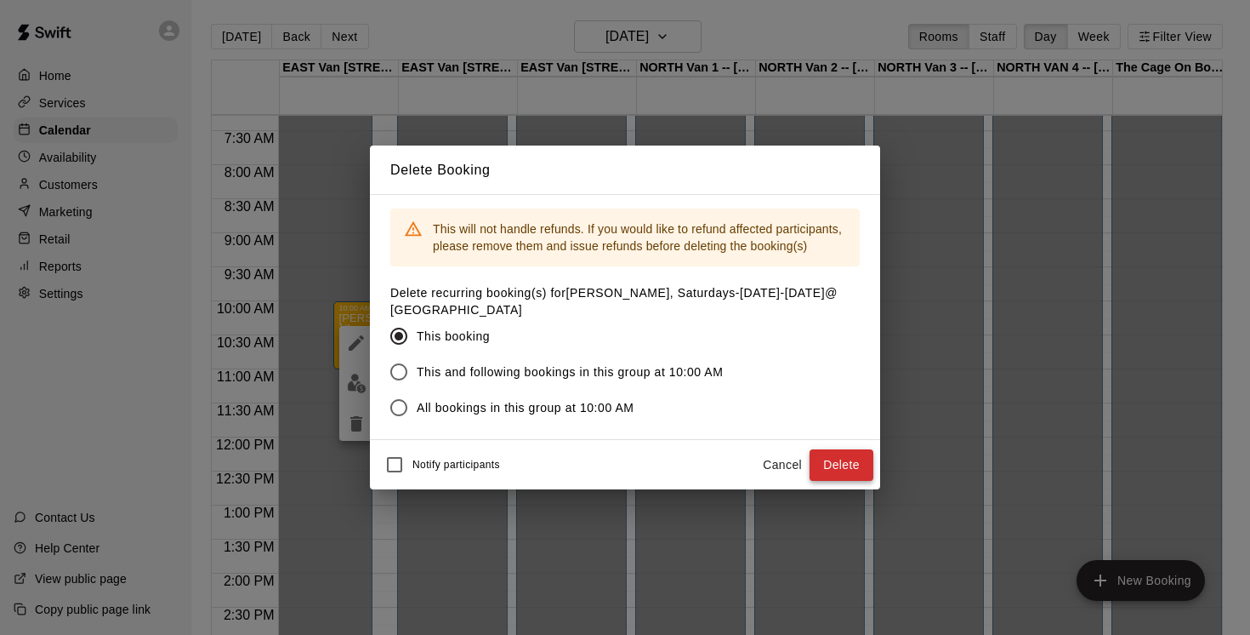
click at [853, 464] on button "Delete" at bounding box center [842, 464] width 64 height 31
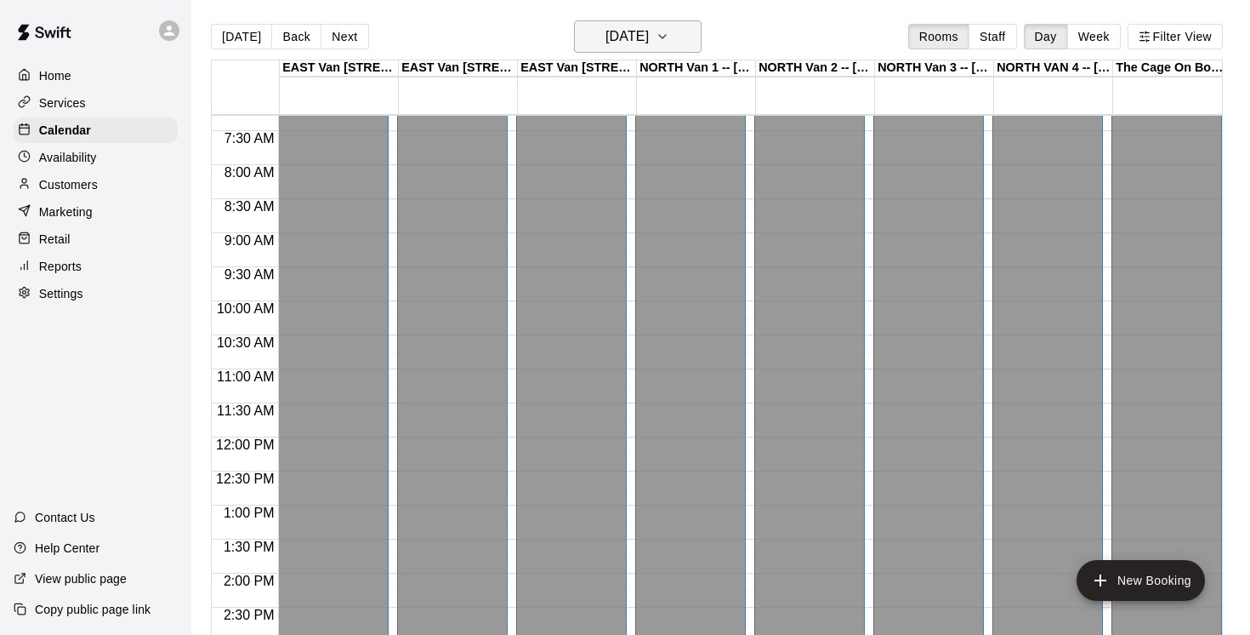
click at [669, 28] on icon "button" at bounding box center [663, 36] width 14 height 20
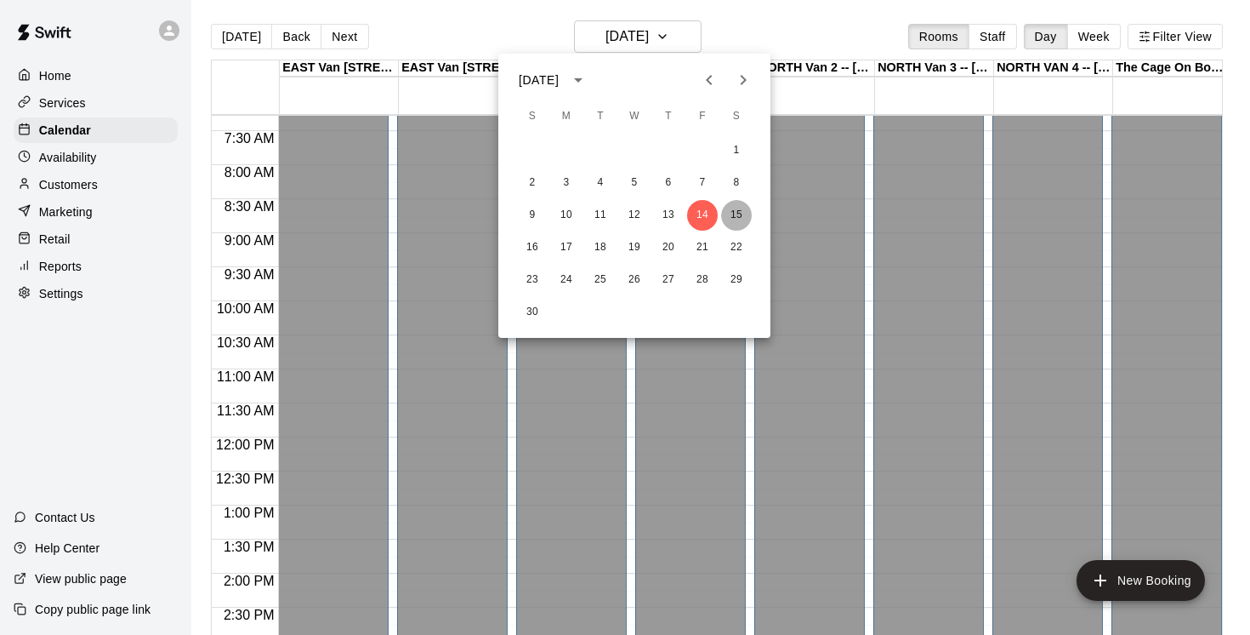
click at [732, 212] on button "15" at bounding box center [736, 215] width 31 height 31
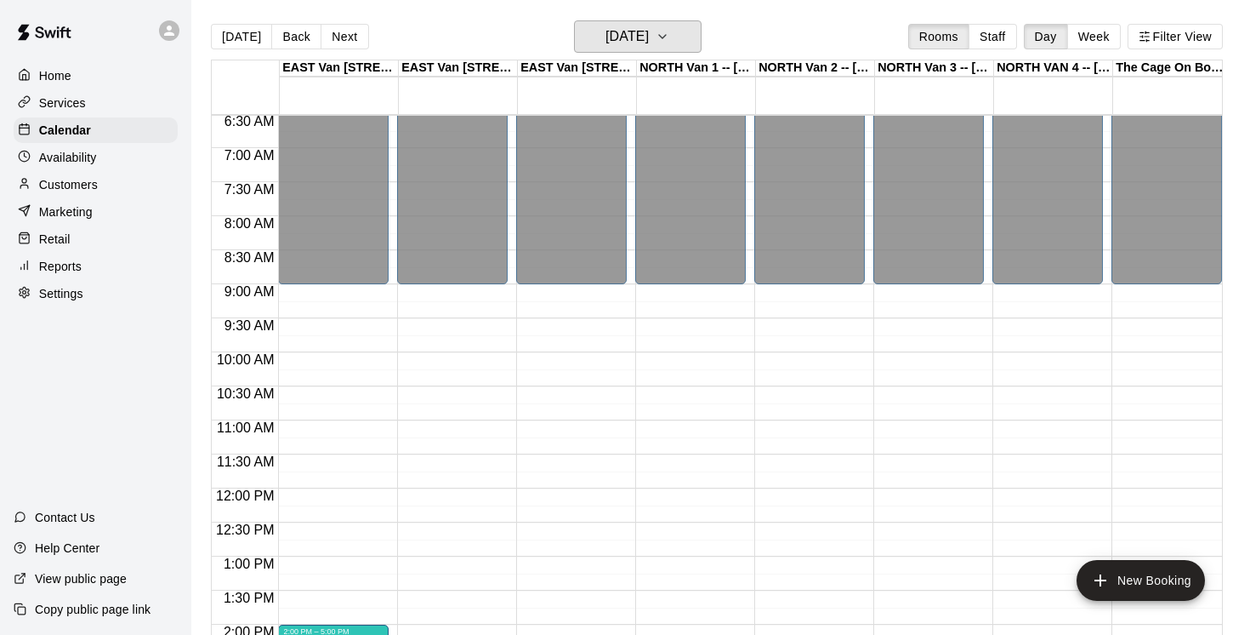
scroll to position [444, 0]
click at [696, 37] on button "[DATE]" at bounding box center [638, 36] width 128 height 32
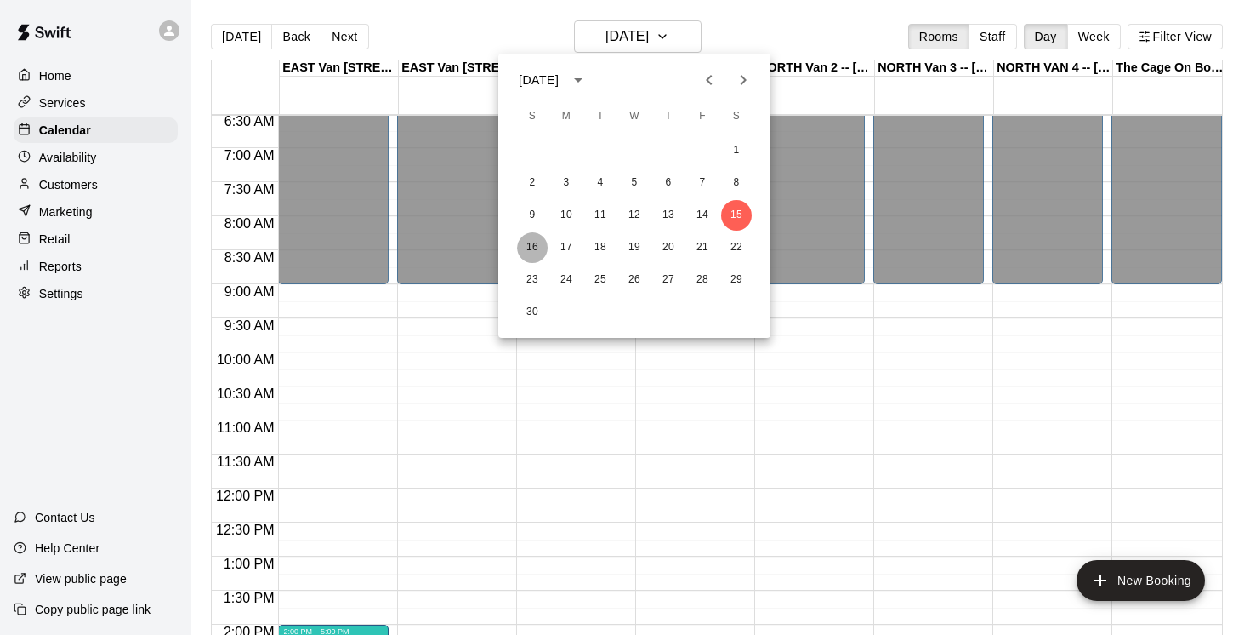
click at [541, 249] on button "16" at bounding box center [532, 247] width 31 height 31
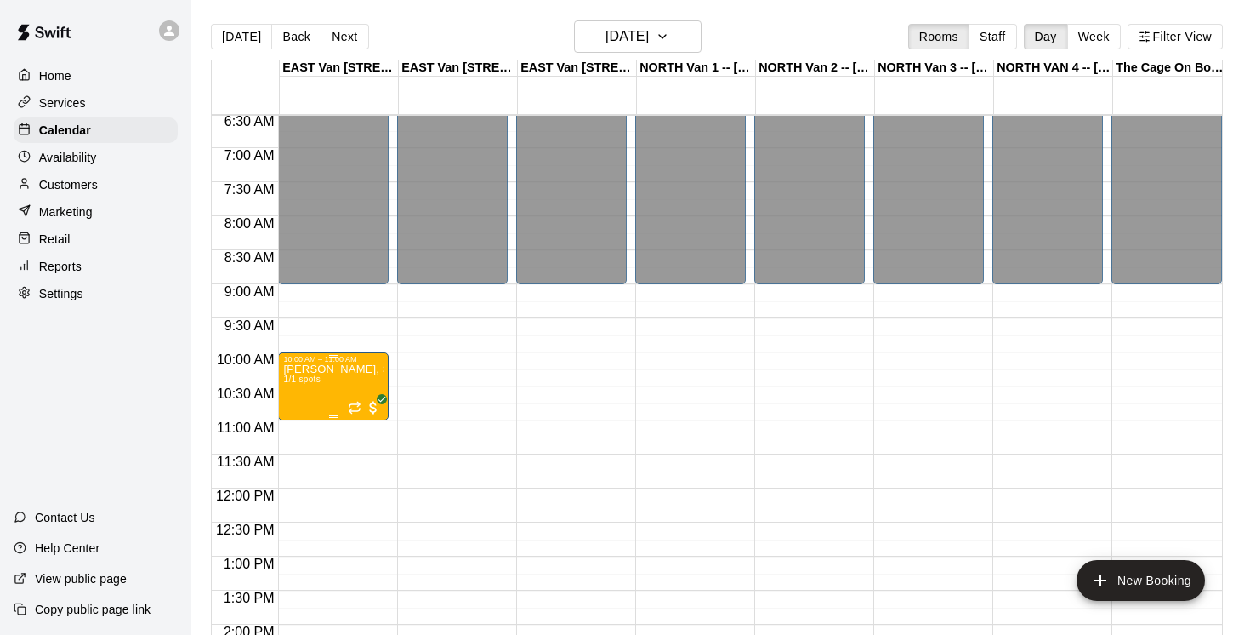
click at [305, 463] on icon "delete" at bounding box center [301, 463] width 12 height 15
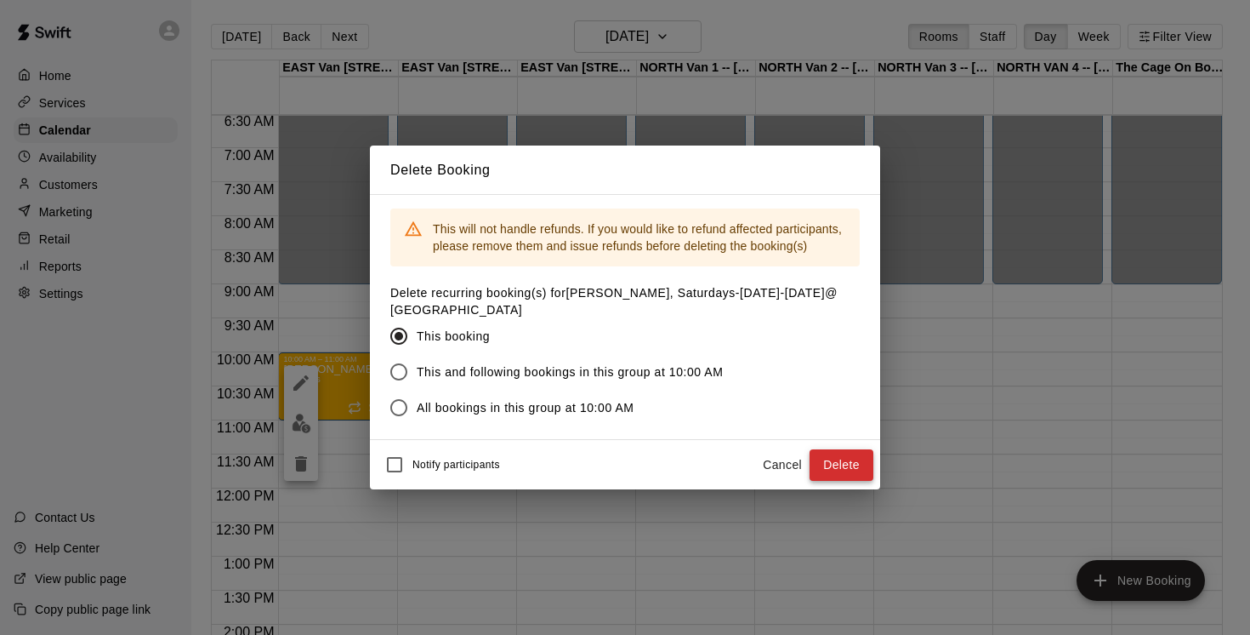
click at [851, 462] on button "Delete" at bounding box center [842, 464] width 64 height 31
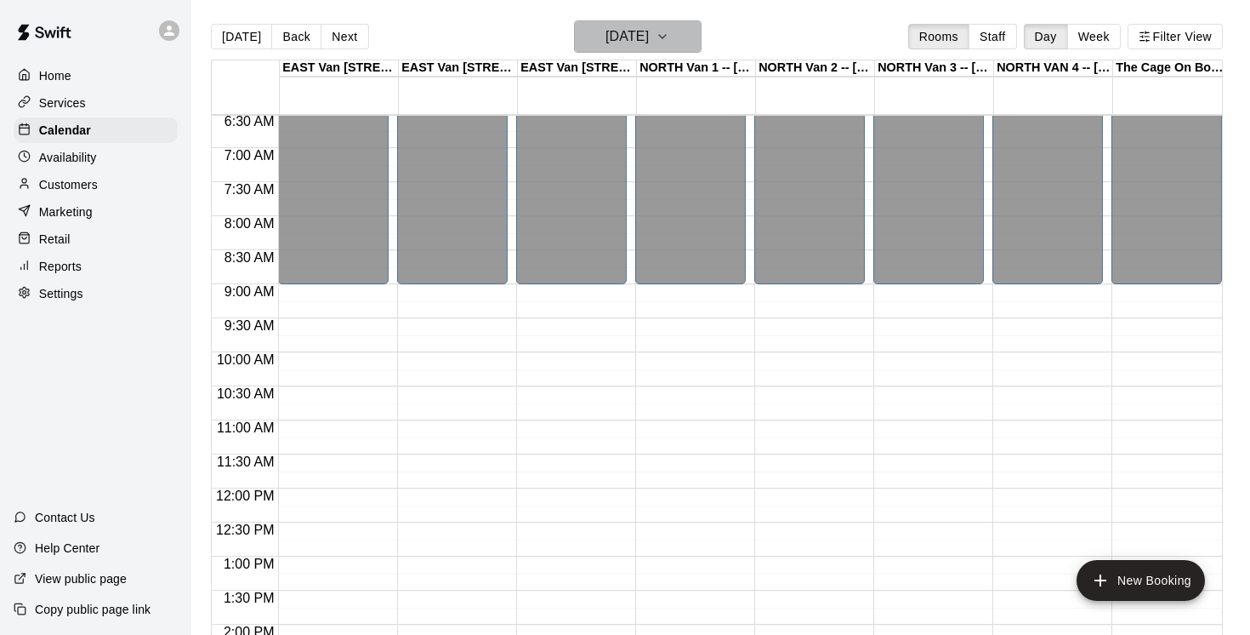
click at [669, 39] on icon "button" at bounding box center [663, 36] width 14 height 20
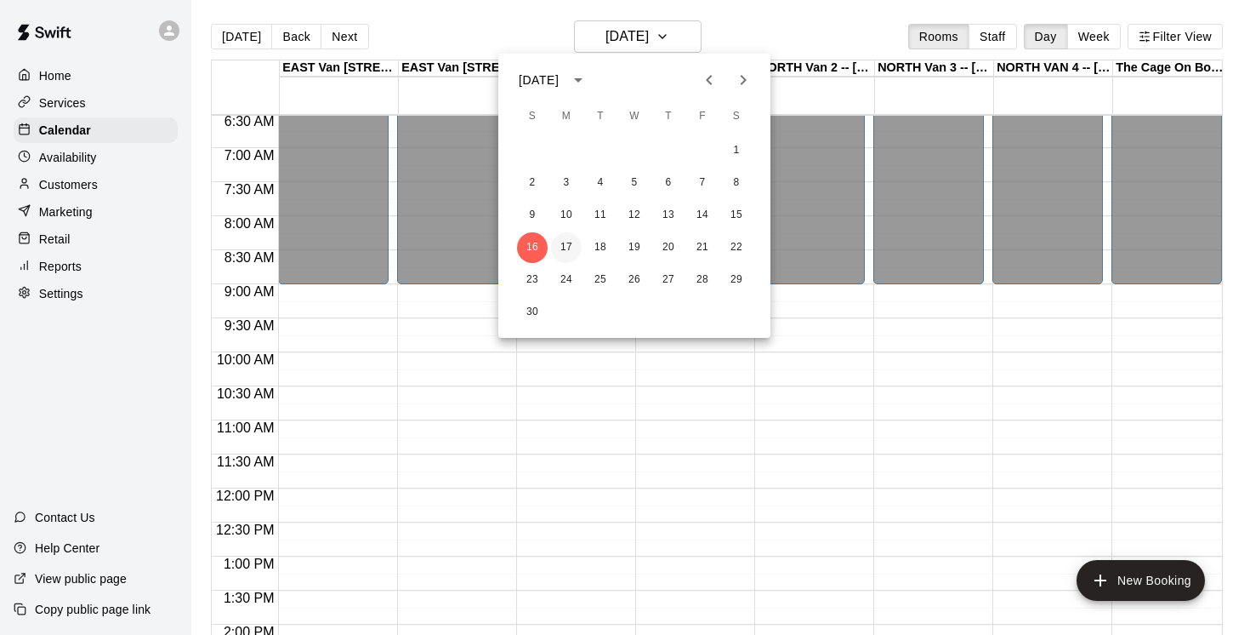
click at [567, 247] on button "17" at bounding box center [566, 247] width 31 height 31
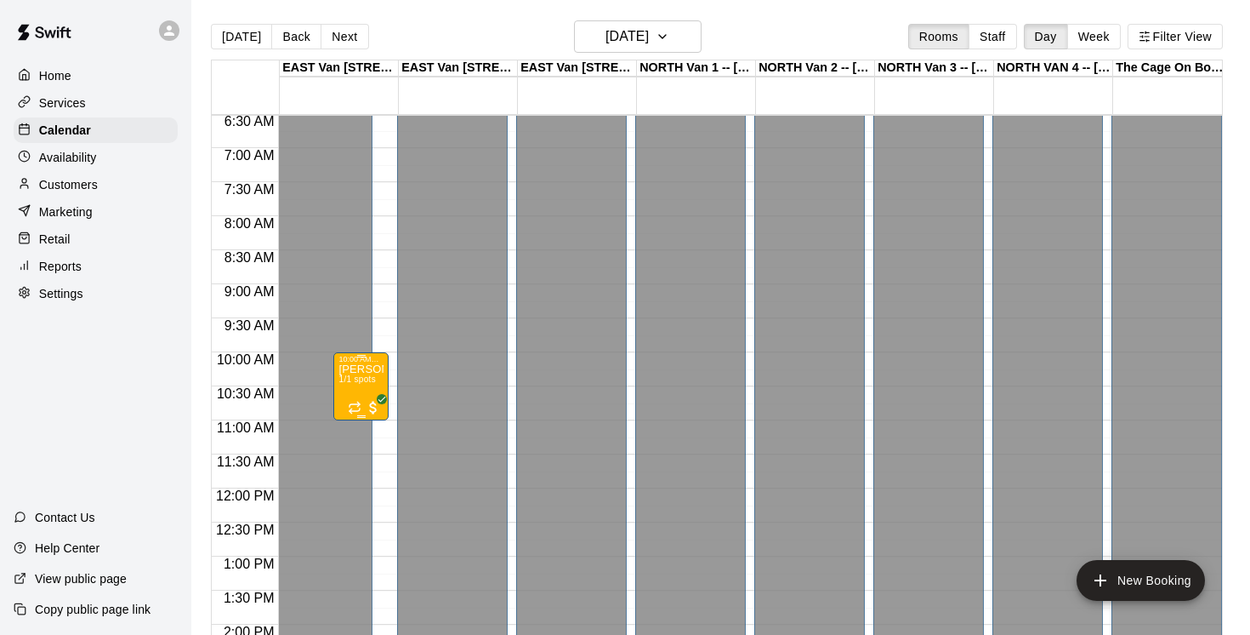
click at [364, 379] on span "1/1 spots" at bounding box center [357, 378] width 37 height 9
click at [360, 471] on icon "delete" at bounding box center [356, 474] width 12 height 15
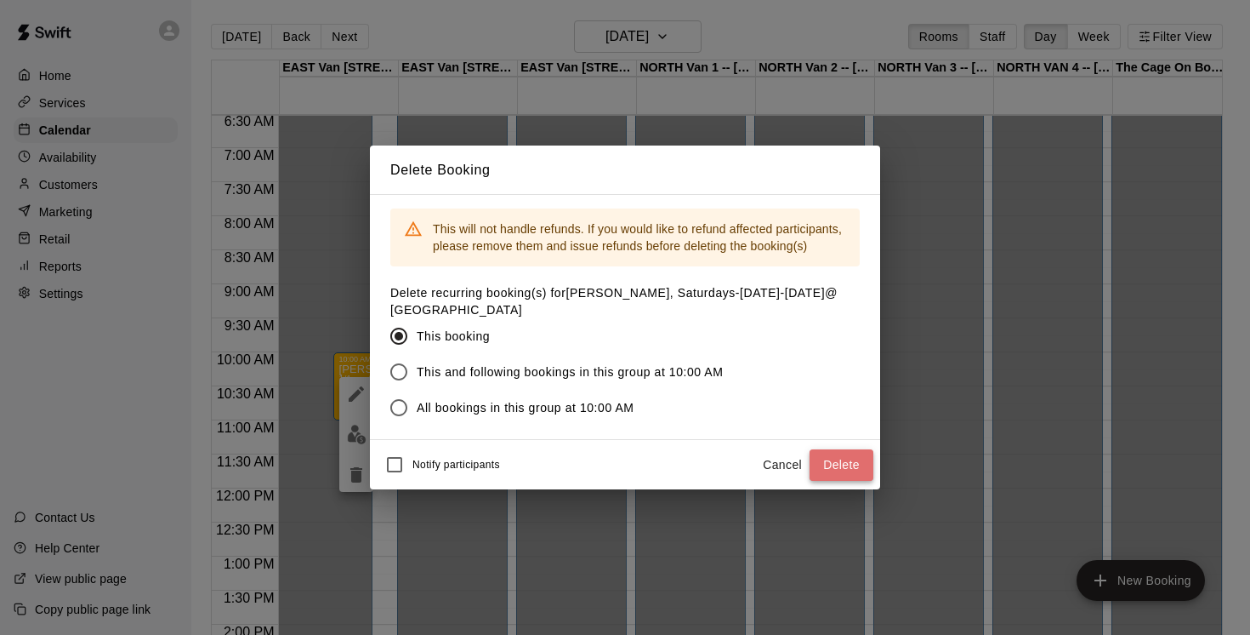
click at [836, 467] on button "Delete" at bounding box center [842, 464] width 64 height 31
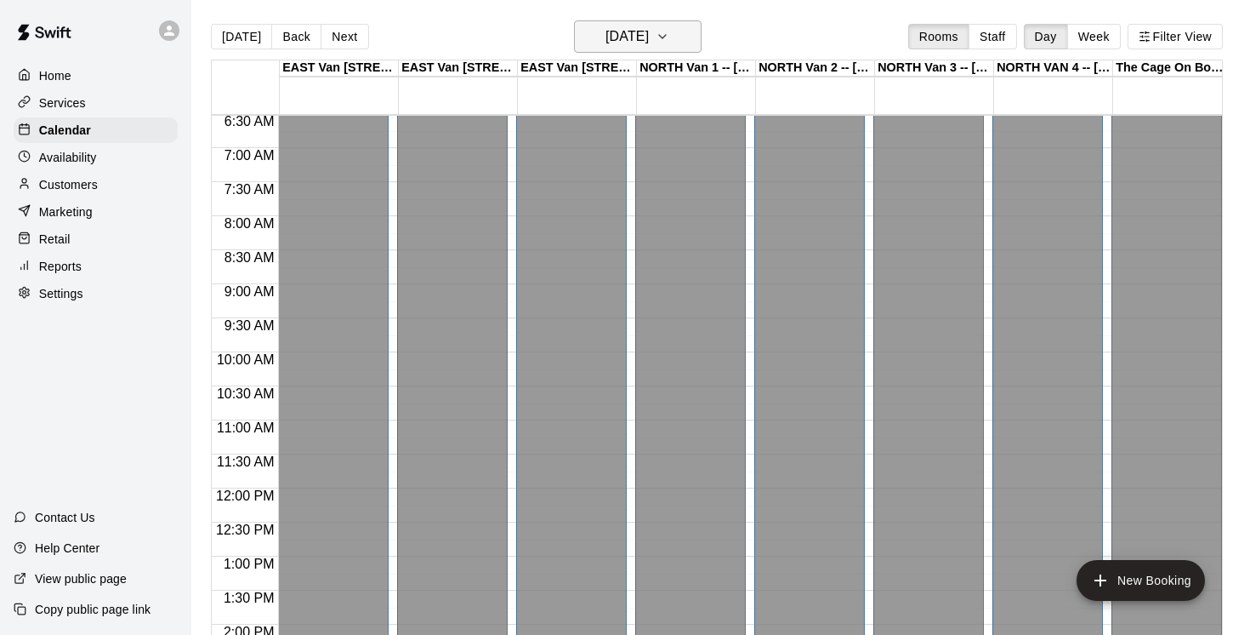
click at [669, 36] on icon "button" at bounding box center [663, 36] width 14 height 20
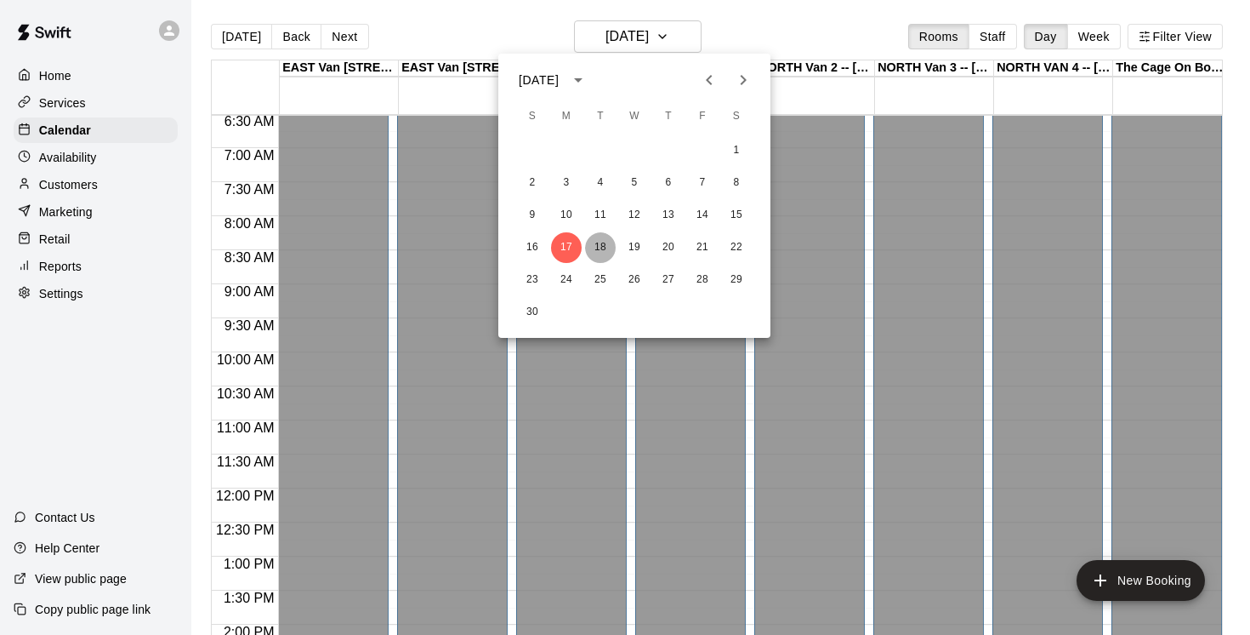
click at [604, 242] on button "18" at bounding box center [600, 247] width 31 height 31
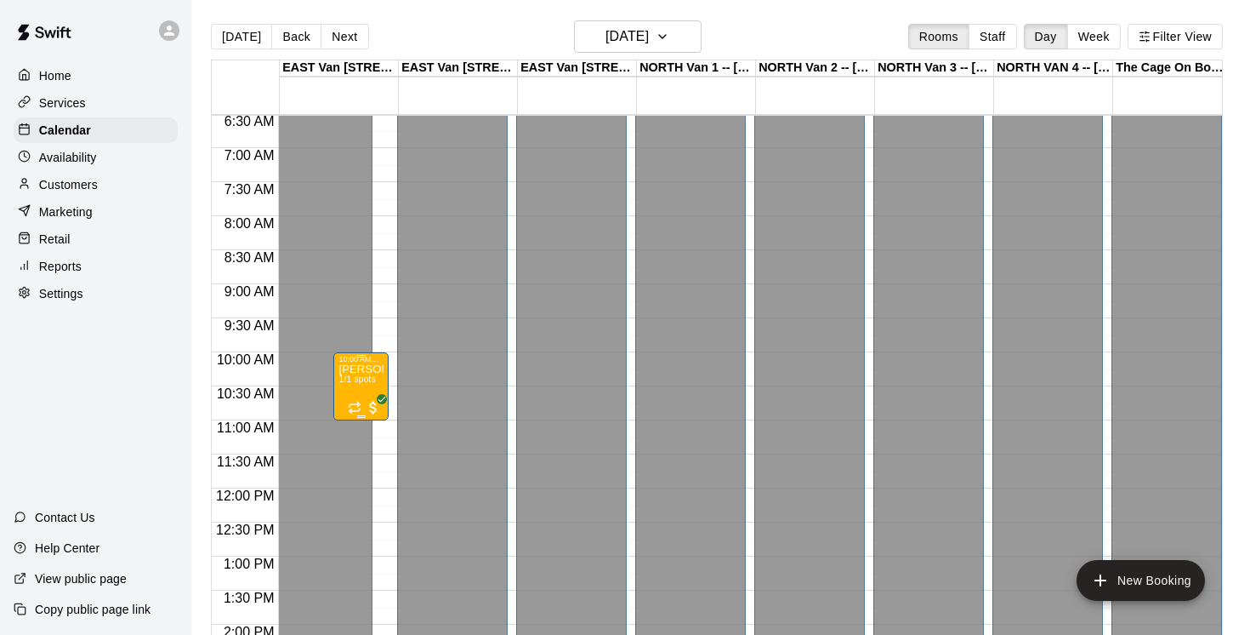
click at [376, 378] on span "1/1 spots" at bounding box center [357, 378] width 37 height 9
click at [362, 470] on icon "delete" at bounding box center [356, 474] width 20 height 20
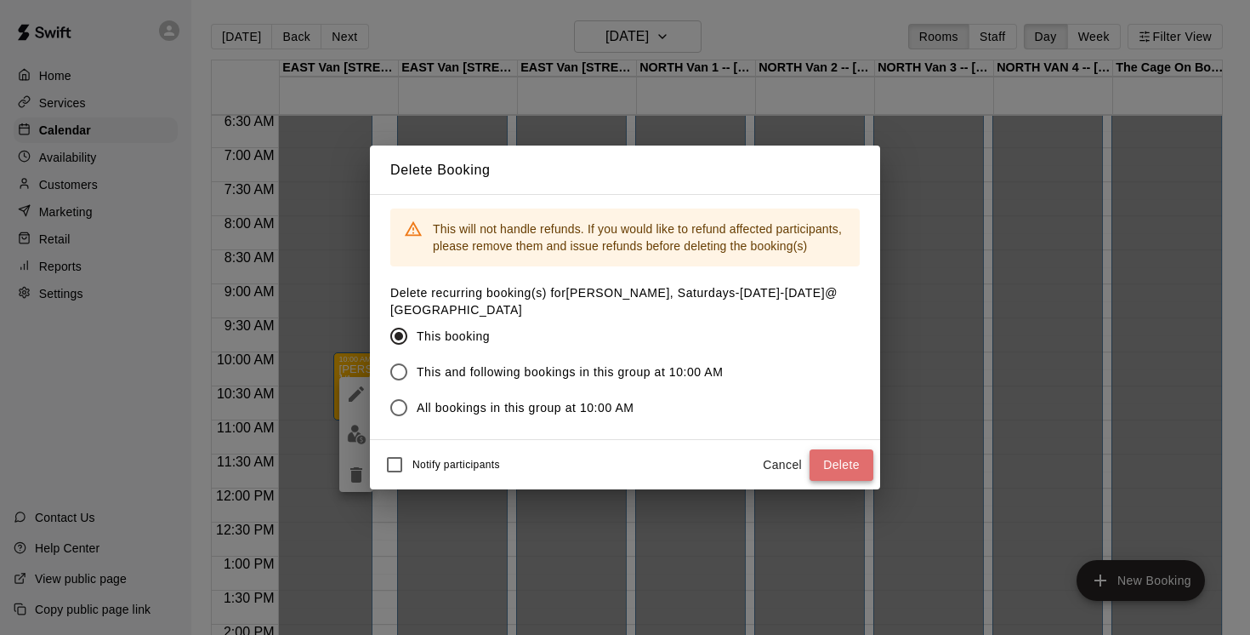
click at [846, 463] on button "Delete" at bounding box center [842, 464] width 64 height 31
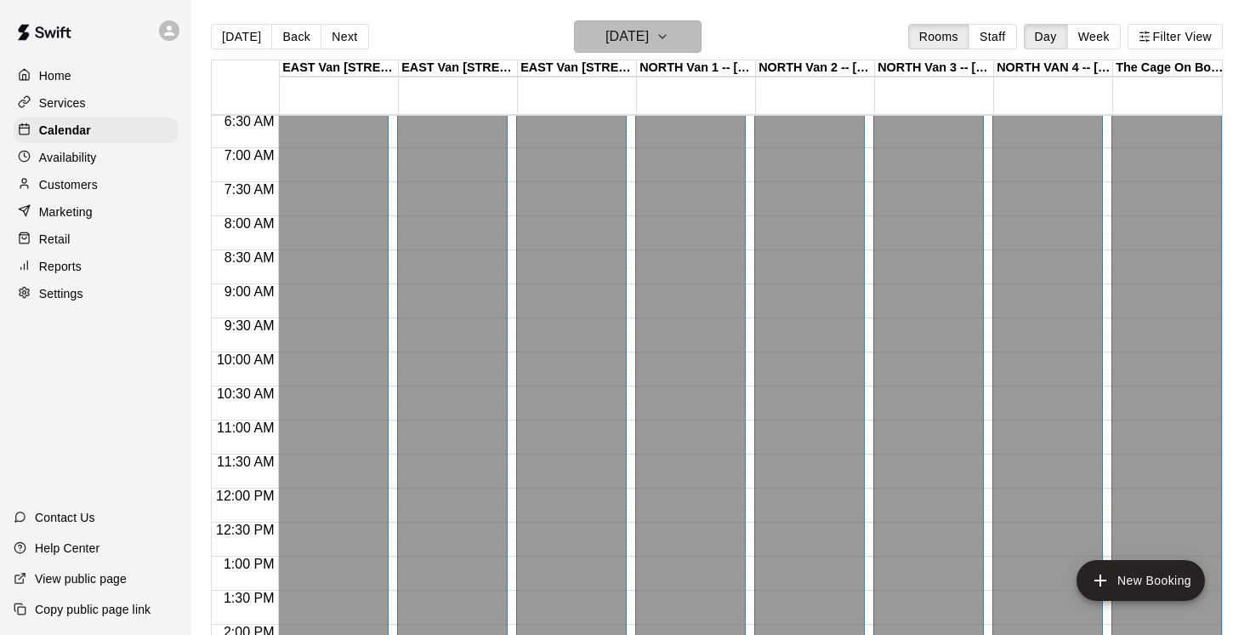
click at [669, 34] on icon "button" at bounding box center [663, 36] width 14 height 20
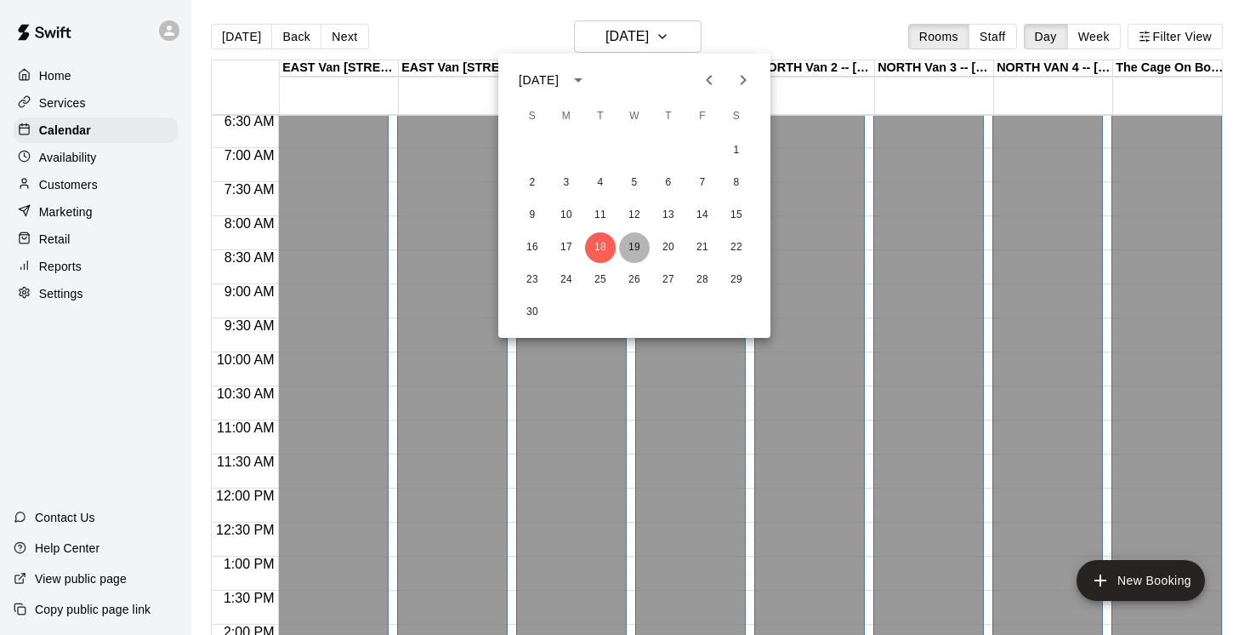
click at [639, 243] on button "19" at bounding box center [634, 247] width 31 height 31
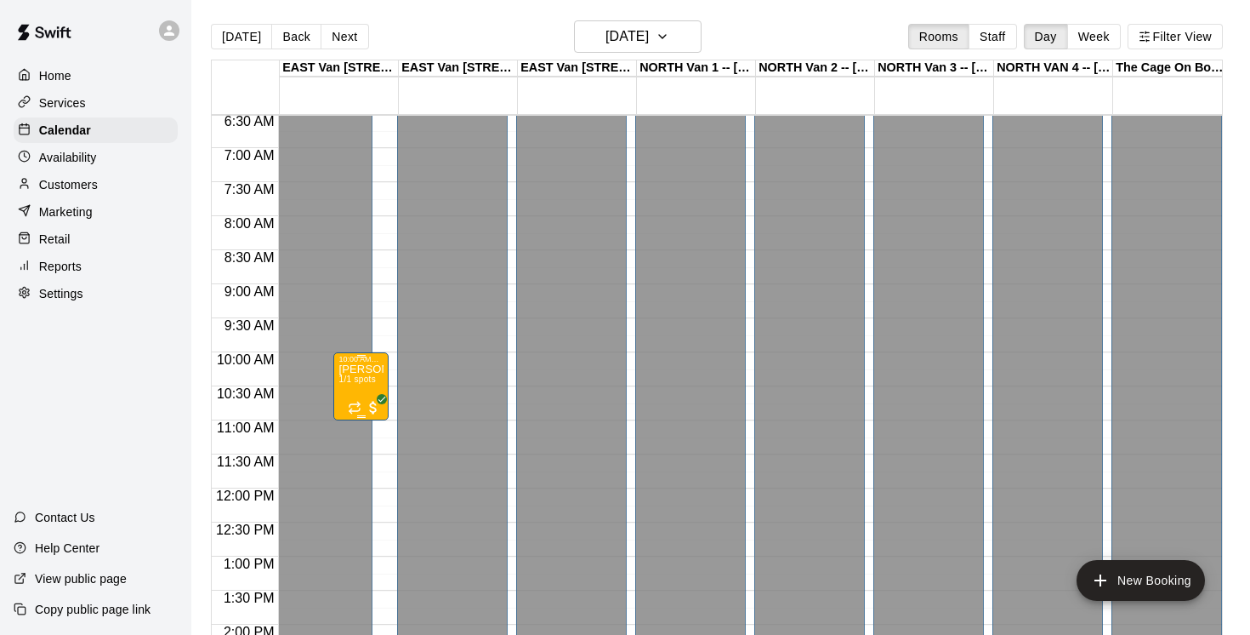
click at [359, 384] on span "1/1 spots" at bounding box center [357, 378] width 37 height 9
click at [359, 472] on icon "delete" at bounding box center [356, 474] width 12 height 15
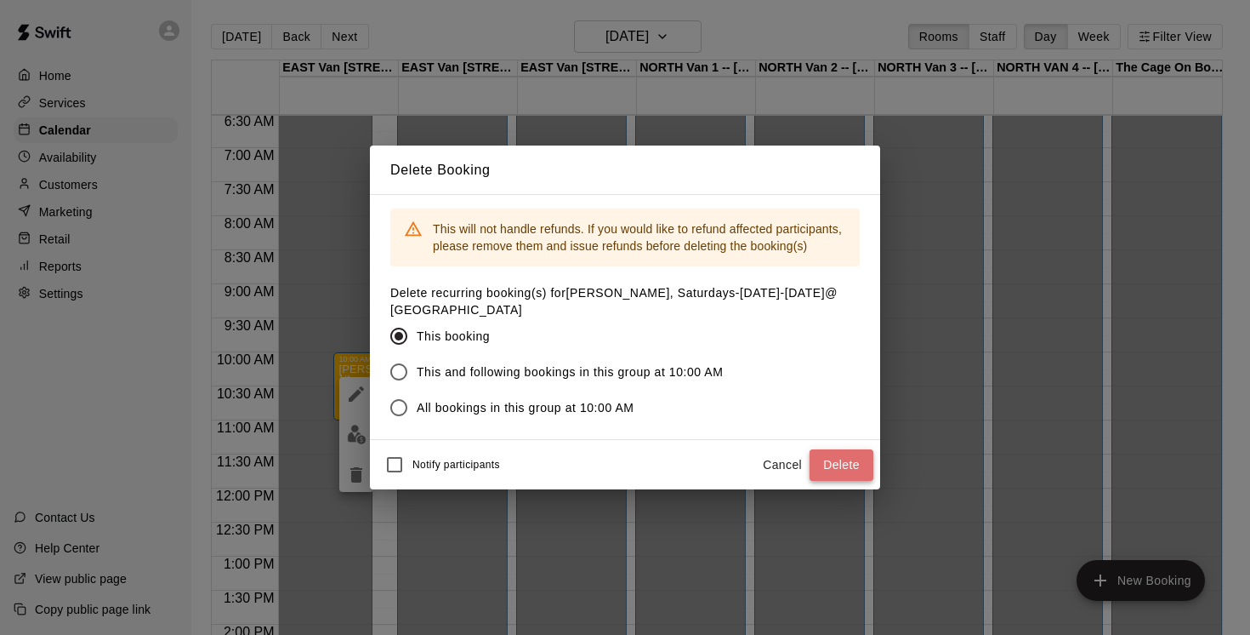
click at [847, 467] on button "Delete" at bounding box center [842, 464] width 64 height 31
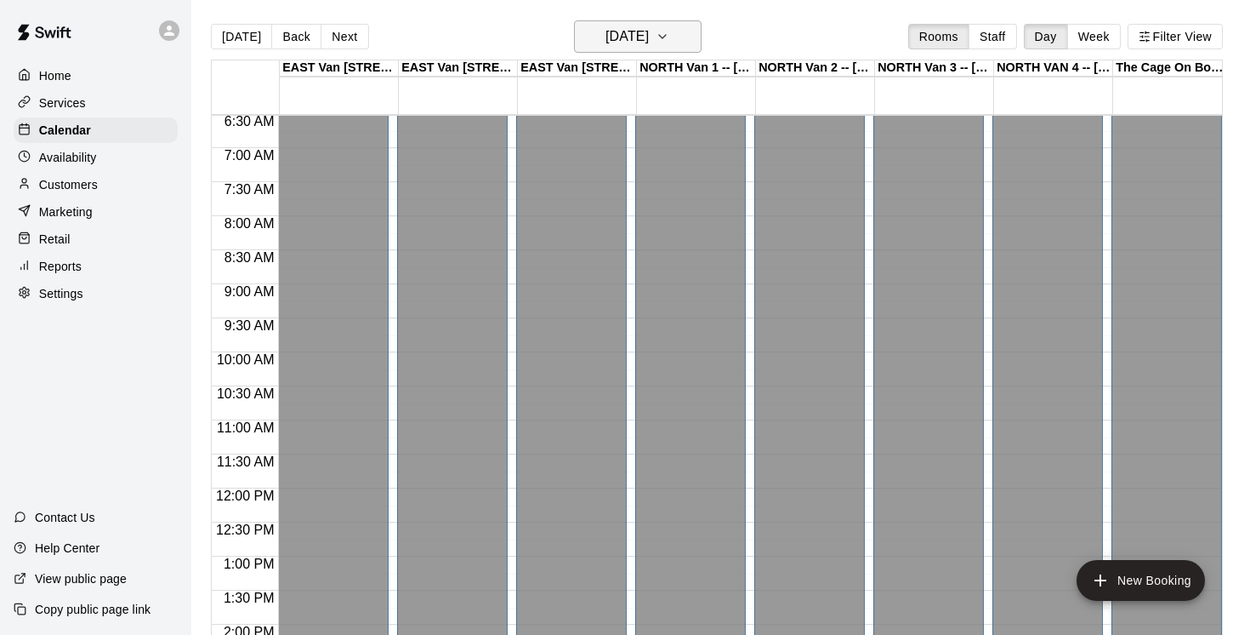
click at [702, 39] on button "[DATE]" at bounding box center [638, 36] width 128 height 32
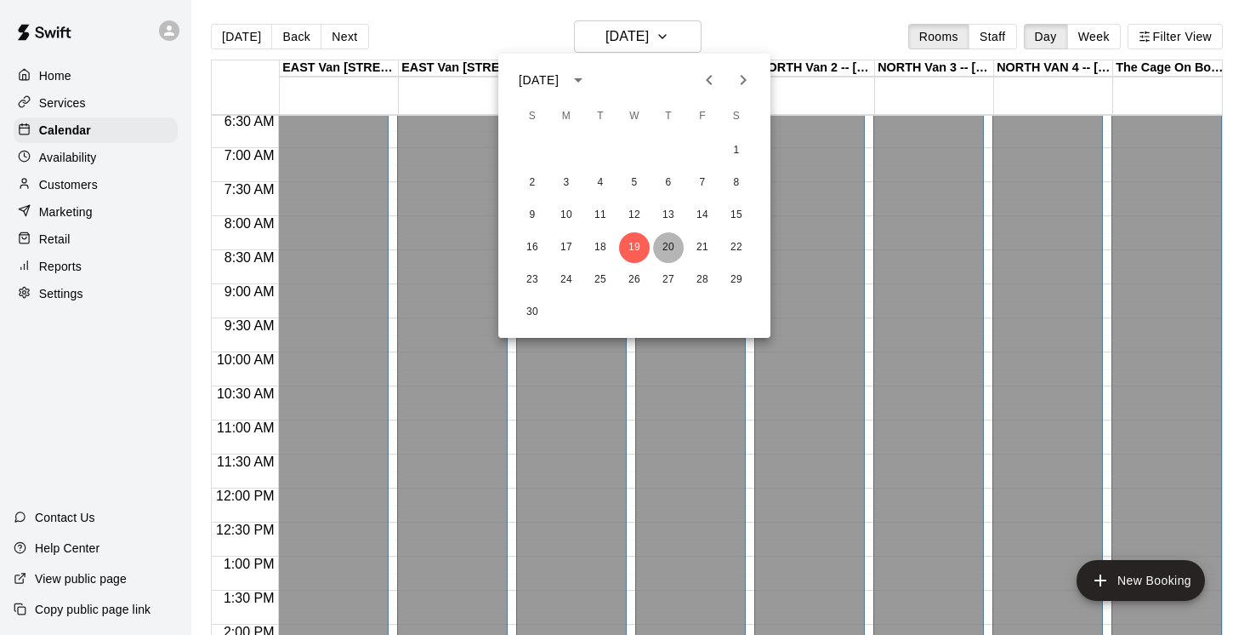
click at [668, 243] on button "20" at bounding box center [668, 247] width 31 height 31
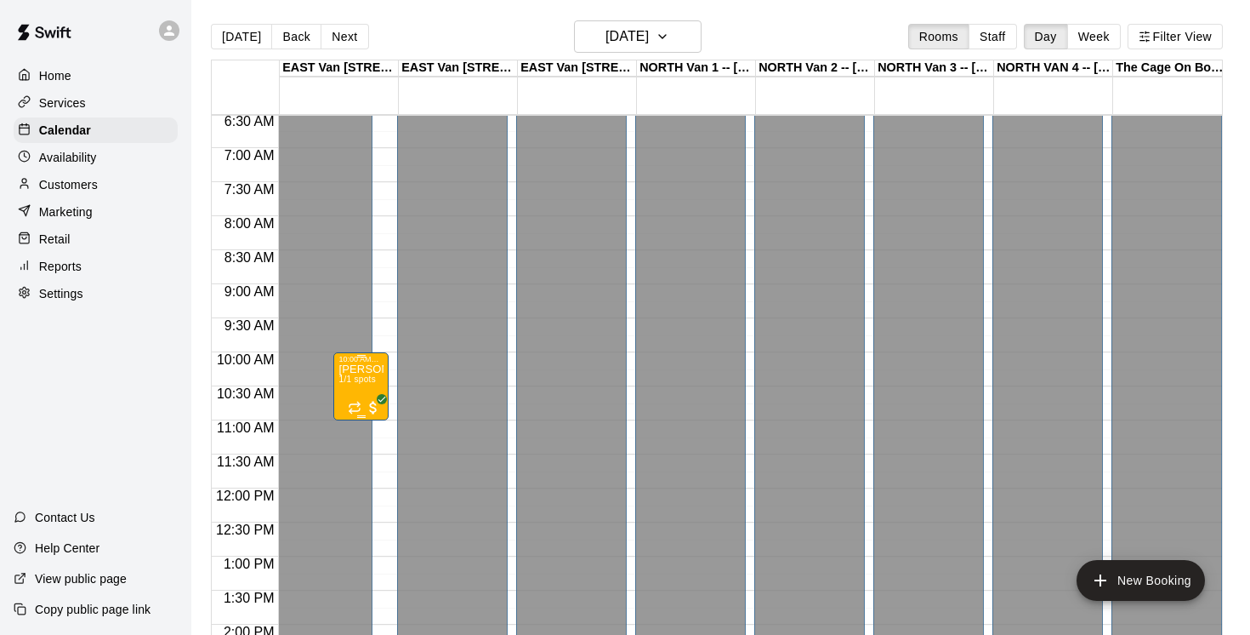
click at [374, 377] on span "1/1 spots" at bounding box center [357, 378] width 37 height 9
click at [357, 470] on icon "delete" at bounding box center [356, 474] width 12 height 15
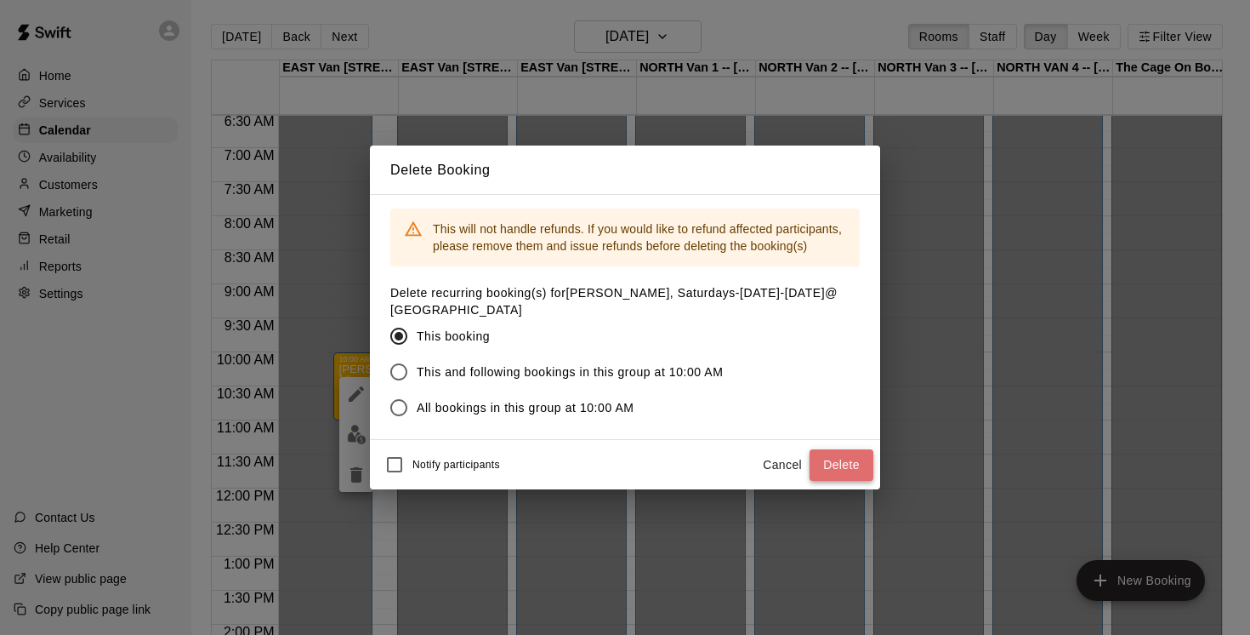
click at [841, 459] on button "Delete" at bounding box center [842, 464] width 64 height 31
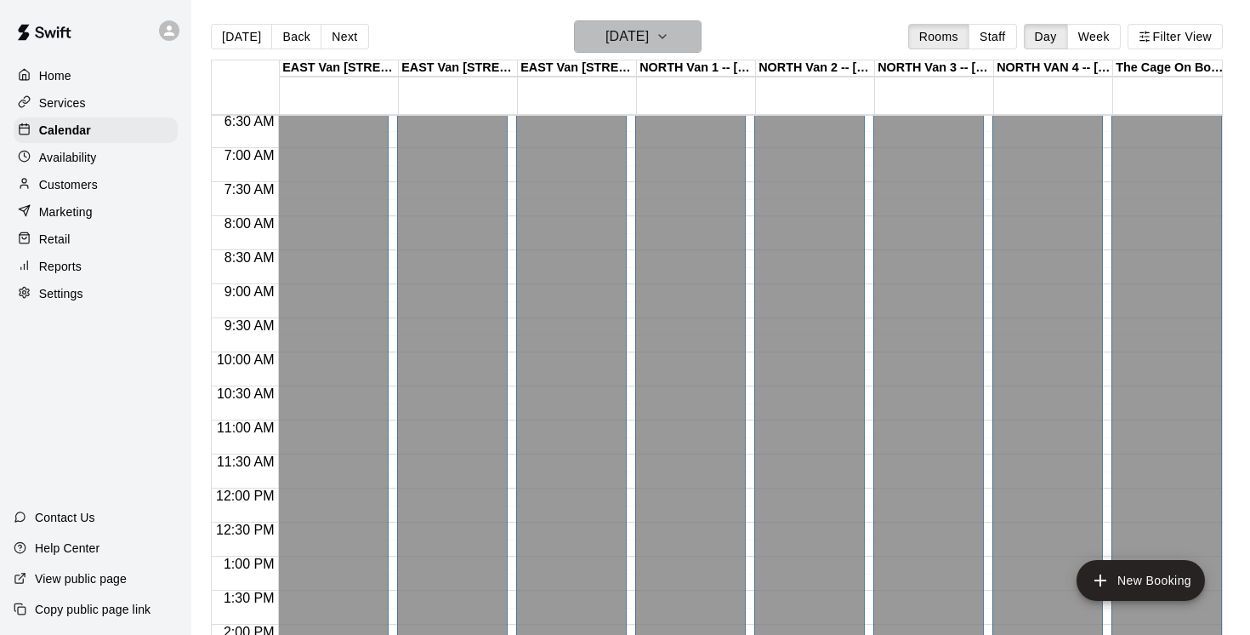
click at [669, 32] on icon "button" at bounding box center [663, 36] width 14 height 20
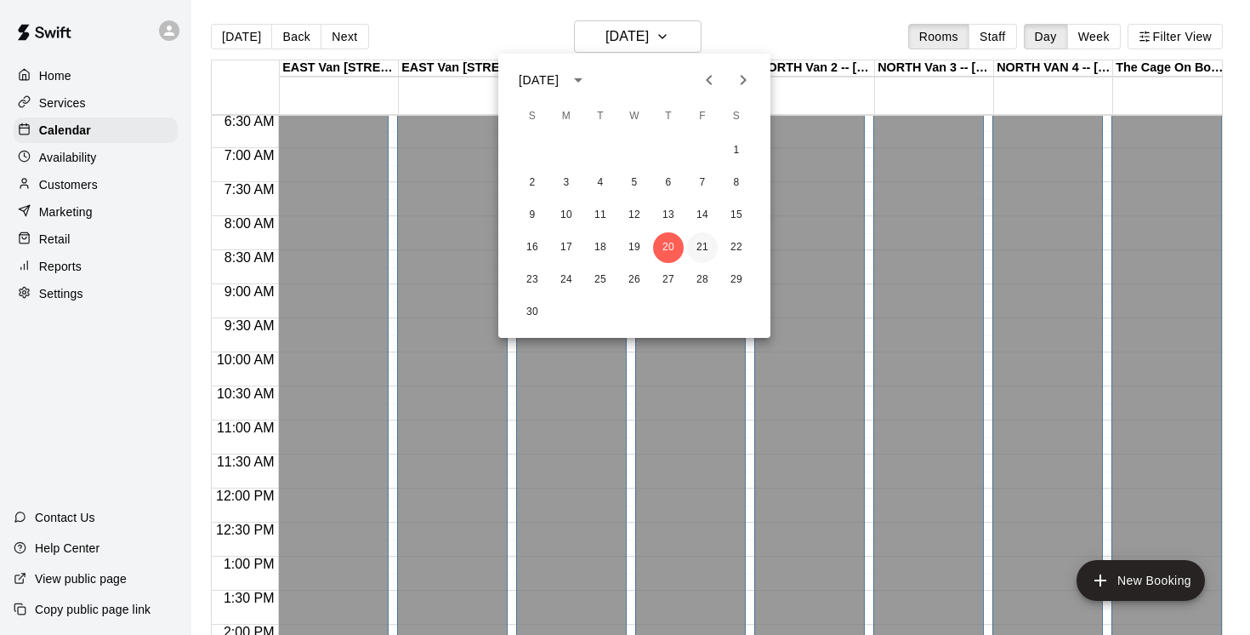
click at [703, 248] on button "21" at bounding box center [702, 247] width 31 height 31
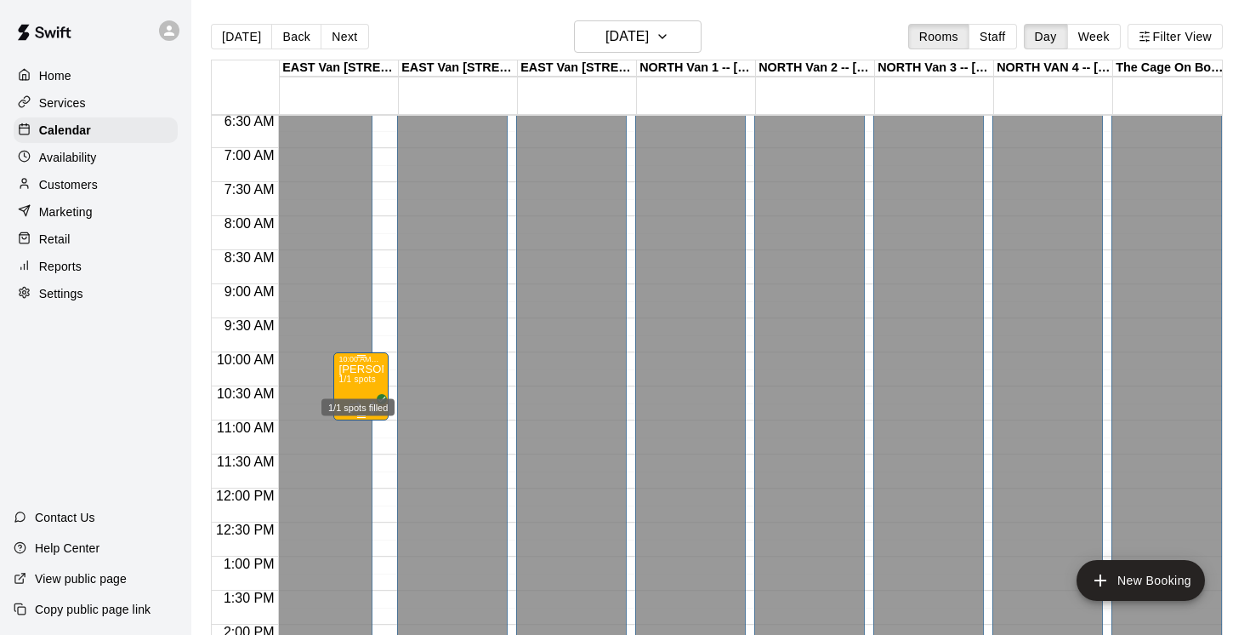
click at [367, 380] on span "1/1 spots" at bounding box center [357, 378] width 37 height 9
click at [360, 460] on button "delete" at bounding box center [356, 475] width 34 height 34
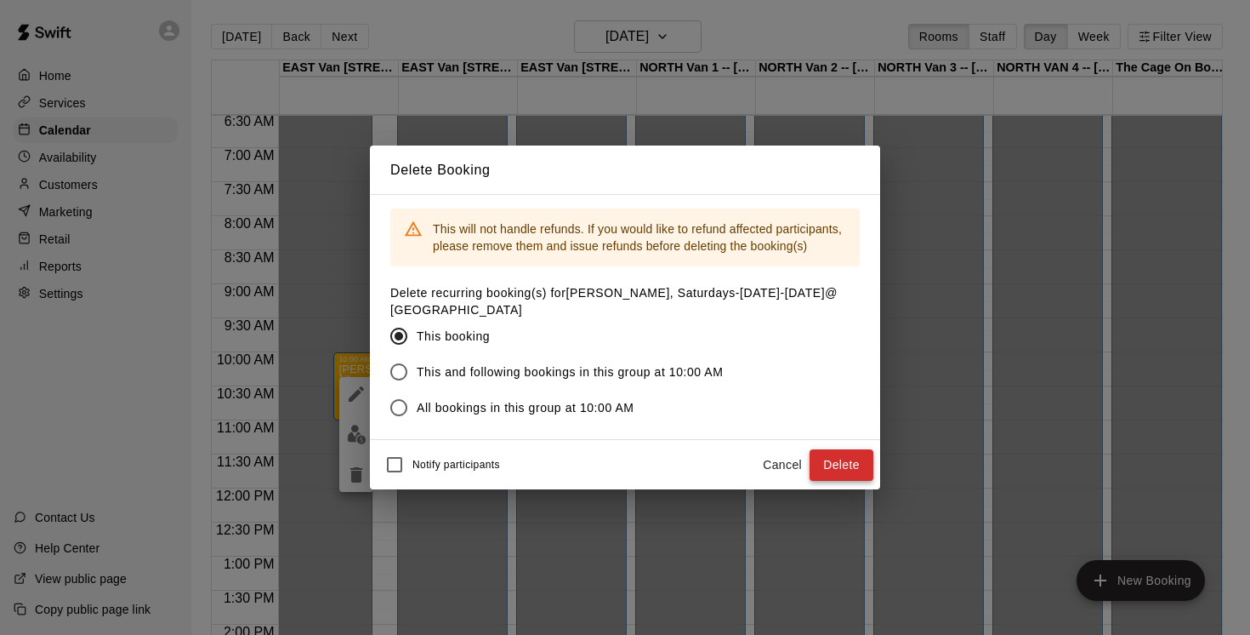
click at [834, 464] on button "Delete" at bounding box center [842, 464] width 64 height 31
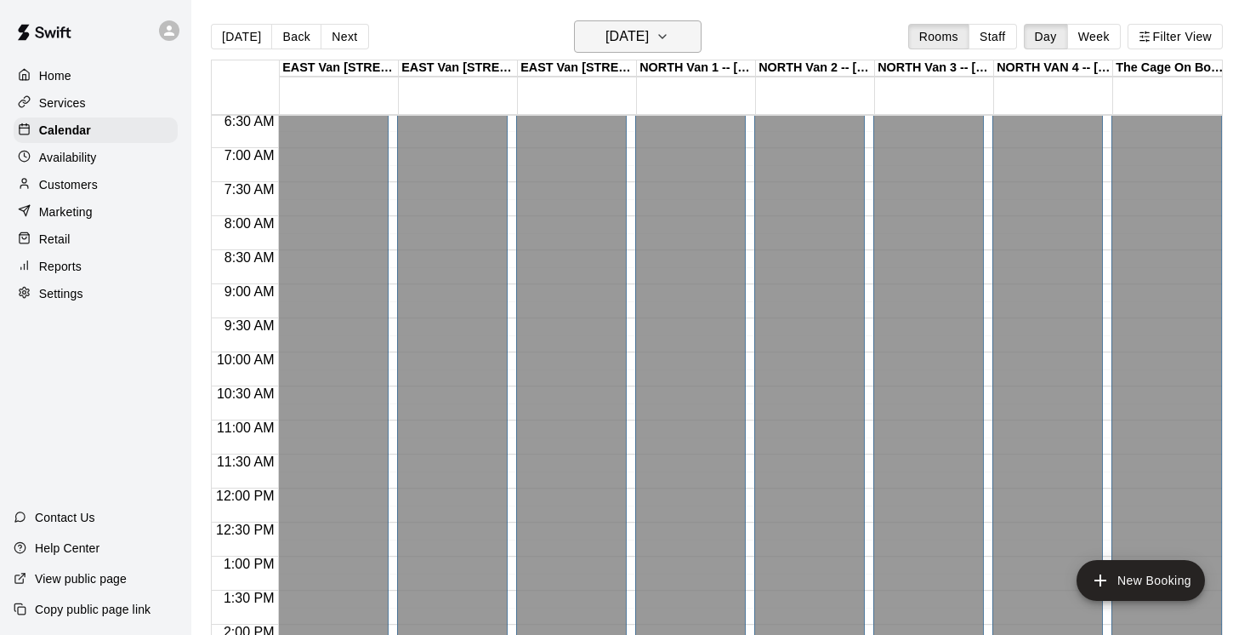
click at [688, 31] on button "[DATE]" at bounding box center [638, 36] width 128 height 32
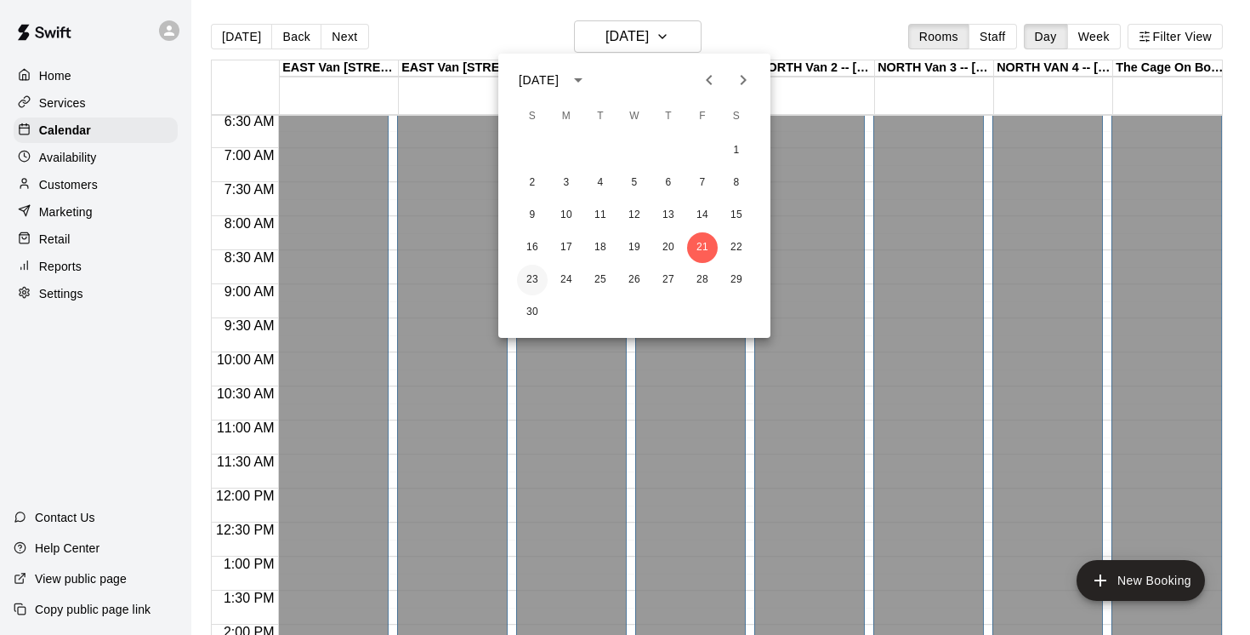
click at [544, 279] on button "23" at bounding box center [532, 280] width 31 height 31
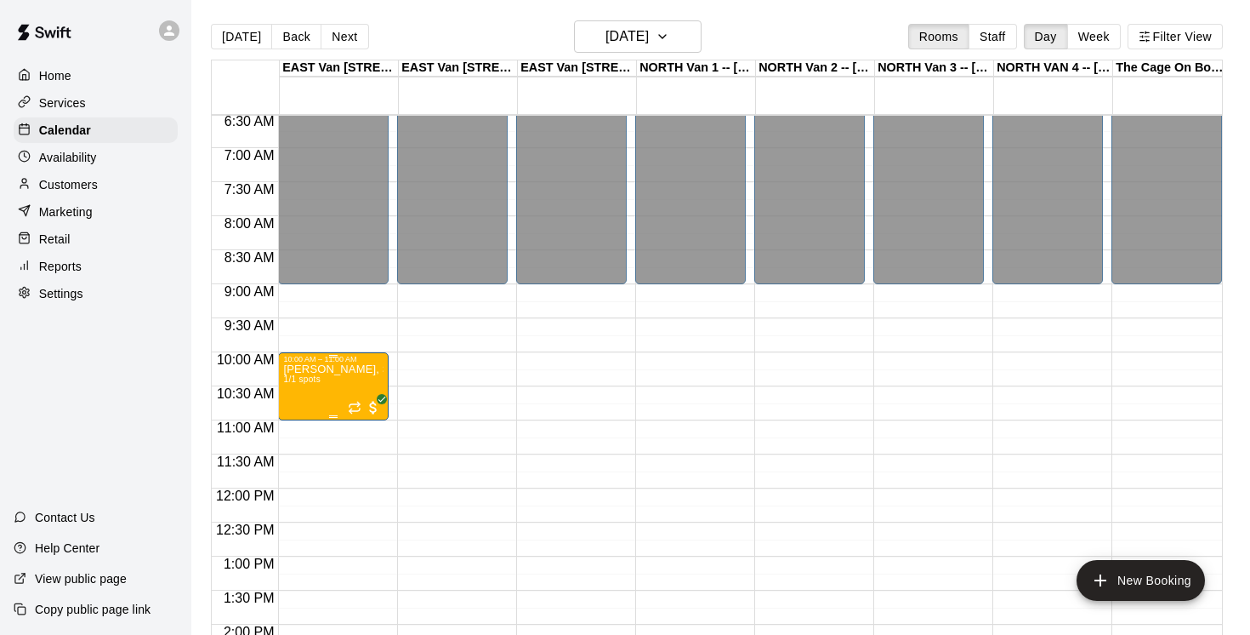
click at [307, 455] on icon "delete" at bounding box center [301, 463] width 20 height 20
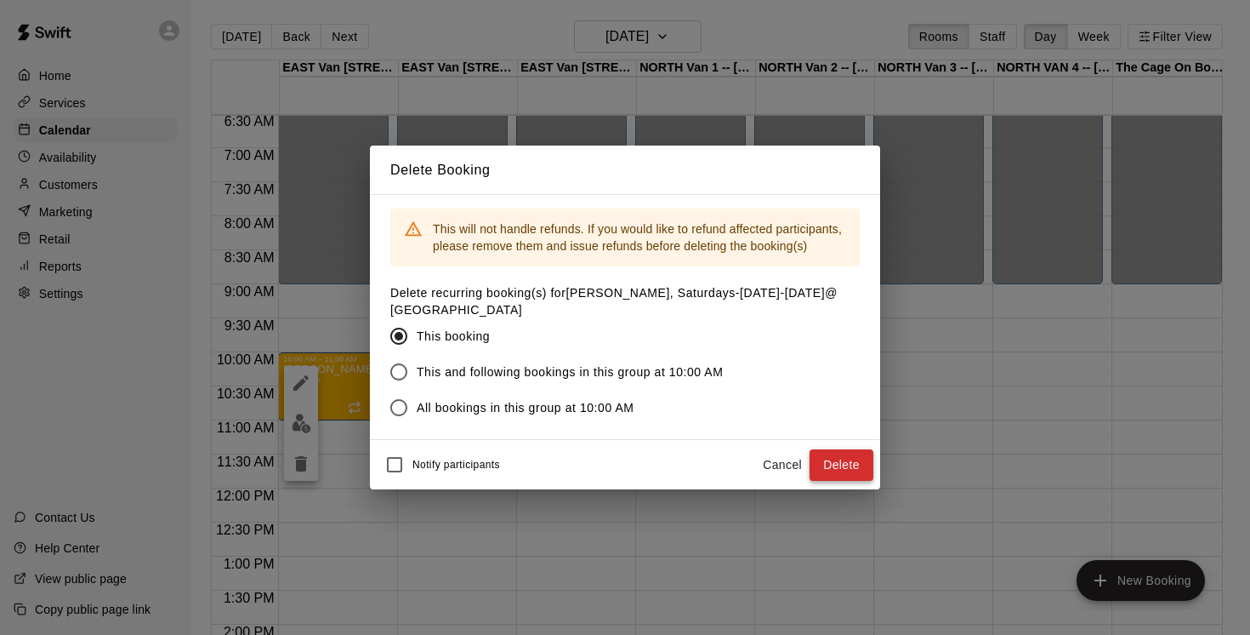
click at [851, 458] on button "Delete" at bounding box center [842, 464] width 64 height 31
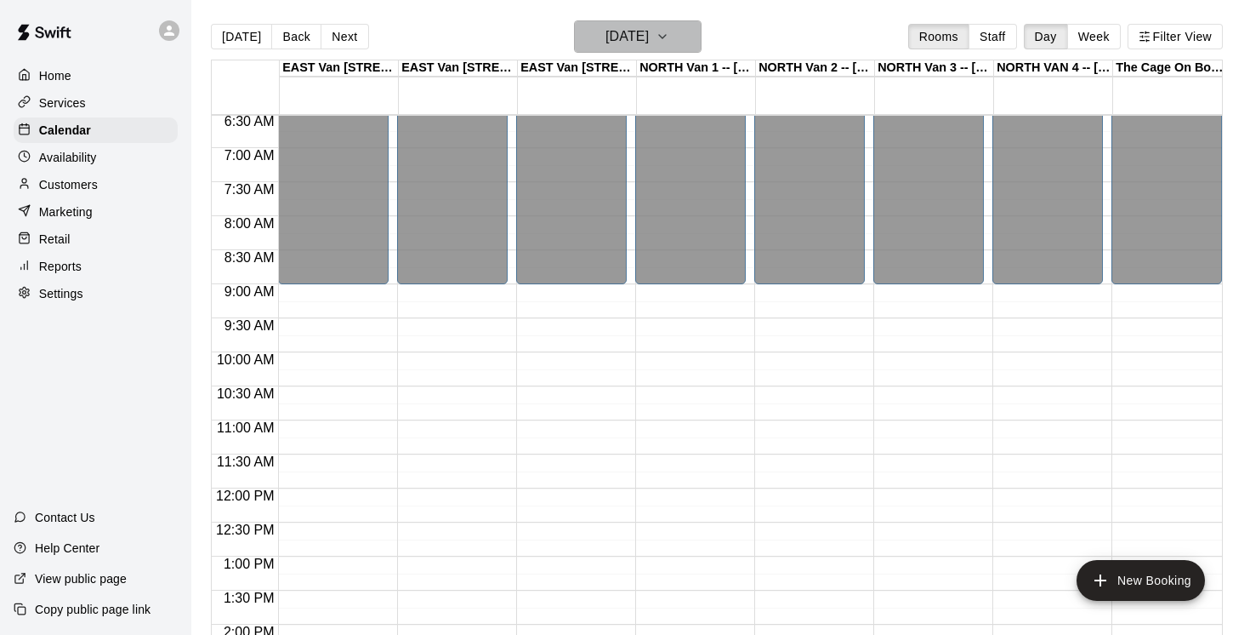
click at [669, 31] on icon "button" at bounding box center [663, 36] width 14 height 20
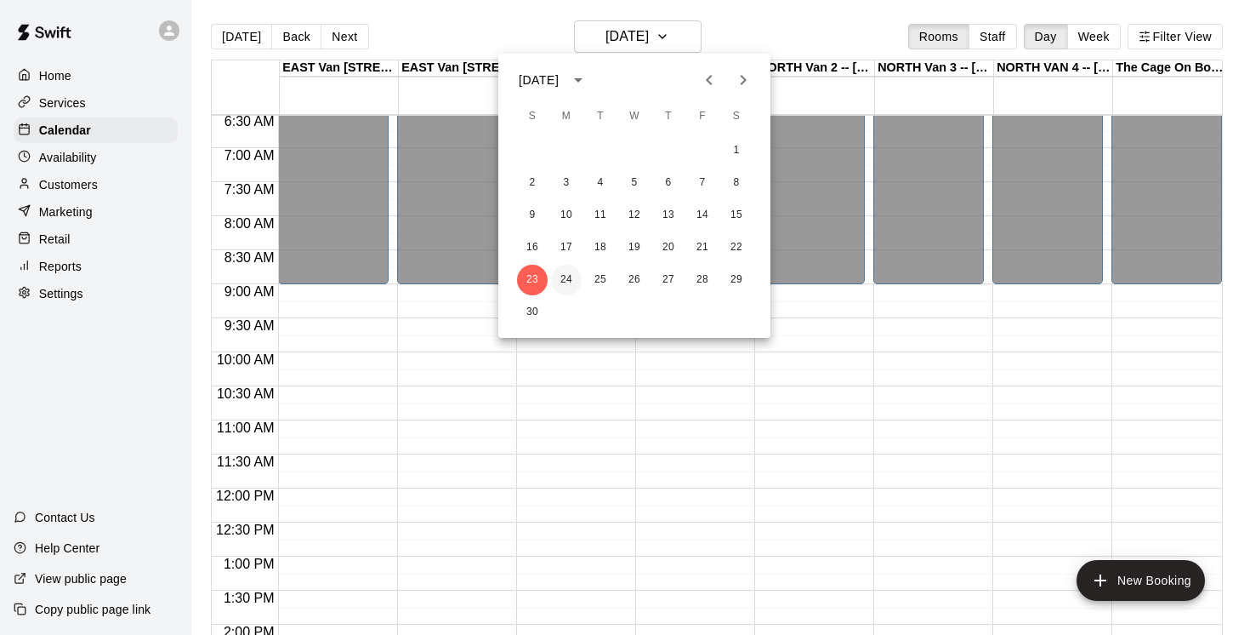
click at [571, 276] on button "24" at bounding box center [566, 280] width 31 height 31
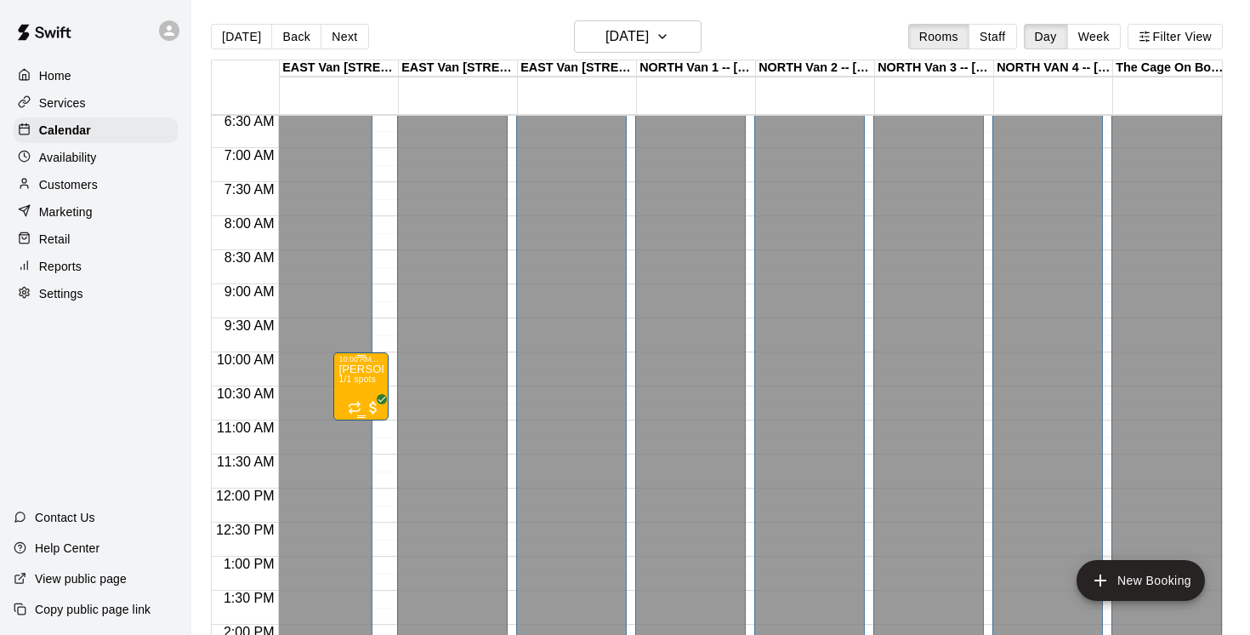
click at [360, 467] on icon "delete" at bounding box center [356, 463] width 12 height 15
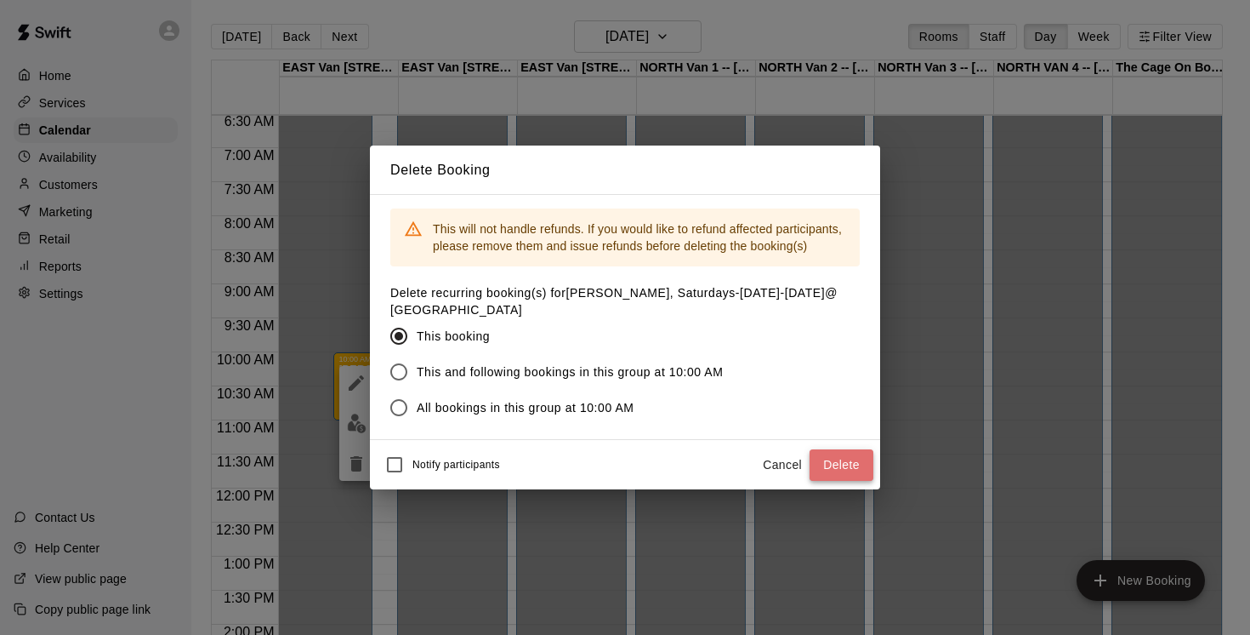
click at [842, 464] on button "Delete" at bounding box center [842, 464] width 64 height 31
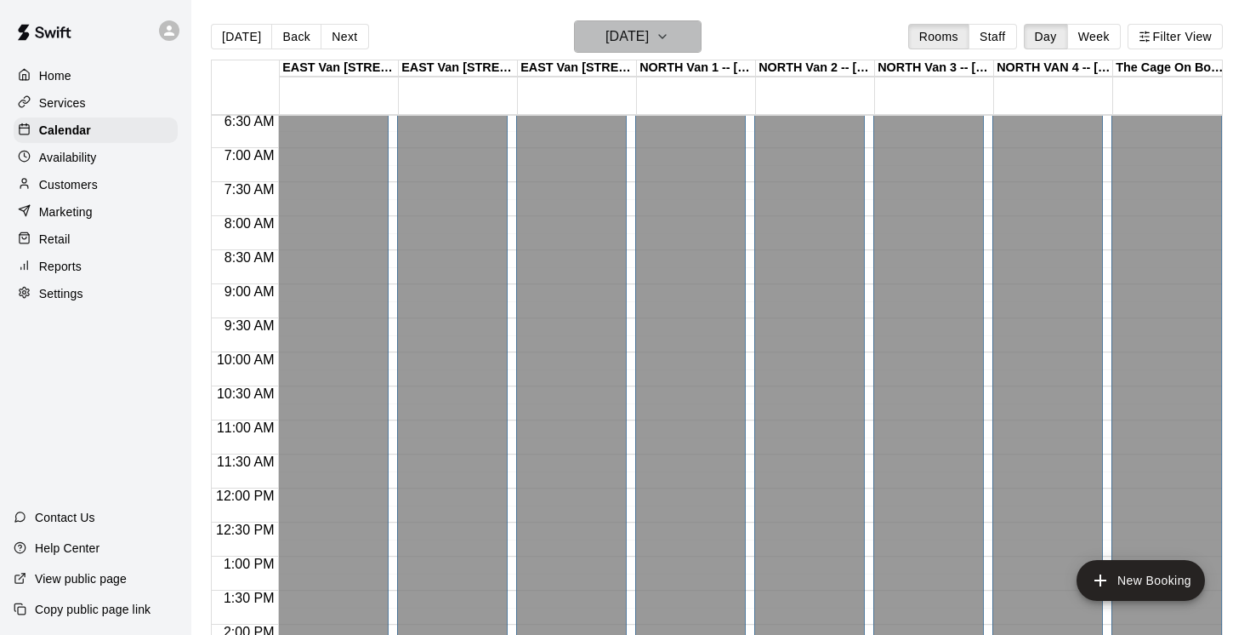
click at [694, 31] on button "[DATE]" at bounding box center [638, 36] width 128 height 32
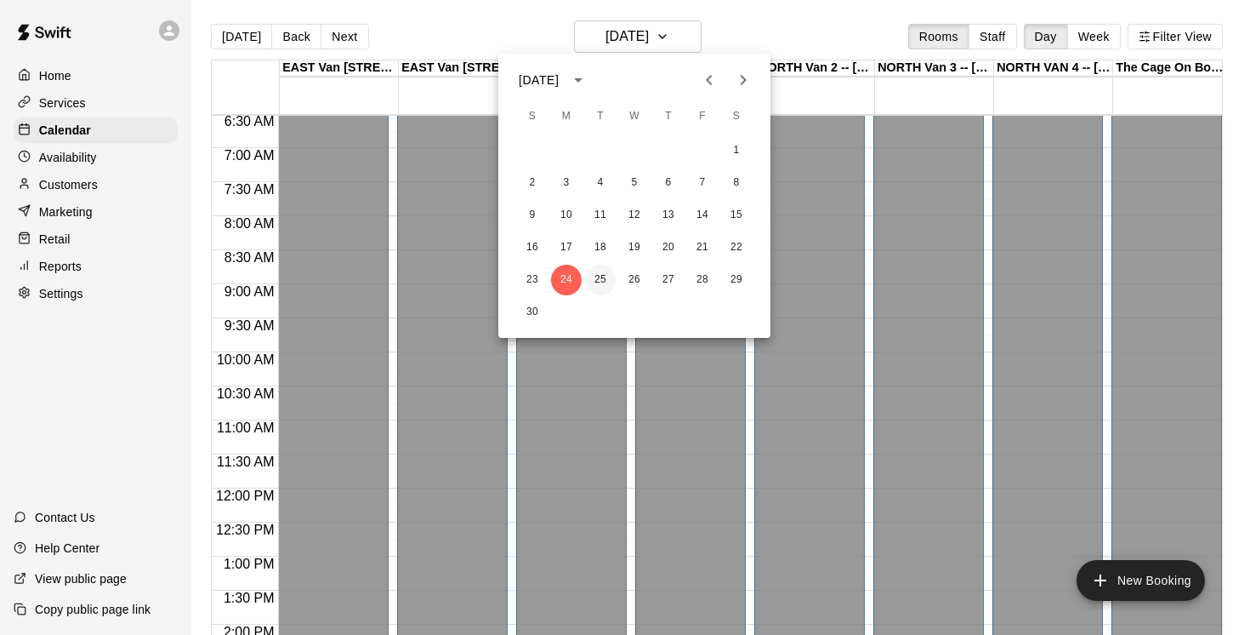
click at [605, 276] on button "25" at bounding box center [600, 280] width 31 height 31
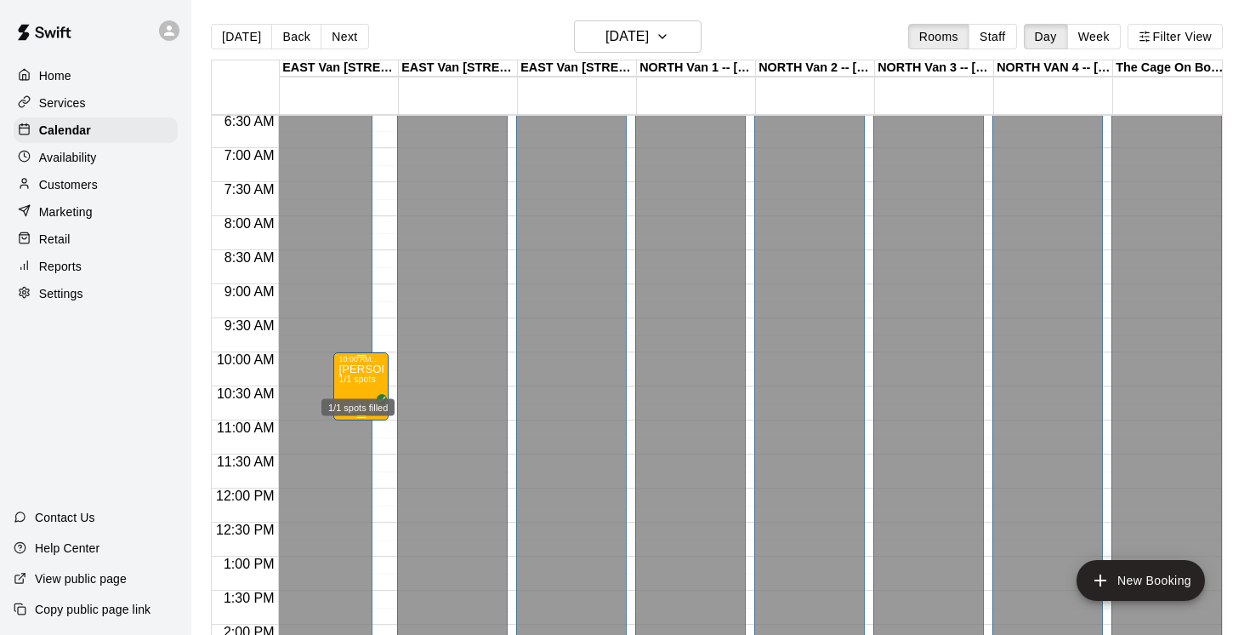
click at [356, 383] on span "1/1 spots" at bounding box center [357, 378] width 37 height 9
click at [358, 472] on icon "delete" at bounding box center [356, 474] width 12 height 15
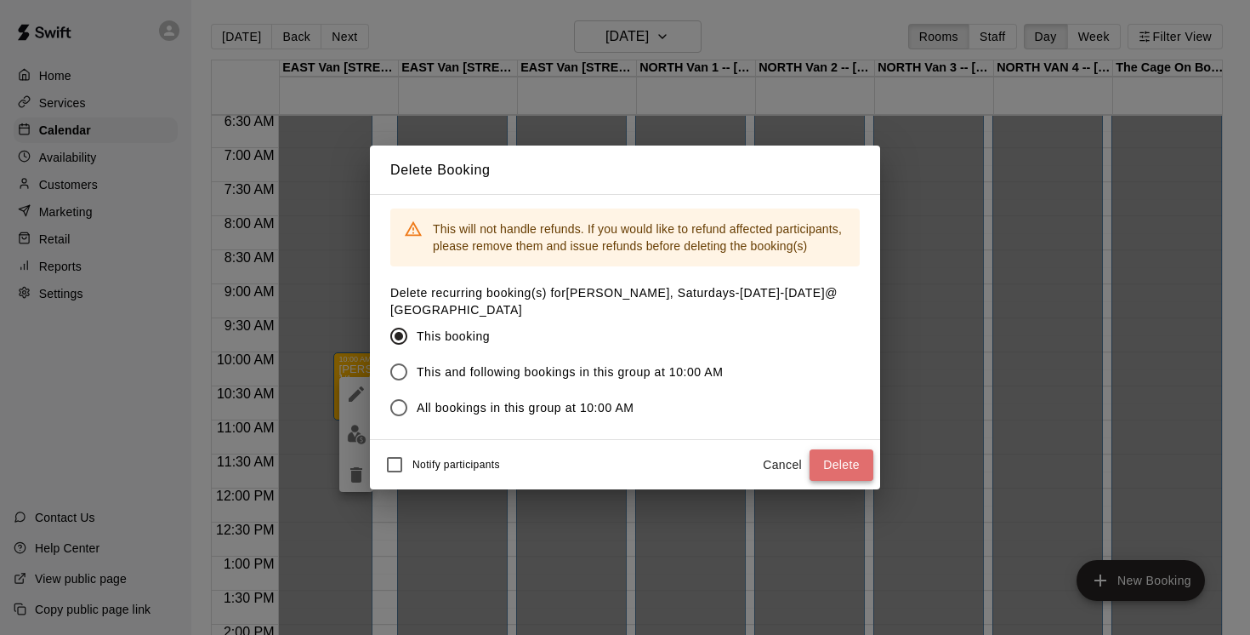
click at [835, 453] on button "Delete" at bounding box center [842, 464] width 64 height 31
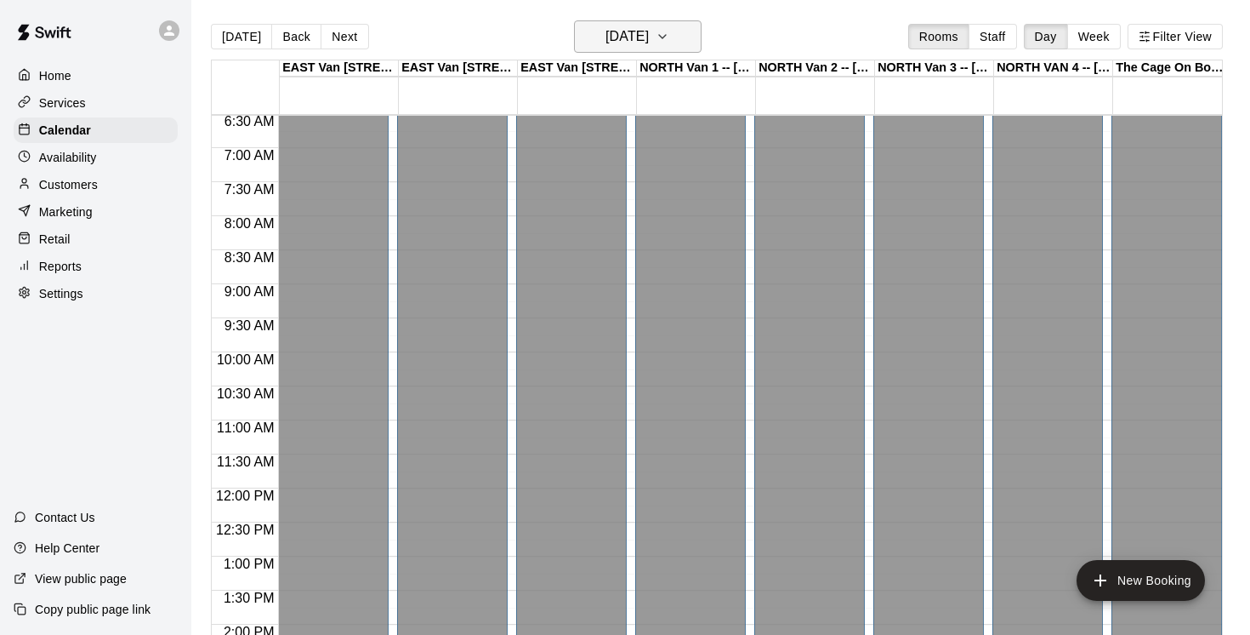
click at [695, 34] on button "[DATE]" at bounding box center [638, 36] width 128 height 32
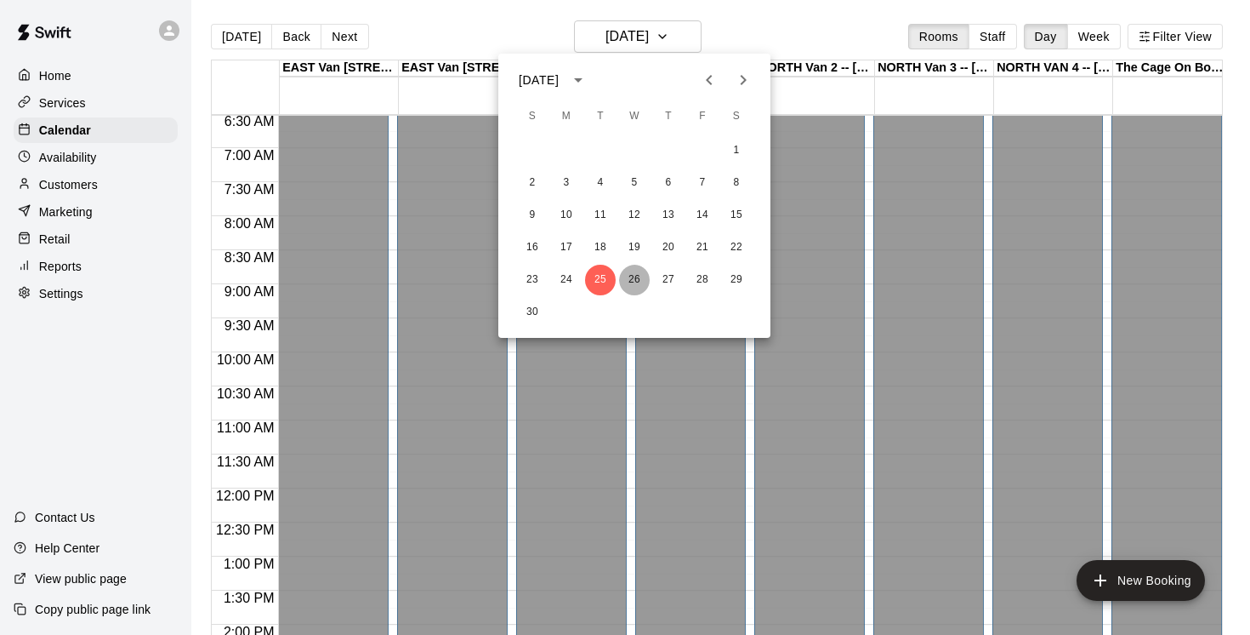
click at [635, 276] on button "26" at bounding box center [634, 280] width 31 height 31
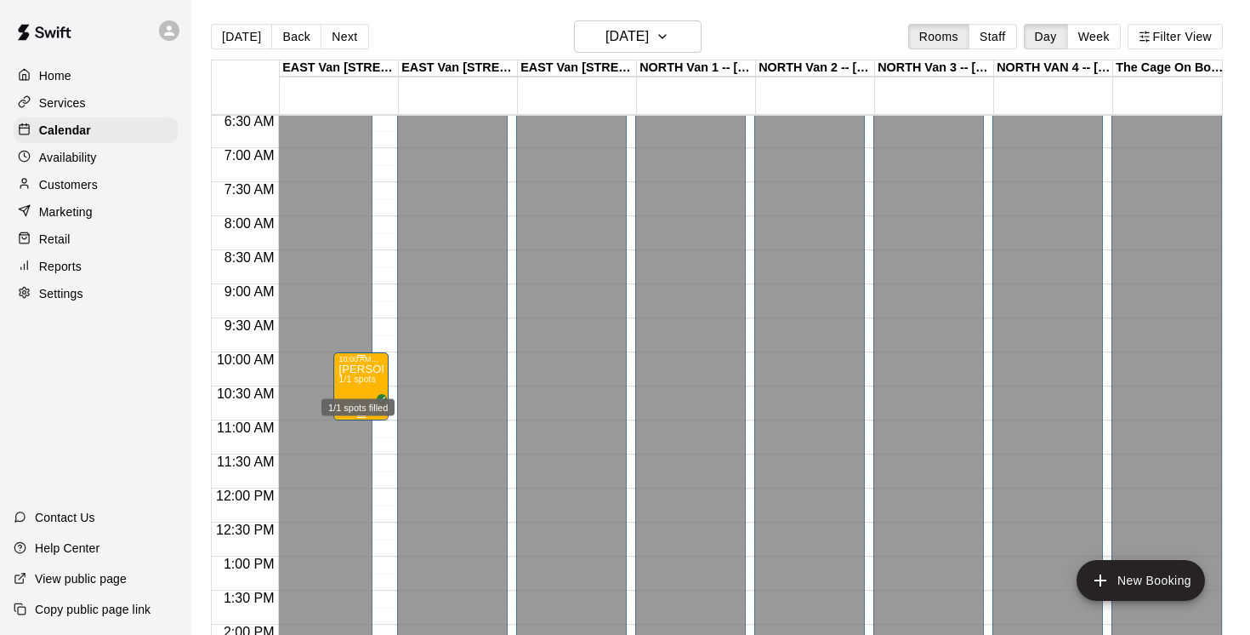
click at [373, 379] on span "1/1 spots" at bounding box center [357, 378] width 37 height 9
click at [356, 469] on icon "delete" at bounding box center [356, 474] width 12 height 15
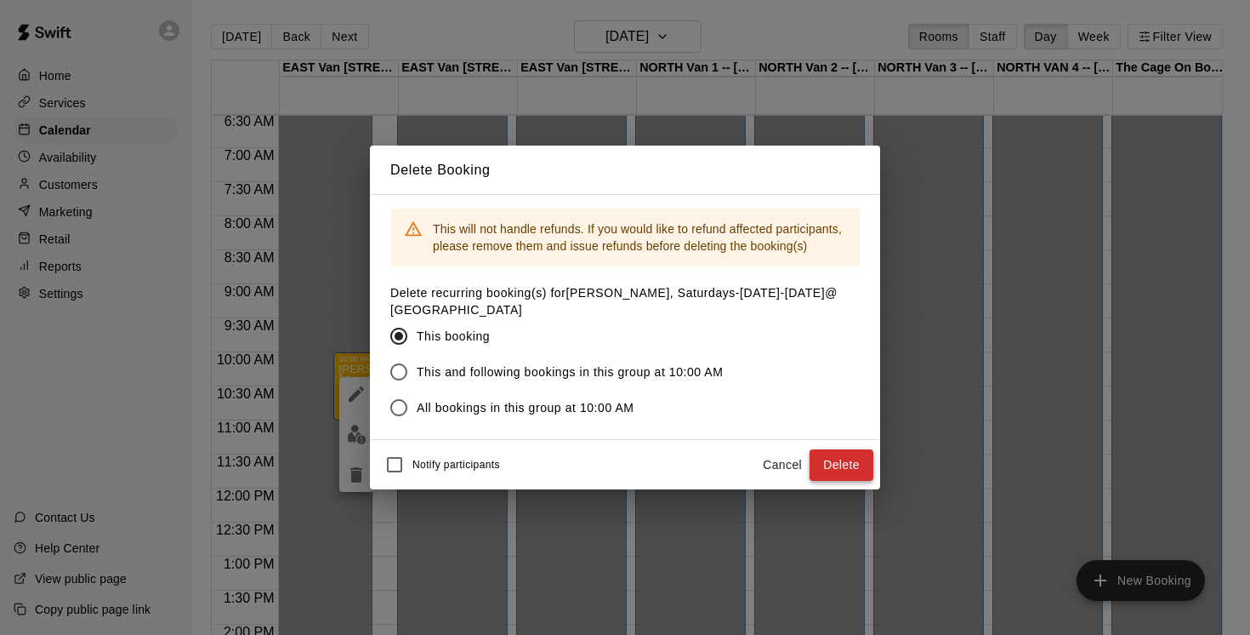
click at [843, 469] on button "Delete" at bounding box center [842, 464] width 64 height 31
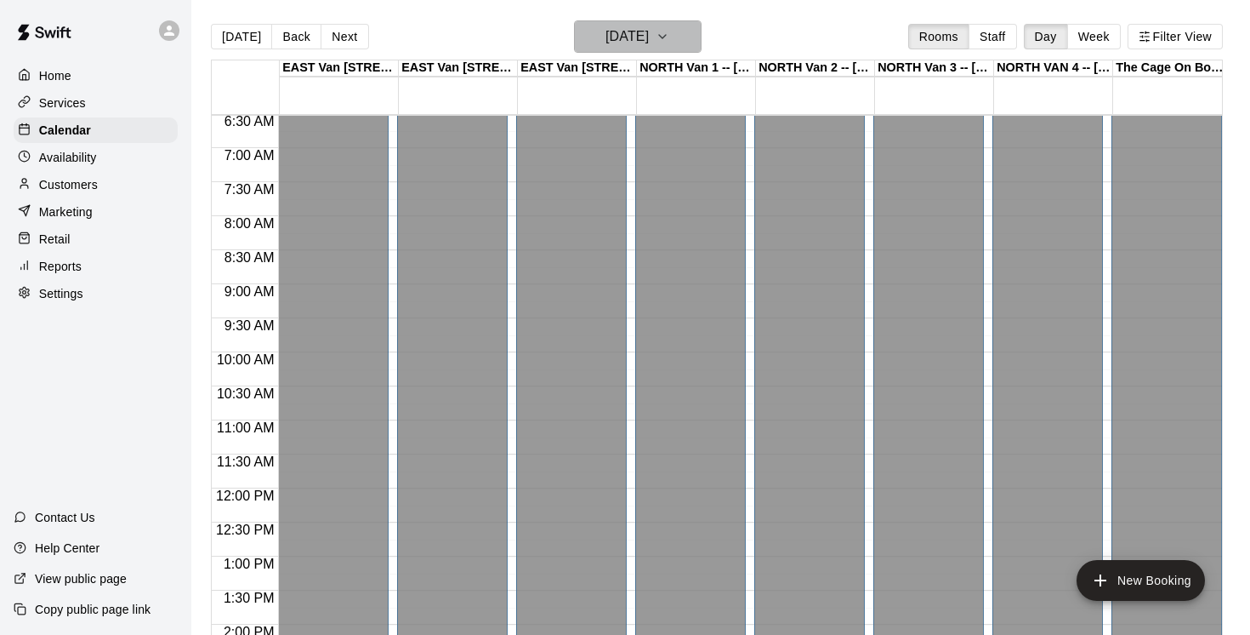
click at [702, 35] on button "[DATE]" at bounding box center [638, 36] width 128 height 32
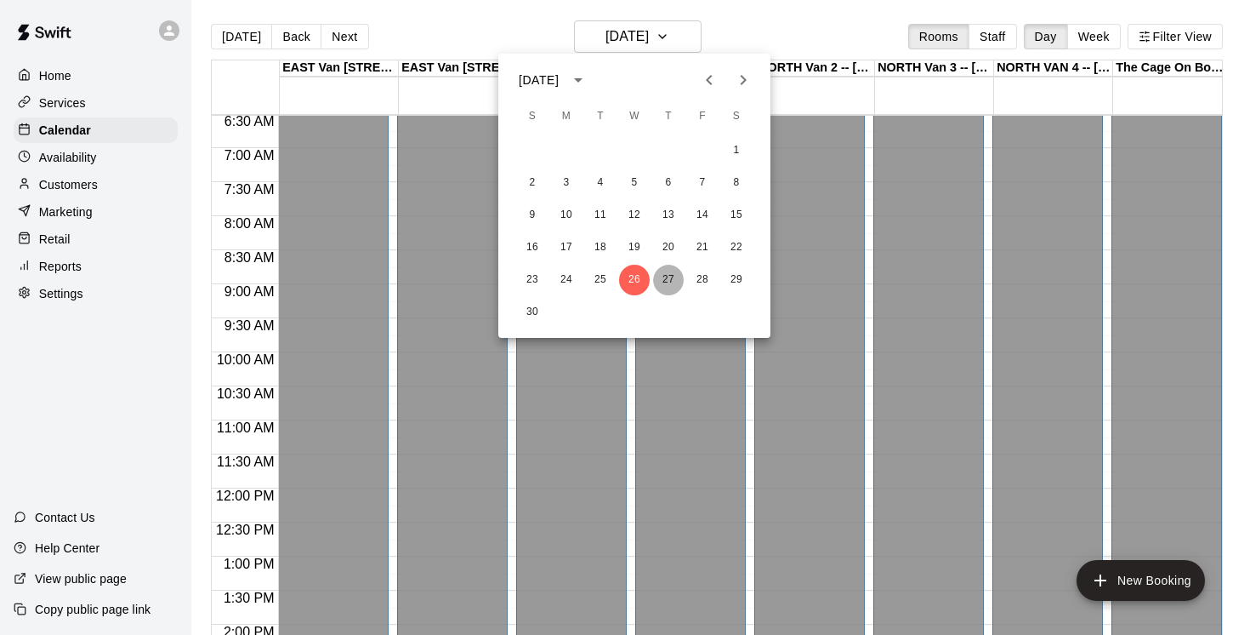
click at [669, 272] on button "27" at bounding box center [668, 280] width 31 height 31
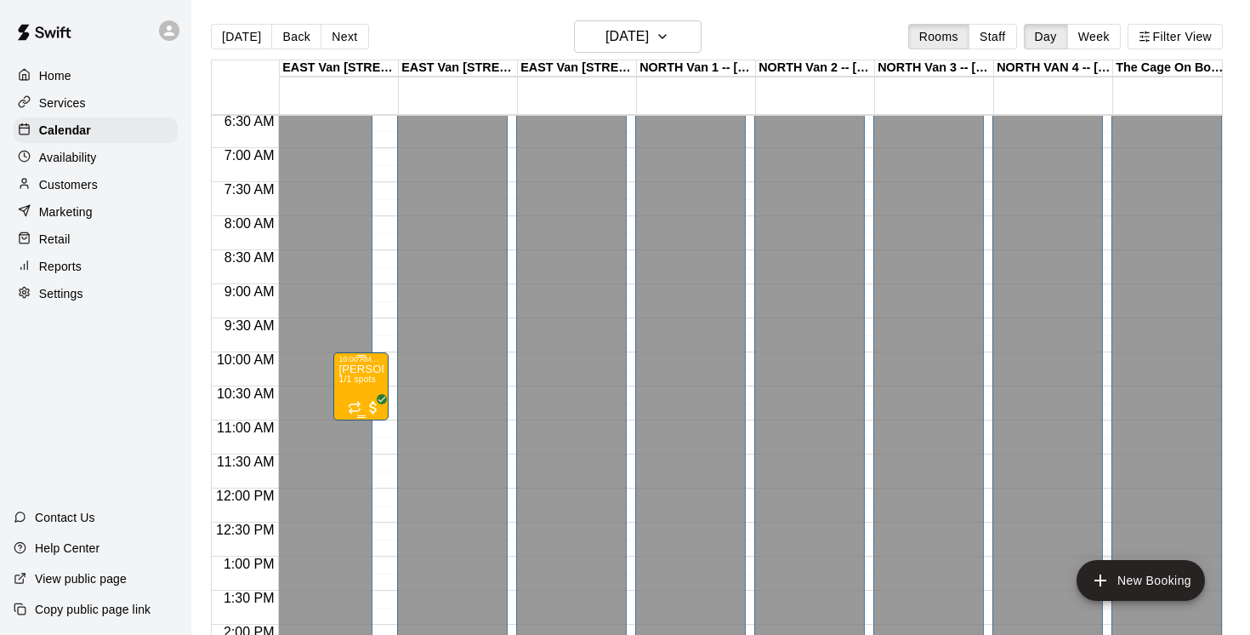
click at [376, 384] on span "1/1 spots" at bounding box center [357, 378] width 37 height 9
click at [358, 475] on icon "delete" at bounding box center [356, 474] width 12 height 15
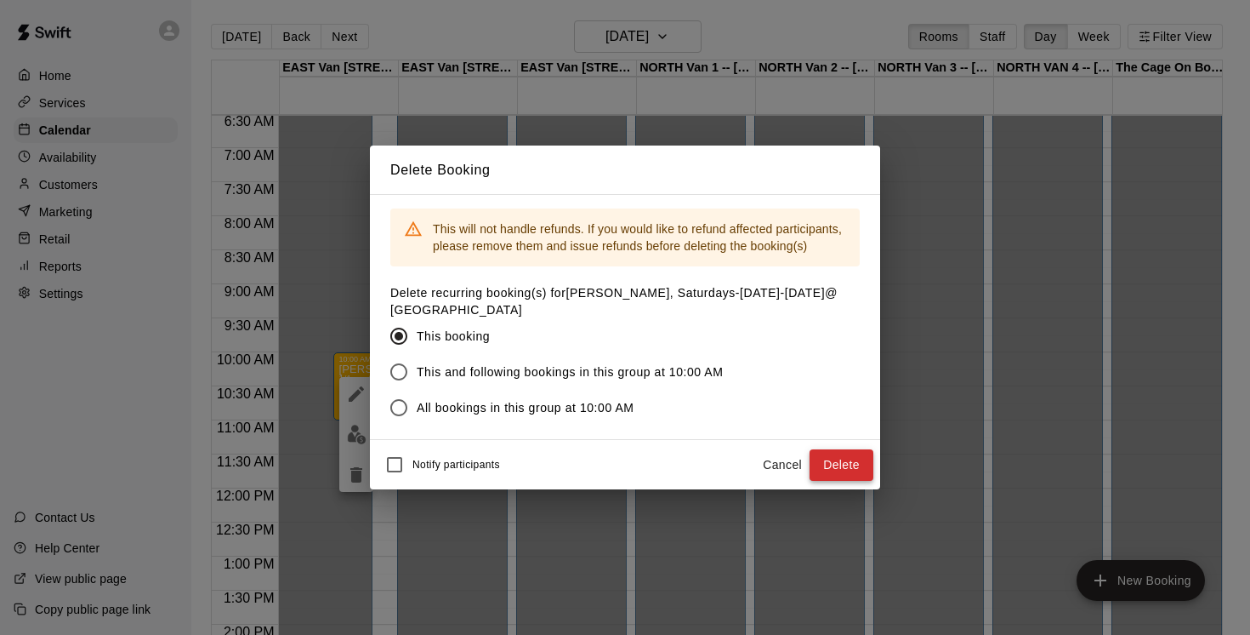
click at [846, 460] on button "Delete" at bounding box center [842, 464] width 64 height 31
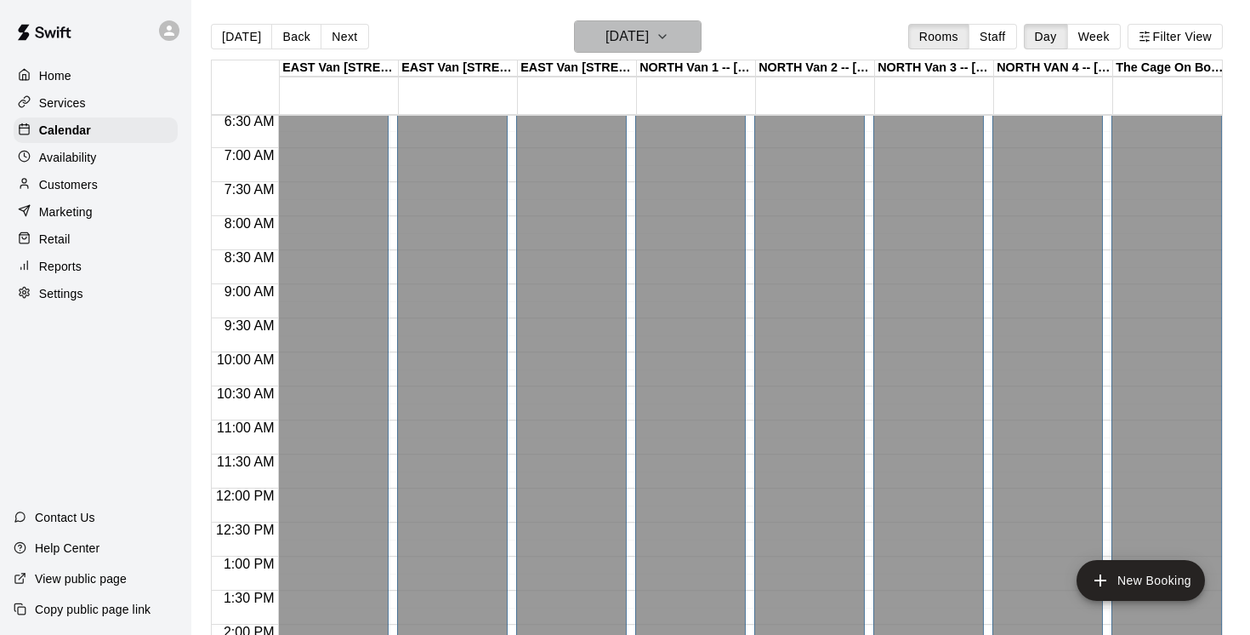
click at [669, 32] on icon "button" at bounding box center [663, 36] width 14 height 20
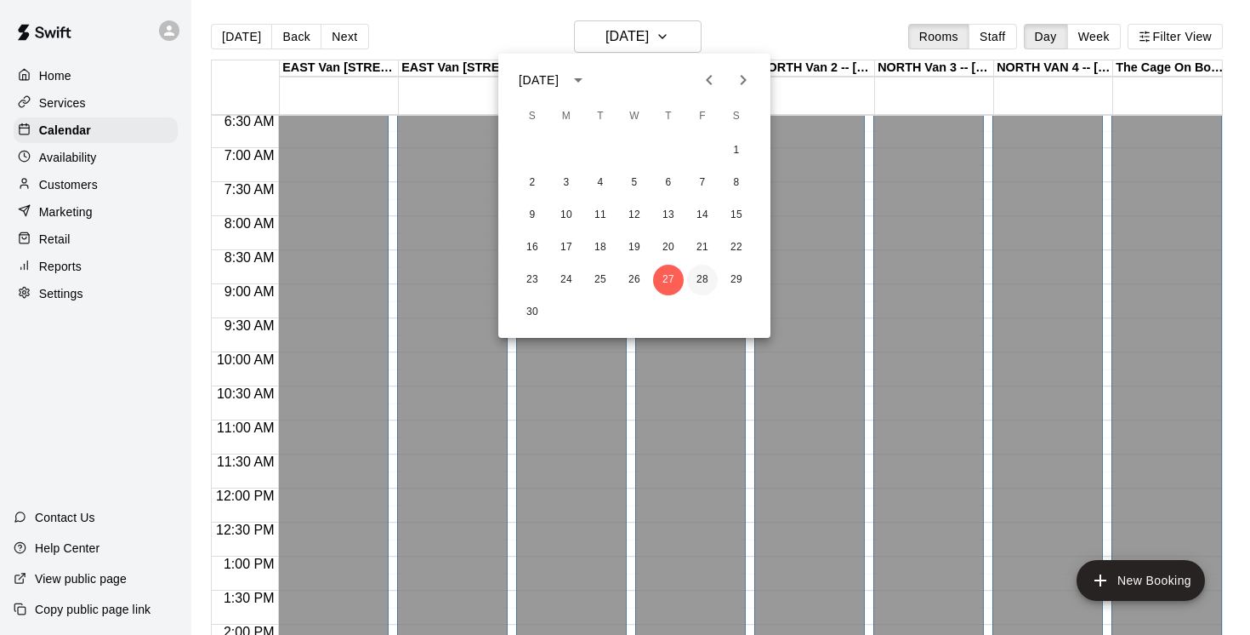
click at [704, 278] on button "28" at bounding box center [702, 280] width 31 height 31
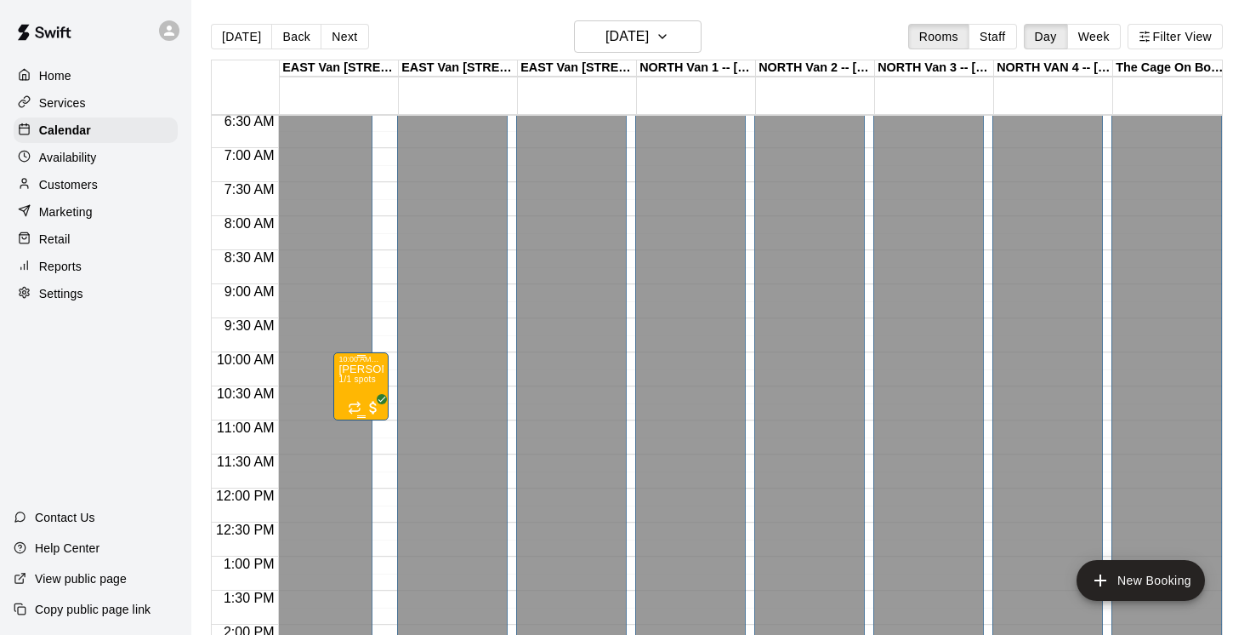
click at [350, 463] on icon "delete" at bounding box center [356, 463] width 20 height 20
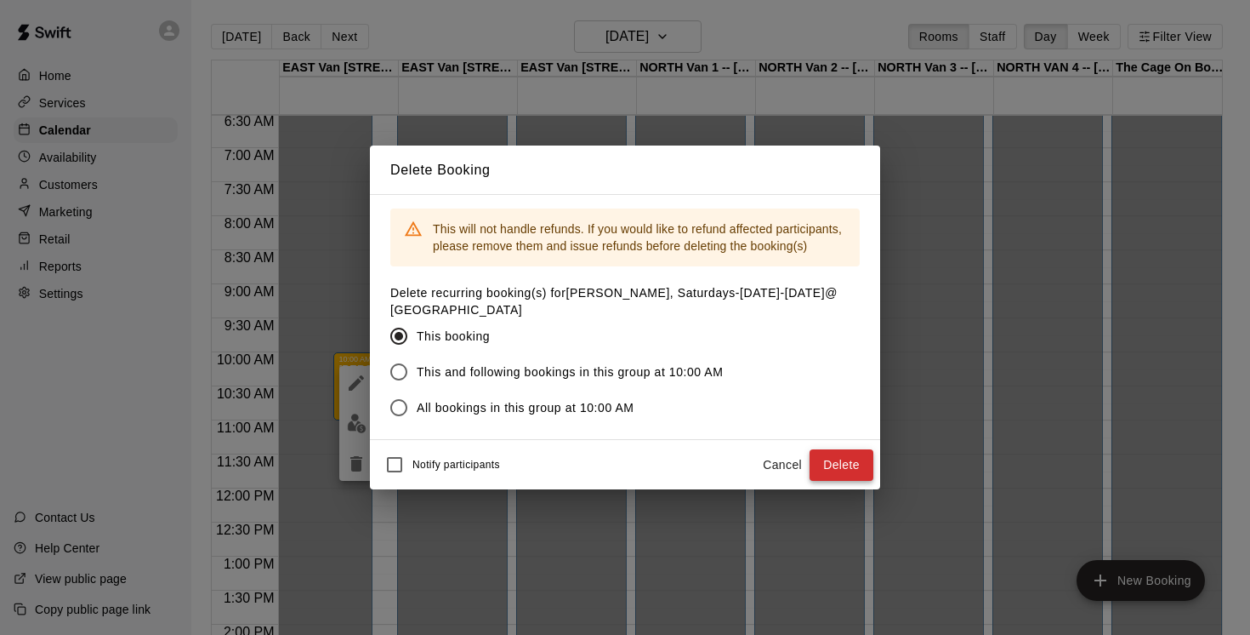
click at [851, 458] on button "Delete" at bounding box center [842, 464] width 64 height 31
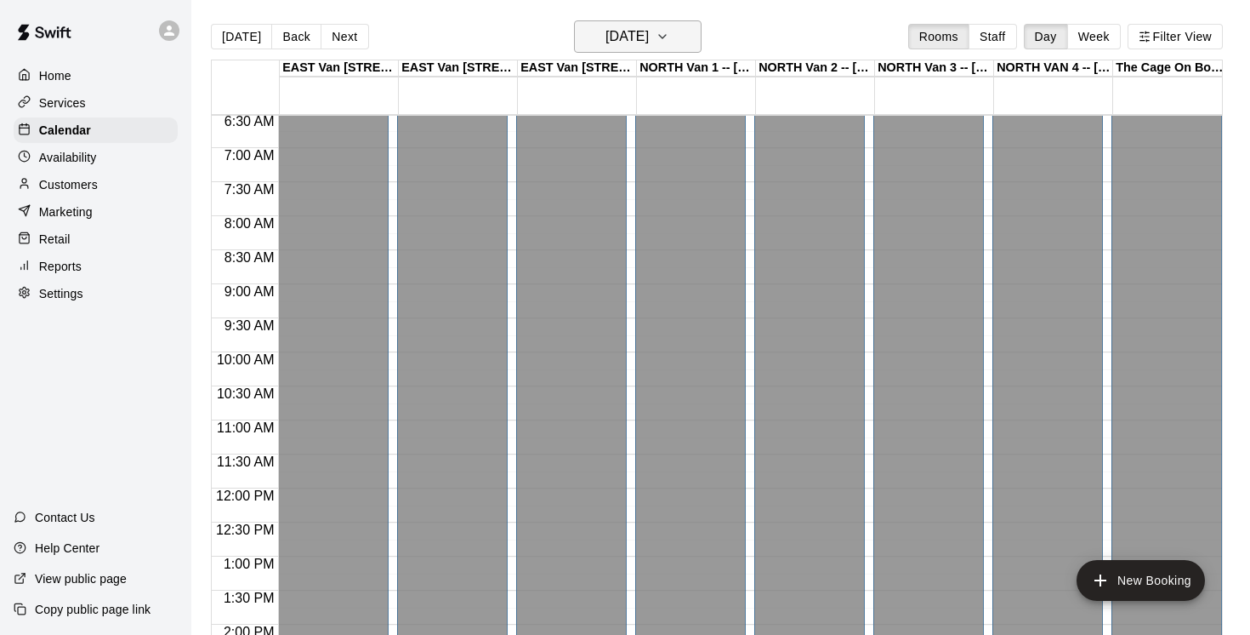
click at [669, 32] on icon "button" at bounding box center [663, 36] width 14 height 20
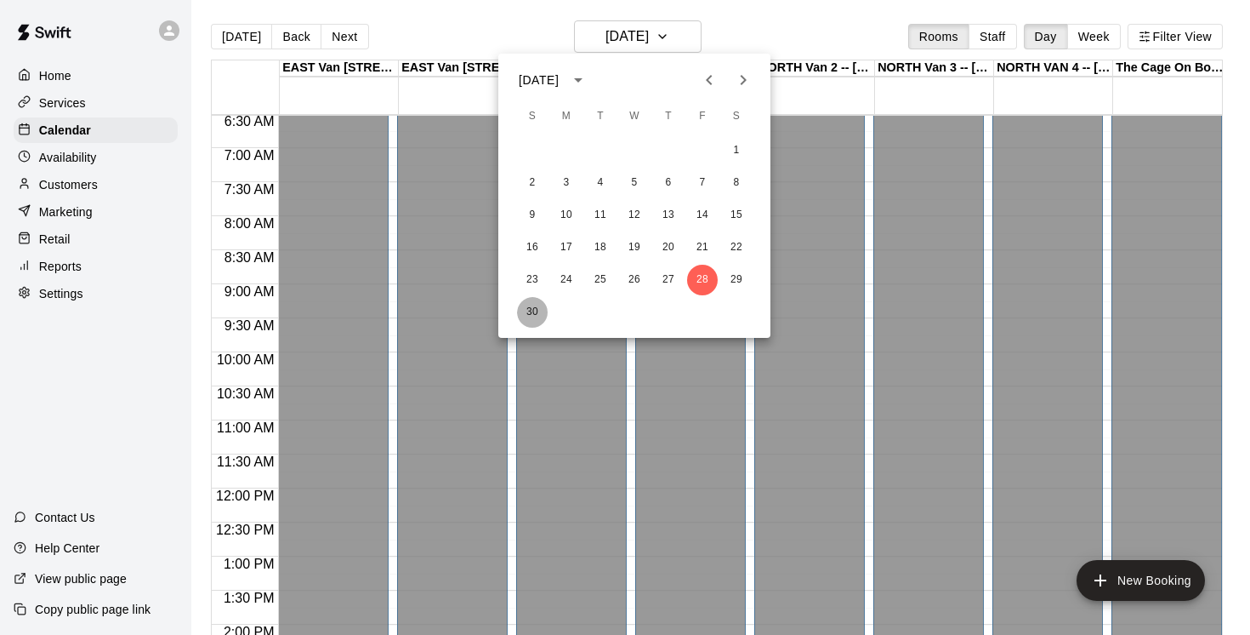
click at [535, 313] on button "30" at bounding box center [532, 312] width 31 height 31
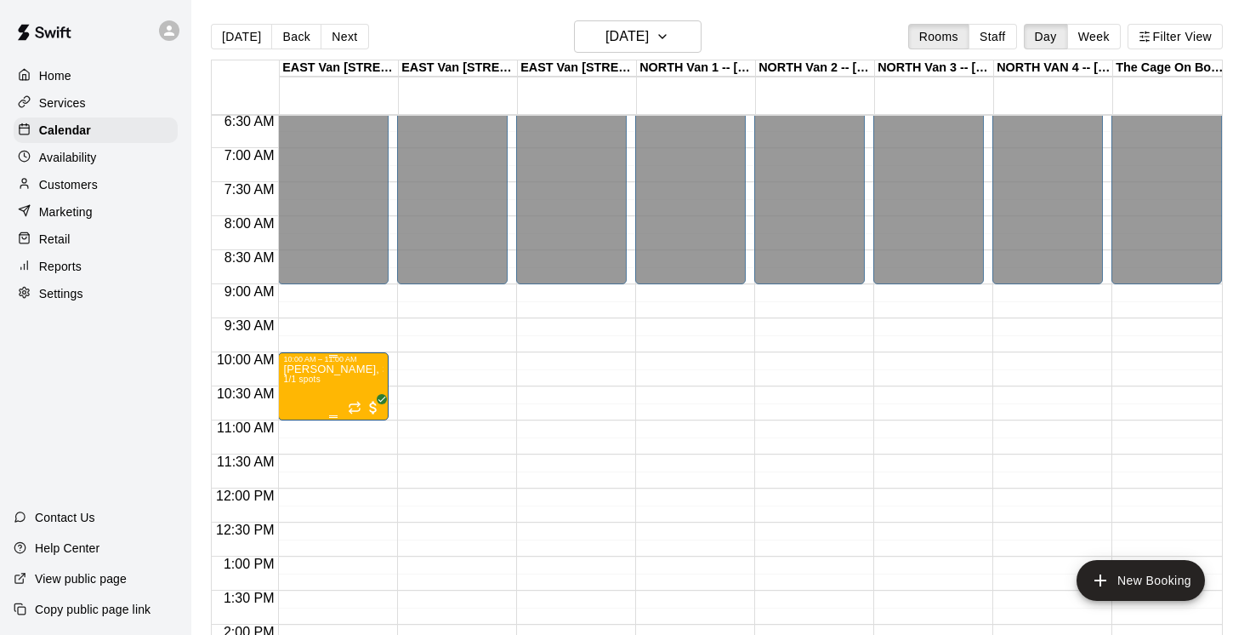
click at [294, 455] on icon "delete" at bounding box center [301, 463] width 20 height 20
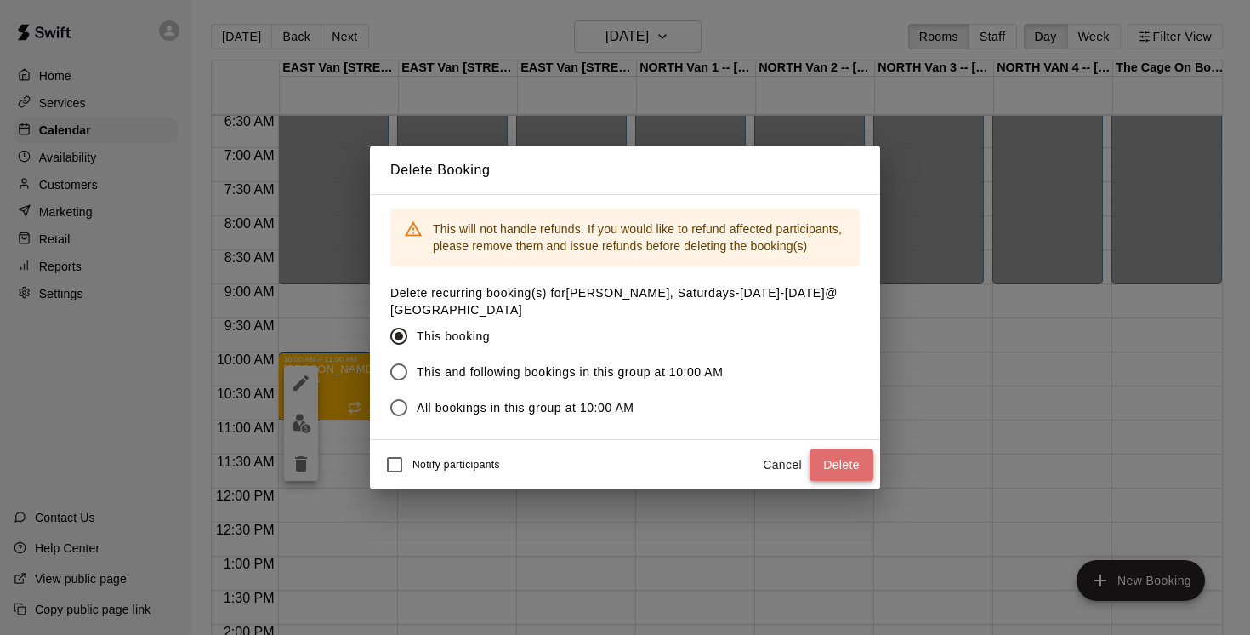
click at [846, 463] on button "Delete" at bounding box center [842, 464] width 64 height 31
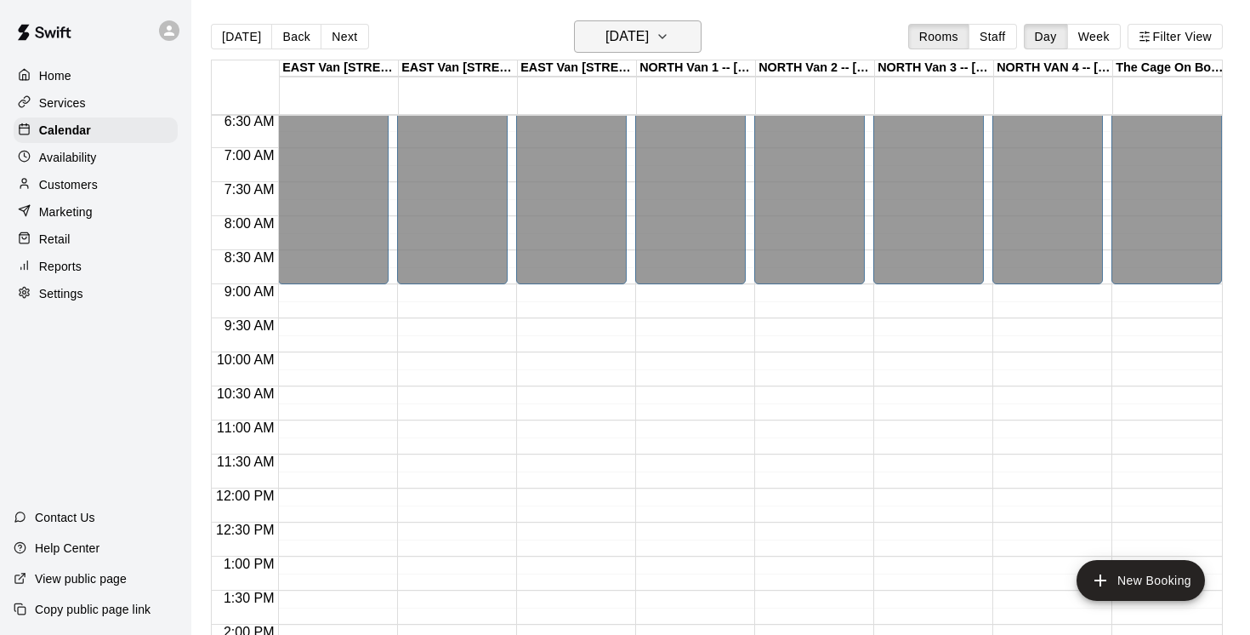
click at [666, 35] on icon "button" at bounding box center [662, 36] width 7 height 3
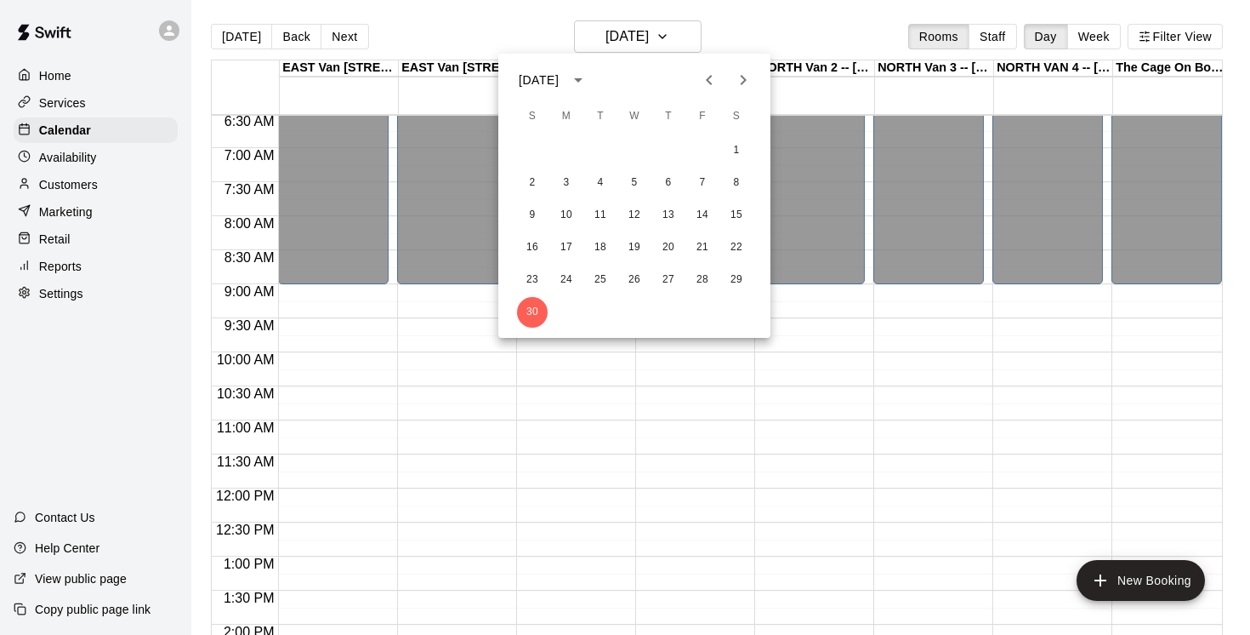
click at [742, 79] on icon "Next month" at bounding box center [743, 80] width 20 height 20
click at [562, 154] on button "1" at bounding box center [566, 150] width 31 height 31
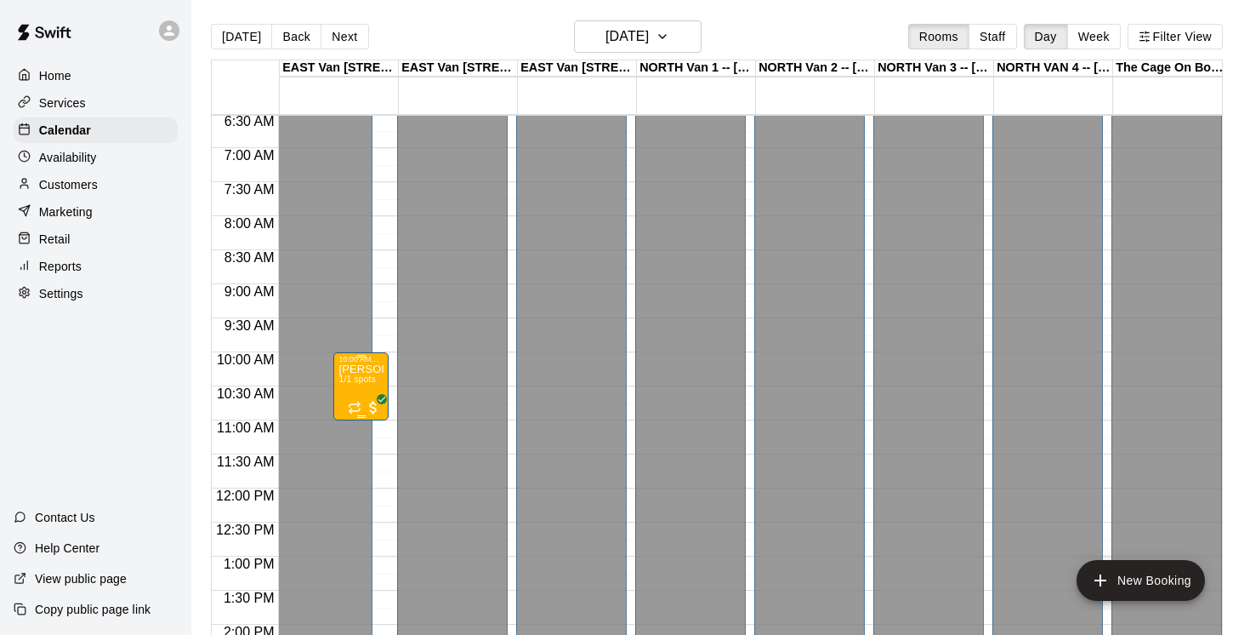
click at [357, 463] on icon "delete" at bounding box center [356, 463] width 12 height 15
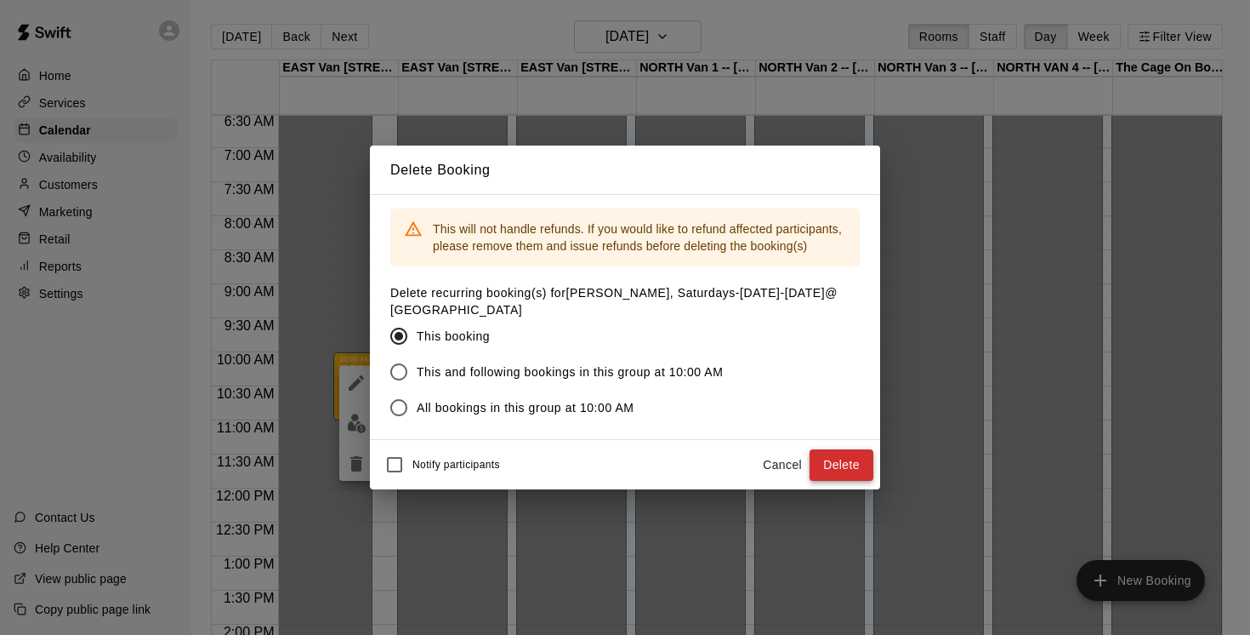
click at [857, 454] on button "Delete" at bounding box center [842, 464] width 64 height 31
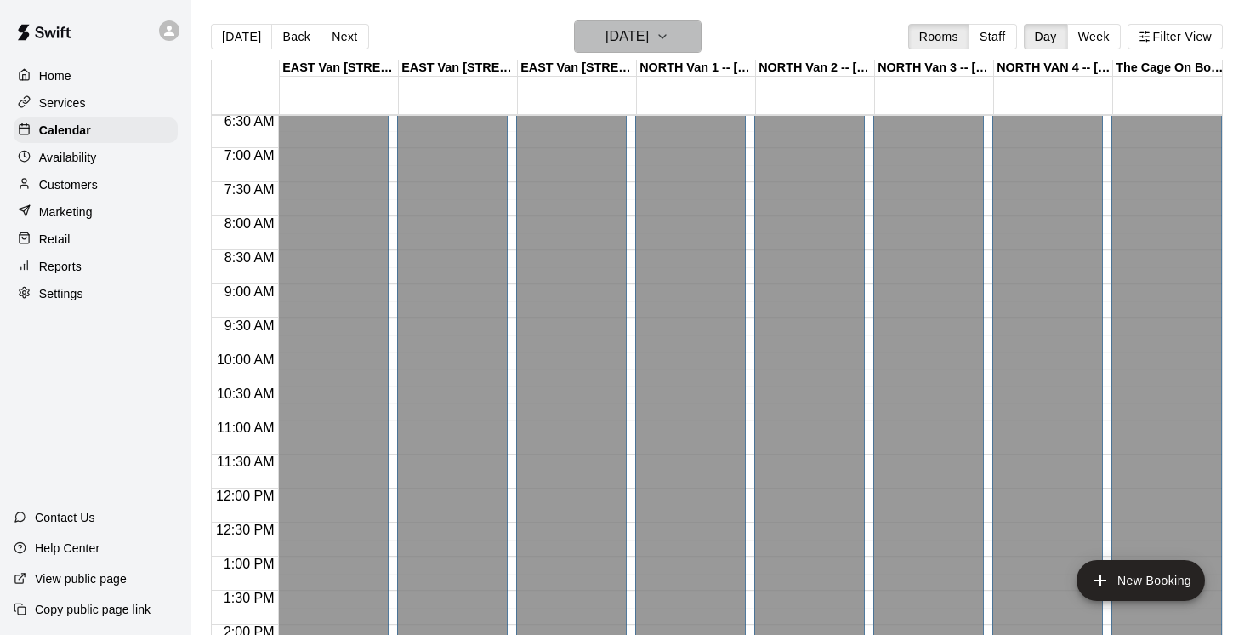
click at [669, 37] on icon "button" at bounding box center [663, 36] width 14 height 20
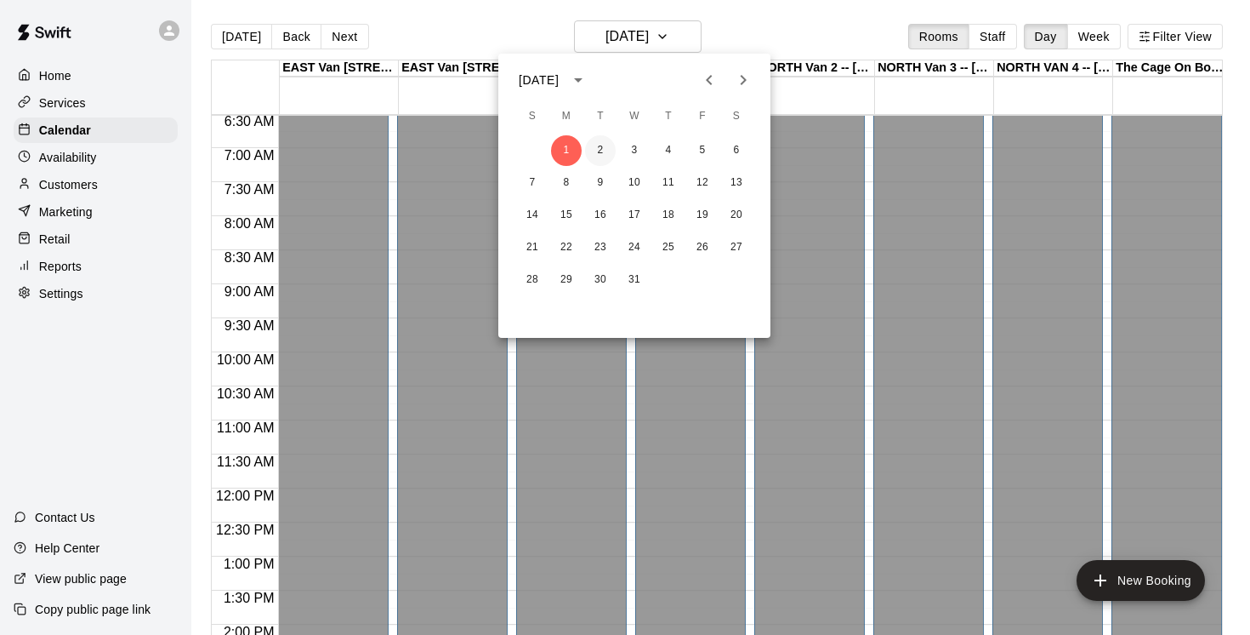
click at [607, 145] on button "2" at bounding box center [600, 150] width 31 height 31
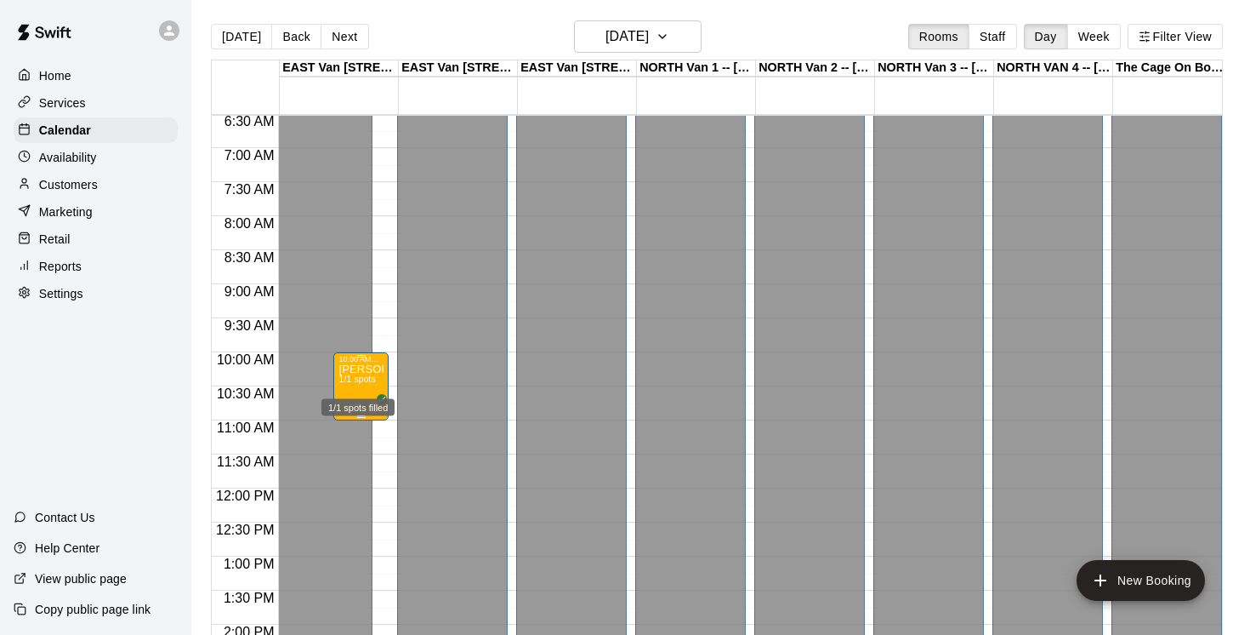
click at [368, 381] on span "1/1 spots" at bounding box center [357, 378] width 37 height 9
click at [357, 469] on icon "delete" at bounding box center [356, 474] width 12 height 15
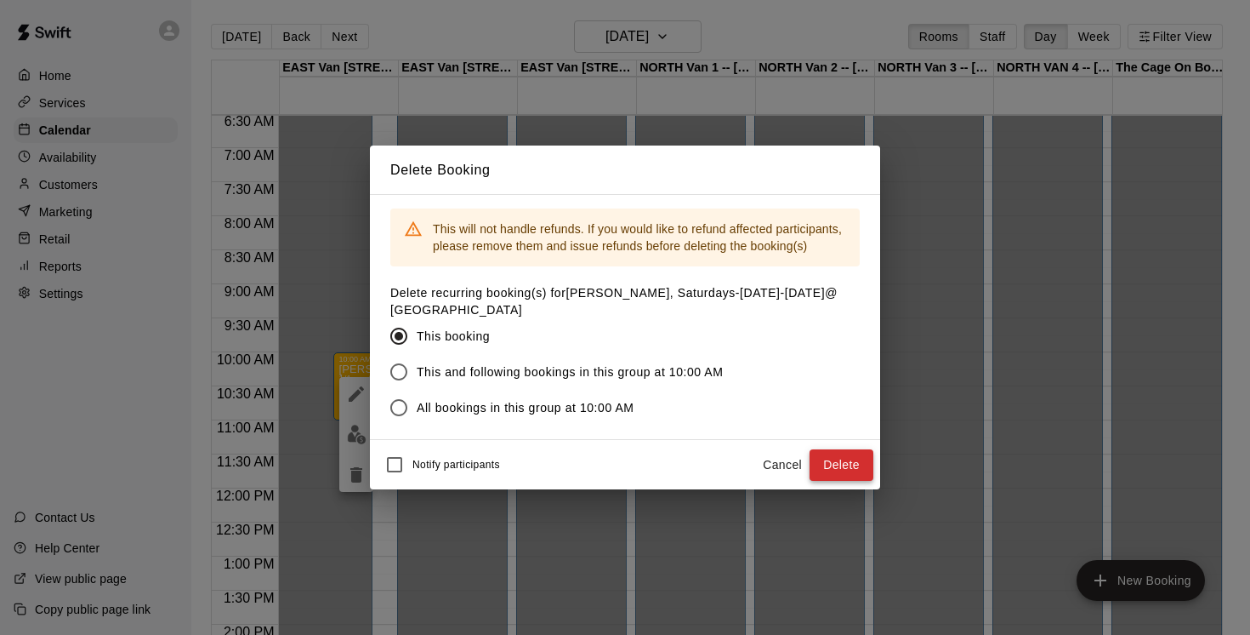
click at [840, 465] on button "Delete" at bounding box center [842, 464] width 64 height 31
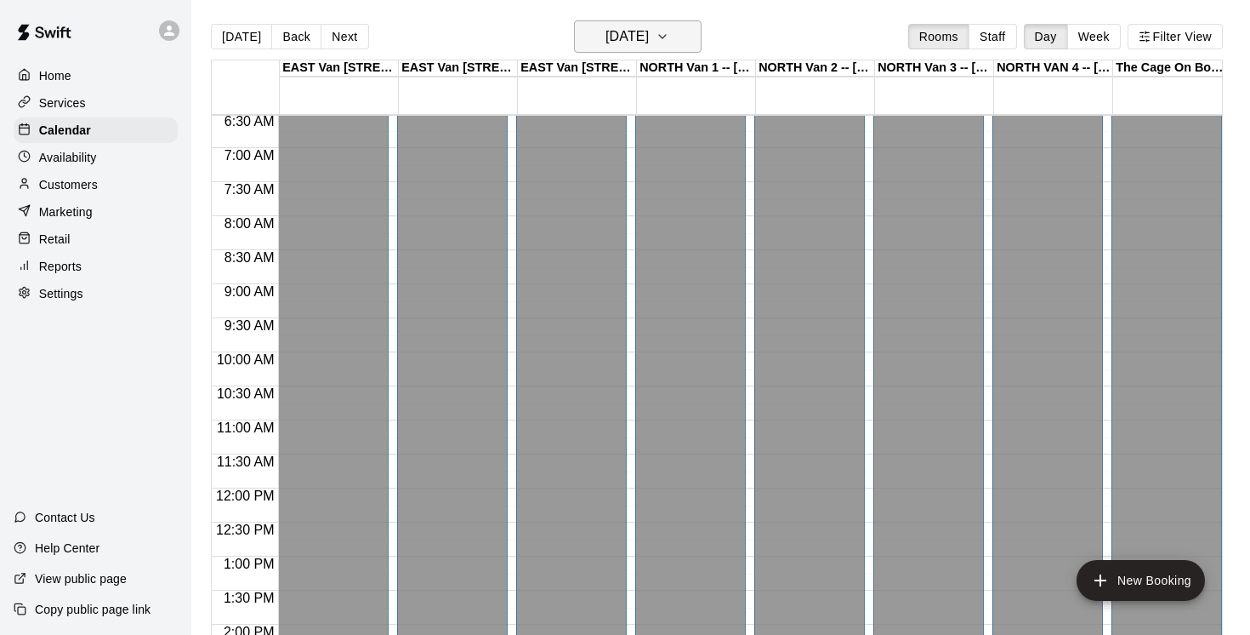
click at [669, 32] on icon "button" at bounding box center [663, 36] width 14 height 20
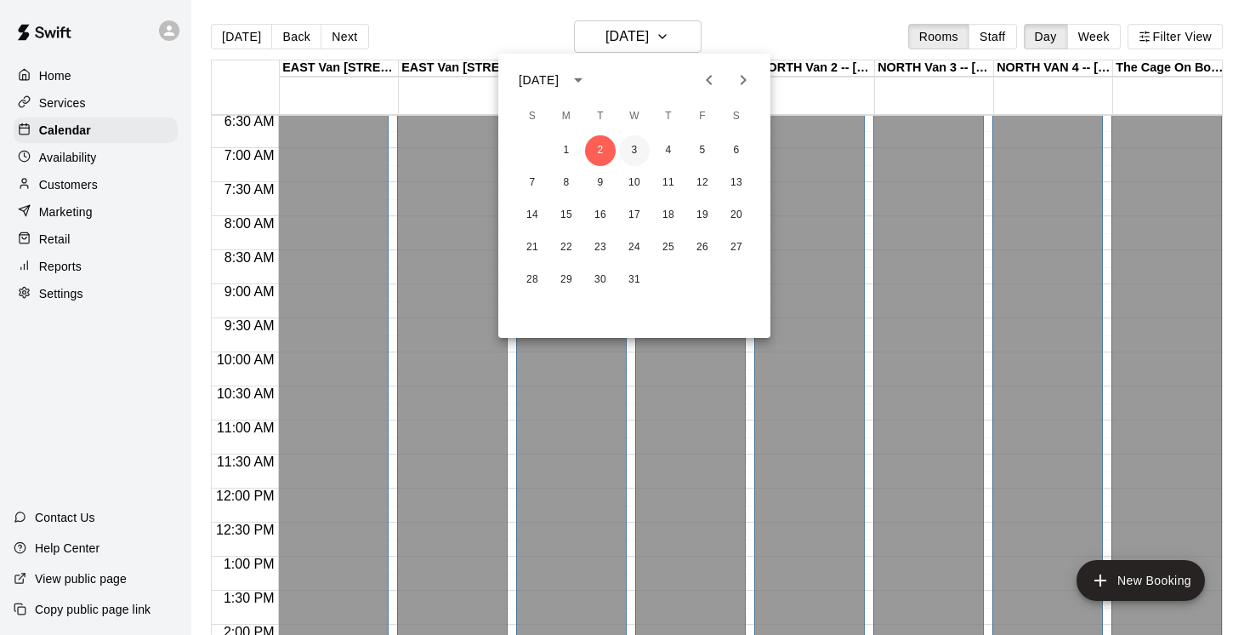
click at [636, 151] on button "3" at bounding box center [634, 150] width 31 height 31
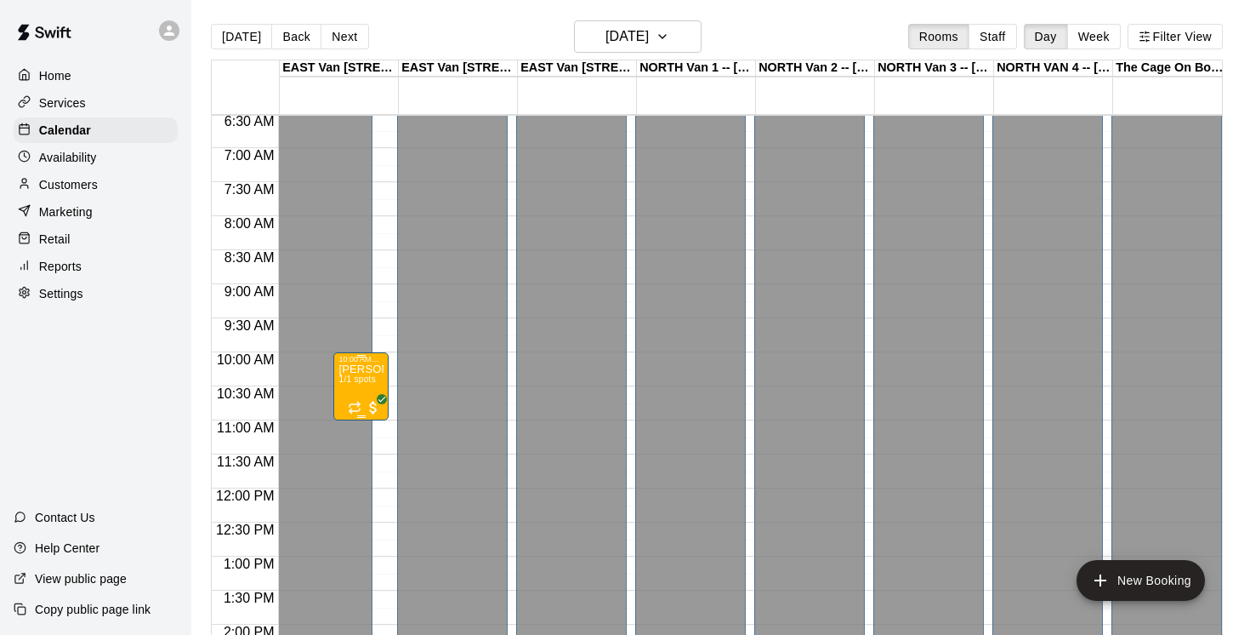
click at [365, 458] on icon "delete" at bounding box center [356, 463] width 20 height 20
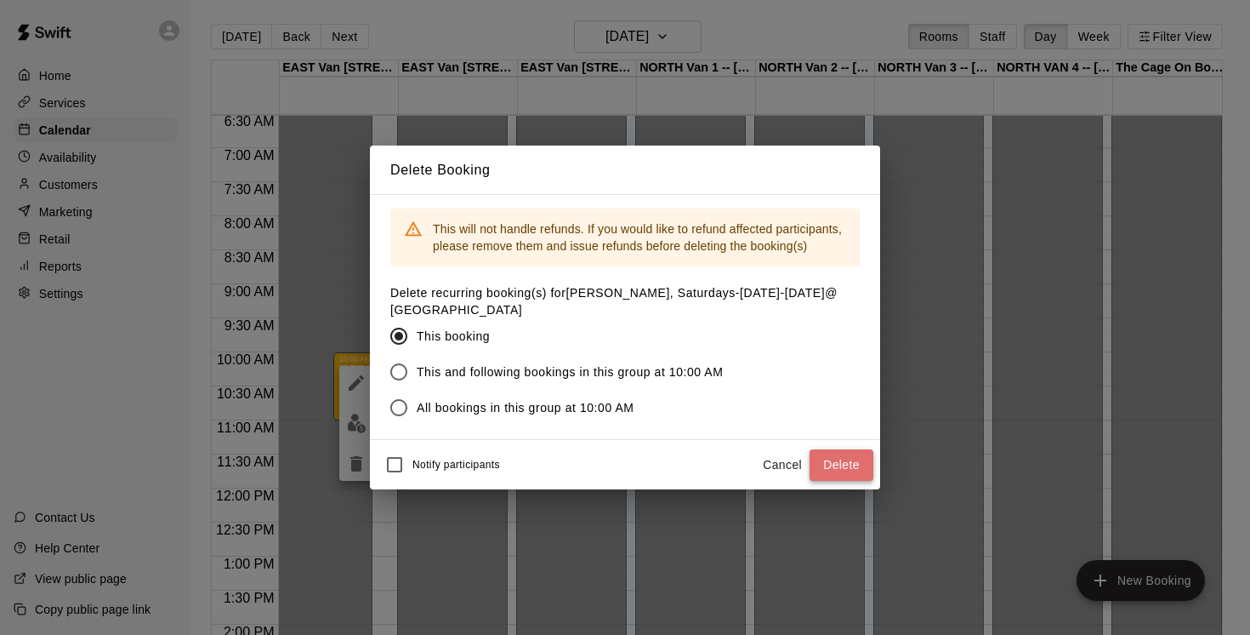
click at [859, 463] on button "Delete" at bounding box center [842, 464] width 64 height 31
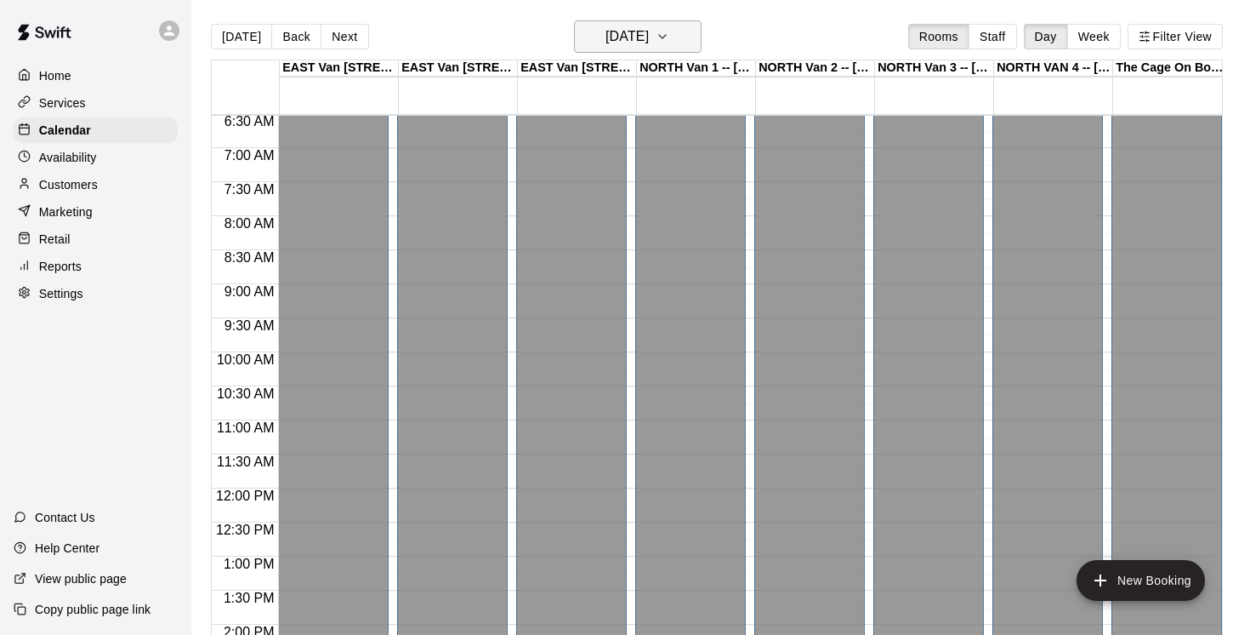
click at [669, 39] on icon "button" at bounding box center [663, 36] width 14 height 20
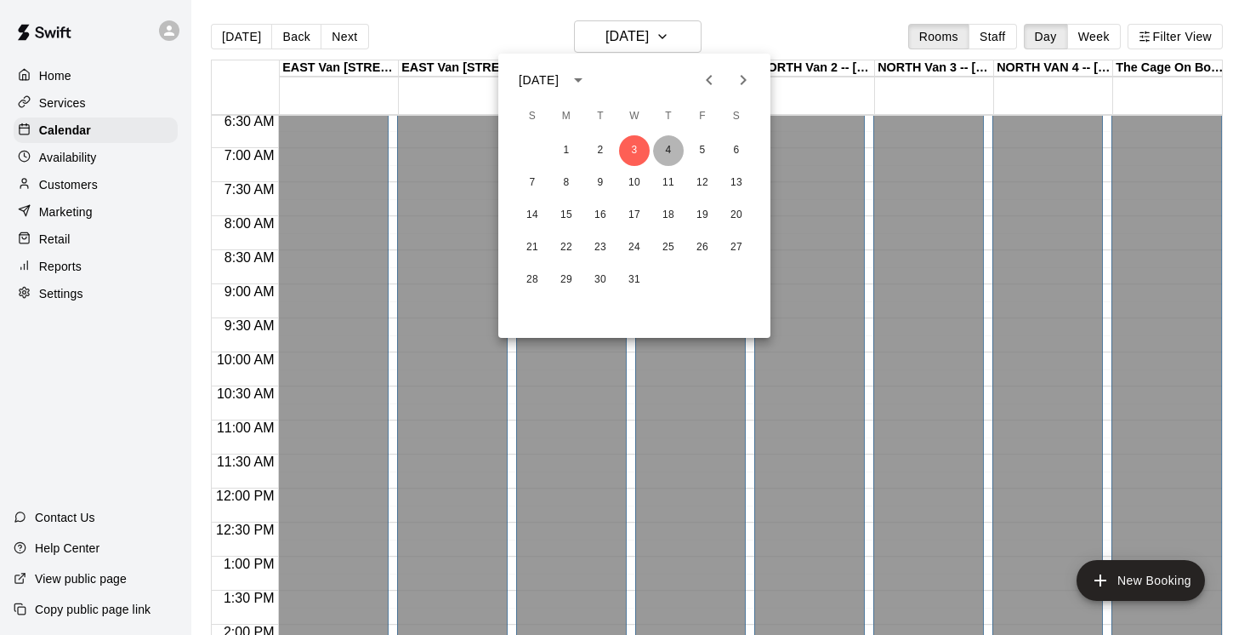
click at [675, 145] on button "4" at bounding box center [668, 150] width 31 height 31
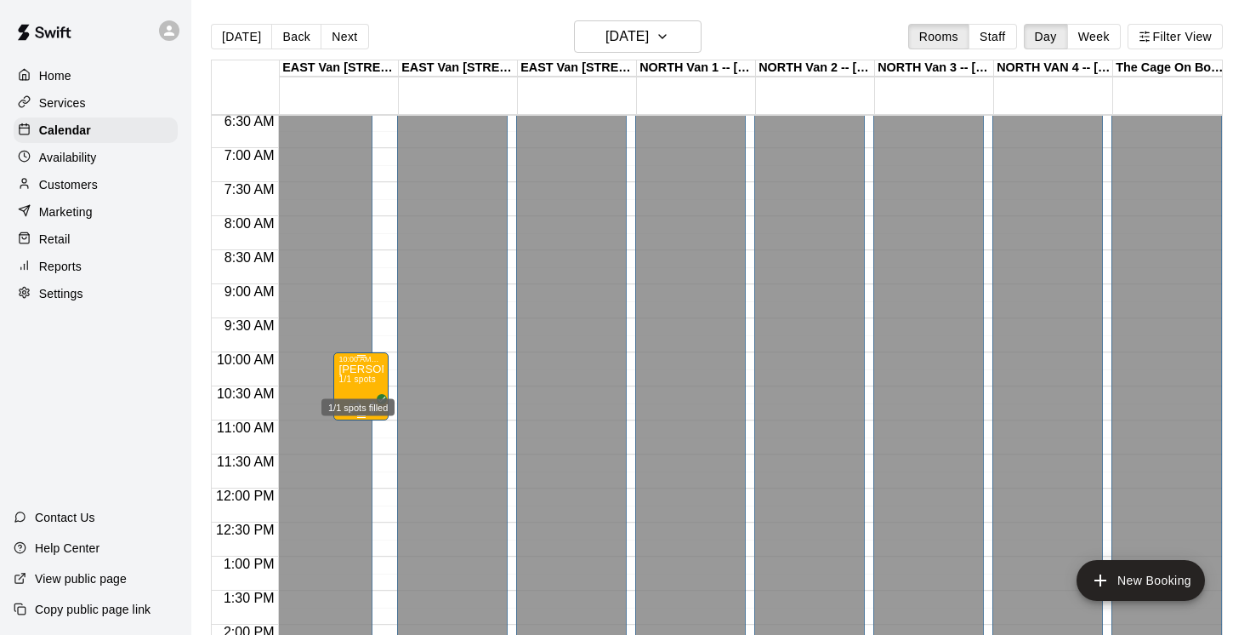
click at [355, 383] on span "1/1 spots" at bounding box center [357, 378] width 37 height 9
click at [354, 477] on icon "delete" at bounding box center [356, 474] width 12 height 15
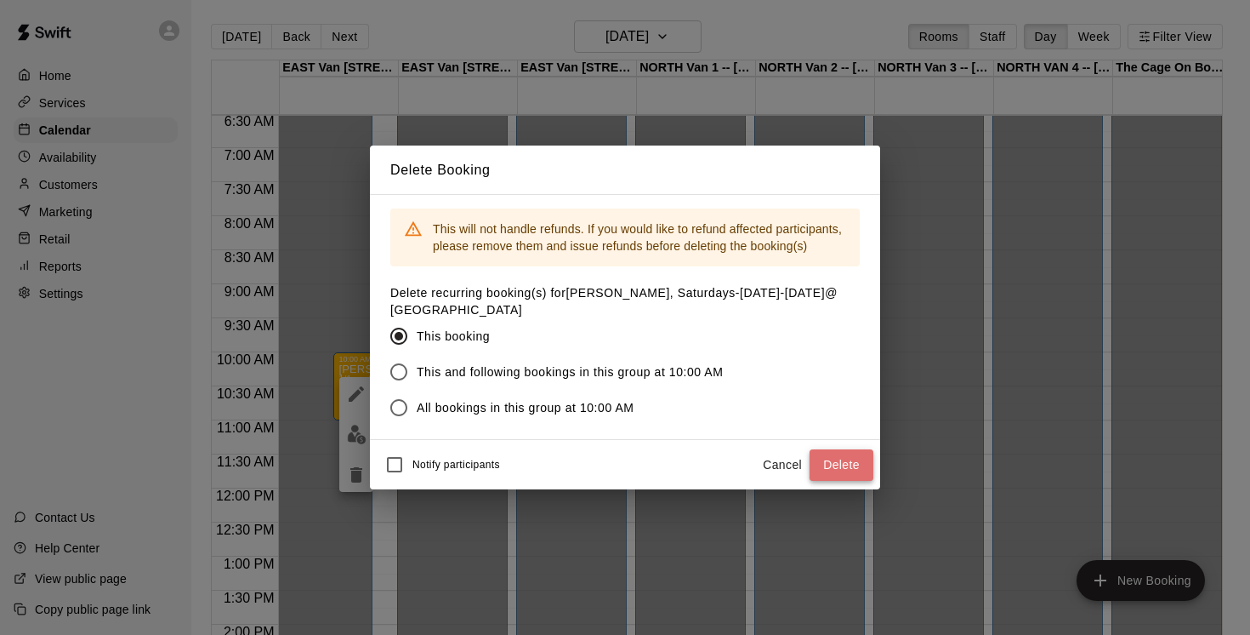
click at [846, 465] on button "Delete" at bounding box center [842, 464] width 64 height 31
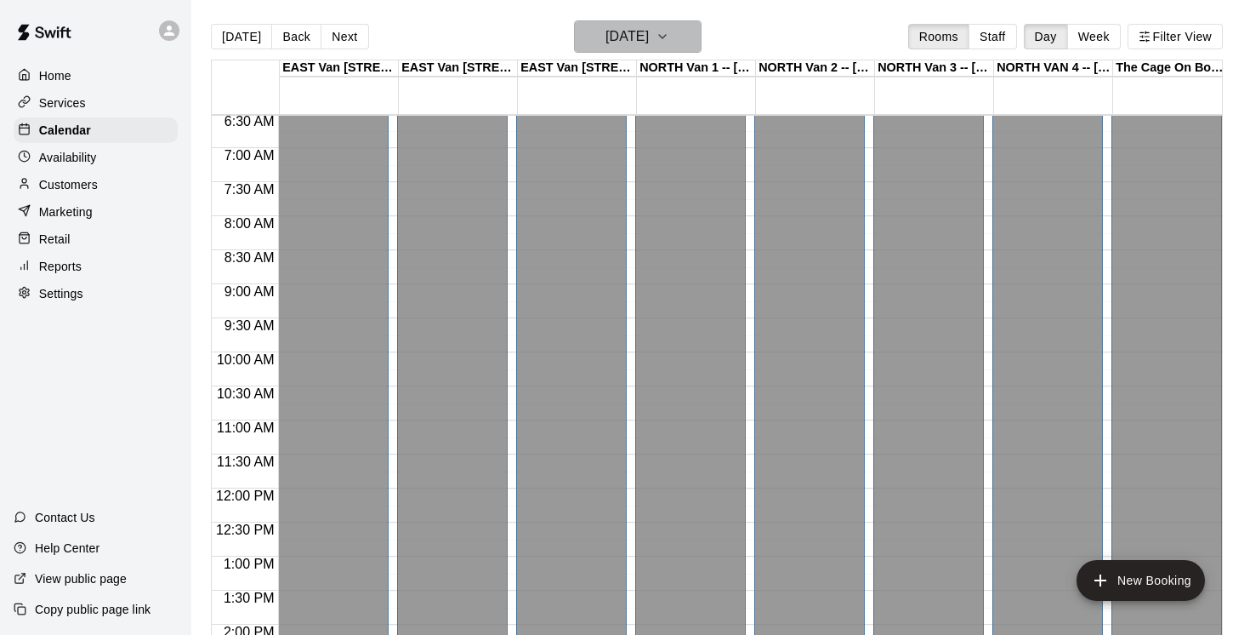
click at [669, 35] on icon "button" at bounding box center [663, 36] width 14 height 20
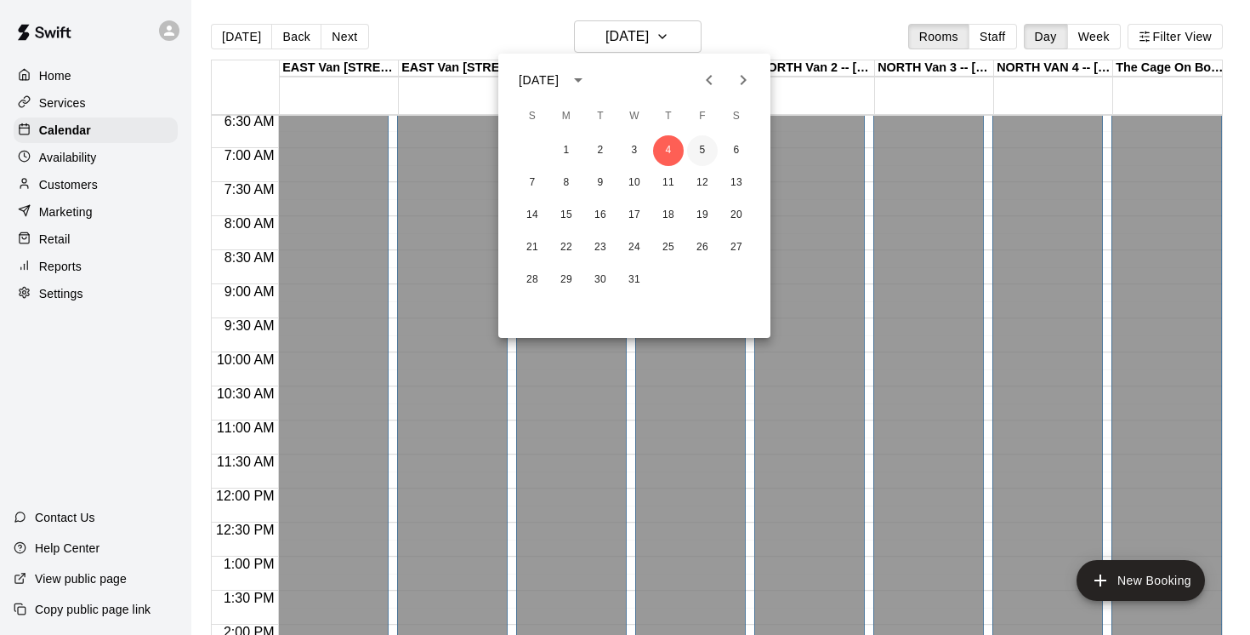
click at [708, 148] on button "5" at bounding box center [702, 150] width 31 height 31
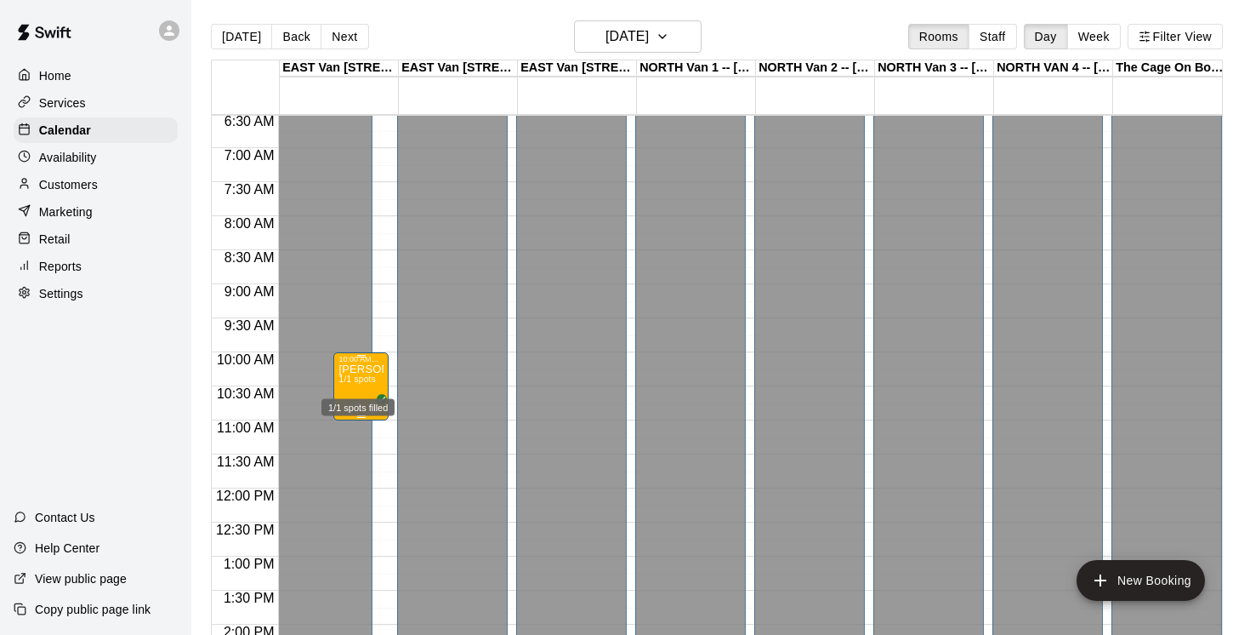
click at [363, 387] on div "1/1 spots filled" at bounding box center [358, 402] width 77 height 31
click at [336, 481] on icon "delete" at bounding box center [337, 484] width 12 height 15
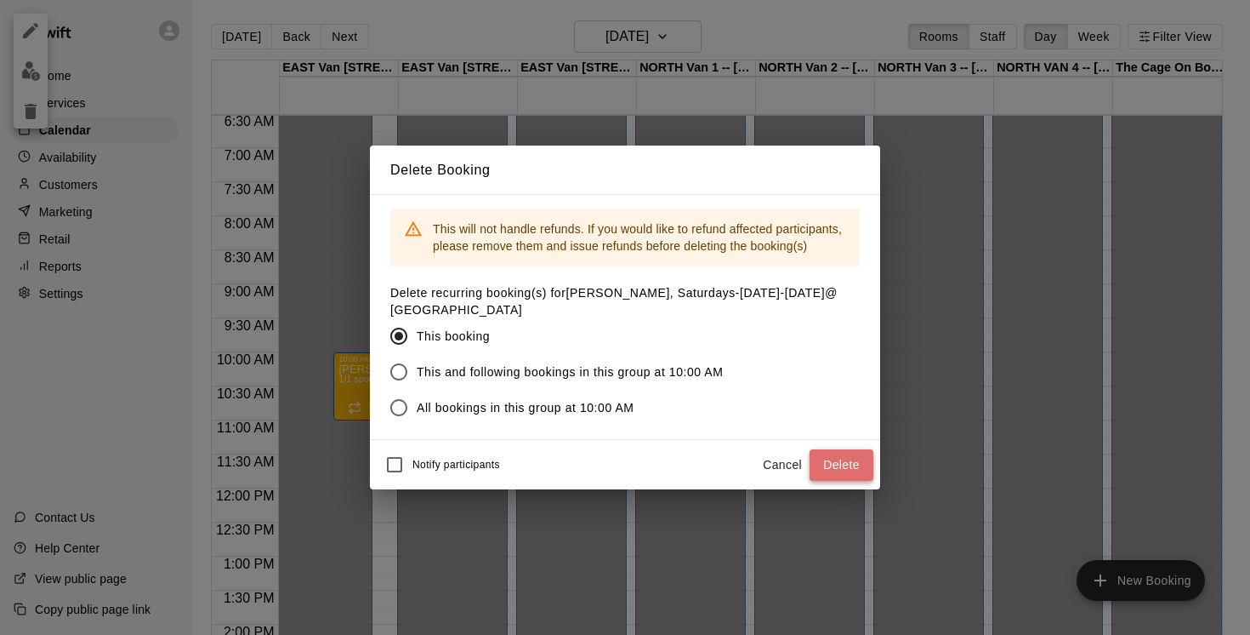
click at [817, 469] on button "Delete" at bounding box center [842, 464] width 64 height 31
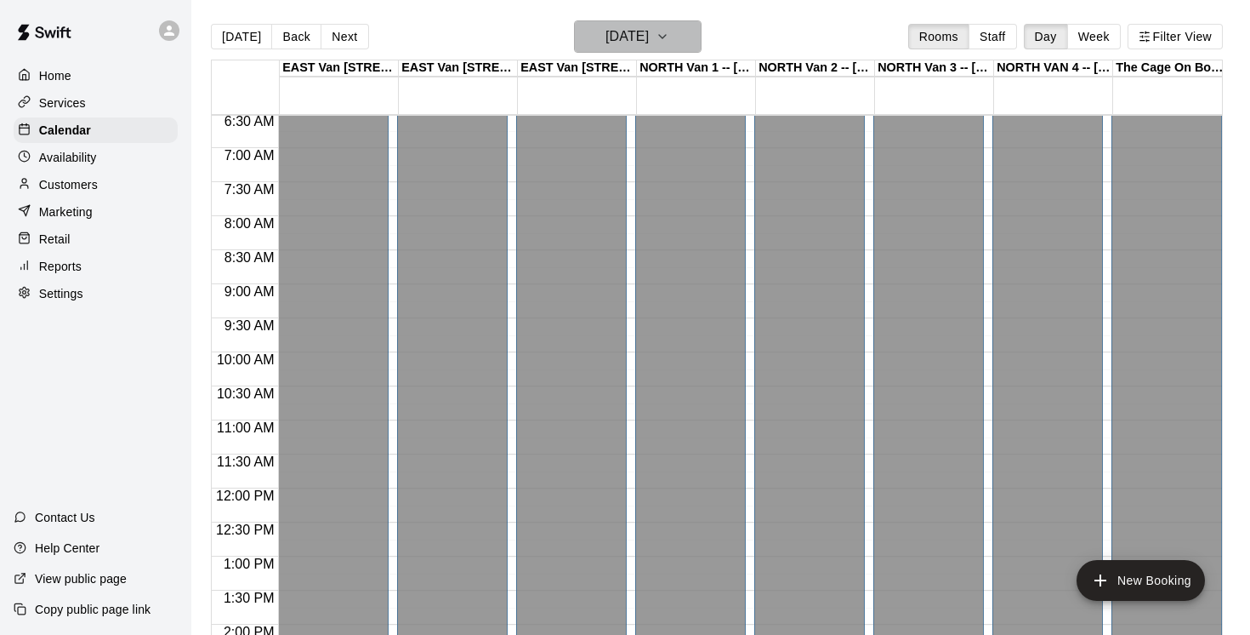
click at [669, 37] on icon "button" at bounding box center [663, 36] width 14 height 20
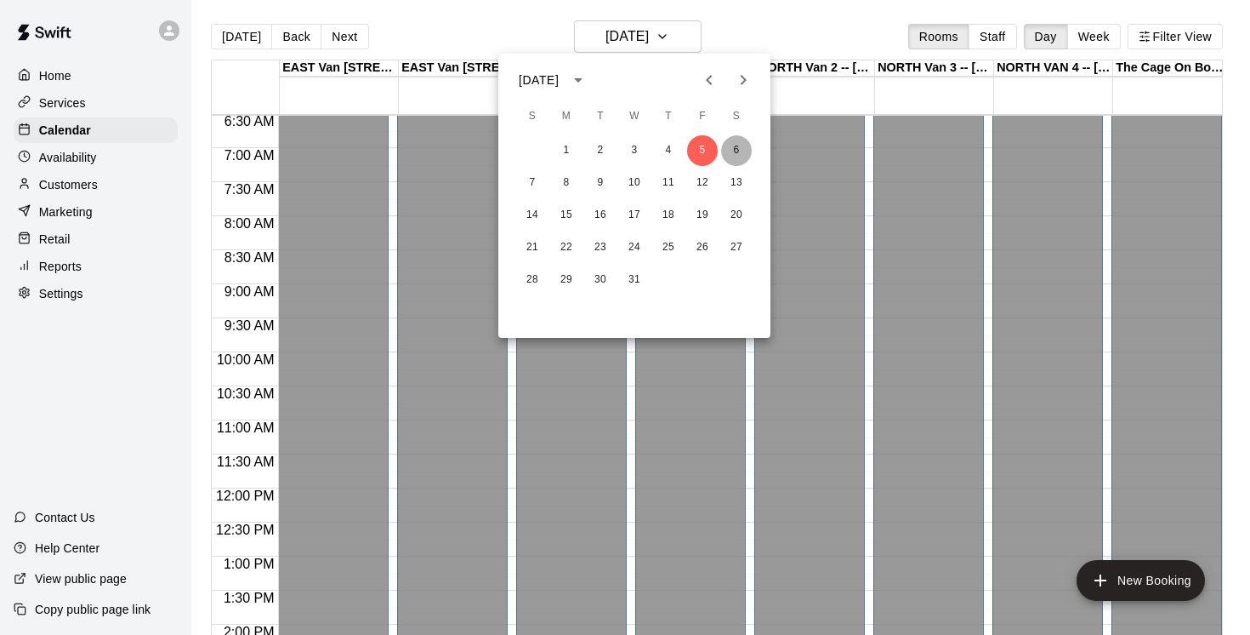
click at [739, 155] on button "6" at bounding box center [736, 150] width 31 height 31
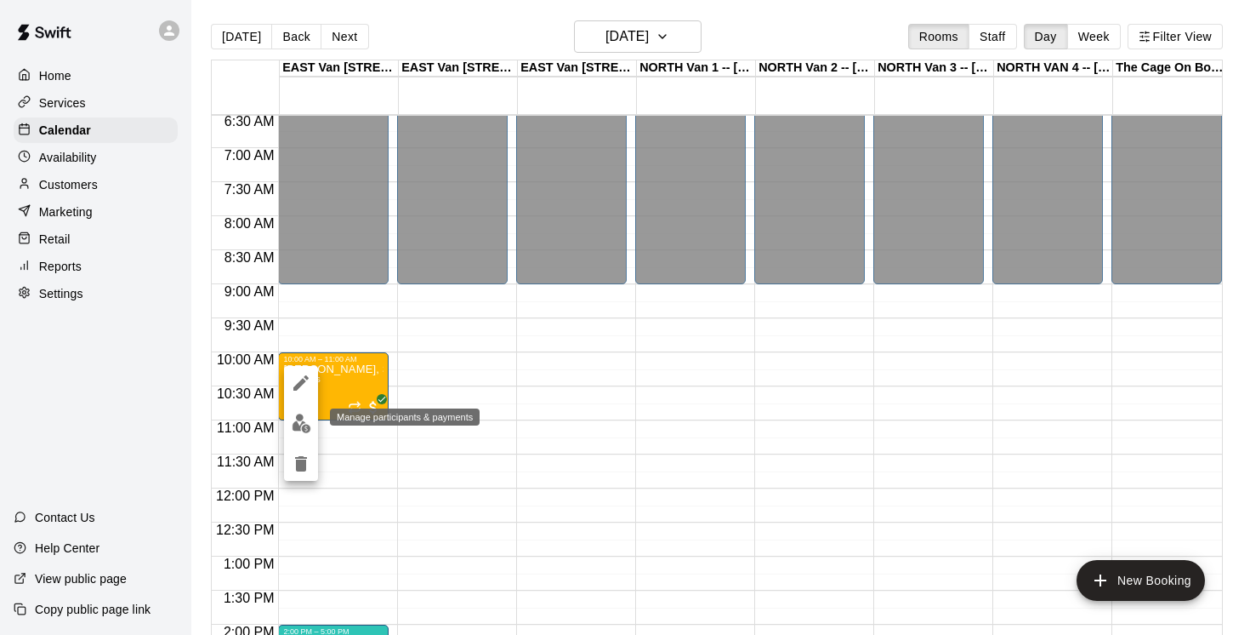
click at [305, 420] on img "edit" at bounding box center [302, 423] width 20 height 20
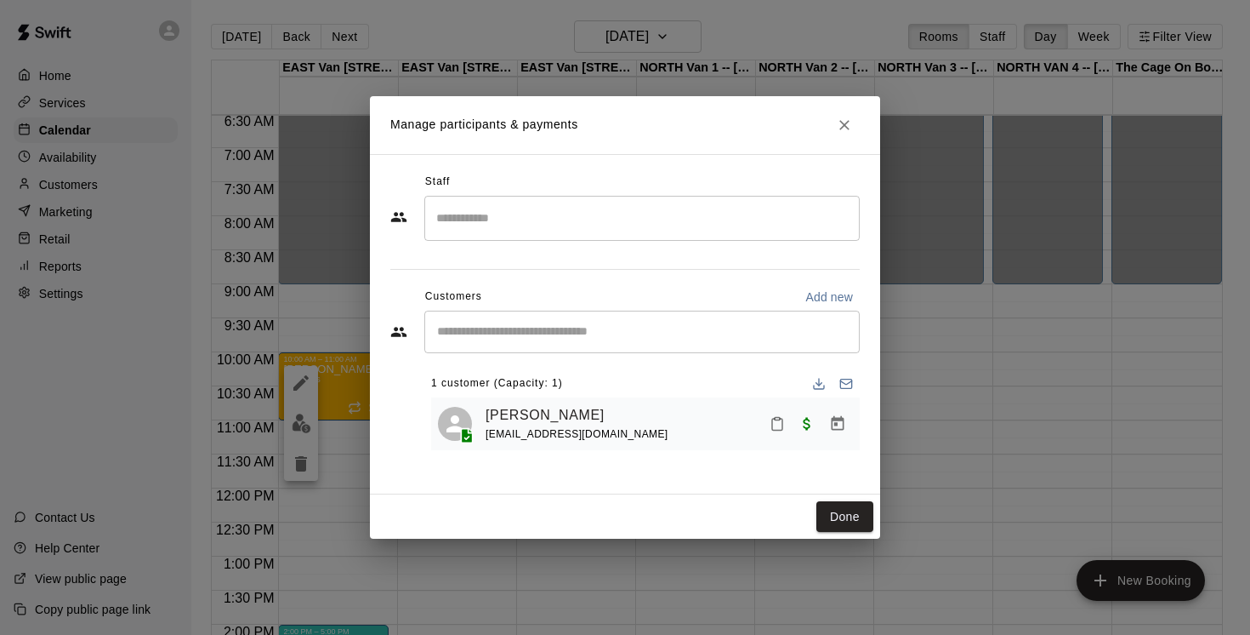
click at [486, 219] on input "Search staff" at bounding box center [642, 218] width 420 height 30
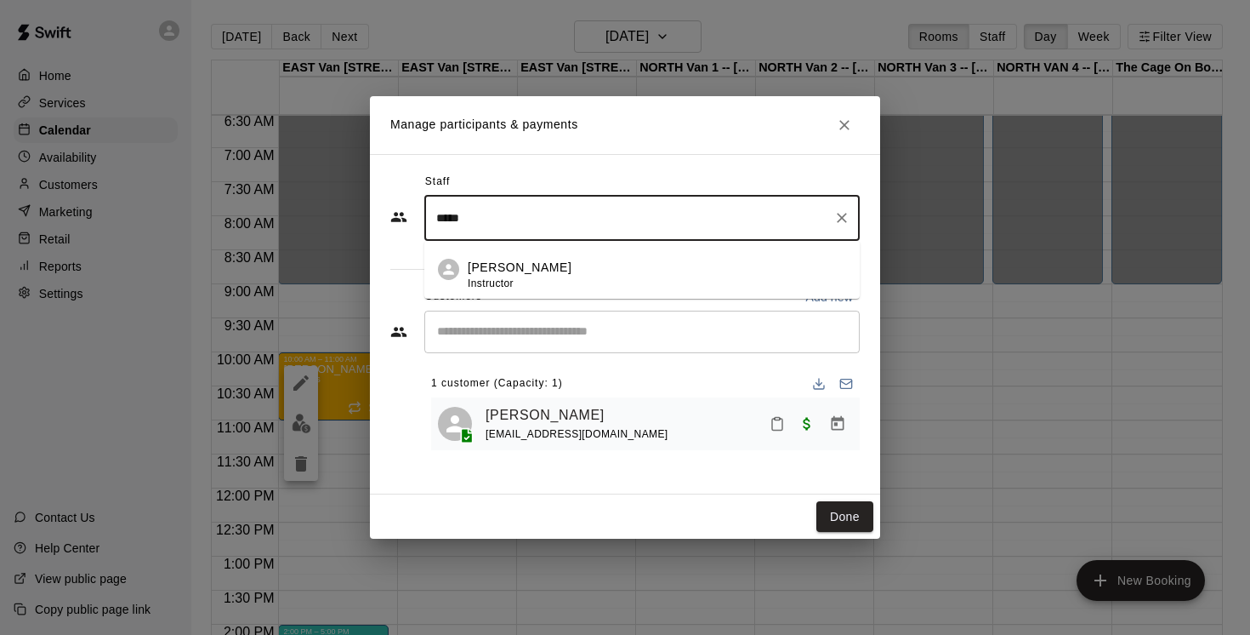
click at [529, 273] on p "[PERSON_NAME]" at bounding box center [520, 268] width 104 height 18
type input "*****"
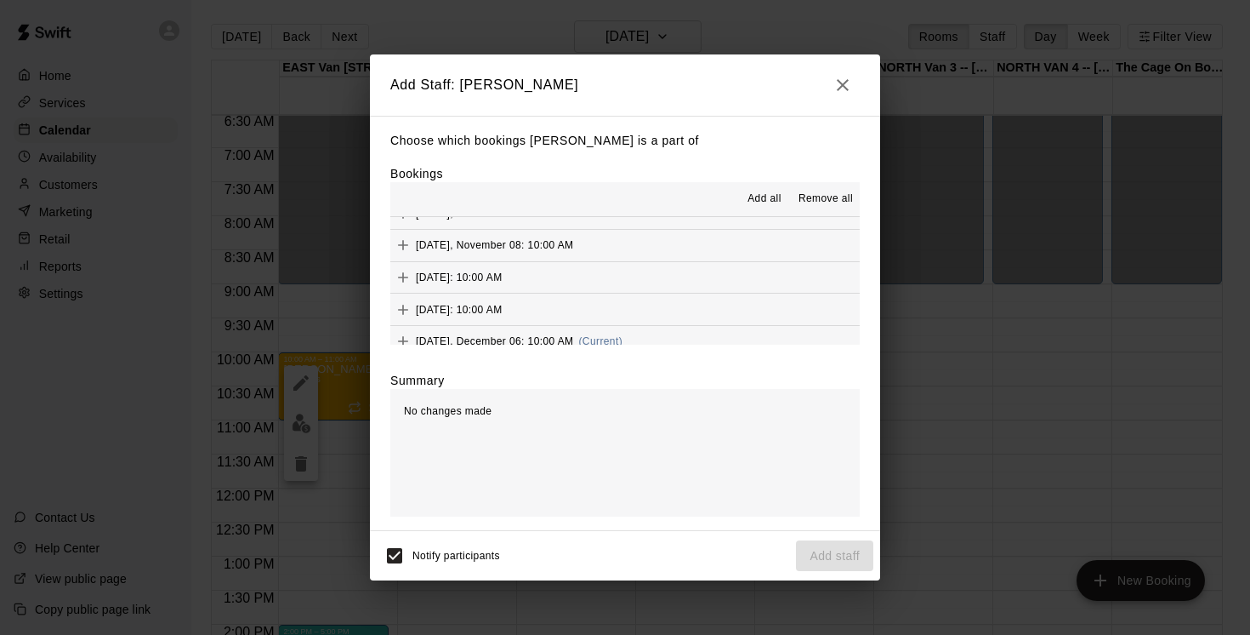
scroll to position [257, 0]
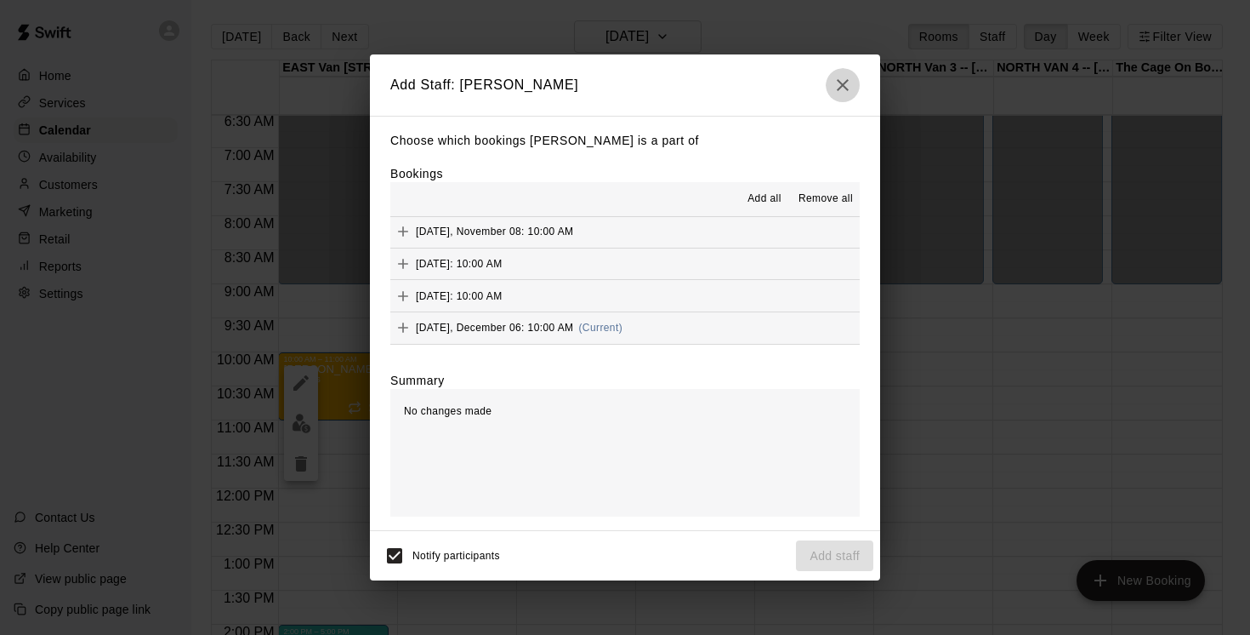
click at [841, 83] on icon "button" at bounding box center [843, 85] width 12 height 12
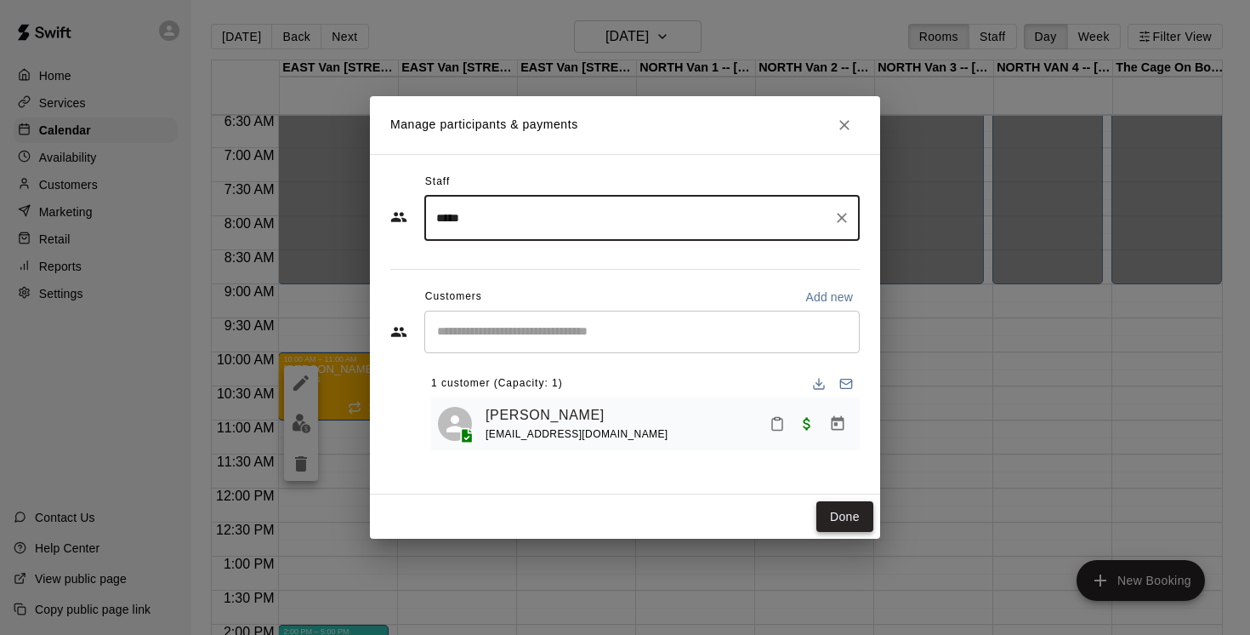
click at [853, 515] on button "Done" at bounding box center [845, 516] width 57 height 31
